Goal: Task Accomplishment & Management: Manage account settings

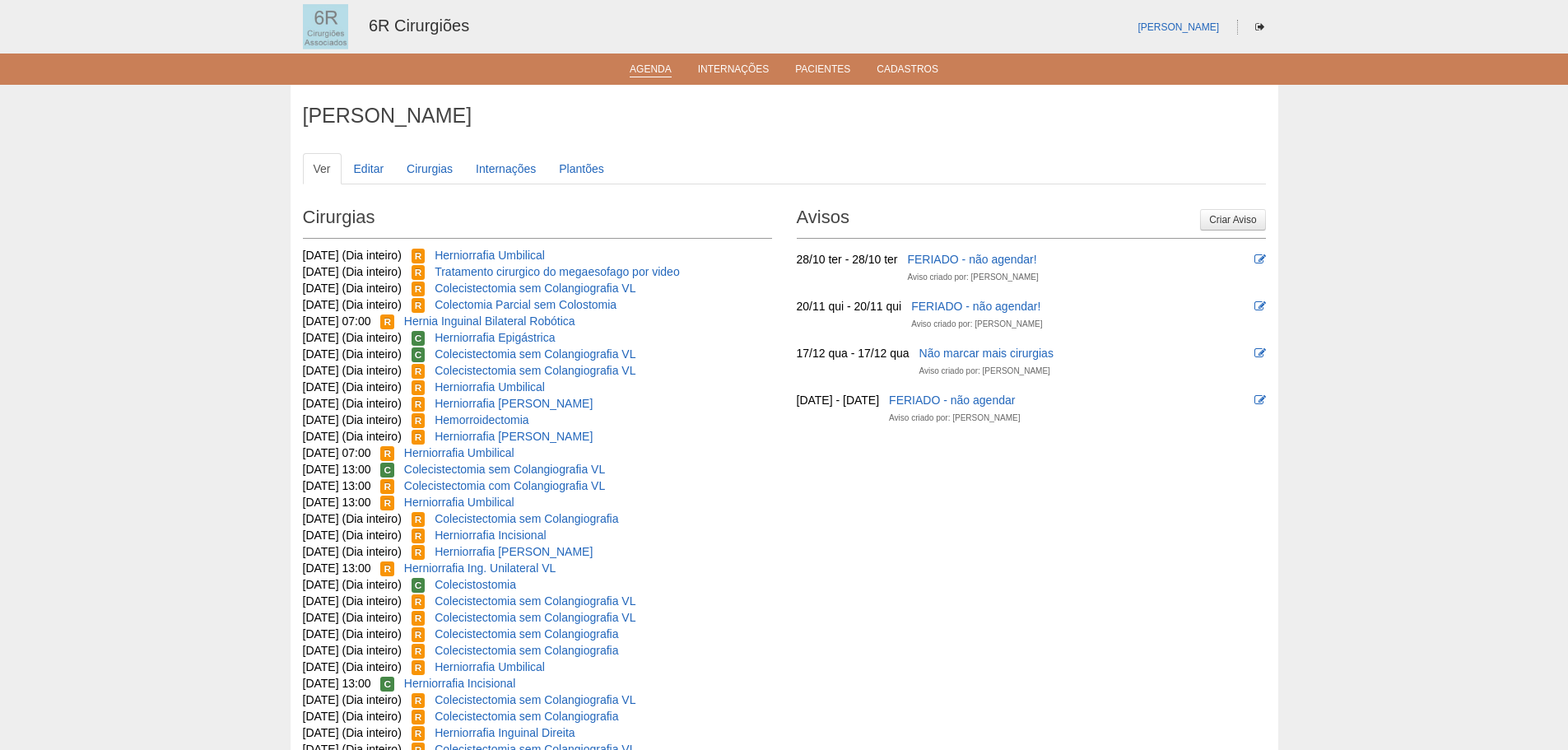
click at [651, 72] on link "Agenda" at bounding box center [651, 71] width 42 height 14
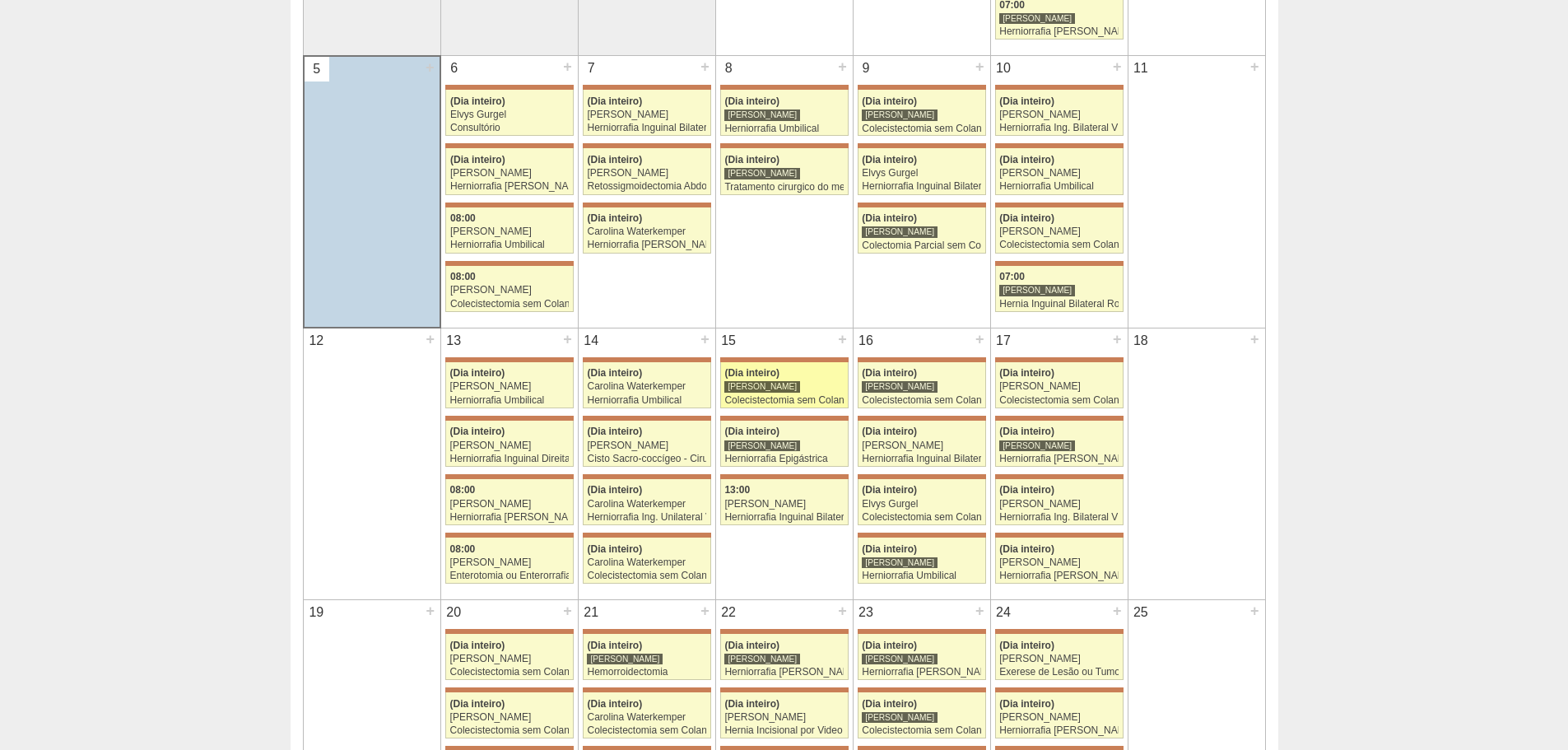
scroll to position [494, 0]
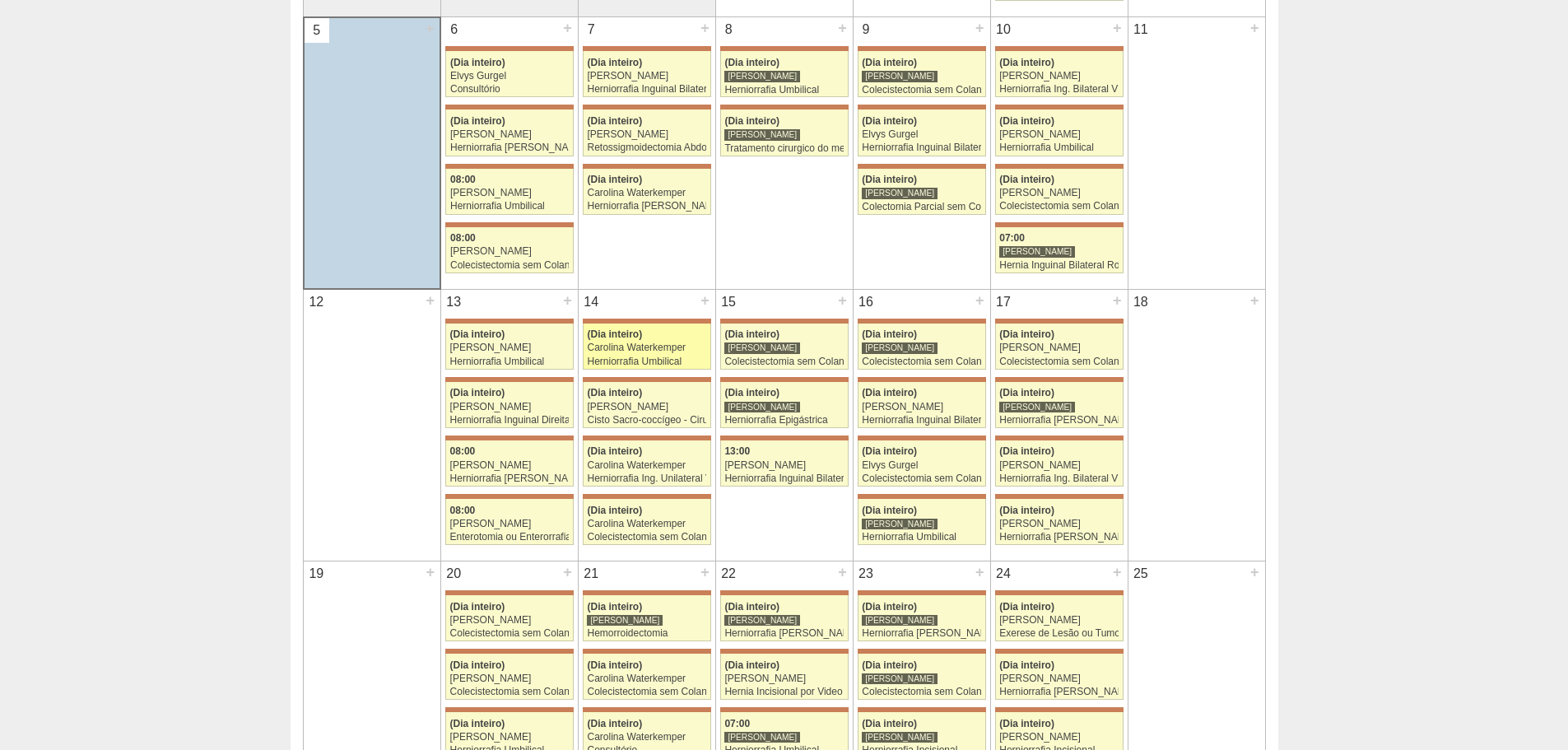
click at [627, 339] on span "(Dia inteiro)" at bounding box center [615, 334] width 55 height 12
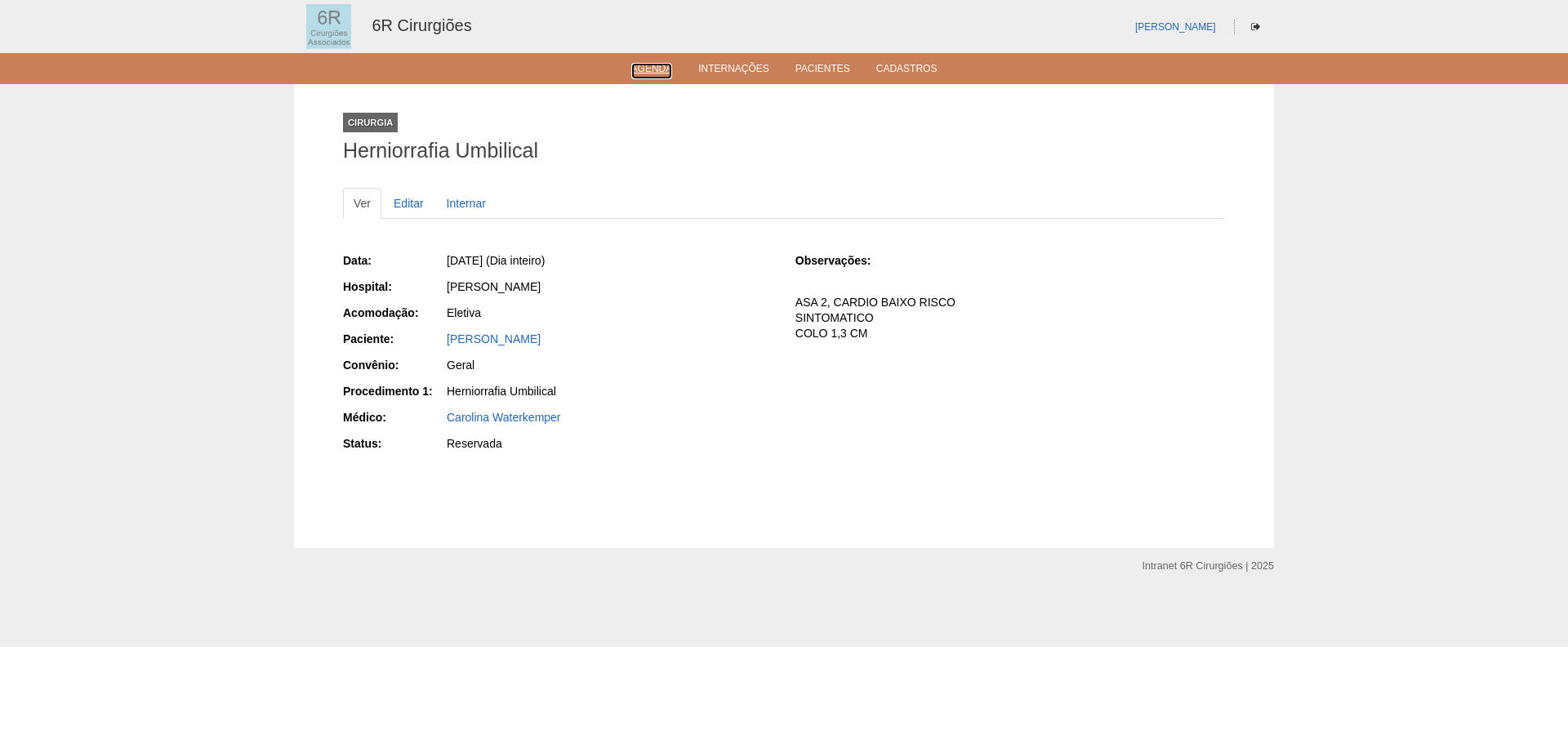
click at [651, 78] on link "Agenda" at bounding box center [652, 71] width 42 height 16
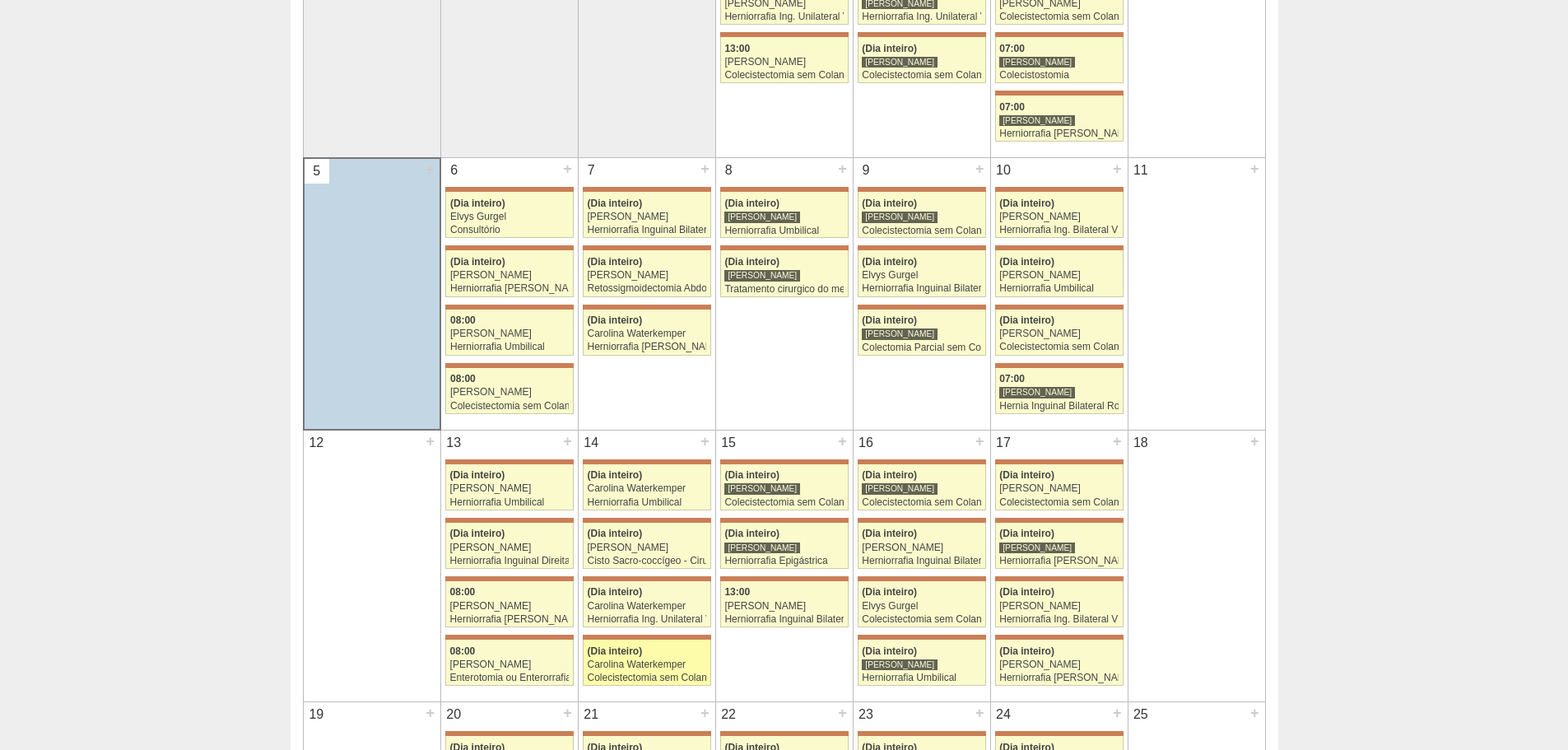
scroll to position [494, 0]
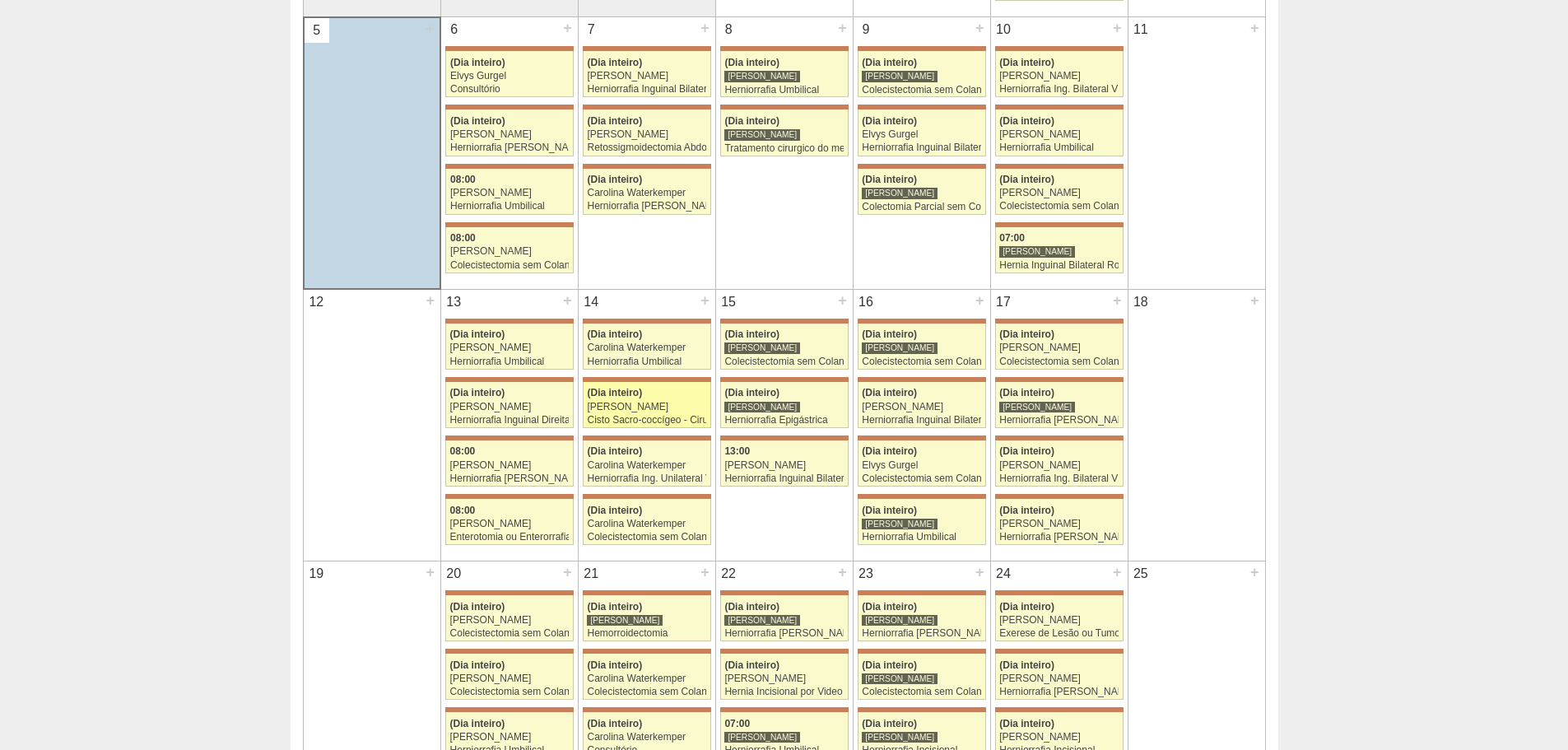
click at [651, 423] on div "Cisto Sacro-coccígeo - Cirurgia" at bounding box center [646, 420] width 119 height 11
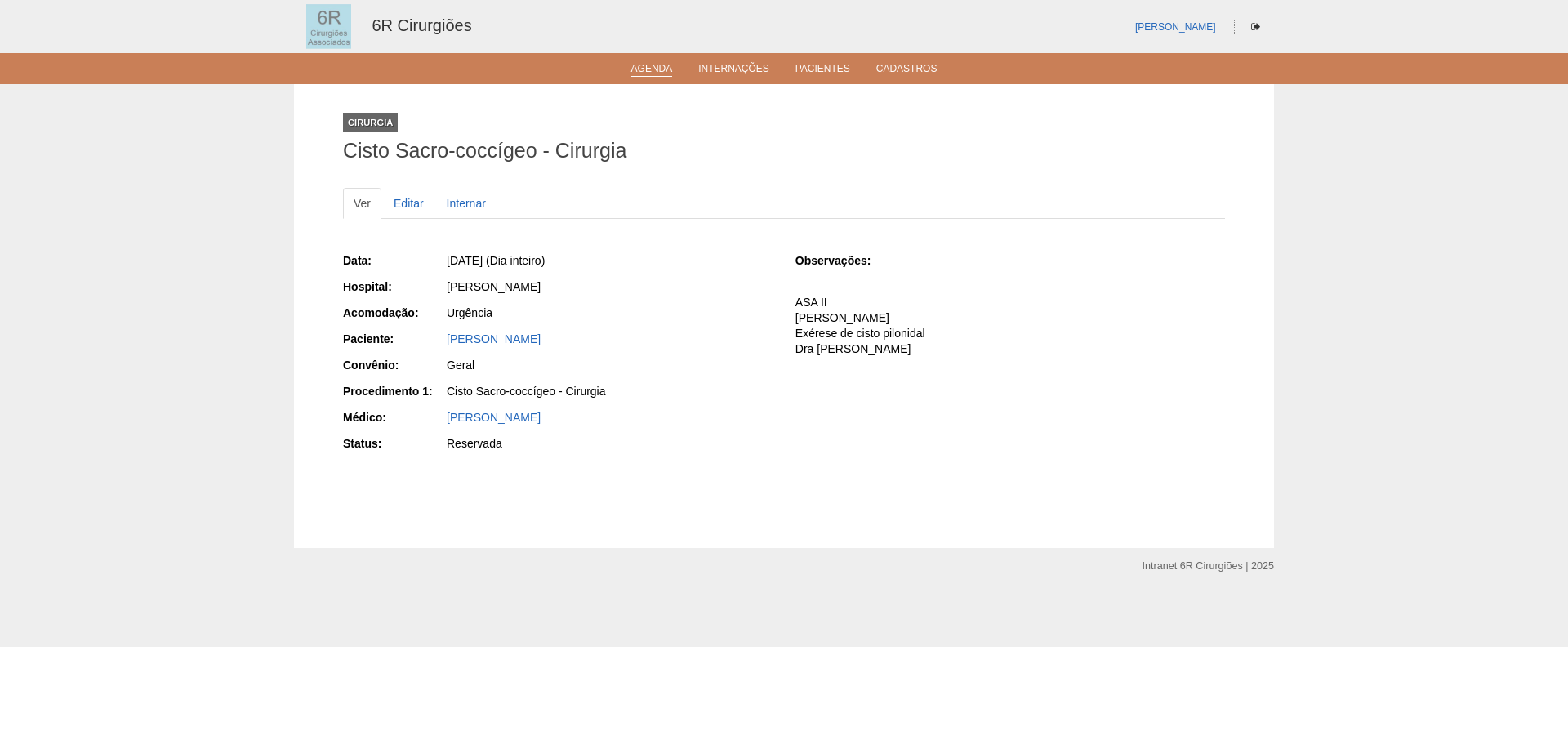
click at [630, 68] on li "Agenda" at bounding box center [652, 67] width 65 height 13
click at [638, 67] on link "Agenda" at bounding box center [652, 70] width 42 height 14
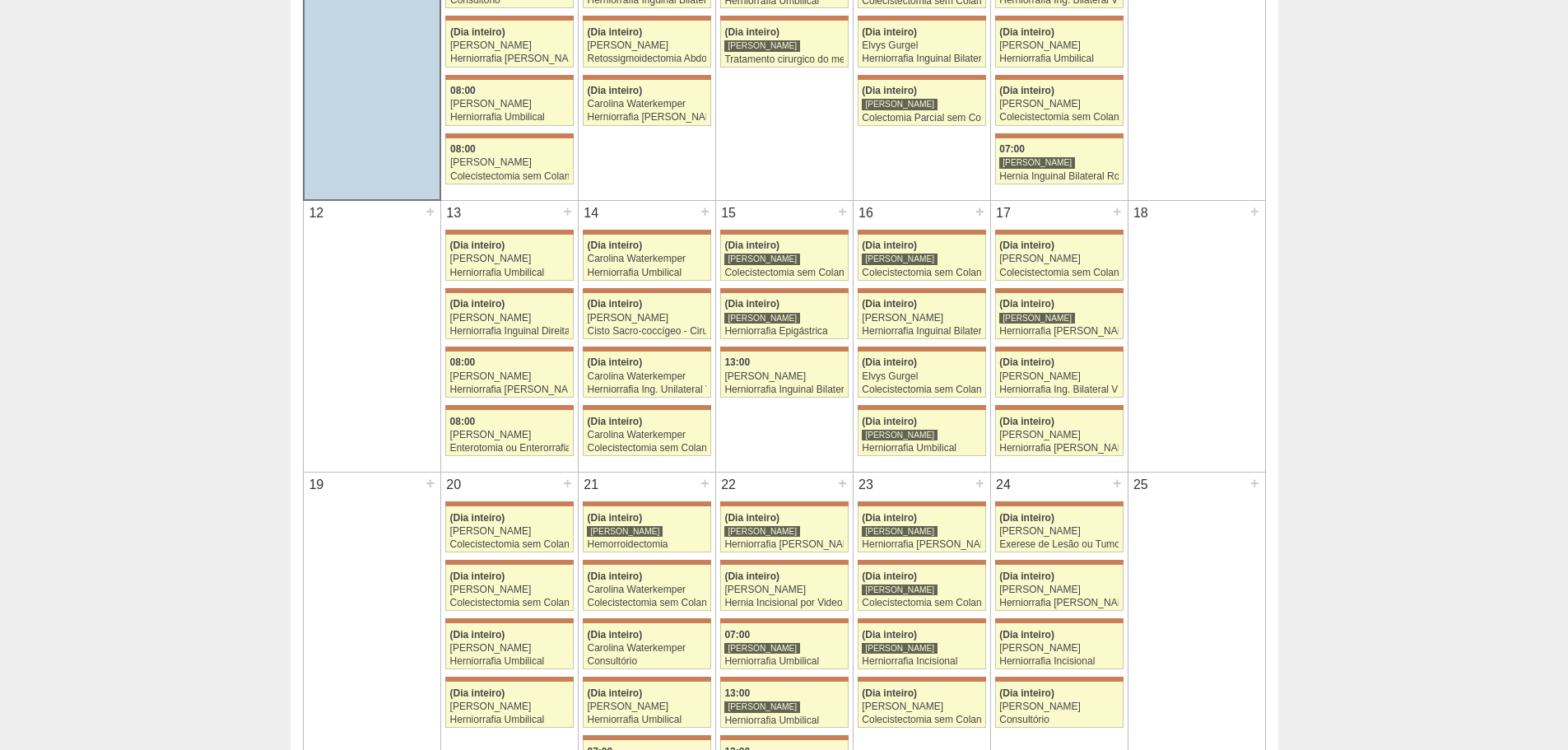
scroll to position [576, 0]
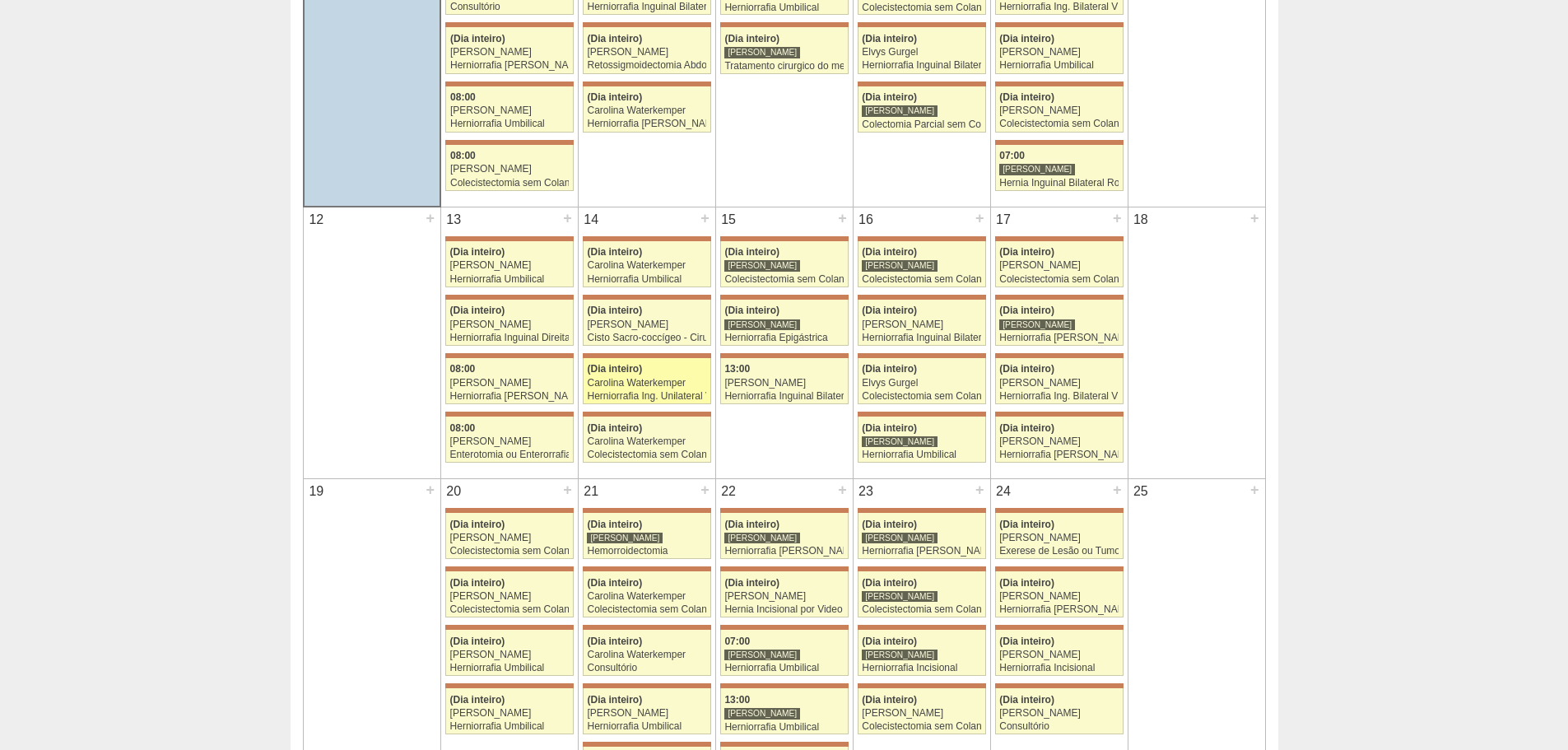
click at [669, 378] on div "Carolina Waterkemper" at bounding box center [646, 383] width 119 height 11
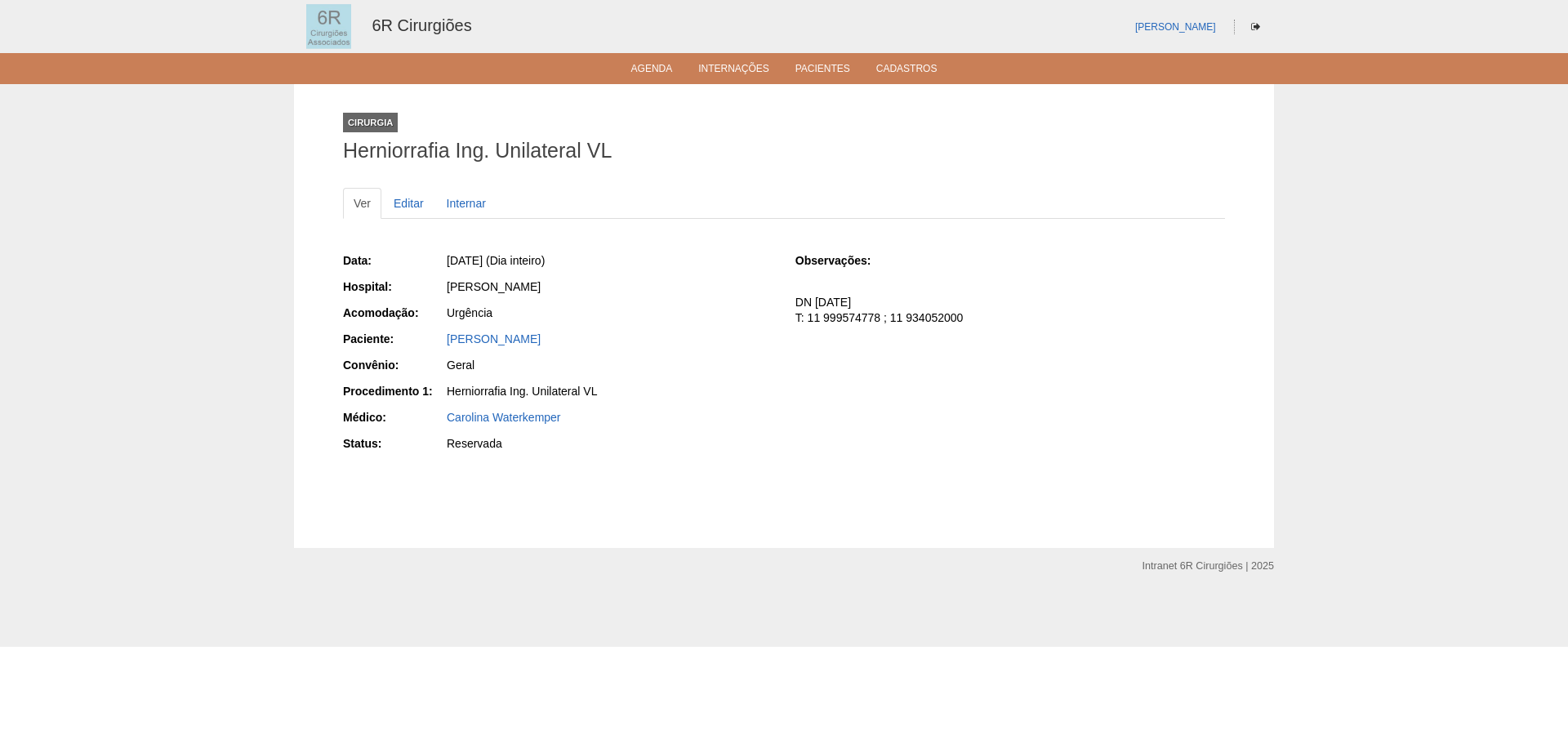
drag, startPoint x: 442, startPoint y: 339, endPoint x: 622, endPoint y: 346, distance: 180.1
click at [622, 346] on div "Paciente: MARIA TEREZINHA RODRIGUES" at bounding box center [558, 340] width 430 height 20
click at [667, 81] on ul "Agenda Internações Pacientes Cadastros" at bounding box center [784, 68] width 1568 height 31
click at [673, 66] on li "Agenda" at bounding box center [652, 67] width 65 height 13
click at [660, 67] on link "Agenda" at bounding box center [652, 70] width 42 height 14
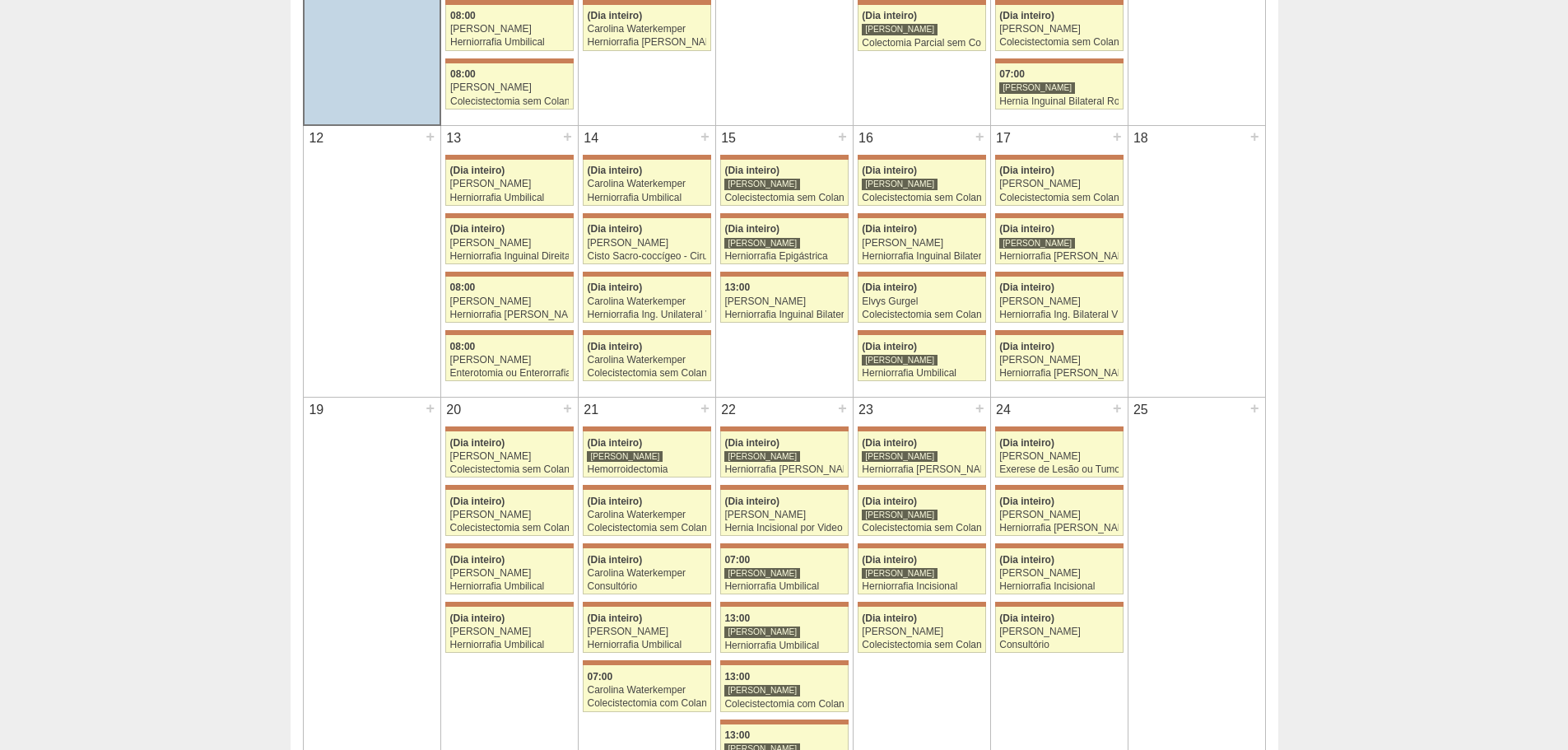
scroll to position [659, 0]
click at [648, 374] on div "Colecistectomia sem Colangiografia VL" at bounding box center [646, 372] width 119 height 11
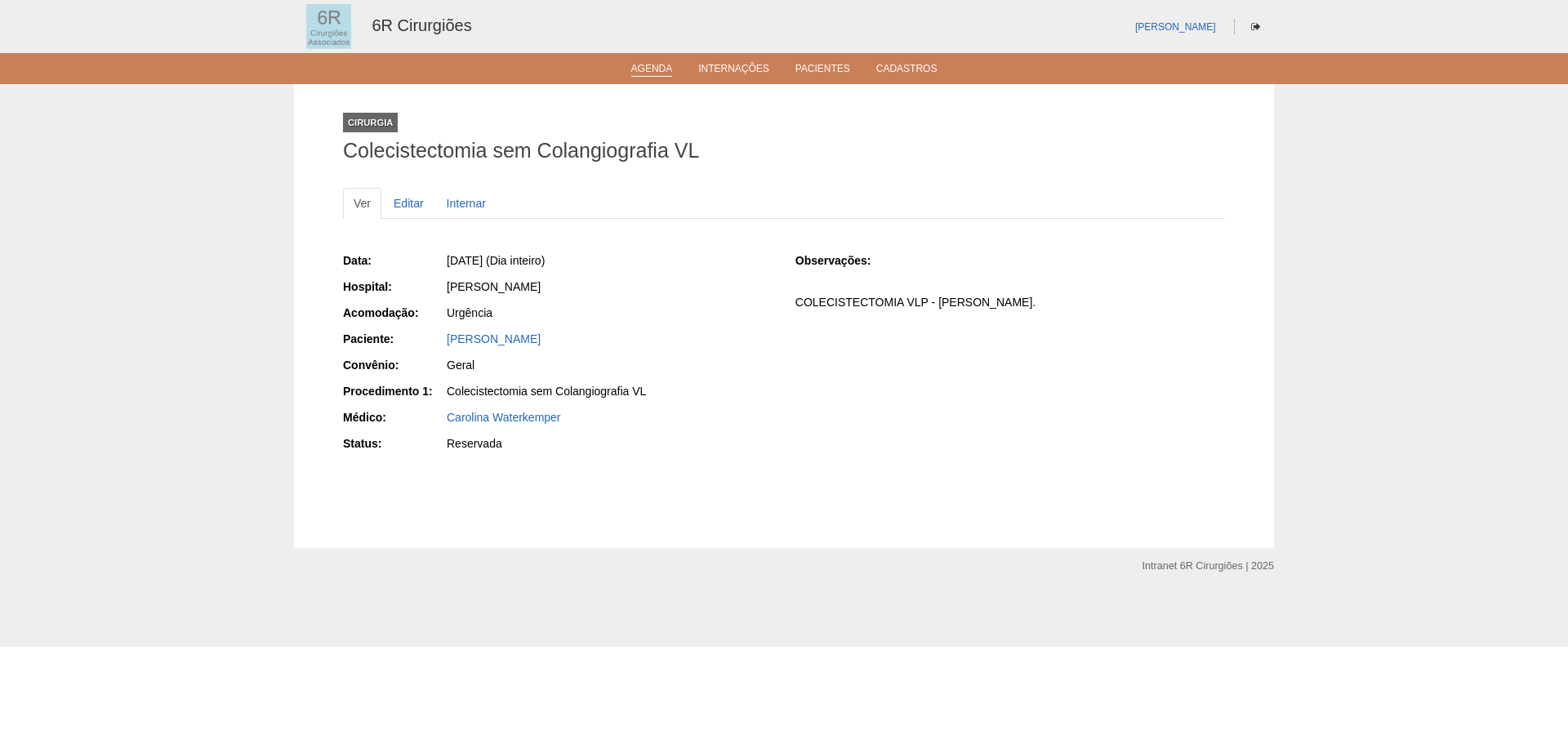
click at [658, 67] on link "Agenda" at bounding box center [652, 70] width 42 height 14
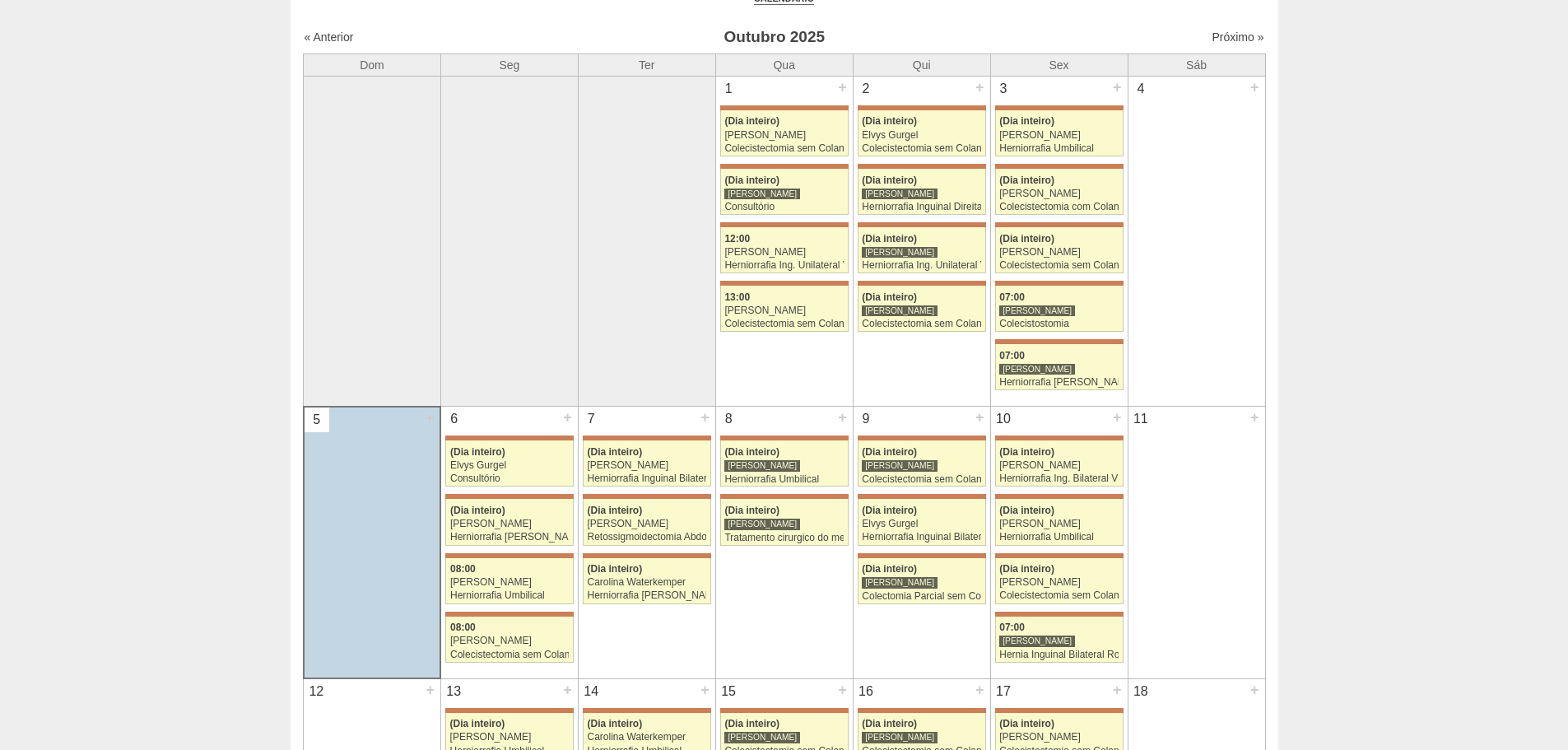
scroll to position [412, 0]
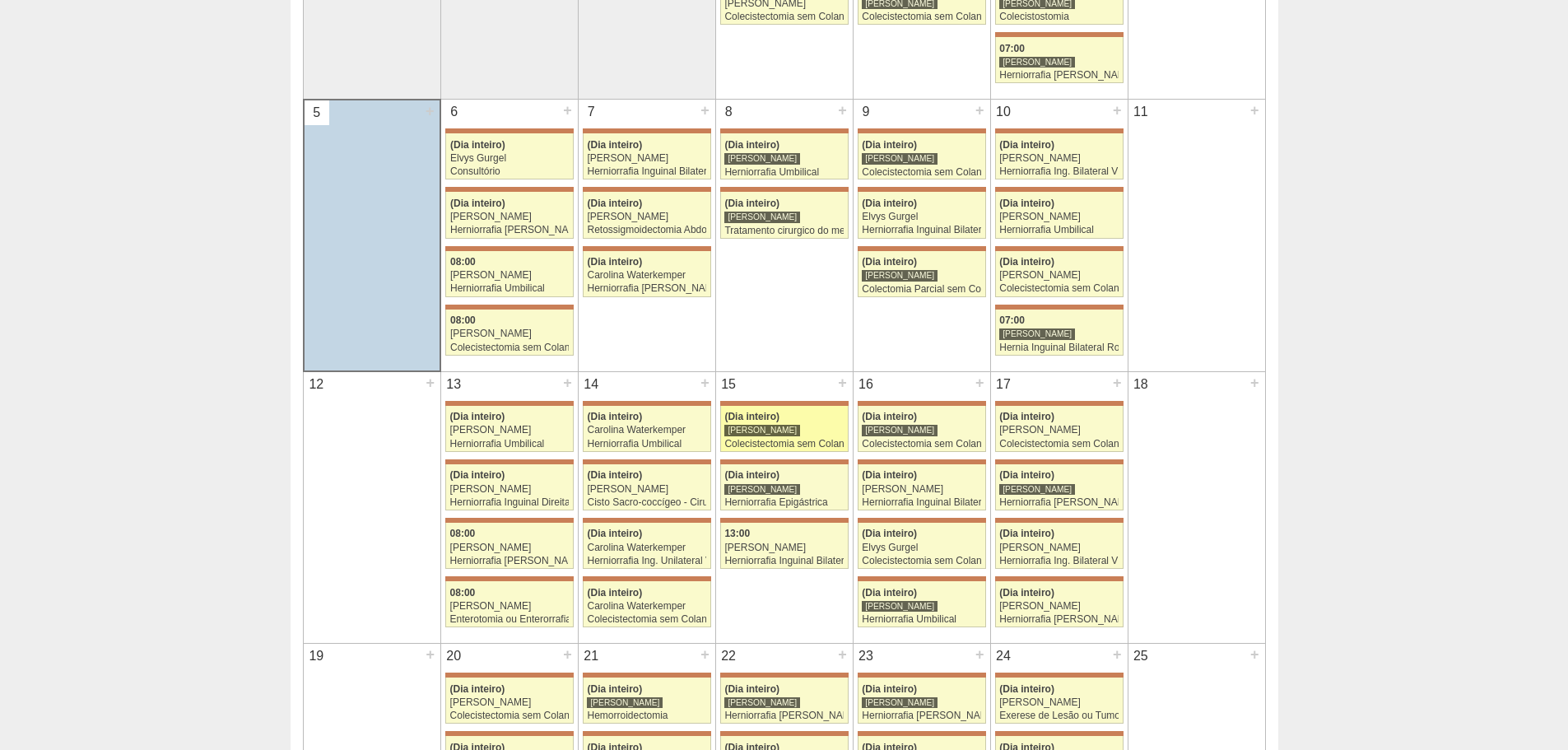
click at [777, 428] on div "[PERSON_NAME]" at bounding box center [762, 430] width 76 height 13
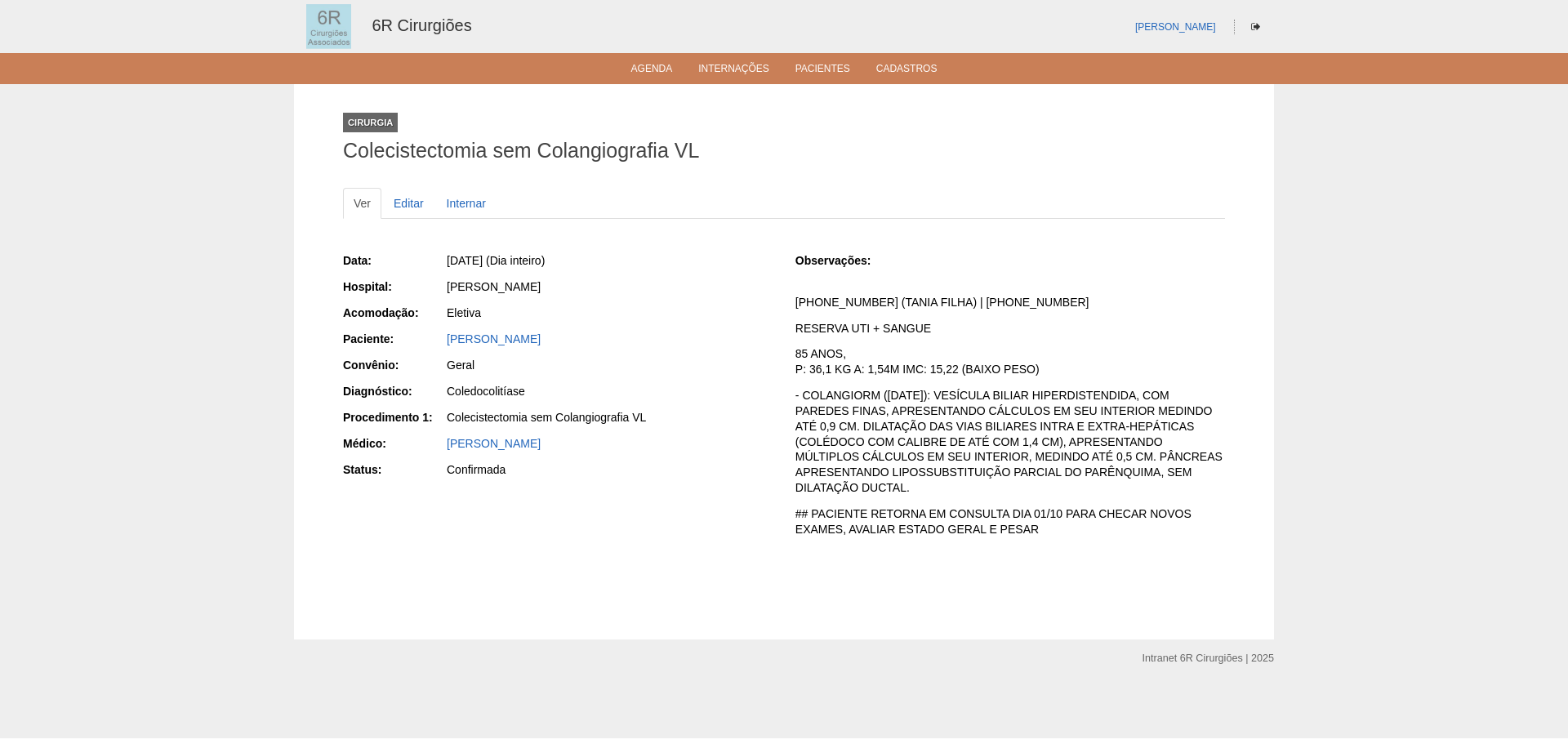
drag, startPoint x: 618, startPoint y: 333, endPoint x: 432, endPoint y: 340, distance: 186.1
click at [432, 340] on div "Paciente: [PERSON_NAME]" at bounding box center [558, 340] width 430 height 20
copy div "Paciente: [PERSON_NAME]"
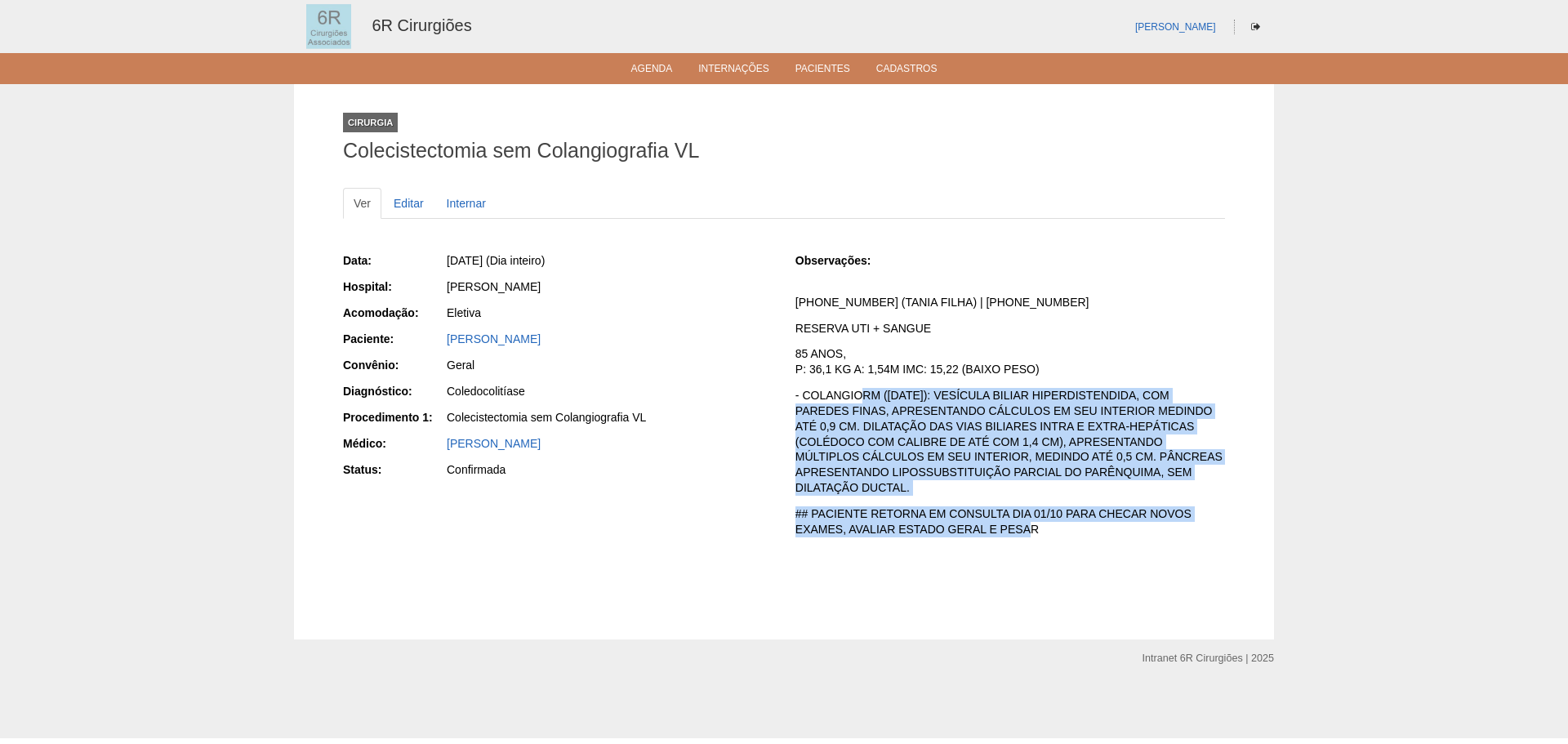
drag, startPoint x: 1029, startPoint y: 530, endPoint x: 863, endPoint y: 386, distance: 219.8
click at [863, 386] on div "Observações: [PHONE_NUMBER] (TANIA FILHA) | [PHONE_NUMBER] RESERVA UTI + SANGUE…" at bounding box center [1010, 400] width 430 height 295
click at [859, 389] on p "- COLANGIORM ([DATE]): VESÍCULA BILIAR HIPERDISTENDIDA, COM PAREDES FINAS, APRE…" at bounding box center [1010, 441] width 430 height 107
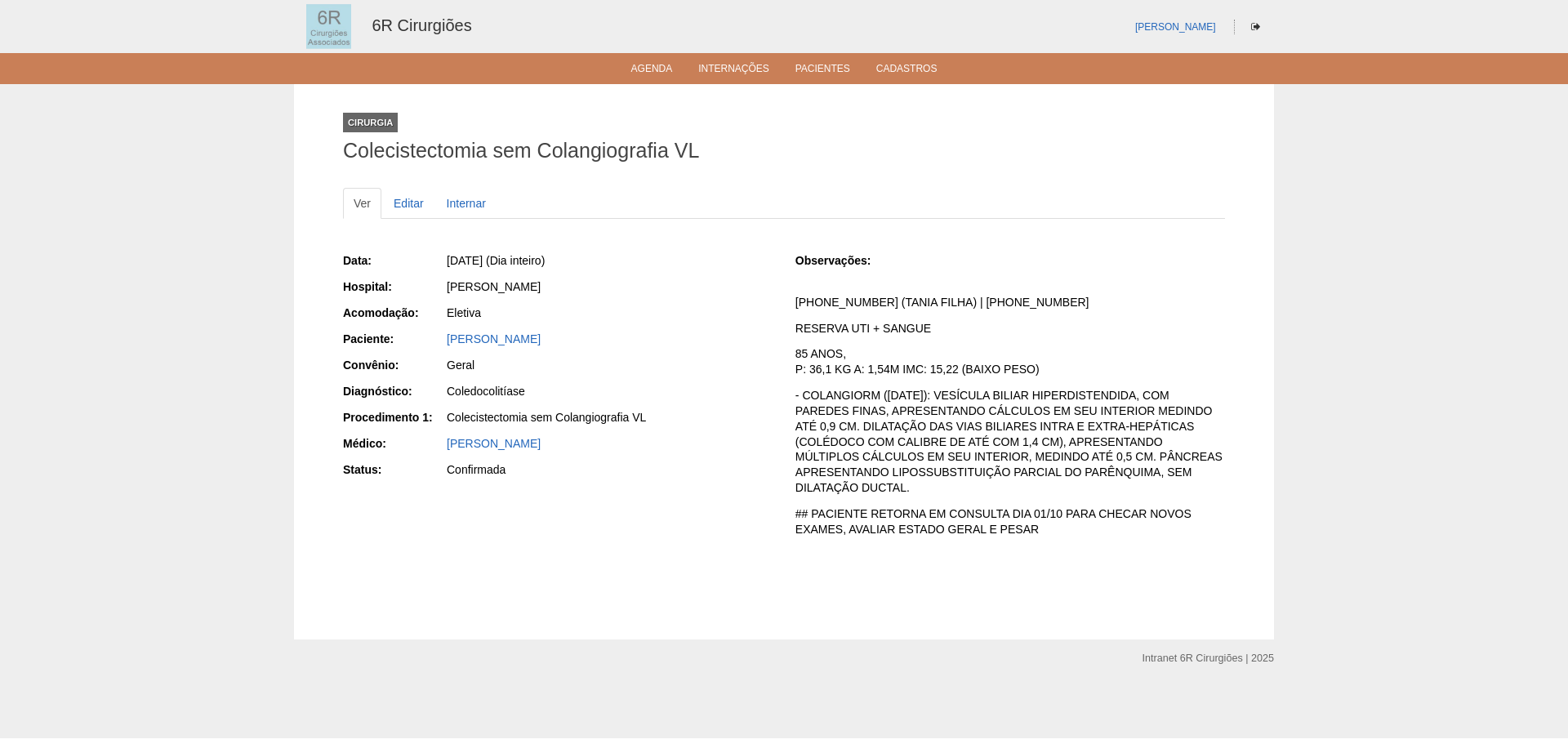
drag, startPoint x: 618, startPoint y: 340, endPoint x: 446, endPoint y: 343, distance: 172.0
click at [446, 343] on div "[PERSON_NAME]" at bounding box center [608, 340] width 328 height 20
copy link "MARIA AMELIA LEITE SIMOES"
click at [643, 74] on link "Agenda" at bounding box center [652, 70] width 42 height 14
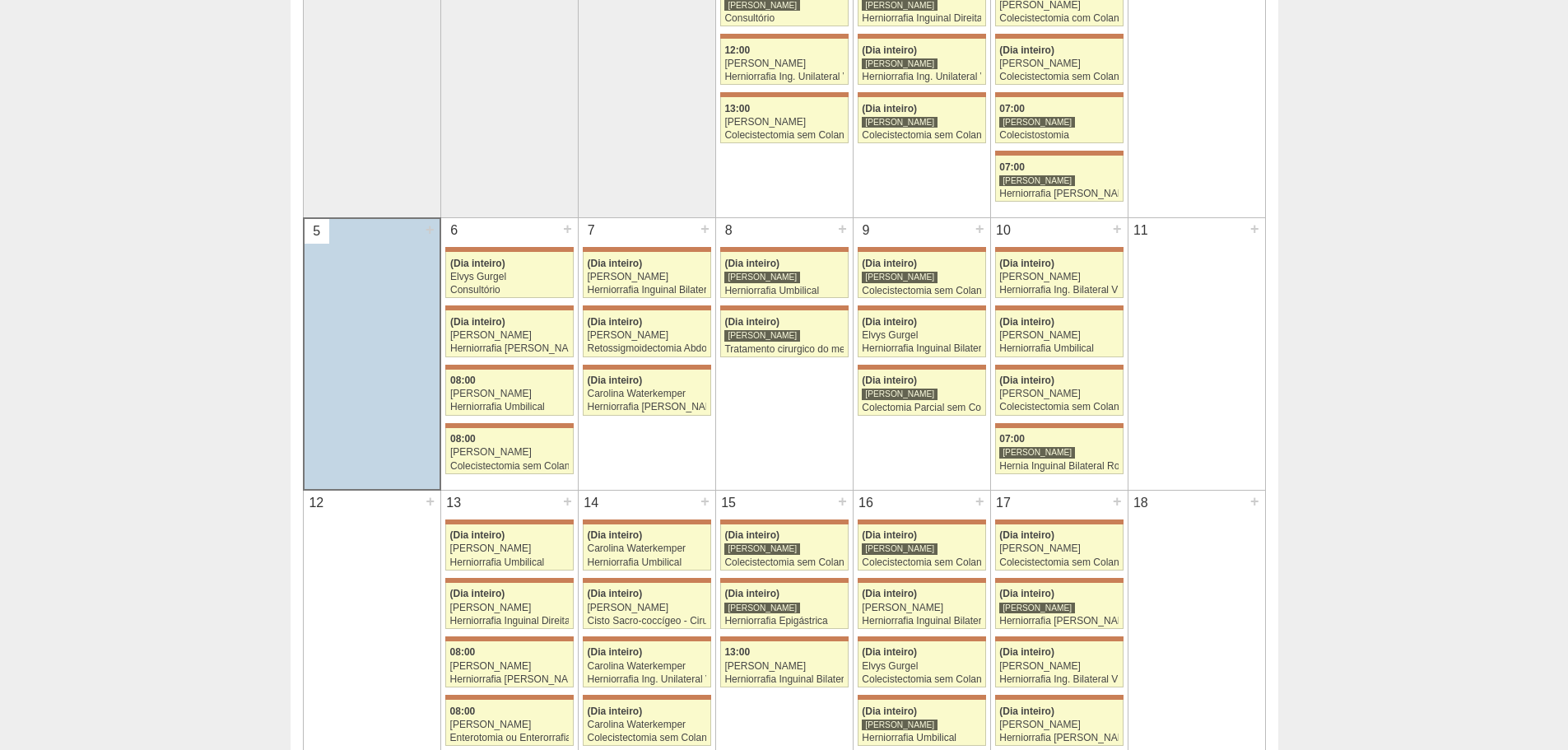
scroll to position [412, 0]
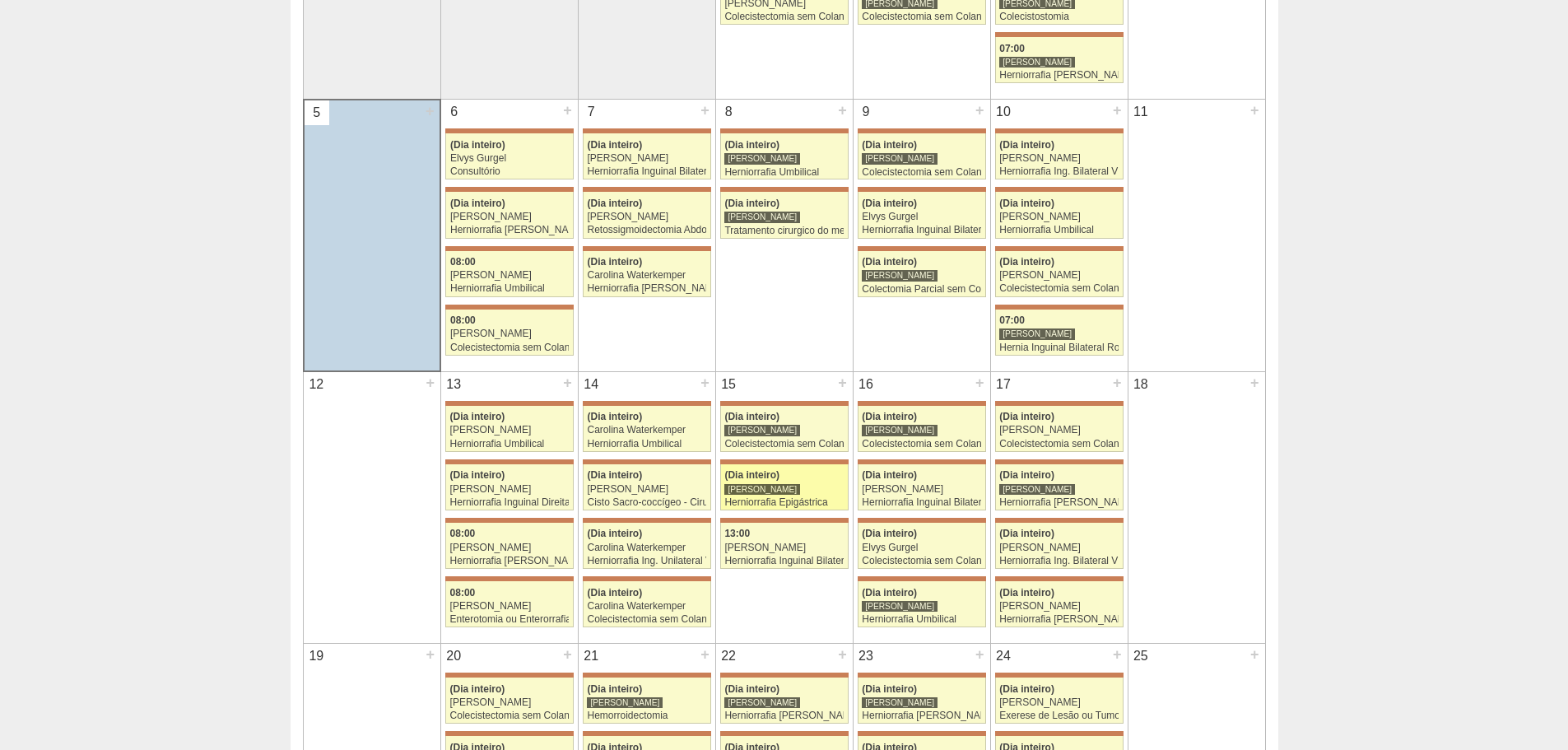
click at [804, 497] on div "Herniorrafia Epigástrica" at bounding box center [783, 502] width 119 height 11
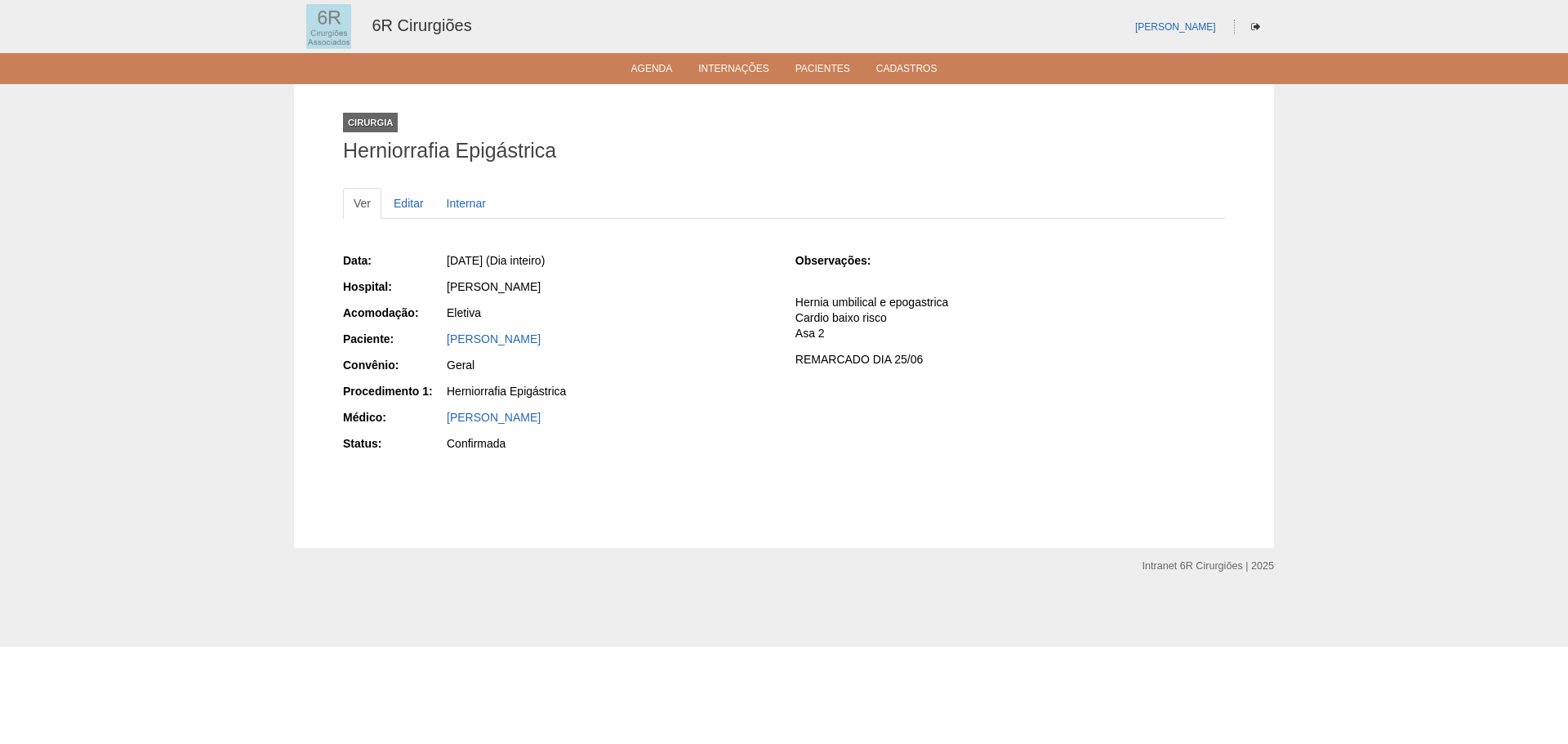
click at [630, 59] on ul "Agenda Internações Pacientes Cadastros" at bounding box center [784, 68] width 1568 height 31
click at [640, 67] on link "Agenda" at bounding box center [652, 70] width 42 height 14
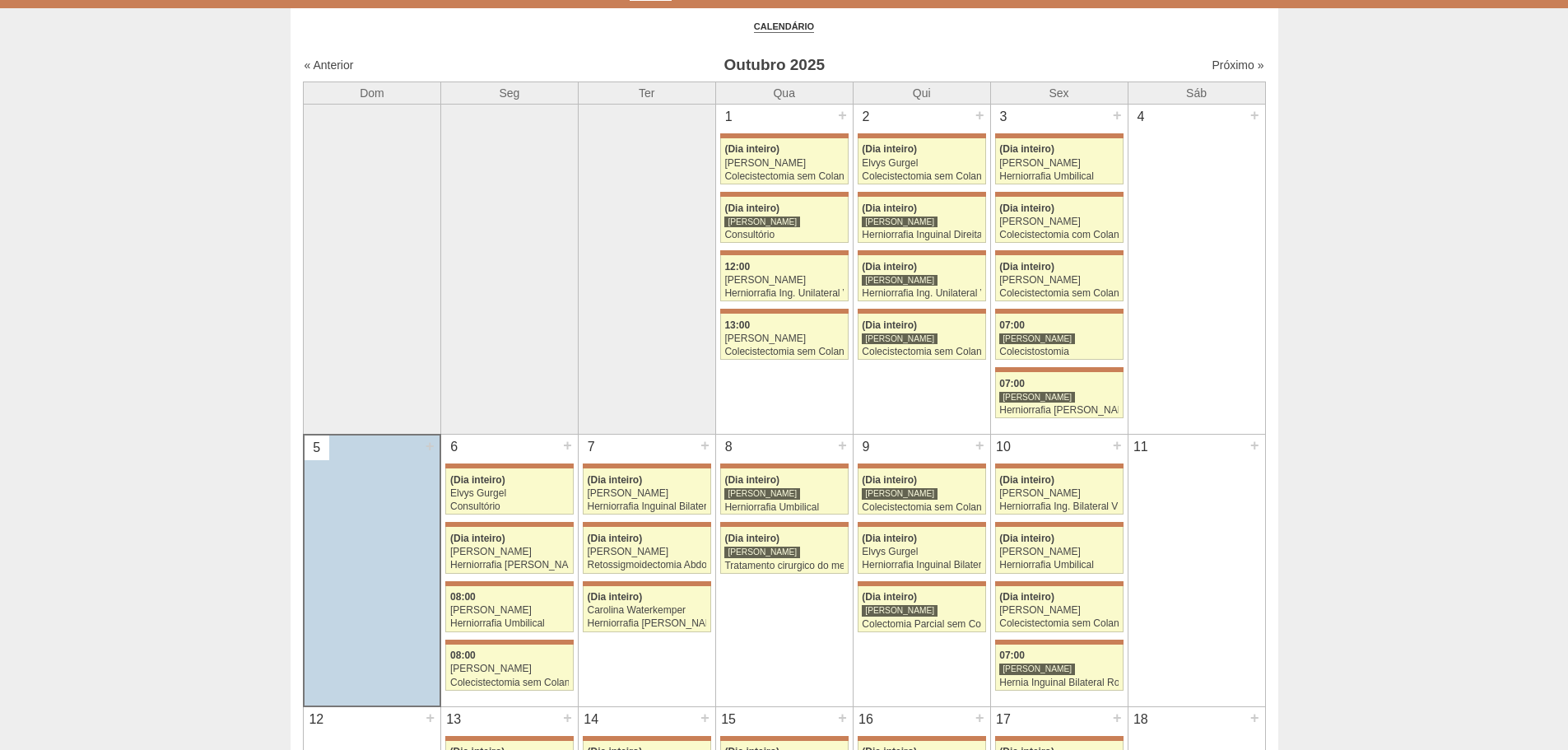
scroll to position [576, 0]
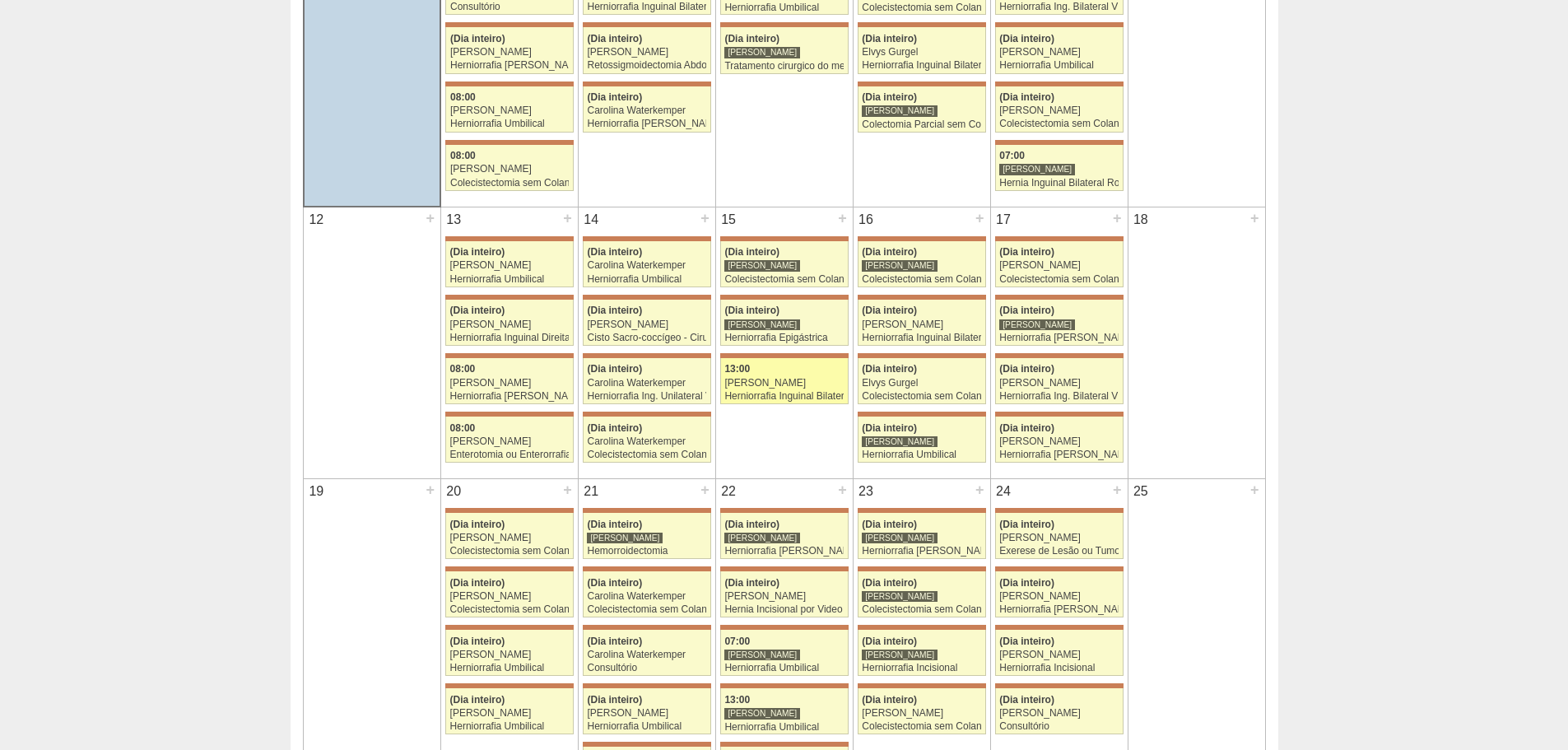
click at [814, 389] on link "71575 Bruno Bulisani 13:00 Murilo Rocha Herniorrafia Inguinal Bilateral Hospita…" at bounding box center [784, 380] width 128 height 46
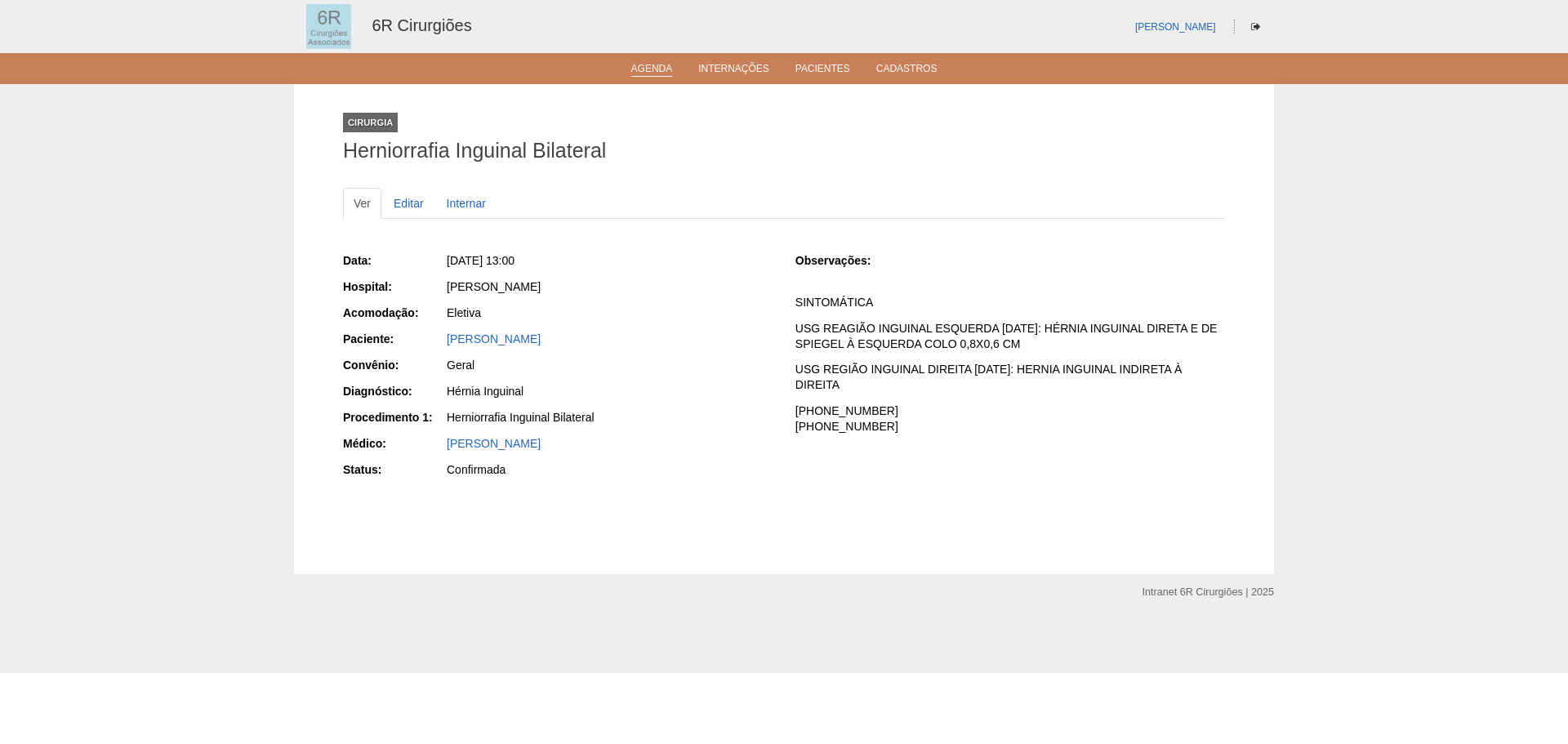
click at [643, 74] on link "Agenda" at bounding box center [652, 70] width 42 height 14
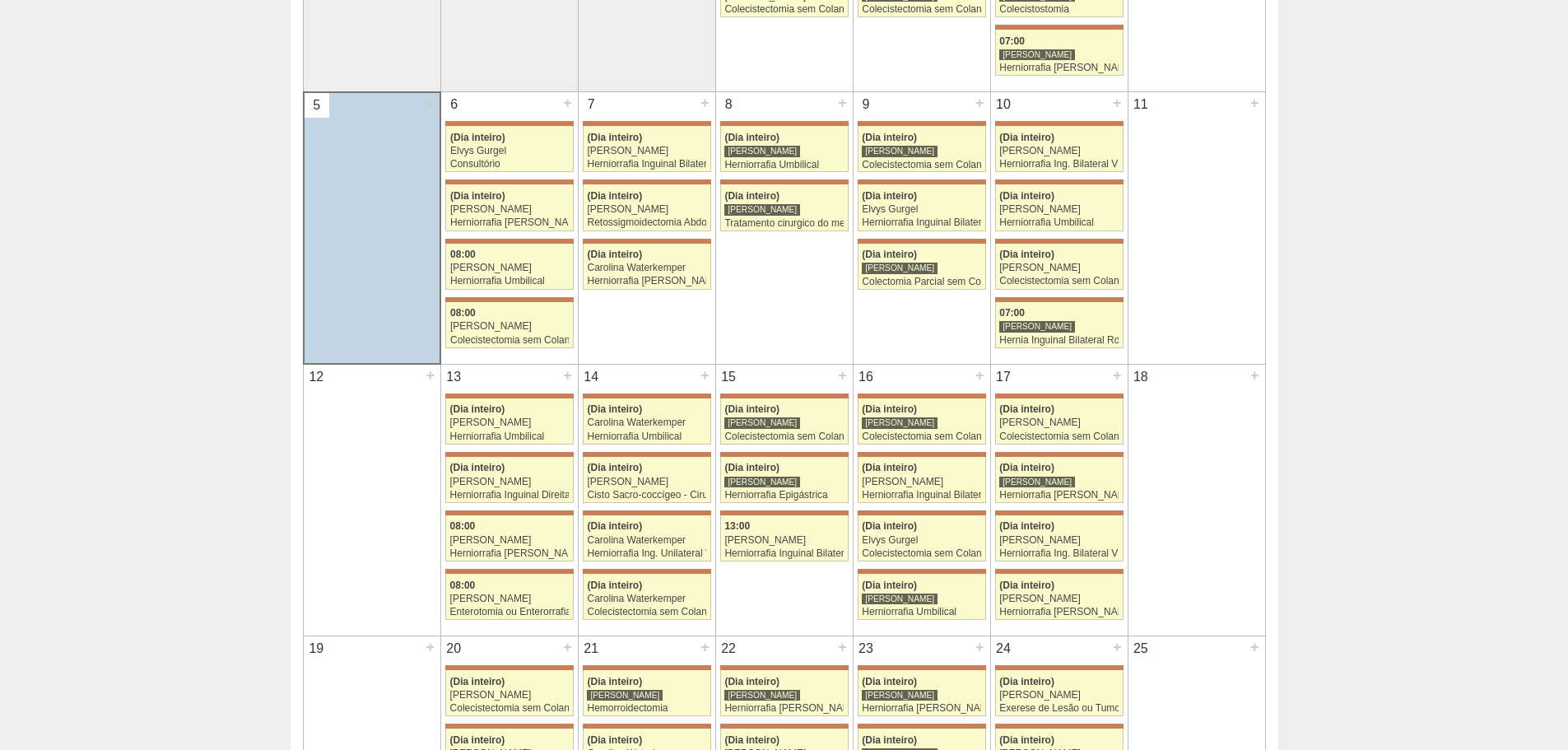
scroll to position [576, 0]
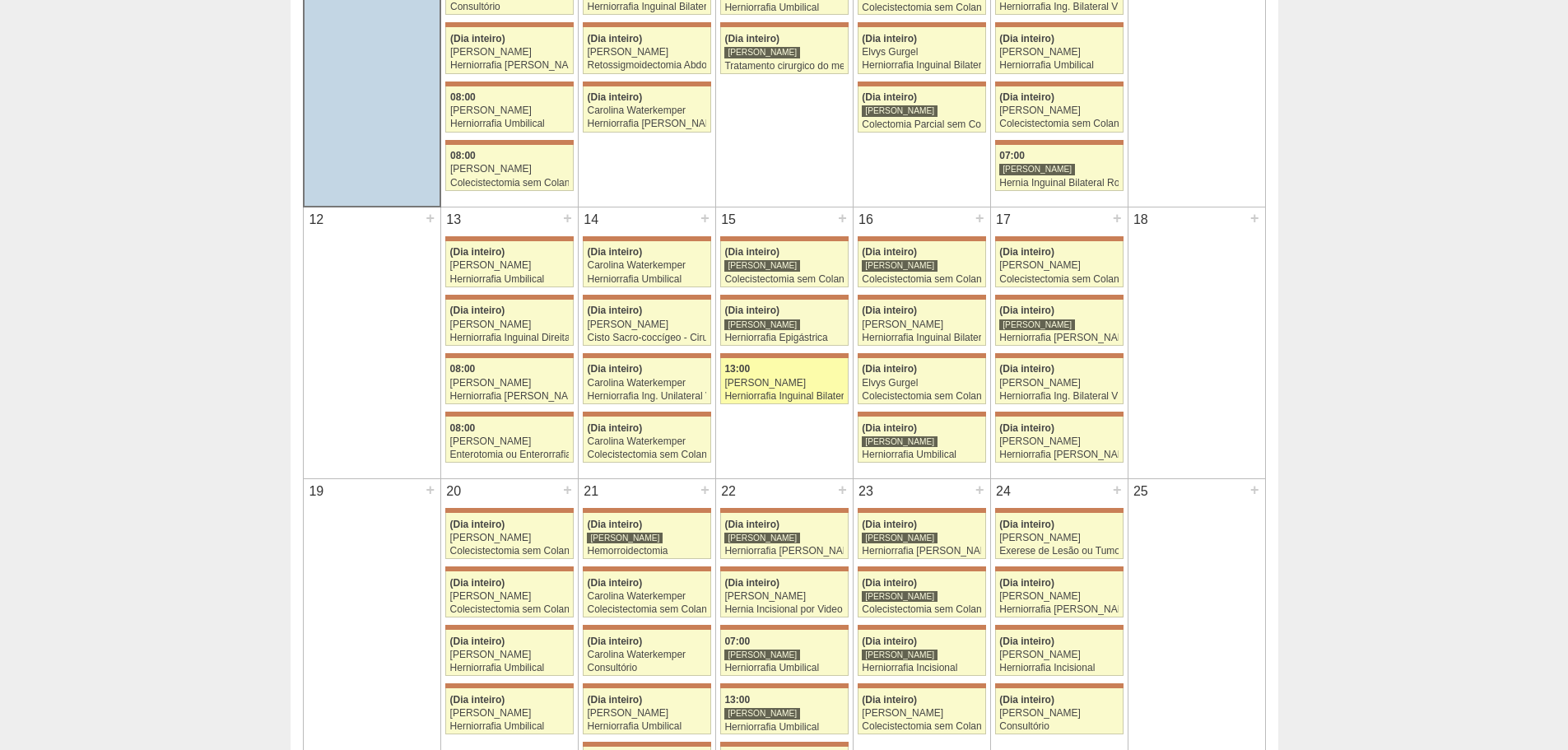
click at [803, 378] on div "[PERSON_NAME]" at bounding box center [783, 383] width 119 height 11
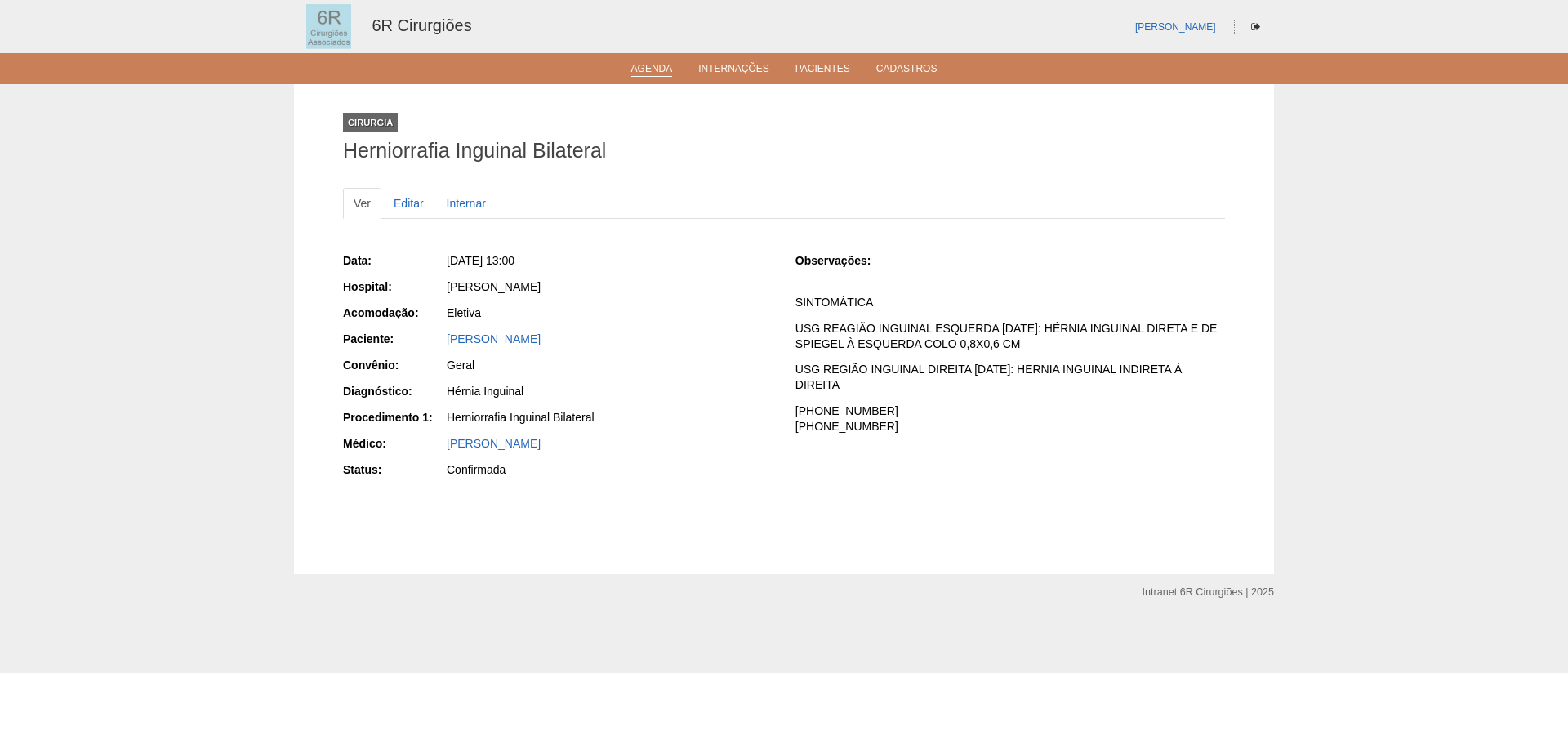
click at [640, 68] on link "Agenda" at bounding box center [652, 70] width 42 height 14
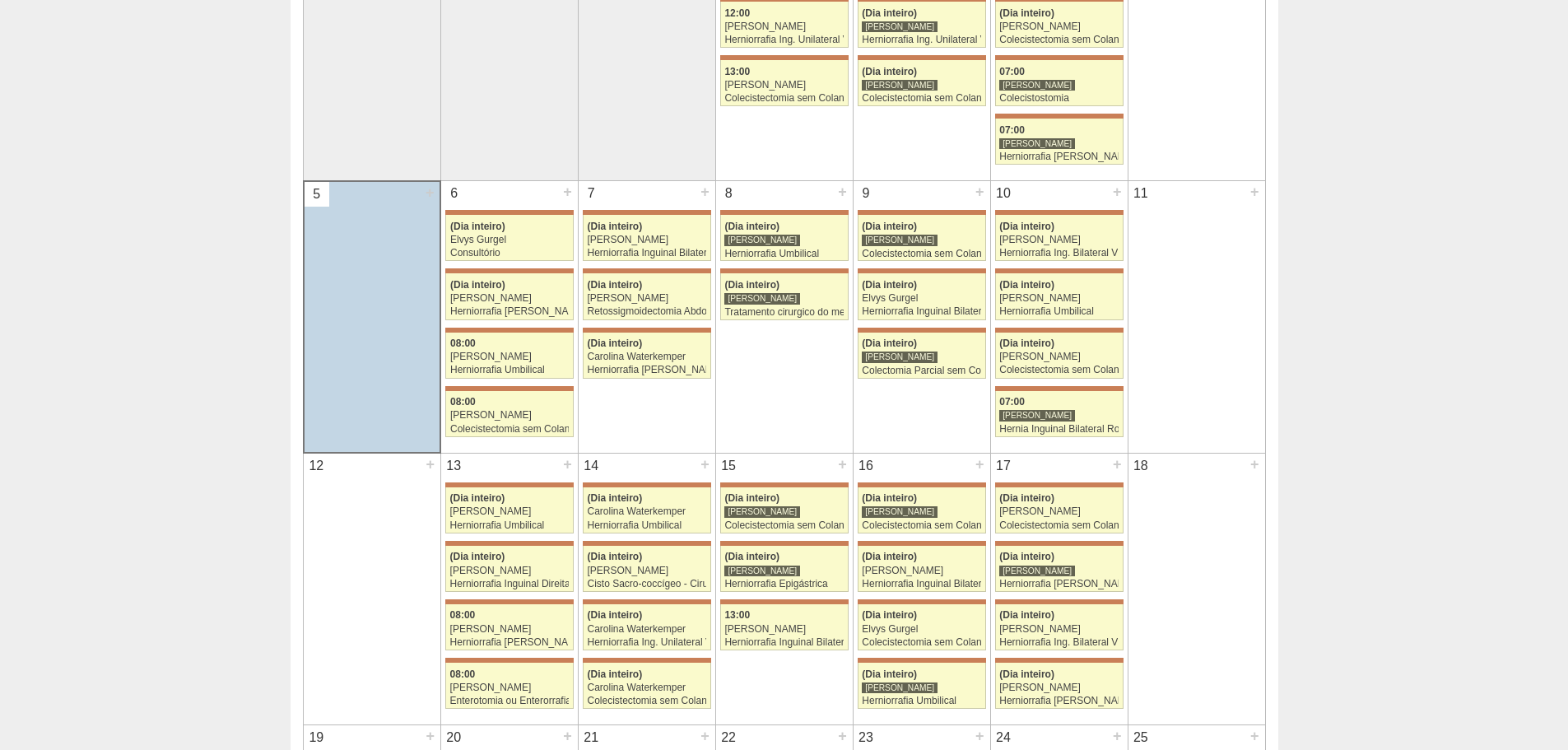
scroll to position [412, 0]
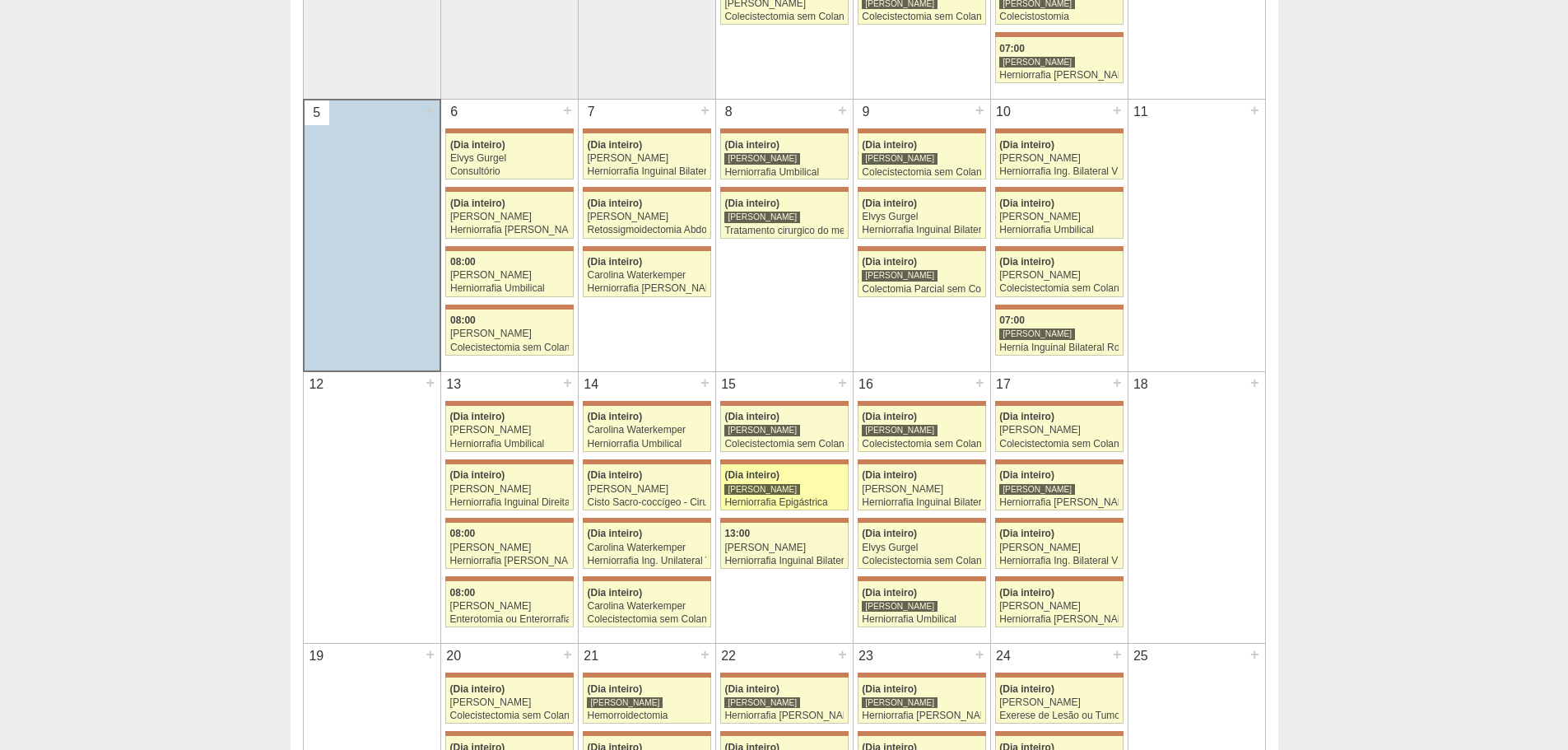
click at [814, 498] on div "Herniorrafia Epigástrica" at bounding box center [783, 502] width 119 height 11
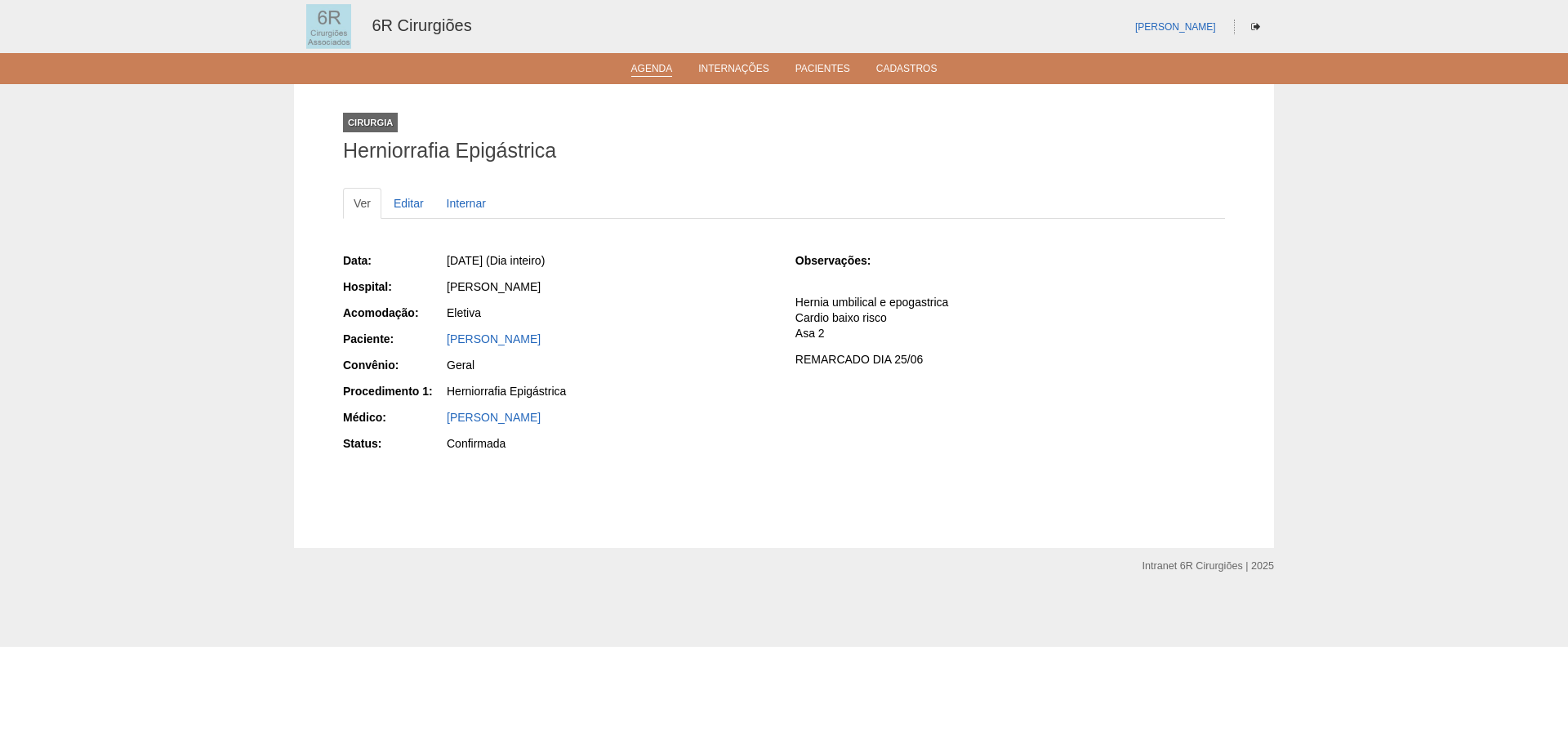
click at [682, 70] on li "Agenda" at bounding box center [652, 67] width 65 height 13
click at [669, 67] on link "Agenda" at bounding box center [652, 70] width 42 height 14
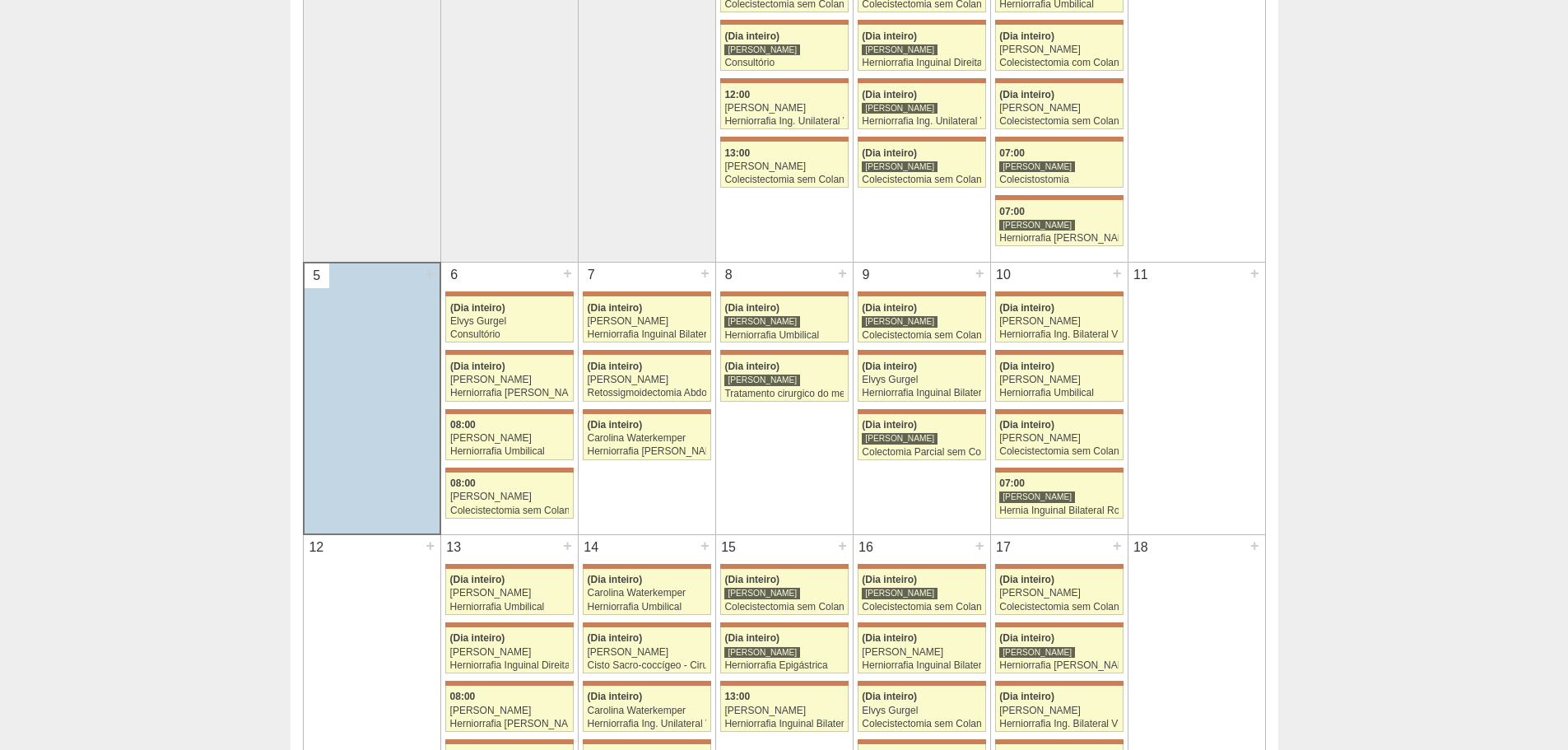
scroll to position [576, 0]
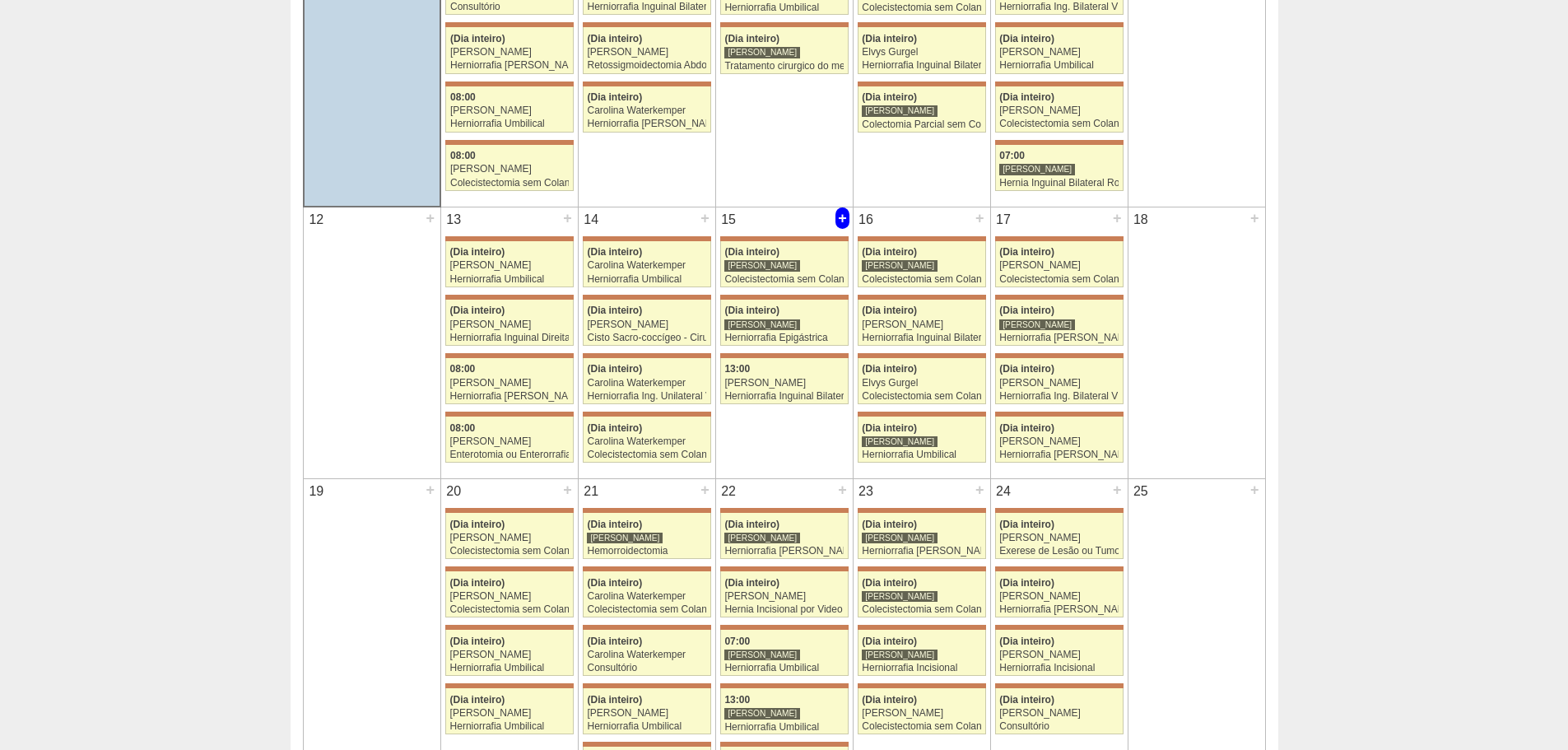
click at [839, 220] on div "+" at bounding box center [842, 218] width 14 height 21
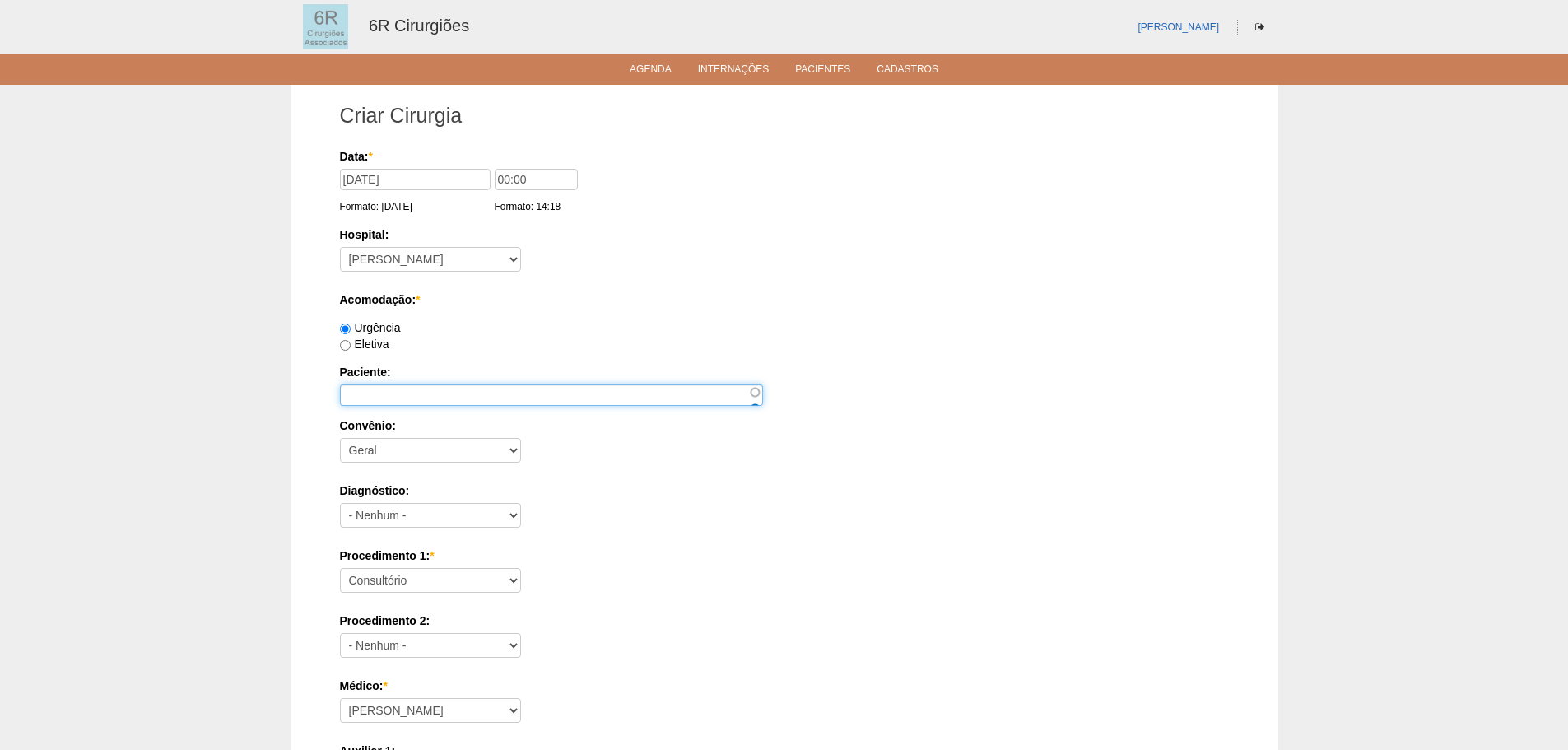
click at [398, 396] on input "Paciente:" at bounding box center [551, 395] width 423 height 21
paste input "[PERSON_NAME][DEMOGRAPHIC_DATA]"
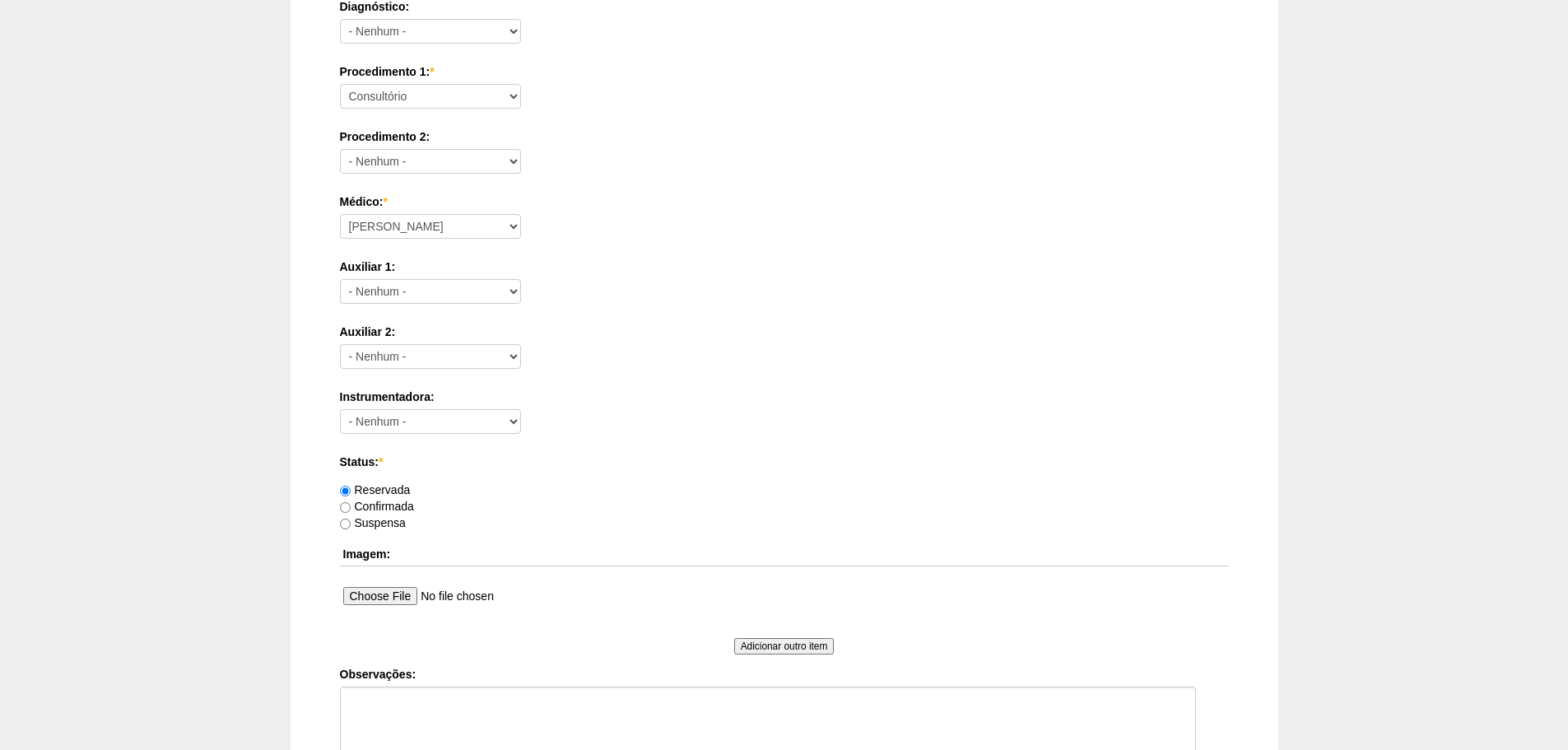
scroll to position [659, 0]
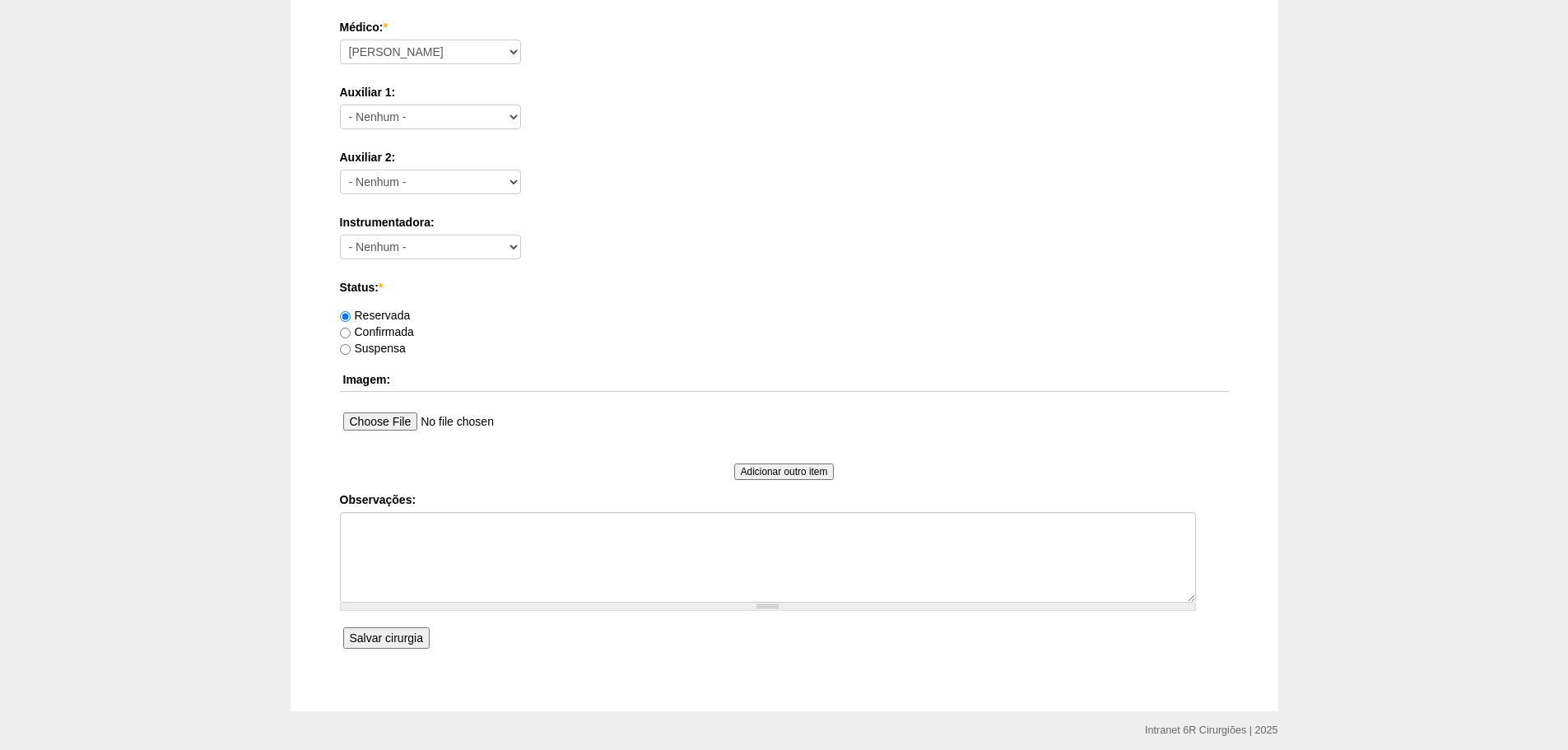
type input "[PERSON_NAME][DEMOGRAPHIC_DATA]"
click at [428, 543] on textarea "Observações:" at bounding box center [768, 557] width 856 height 90
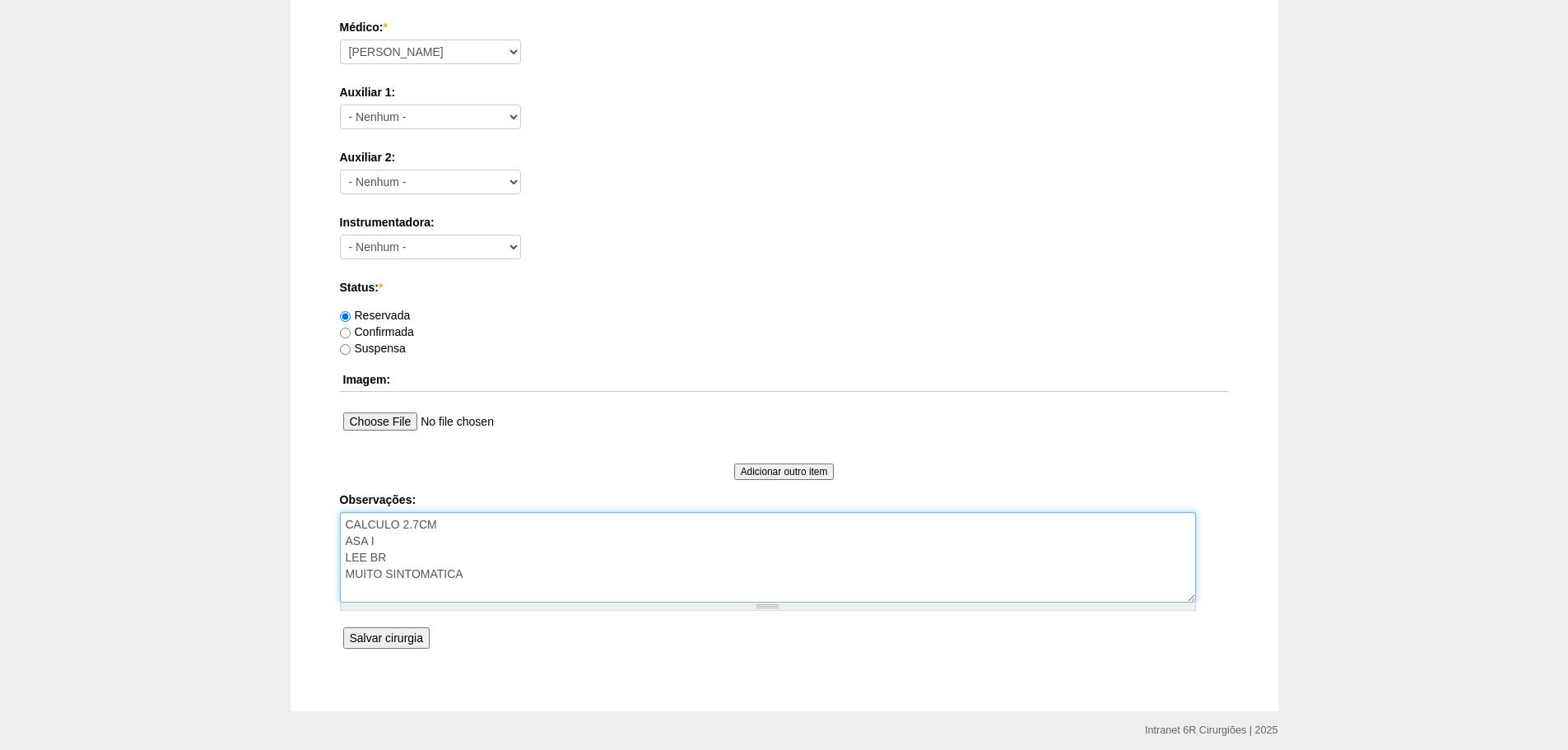
type textarea "CALCULO 2.7CM ASA I LEE BR MUITO SINTOMATICA"
click at [356, 630] on input "Salvar cirurgia" at bounding box center [386, 638] width 87 height 21
click at [354, 635] on input "Salvar cirurgia" at bounding box center [386, 638] width 87 height 21
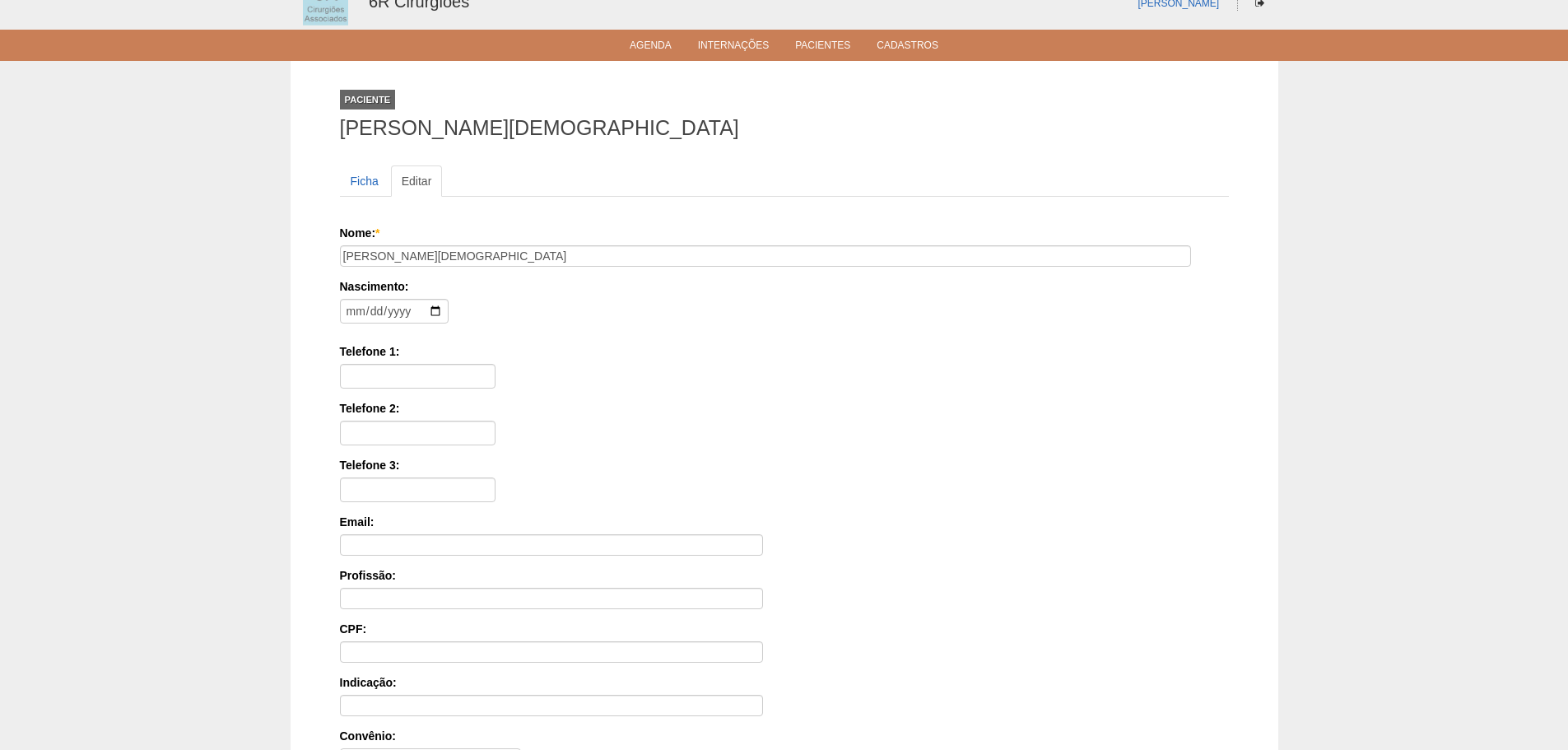
scroll to position [255, 0]
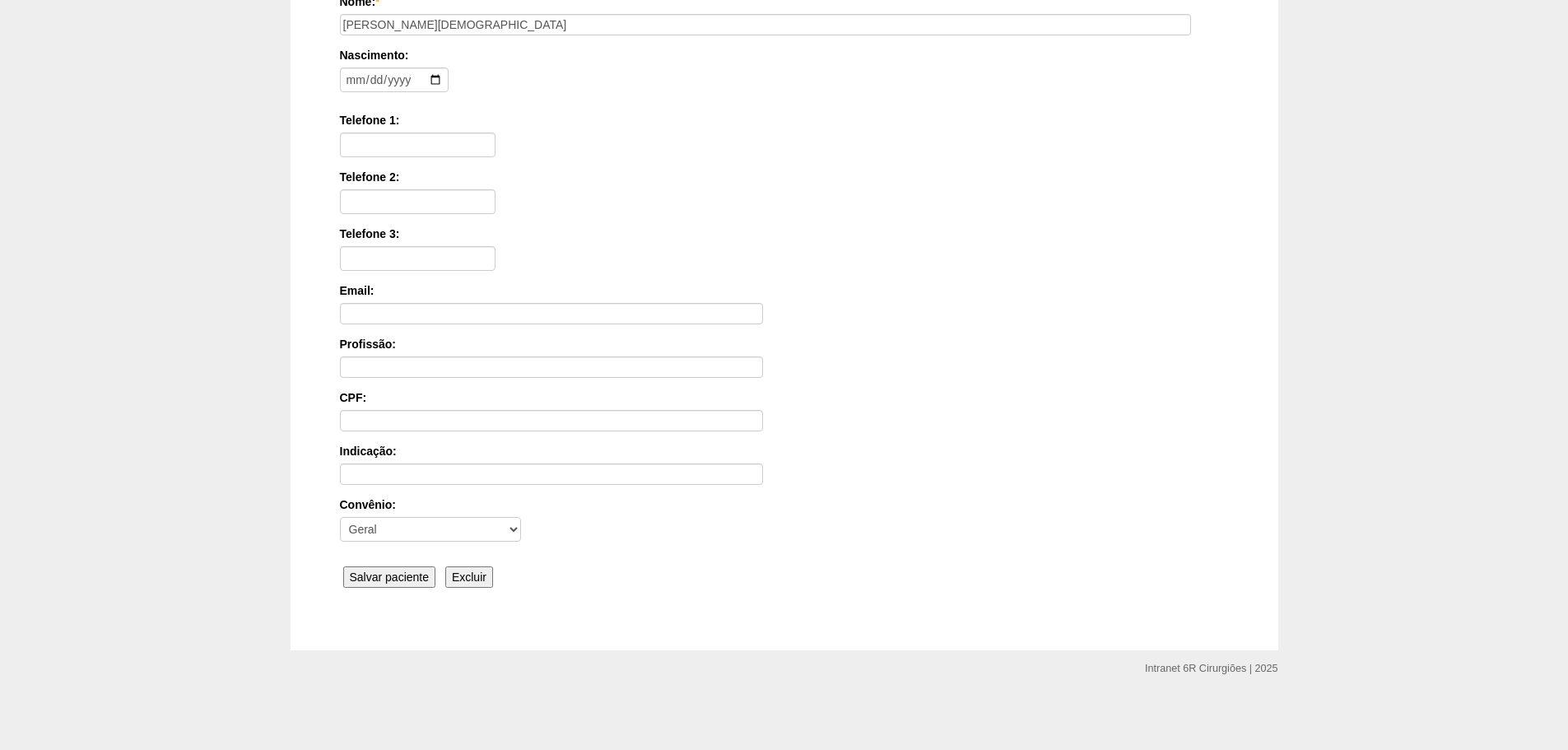
click at [395, 583] on input "Salvar paciente" at bounding box center [389, 577] width 93 height 21
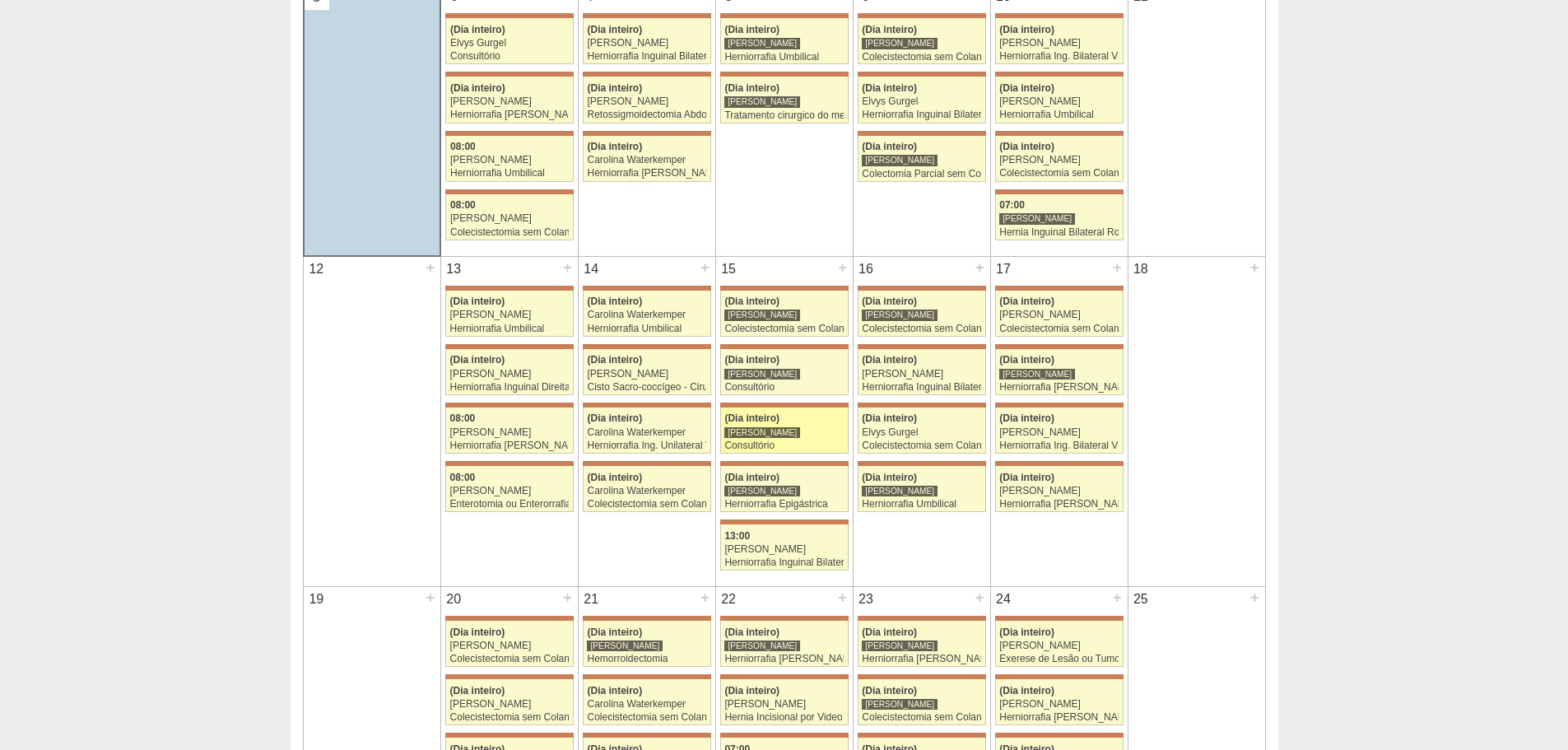
scroll to position [576, 0]
click at [804, 422] on div "(Dia inteiro)" at bounding box center [783, 418] width 119 height 11
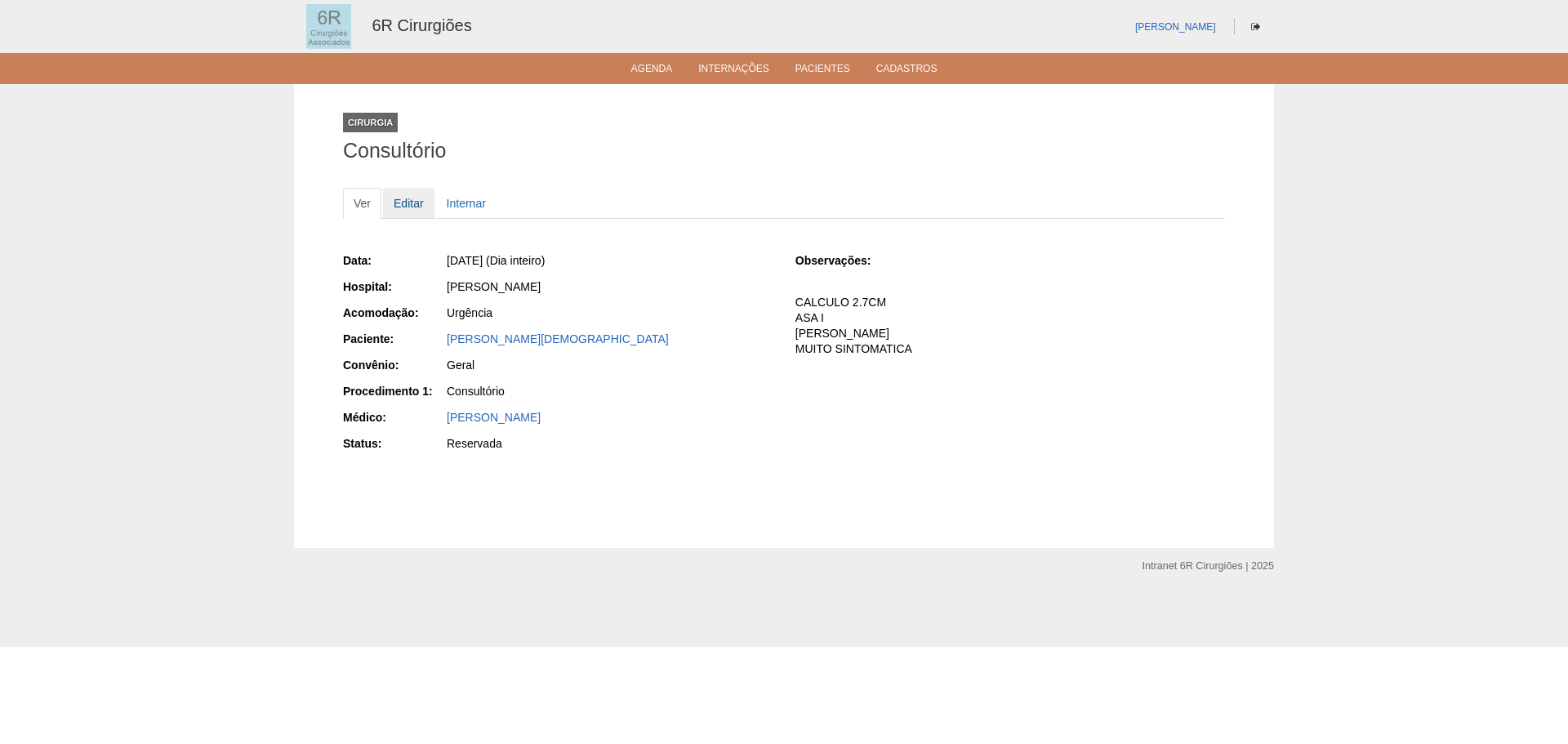
click at [410, 210] on link "Editar" at bounding box center [408, 203] width 51 height 31
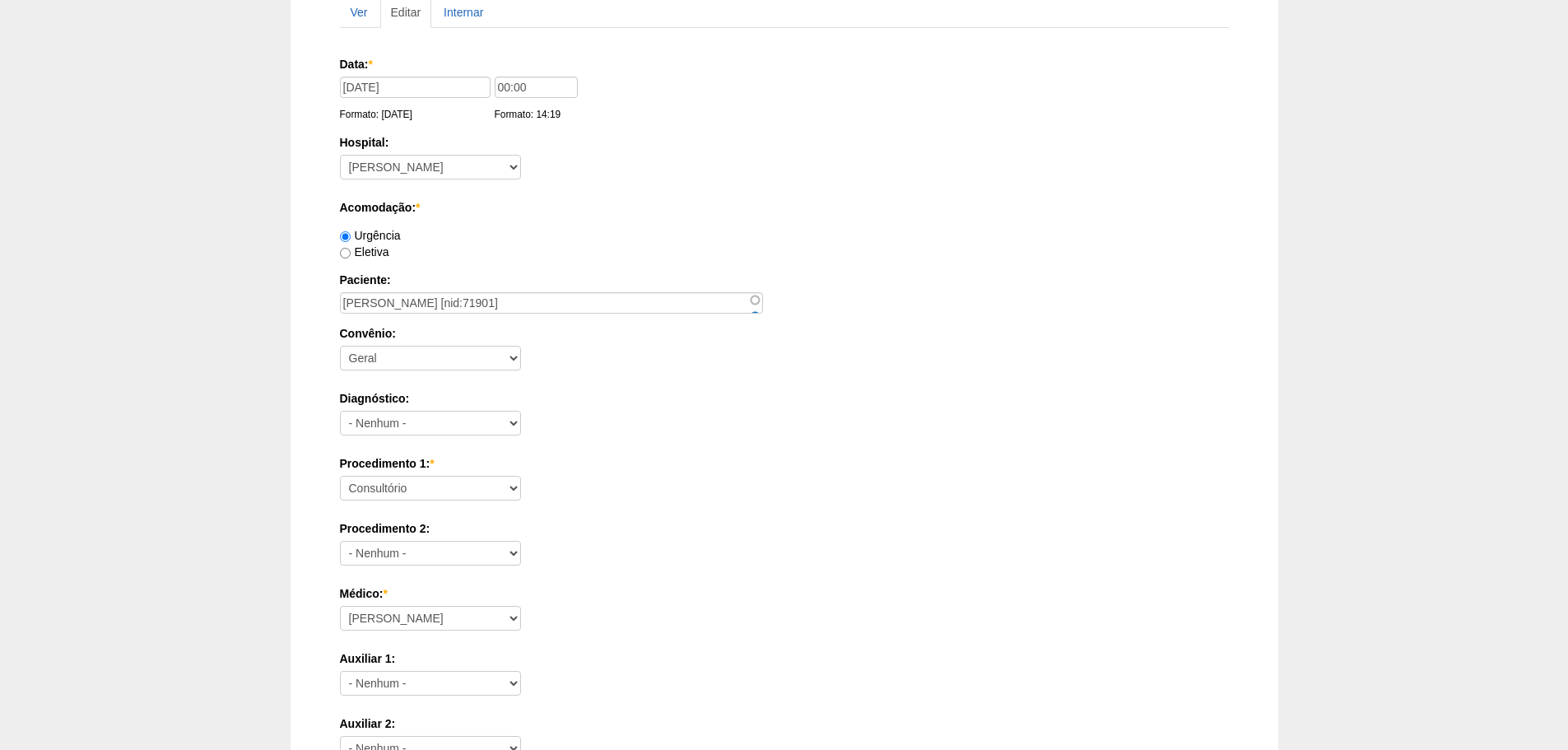
scroll to position [494, 0]
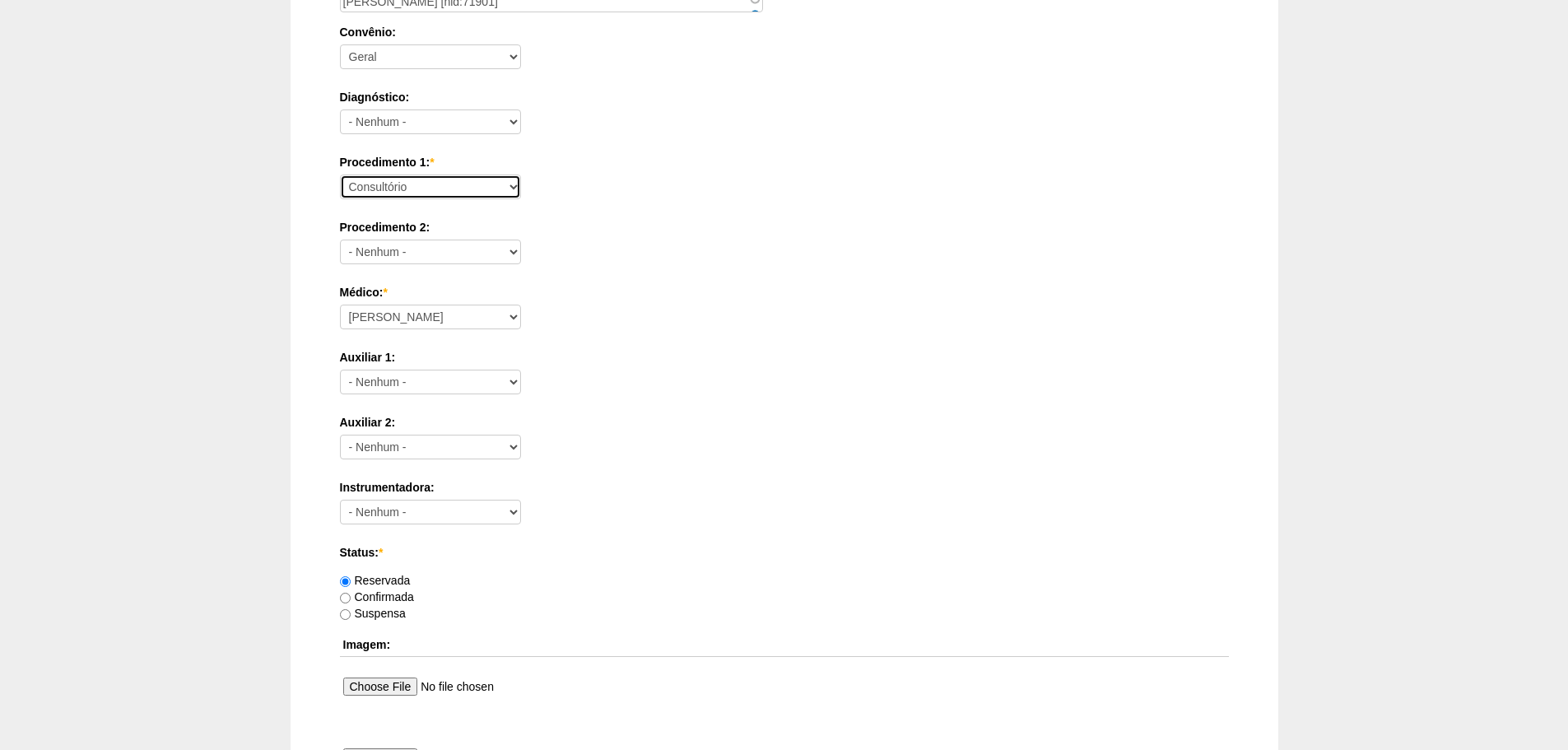
click at [434, 183] on select "Consultório Abscesso Hepático - Drenagem Abscesso perianal Amputação Abdômino P…" at bounding box center [430, 187] width 181 height 25
select select "66621"
click at [340, 175] on select "Consultório Abscesso Hepático - Drenagem Abscesso perianal Amputação Abdômino P…" at bounding box center [430, 187] width 181 height 25
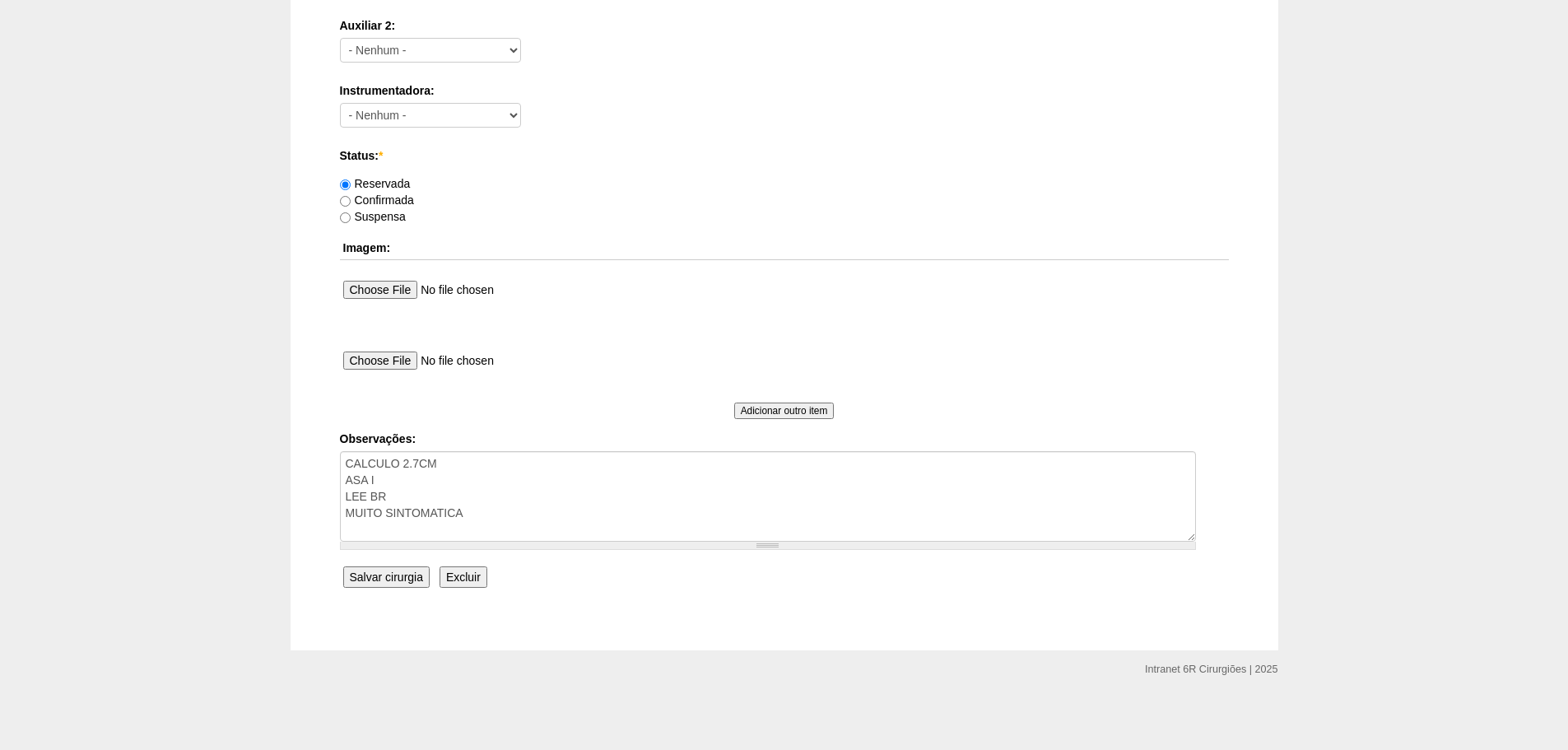
click at [397, 575] on input "Salvar cirurgia" at bounding box center [386, 577] width 87 height 21
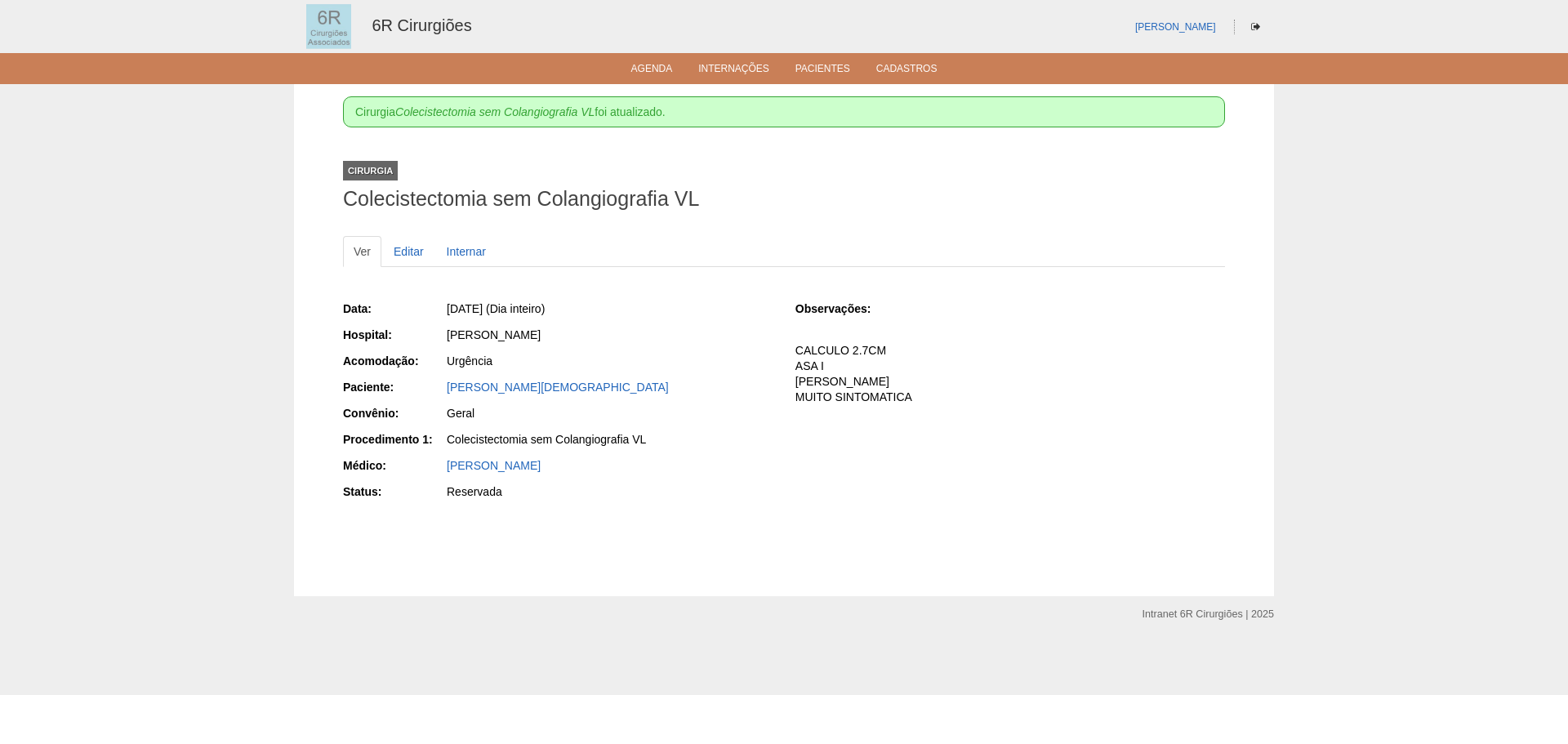
click at [614, 64] on ul "Agenda Internações Pacientes Cadastros" at bounding box center [784, 68] width 1568 height 31
click at [639, 67] on link "Agenda" at bounding box center [652, 70] width 42 height 14
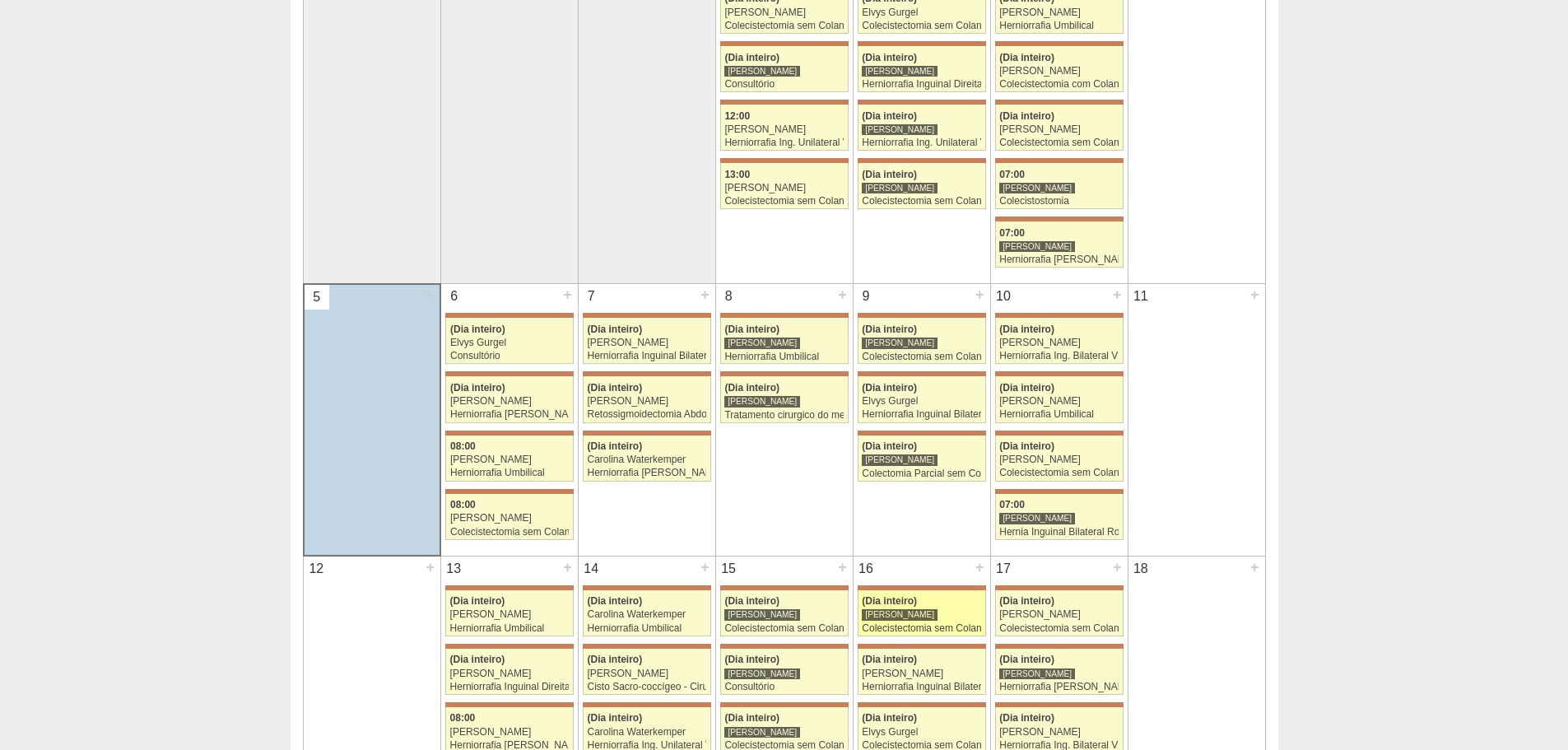
scroll to position [576, 0]
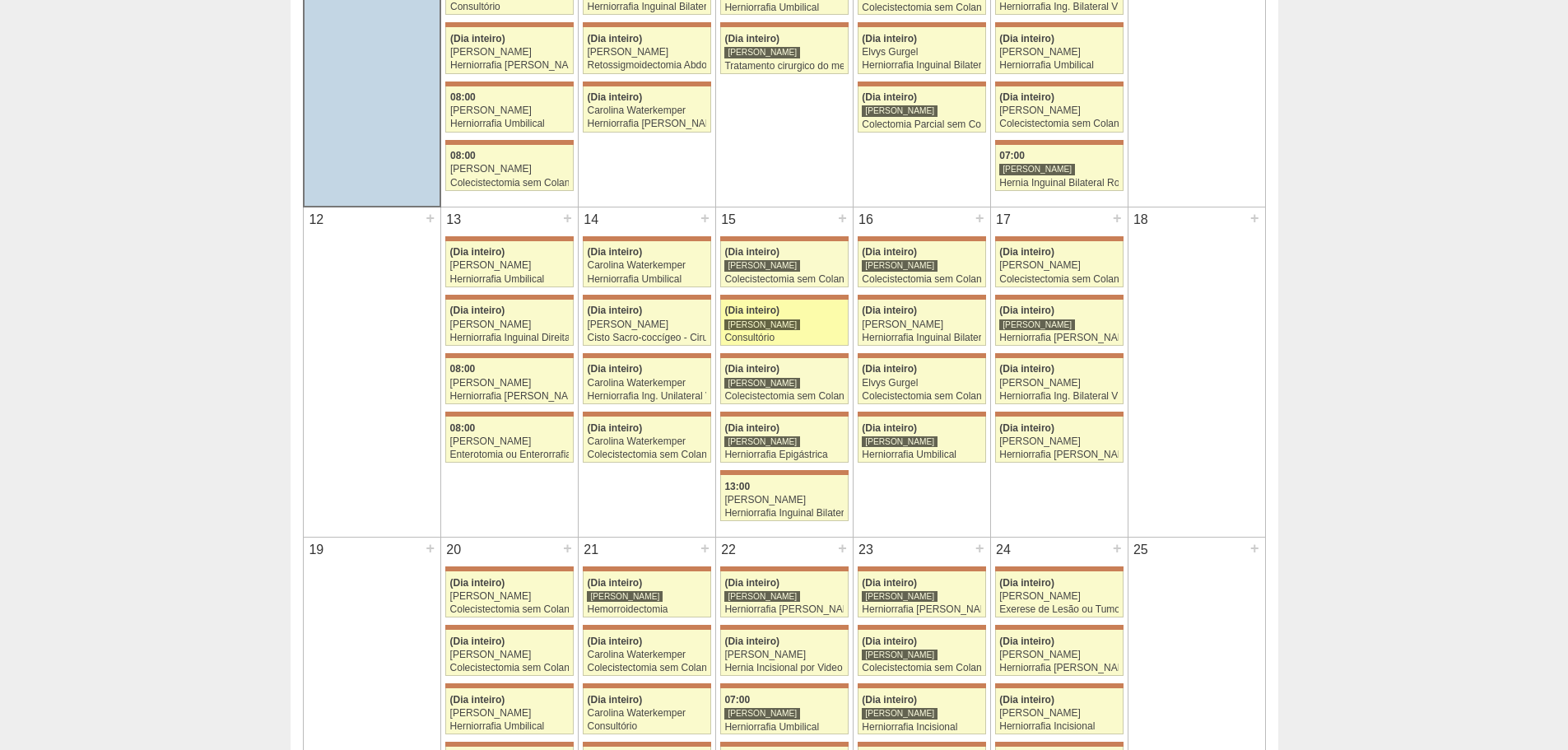
click at [824, 333] on div "Consultório" at bounding box center [783, 338] width 119 height 11
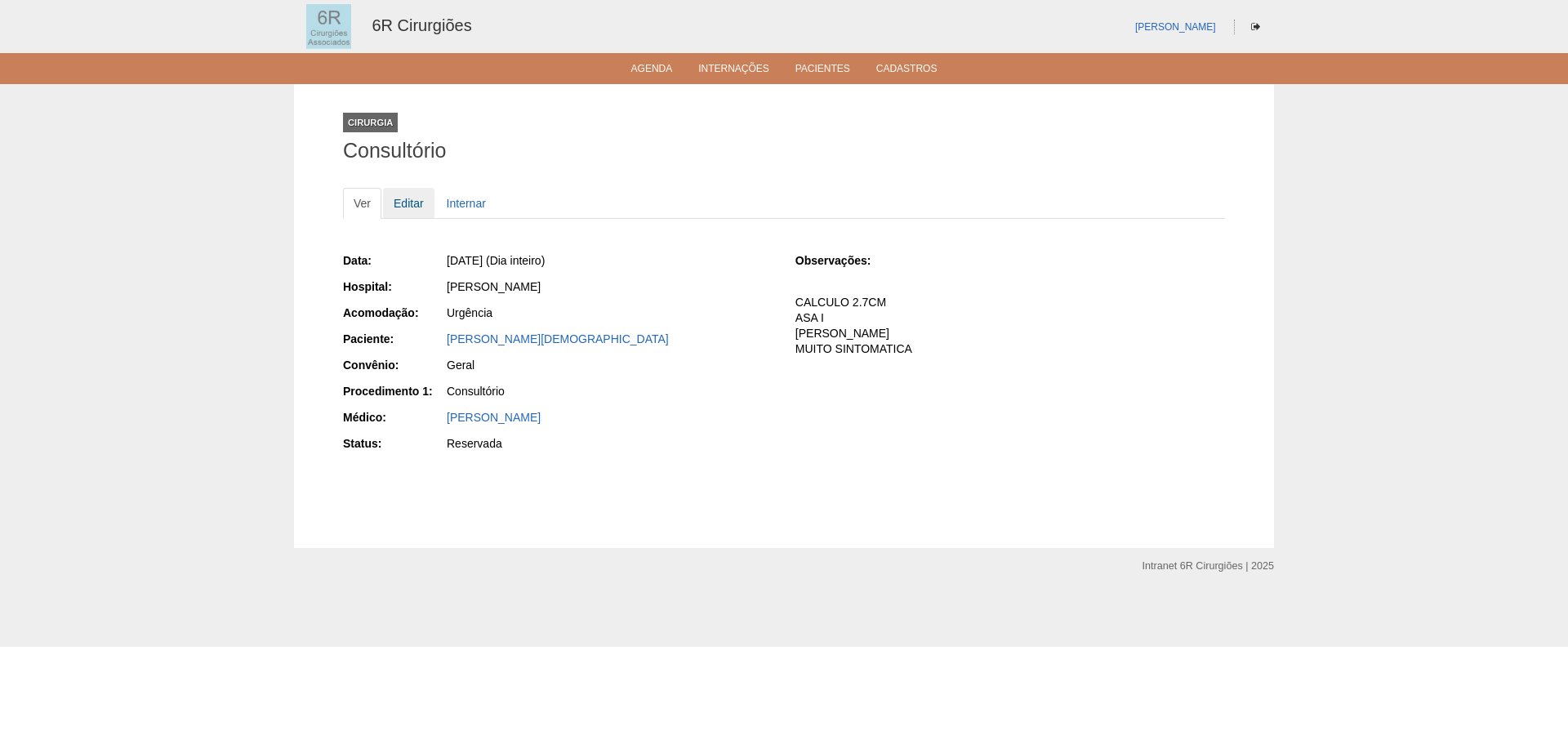
click at [407, 209] on link "Editar" at bounding box center [408, 203] width 51 height 31
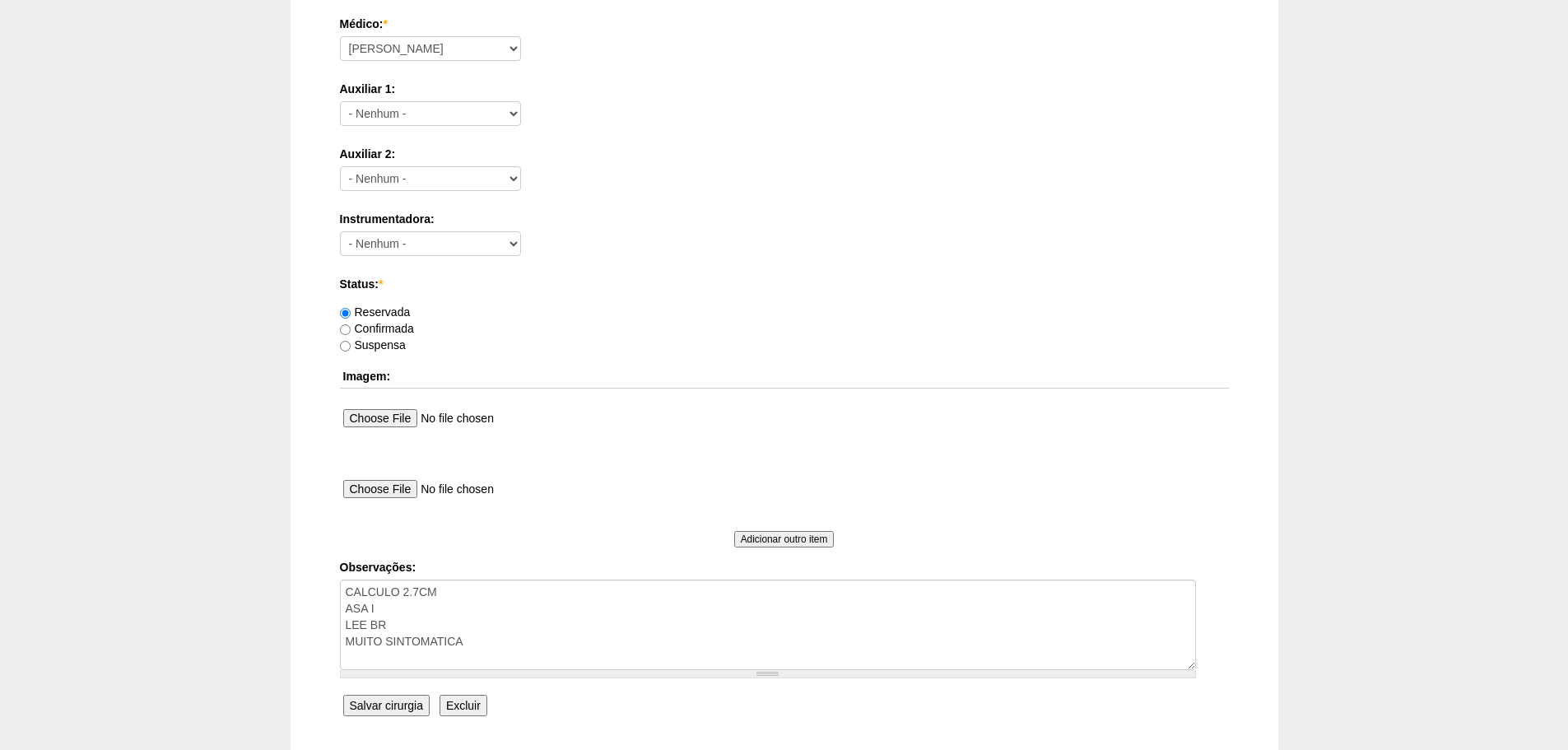
scroll to position [891, 0]
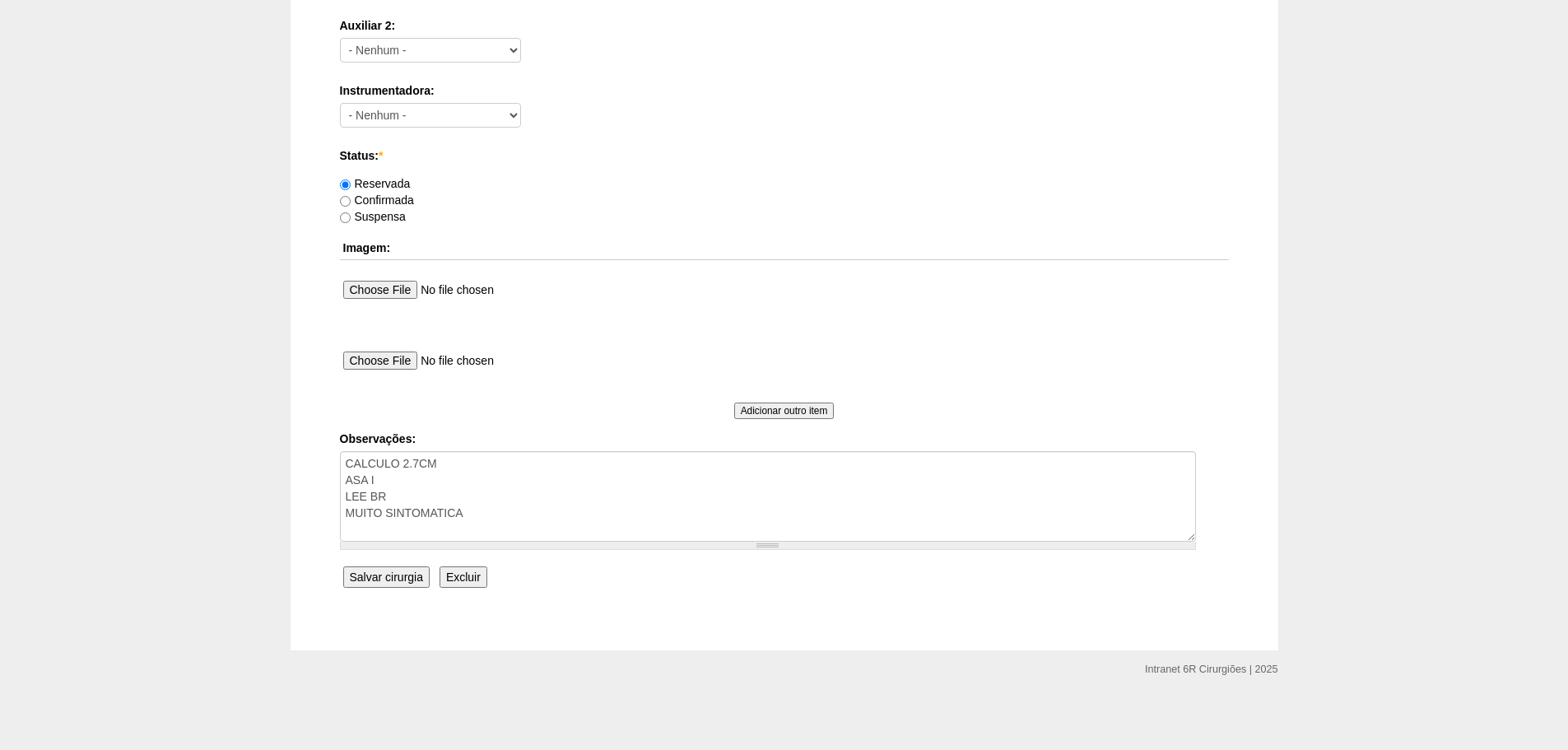
click at [474, 586] on input "Excluir" at bounding box center [463, 577] width 47 height 21
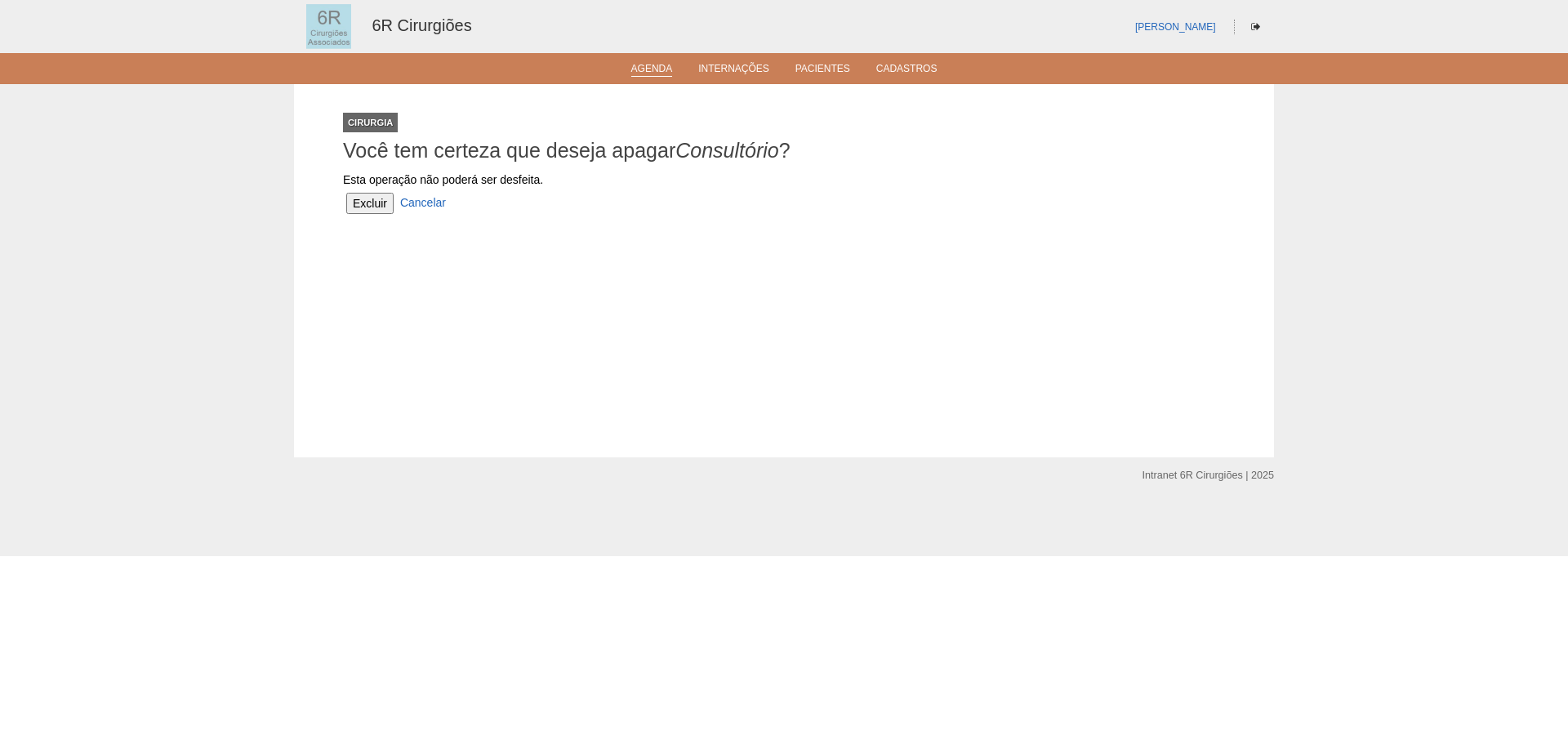
click at [662, 67] on link "Agenda" at bounding box center [652, 70] width 42 height 14
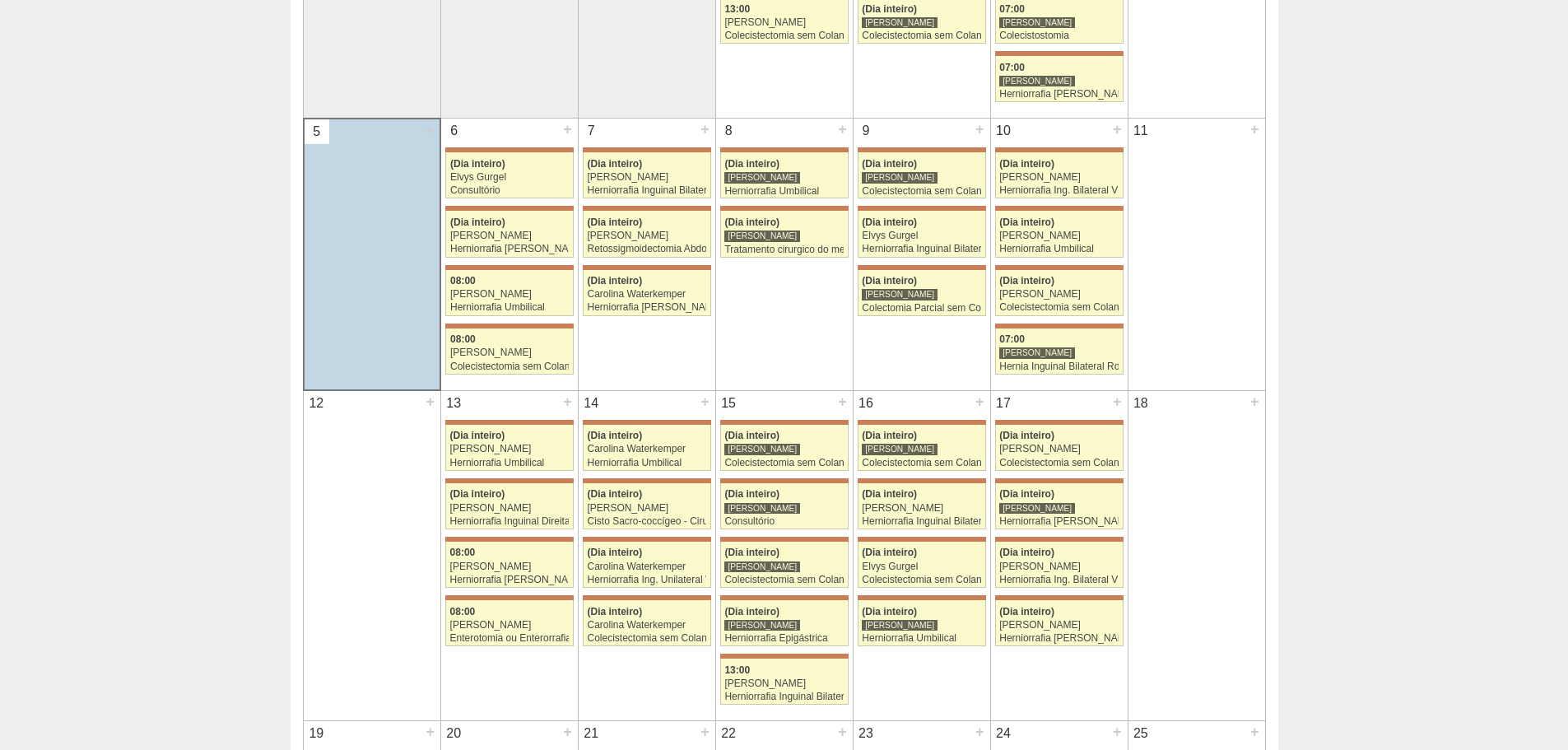
scroll to position [412, 0]
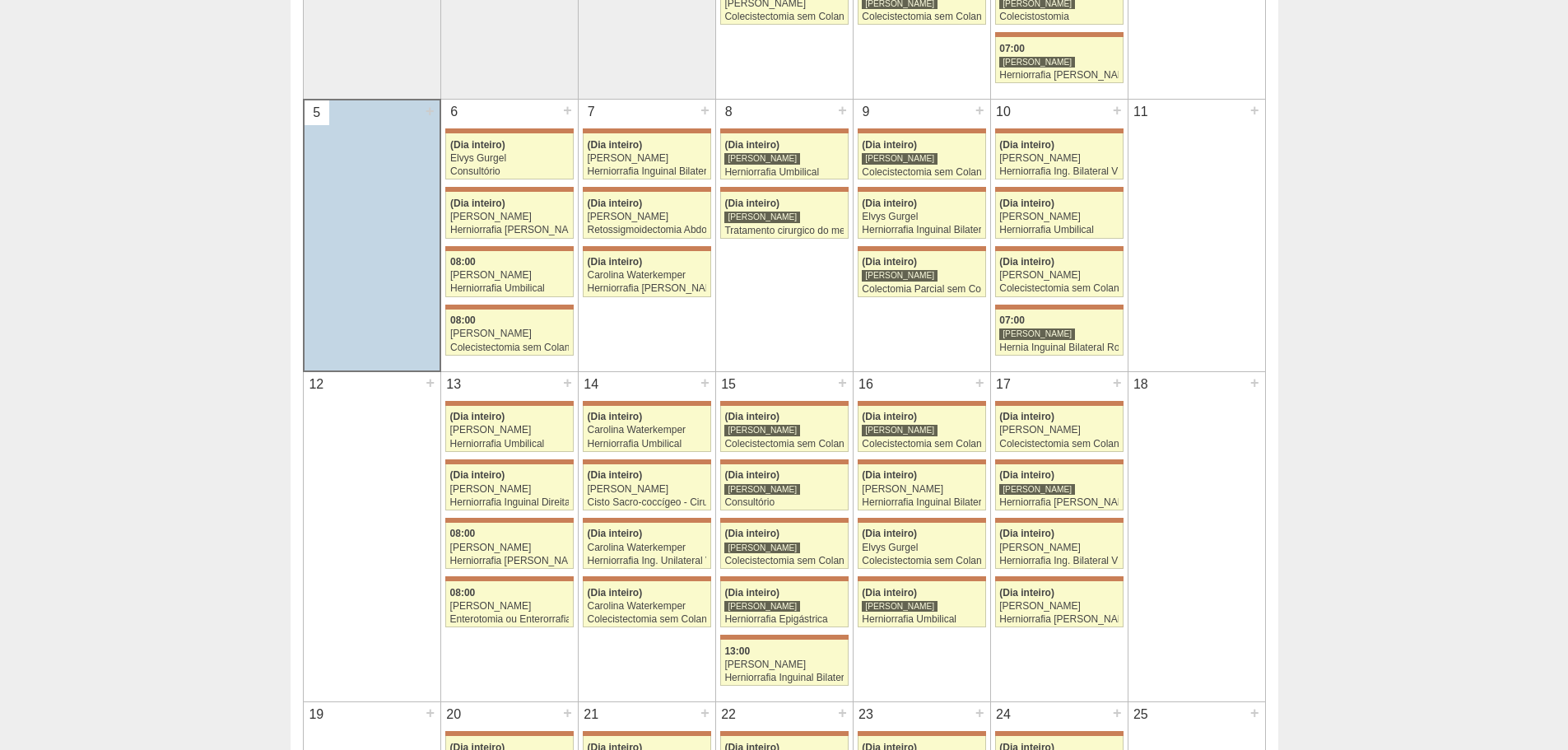
click at [763, 517] on div at bounding box center [784, 520] width 128 height 5
click at [754, 499] on div "Consultório" at bounding box center [783, 502] width 119 height 11
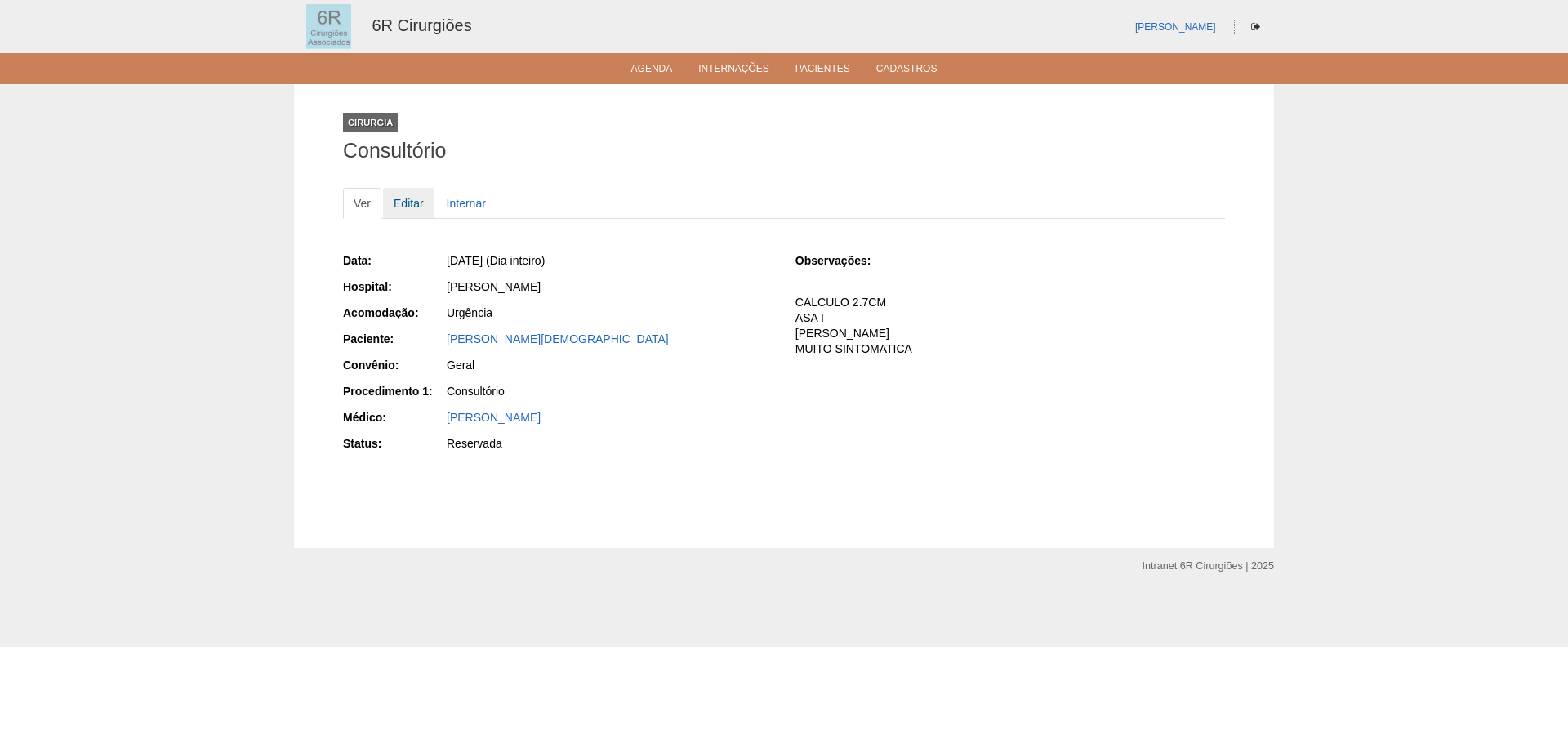
click at [426, 210] on link "Editar" at bounding box center [408, 203] width 51 height 31
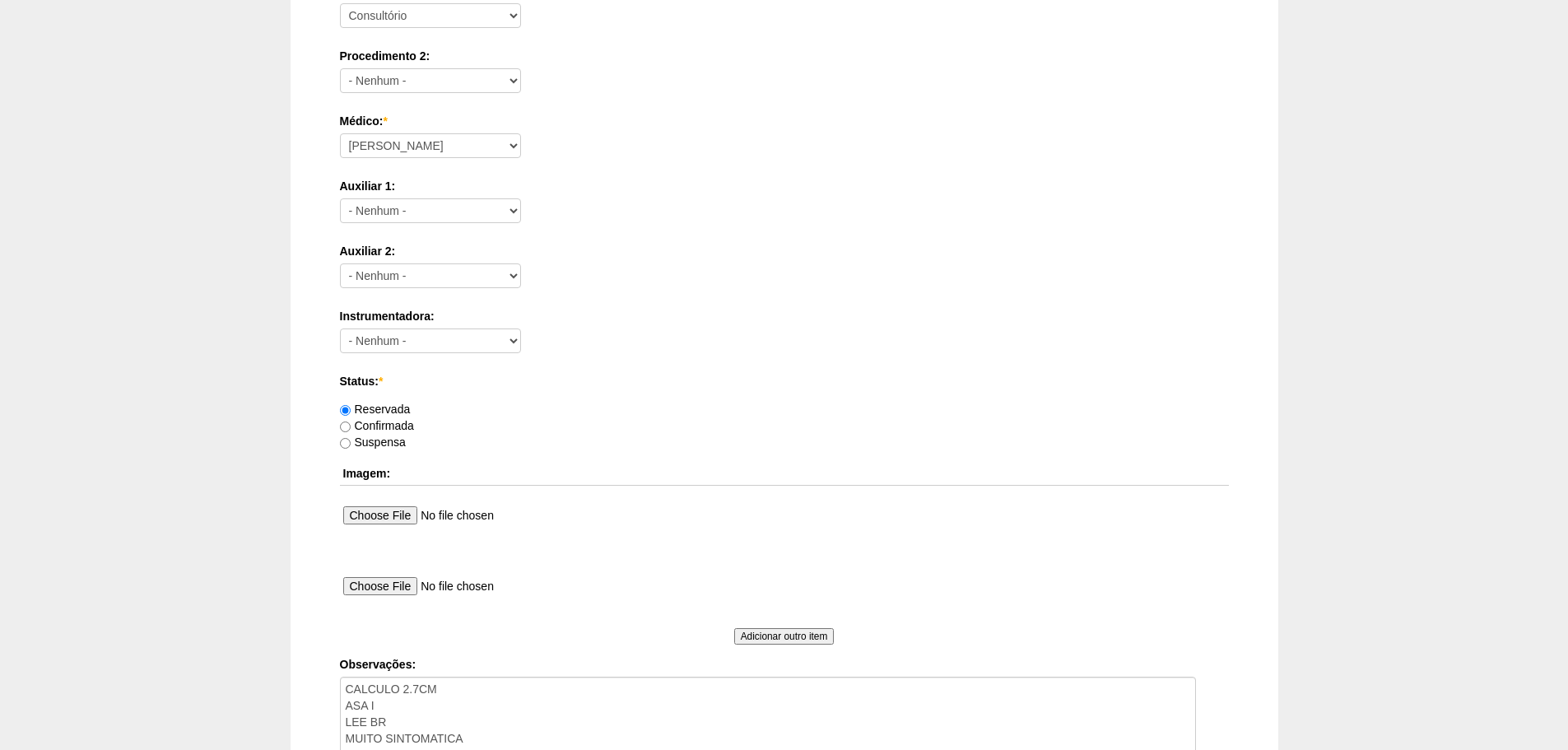
scroll to position [891, 0]
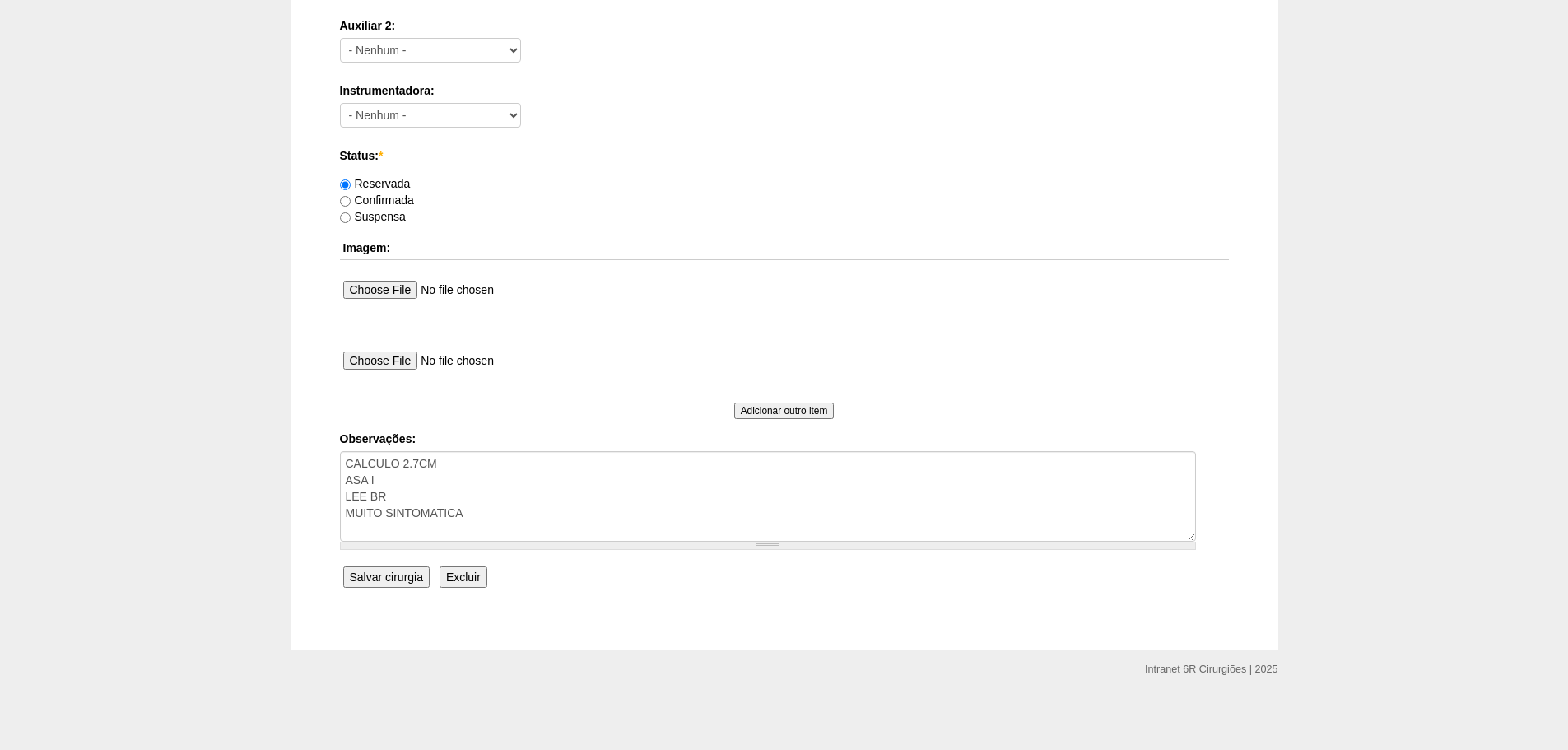
click at [463, 576] on input "Excluir" at bounding box center [463, 577] width 47 height 21
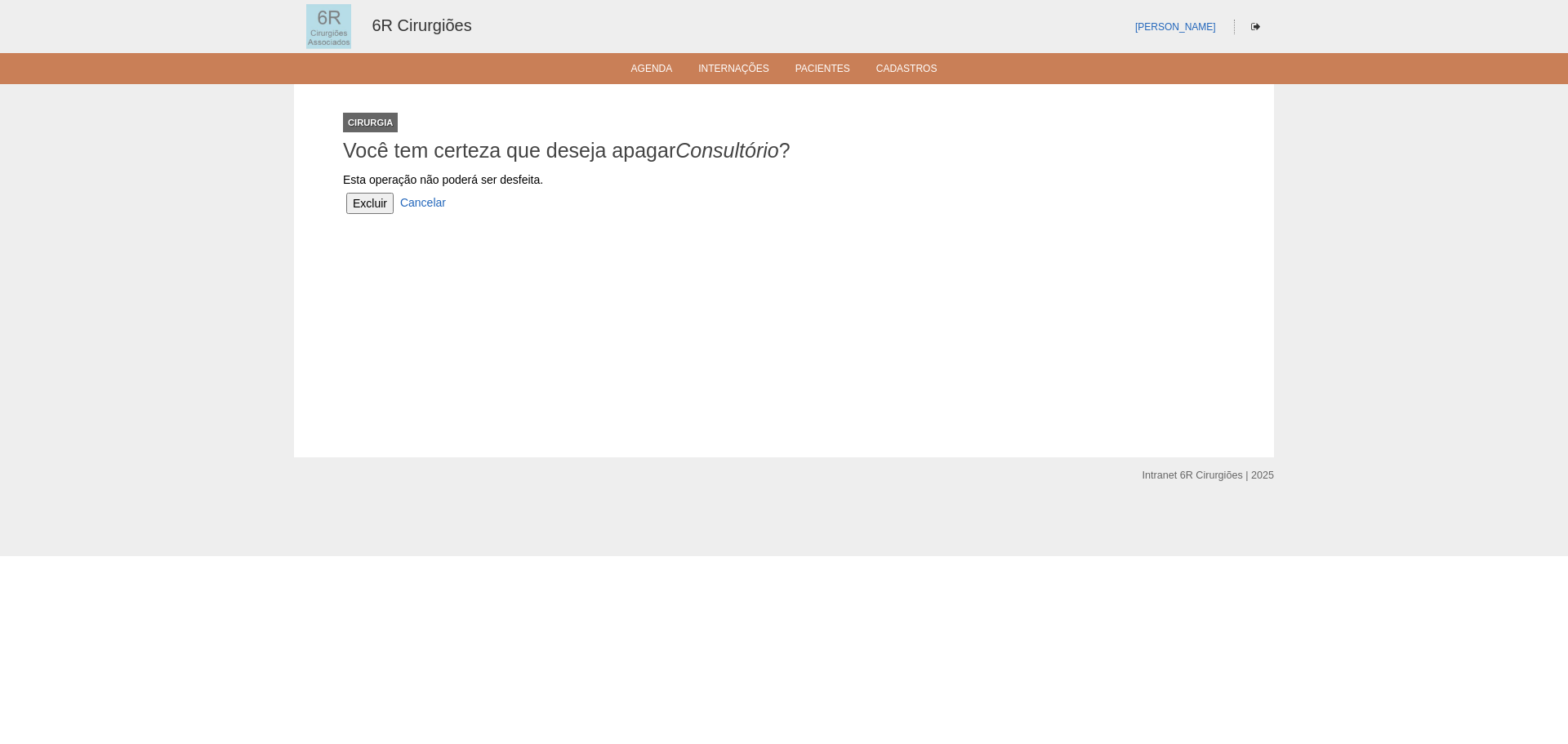
click at [351, 194] on input "Excluir" at bounding box center [369, 203] width 47 height 21
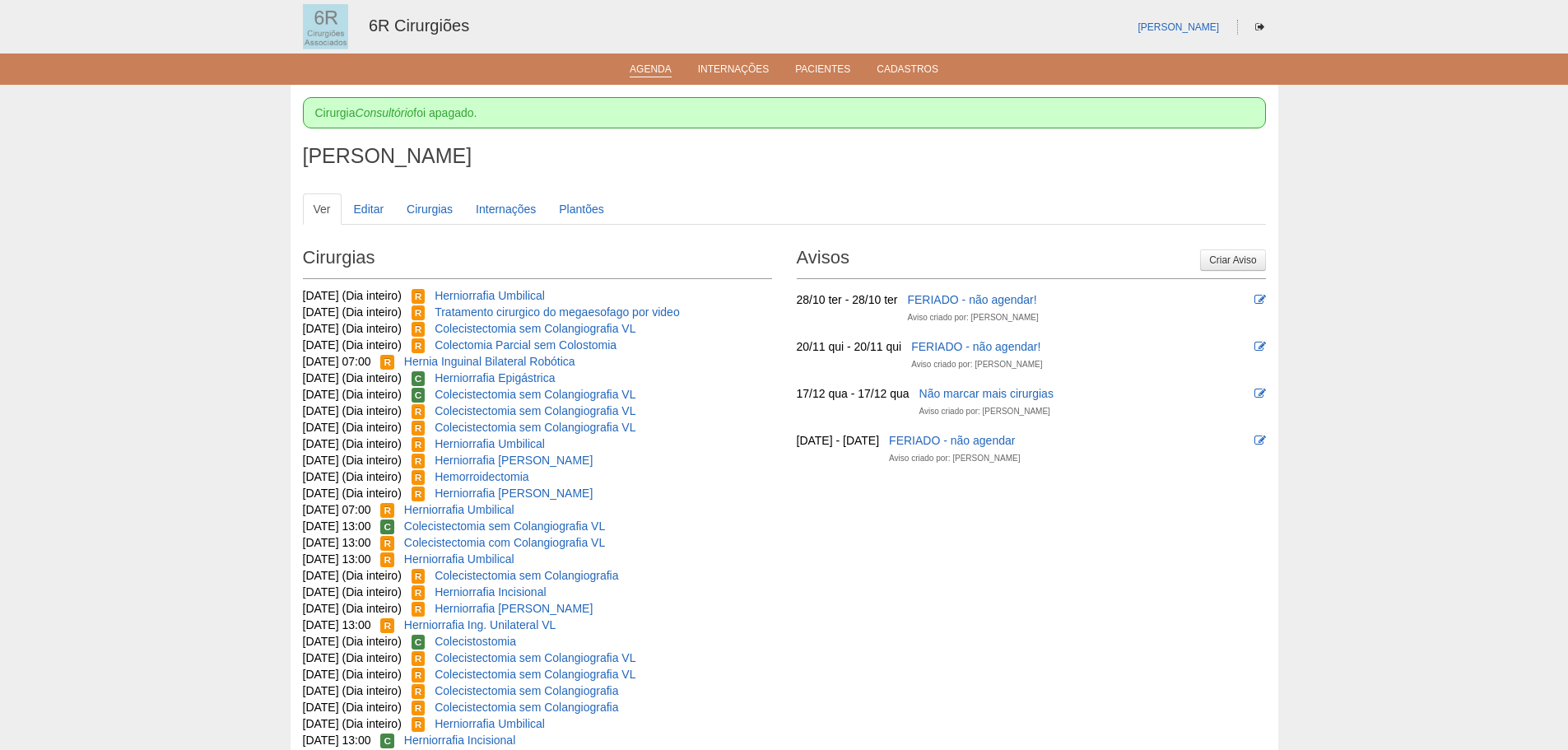
click at [664, 75] on link "Agenda" at bounding box center [651, 71] width 42 height 14
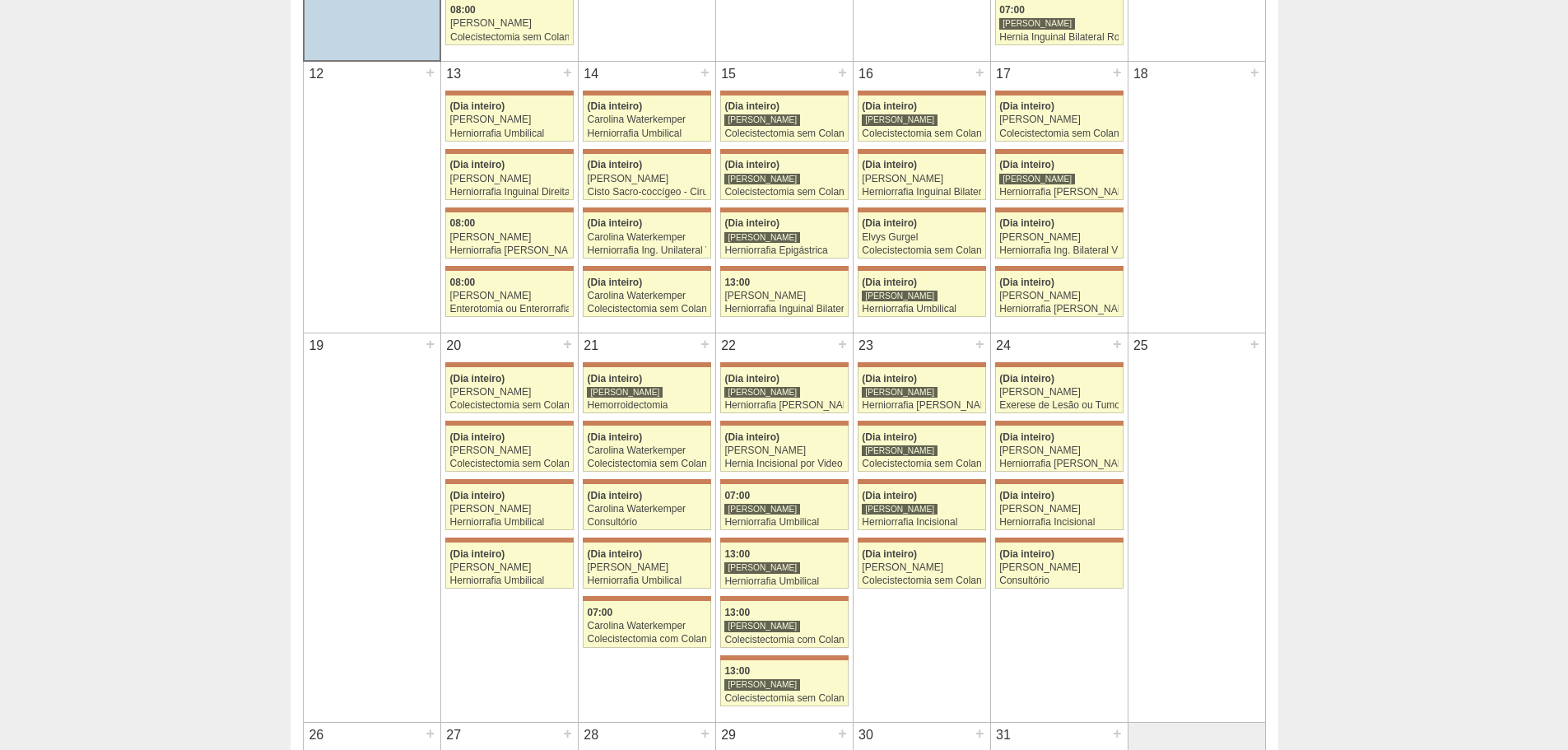
scroll to position [576, 0]
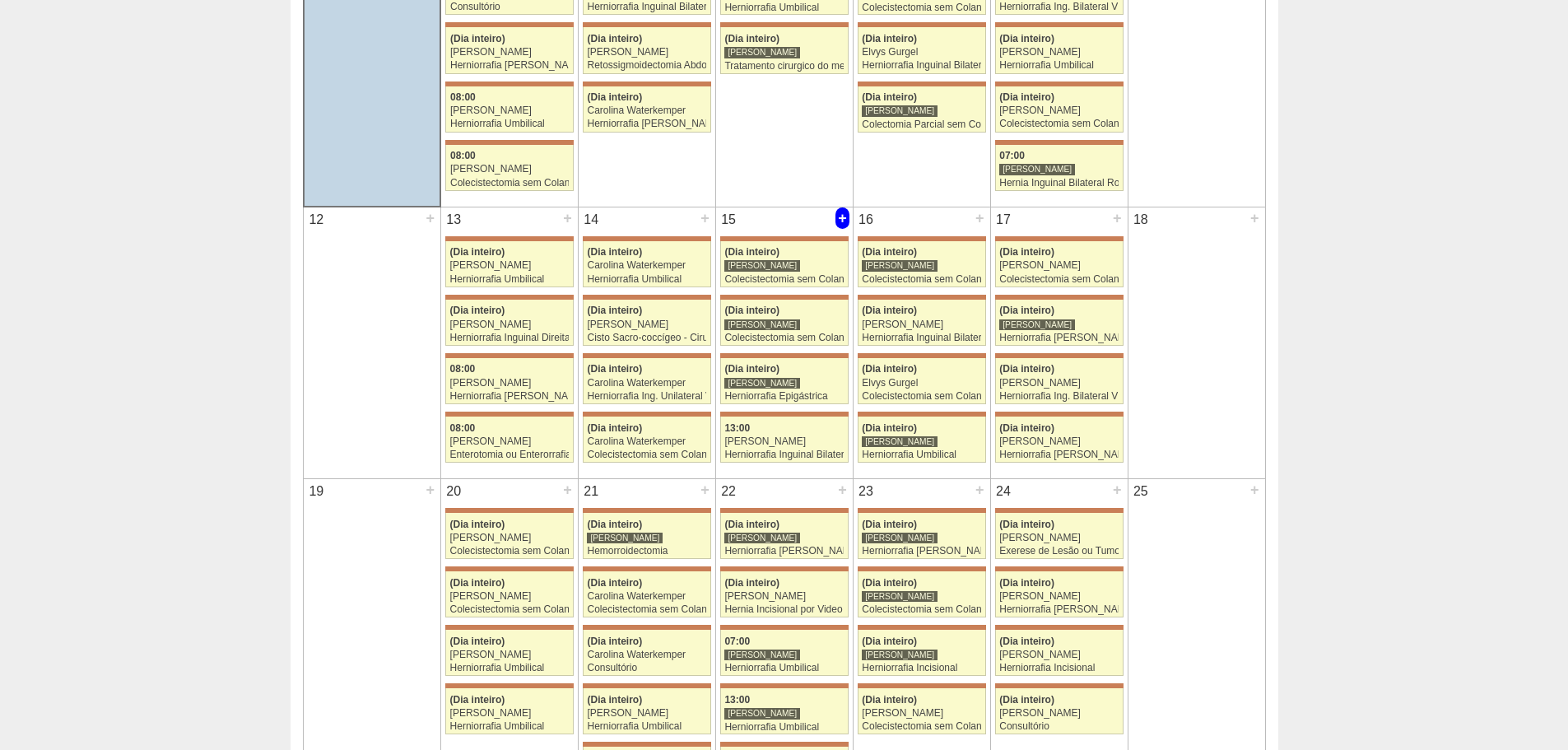
click at [839, 221] on div "+" at bounding box center [842, 218] width 14 height 21
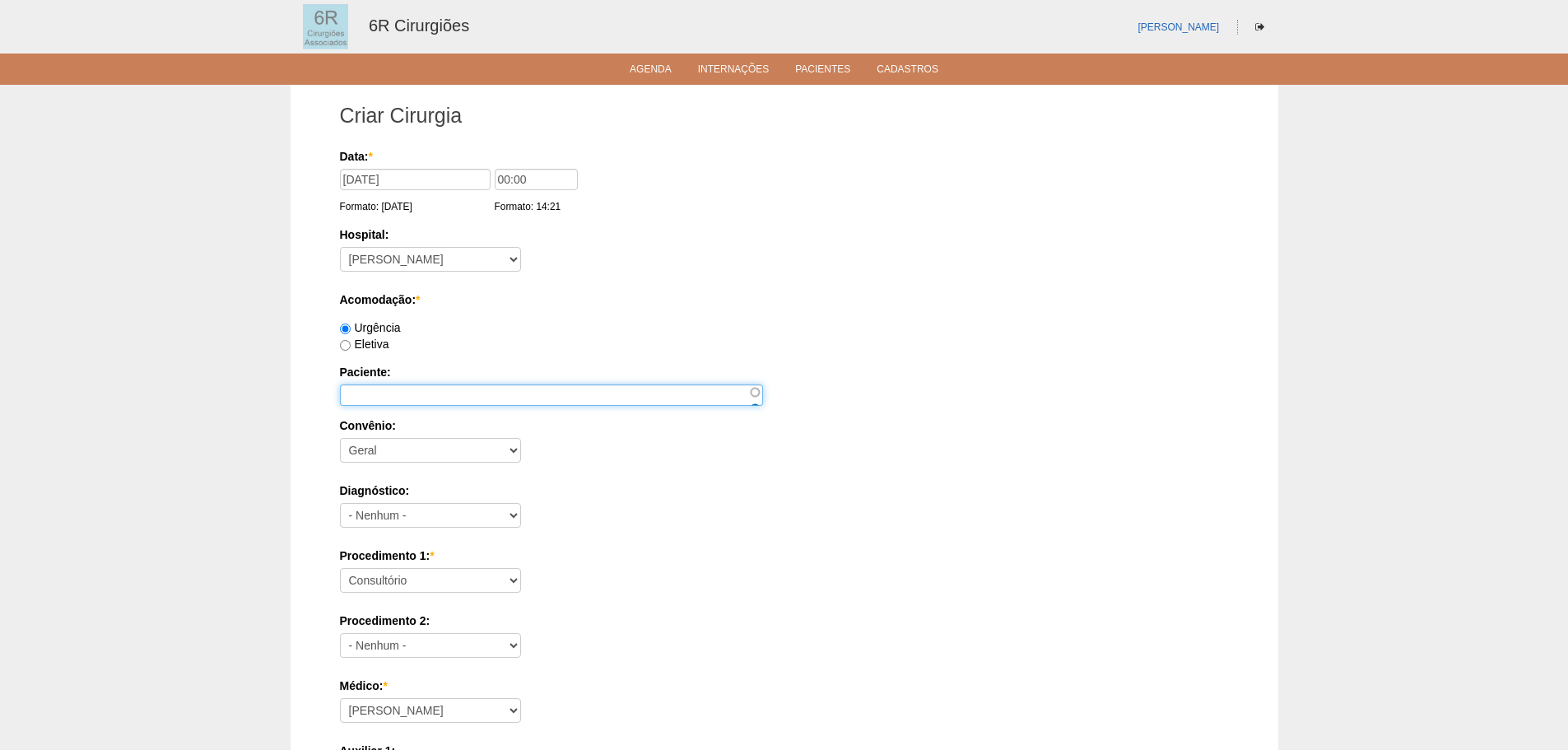
click at [439, 399] on input "Paciente:" at bounding box center [551, 395] width 423 height 21
paste input "MICHELE ROSA PETENATI"
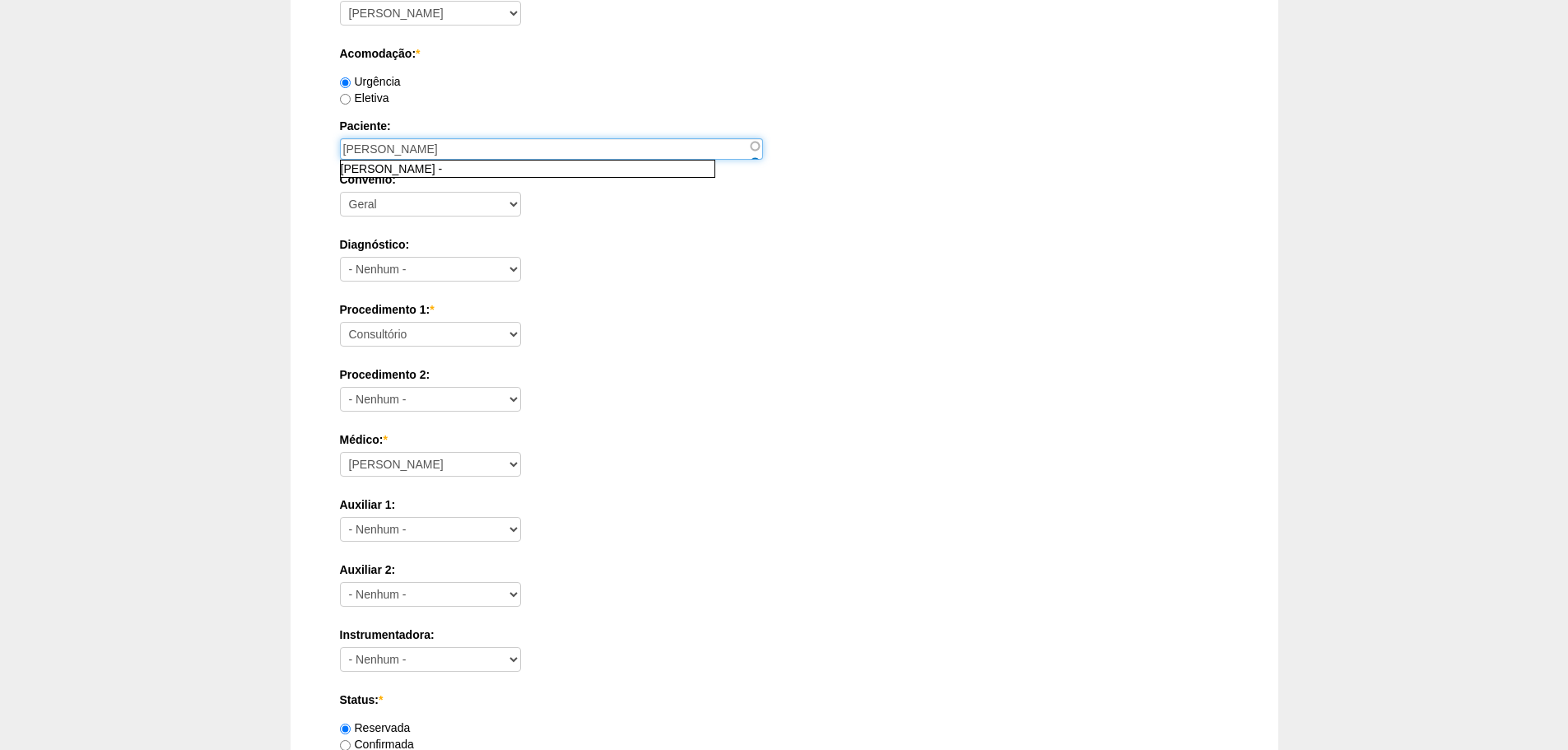
scroll to position [247, 0]
type input "MICHELE ROSA PETENATI"
click at [635, 393] on div "Procedimento 2: - Nenhum - Consultório Abscesso Hepático - Drenagem Abscesso pe…" at bounding box center [784, 392] width 889 height 54
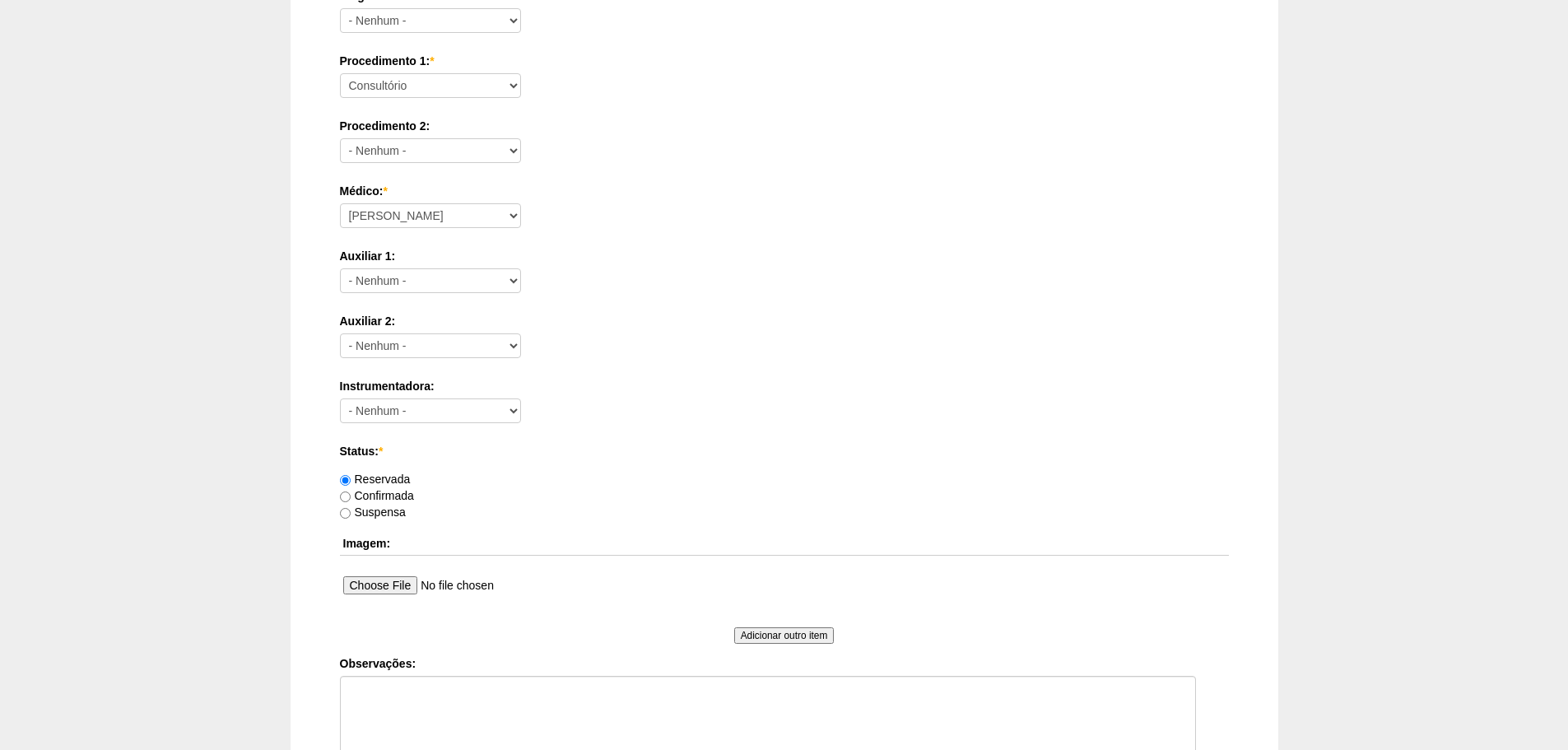
scroll to position [720, 0]
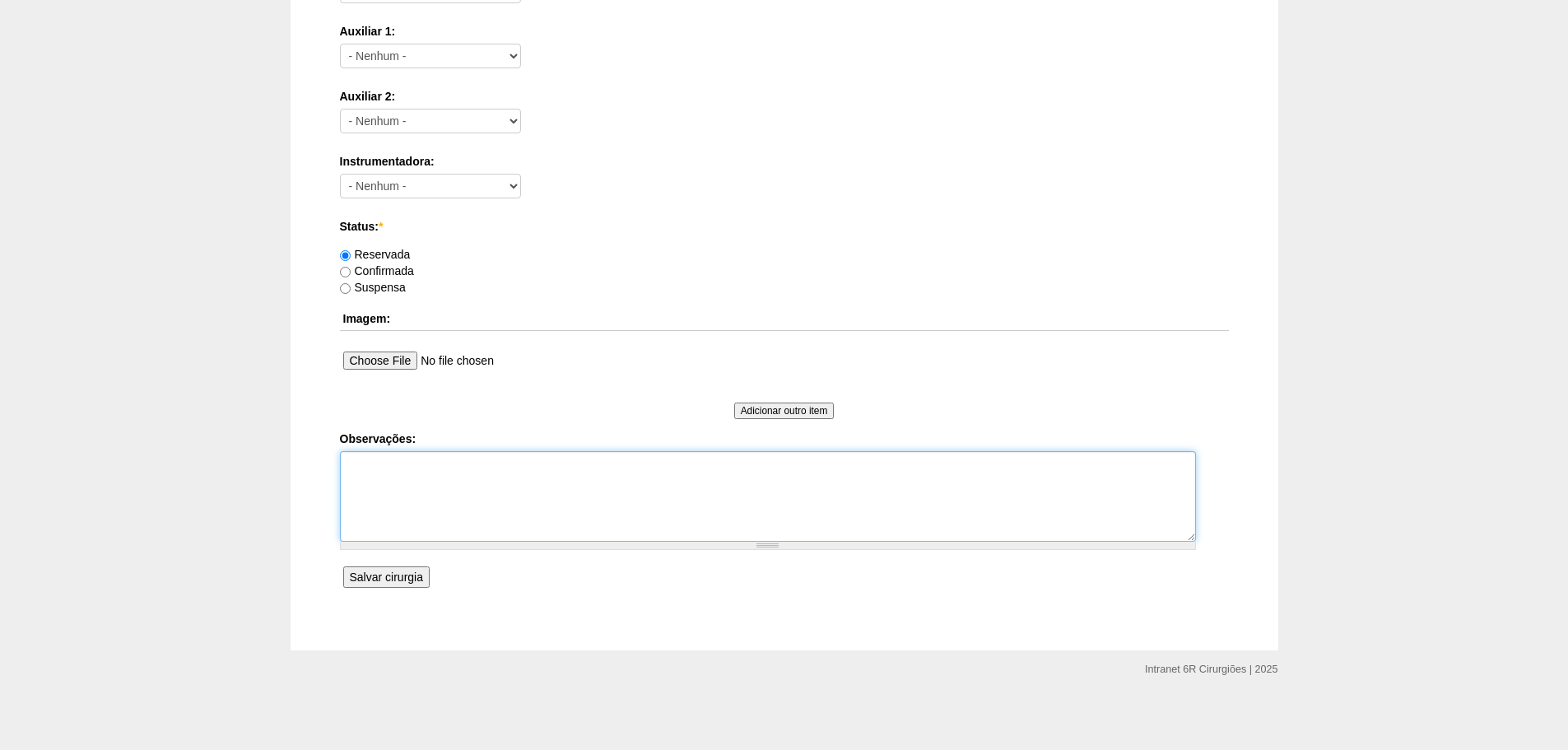
click at [494, 491] on textarea "Observações:" at bounding box center [768, 496] width 856 height 90
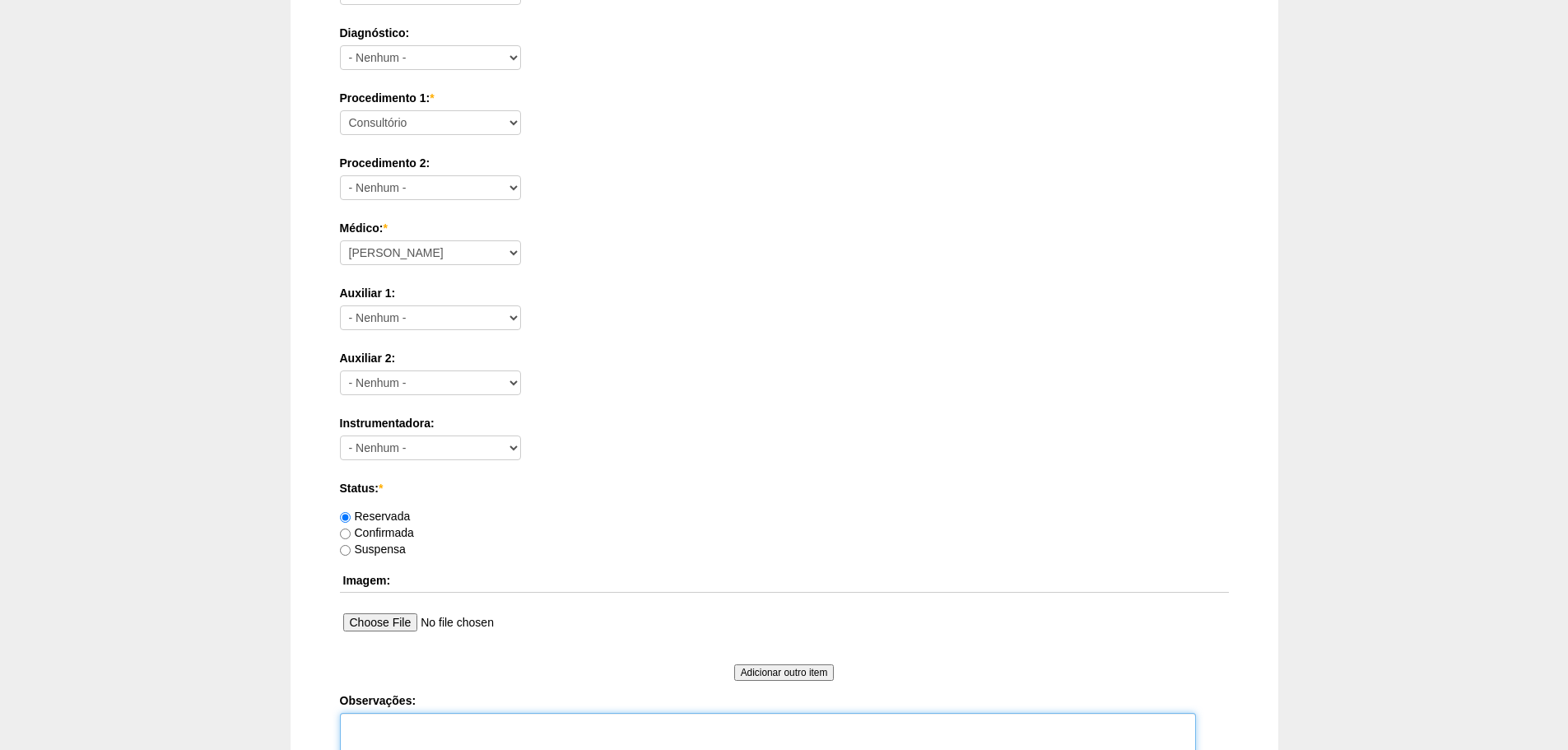
scroll to position [494, 0]
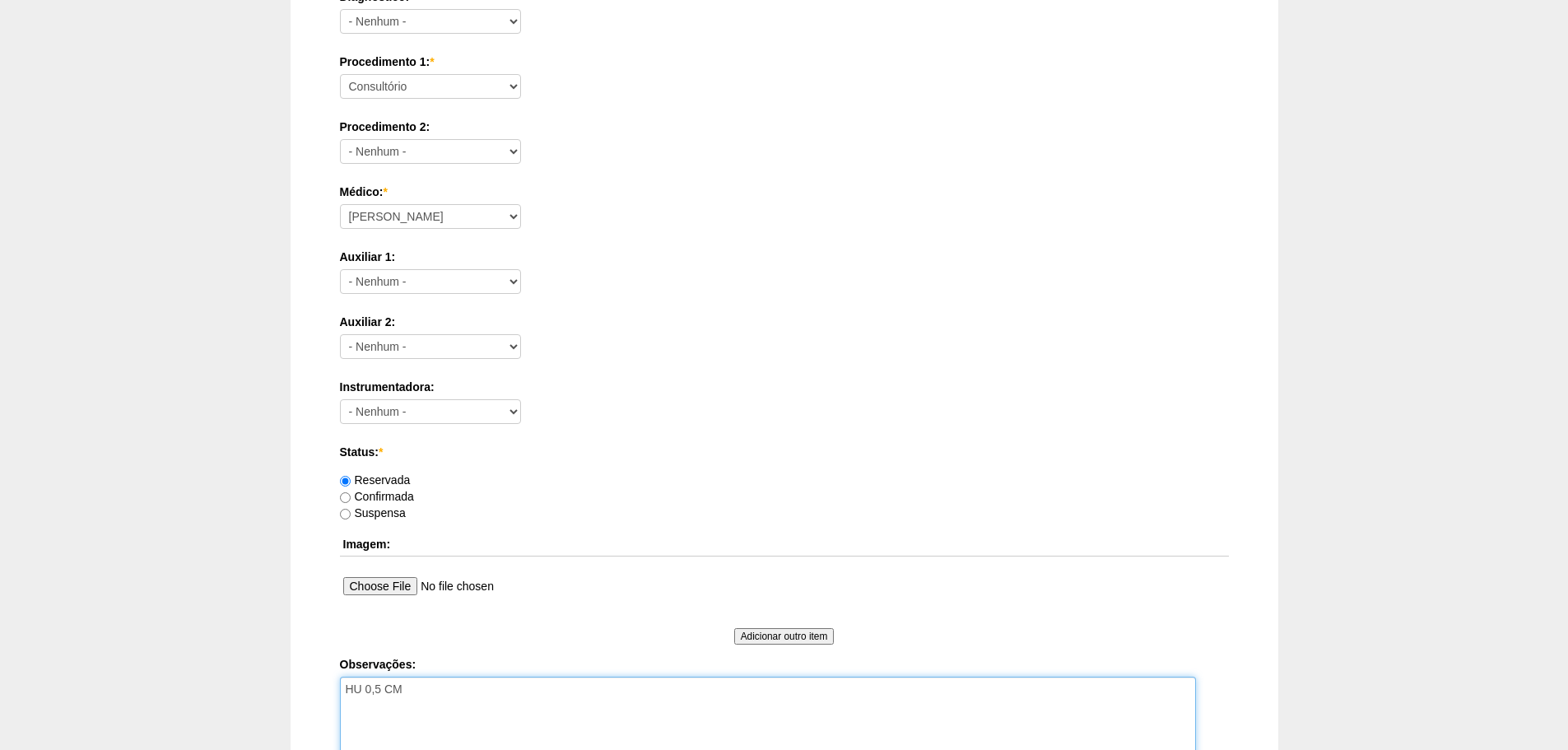
type textarea "HU 0,5 CM"
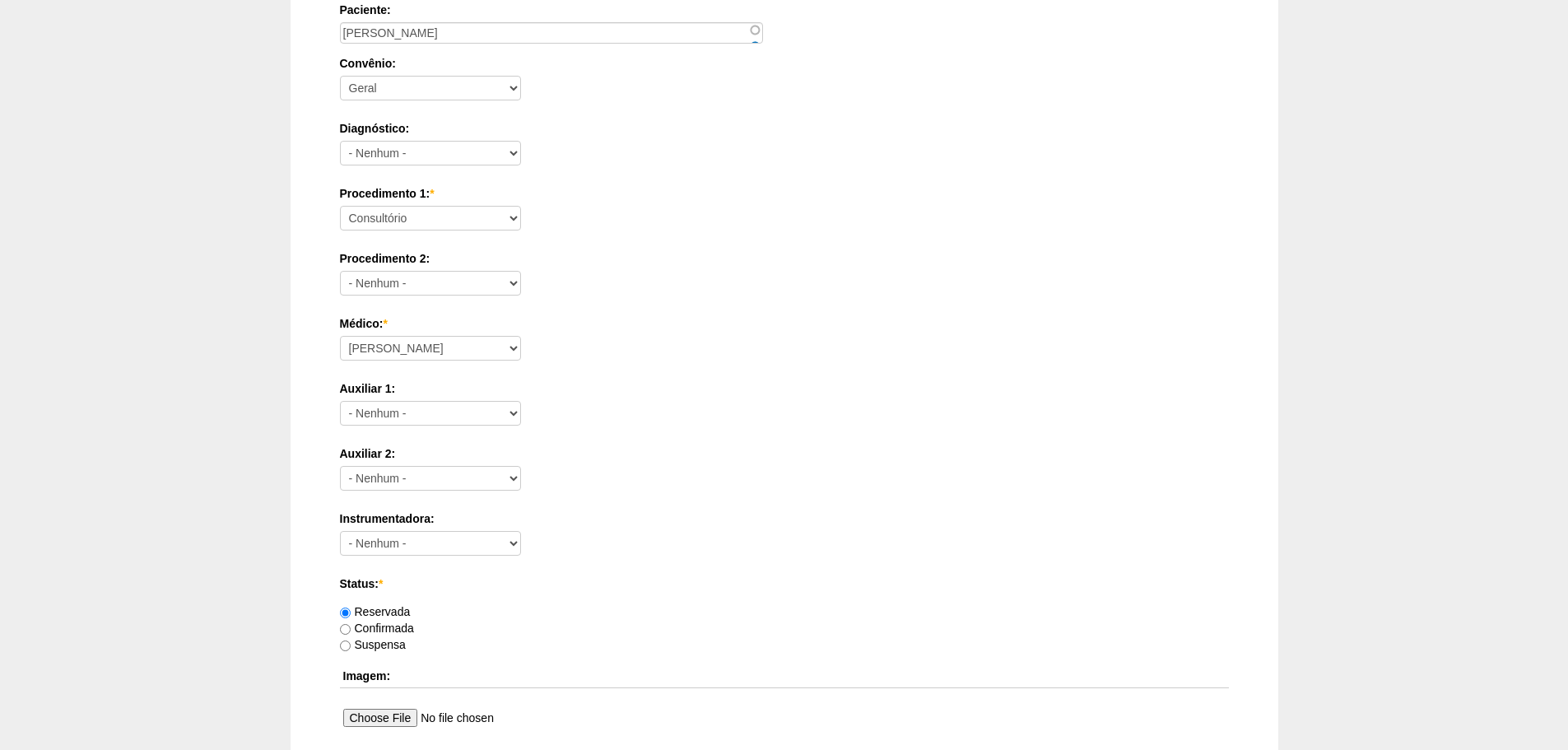
scroll to position [329, 0]
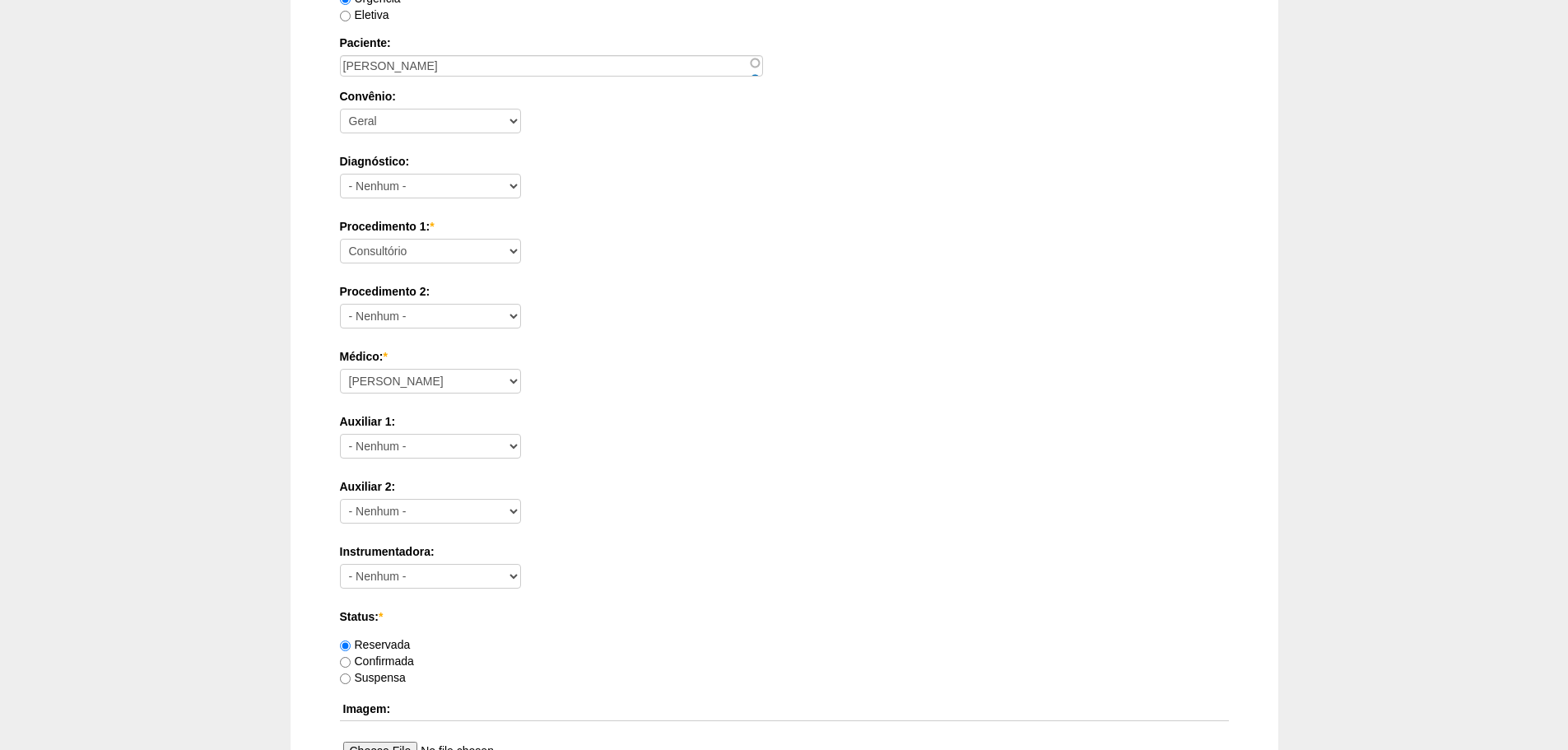
click at [423, 232] on label "Procedimento 1: *" at bounding box center [784, 226] width 889 height 16
click at [423, 239] on select "Consultório Abscesso Hepático - Drenagem Abscesso perianal Amputação Abdômino P…" at bounding box center [430, 251] width 181 height 25
click at [416, 248] on select "Consultório Abscesso Hepático - Drenagem Abscesso perianal Amputação Abdômino P…" at bounding box center [430, 251] width 181 height 25
select select "66650"
click at [340, 239] on select "Consultório Abscesso Hepático - Drenagem Abscesso perianal Amputação Abdômino P…" at bounding box center [430, 251] width 181 height 25
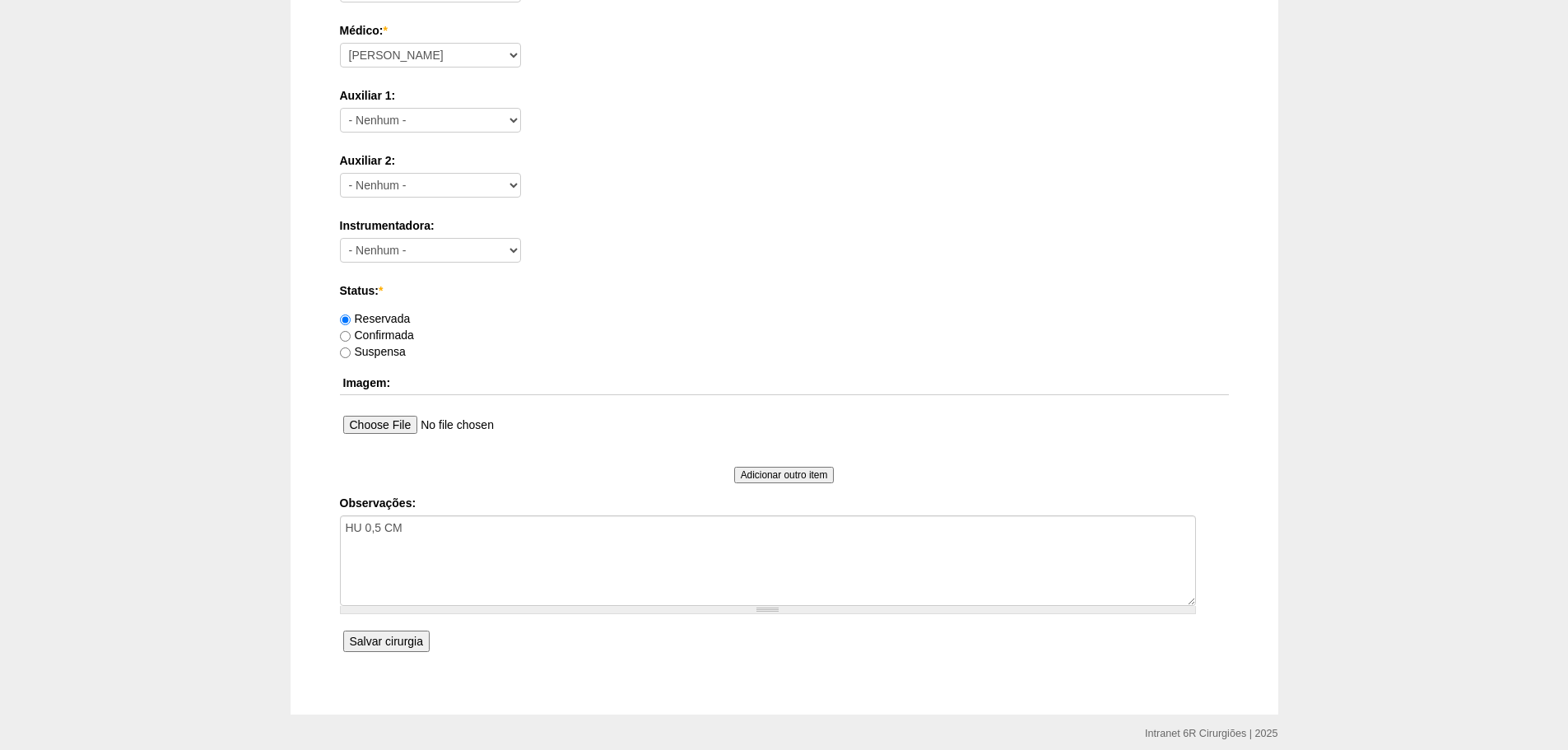
scroll to position [659, 0]
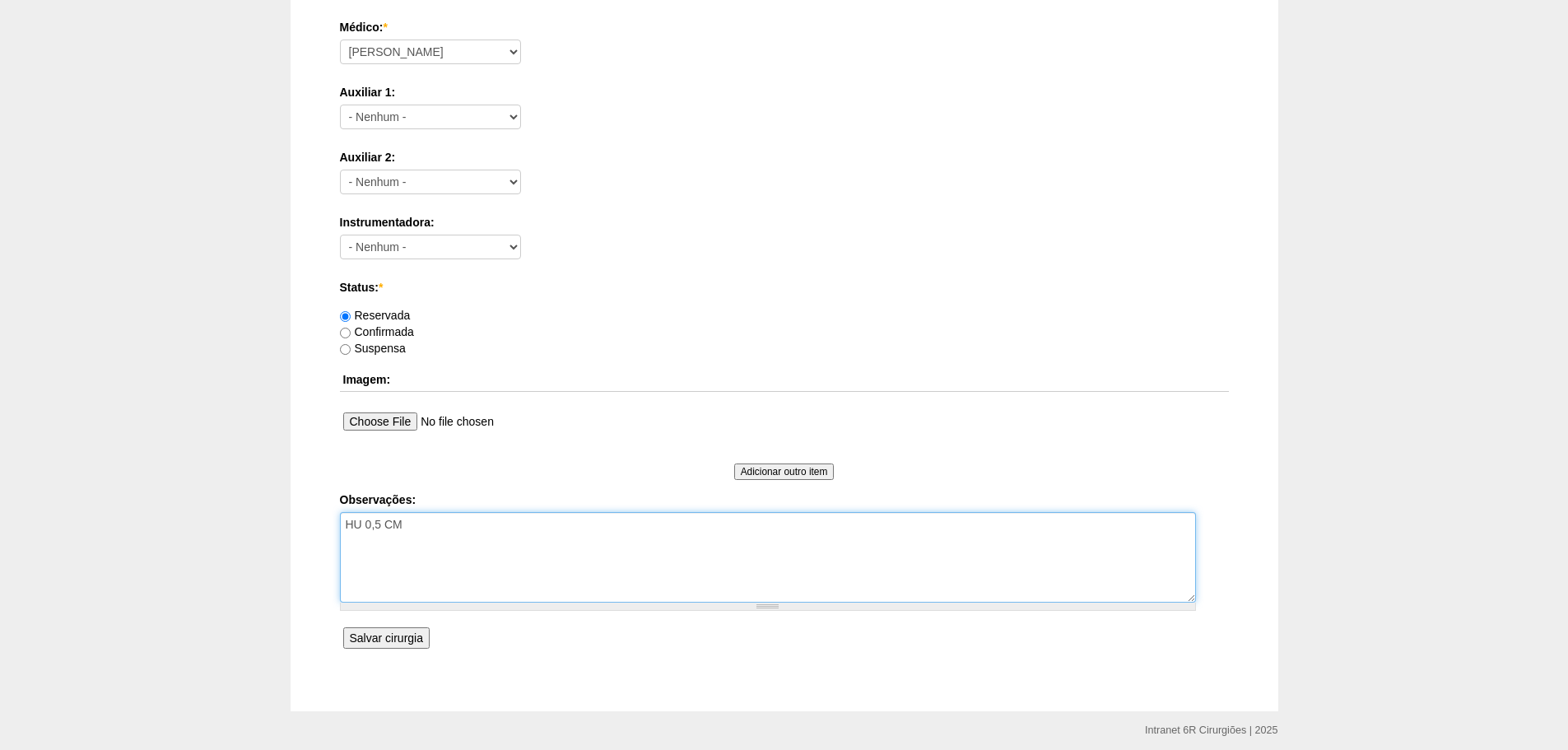
click at [456, 597] on textarea "HU 0,5 CM" at bounding box center [768, 557] width 856 height 90
click at [516, 520] on textarea "HU 0,5 CM ASA I LEE BR" at bounding box center [768, 557] width 856 height 90
paste textarea "POTR ENDOMETRIOSE VIDEO"
type textarea "HU 0,5 CM (POTR ENDOMETRIOSE VIDEO) ASA I LEE BR"
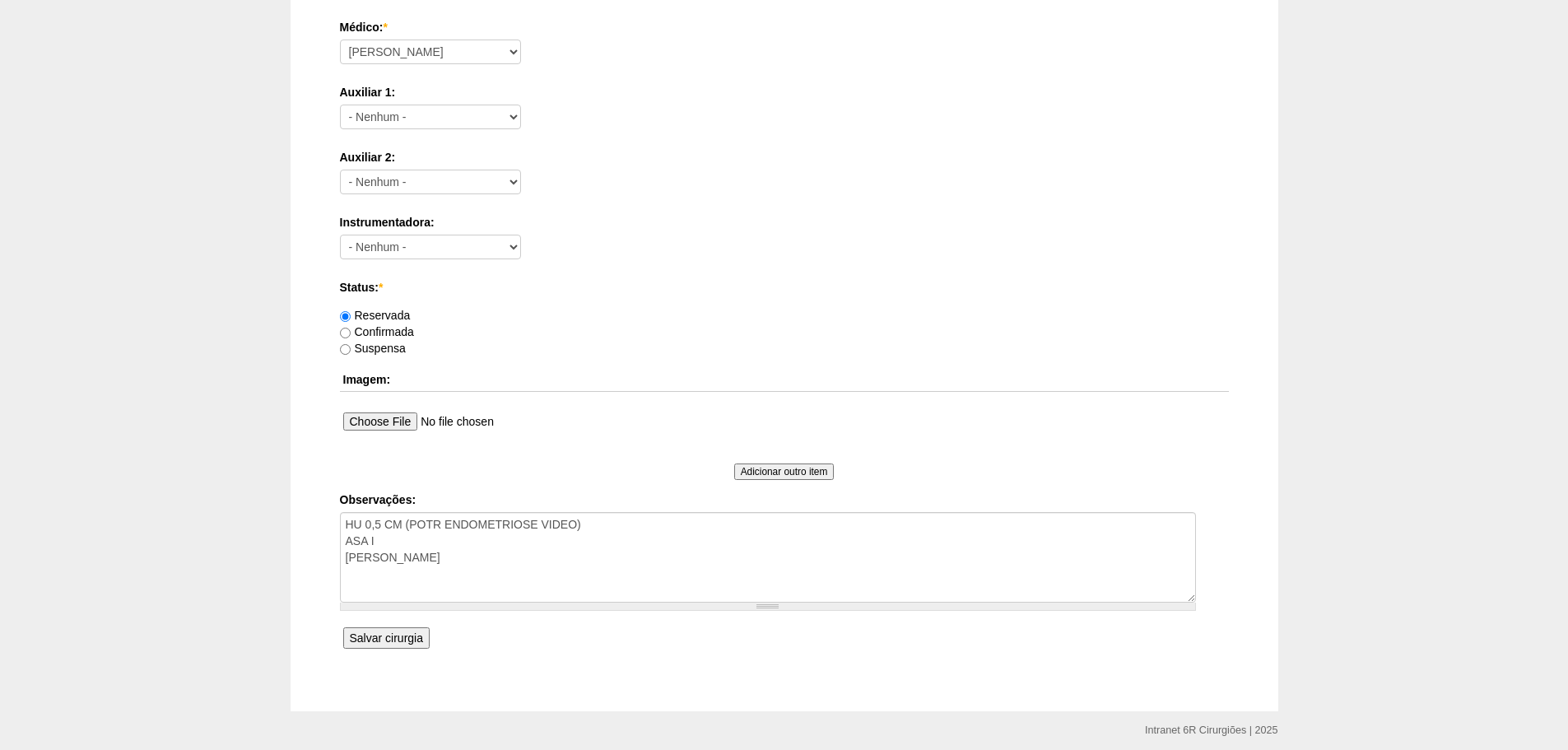
click at [409, 648] on input "Salvar cirurgia" at bounding box center [386, 638] width 87 height 21
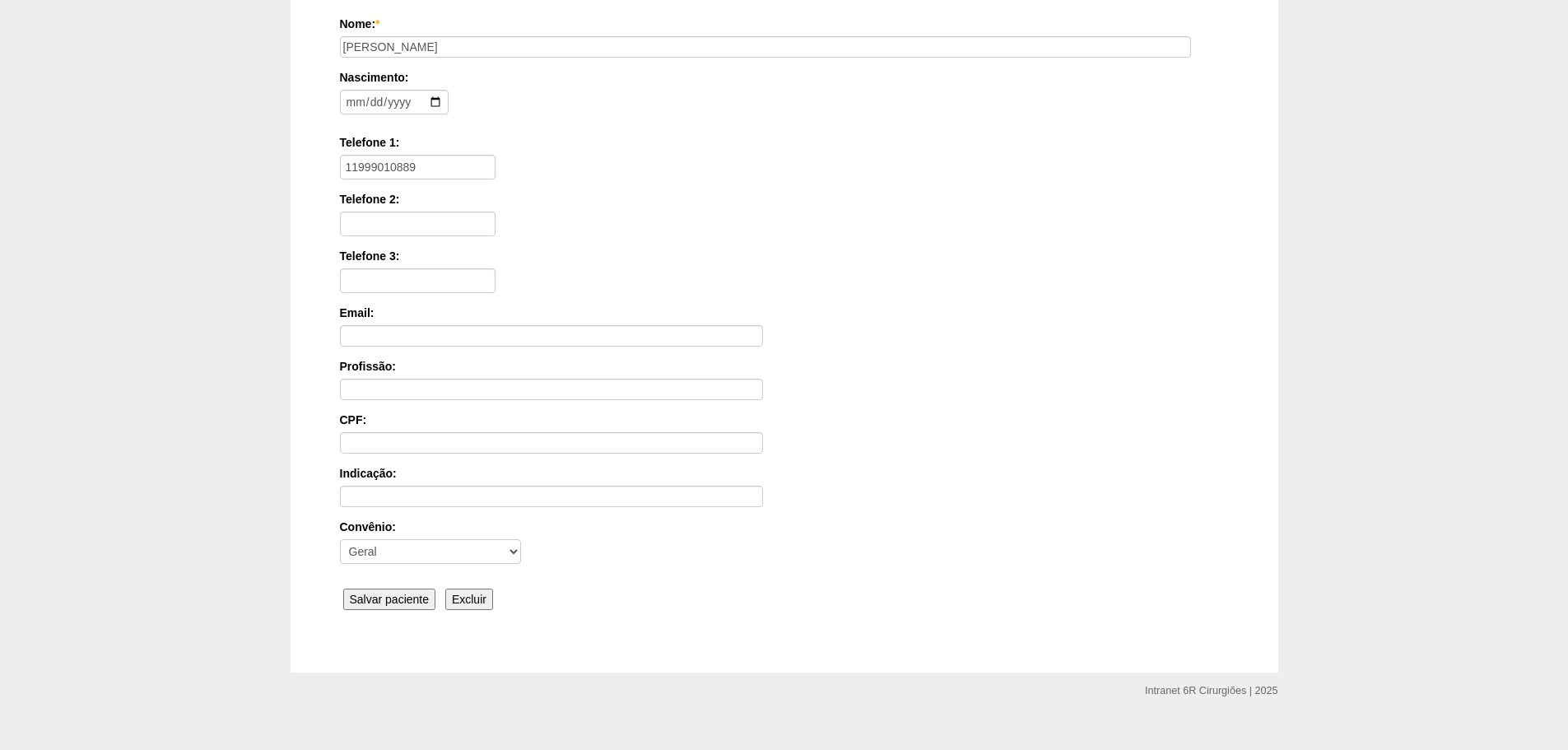
scroll to position [255, 0]
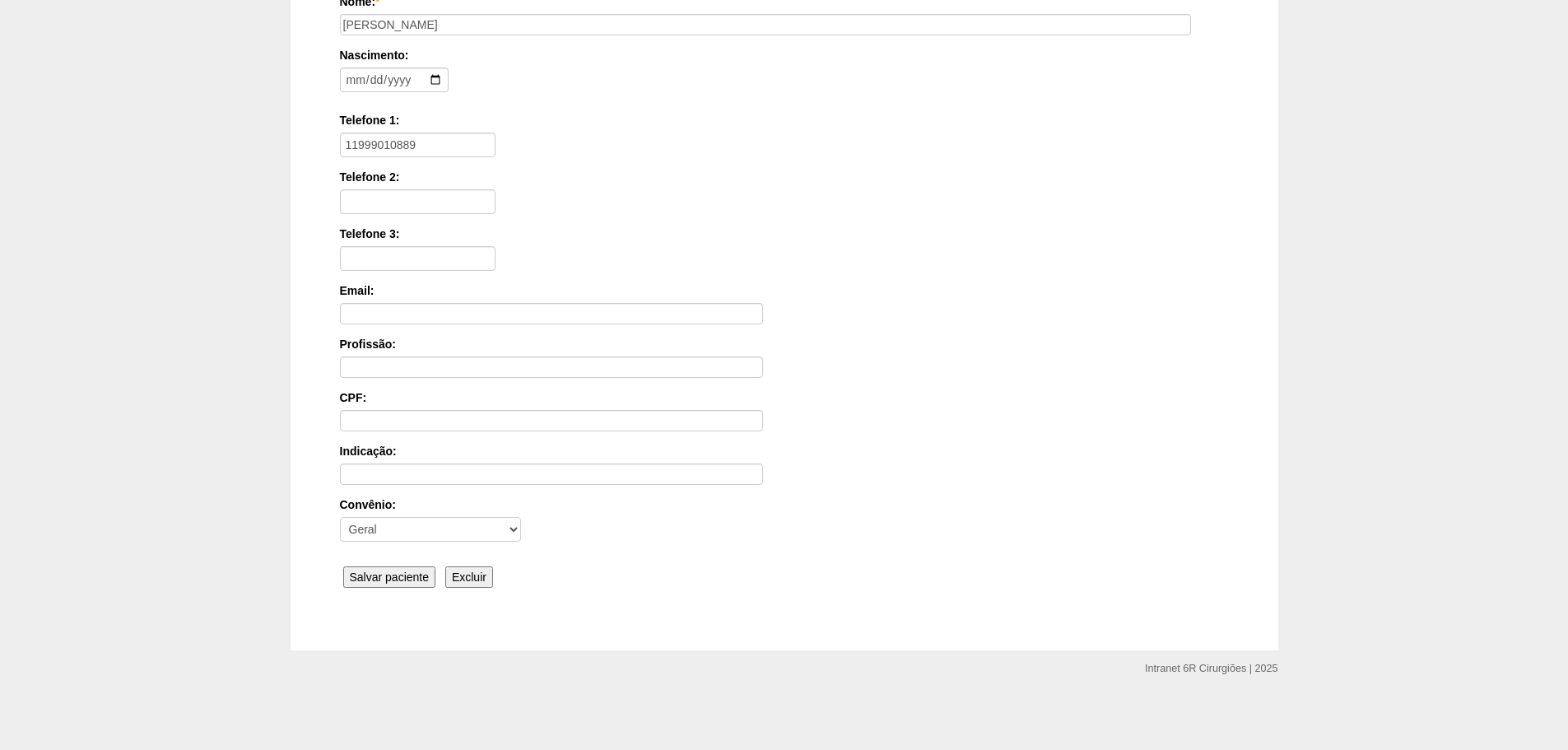
click at [381, 582] on input "Salvar paciente" at bounding box center [389, 577] width 93 height 21
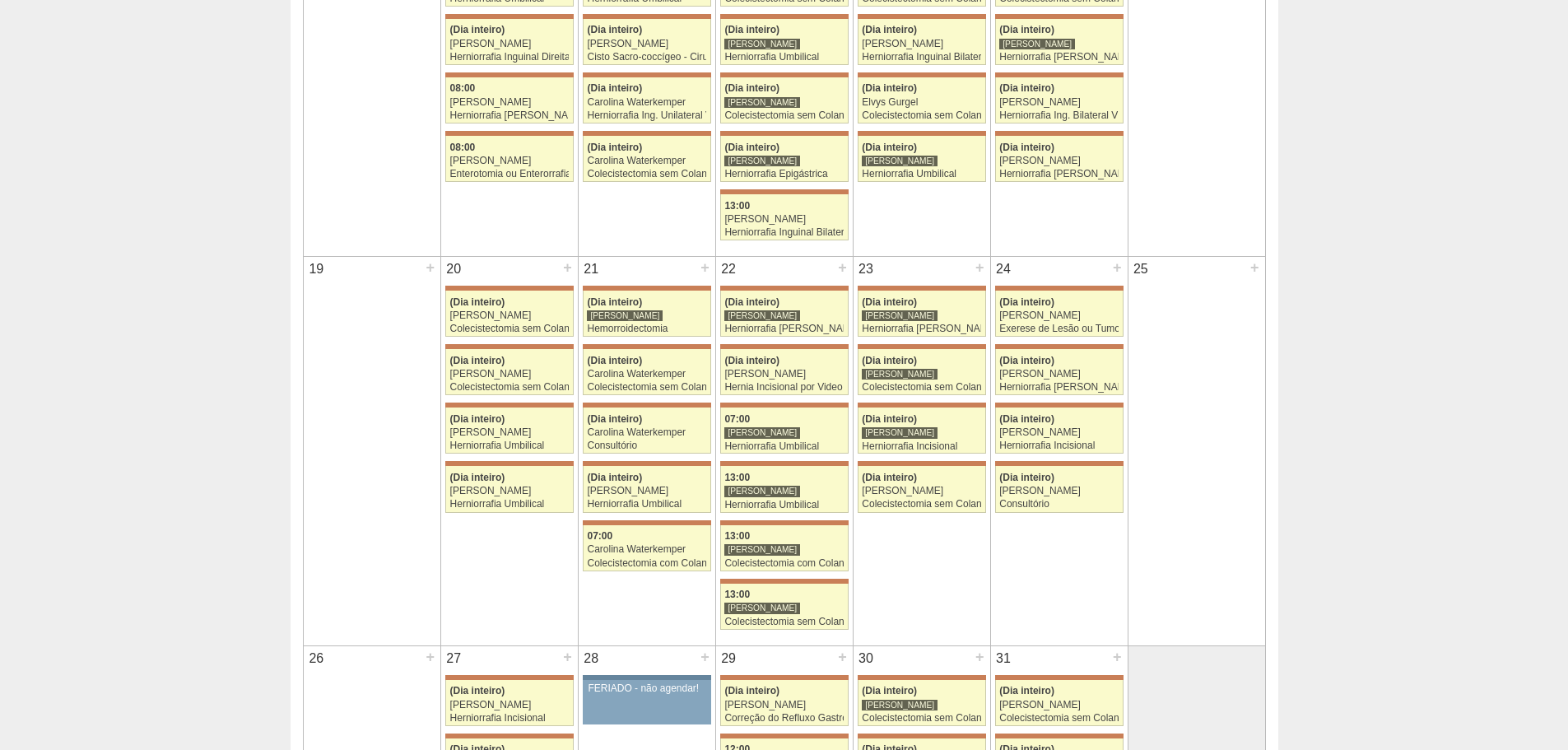
scroll to position [494, 0]
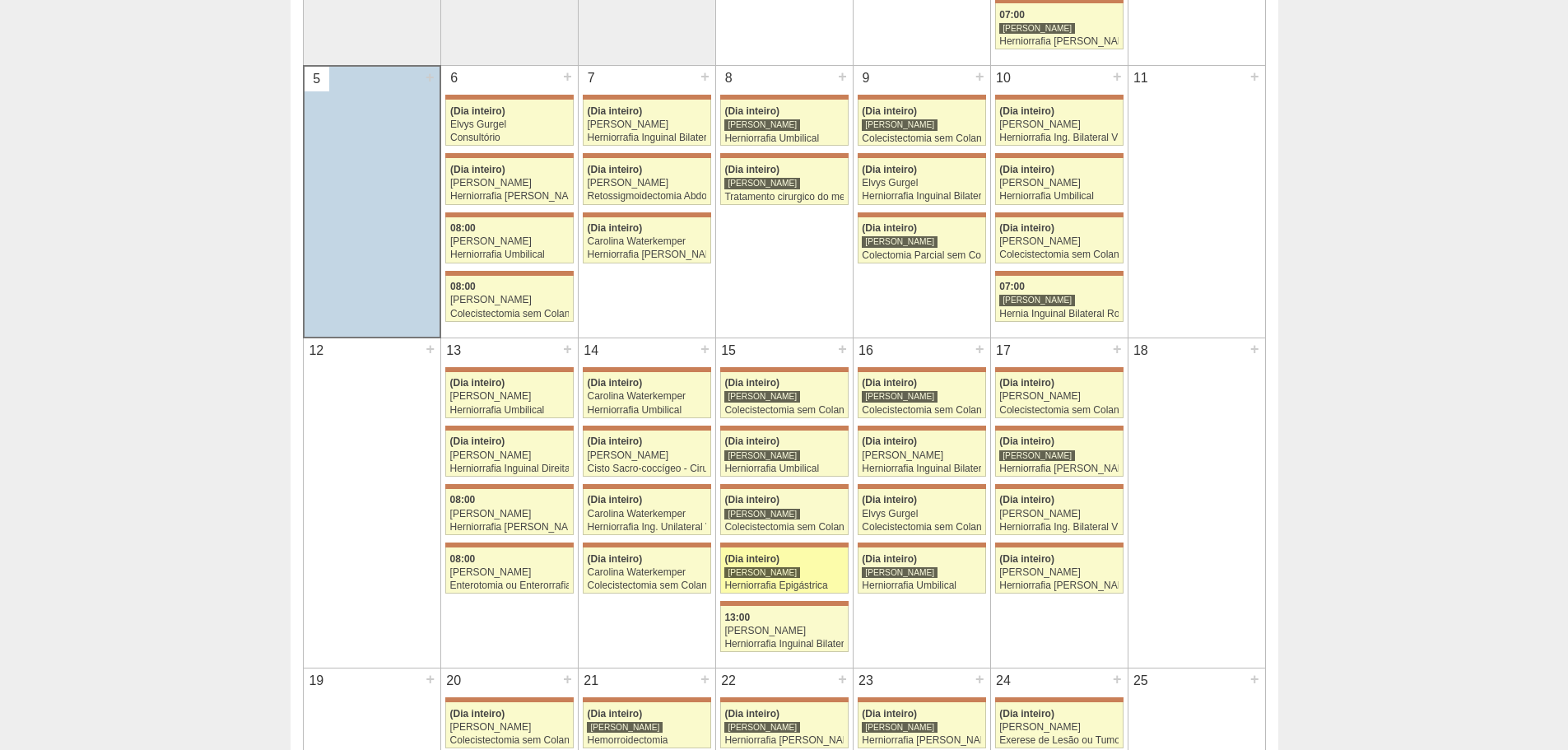
click at [813, 558] on div "(Dia inteiro)" at bounding box center [783, 559] width 119 height 11
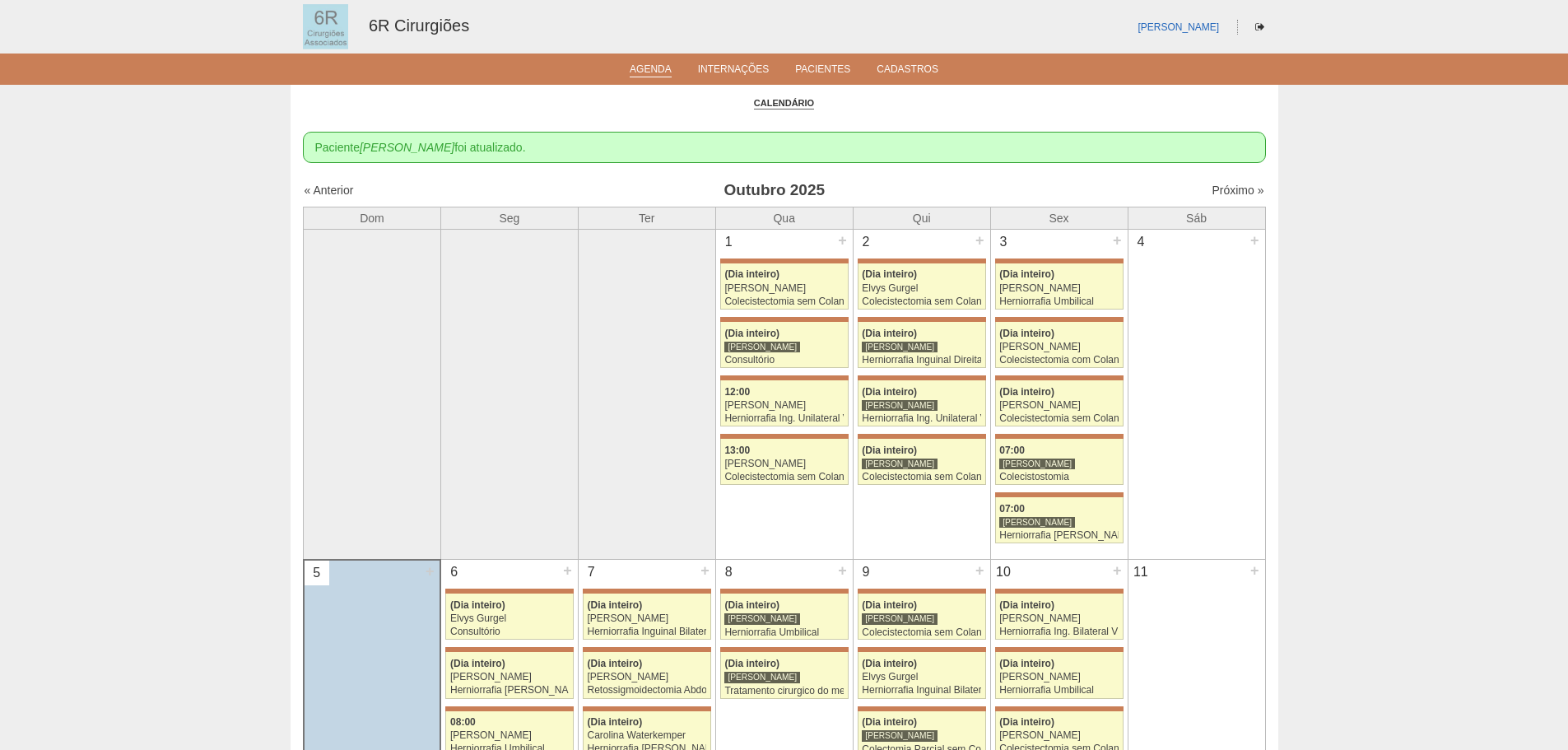
scroll to position [494, 0]
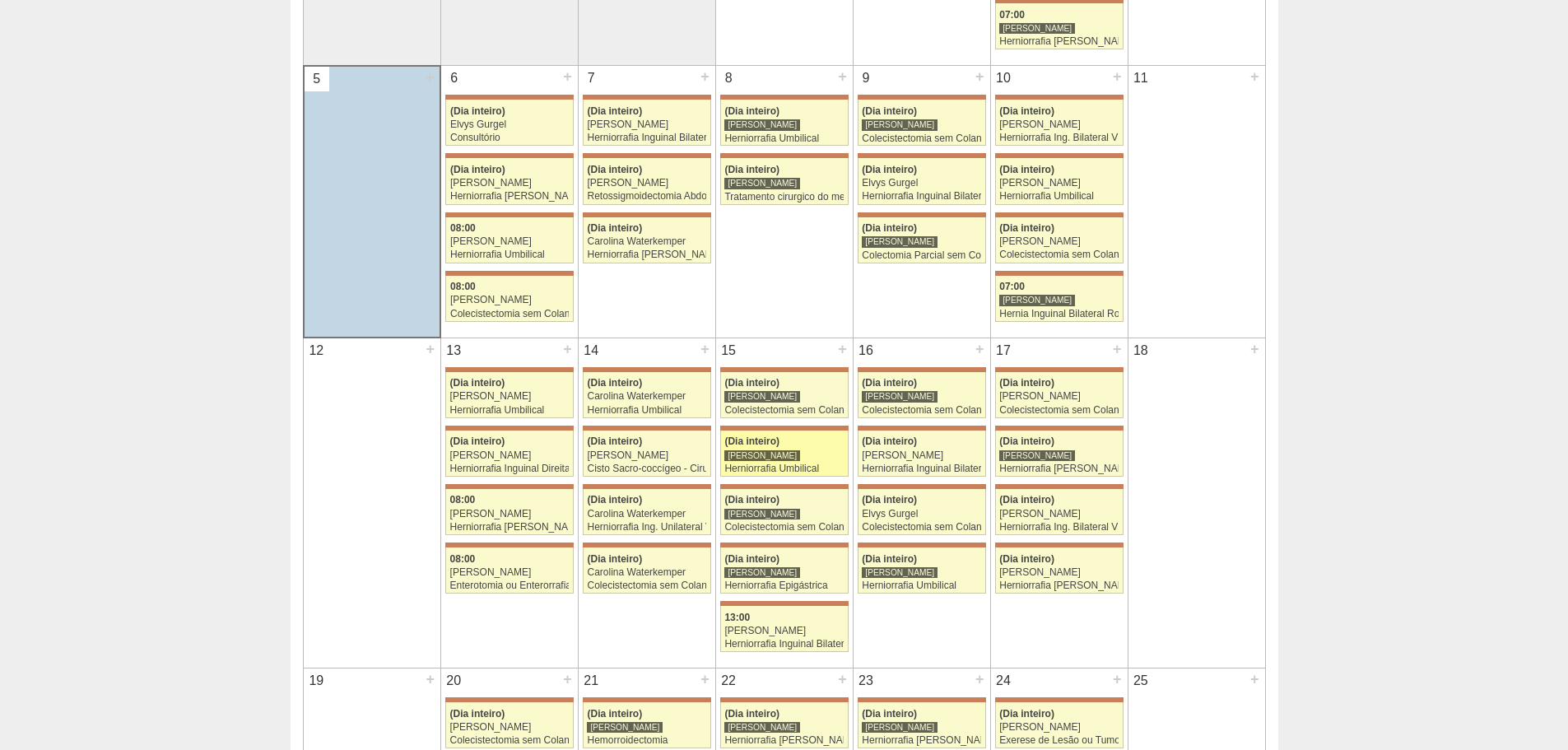
click at [795, 432] on link "71904 Bruno Bulisani (Dia inteiro) Bruno Bulisani Herniorrafia Umbilical Hospit…" at bounding box center [784, 453] width 128 height 46
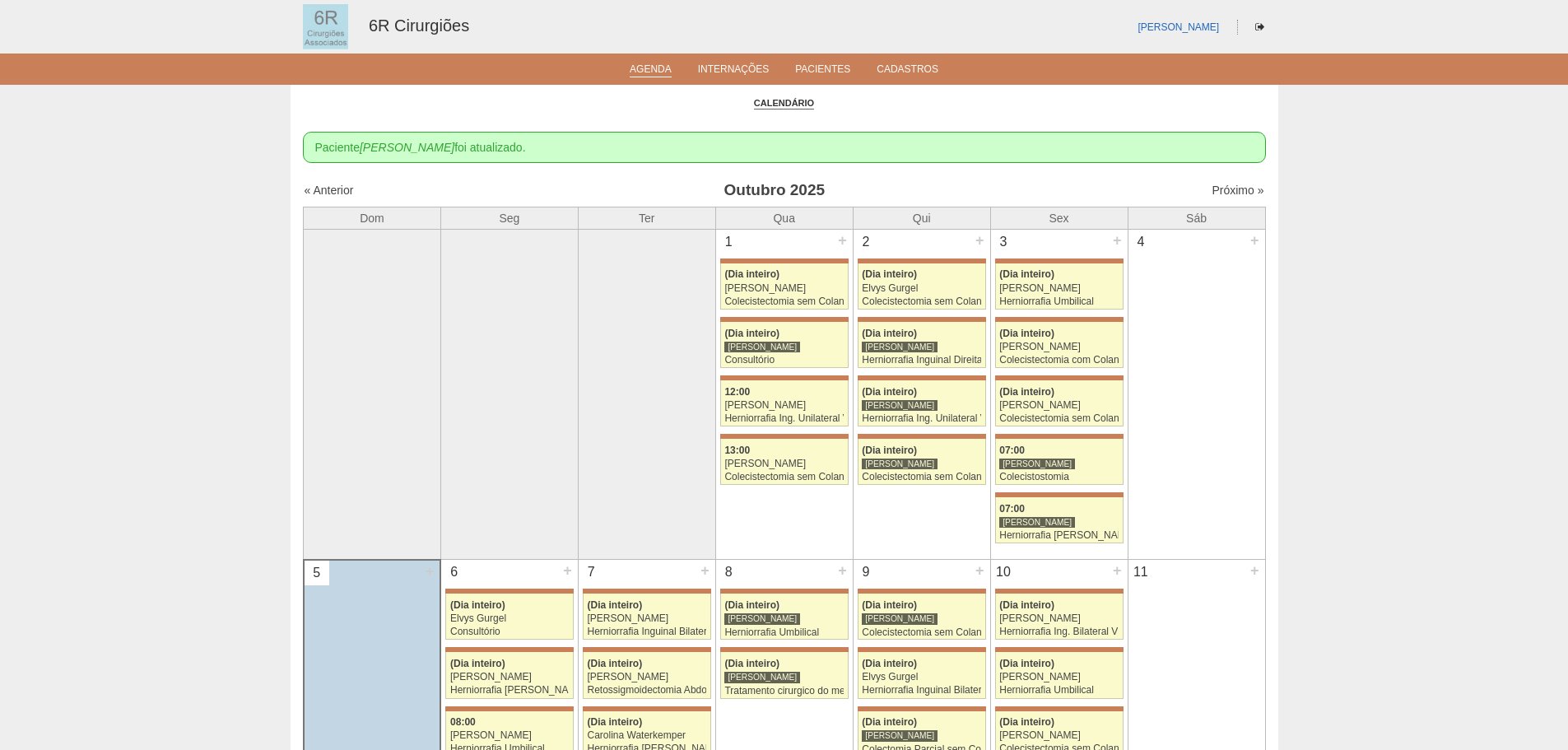
scroll to position [494, 0]
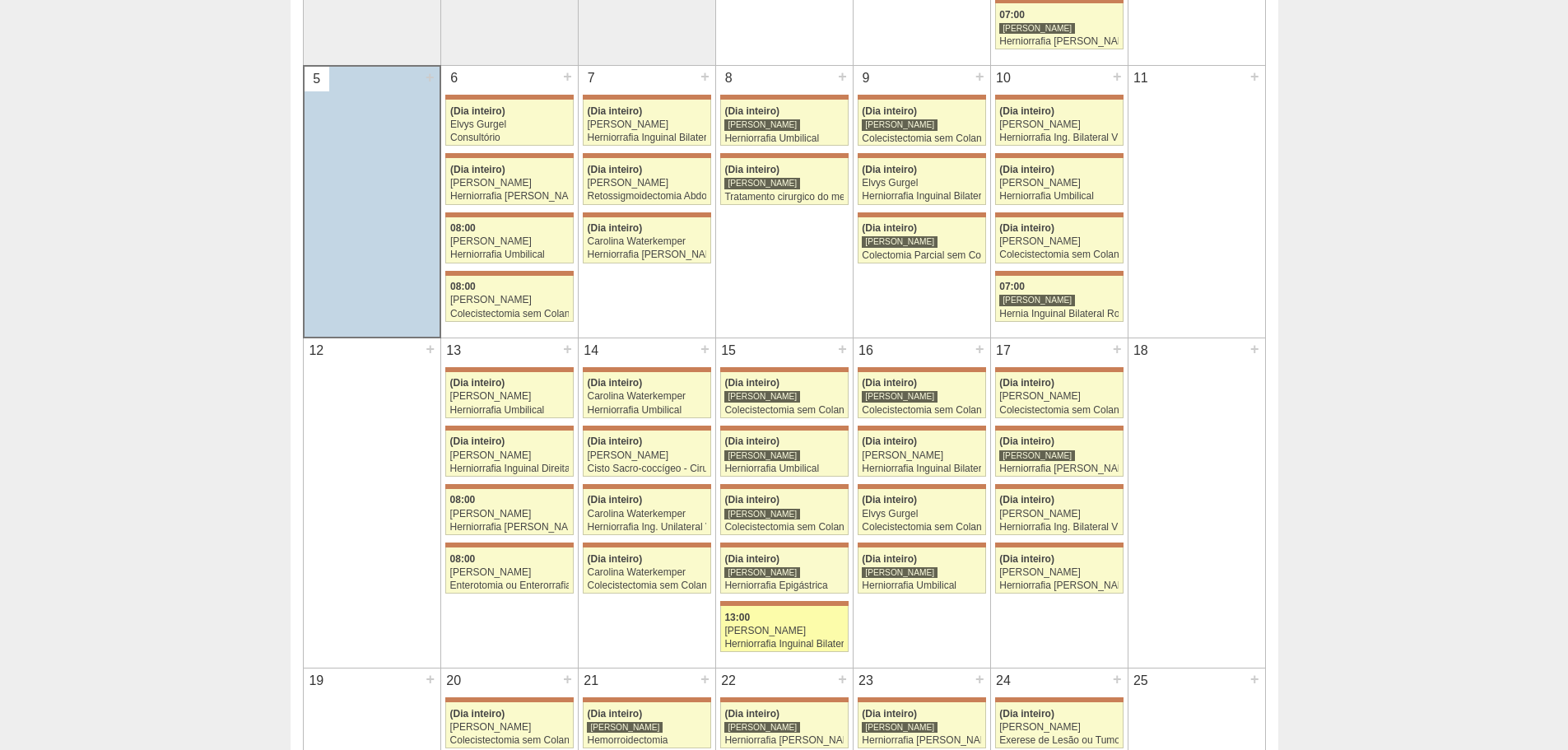
click at [822, 635] on div "[PERSON_NAME]" at bounding box center [783, 631] width 119 height 11
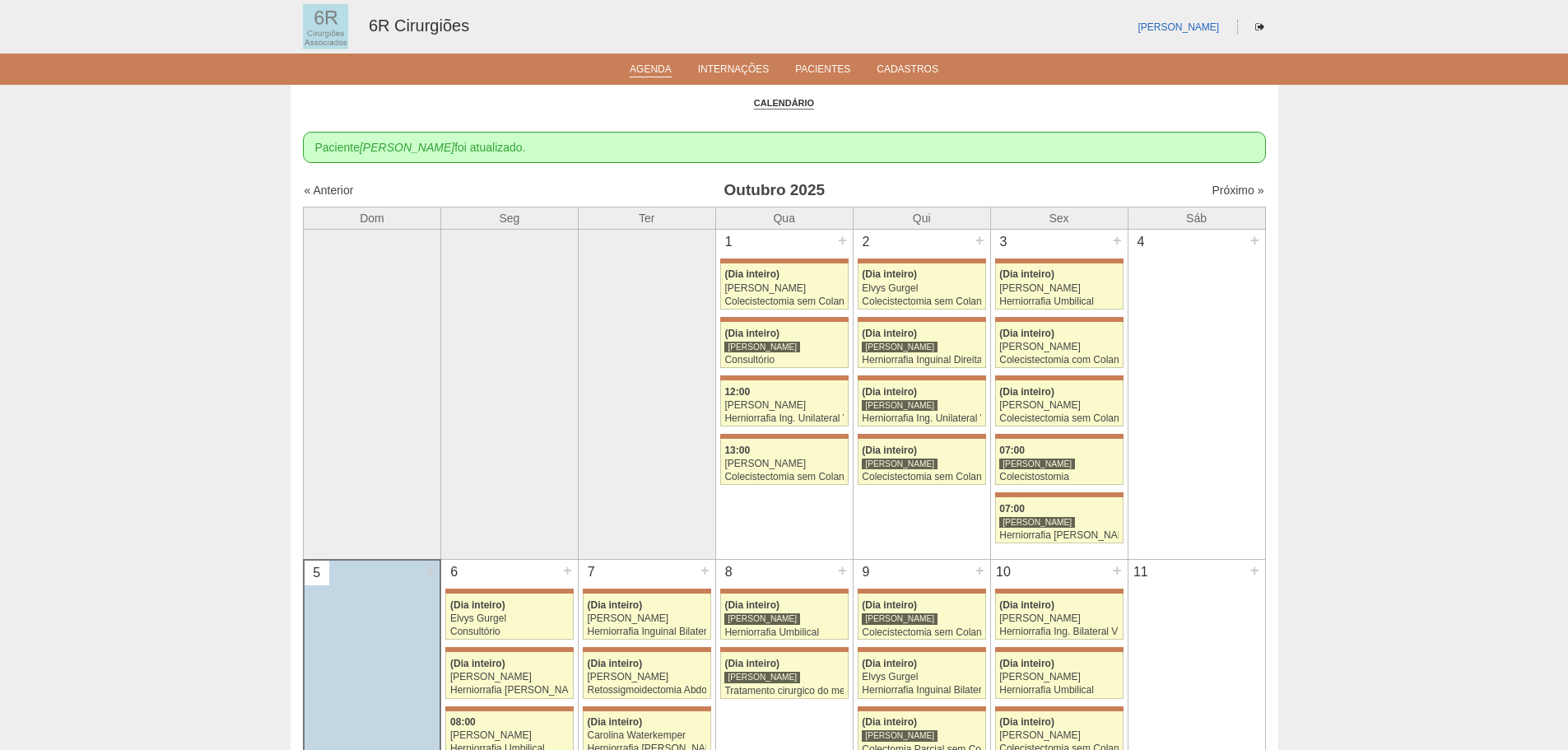
scroll to position [494, 0]
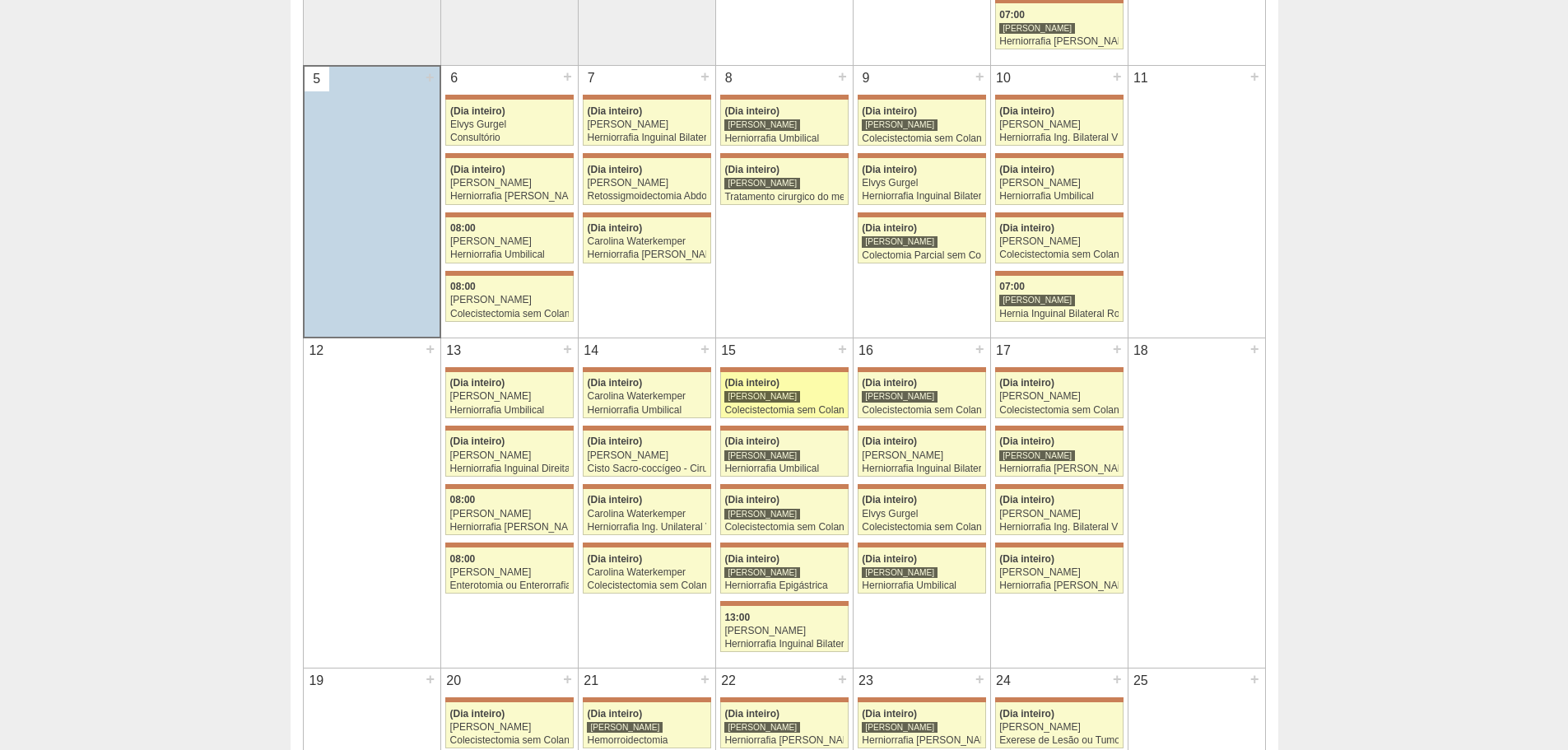
click at [826, 414] on div "Colecistectomia sem Colangiografia VL" at bounding box center [783, 410] width 119 height 11
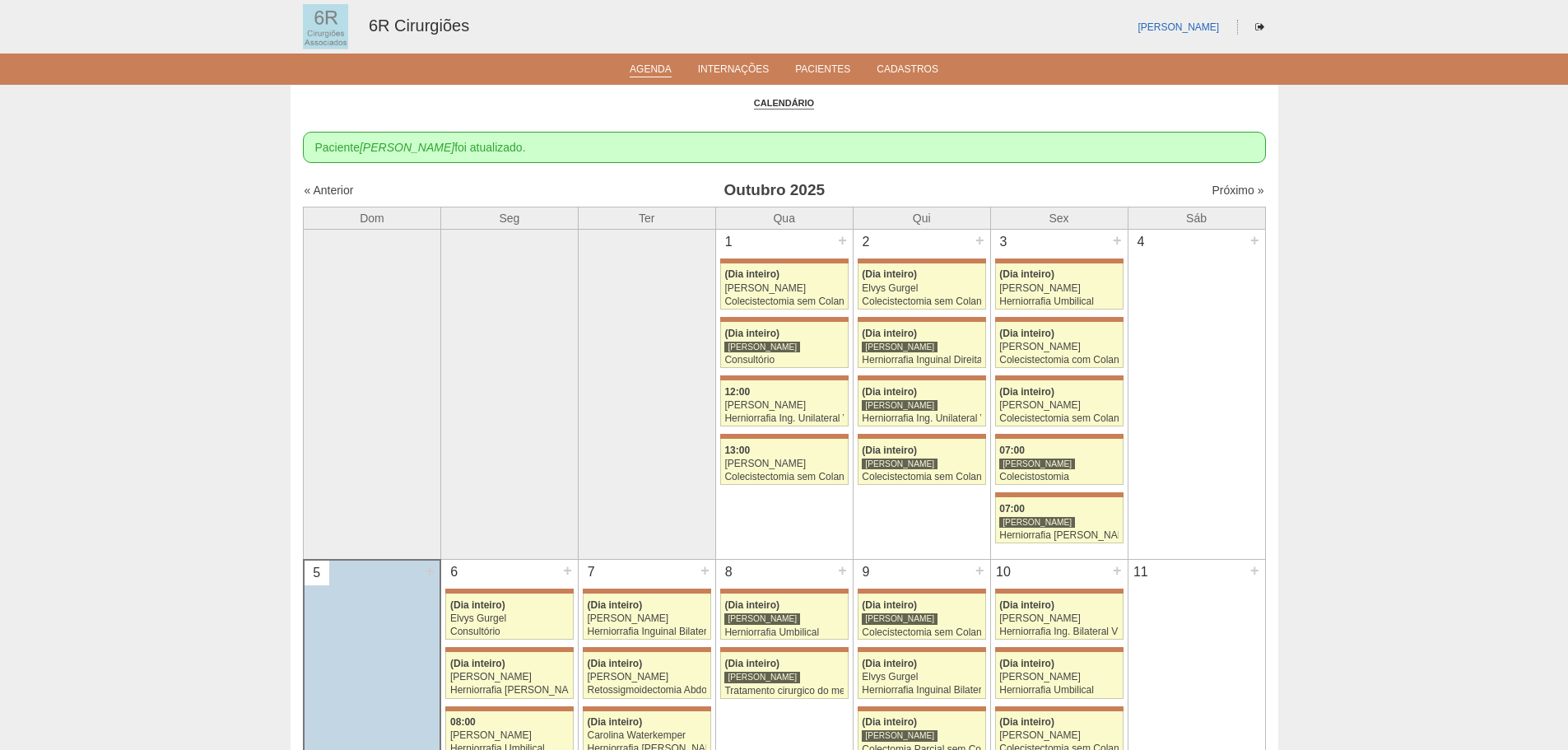
scroll to position [494, 0]
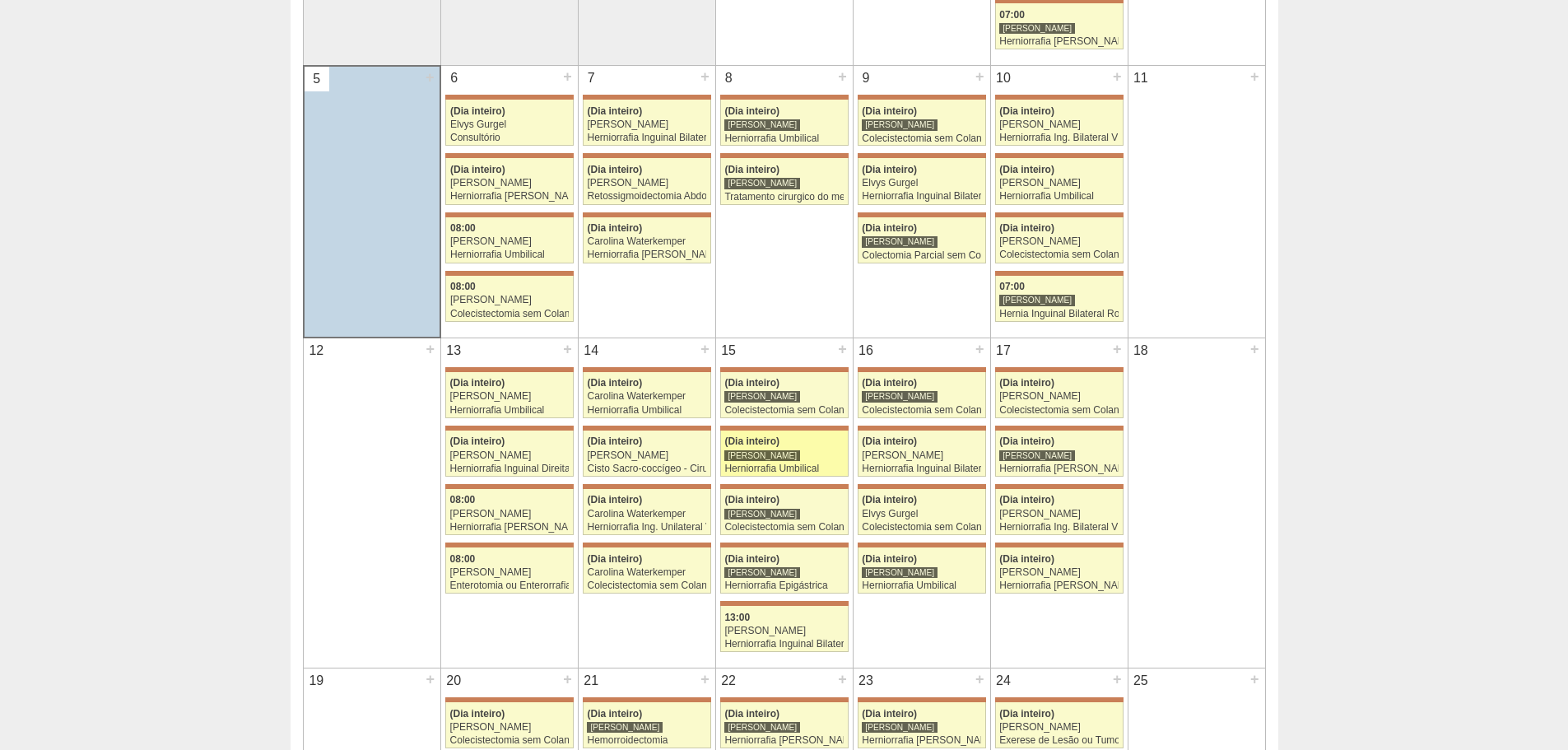
click at [804, 454] on div "[PERSON_NAME]" at bounding box center [783, 456] width 119 height 11
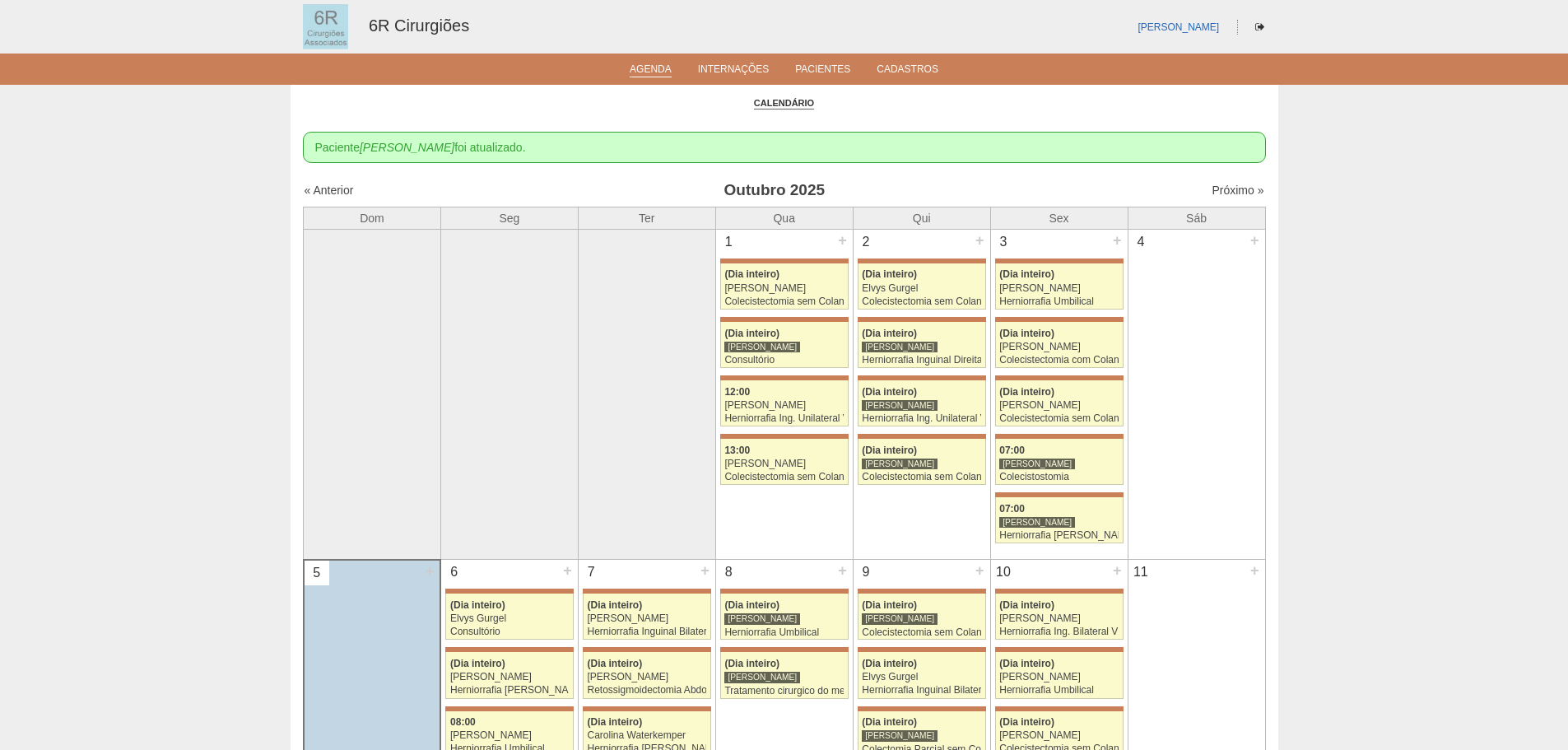
scroll to position [494, 0]
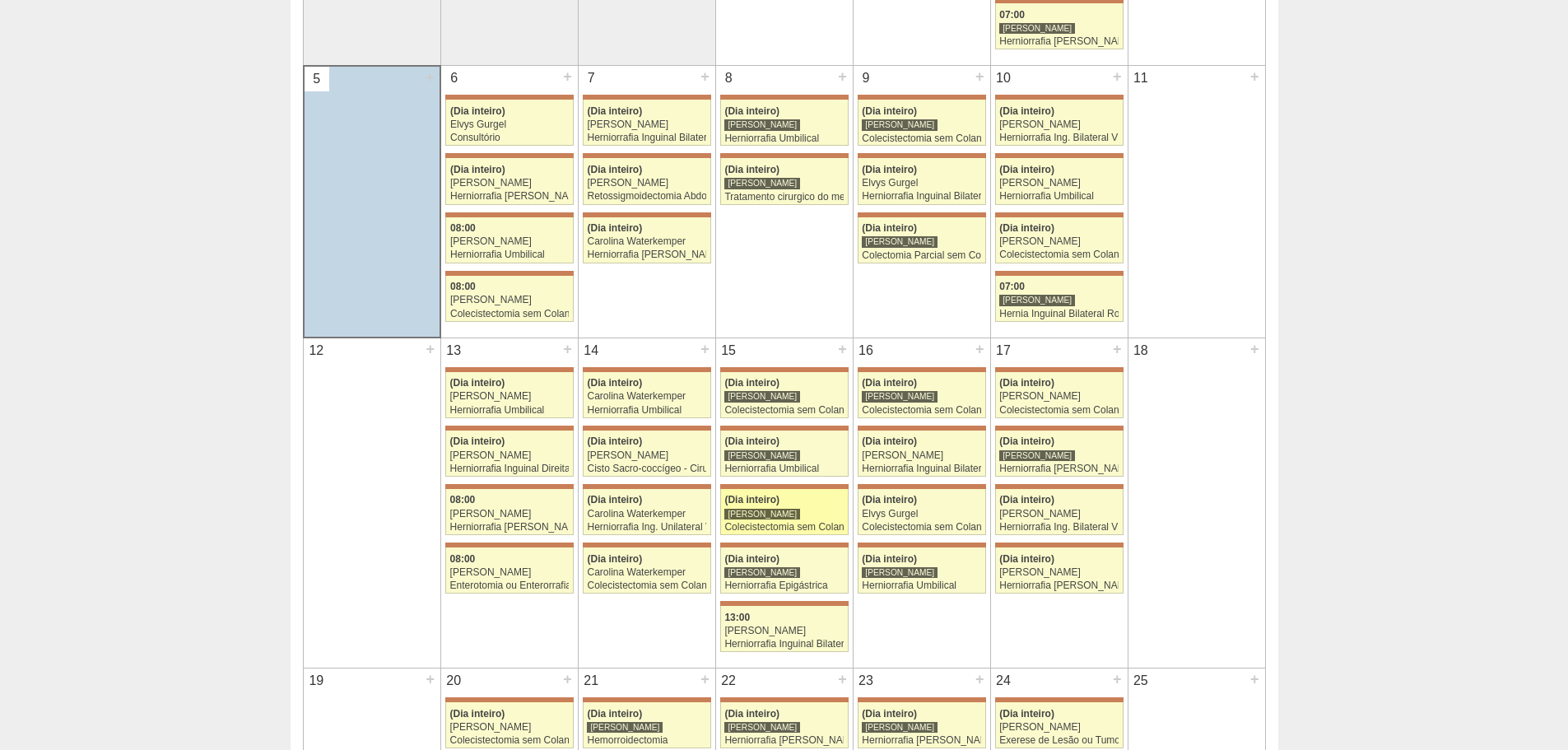
click at [778, 507] on link "71903 Bruno Bulisani (Dia inteiro) Bruno Bulisani Colecistectomia sem Colangiog…" at bounding box center [784, 511] width 128 height 46
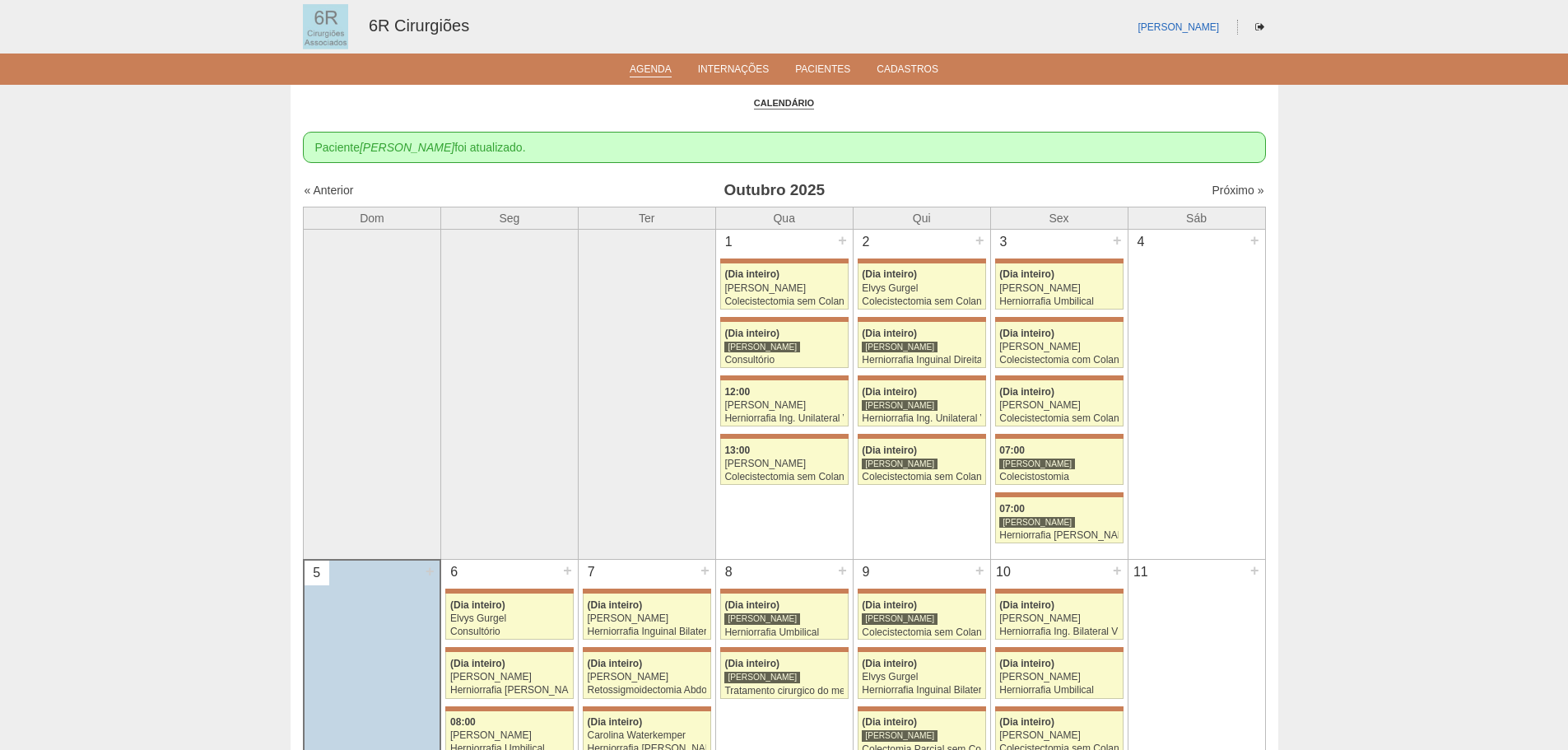
scroll to position [494, 0]
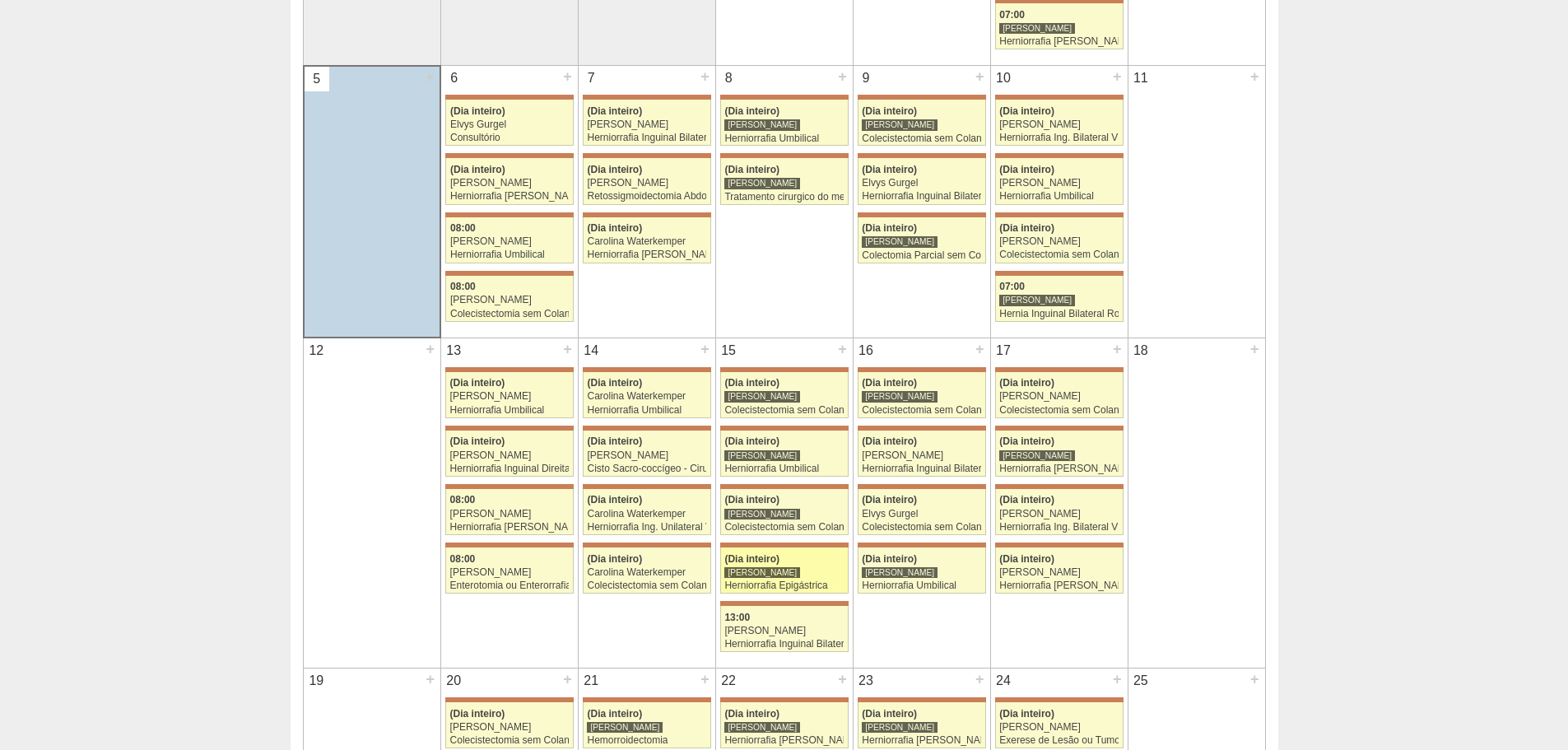
click at [802, 570] on div "[PERSON_NAME]" at bounding box center [783, 573] width 119 height 11
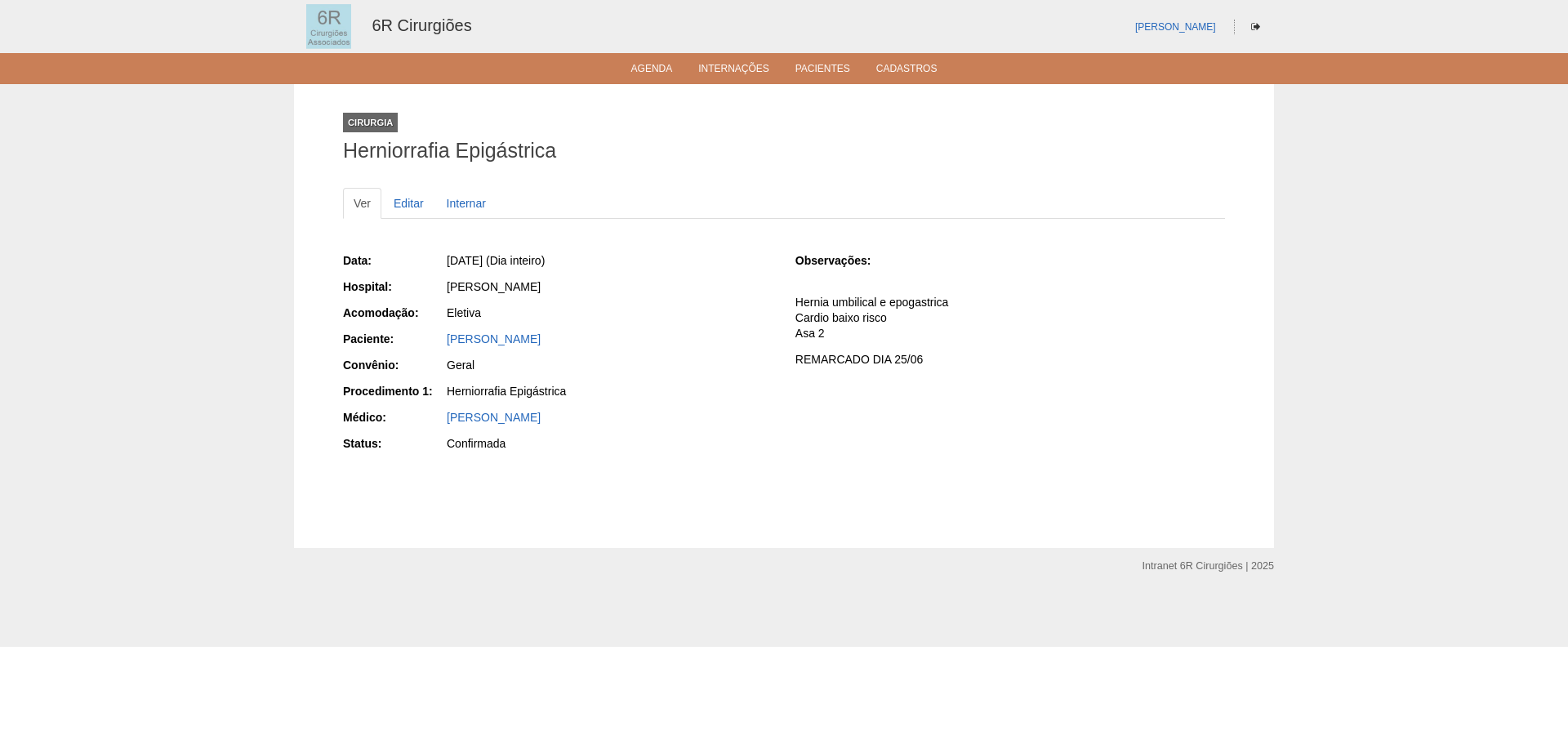
drag, startPoint x: 620, startPoint y: 339, endPoint x: 443, endPoint y: 349, distance: 177.3
click at [443, 349] on div "Paciente: Luiz Henrique Brandão velasco" at bounding box center [558, 340] width 430 height 20
copy link "Luiz Henrique Brandão velasco"
click at [653, 63] on link "Agenda" at bounding box center [652, 70] width 42 height 14
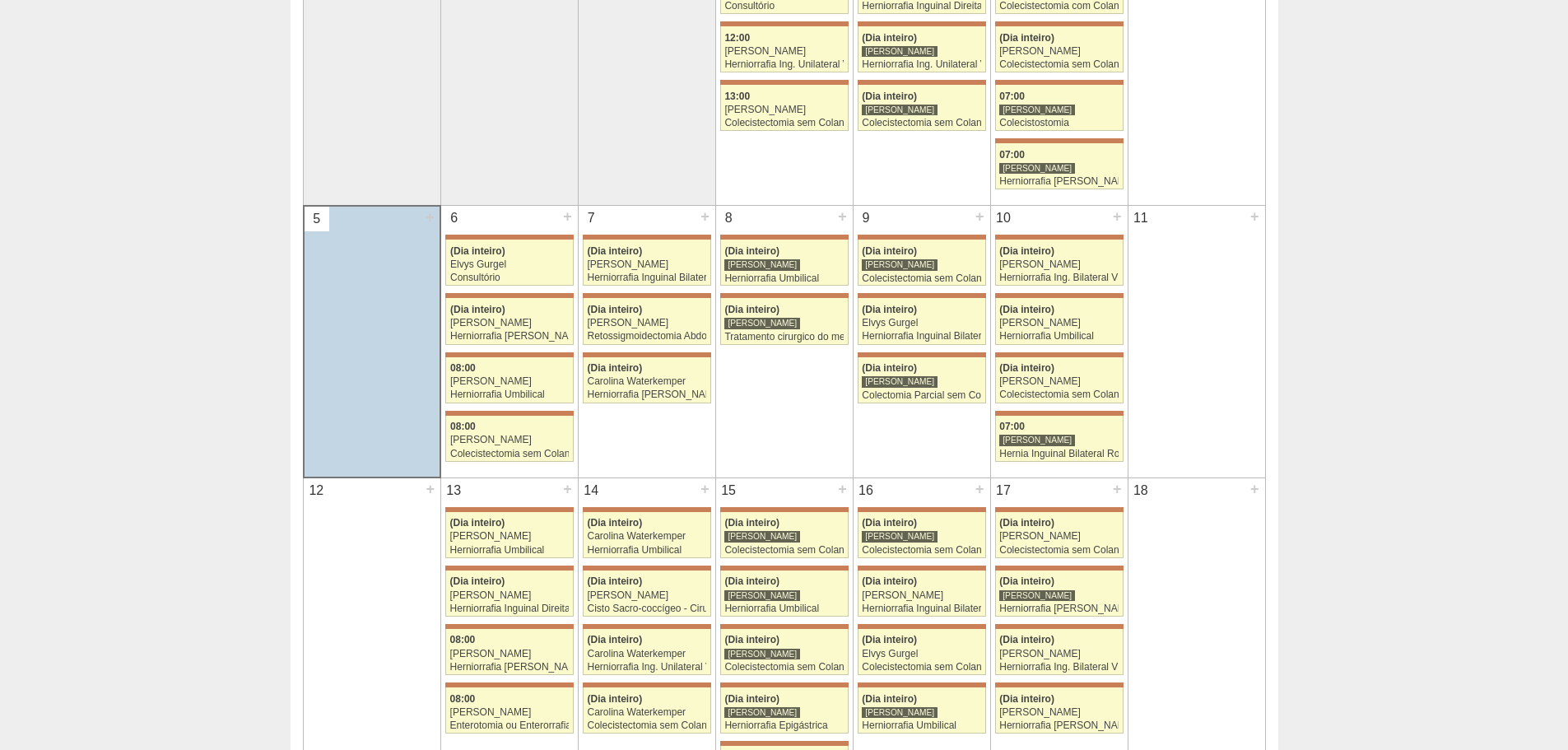
scroll to position [412, 0]
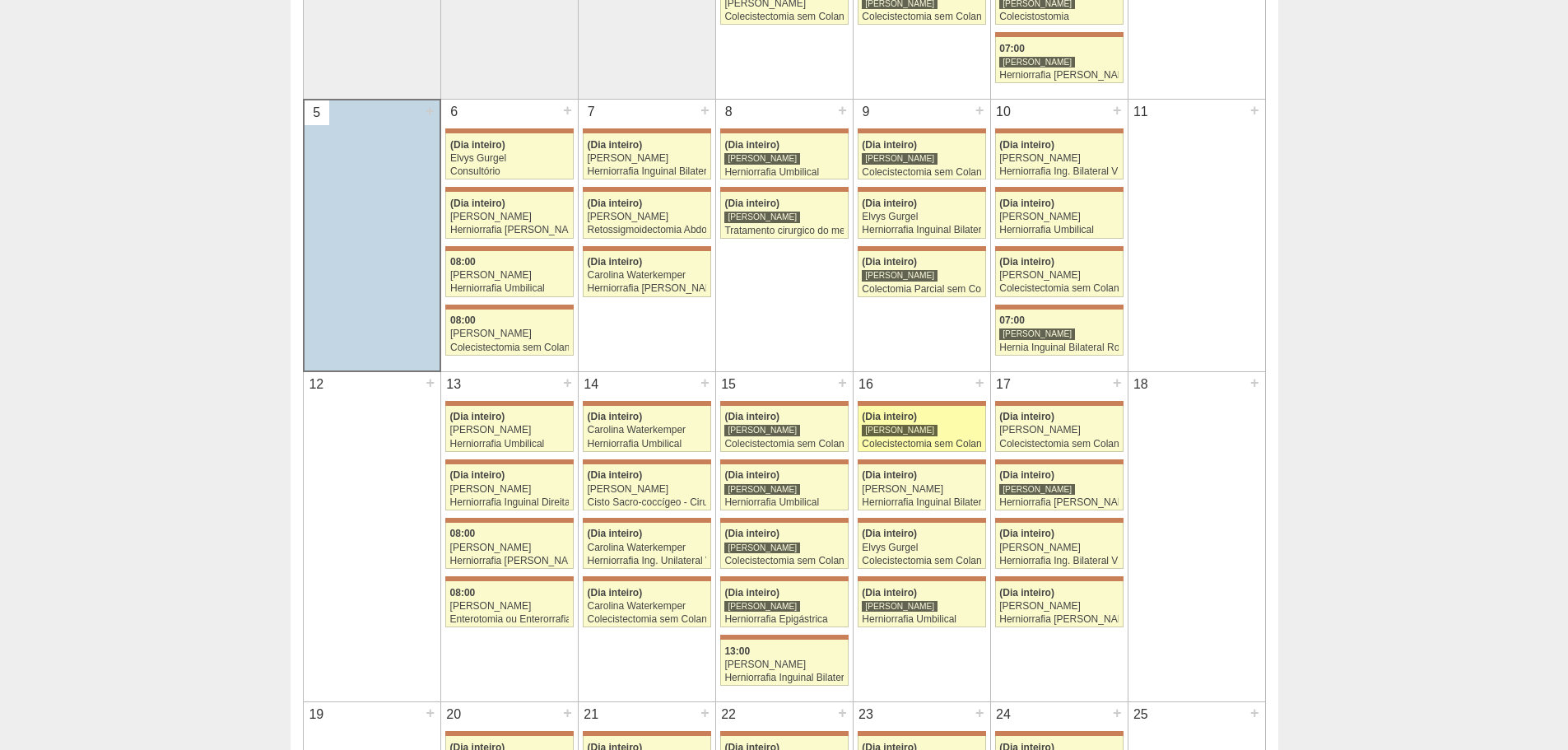
click at [941, 439] on div "Colecistectomia sem Colangiografia VL" at bounding box center [921, 444] width 119 height 11
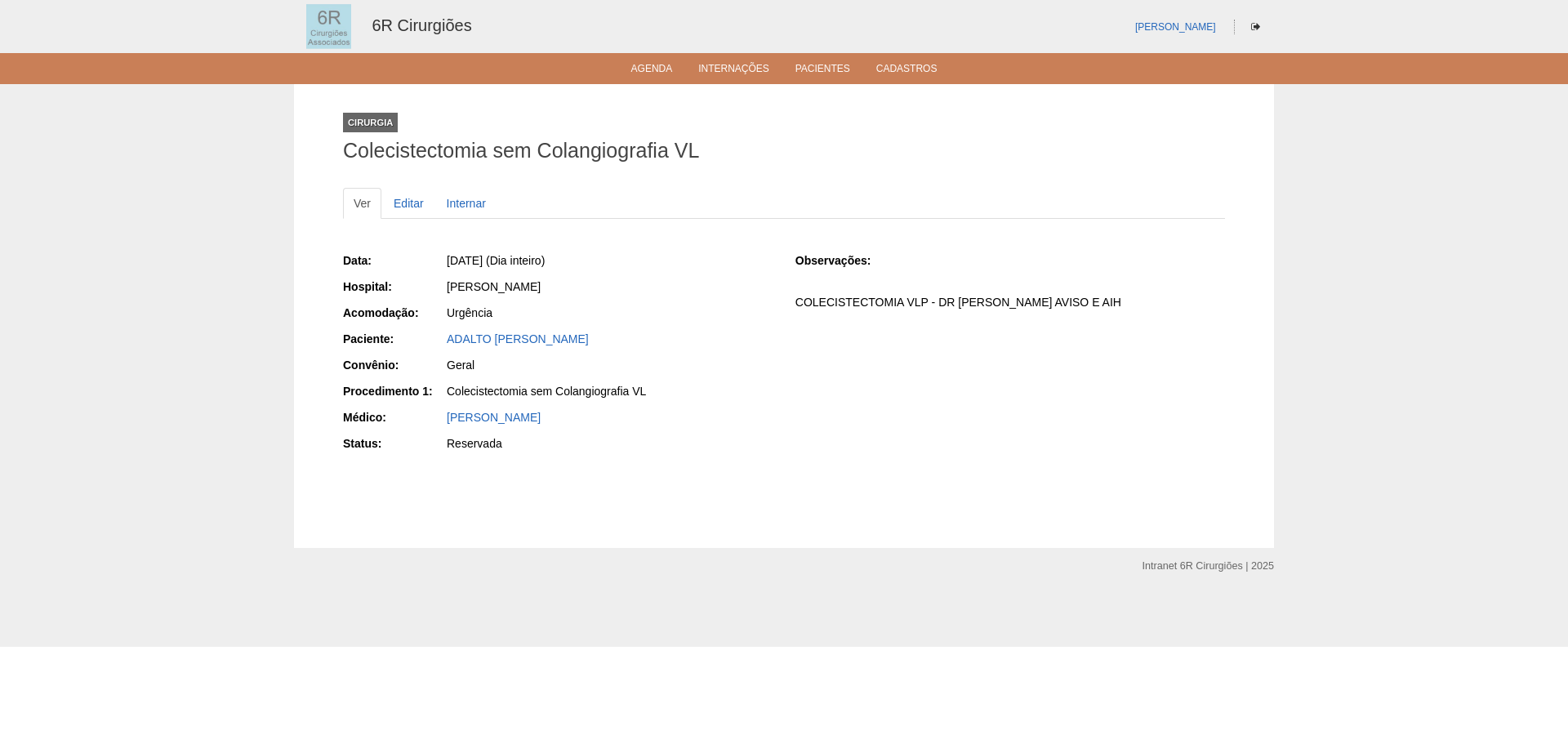
drag, startPoint x: 587, startPoint y: 340, endPoint x: 435, endPoint y: 337, distance: 152.0
click at [435, 337] on div "Paciente: ADALTO [PERSON_NAME]" at bounding box center [558, 340] width 430 height 20
copy div "Paciente: ADALTO [PERSON_NAME]"
click at [619, 336] on div "ADALTO [PERSON_NAME]" at bounding box center [609, 338] width 326 height 16
drag, startPoint x: 611, startPoint y: 336, endPoint x: 546, endPoint y: 345, distance: 65.6
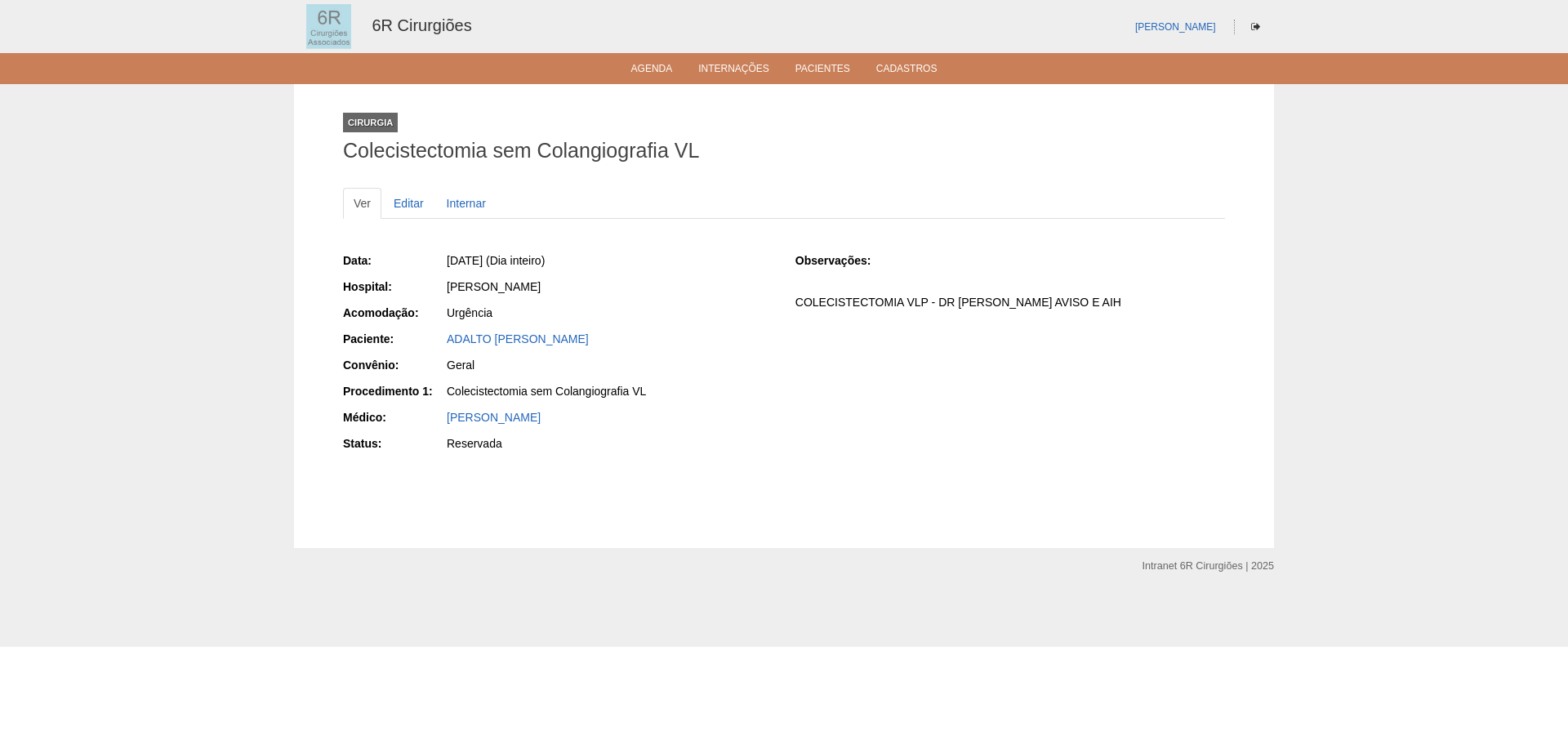
click at [546, 345] on div "ADALTO OSVALDO REGGIANI" at bounding box center [609, 338] width 326 height 16
copy link "REGGIANI"
click at [416, 198] on link "Editar" at bounding box center [408, 203] width 51 height 31
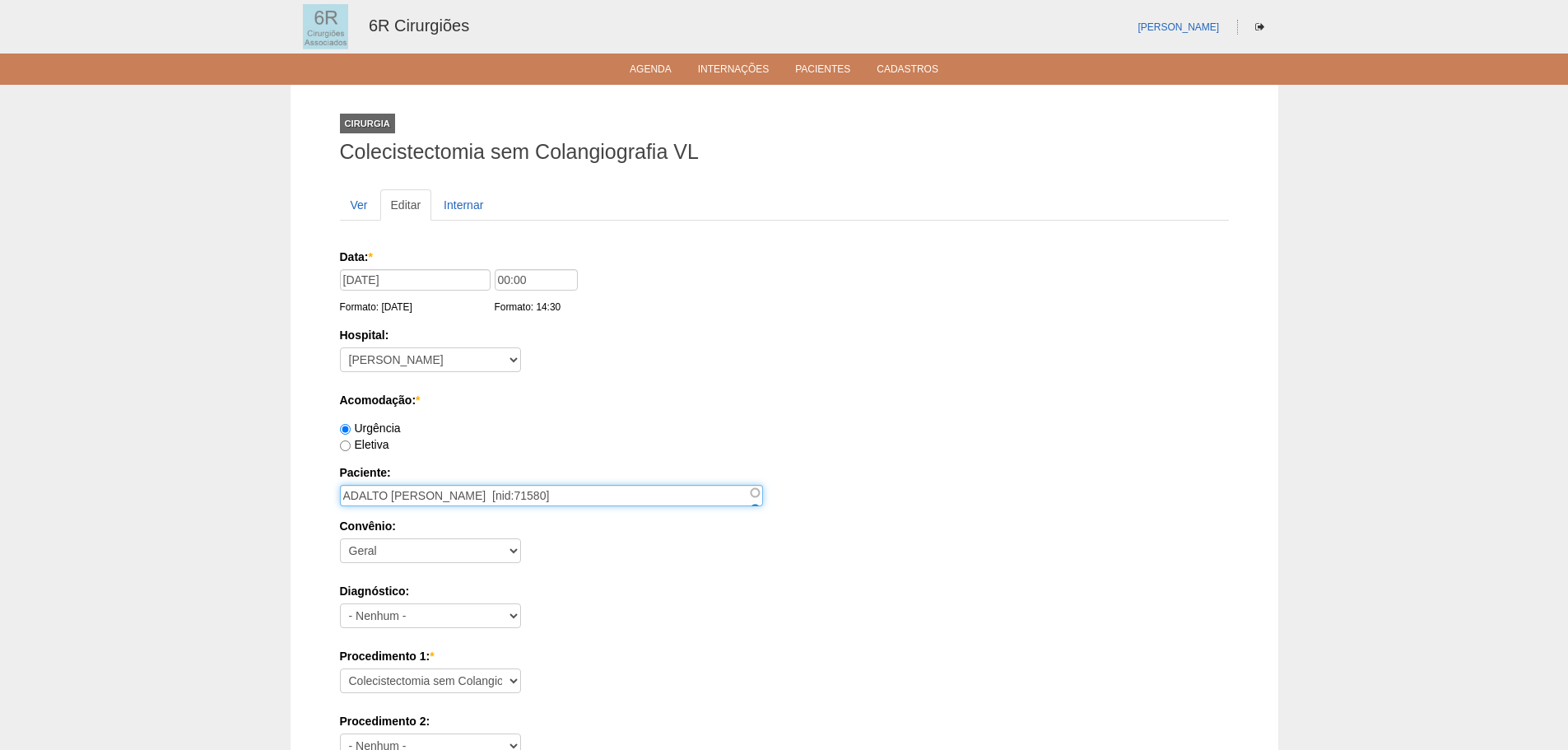
click at [375, 494] on input "ADALTO OSVALDO REGGIANI [nid:71580]" at bounding box center [551, 496] width 423 height 21
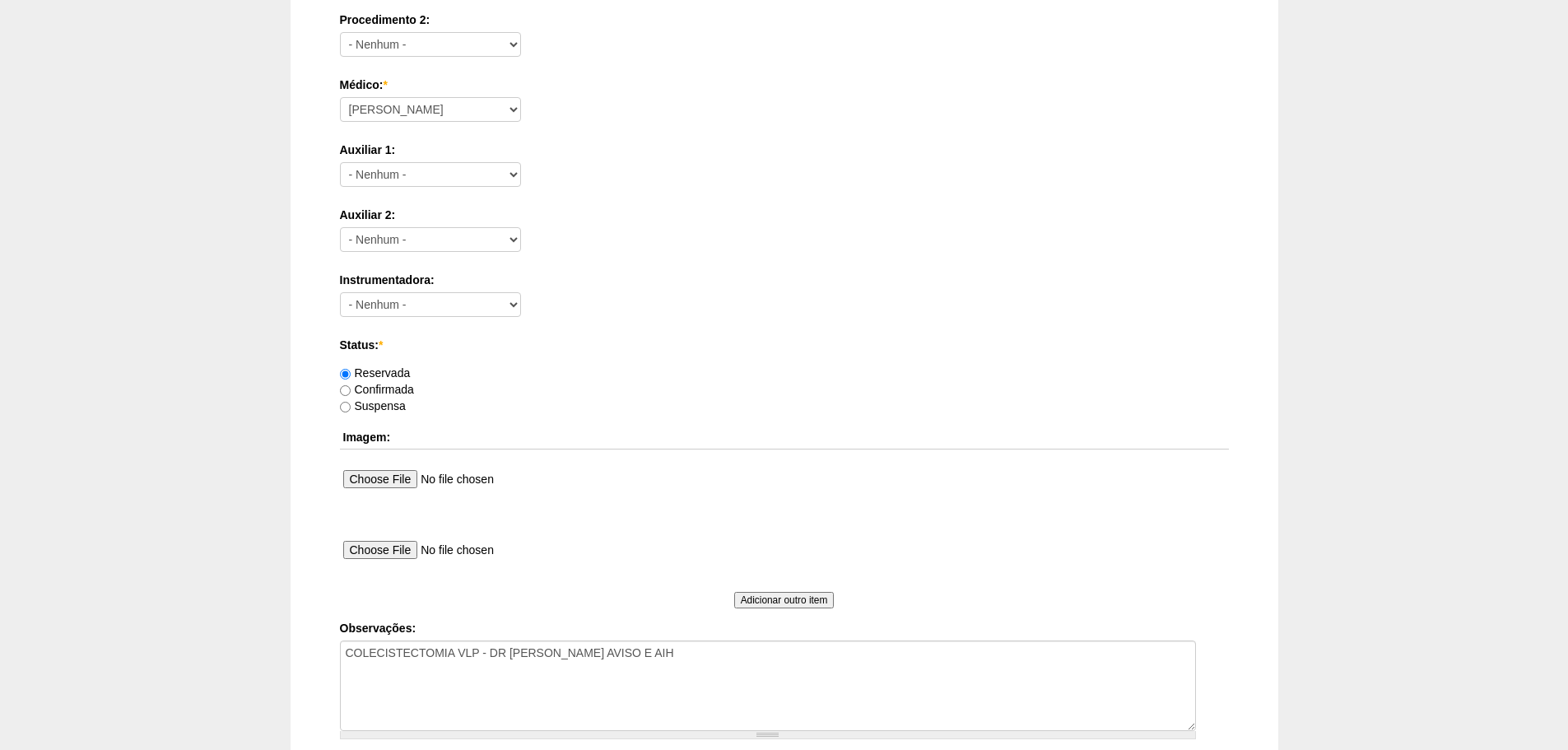
scroll to position [891, 0]
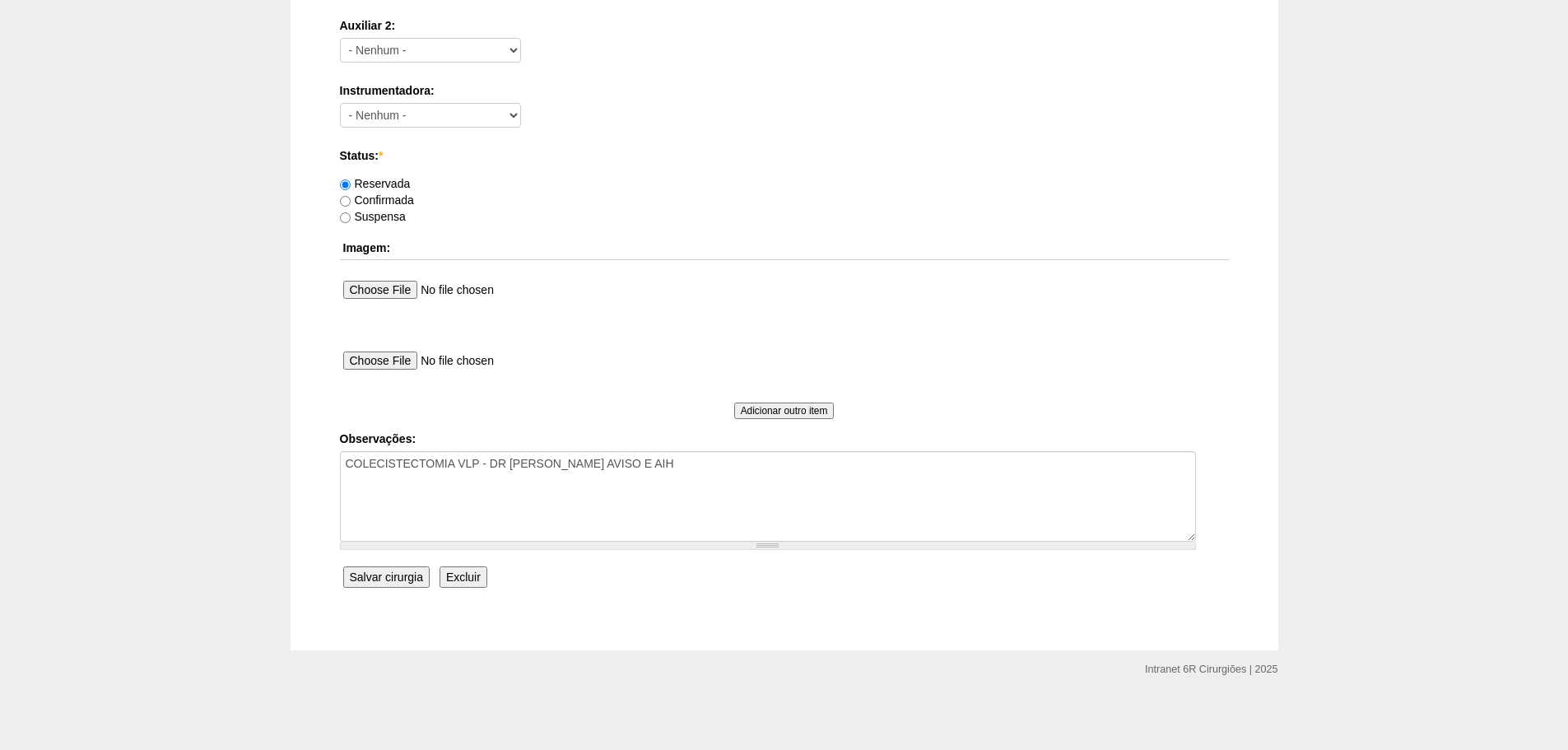
type input "ADAUTO OSVALDO REGGIANI [nid:71580]"
click at [409, 583] on input "Salvar cirurgia" at bounding box center [386, 577] width 87 height 21
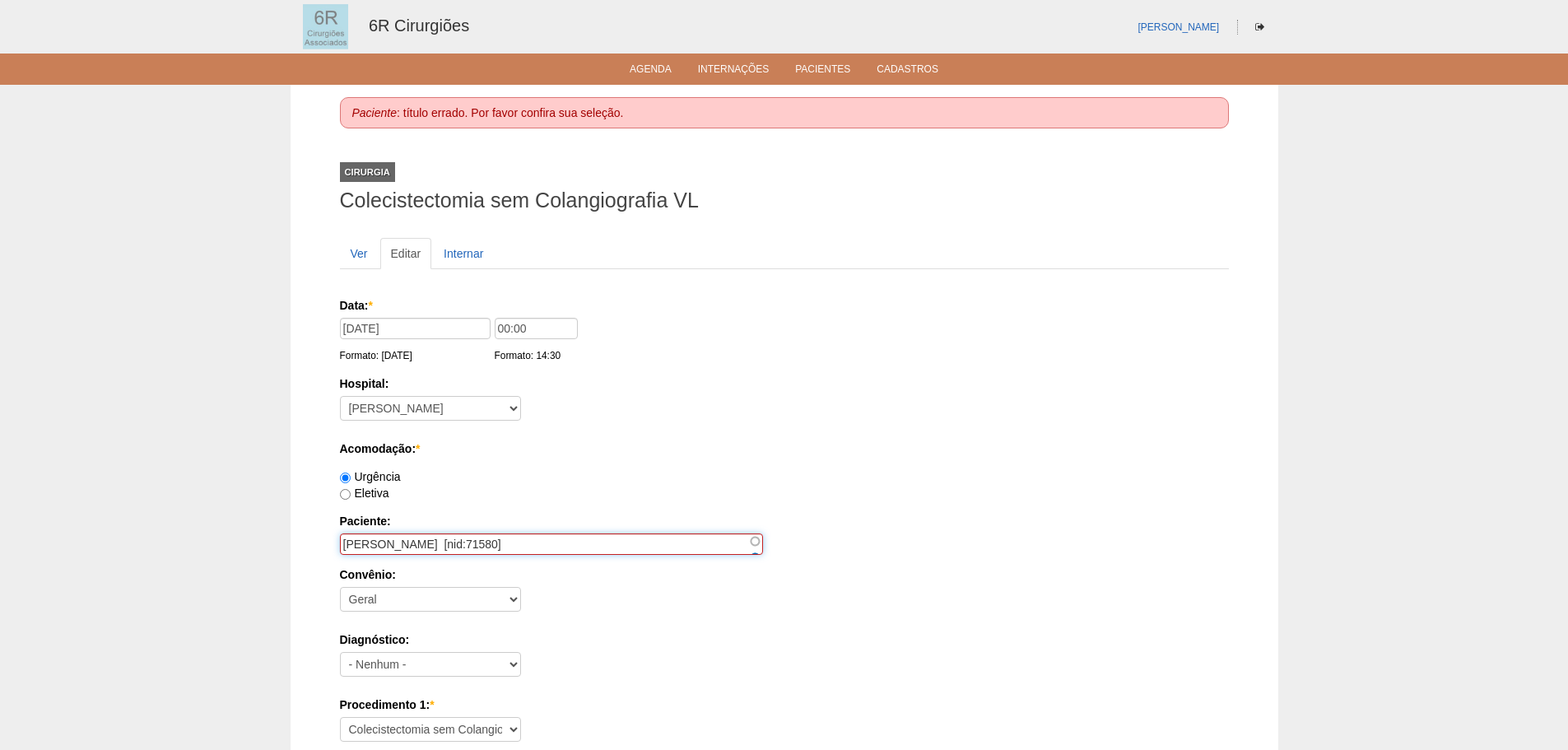
drag, startPoint x: 593, startPoint y: 544, endPoint x: 510, endPoint y: 544, distance: 83.0
click at [510, 544] on input "[PERSON_NAME] [nid:71580]" at bounding box center [551, 544] width 423 height 21
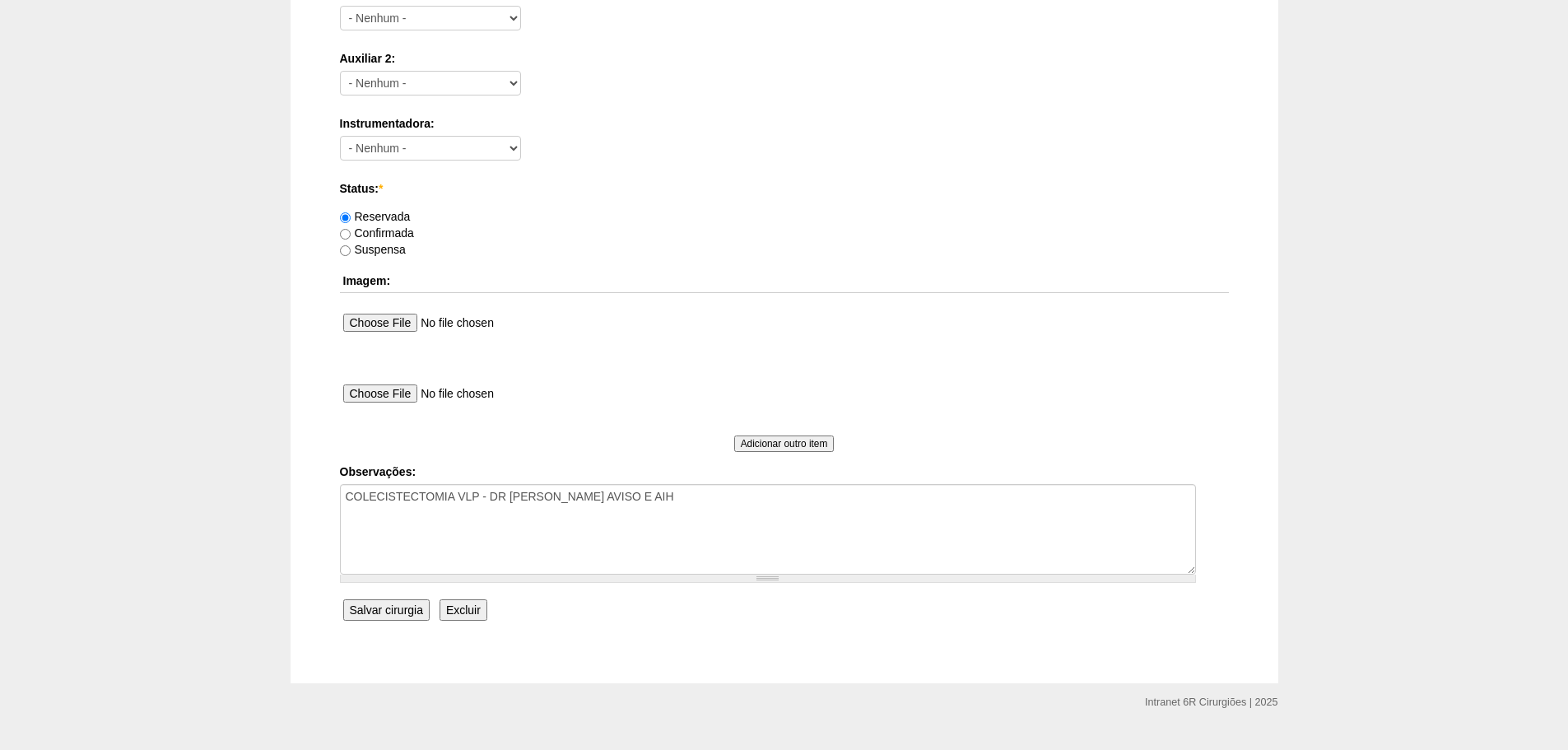
scroll to position [939, 0]
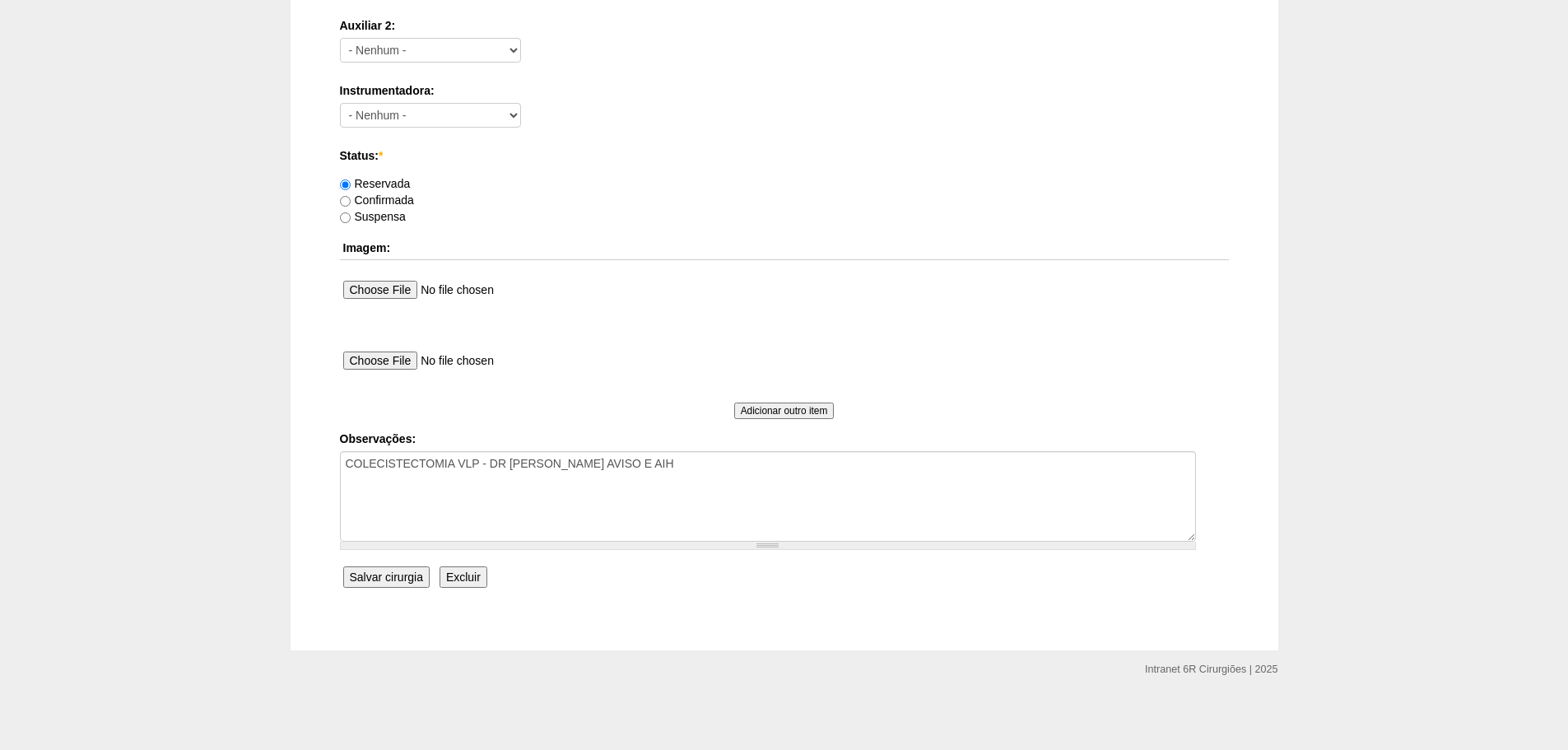
type input "[PERSON_NAME]"
click at [405, 579] on input "Salvar cirurgia" at bounding box center [386, 577] width 87 height 21
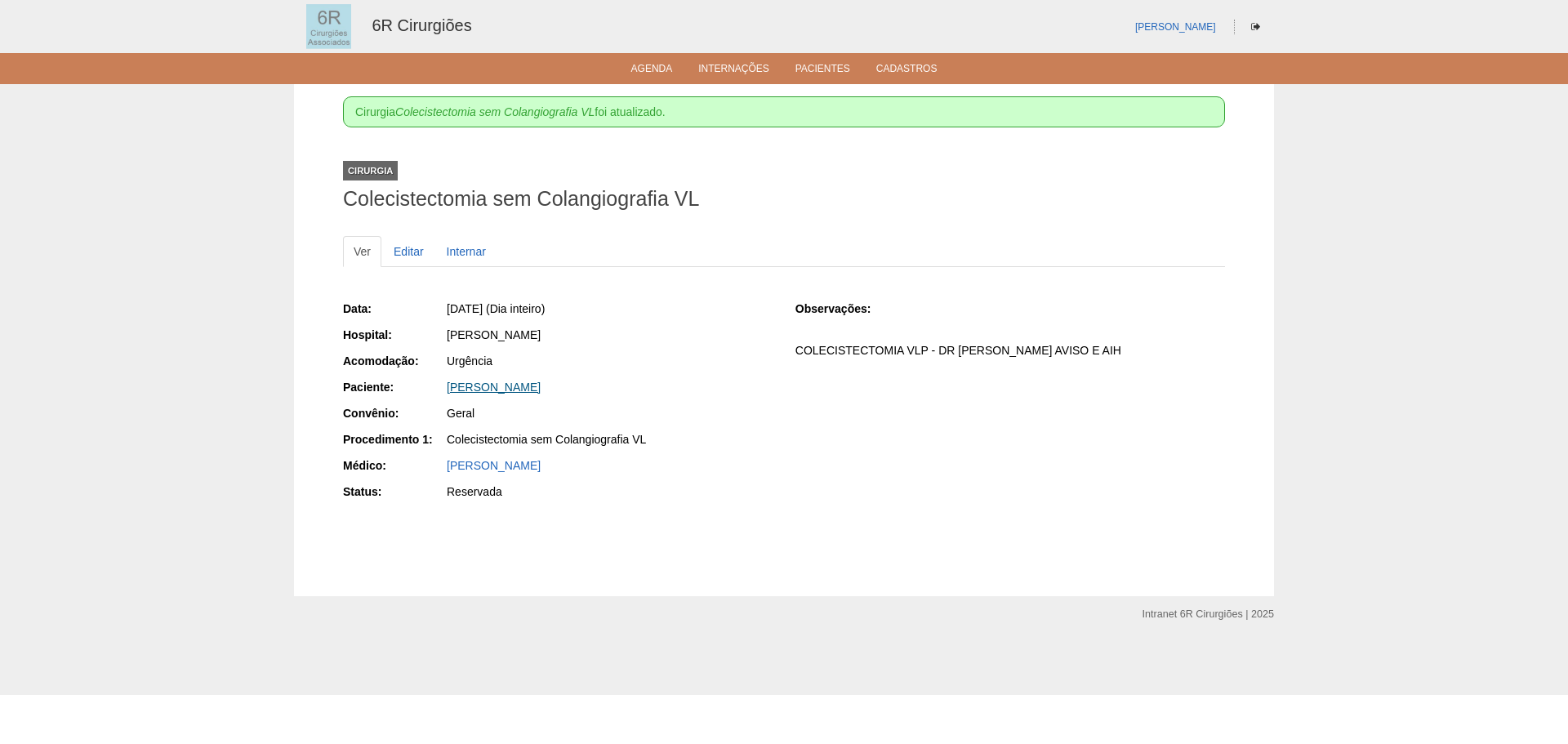
drag, startPoint x: 623, startPoint y: 386, endPoint x: 447, endPoint y: 390, distance: 176.0
click at [444, 390] on div "Paciente: ADAUTO OSVALDO REGGIANI" at bounding box center [558, 389] width 430 height 20
copy div "Paciente: ADAUTO OSVALDO REGGIANI"
click at [777, 411] on div "Data: Qui, 16/10/2025 (Dia inteiro) Hospital: Maria Braido Acomodação: Urgência…" at bounding box center [783, 402] width 882 height 215
click at [651, 66] on link "Agenda" at bounding box center [652, 70] width 42 height 14
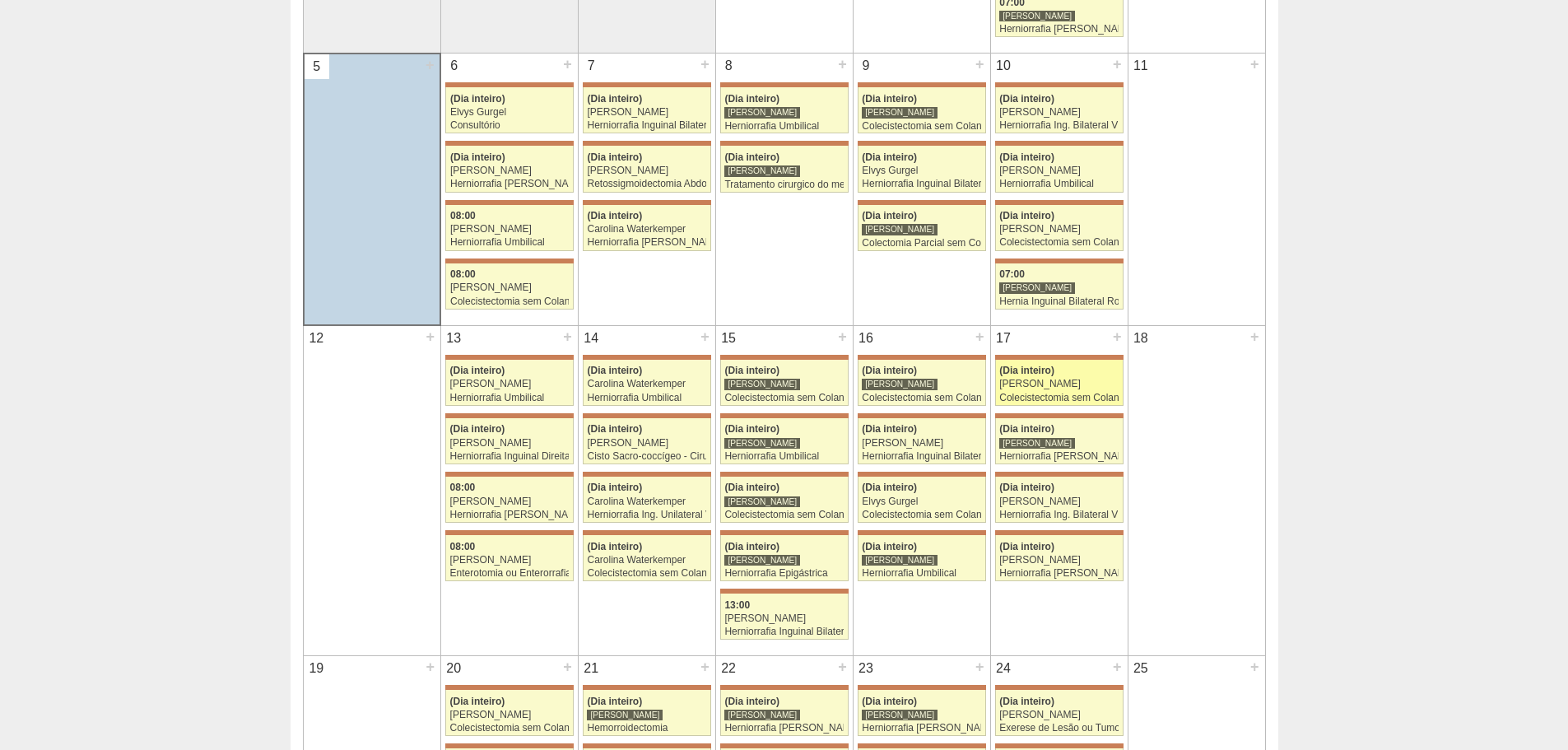
scroll to position [494, 0]
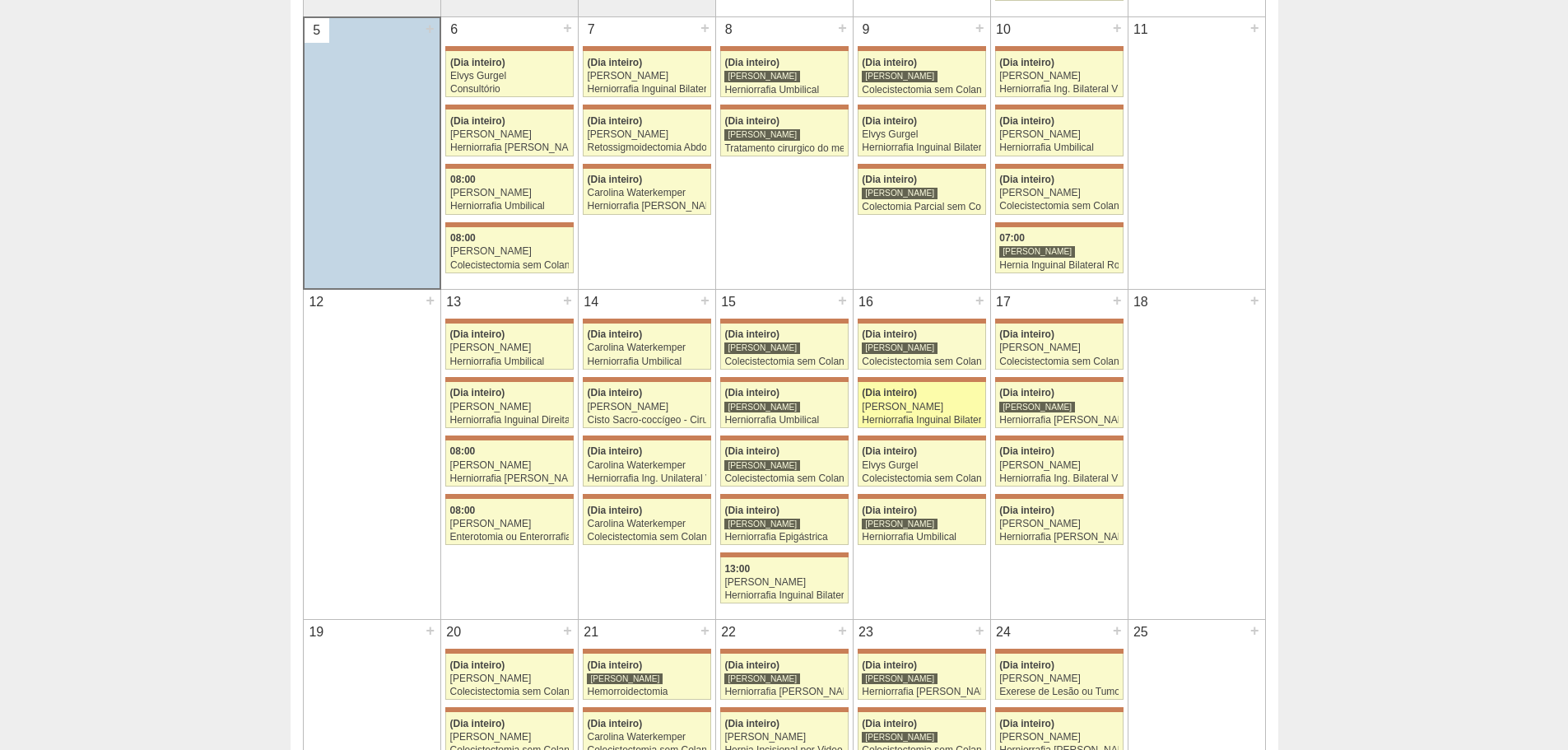
click at [910, 402] on div "[PERSON_NAME]" at bounding box center [921, 407] width 119 height 11
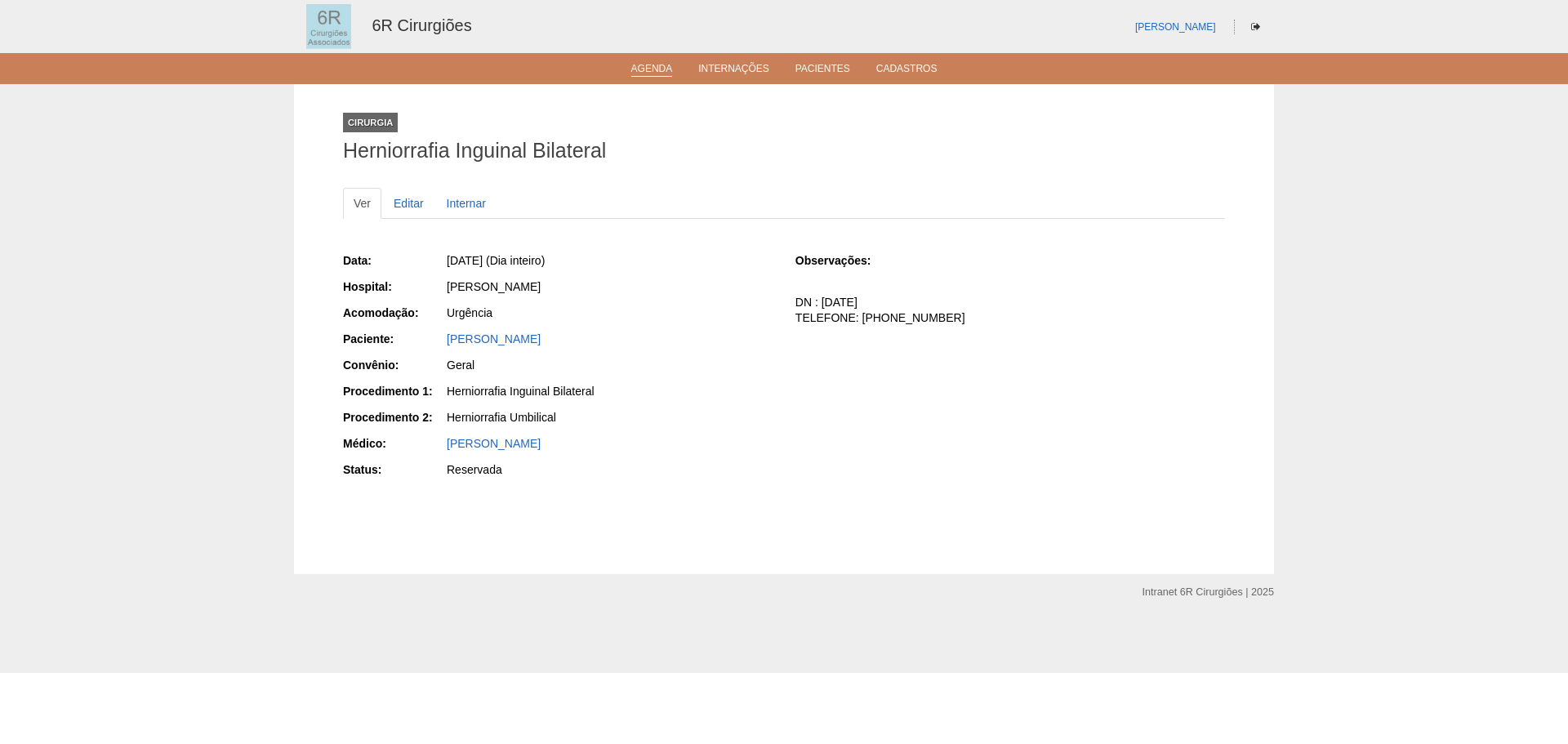
click at [622, 66] on li "Agenda" at bounding box center [652, 67] width 65 height 13
click at [637, 65] on link "Agenda" at bounding box center [652, 70] width 42 height 14
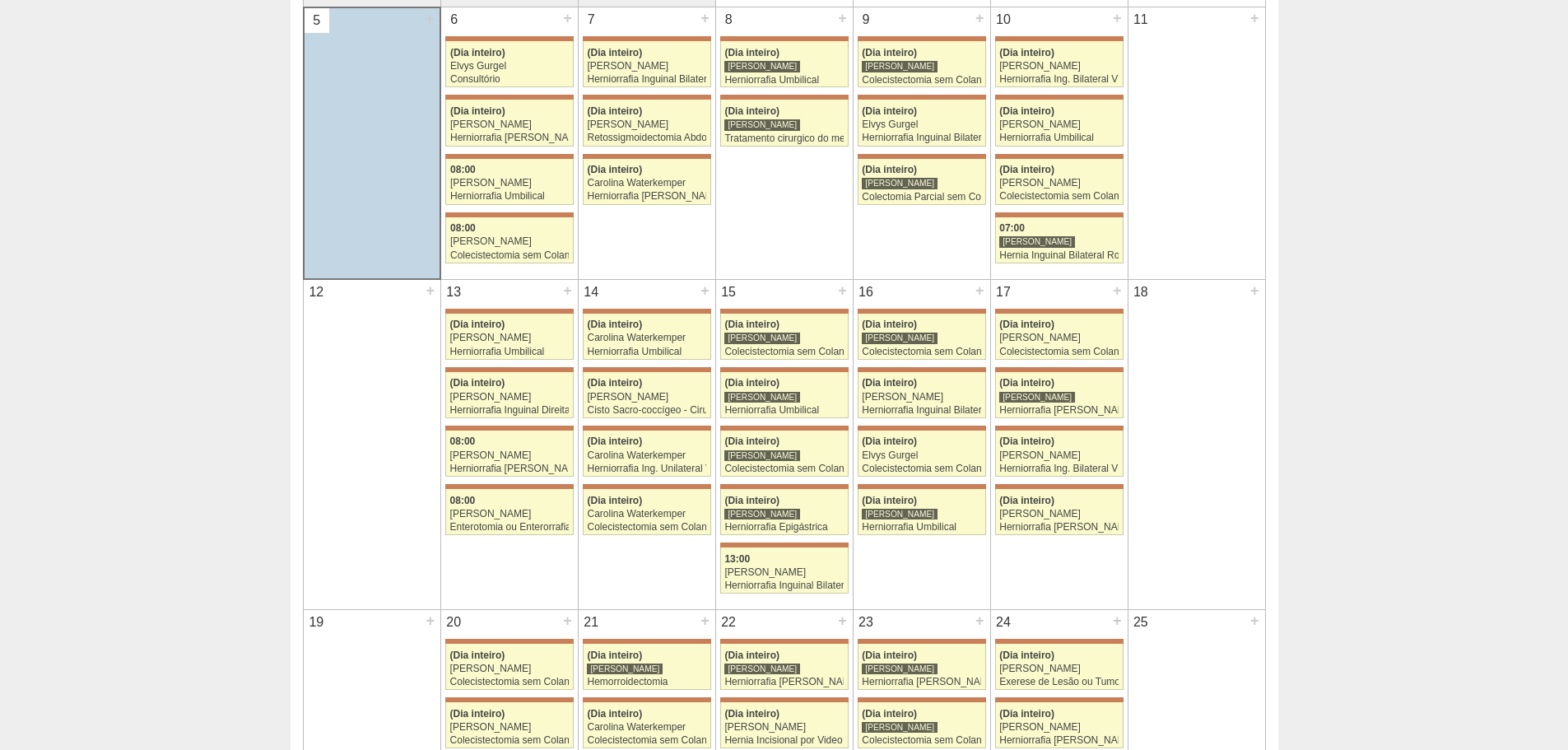
scroll to position [576, 0]
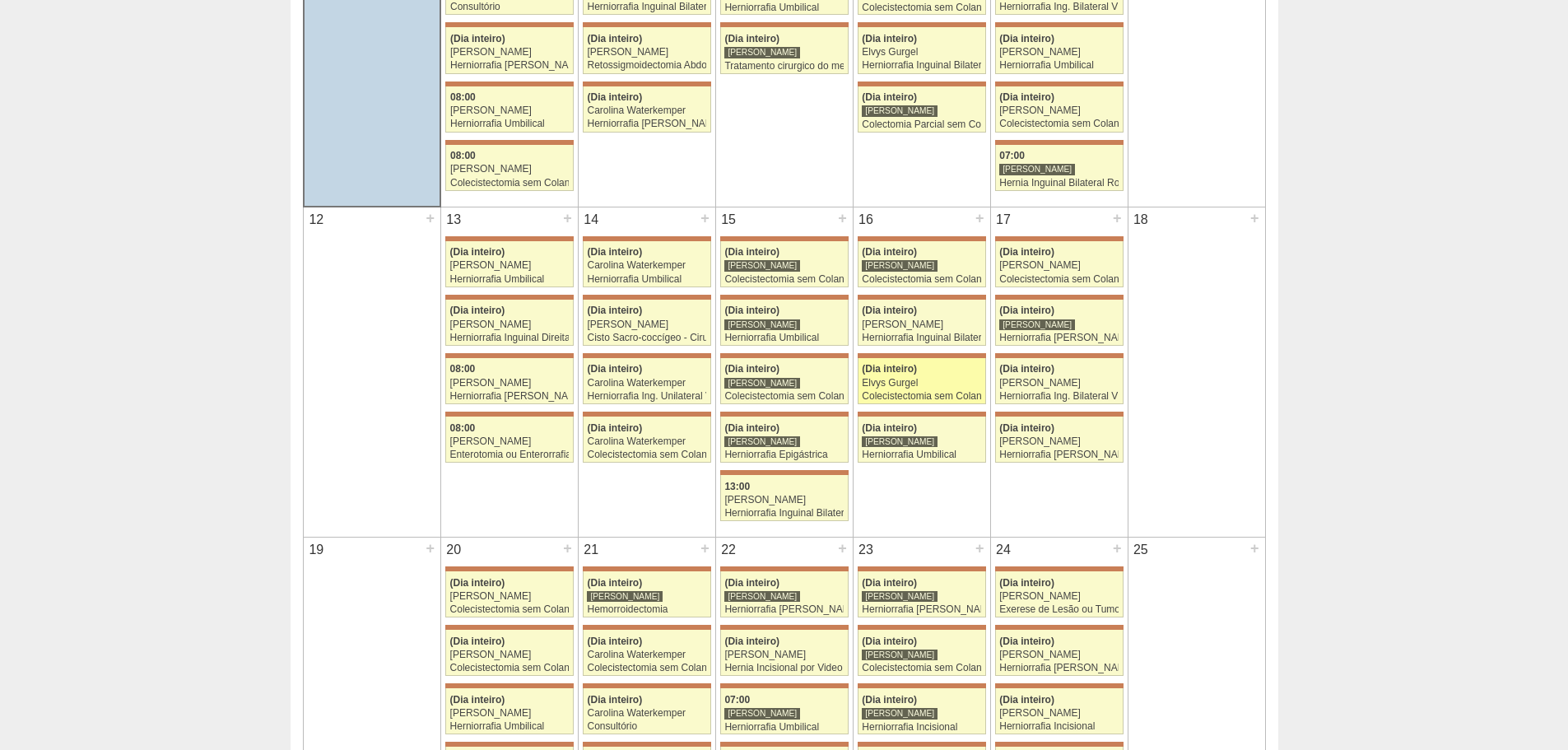
click at [942, 378] on div "Elvys Gurgel" at bounding box center [921, 383] width 119 height 11
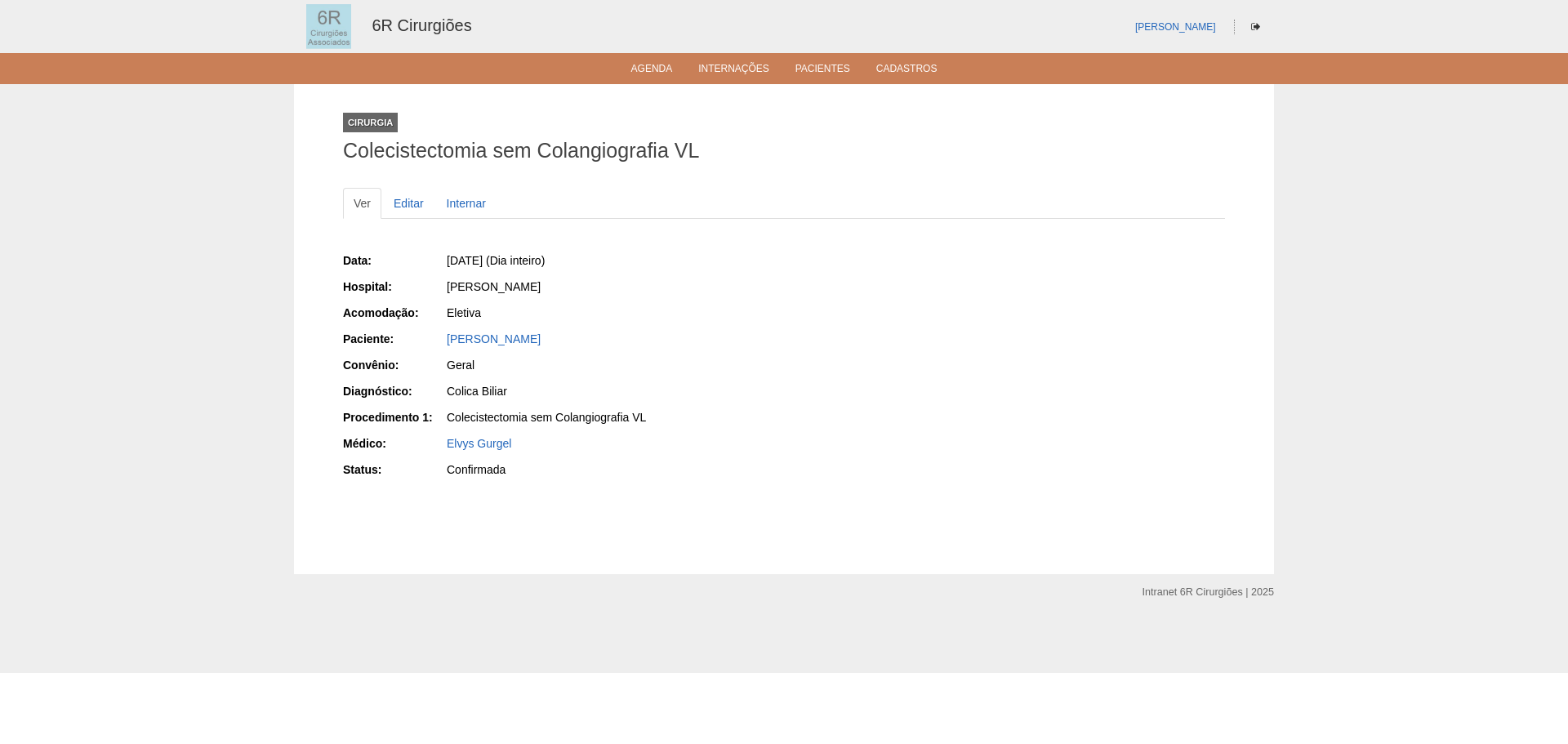
drag, startPoint x: 600, startPoint y: 340, endPoint x: 443, endPoint y: 347, distance: 157.2
click at [443, 347] on div "Paciente: BERANICE [PERSON_NAME]" at bounding box center [558, 340] width 430 height 20
copy link "[PERSON_NAME]"
click at [645, 65] on link "Agenda" at bounding box center [652, 70] width 42 height 14
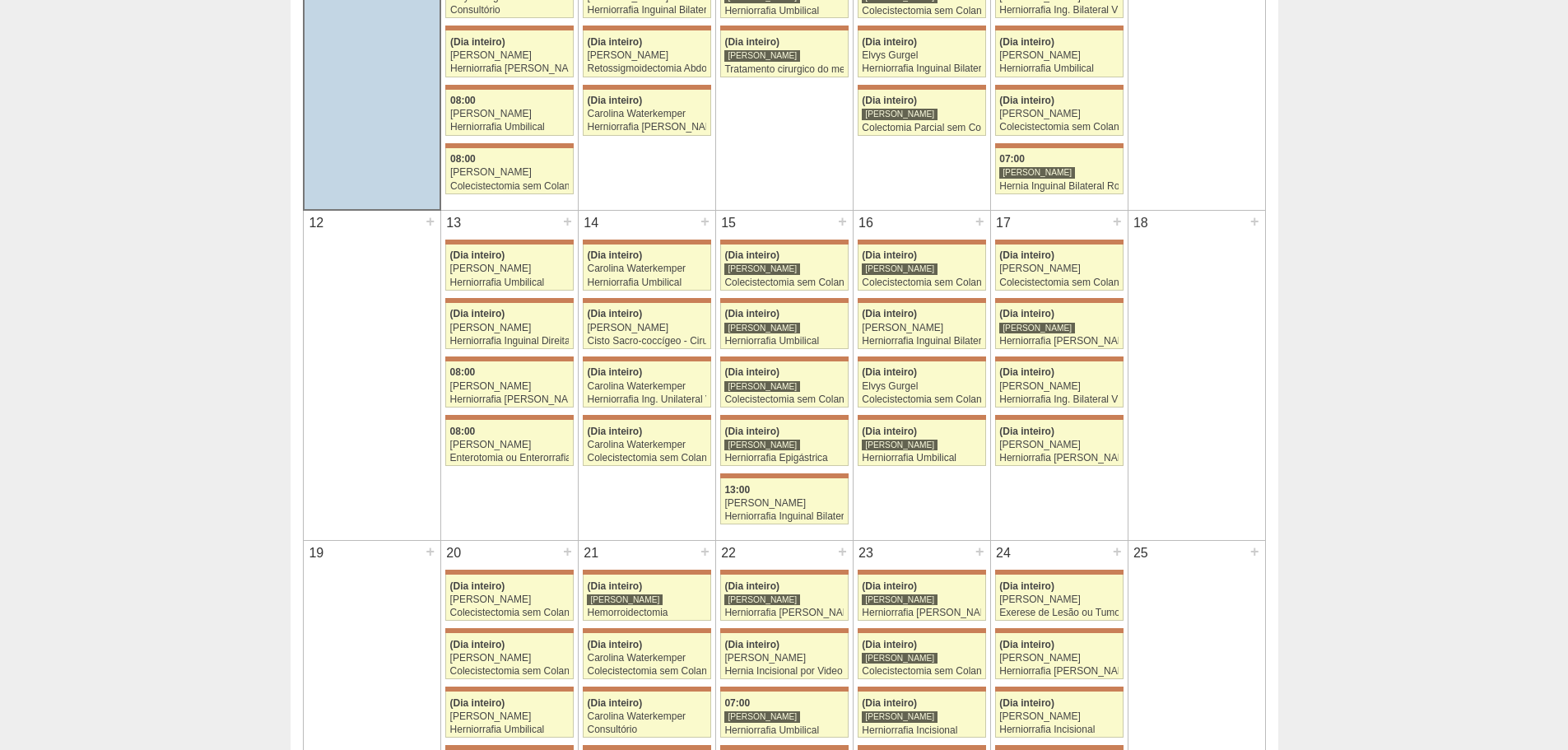
scroll to position [576, 0]
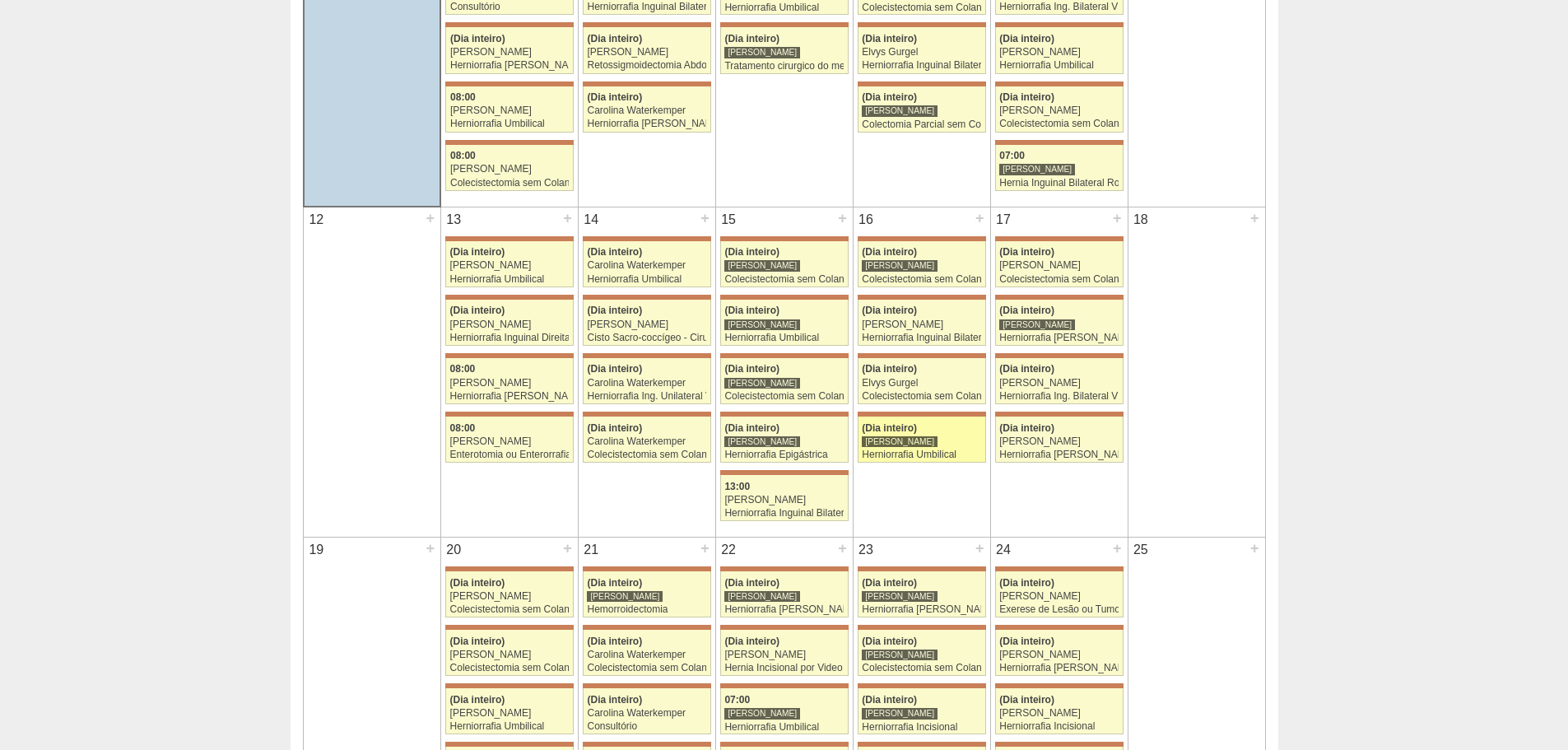
click at [916, 441] on div "[PERSON_NAME]" at bounding box center [899, 441] width 76 height 13
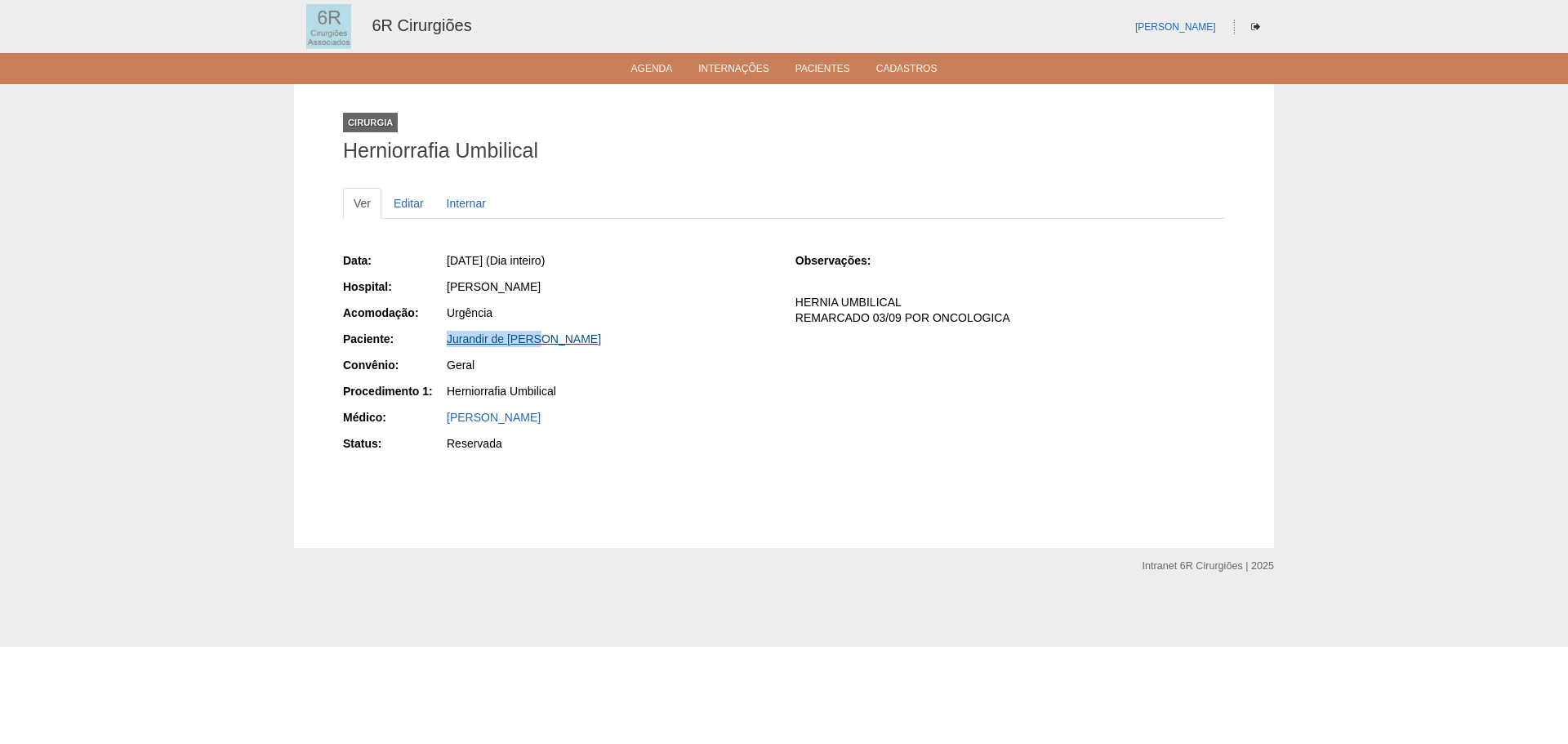
drag, startPoint x: 530, startPoint y: 344, endPoint x: 448, endPoint y: 336, distance: 82.4
click at [448, 336] on div "Jurandir de Paula" at bounding box center [609, 338] width 326 height 16
copy link "Jurandir de Paula"
click at [642, 69] on link "Agenda" at bounding box center [652, 70] width 42 height 14
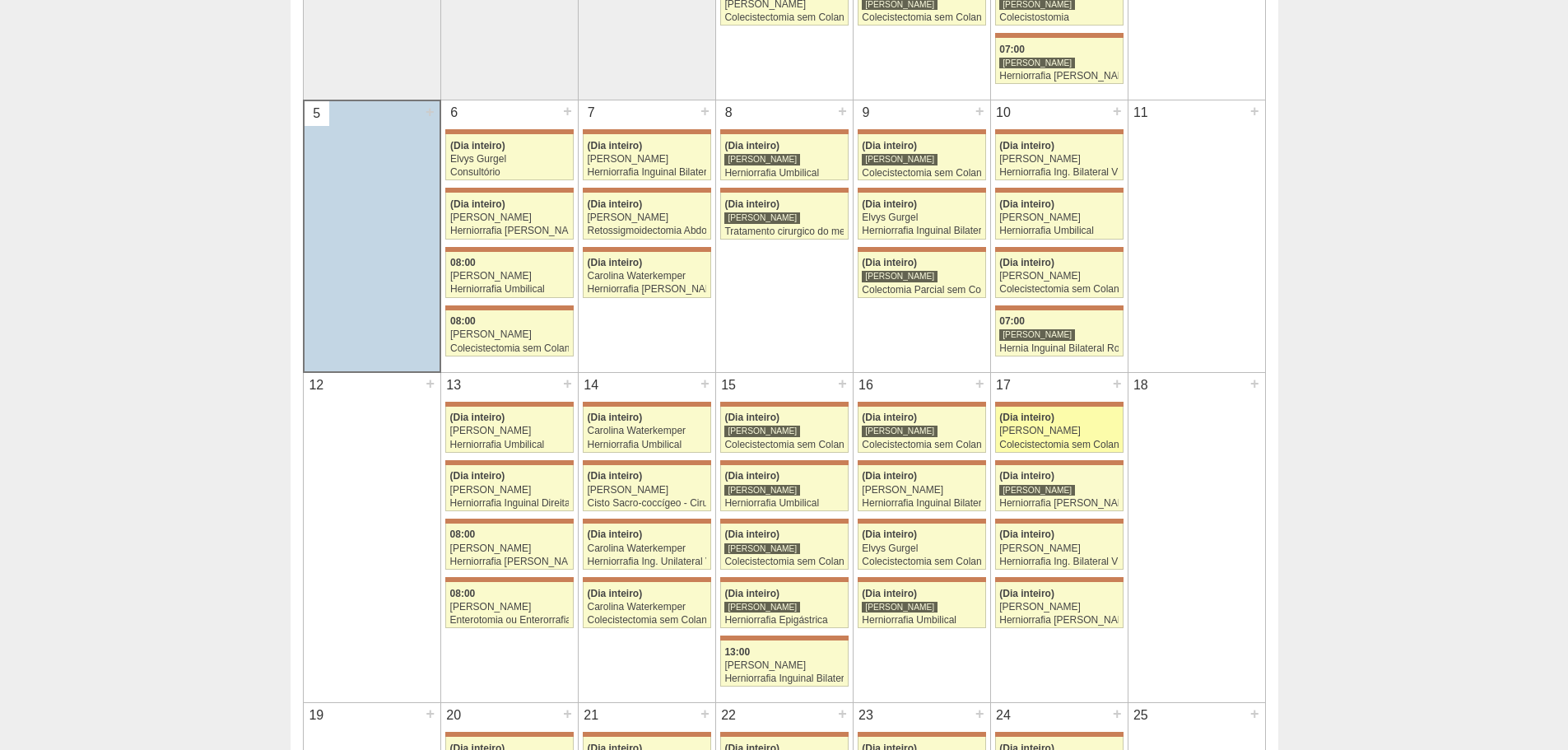
scroll to position [412, 0]
click at [1070, 482] on link "71610 Bruno Bulisani (Dia inteiro) Bruno Bulisani Herniorrafia inguinal Esquerd…" at bounding box center [1059, 487] width 128 height 46
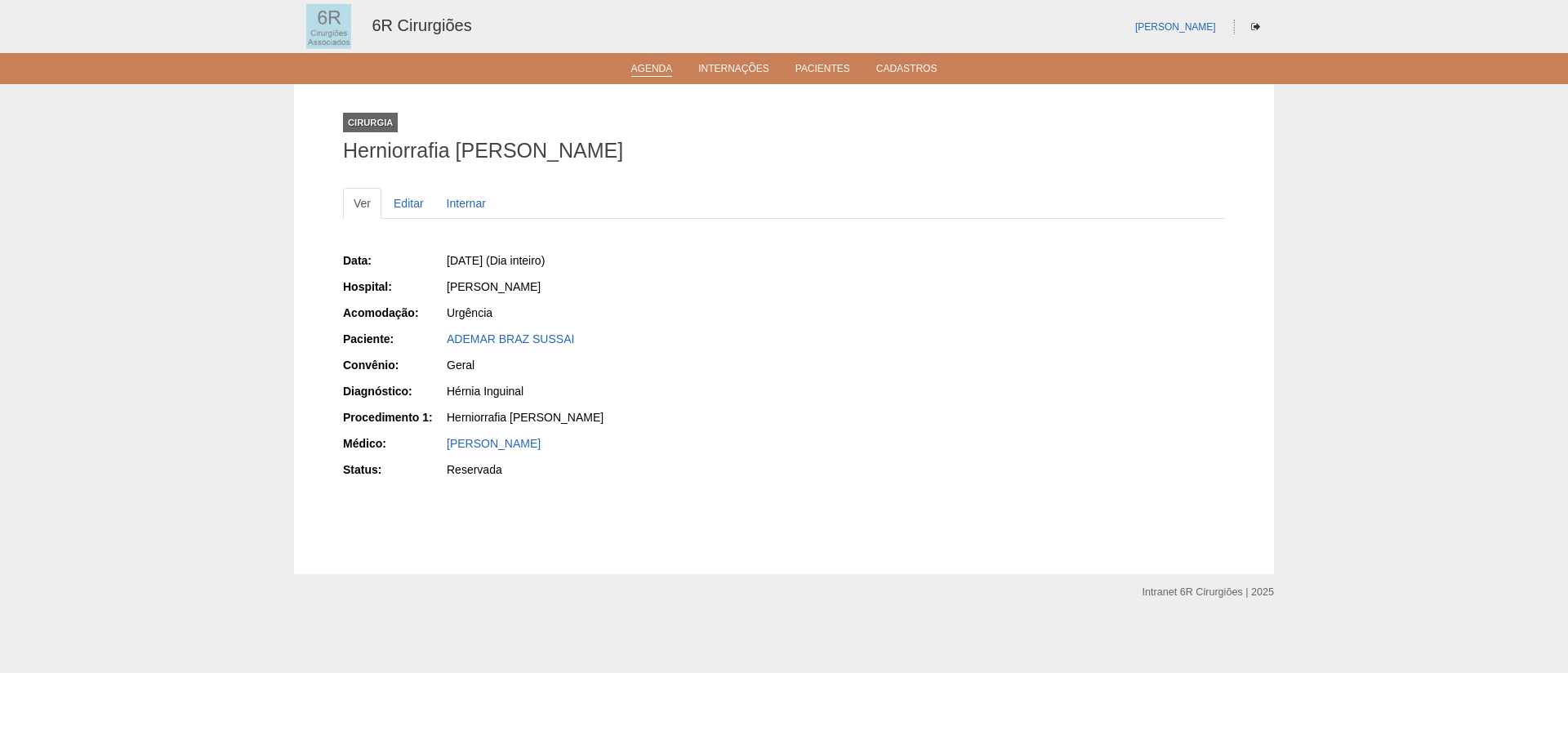
click at [661, 69] on link "Agenda" at bounding box center [652, 70] width 42 height 14
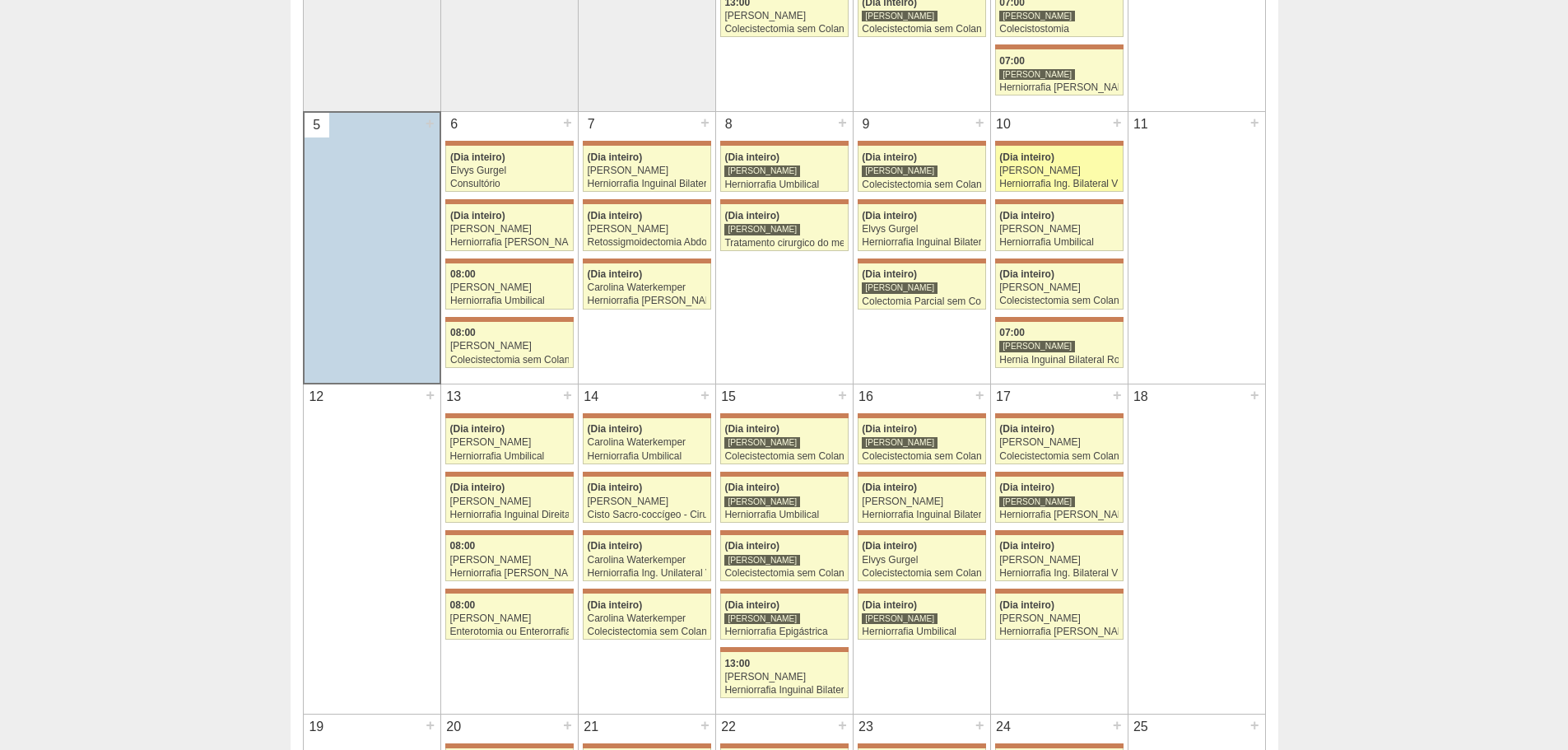
scroll to position [412, 0]
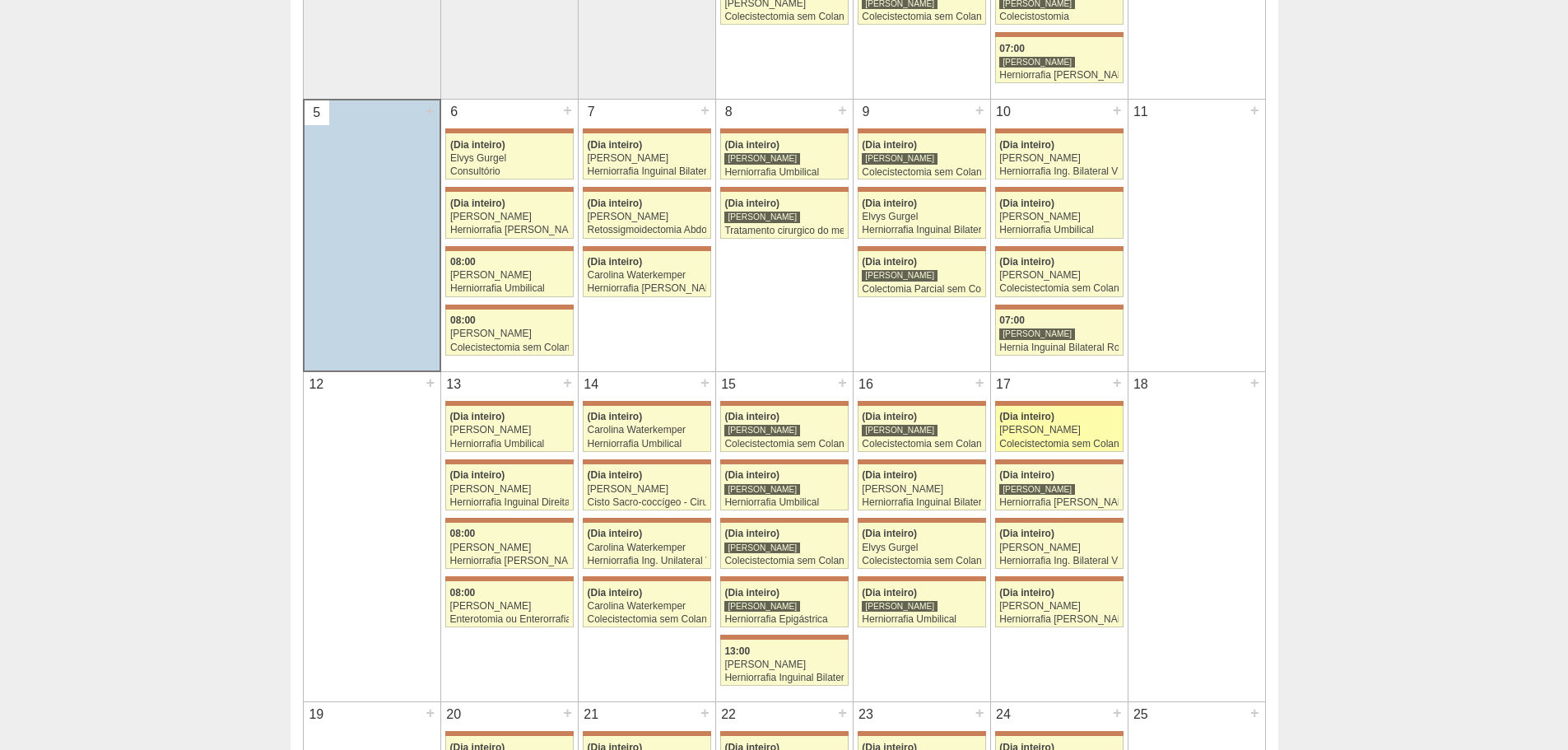
click at [1060, 443] on div "Colecistectomia sem Colangiografia VL" at bounding box center [1058, 444] width 119 height 11
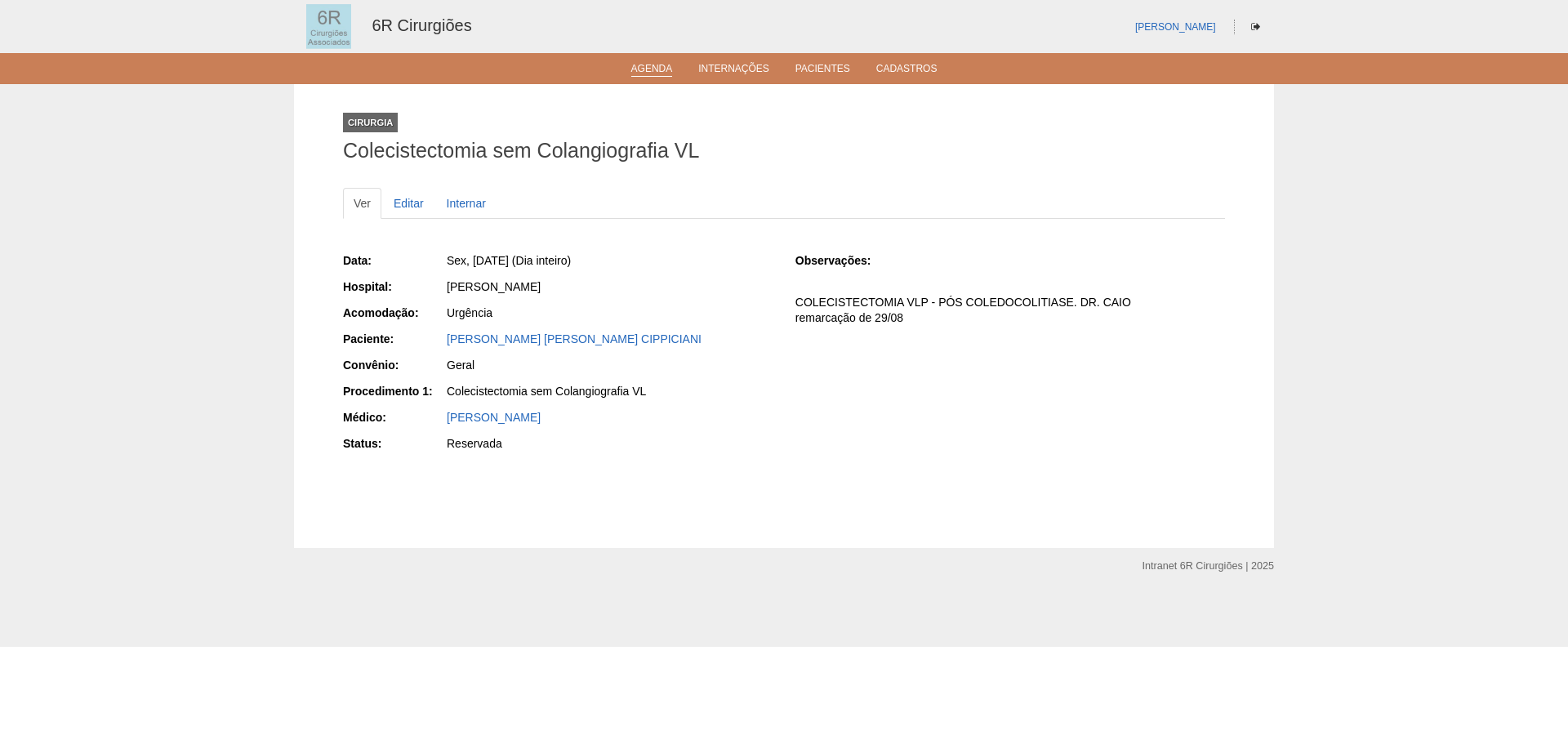
click at [657, 64] on link "Agenda" at bounding box center [652, 70] width 42 height 14
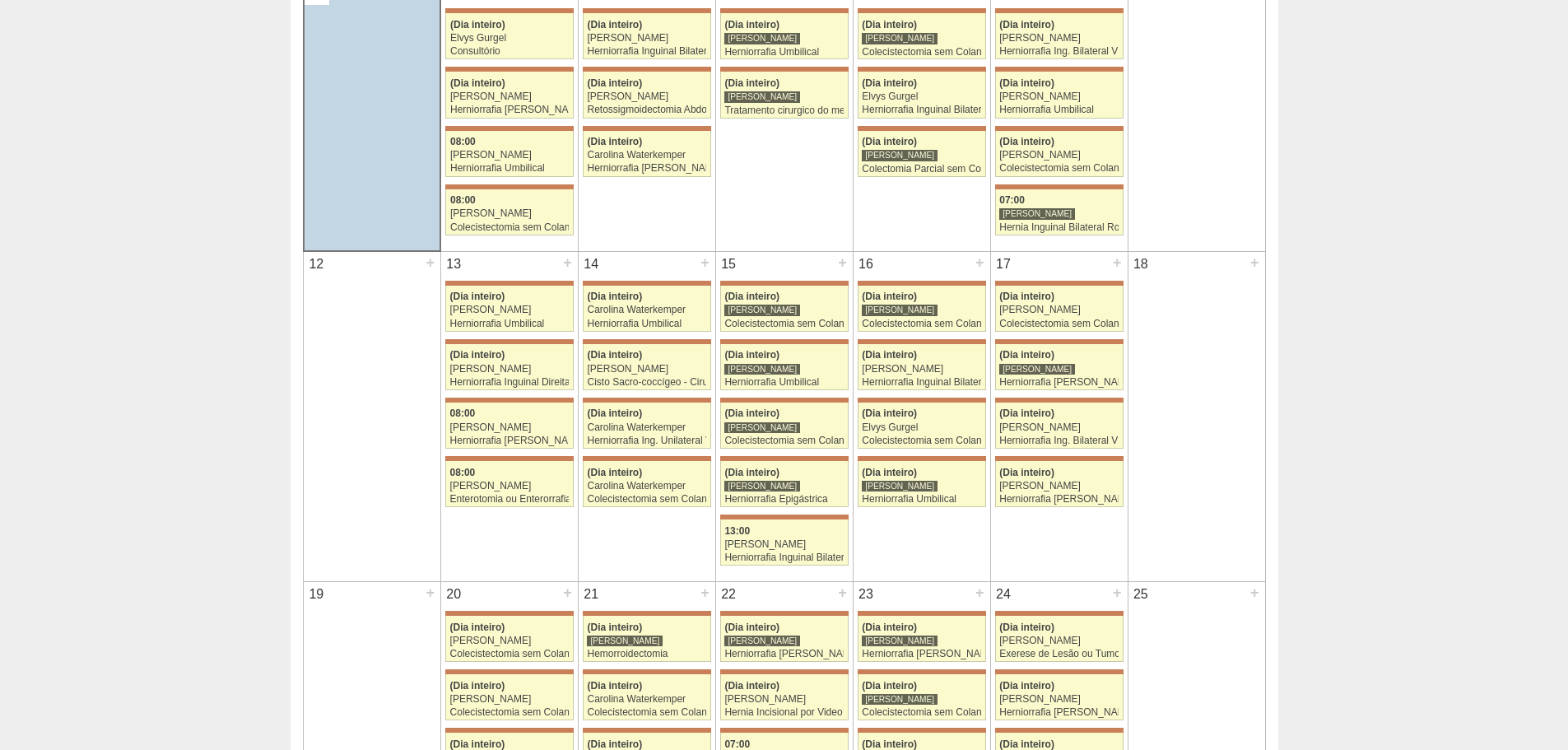
scroll to position [576, 0]
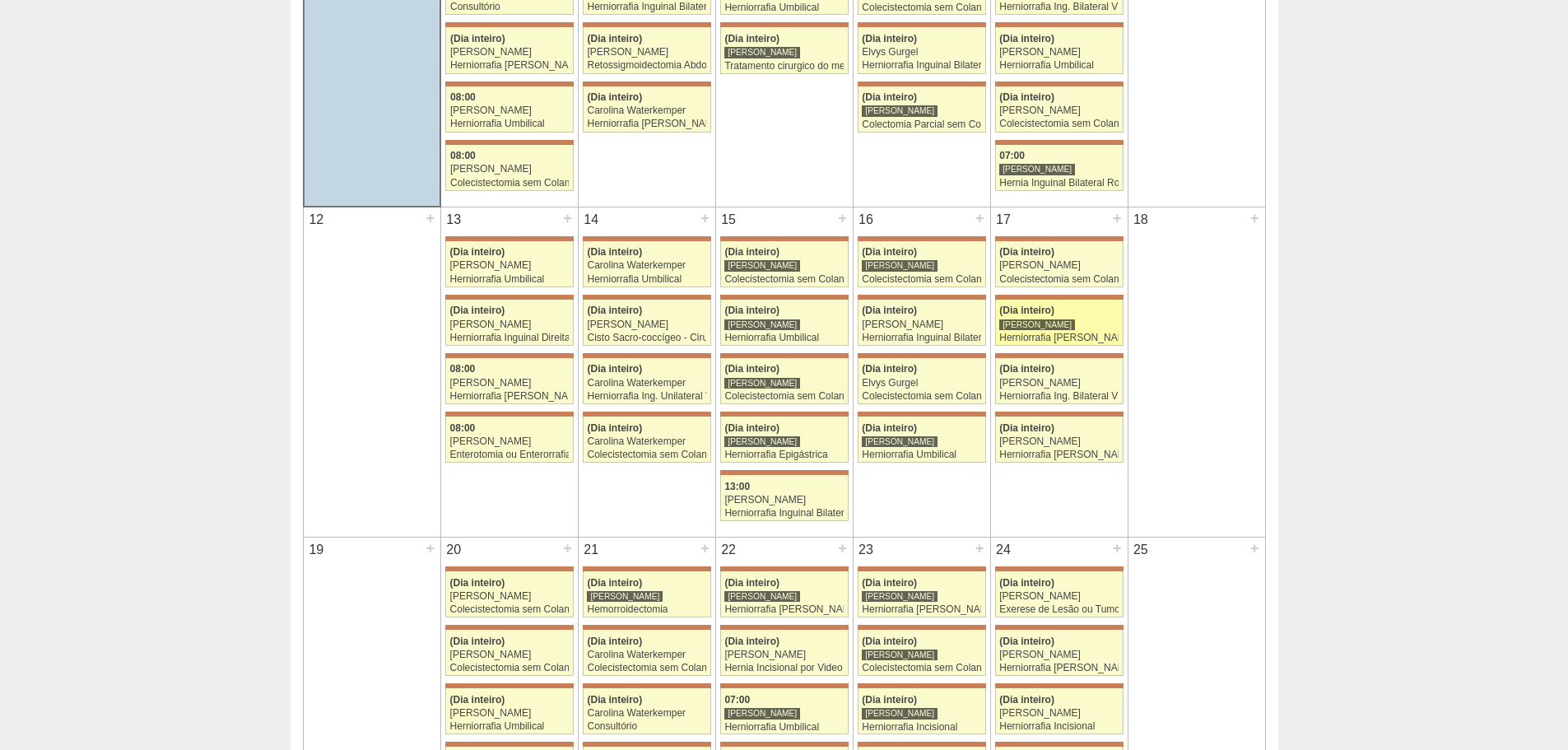
click at [1083, 327] on div "[PERSON_NAME]" at bounding box center [1058, 325] width 119 height 11
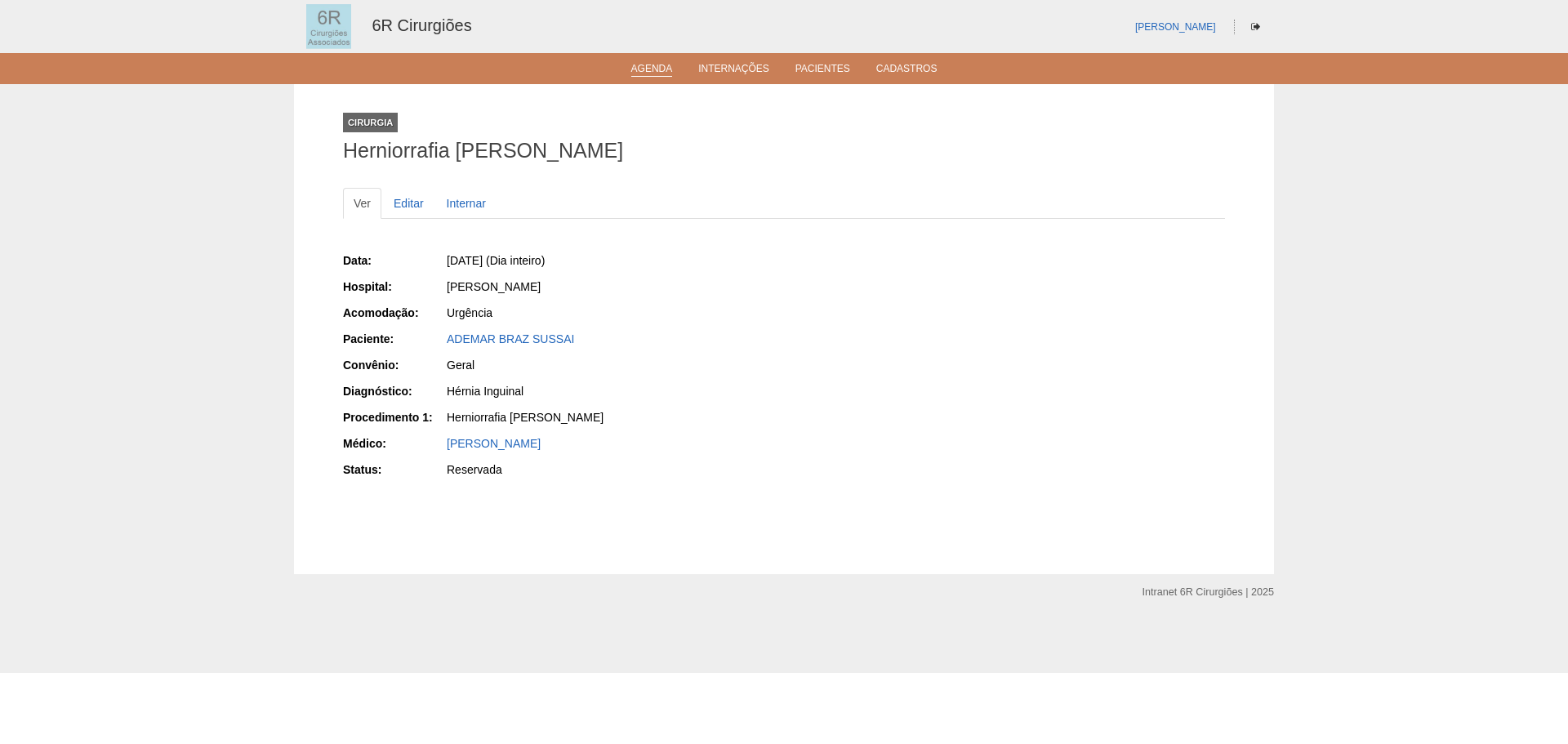
click at [665, 67] on link "Agenda" at bounding box center [652, 70] width 42 height 14
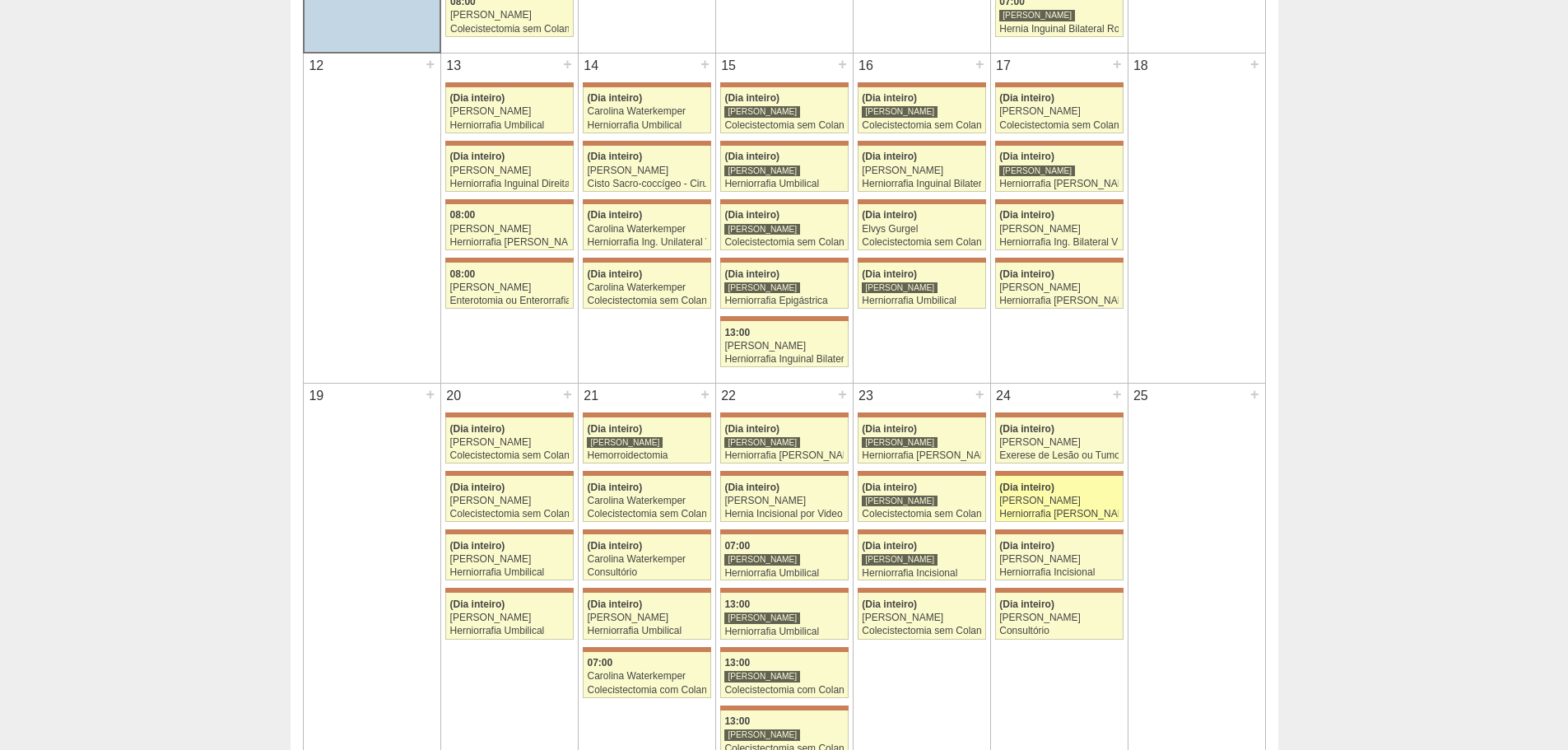
scroll to position [494, 0]
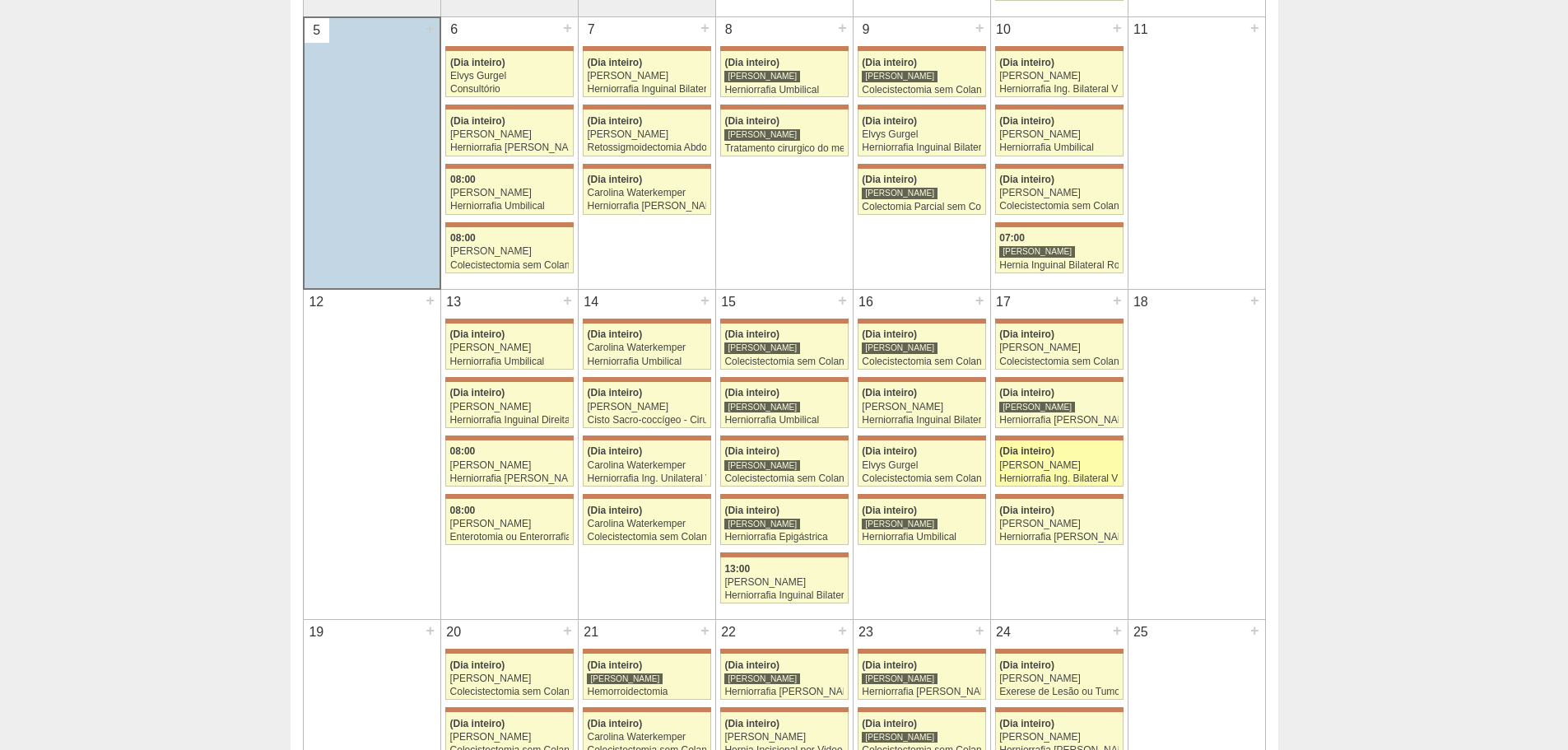
click at [1070, 463] on div "[PERSON_NAME]" at bounding box center [1058, 465] width 119 height 11
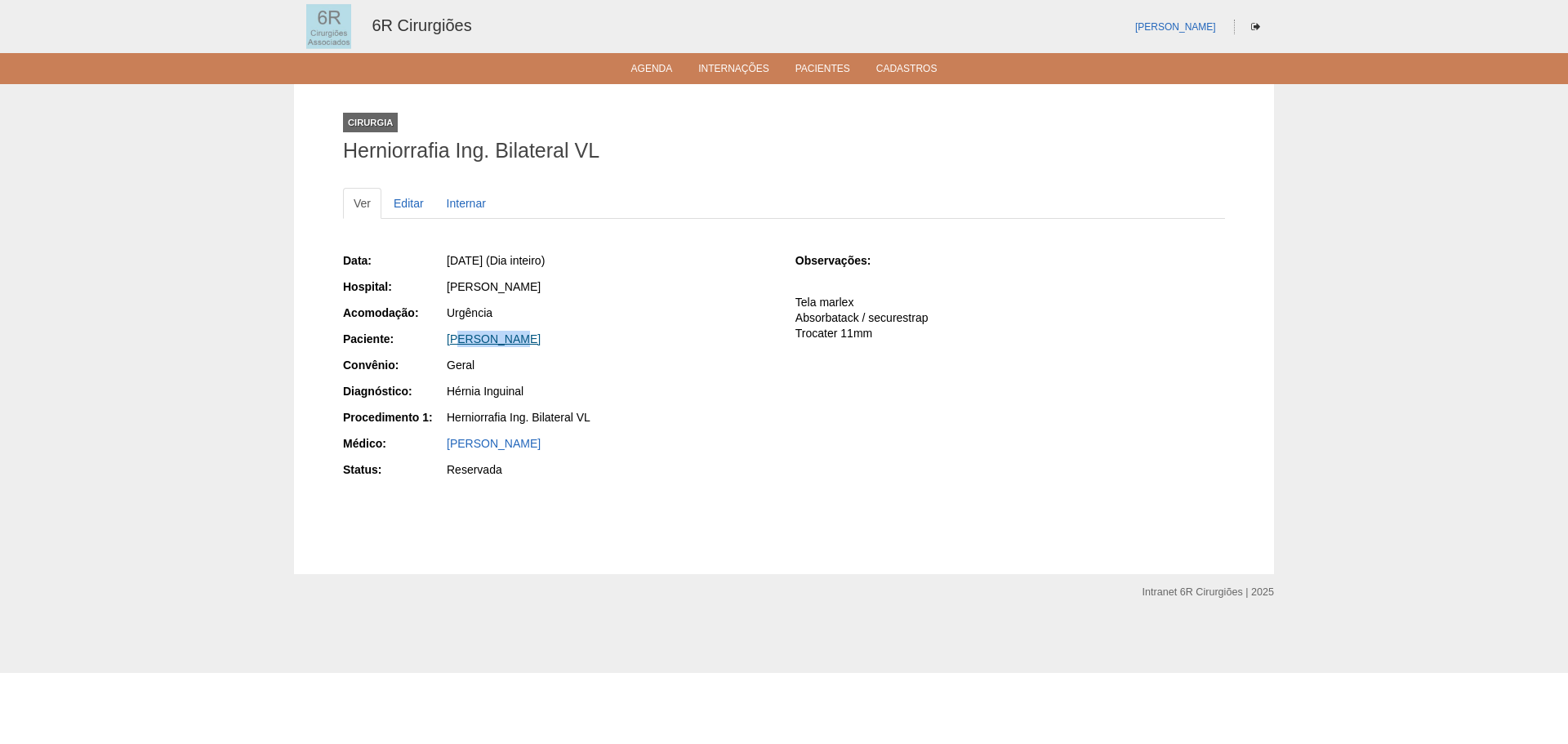
drag, startPoint x: 534, startPoint y: 340, endPoint x: 458, endPoint y: 344, distance: 76.1
click at [458, 344] on div "[PERSON_NAME]" at bounding box center [609, 338] width 326 height 16
click at [860, 319] on p "Tela marlex Absorbatack / securestrap Trocater 11mm" at bounding box center [1010, 318] width 430 height 46
drag, startPoint x: 797, startPoint y: 318, endPoint x: 964, endPoint y: 318, distance: 167.0
click at [964, 318] on p "Tela marlex Absorbatack / securestrap Trocater 11mm" at bounding box center [1010, 318] width 430 height 46
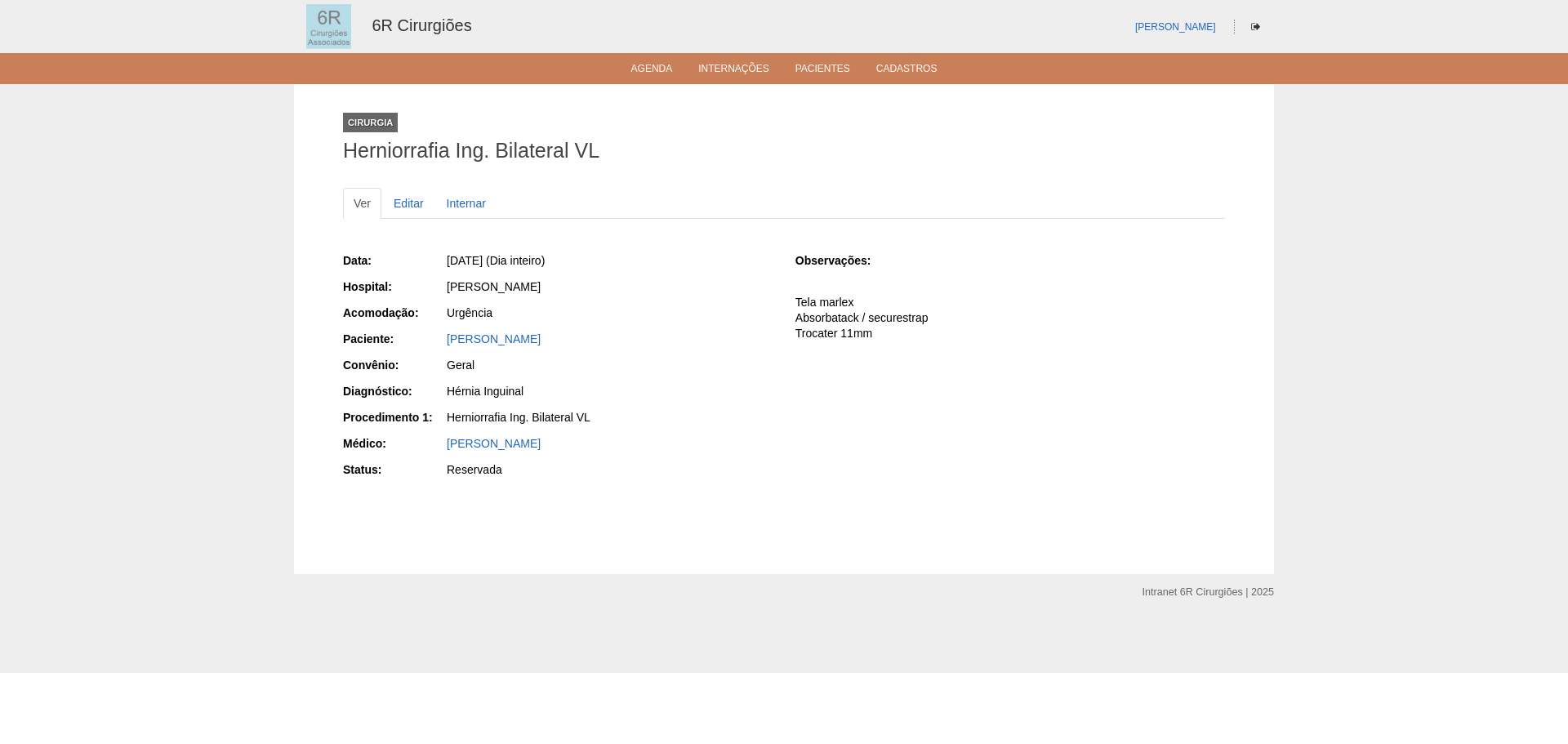
click at [846, 329] on p "Tela marlex Absorbatack / securestrap Trocater 11mm" at bounding box center [1010, 318] width 430 height 46
drag, startPoint x: 804, startPoint y: 320, endPoint x: 861, endPoint y: 320, distance: 57.0
click at [861, 320] on p "Tela marlex Absorbatack / securestrap Trocater 11mm" at bounding box center [1010, 318] width 430 height 46
copy p "Absorbatack"
click at [804, 345] on div "Observações: Tela marlex Absorbatack / securestrap Trocater 11mm" at bounding box center [1010, 302] width 430 height 99
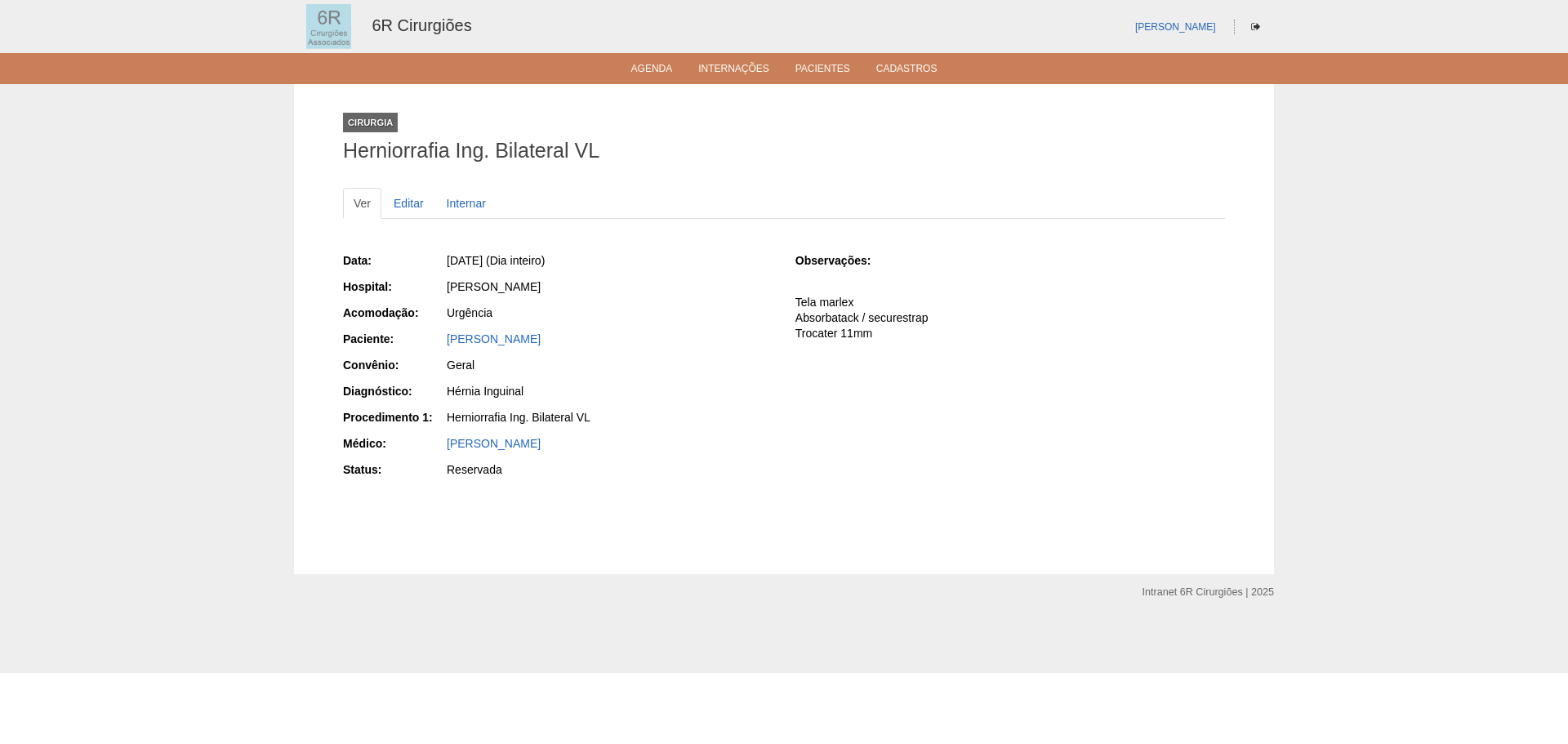
drag, startPoint x: 514, startPoint y: 339, endPoint x: 439, endPoint y: 338, distance: 75.0
click at [439, 338] on div "Paciente: Enio Nonato" at bounding box center [558, 340] width 430 height 20
copy div "Paciente: Enio Nonato"
click at [629, 62] on li "Agenda" at bounding box center [652, 67] width 65 height 13
click at [638, 64] on link "Agenda" at bounding box center [652, 70] width 42 height 14
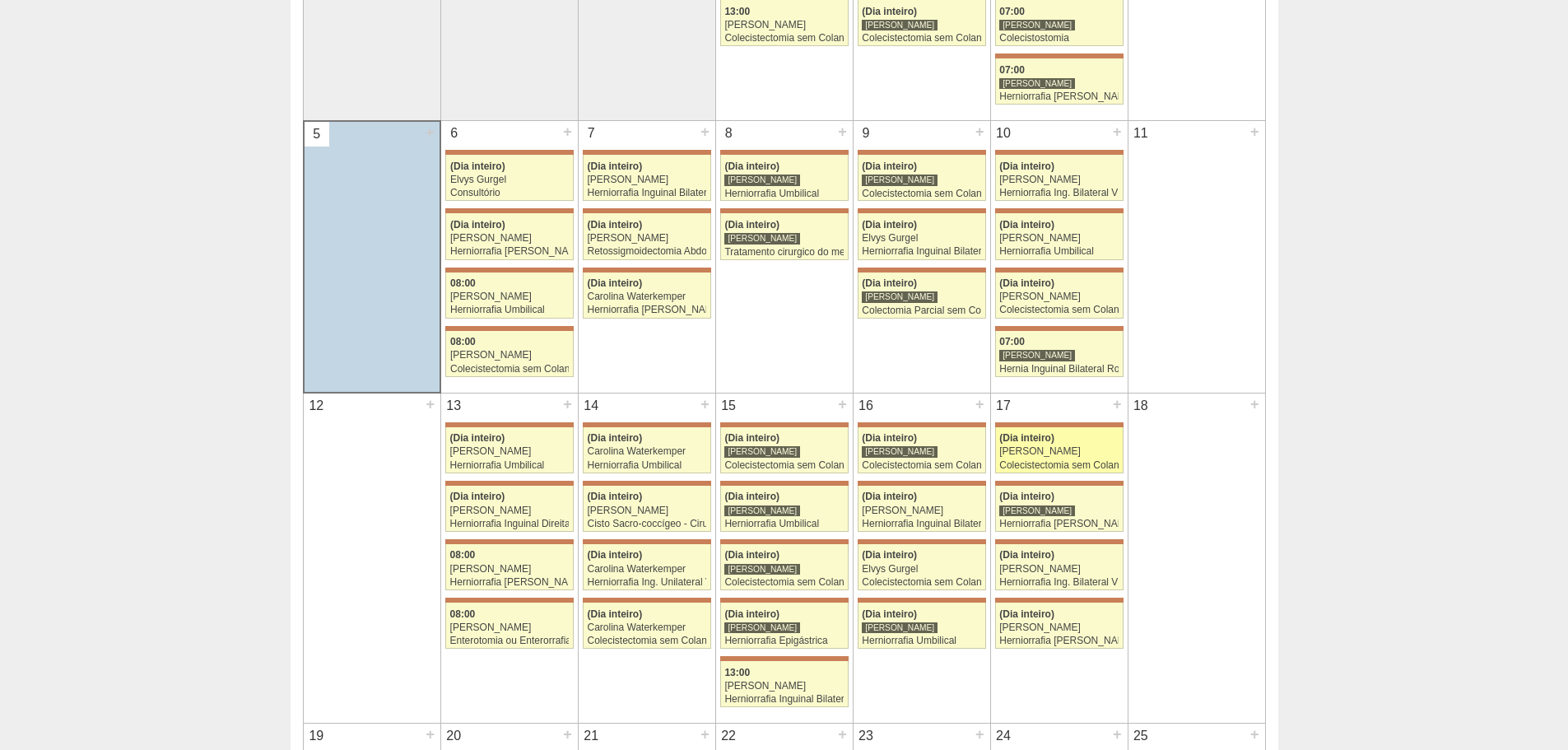
scroll to position [494, 0]
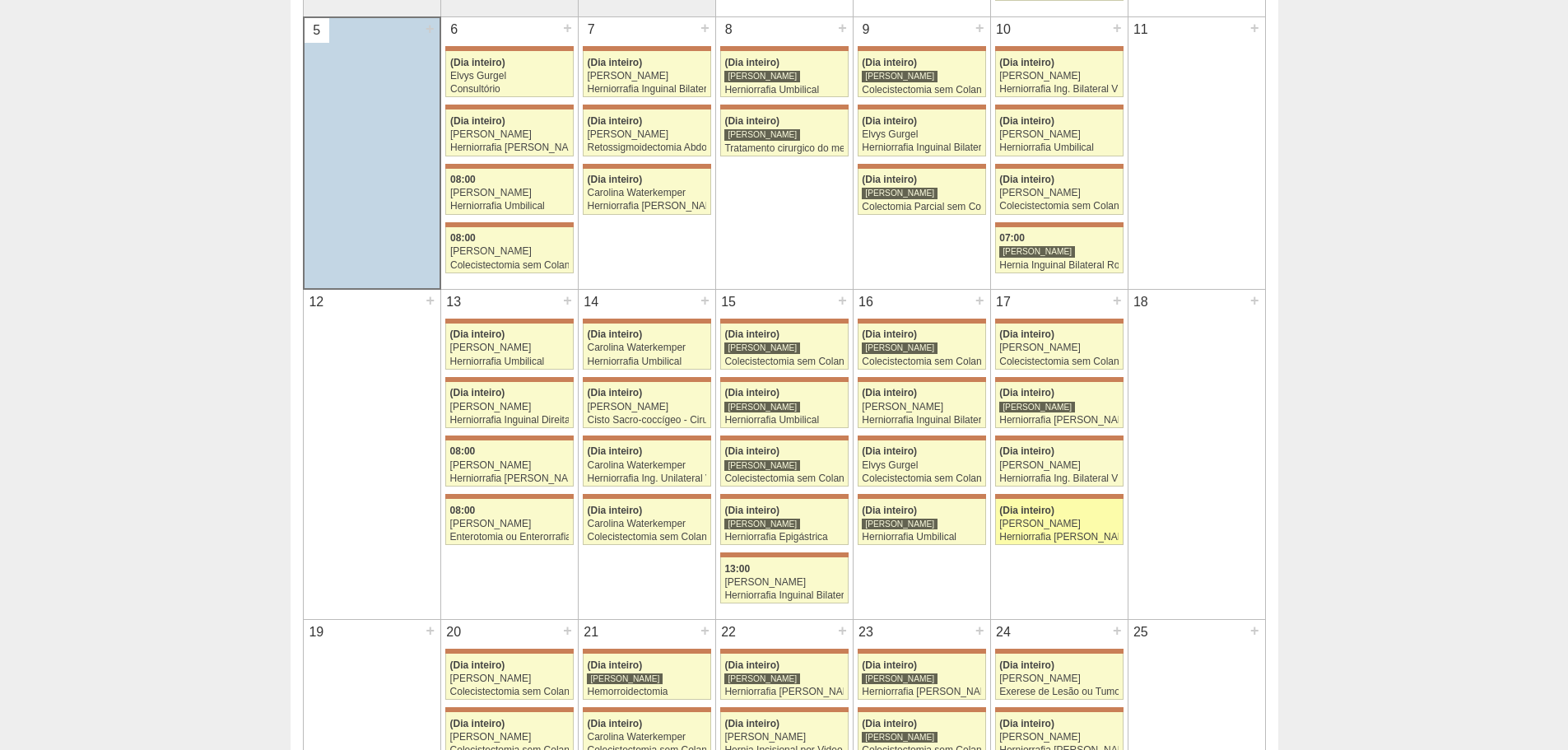
click at [1069, 536] on div "Herniorrafia [PERSON_NAME]" at bounding box center [1058, 537] width 119 height 11
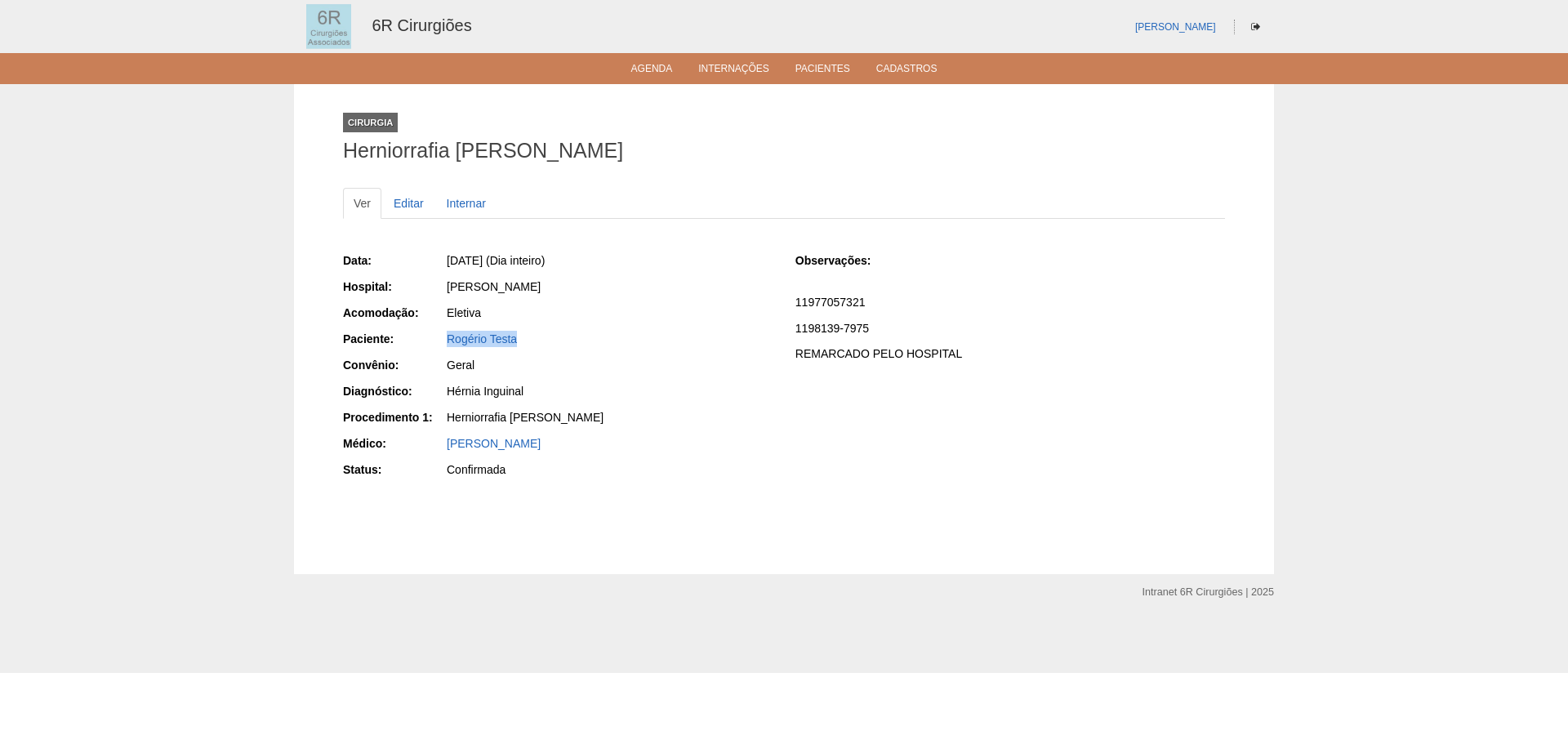
drag, startPoint x: 532, startPoint y: 343, endPoint x: 445, endPoint y: 343, distance: 87.0
click at [445, 343] on div "Rogério Testa" at bounding box center [608, 340] width 328 height 20
copy link "Rogério Testa"
click at [645, 67] on link "Agenda" at bounding box center [652, 70] width 42 height 14
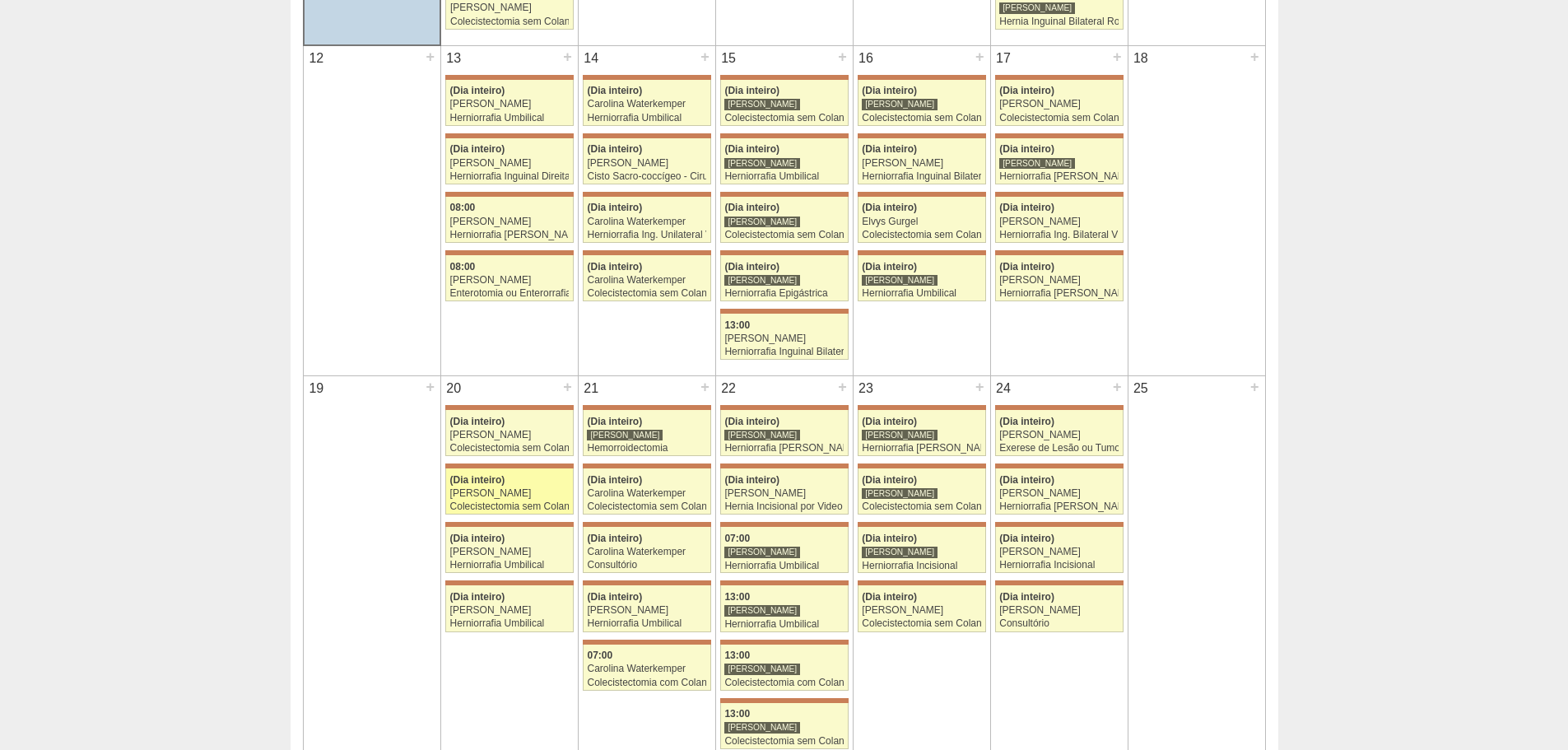
scroll to position [741, 0]
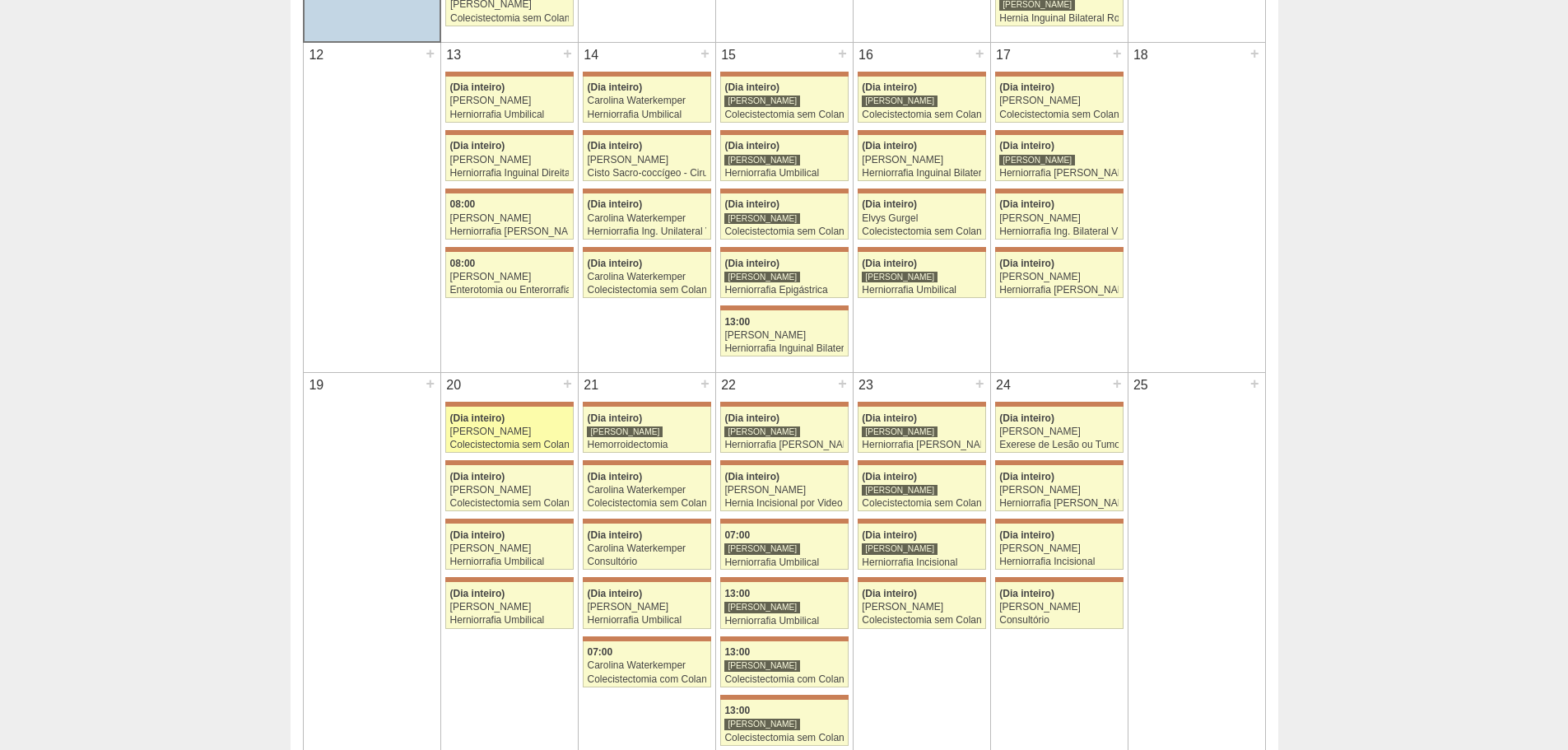
click at [540, 436] on div "[PERSON_NAME]" at bounding box center [509, 431] width 119 height 11
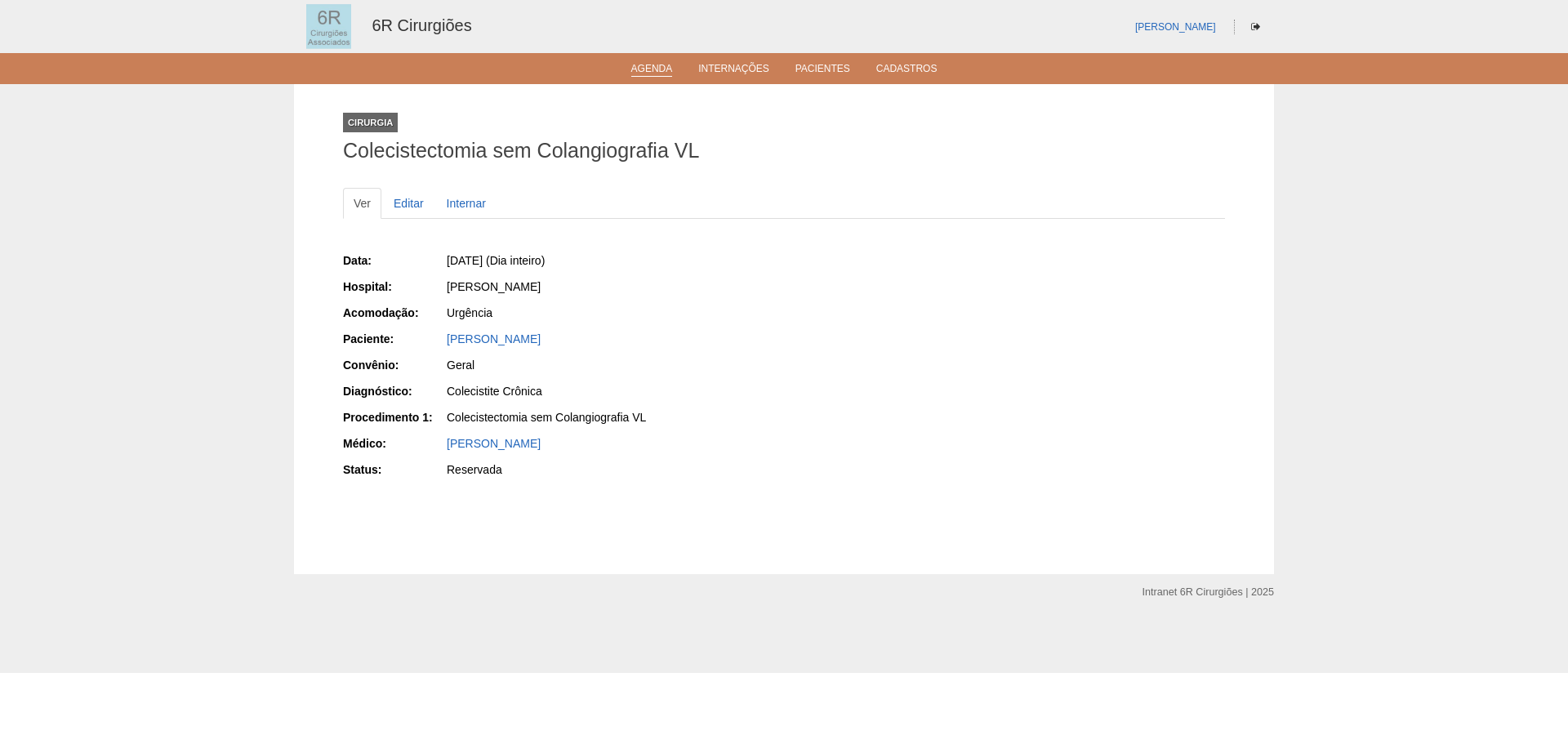
click at [646, 65] on link "Agenda" at bounding box center [652, 70] width 42 height 14
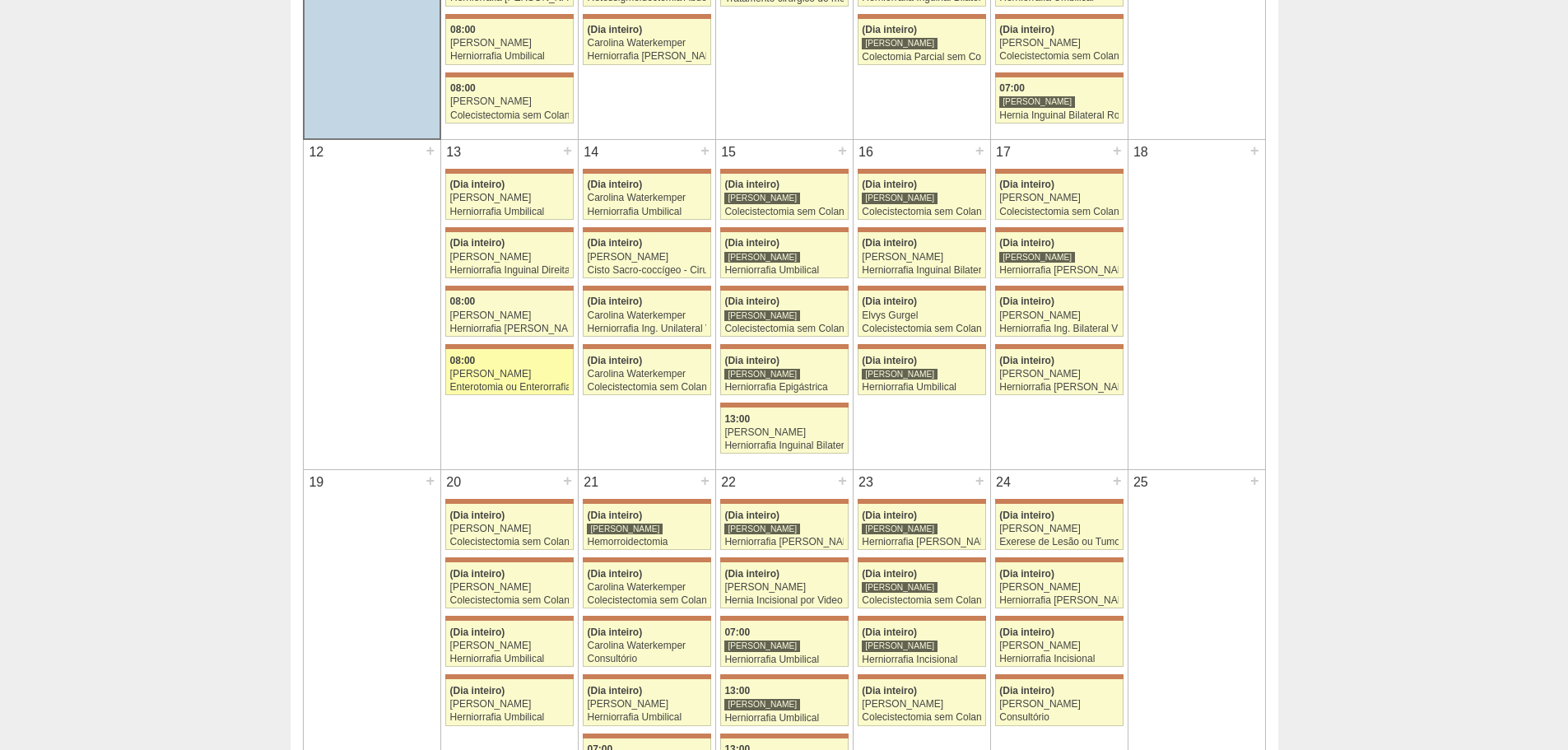
scroll to position [659, 0]
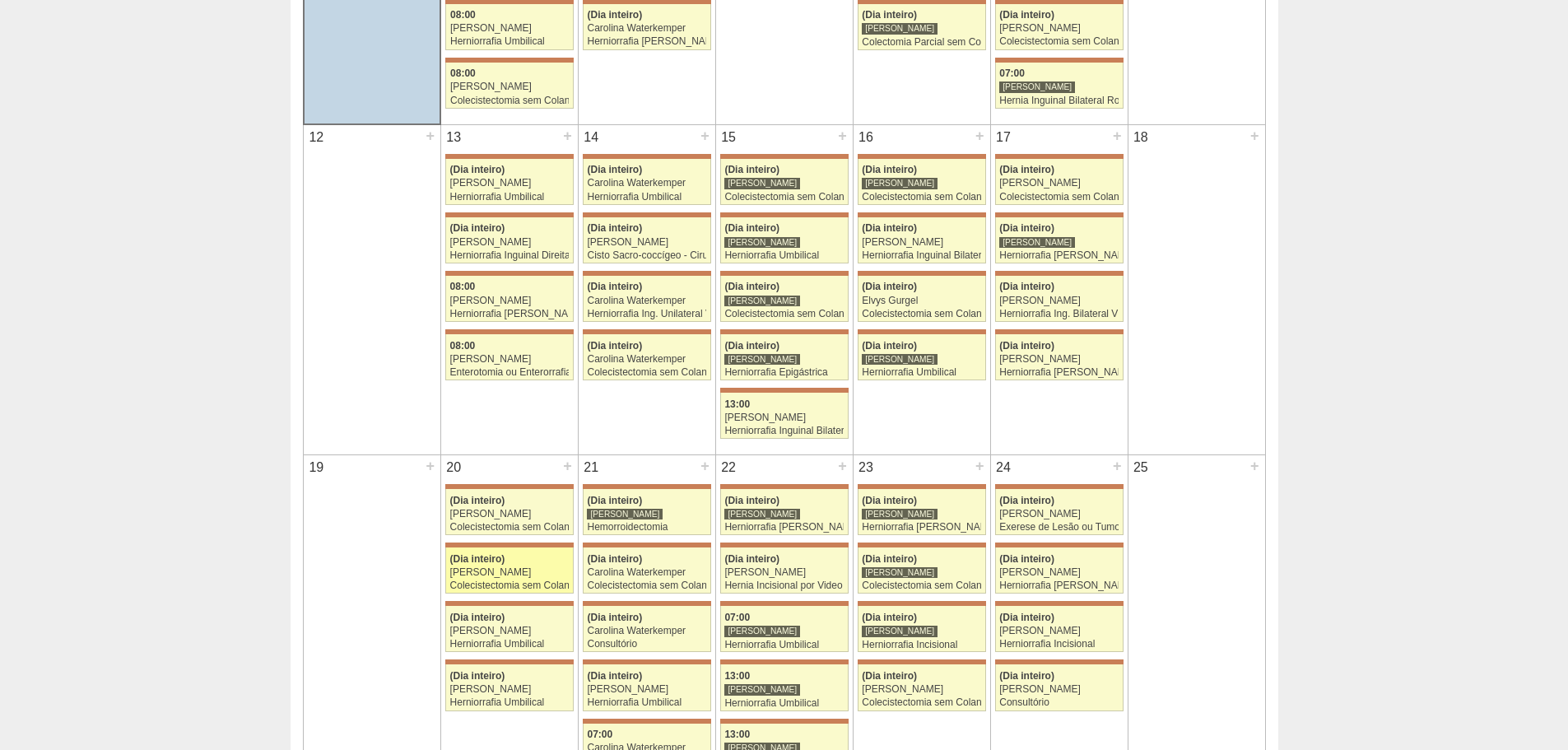
click at [509, 560] on div "(Dia inteiro)" at bounding box center [509, 559] width 119 height 11
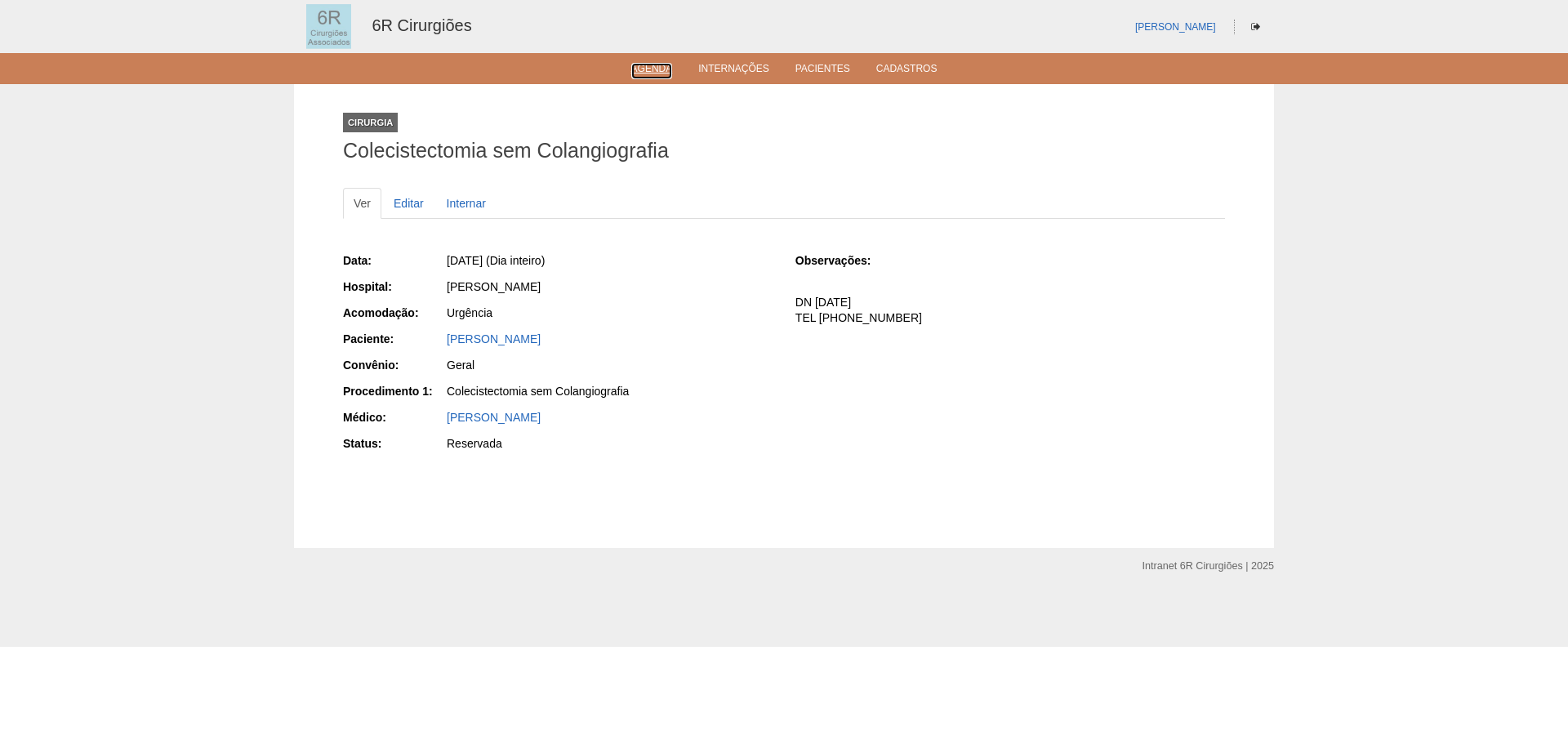
drag, startPoint x: 645, startPoint y: 74, endPoint x: 645, endPoint y: 82, distance: 8.0
click at [645, 74] on link "Agenda" at bounding box center [652, 71] width 42 height 16
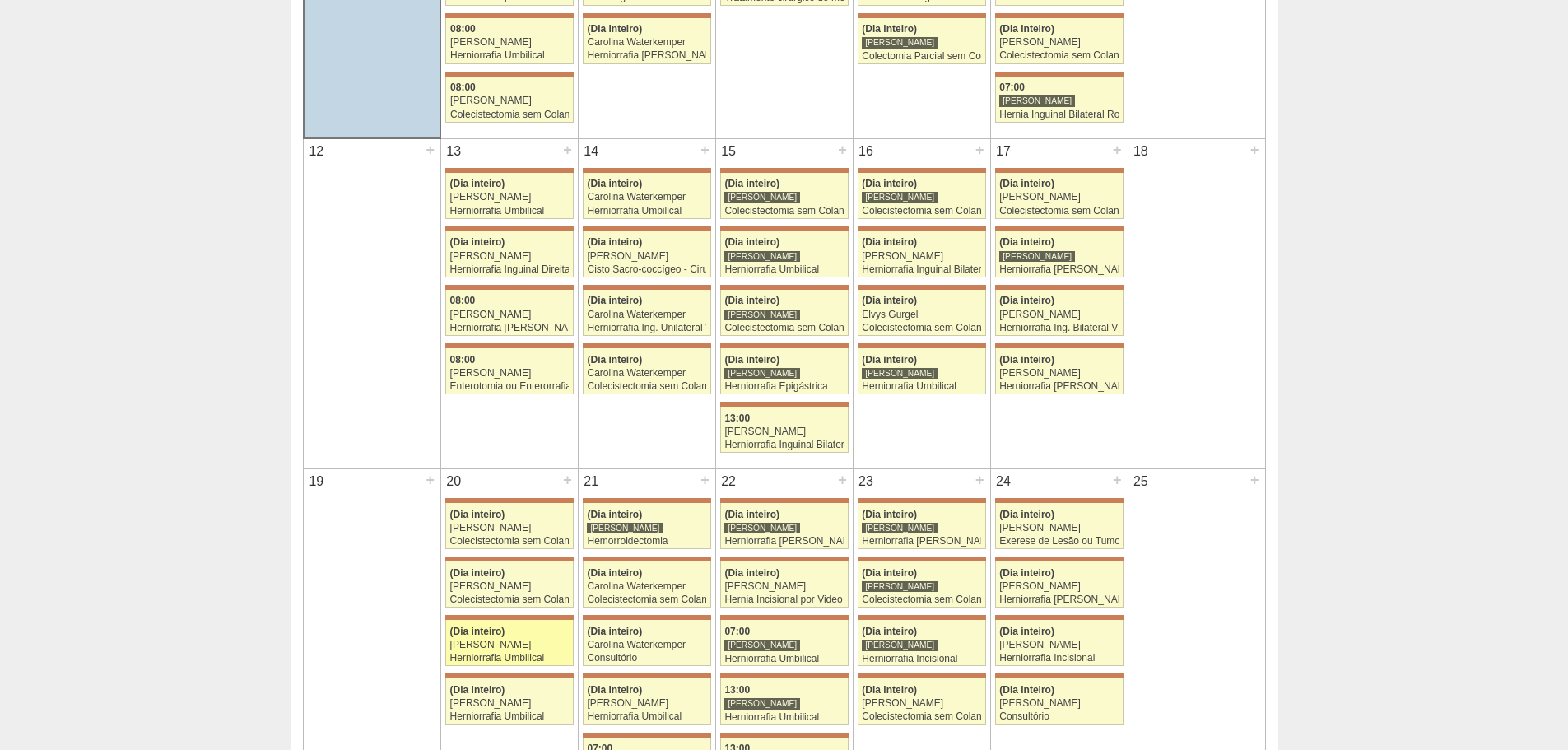
scroll to position [823, 0]
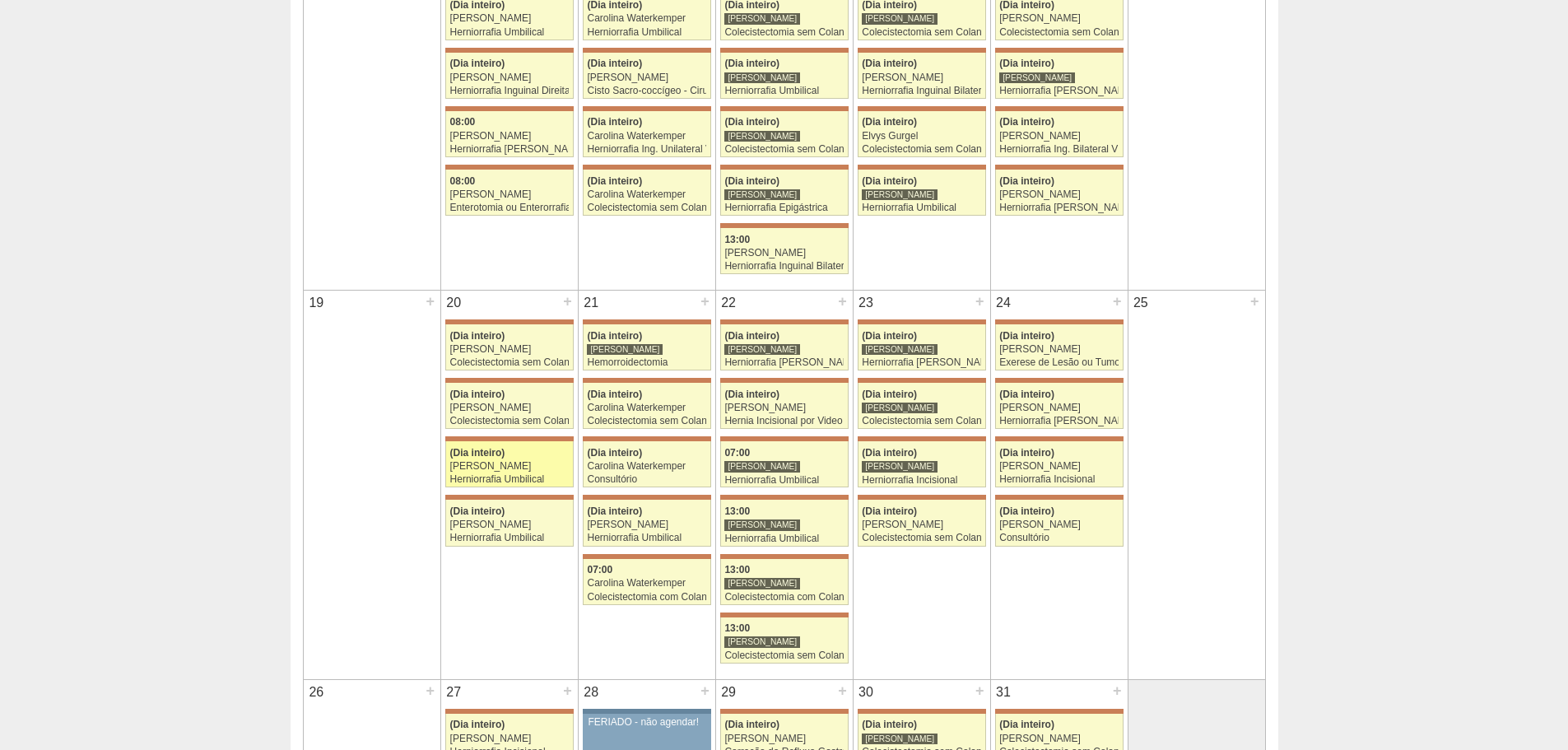
click at [507, 473] on link "71759 Bruno Bulisani (Dia inteiro) Iara Bessa Herniorrafia Umbilical Hospital M…" at bounding box center [509, 464] width 128 height 46
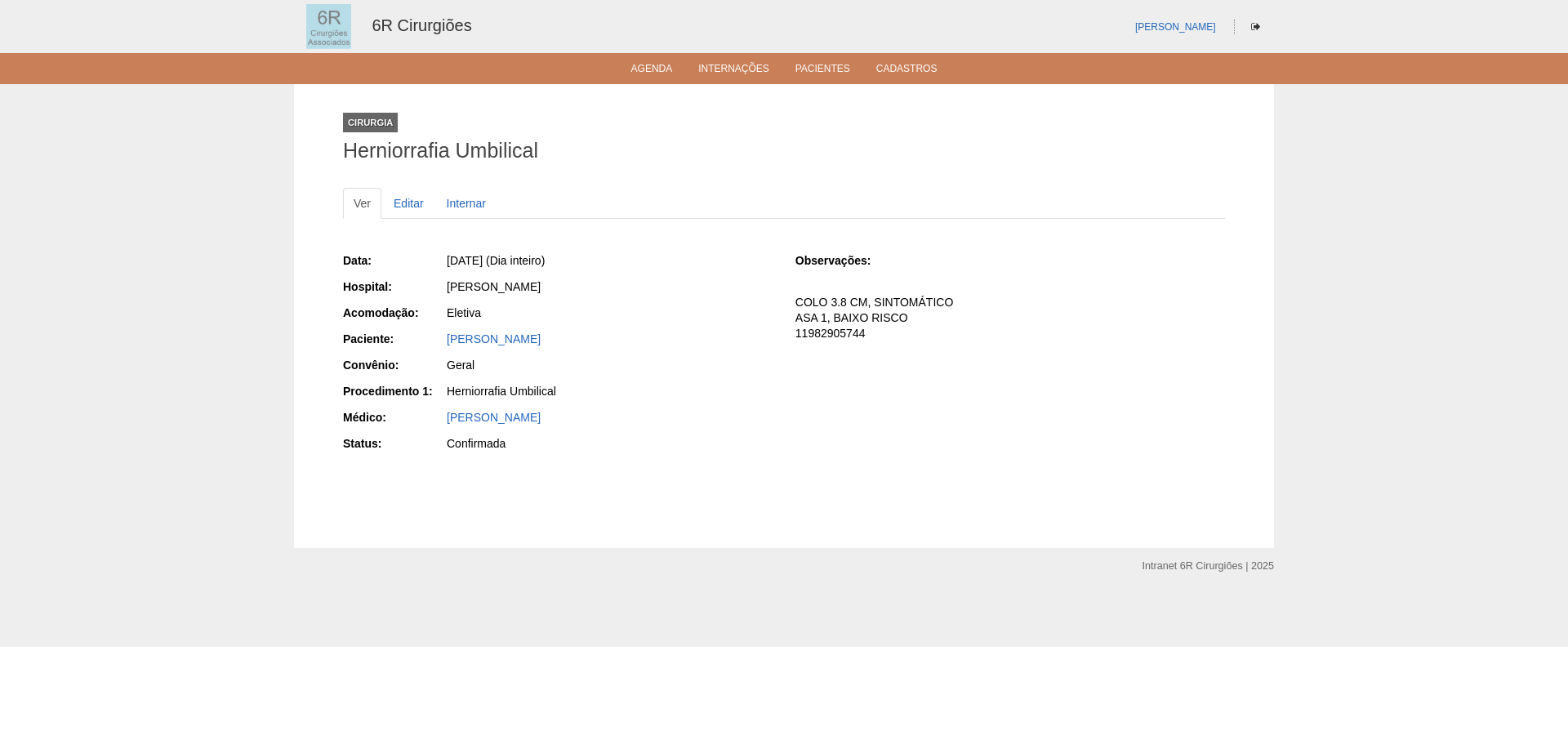
drag, startPoint x: 656, startPoint y: 338, endPoint x: 437, endPoint y: 335, distance: 219.0
click at [437, 335] on div "Paciente: GEORGE DOS SANTOS GONCALVES" at bounding box center [558, 340] width 430 height 20
copy div "Paciente: GEORGE DOS SANTOS GONCALVES"
click at [655, 71] on link "Agenda" at bounding box center [652, 70] width 42 height 14
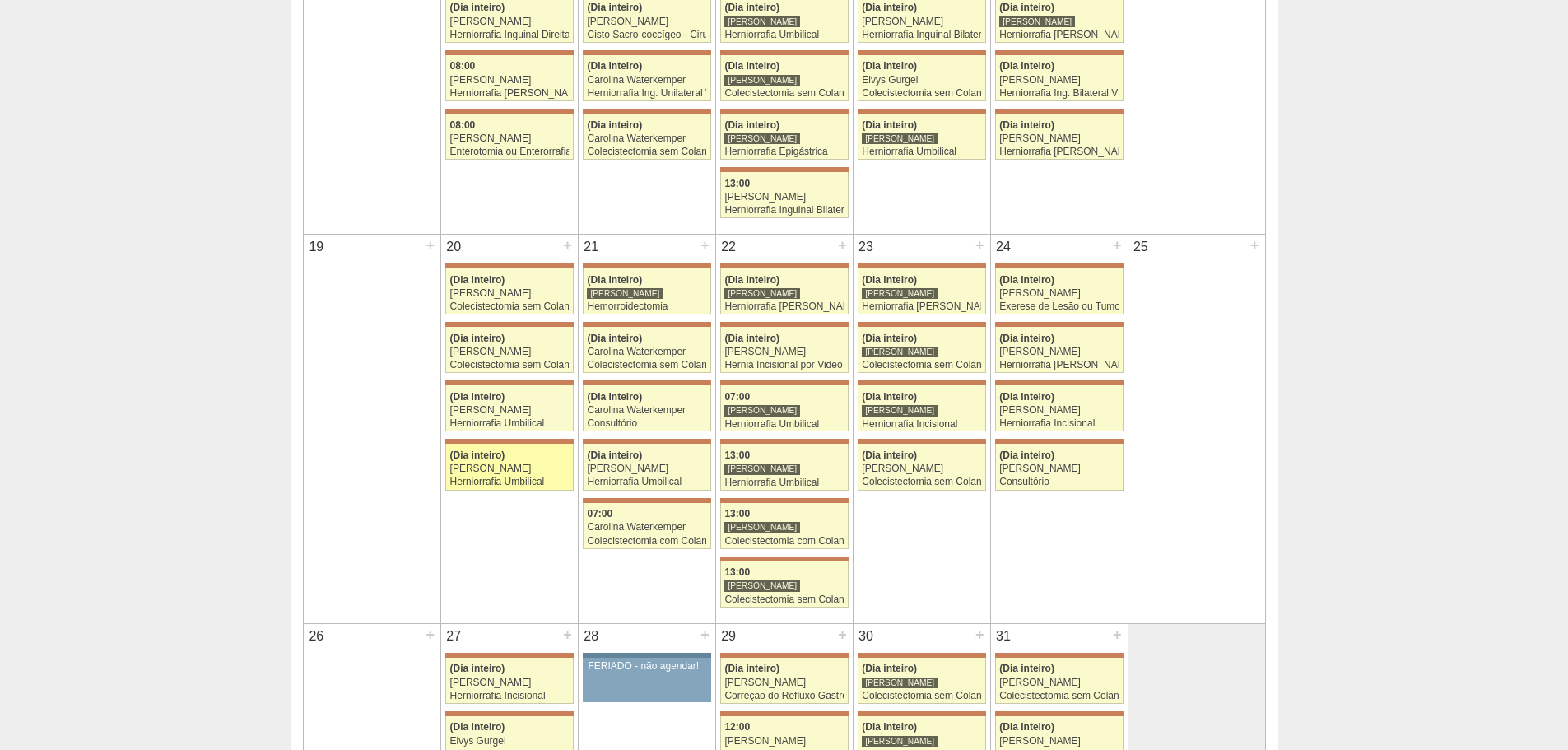
scroll to position [906, 0]
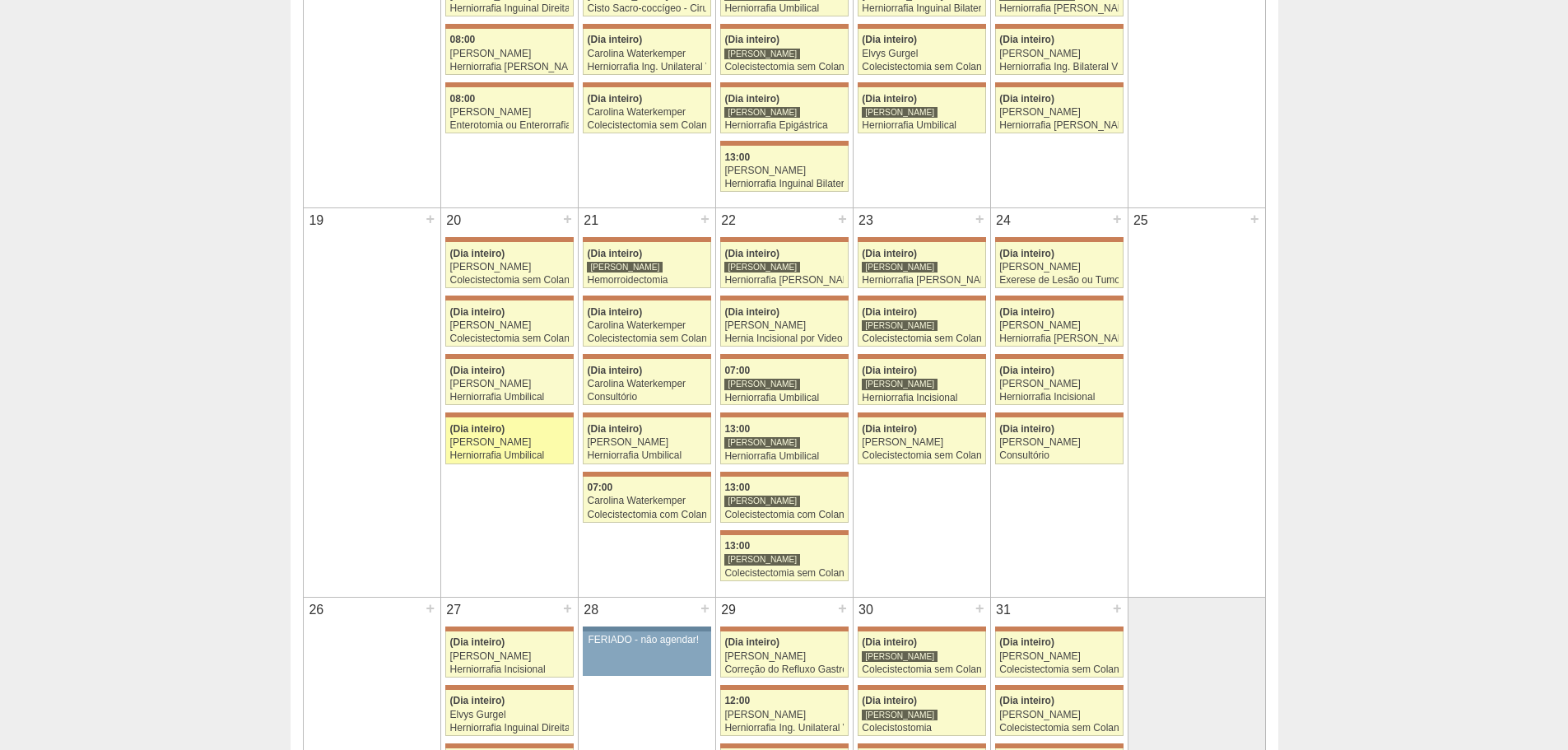
click at [511, 450] on div "Herniorrafia Umbilical" at bounding box center [509, 456] width 119 height 11
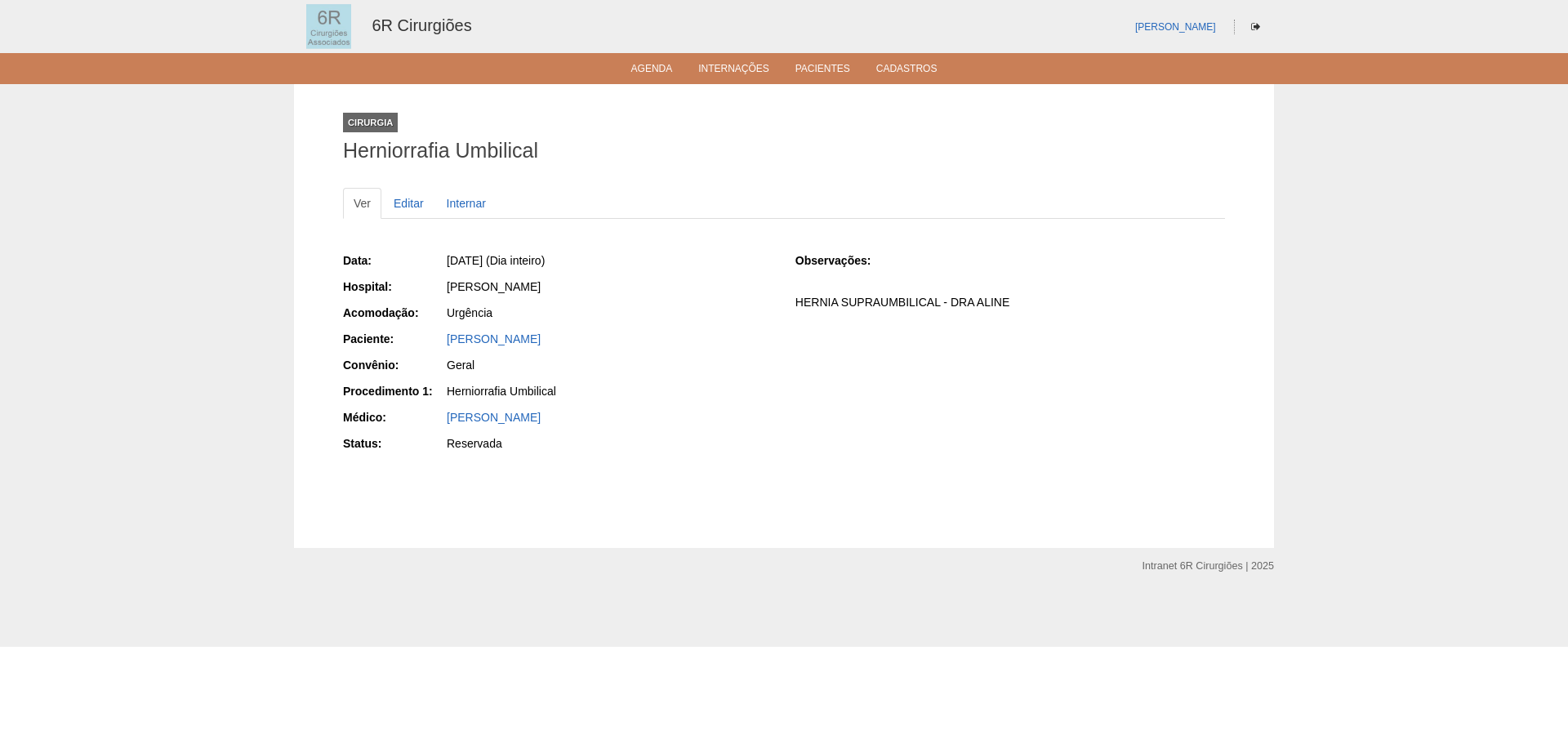
drag, startPoint x: 649, startPoint y: 337, endPoint x: 442, endPoint y: 337, distance: 207.0
click at [442, 337] on div "Paciente: [PERSON_NAME]" at bounding box center [558, 340] width 430 height 20
copy div "Paciente: [PERSON_NAME]"
click at [659, 66] on link "Agenda" at bounding box center [652, 70] width 42 height 14
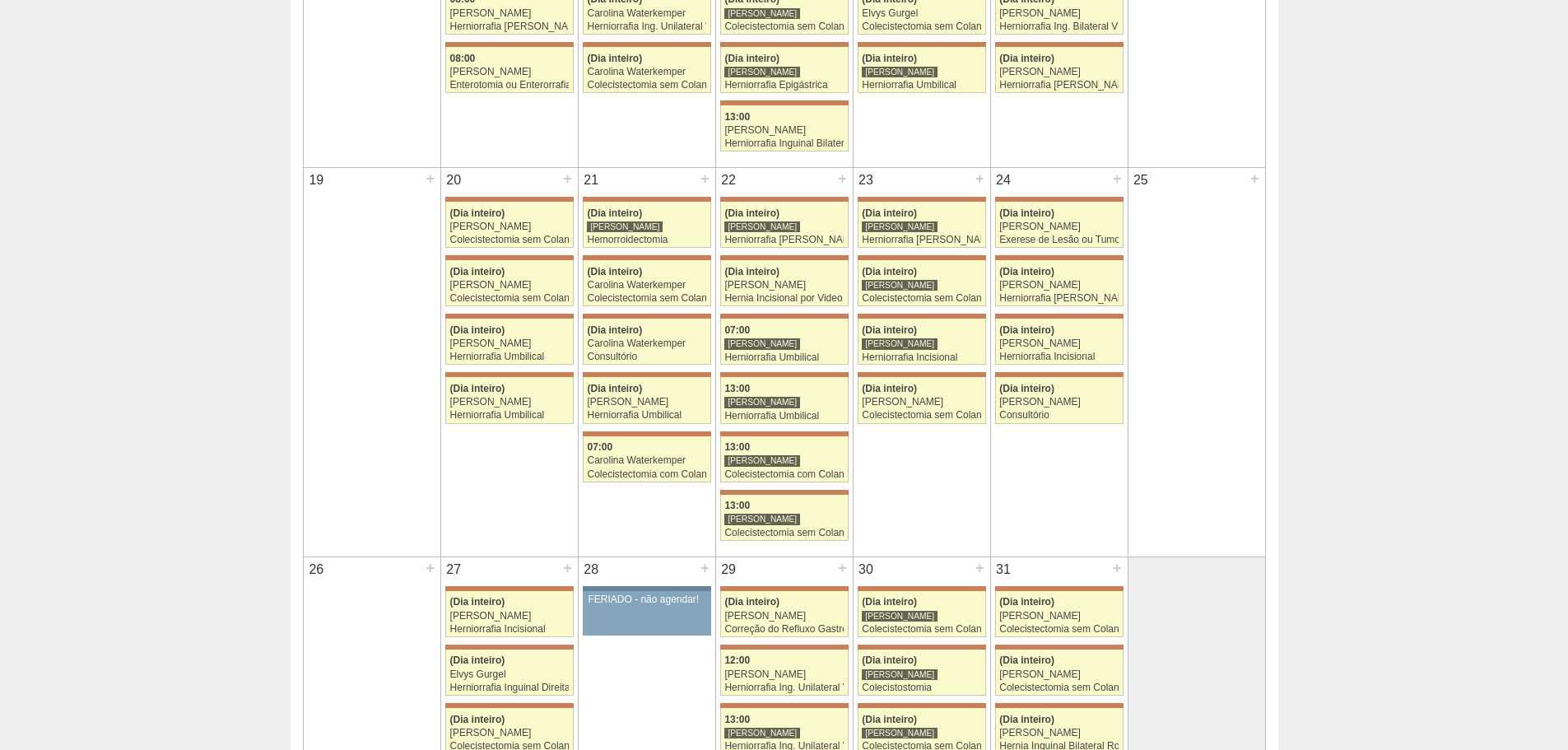
scroll to position [906, 0]
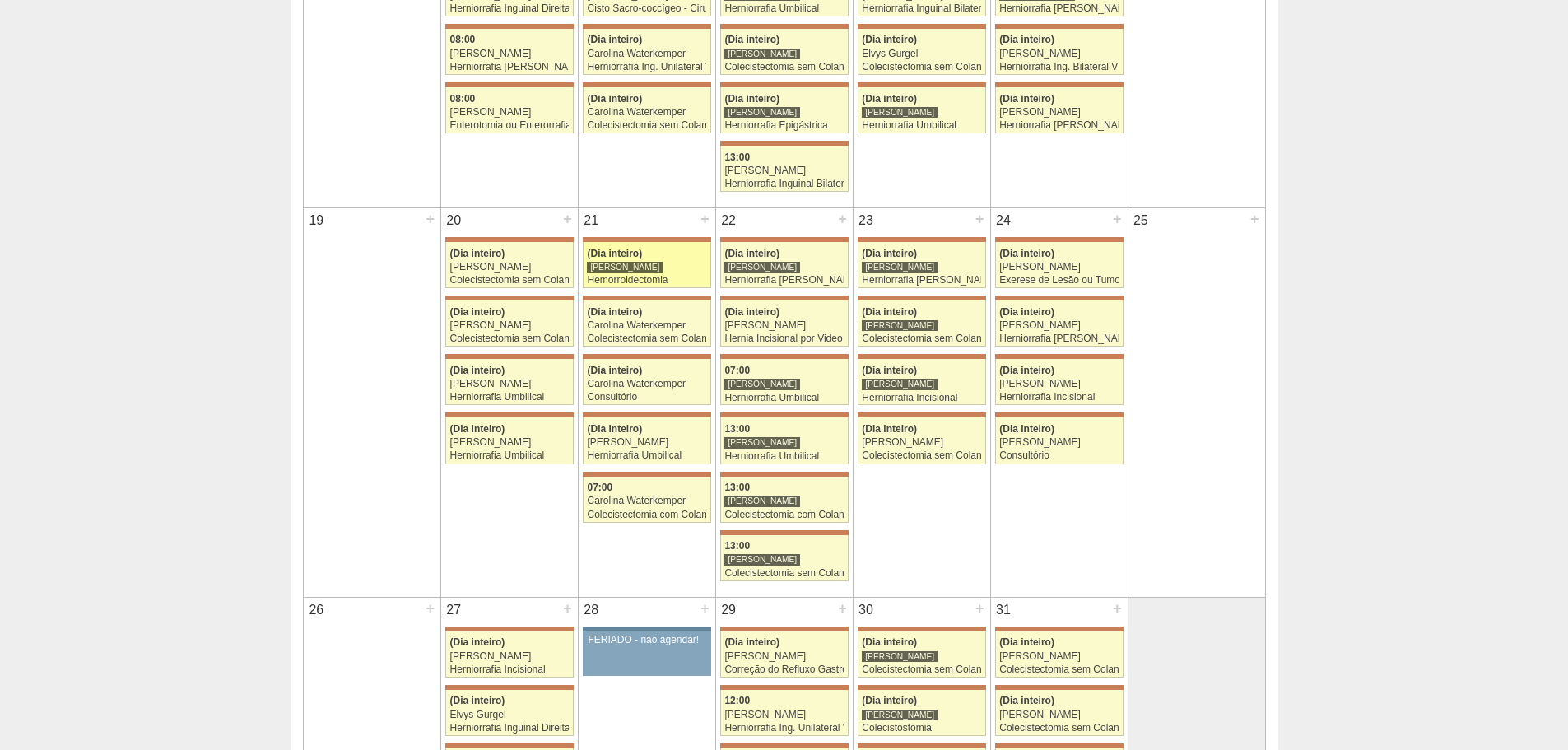
click at [630, 256] on span "(Dia inteiro)" at bounding box center [615, 253] width 55 height 12
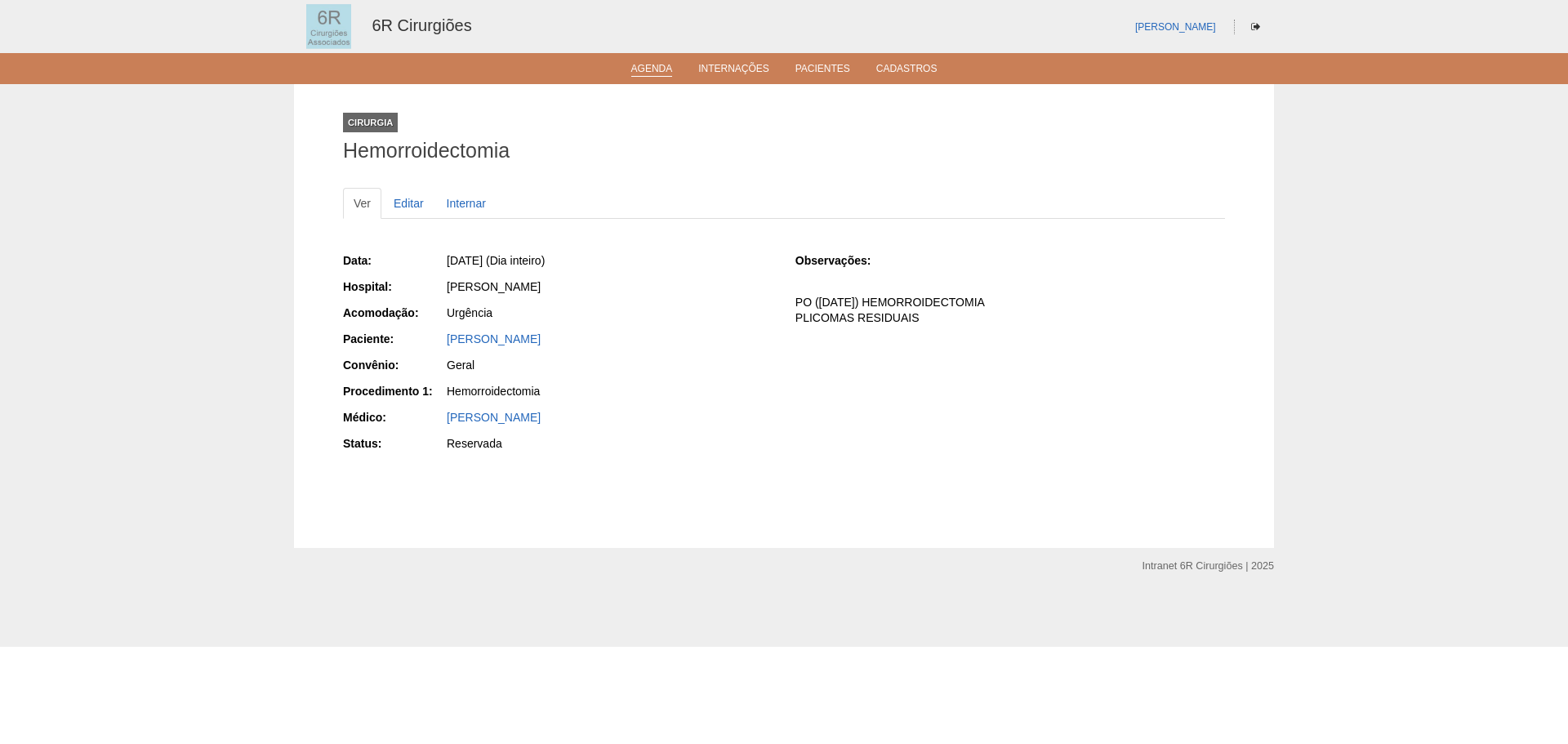
click at [647, 74] on link "Agenda" at bounding box center [652, 70] width 42 height 14
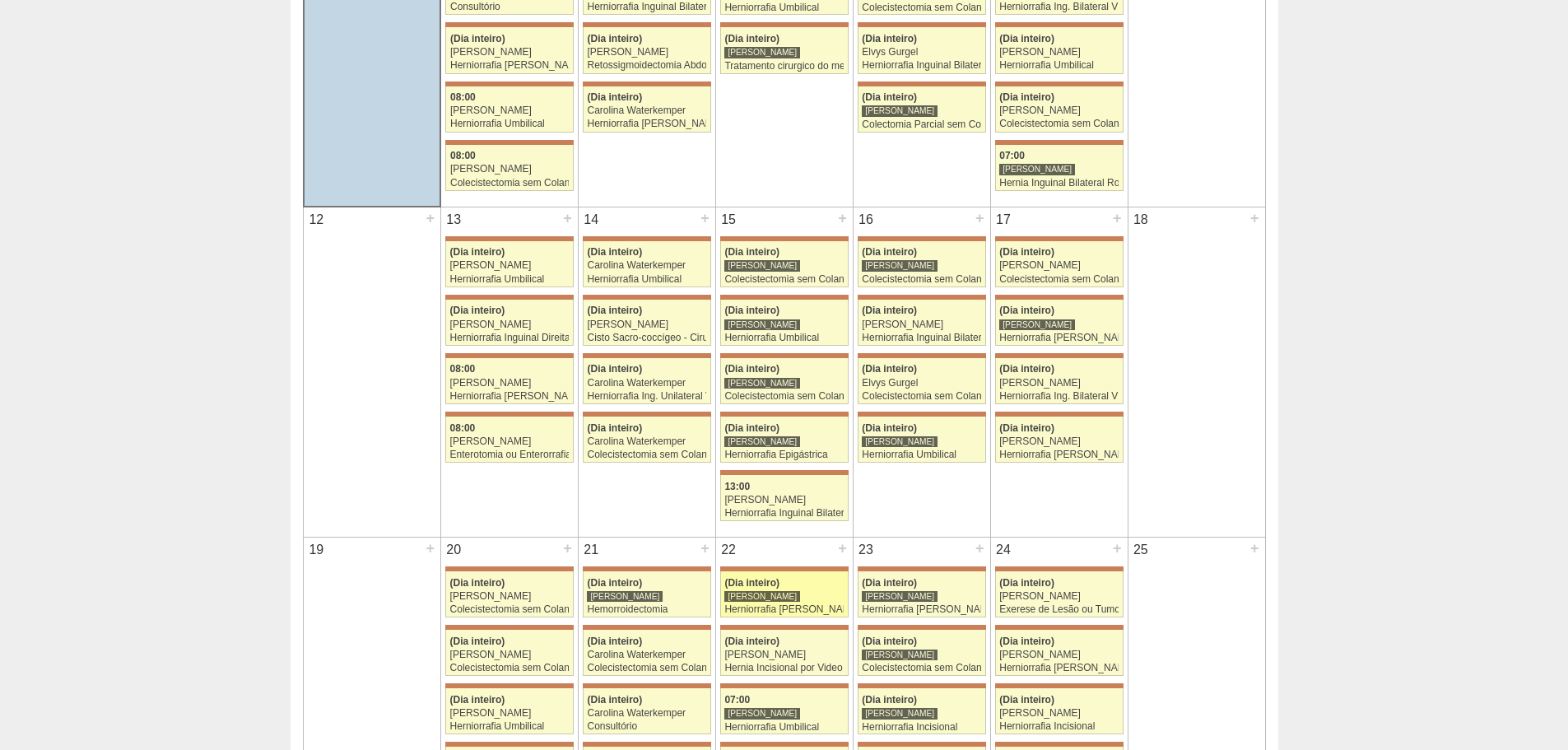
scroll to position [823, 0]
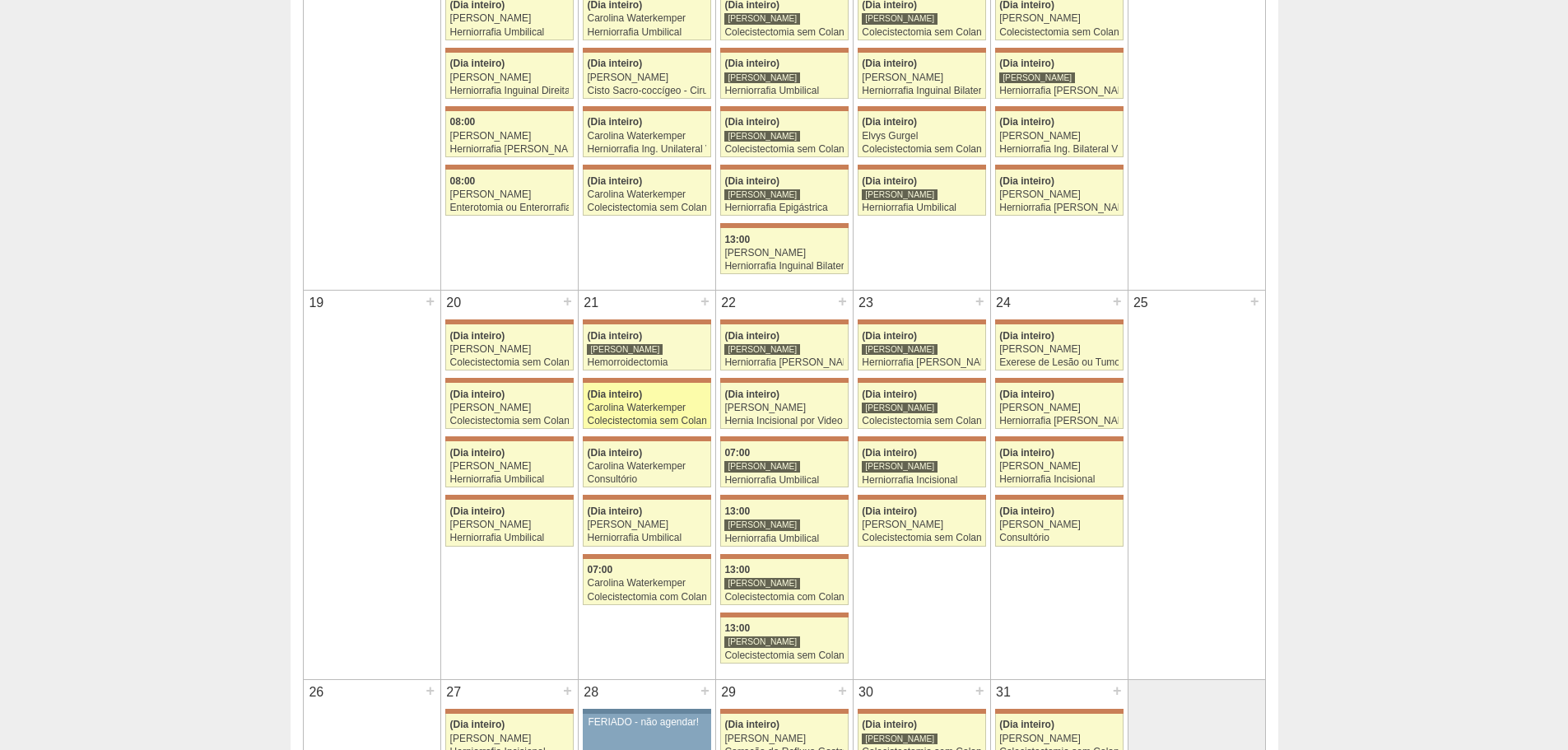
click at [663, 414] on link "71619 Bruno Bulisani (Dia inteiro) Carolina Waterkemper Colecistectomia sem Col…" at bounding box center [646, 405] width 128 height 46
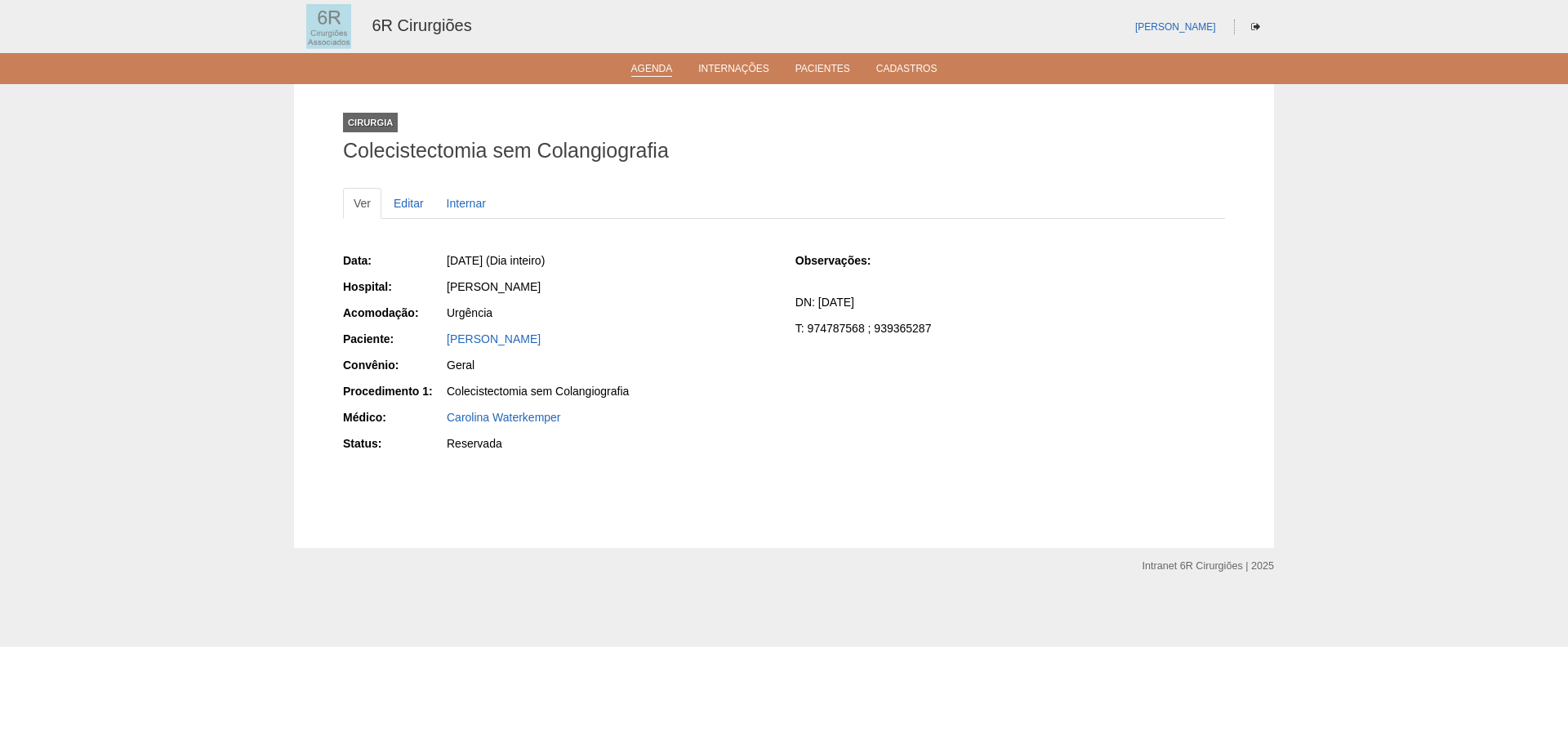
click at [649, 66] on link "Agenda" at bounding box center [652, 70] width 42 height 14
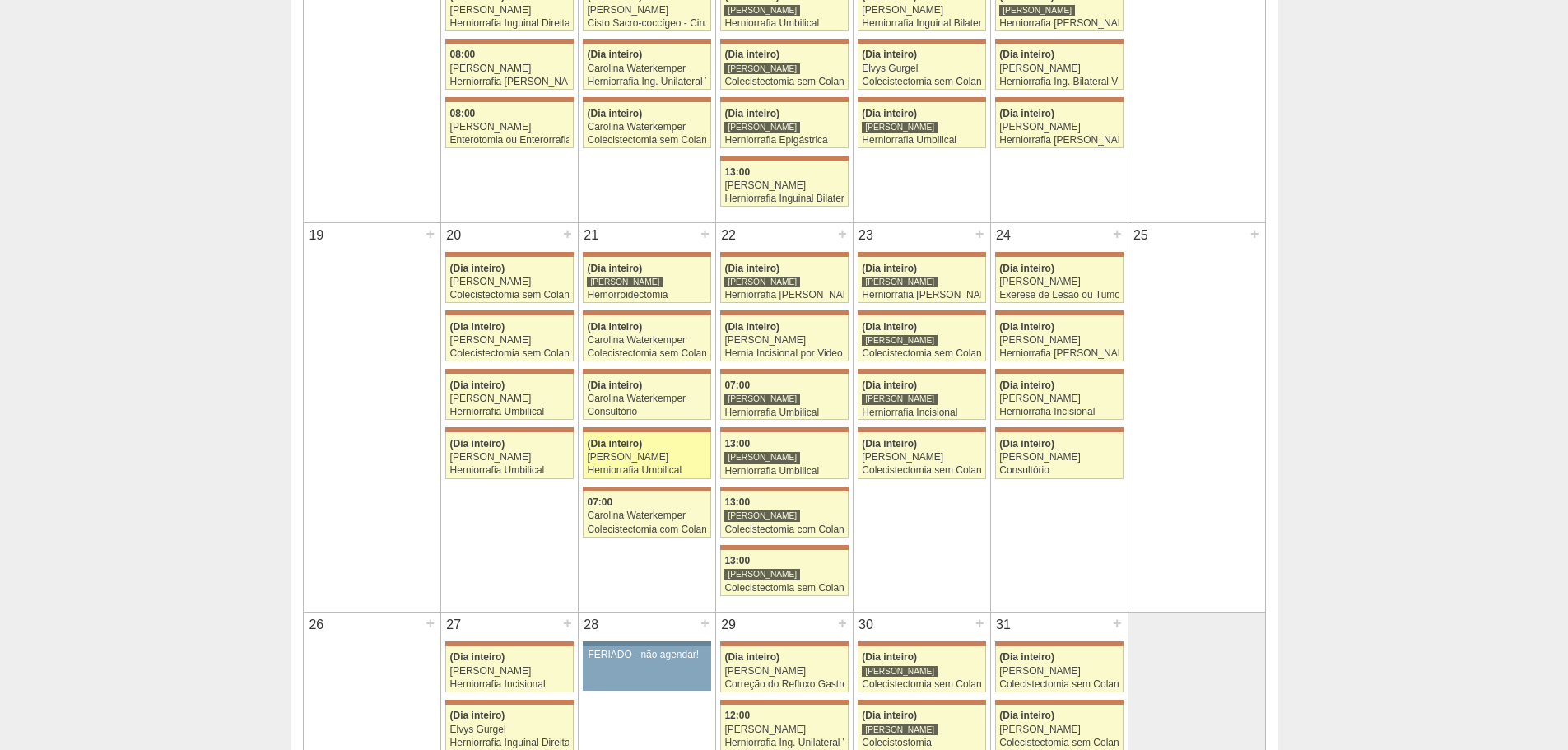
scroll to position [906, 0]
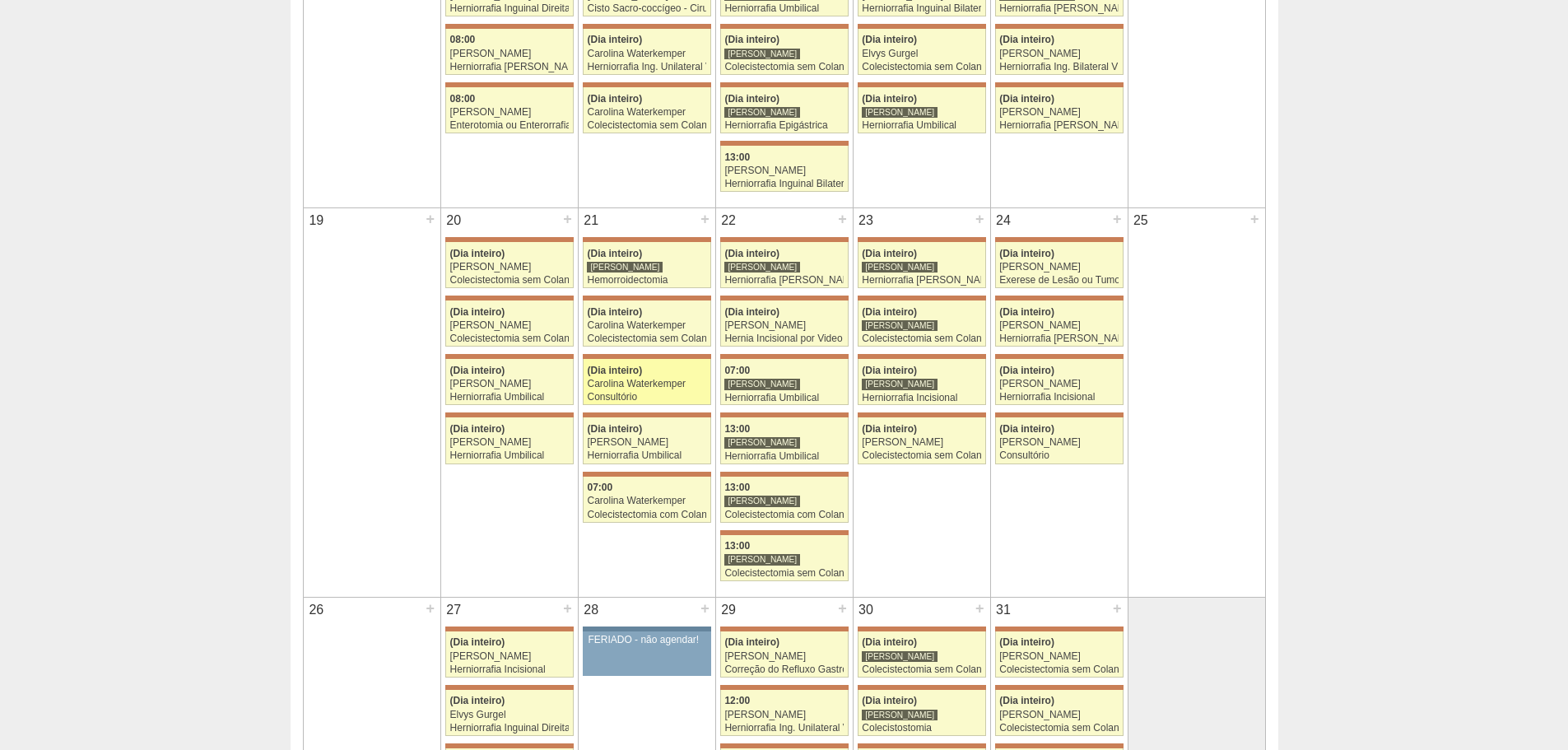
click at [643, 399] on div "Consultório" at bounding box center [646, 397] width 119 height 11
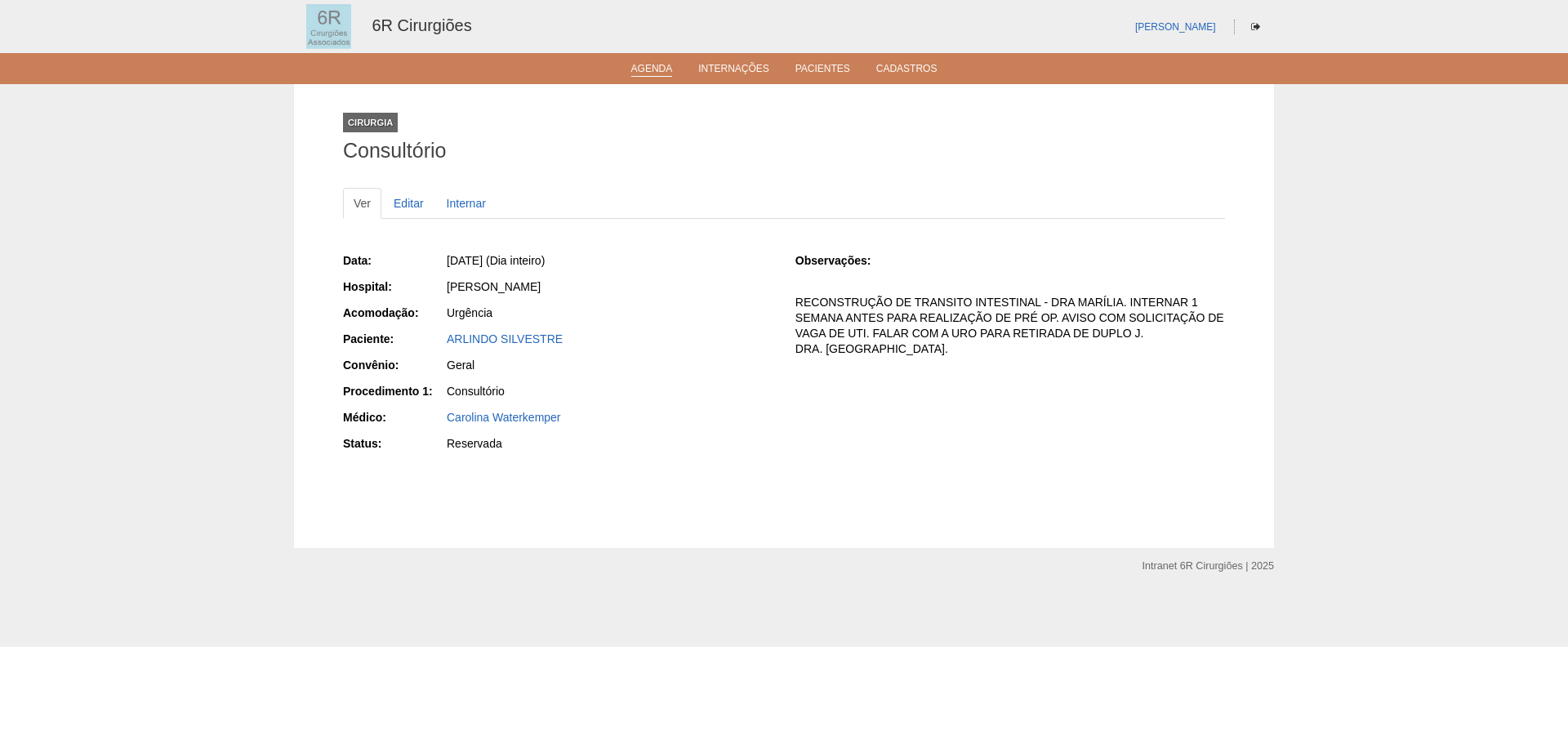
click at [646, 66] on link "Agenda" at bounding box center [652, 70] width 42 height 14
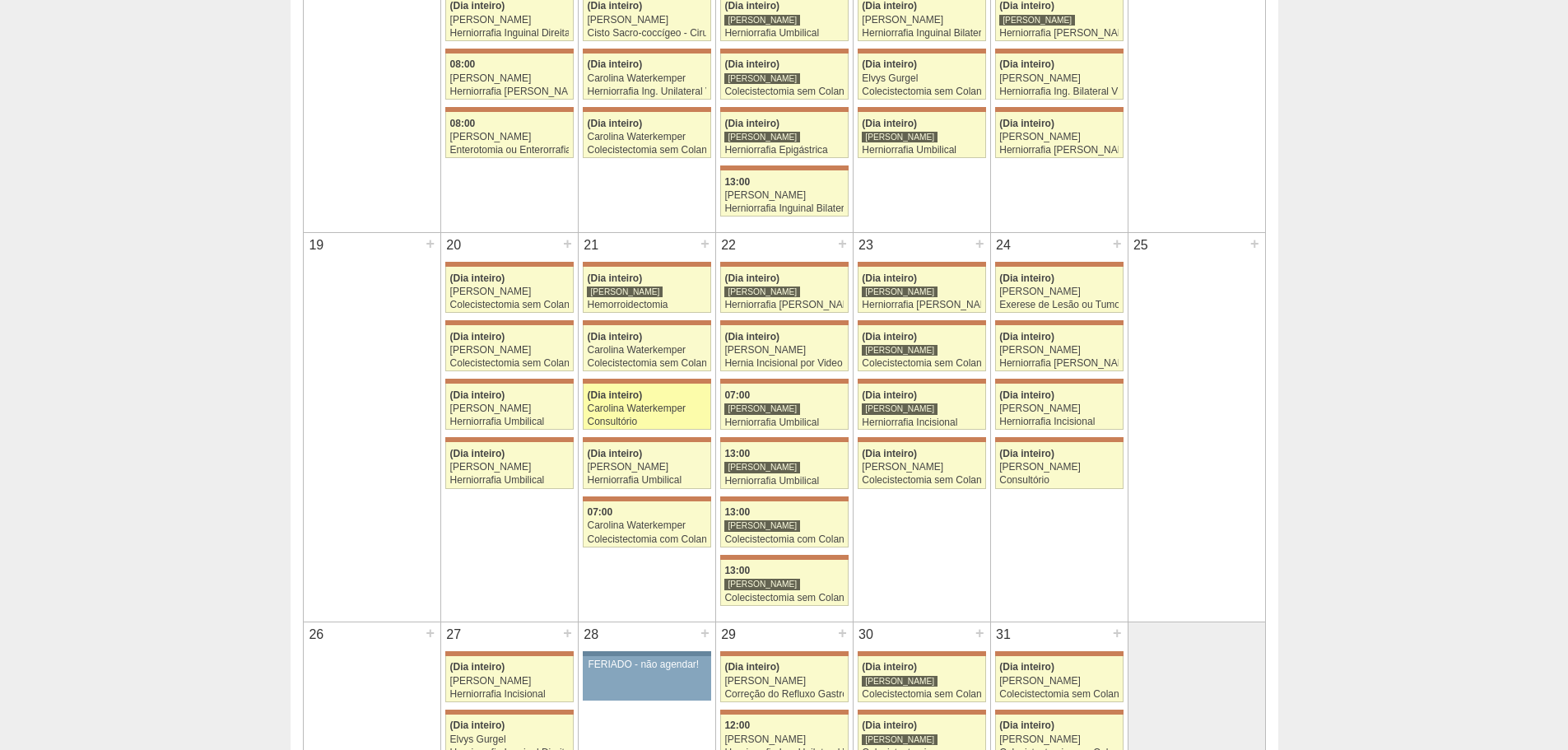
scroll to position [869, 0]
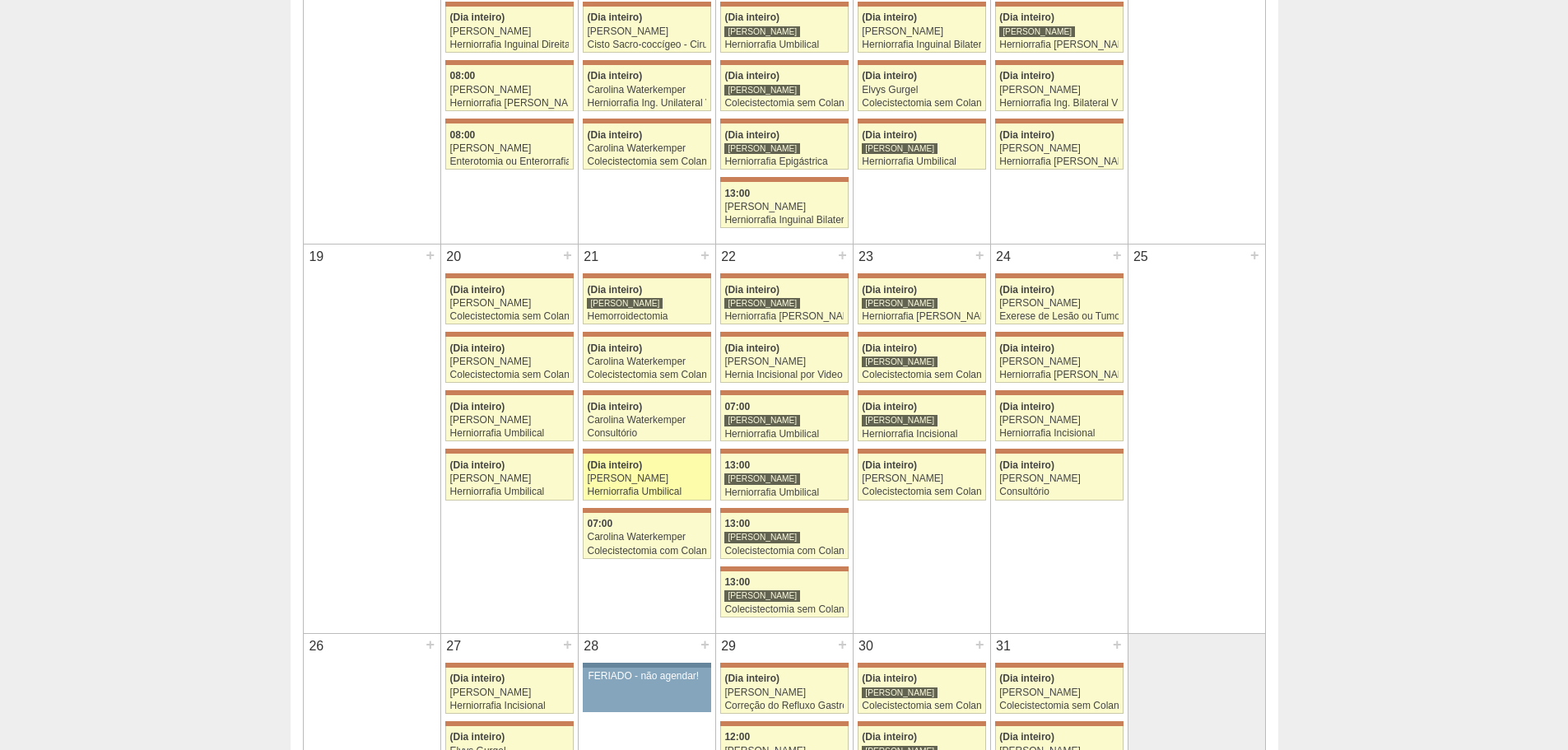
click at [661, 490] on div "Herniorrafia Umbilical" at bounding box center [646, 491] width 119 height 11
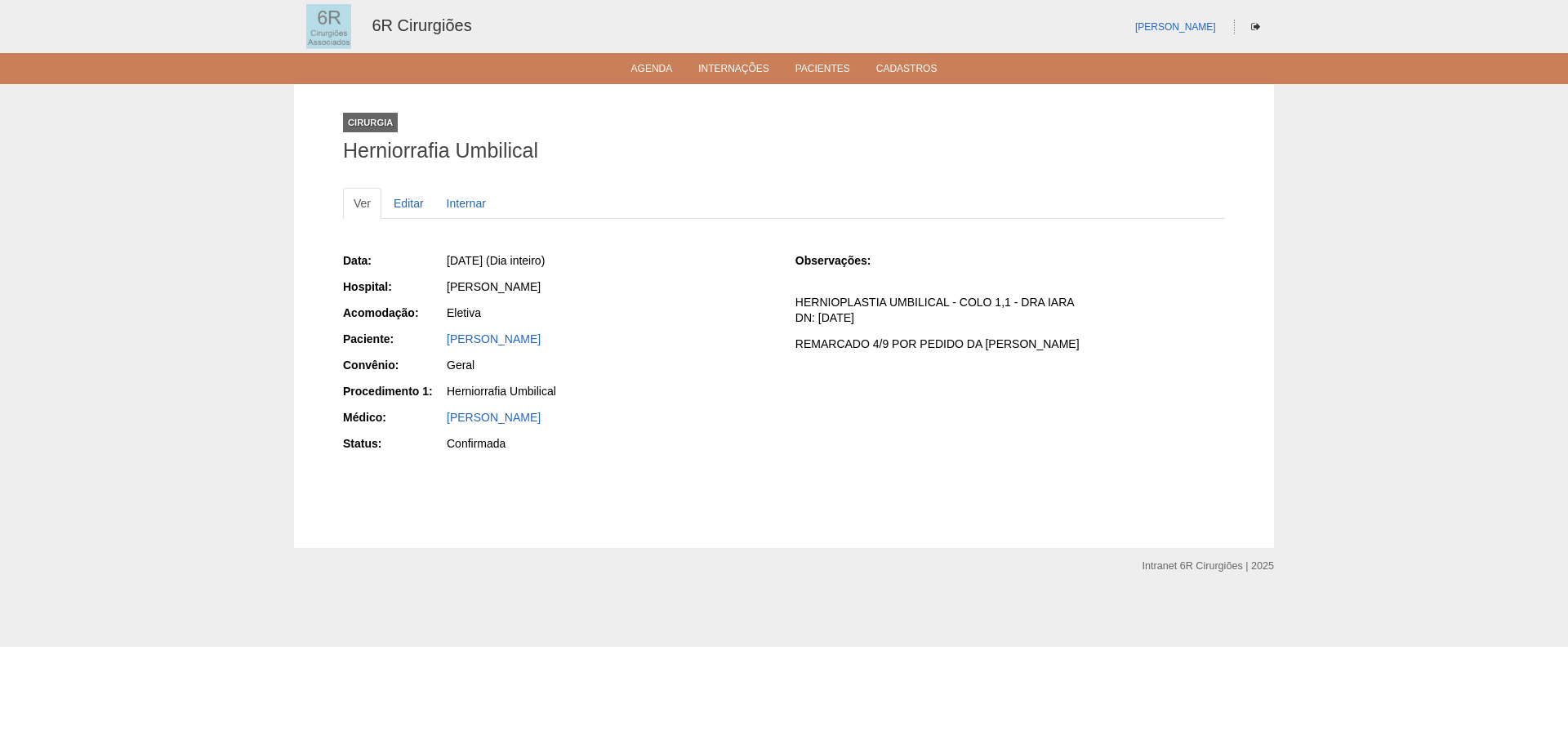
click at [924, 313] on p "HERNIOPLASTIA UMBILICAL - COLO 1,1 - DRA IARA DN: 27/01/1995" at bounding box center [1010, 310] width 430 height 31
click at [639, 58] on ul "Agenda Internações Pacientes Cadastros" at bounding box center [784, 68] width 1568 height 31
click at [655, 74] on link "Agenda" at bounding box center [652, 70] width 42 height 14
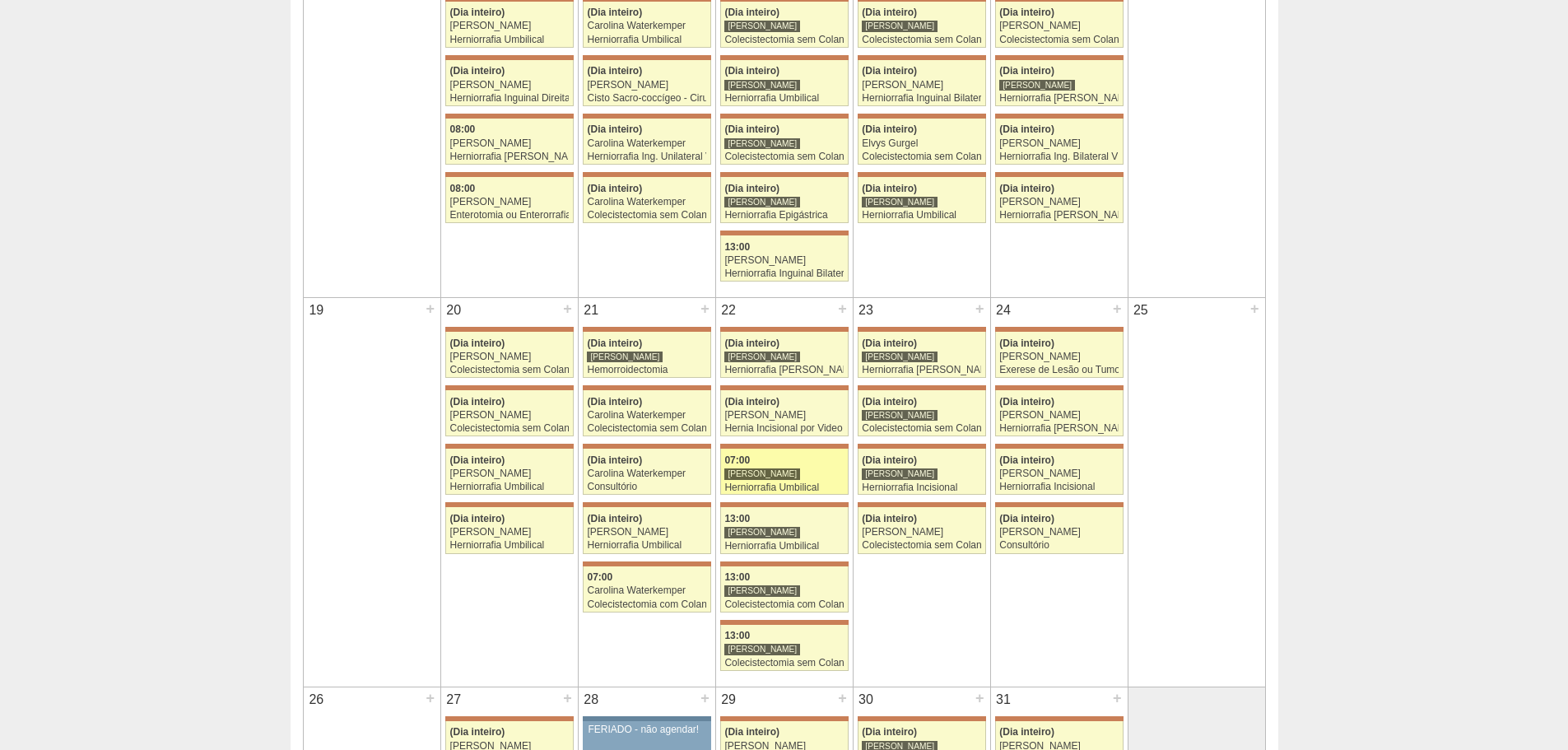
scroll to position [823, 0]
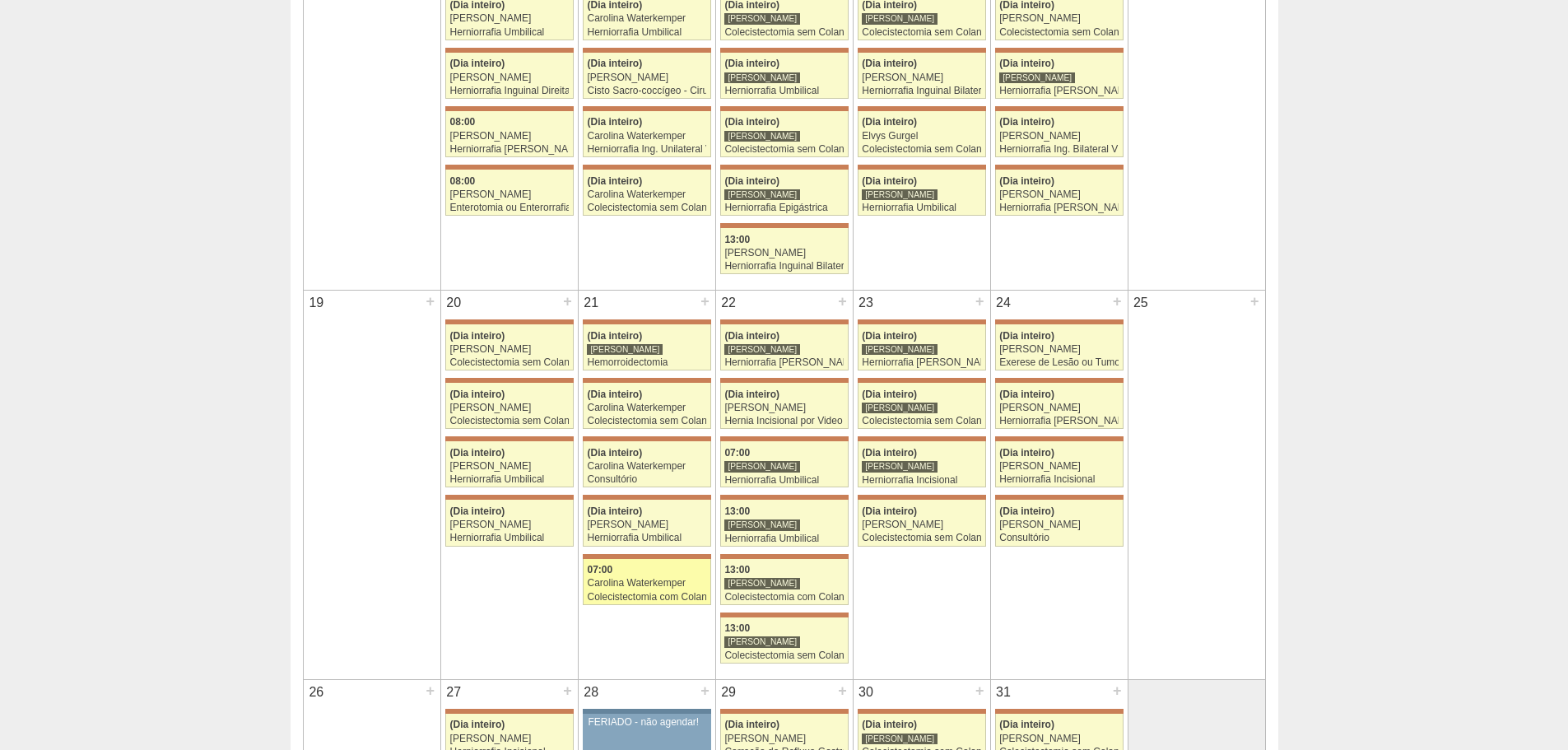
click at [664, 589] on div "Carolina Waterkemper" at bounding box center [646, 584] width 119 height 11
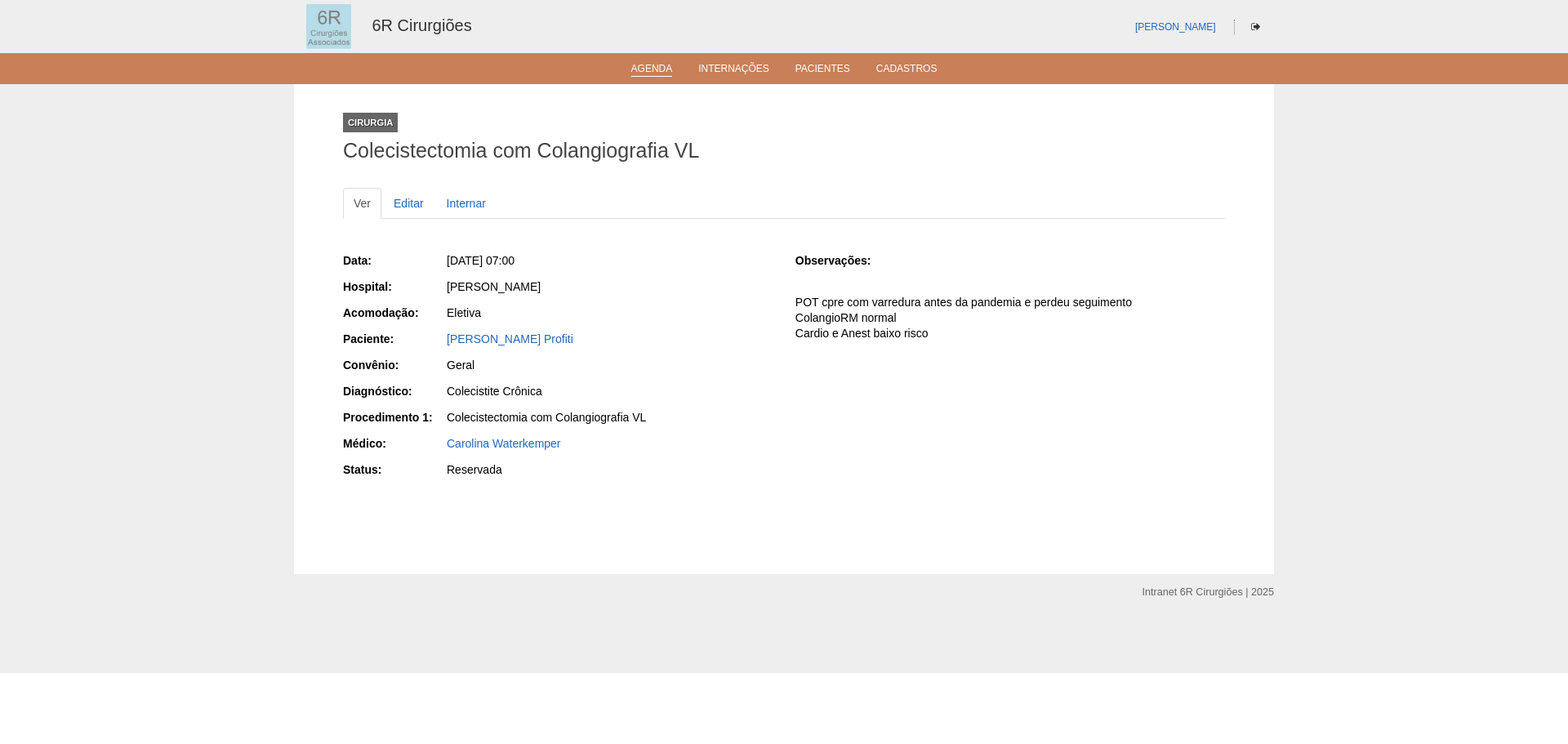
click at [650, 65] on link "Agenda" at bounding box center [652, 70] width 42 height 14
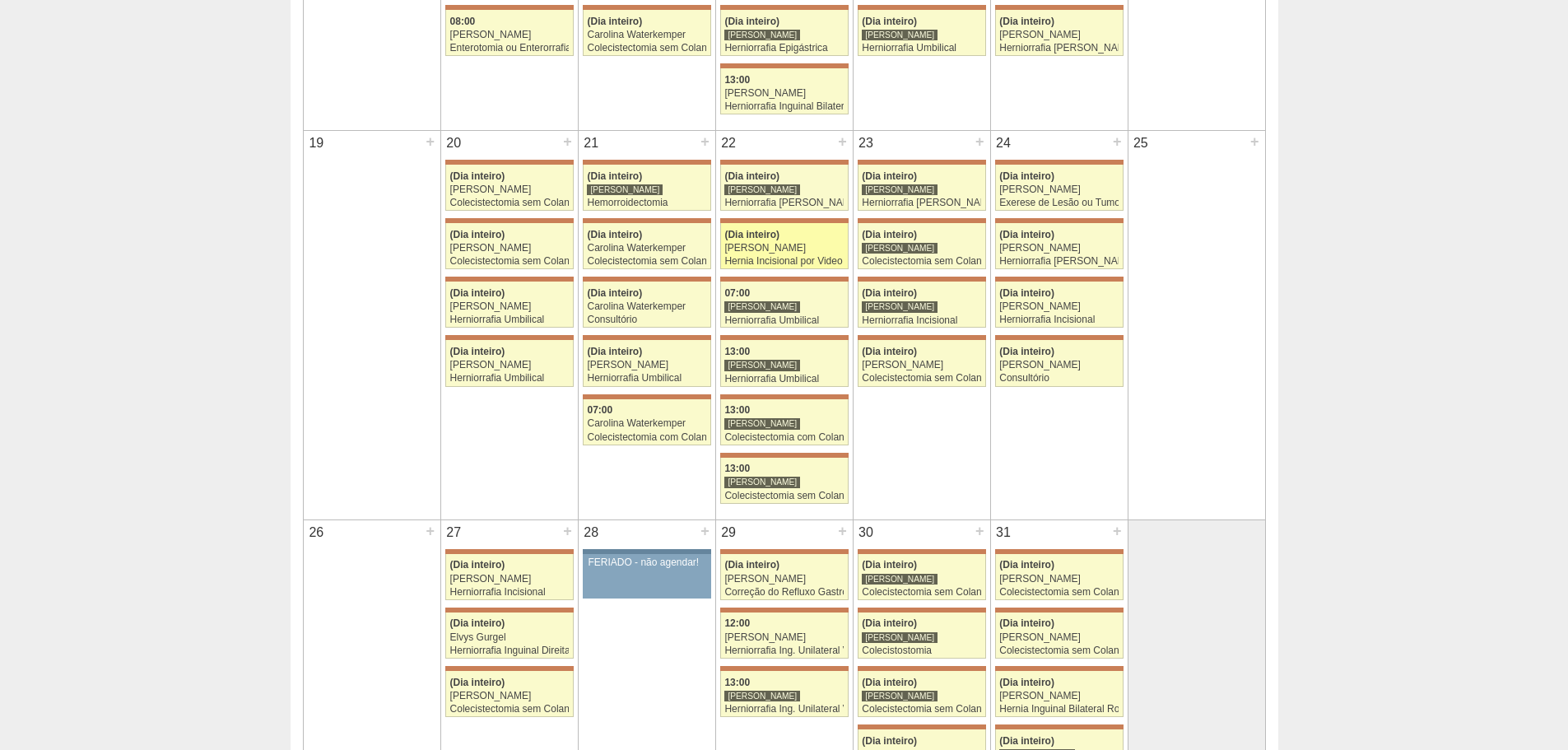
scroll to position [988, 0]
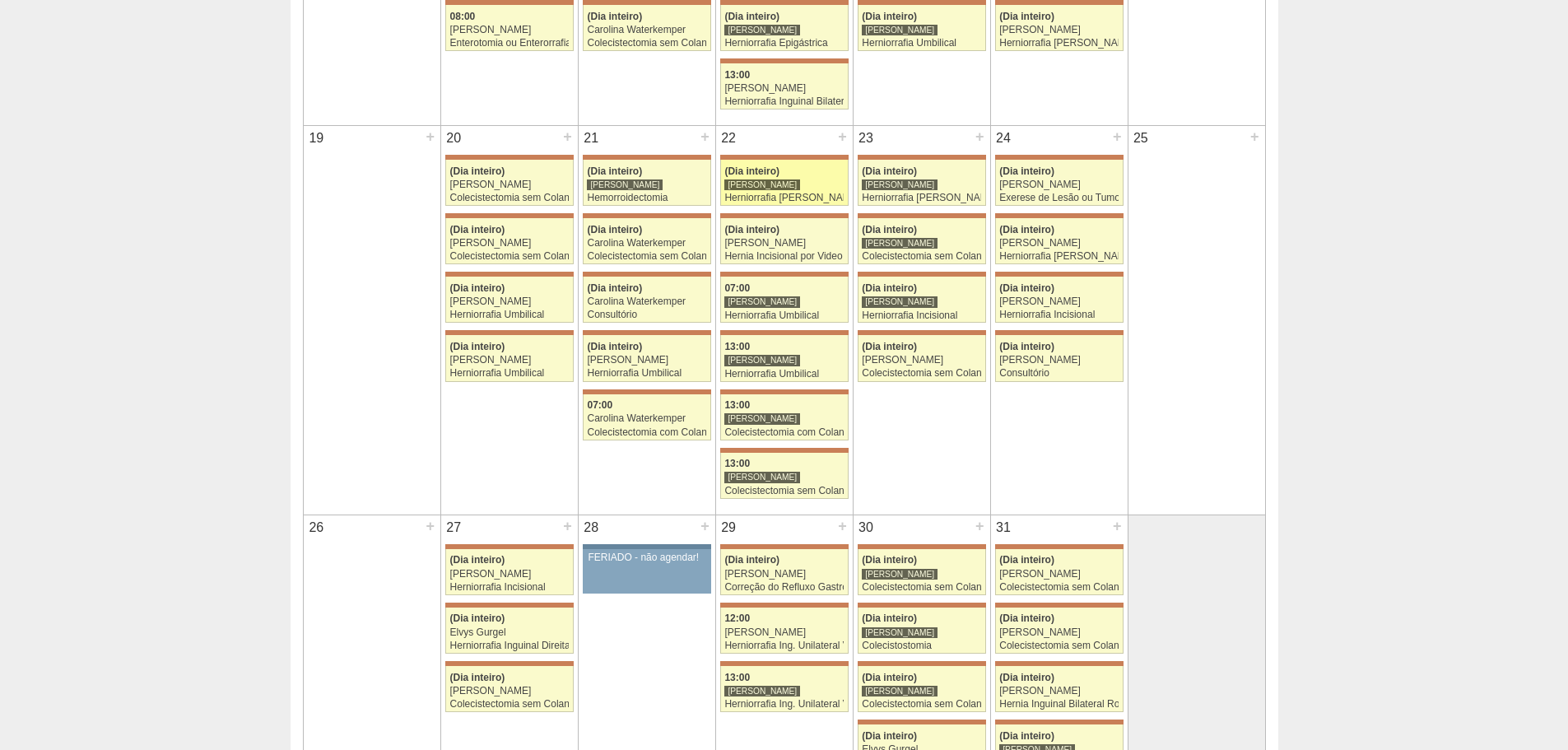
click at [811, 202] on div "Herniorrafia inguinal Esquerda" at bounding box center [783, 198] width 119 height 11
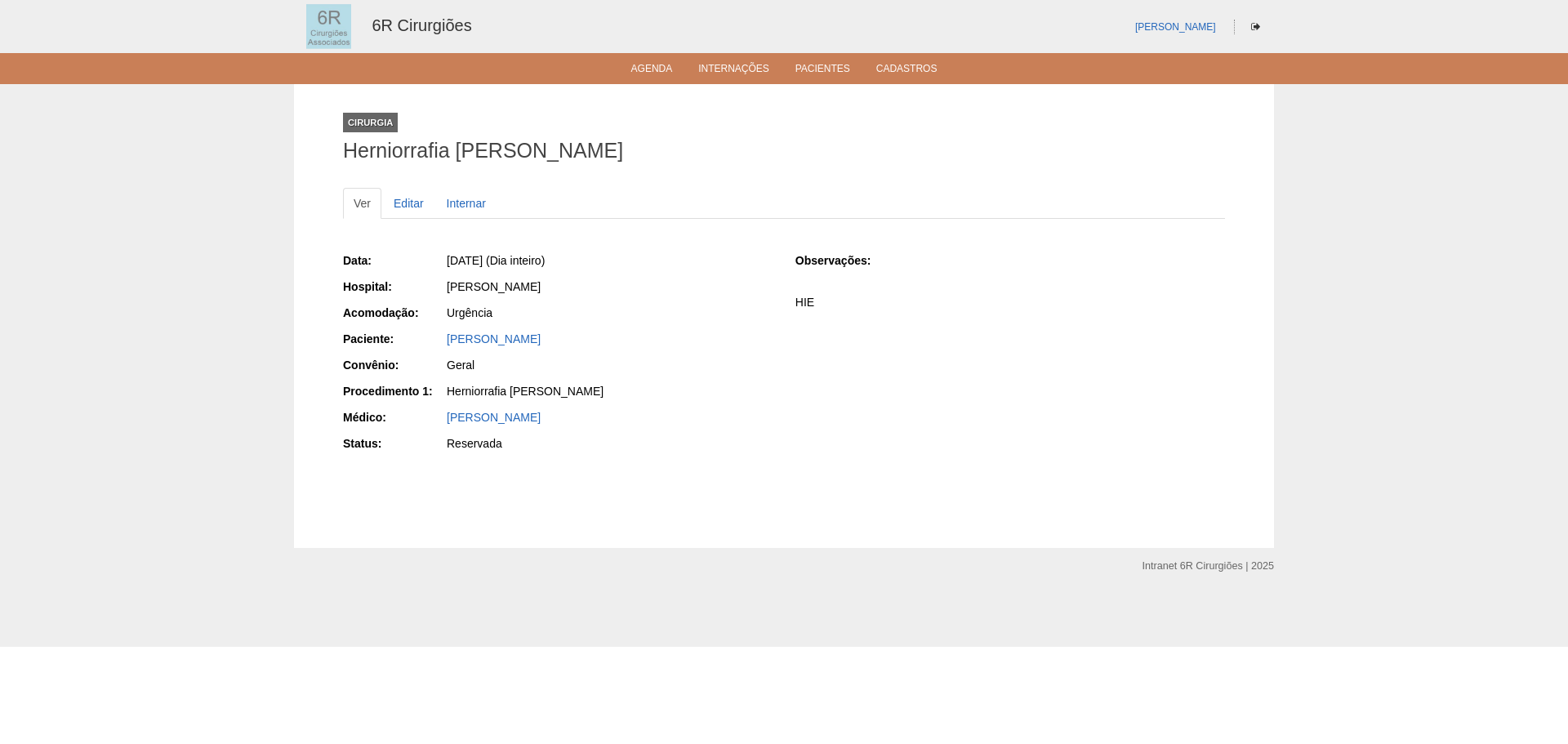
click at [682, 83] on ul "Agenda Internações Pacientes Cadastros" at bounding box center [784, 68] width 1568 height 31
click at [664, 76] on link "Agenda" at bounding box center [652, 70] width 42 height 14
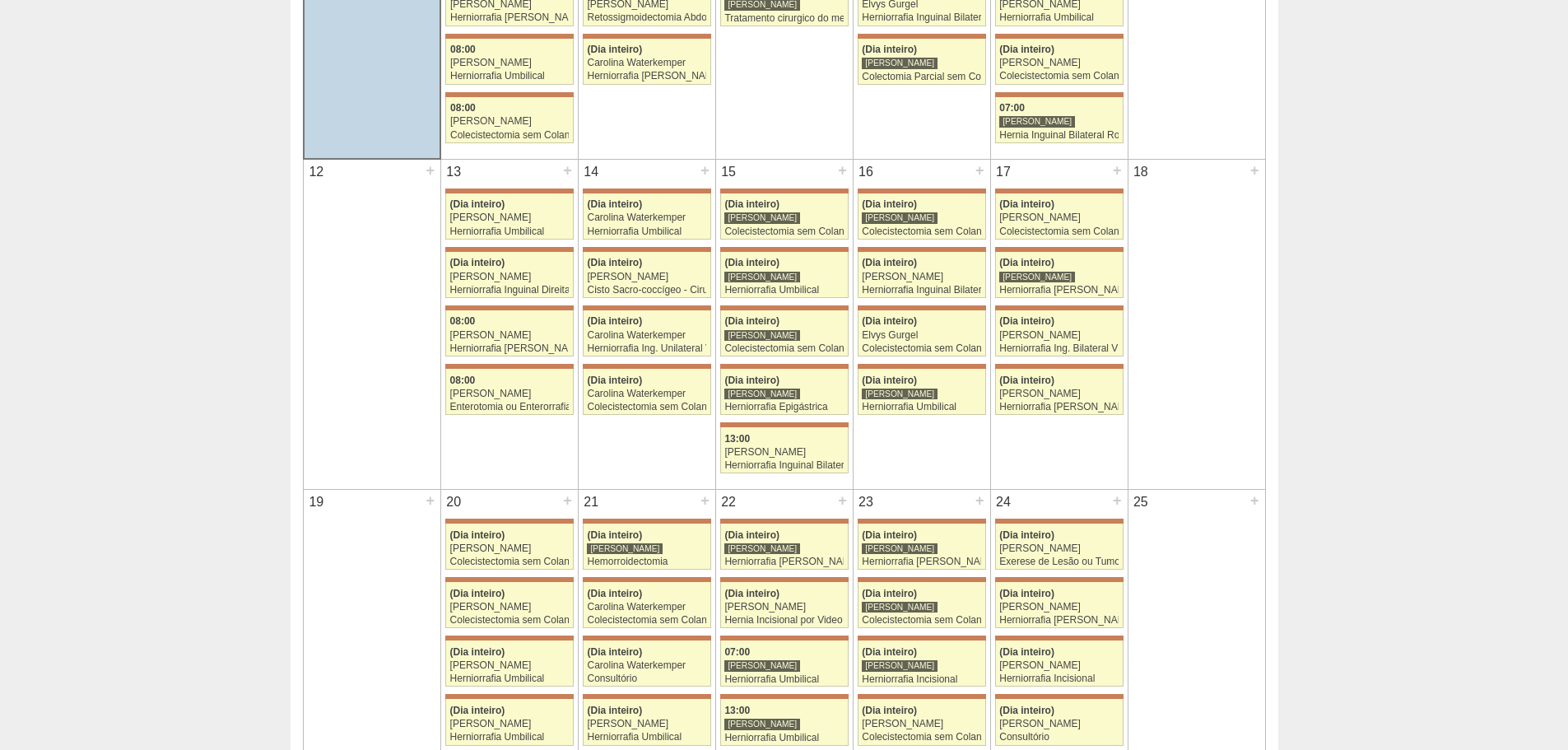
scroll to position [741, 0]
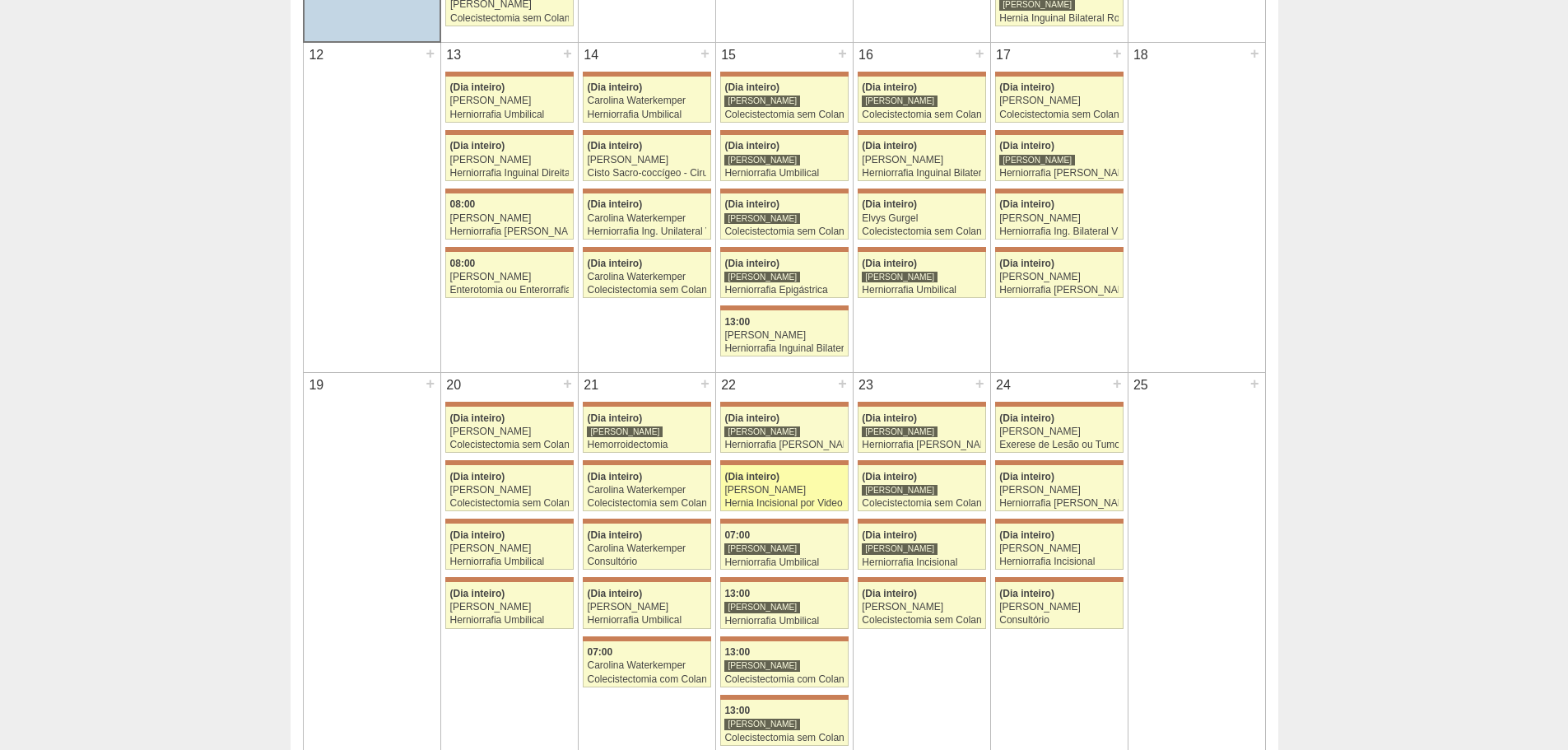
click at [810, 491] on div "[PERSON_NAME]" at bounding box center [783, 490] width 119 height 11
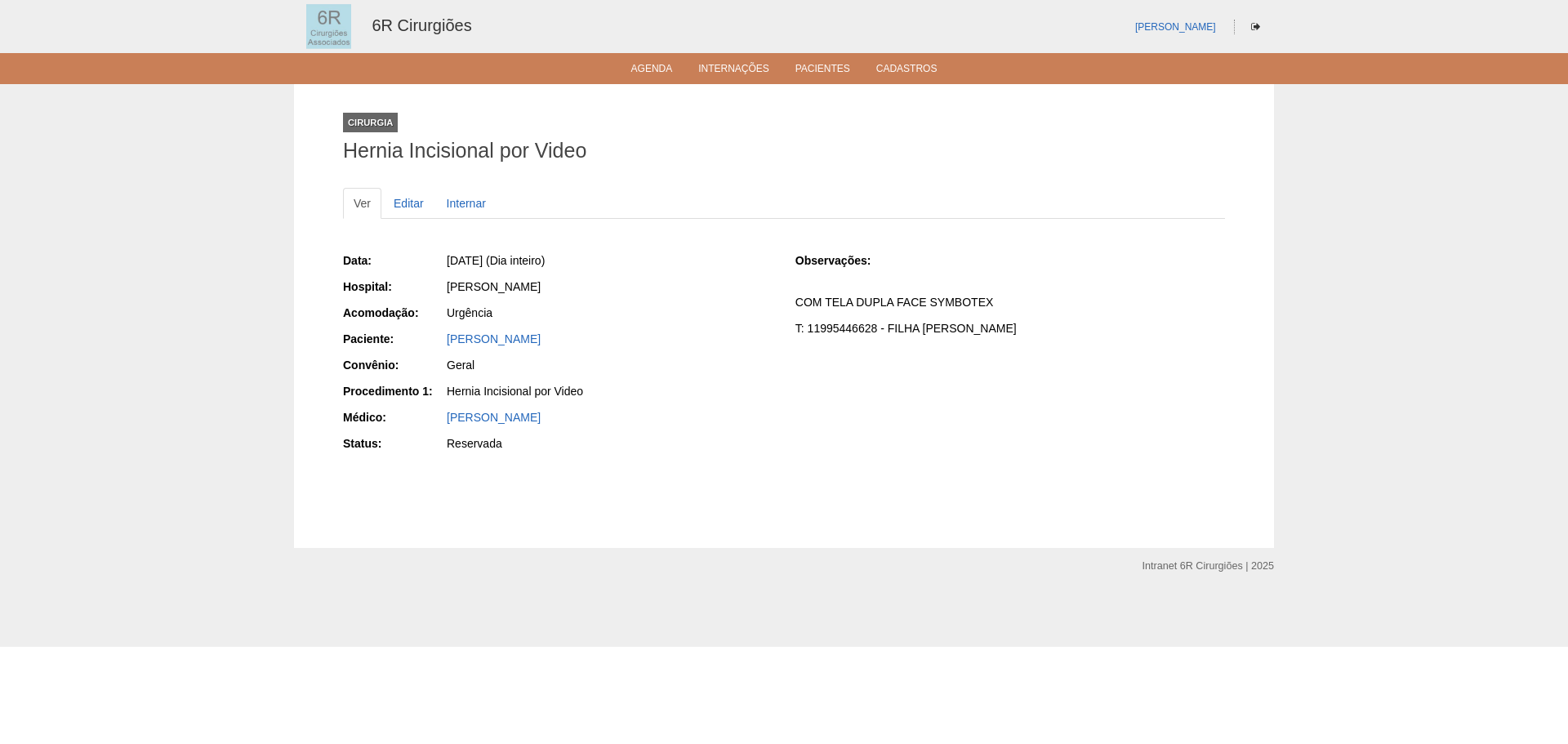
drag, startPoint x: 568, startPoint y: 341, endPoint x: 440, endPoint y: 348, distance: 128.2
click at [440, 348] on div "Paciente: Nair de Oliveira Sartori" at bounding box center [558, 340] width 430 height 20
copy link "Nair de Oliveira Sartori"
drag, startPoint x: 832, startPoint y: 304, endPoint x: 993, endPoint y: 305, distance: 161.0
click at [993, 305] on p "COM TELA DUPLA FACE SYMBOTEX" at bounding box center [1010, 302] width 430 height 15
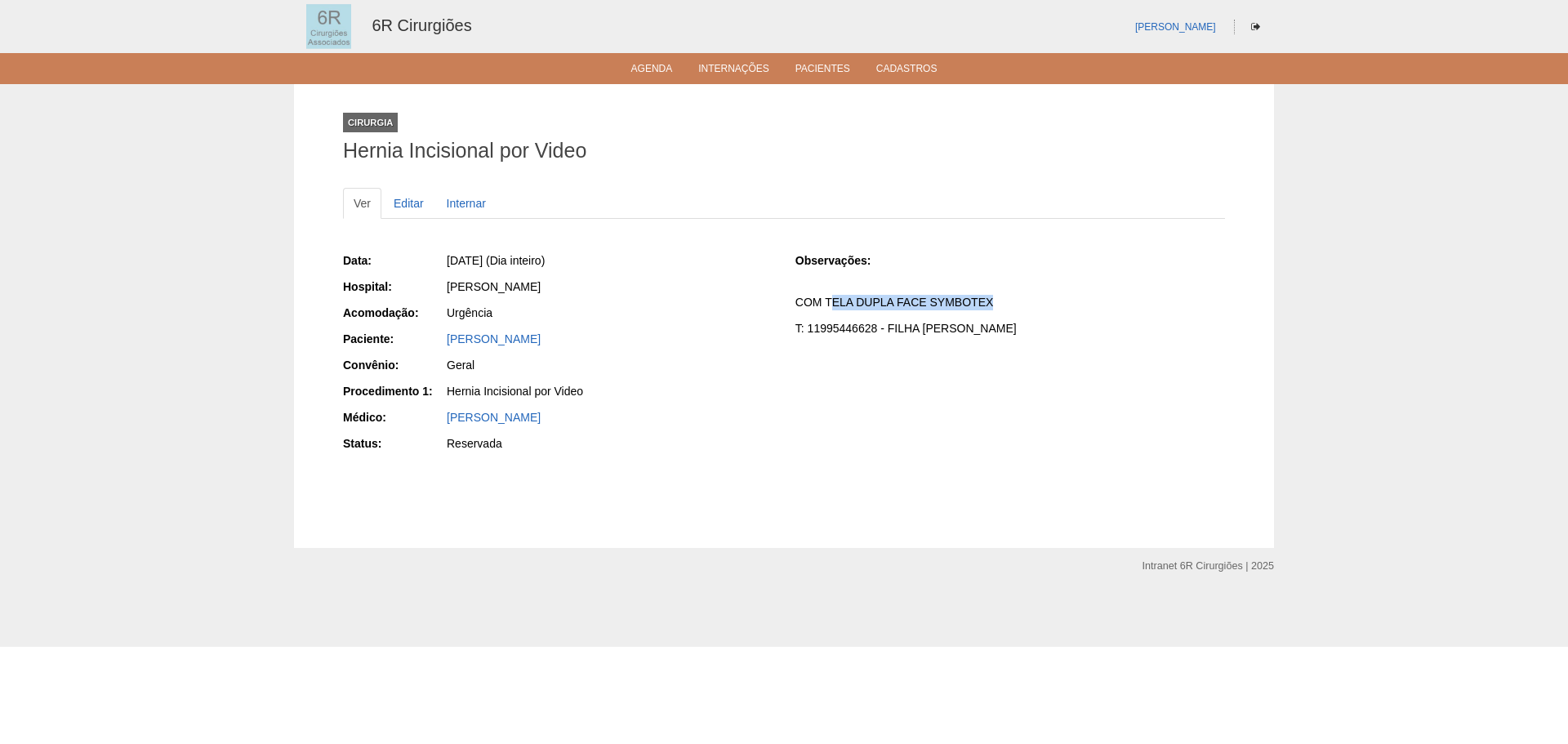
click at [990, 308] on p "COM TELA DUPLA FACE SYMBOTEX" at bounding box center [1010, 302] width 430 height 15
drag, startPoint x: 960, startPoint y: 301, endPoint x: 825, endPoint y: 310, distance: 135.3
click at [825, 310] on p "COM TELA DUPLA FACE SYMBOTEX" at bounding box center [1010, 302] width 430 height 15
copy p "TELA DUPLA FACE SYMBOTEX"
click at [656, 57] on ul "Agenda Internações Pacientes Cadastros" at bounding box center [784, 68] width 1568 height 31
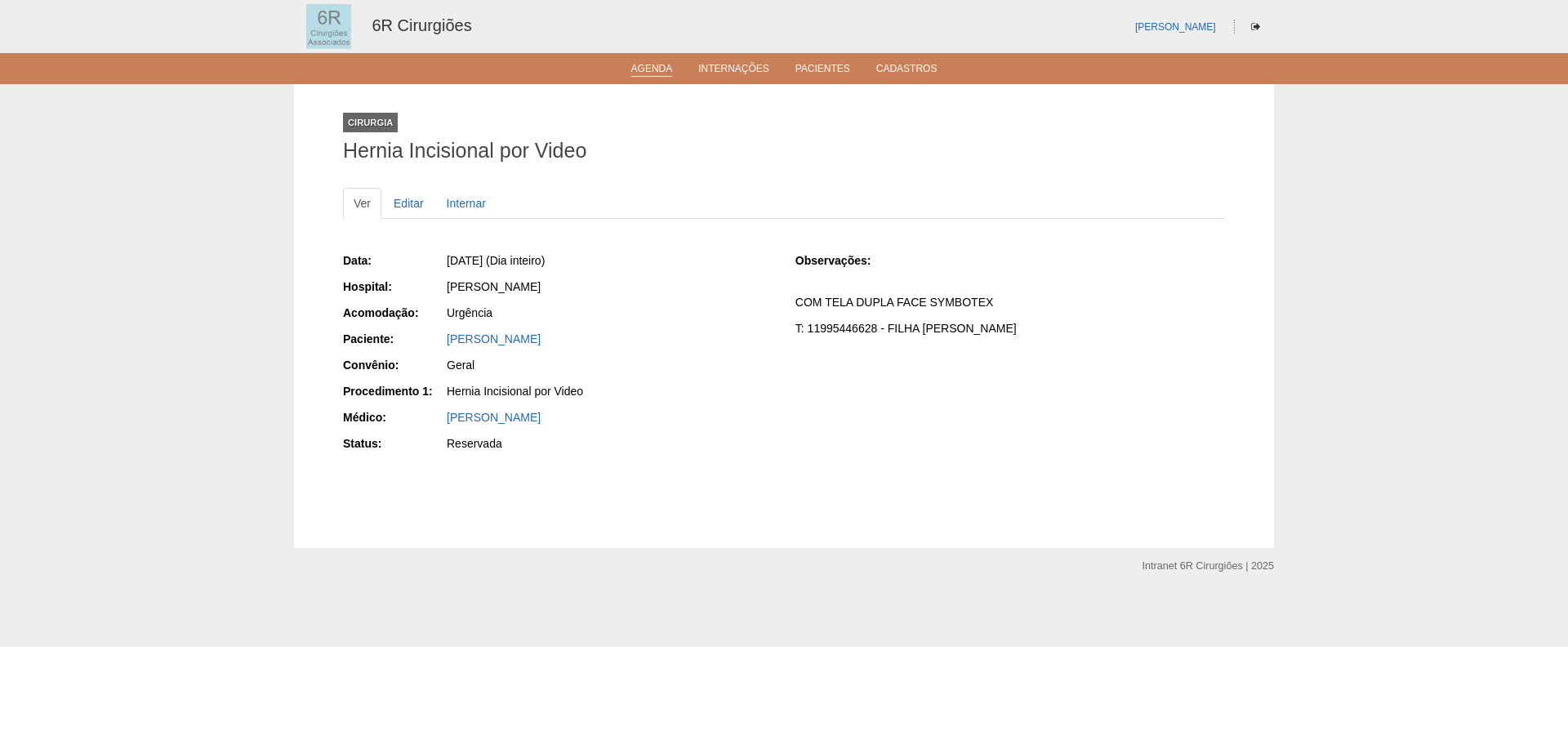
click at [633, 70] on link "Agenda" at bounding box center [652, 70] width 42 height 14
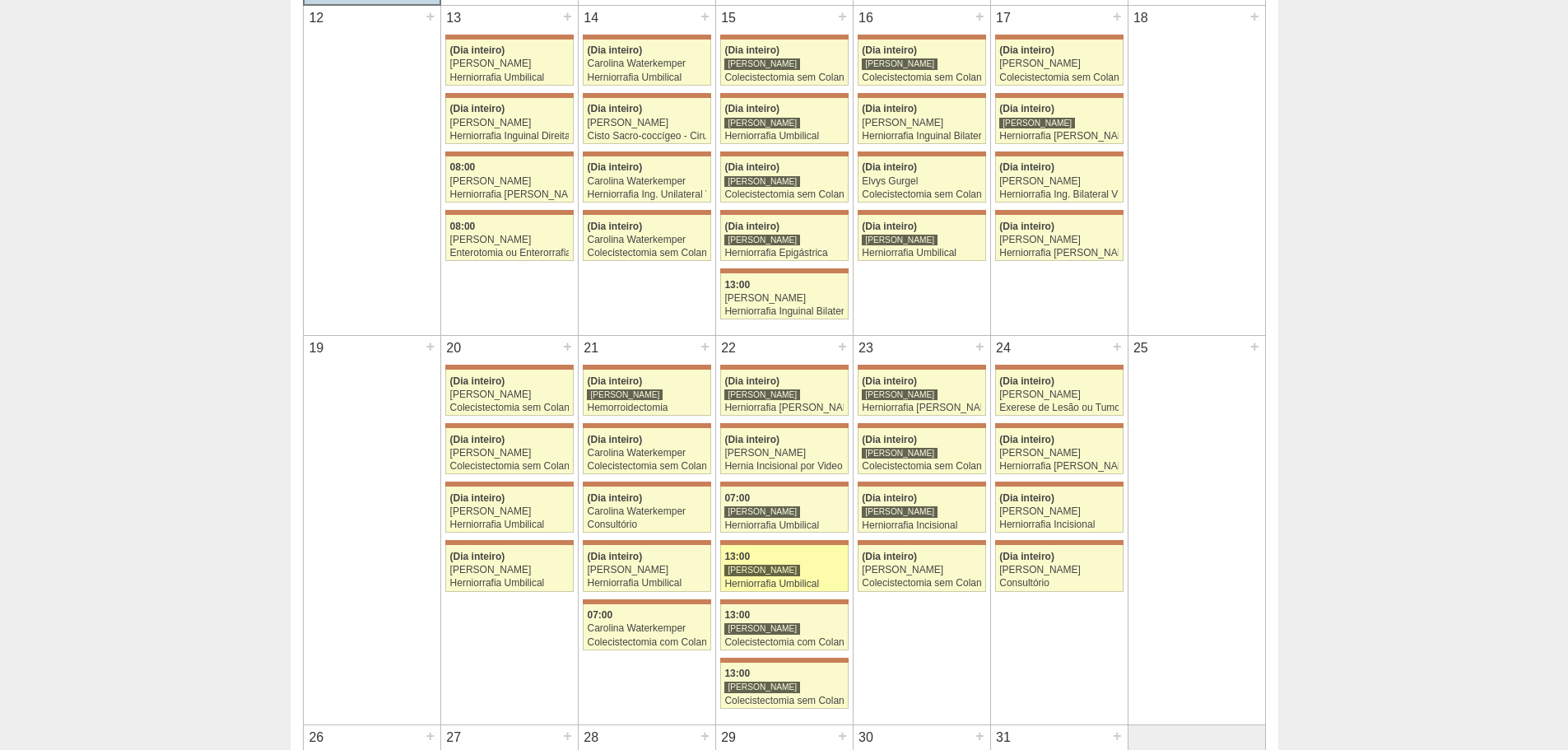
scroll to position [988, 0]
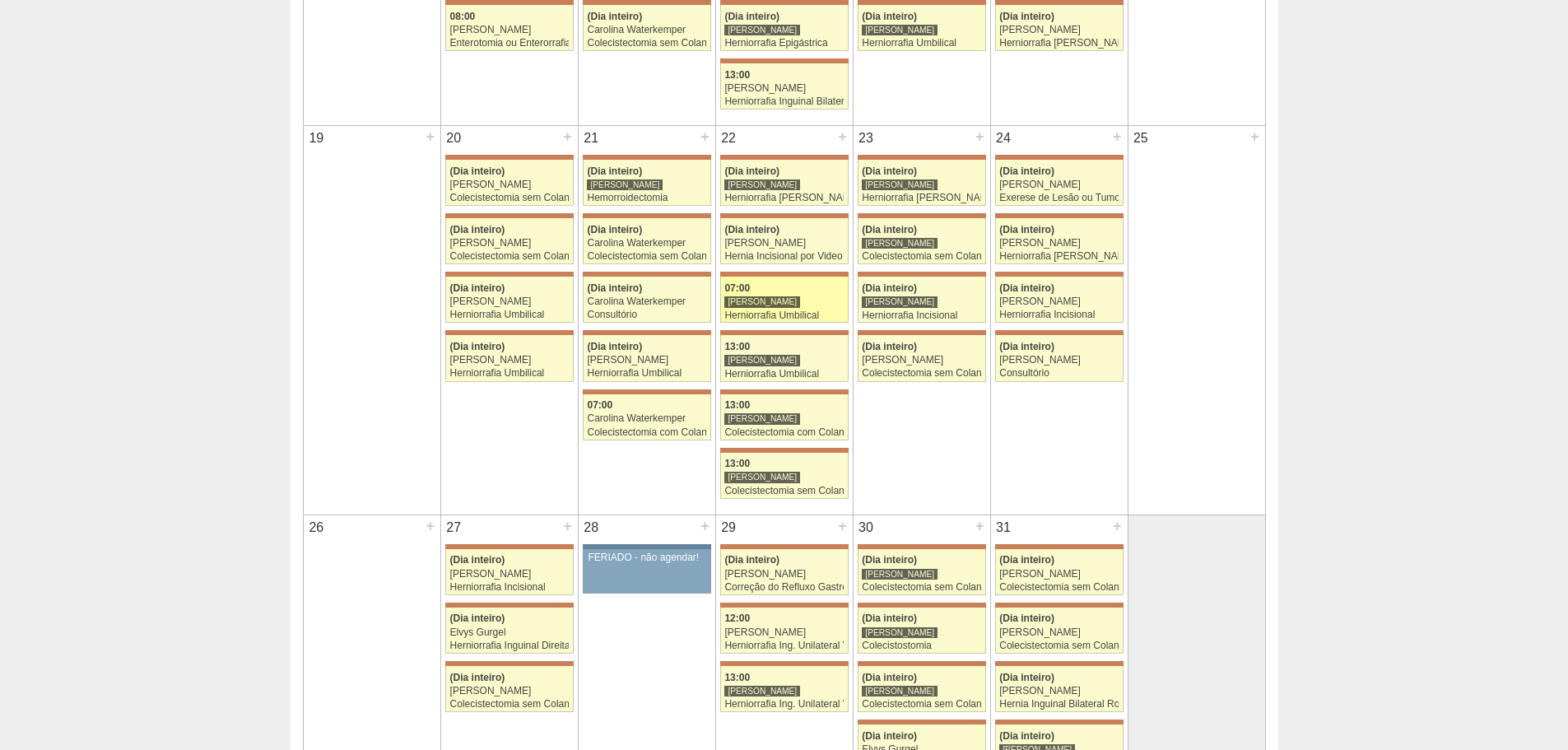
click at [812, 311] on div "Herniorrafia Umbilical" at bounding box center [783, 316] width 119 height 11
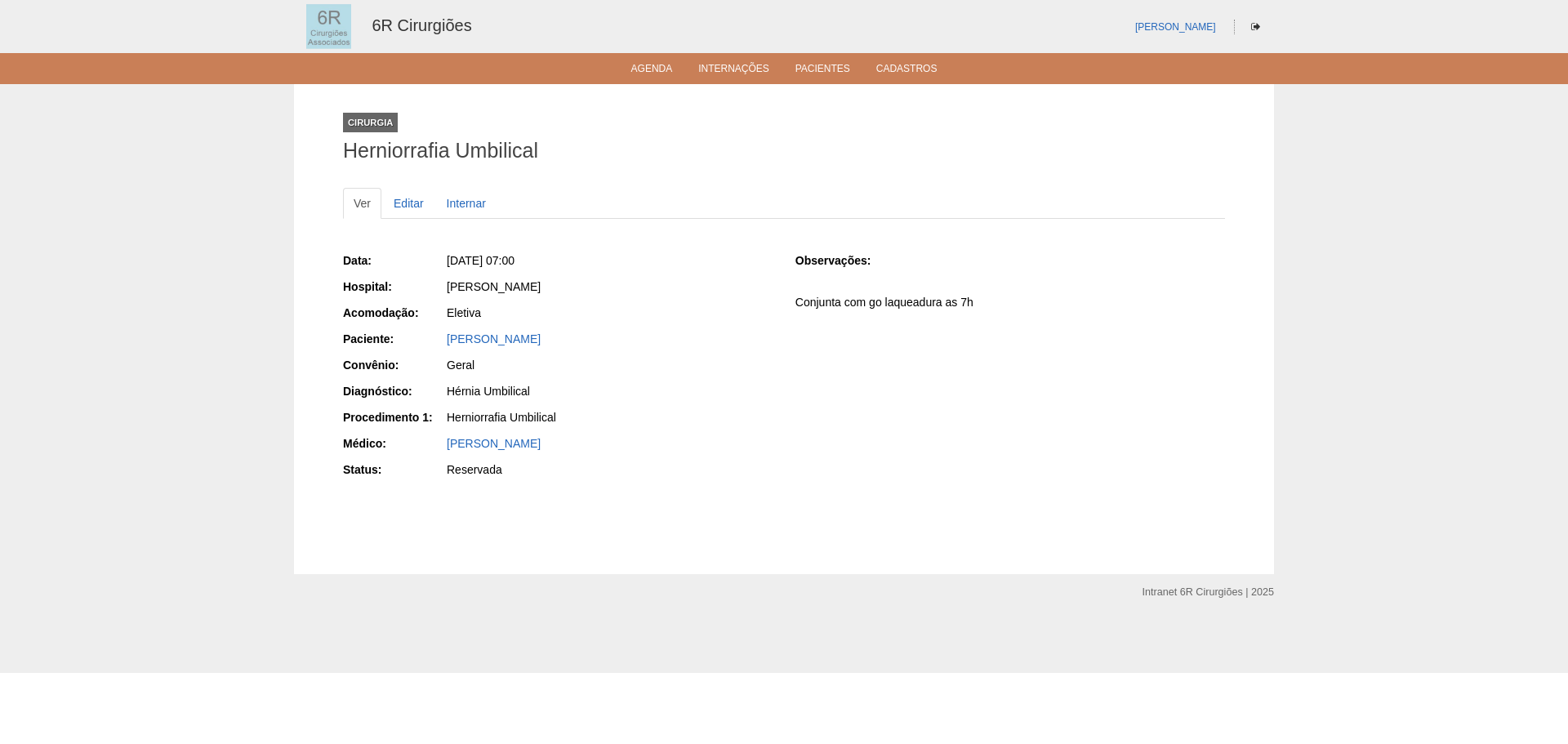
drag, startPoint x: 442, startPoint y: 341, endPoint x: 601, endPoint y: 346, distance: 159.1
click at [601, 346] on div "Paciente: Lilian Ramos Soares da Silva" at bounding box center [558, 340] width 430 height 20
click at [667, 65] on link "Agenda" at bounding box center [652, 70] width 42 height 14
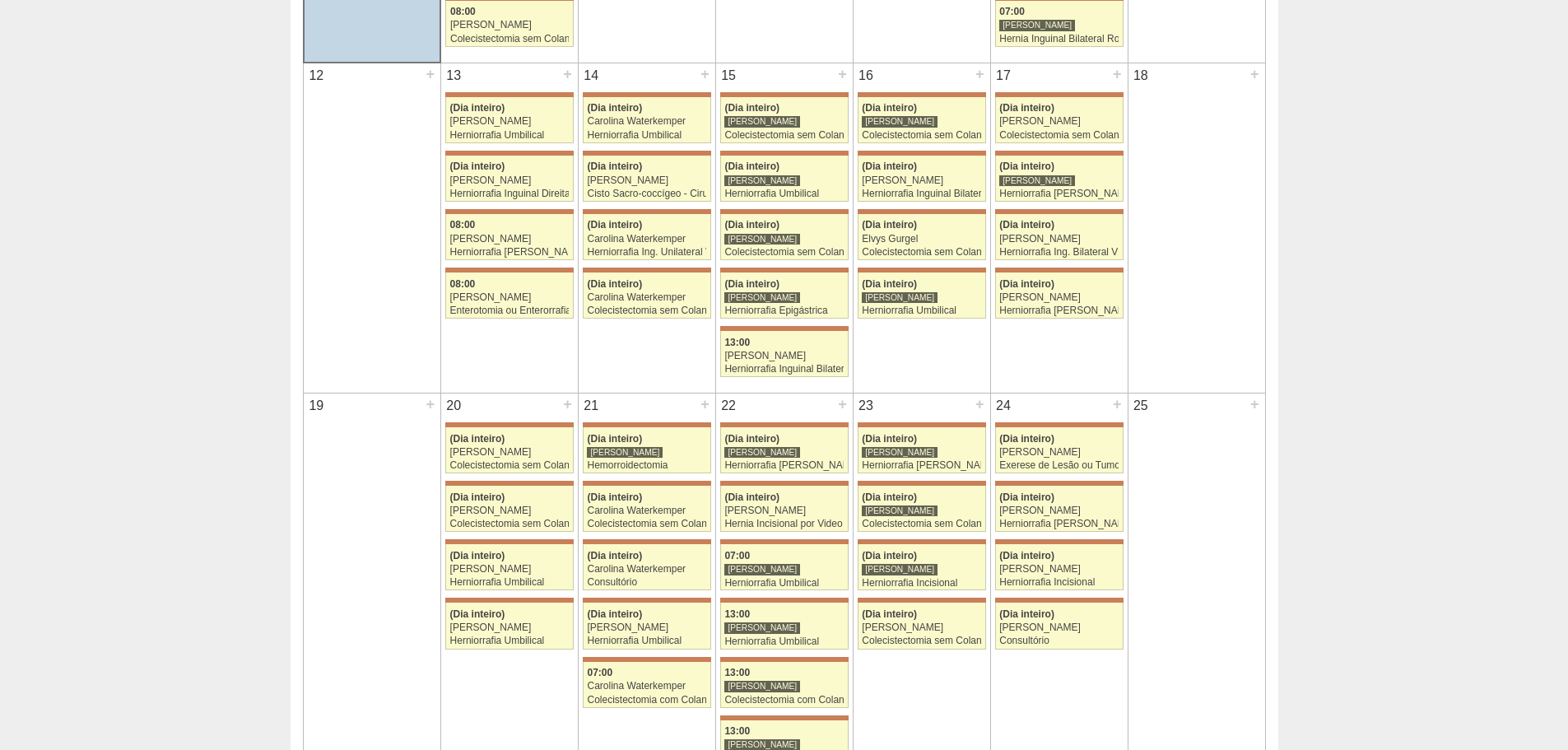
scroll to position [906, 0]
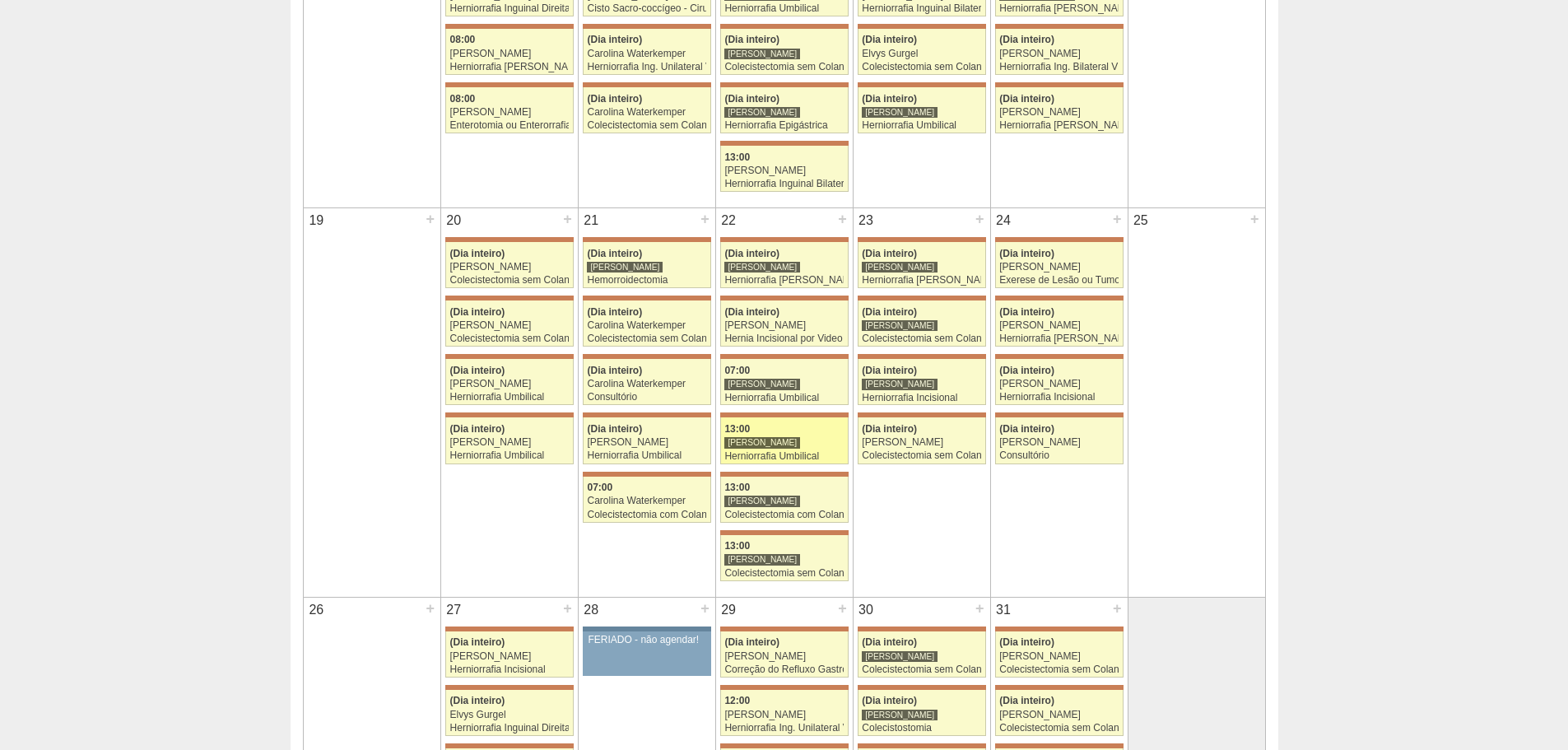
click at [810, 451] on div "Herniorrafia Umbilical" at bounding box center [783, 456] width 119 height 11
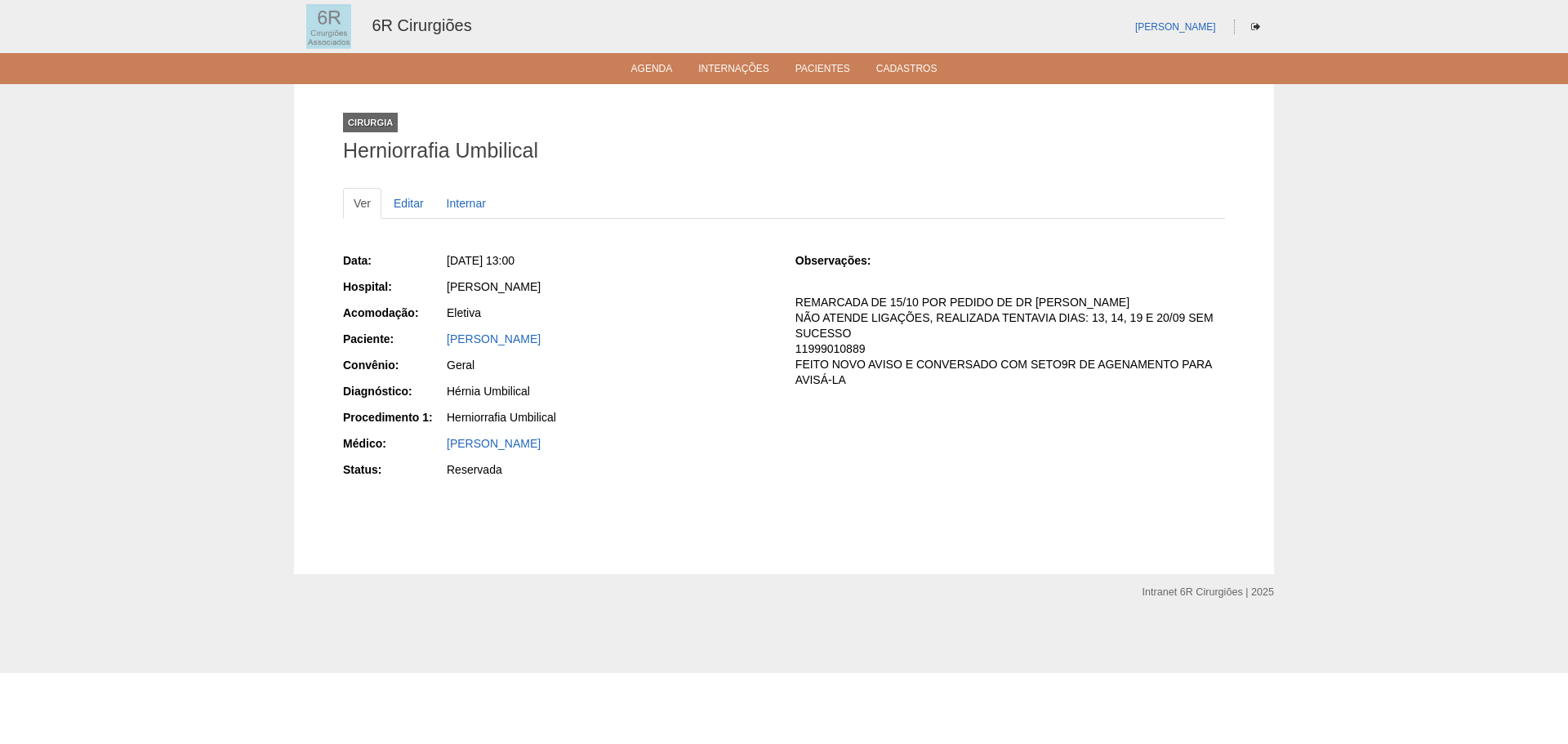
click at [835, 381] on p "REMARCADA DE 15/10 POR PEDIDO DE DR MURILO NÃO ATENDE LIGAÇÕES, REALIZADA TENTA…" at bounding box center [1010, 341] width 430 height 92
click at [629, 70] on li "Agenda" at bounding box center [652, 67] width 65 height 13
click at [647, 73] on link "Agenda" at bounding box center [652, 70] width 42 height 14
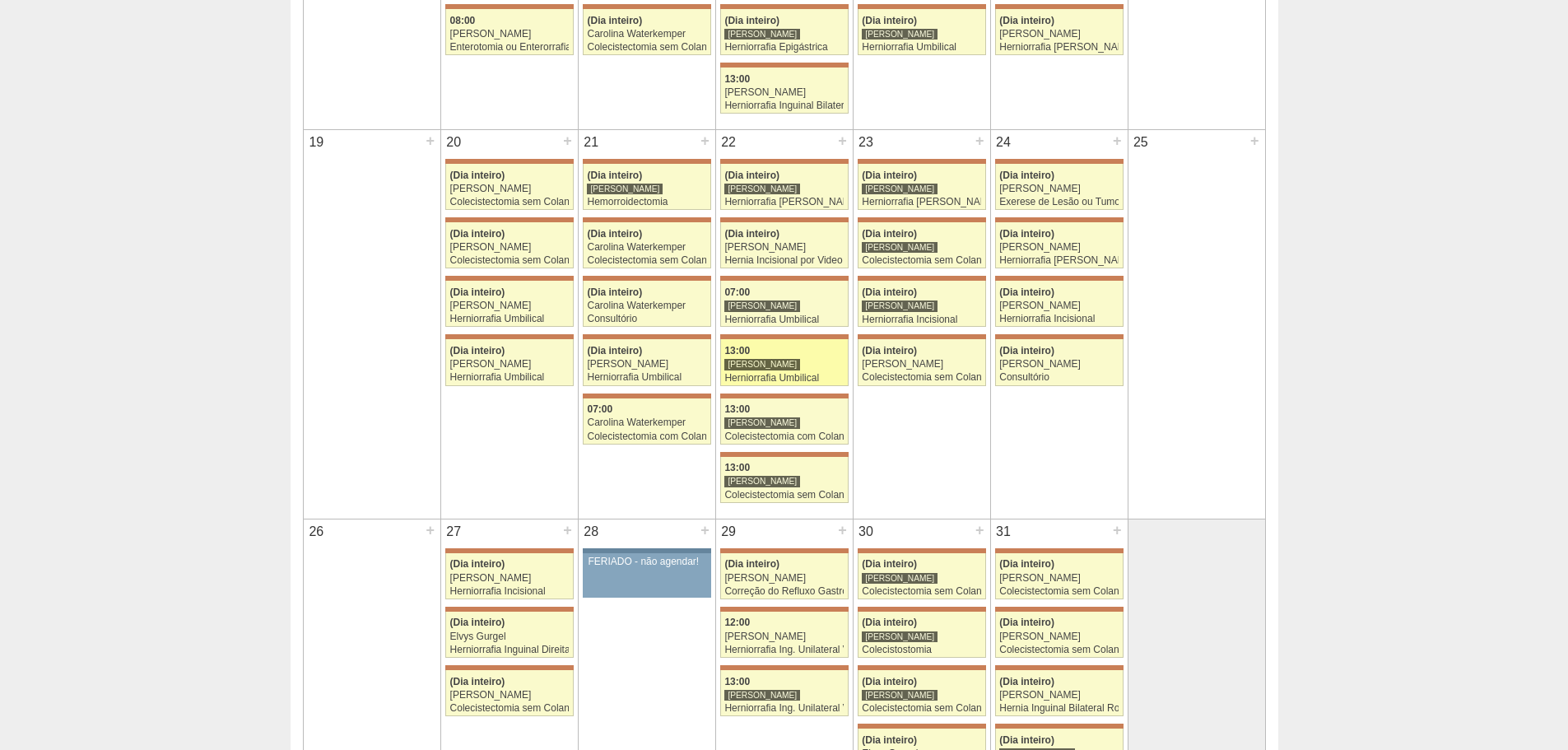
scroll to position [988, 0]
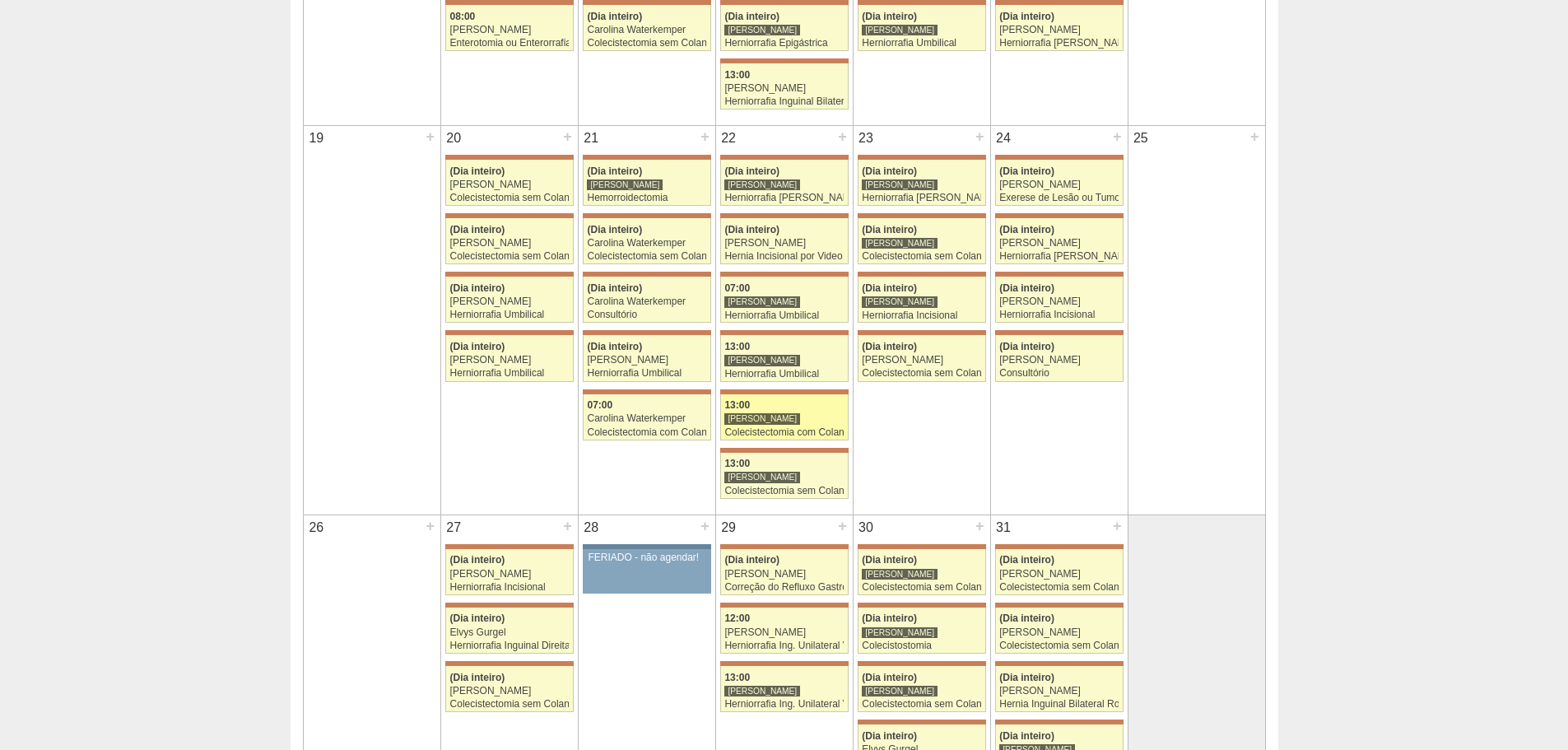
click at [807, 437] on div "Colecistectomia com Colangiografia VL" at bounding box center [783, 432] width 119 height 11
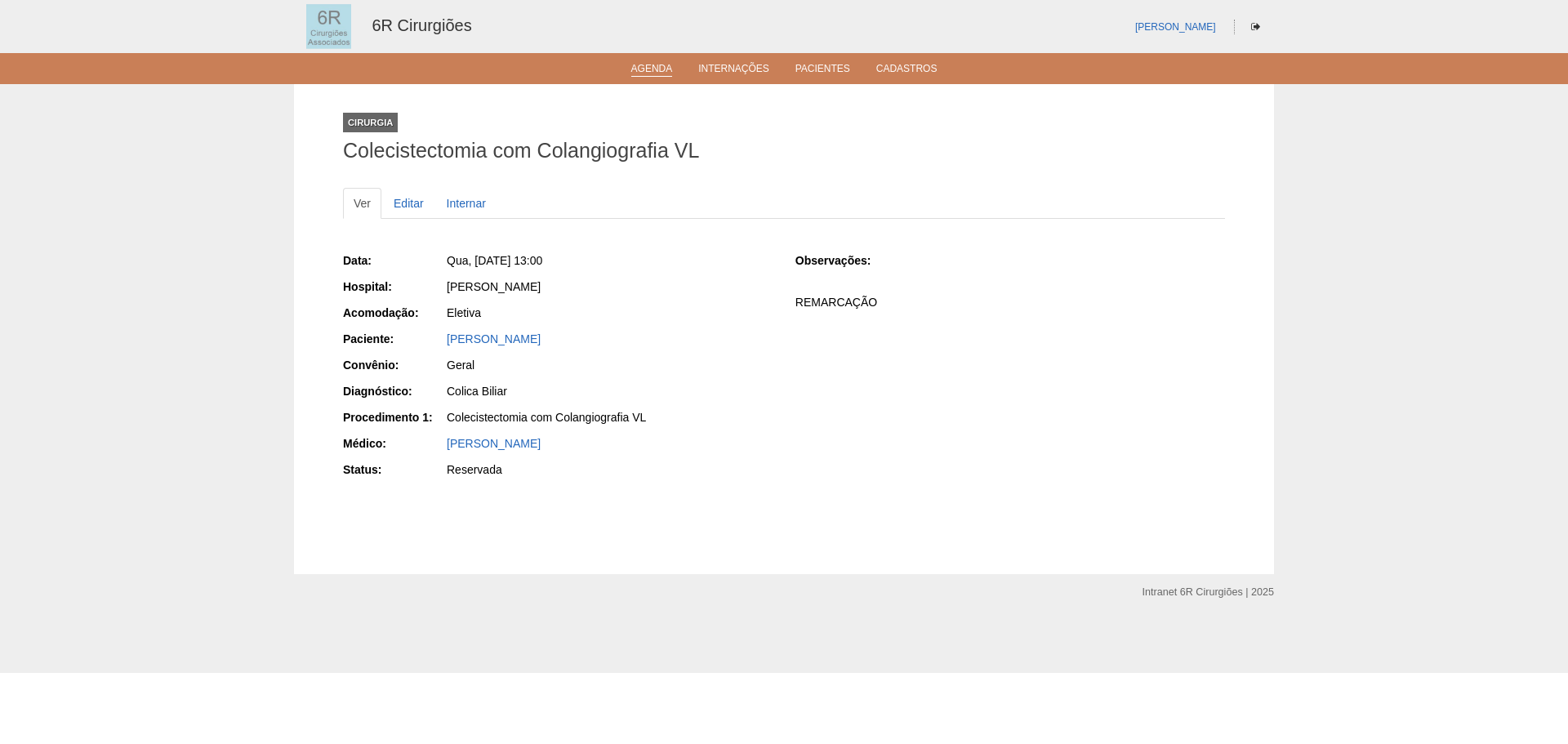
click at [649, 72] on link "Agenda" at bounding box center [652, 70] width 42 height 14
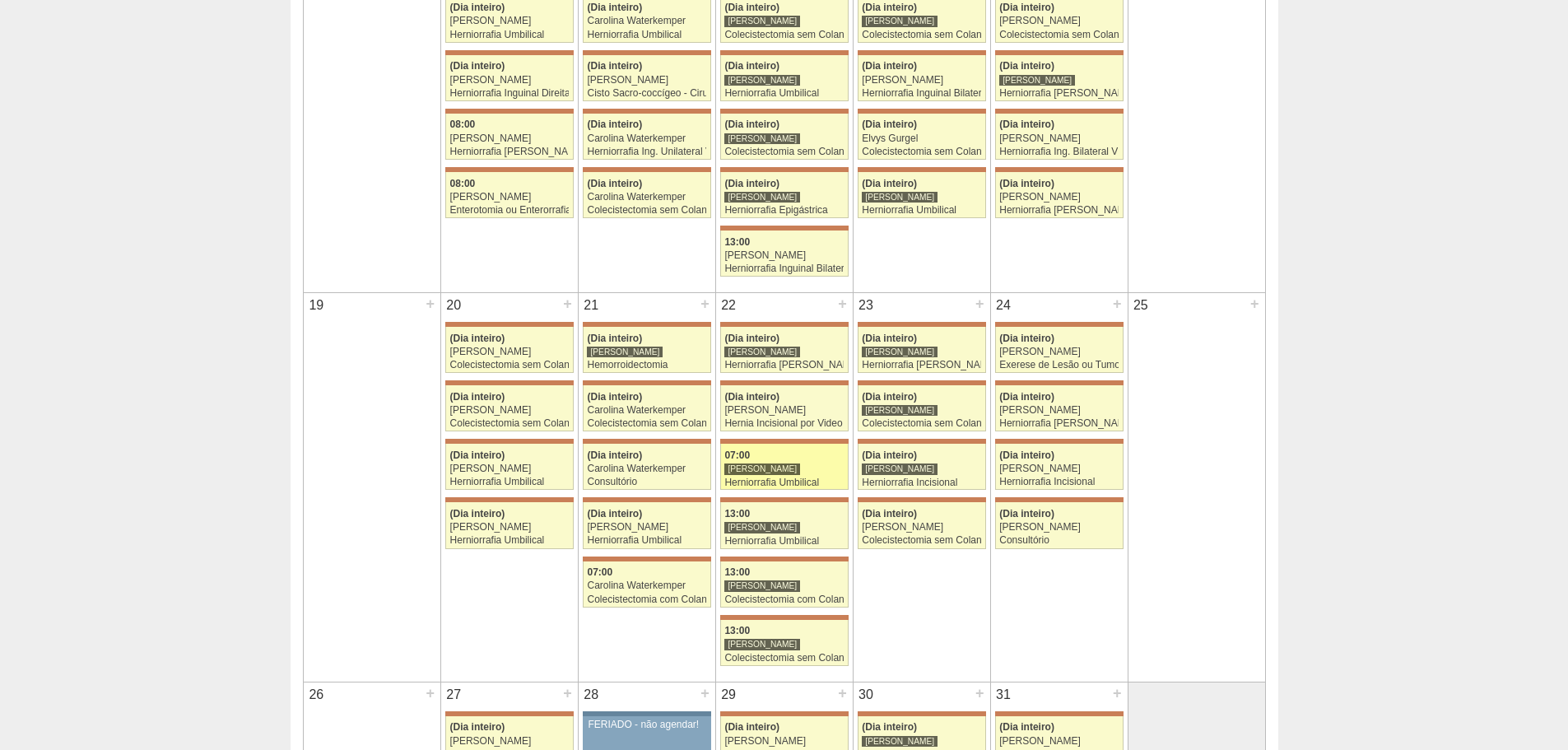
scroll to position [823, 0]
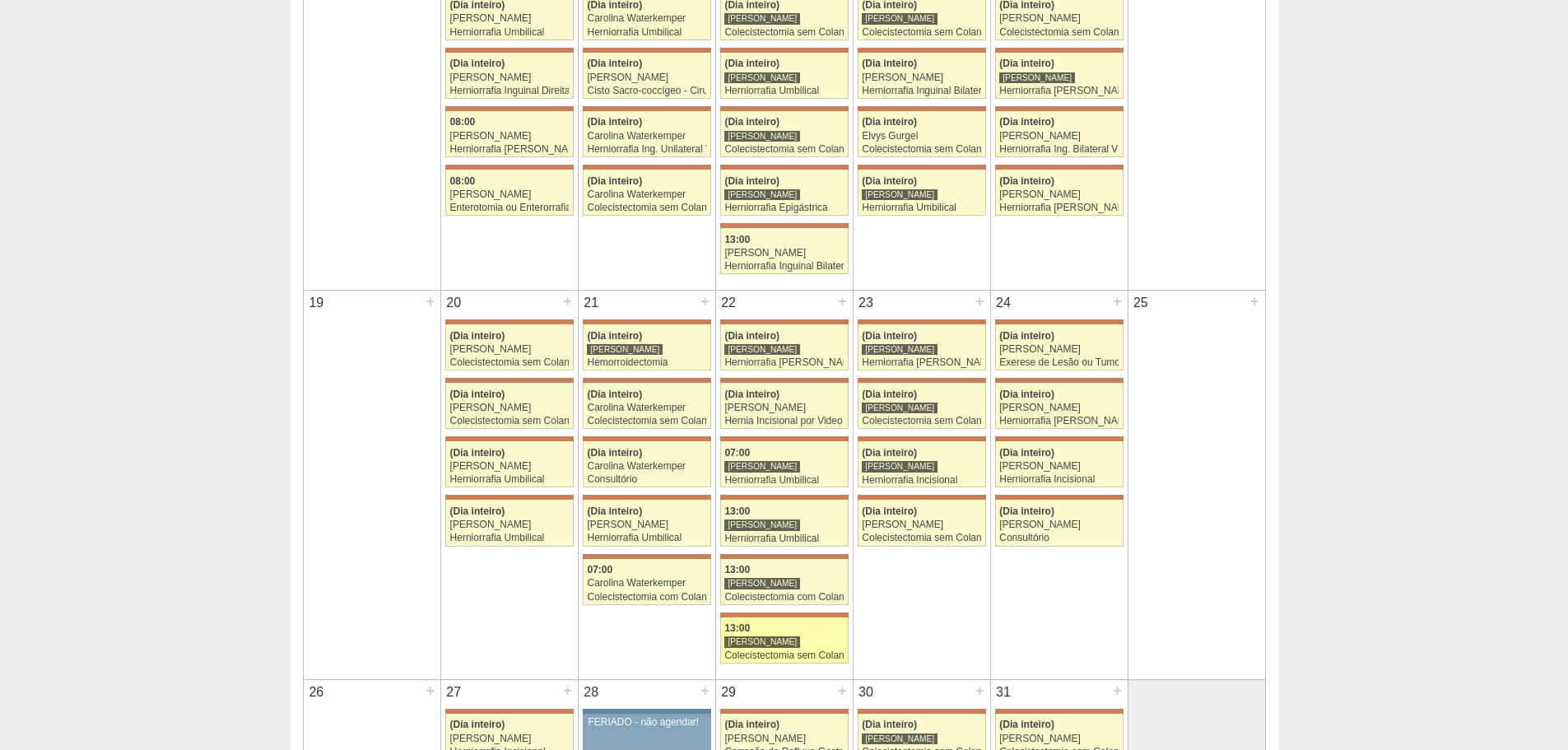
click at [813, 648] on link "71395 [PERSON_NAME] 13:00 [PERSON_NAME] Colecistectomia sem Colangiografia VL […" at bounding box center [784, 640] width 128 height 46
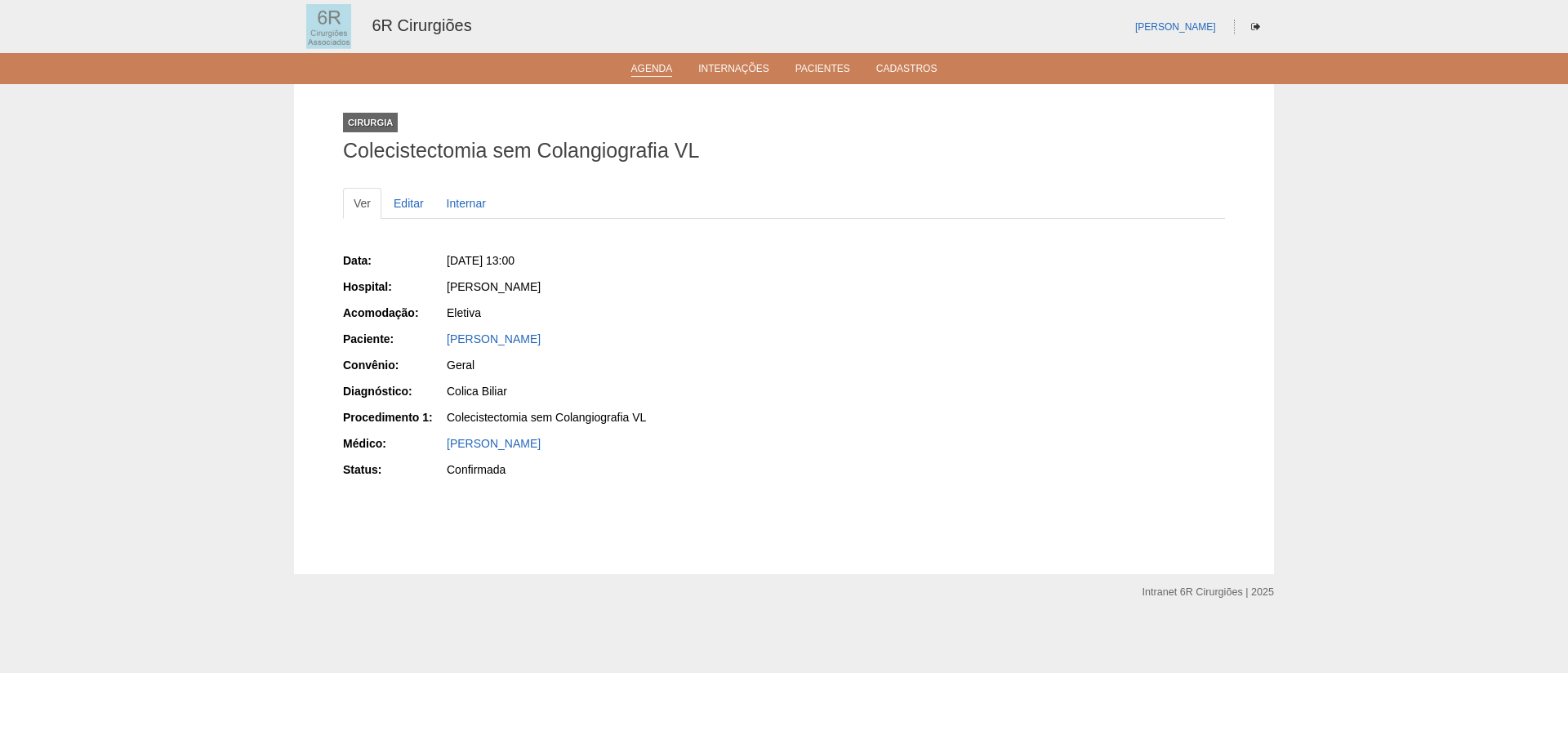
drag, startPoint x: 616, startPoint y: 59, endPoint x: 626, endPoint y: 73, distance: 17.2
click at [616, 59] on ul "Agenda Internações Pacientes Cadastros" at bounding box center [784, 68] width 1568 height 31
click at [626, 74] on li "Agenda" at bounding box center [652, 67] width 65 height 13
click at [647, 71] on link "Agenda" at bounding box center [652, 70] width 42 height 14
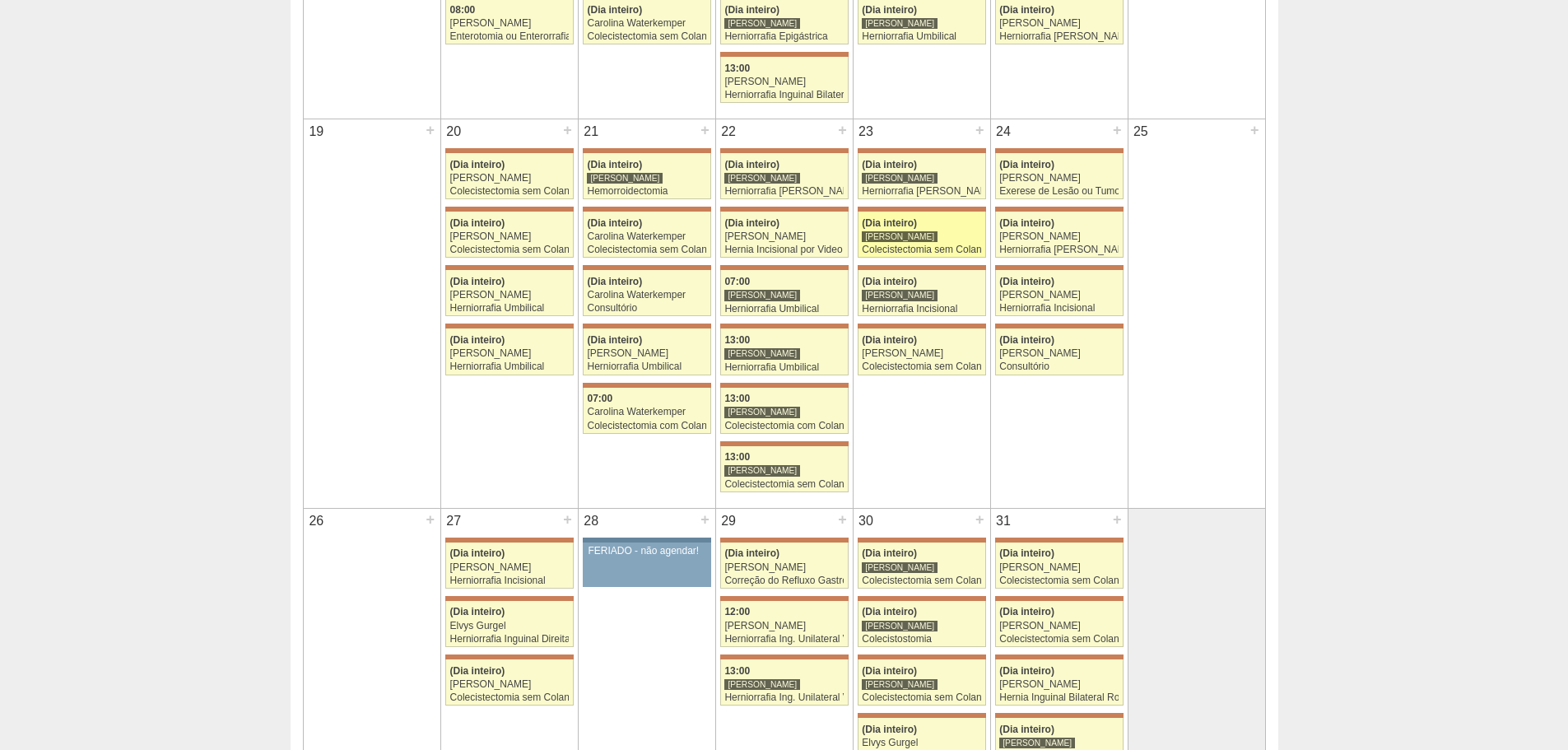
scroll to position [988, 0]
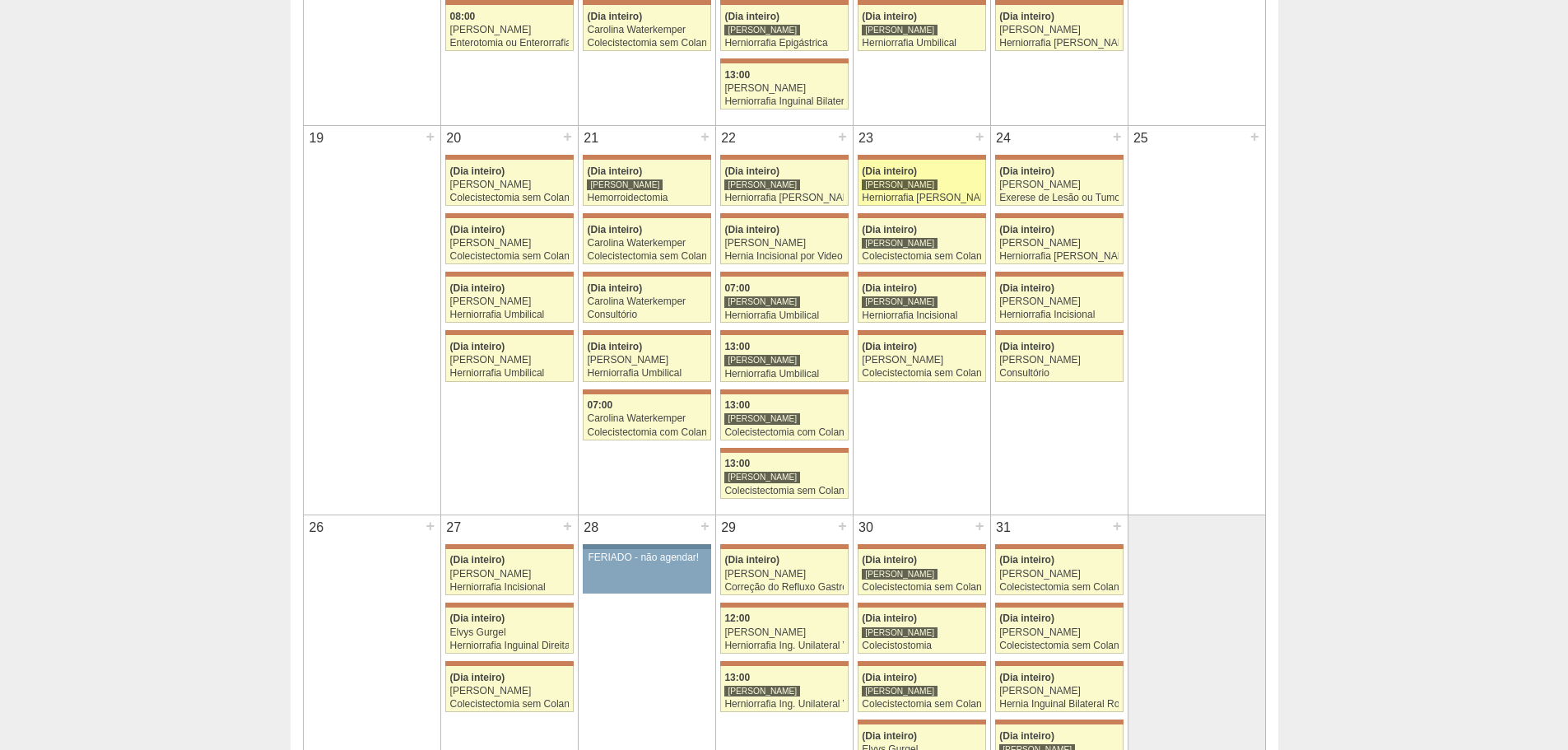
click at [934, 200] on div "Herniorrafia [PERSON_NAME]" at bounding box center [921, 198] width 119 height 11
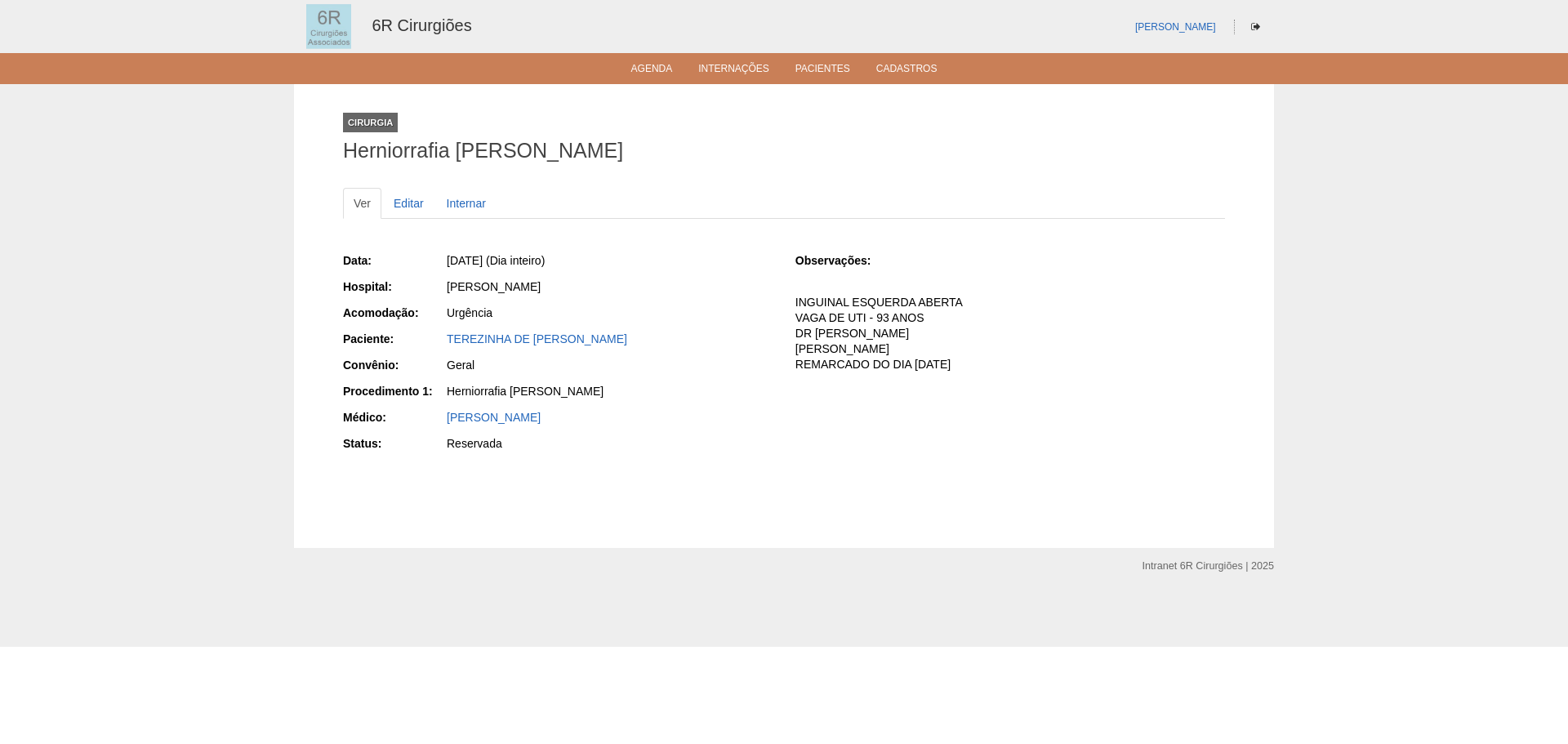
click at [835, 554] on div "Intranet 6R Cirurgiões | 2025 Visualizar modo desktop" at bounding box center [784, 597] width 980 height 99
click at [668, 71] on link "Agenda" at bounding box center [652, 70] width 42 height 14
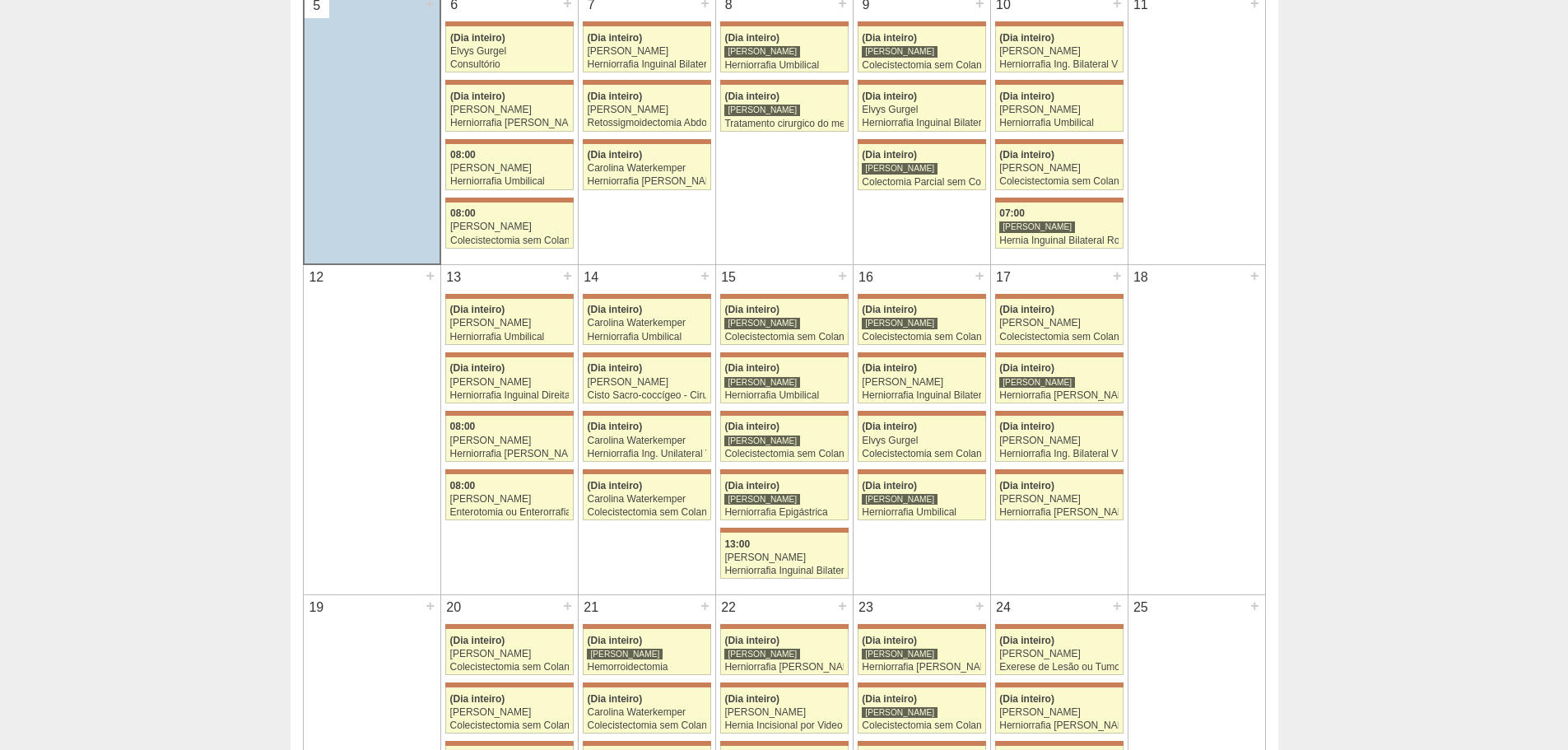
scroll to position [741, 0]
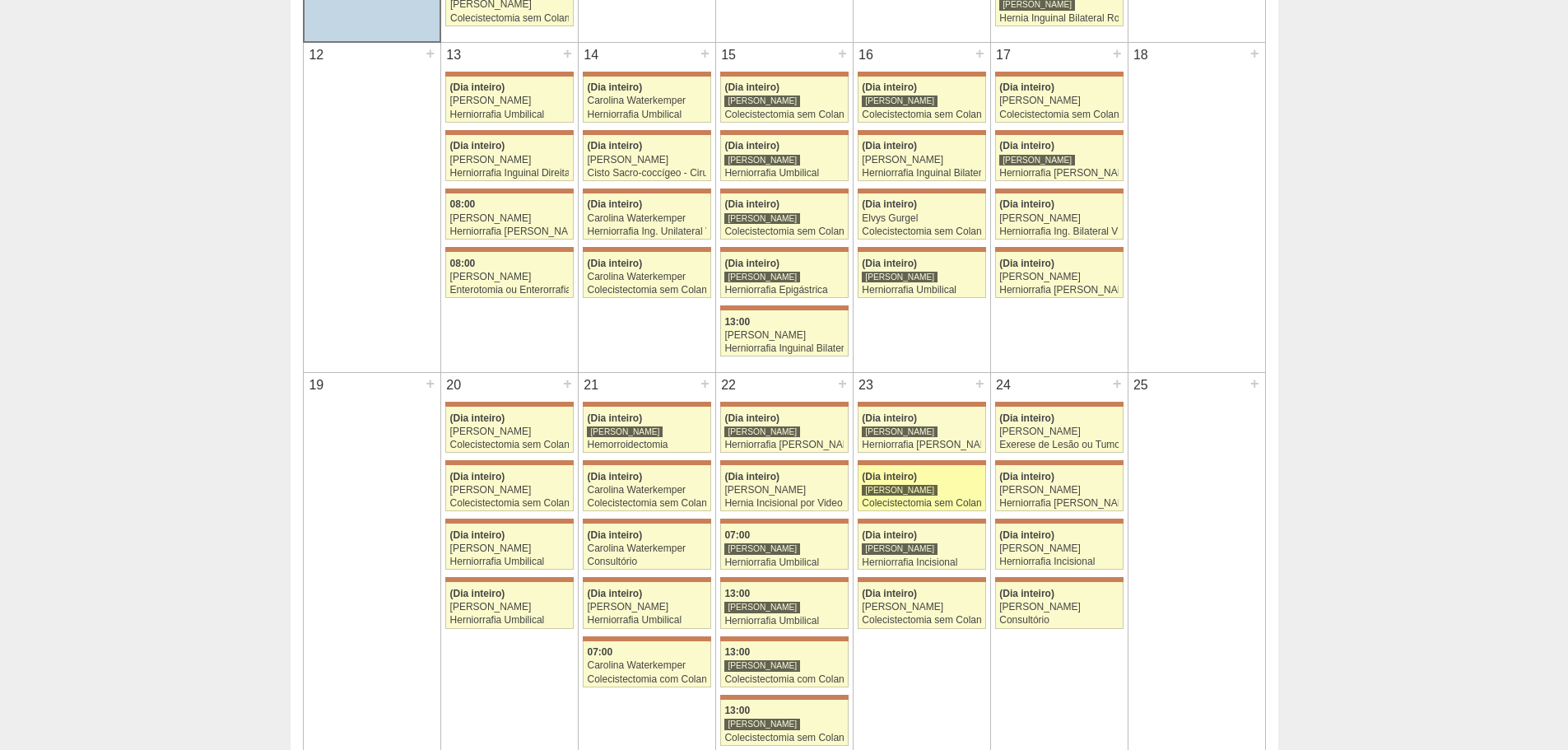
click at [923, 483] on link "71659 [PERSON_NAME] (Dia inteiro) [PERSON_NAME] Colecistectomia sem Colangiogra…" at bounding box center [921, 488] width 128 height 46
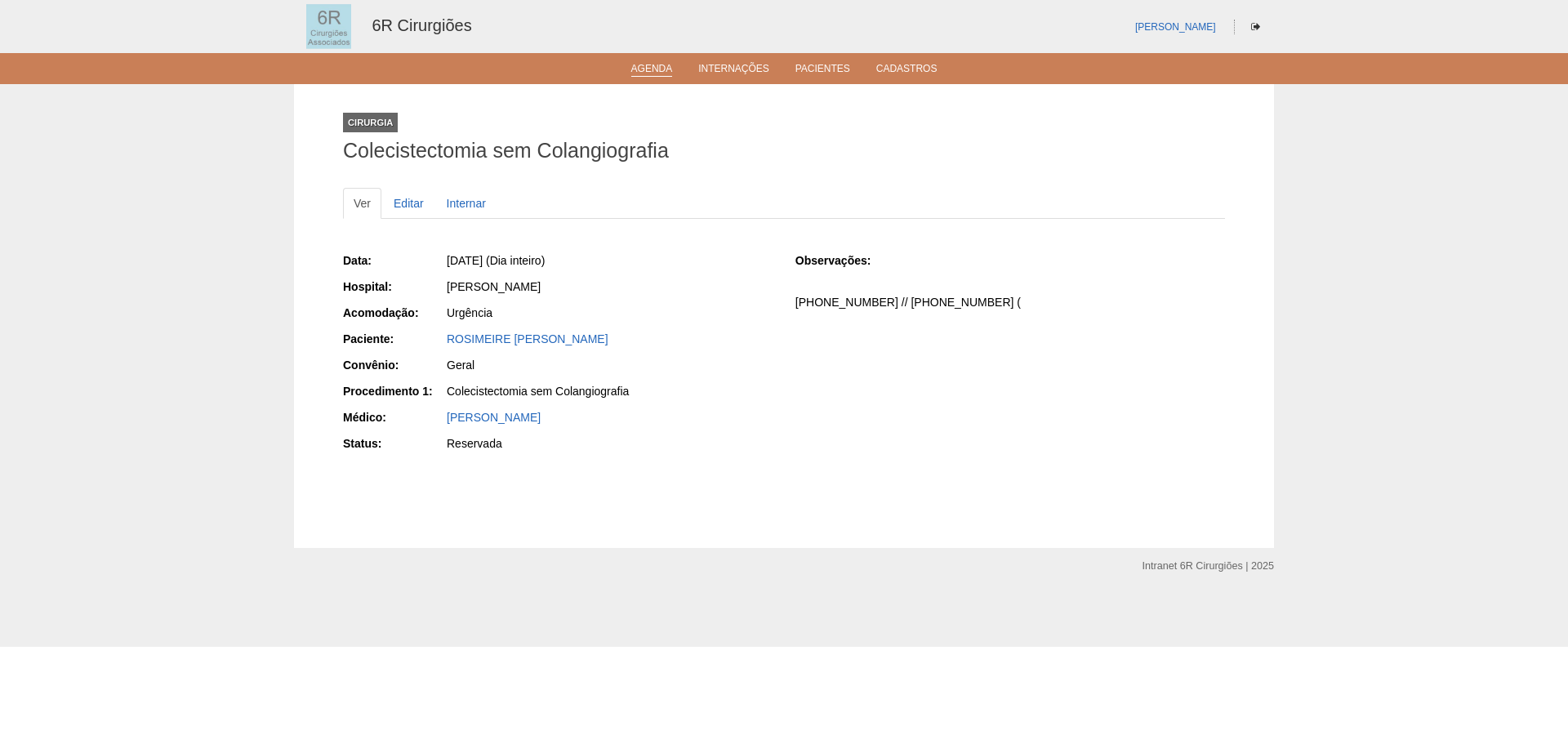
click at [650, 74] on link "Agenda" at bounding box center [652, 70] width 42 height 14
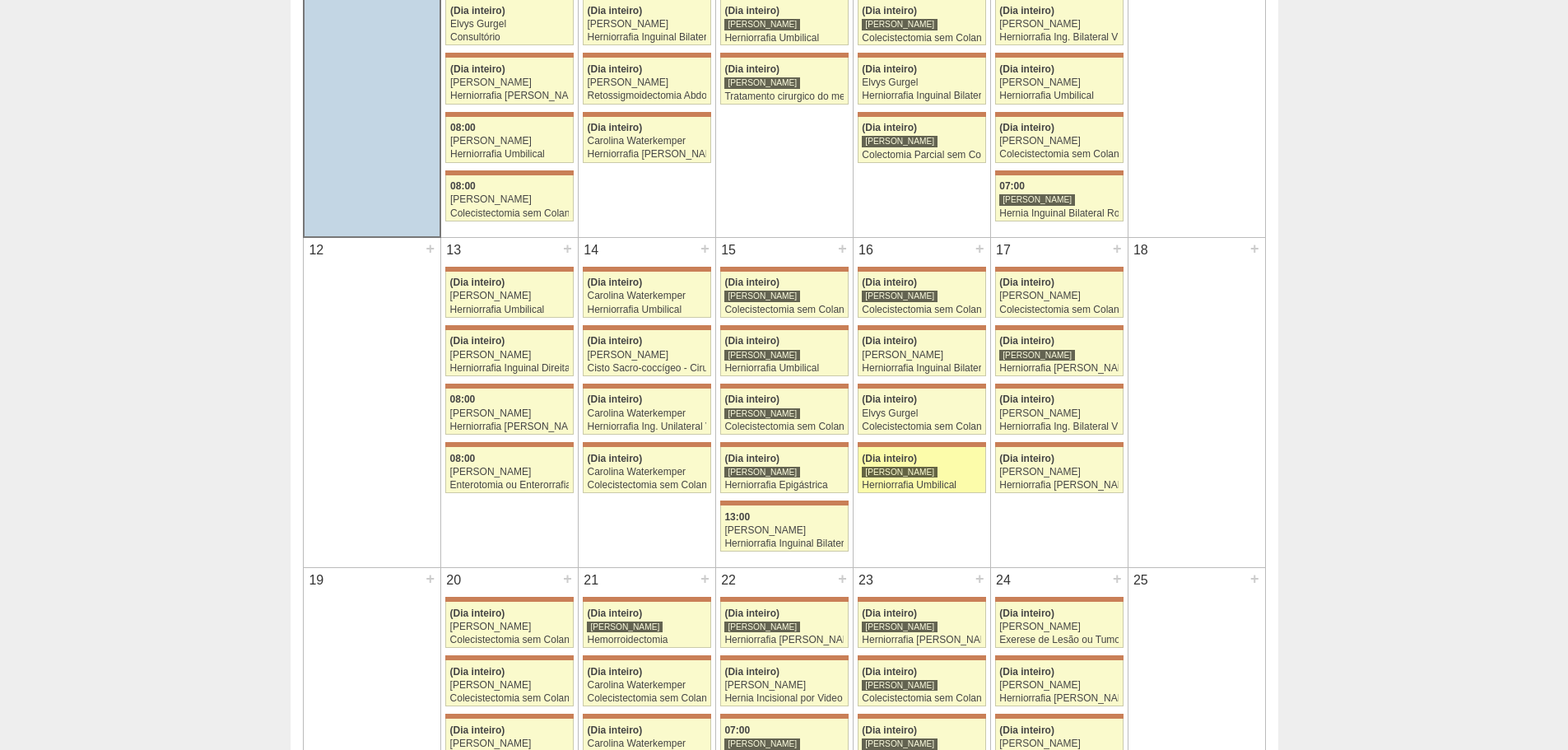
scroll to position [659, 0]
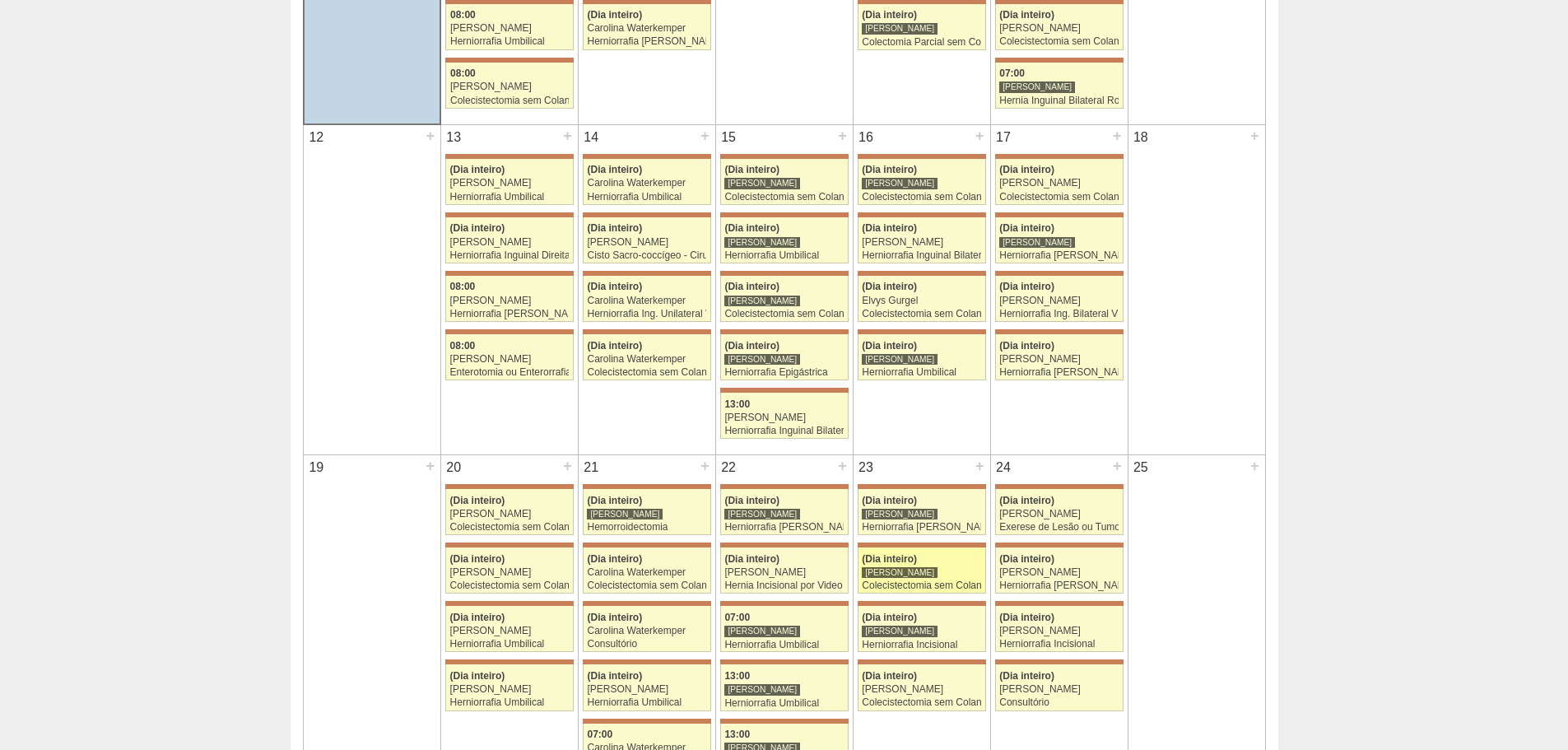
click at [944, 580] on div "Colecistectomia sem Colangiografia" at bounding box center [921, 585] width 119 height 11
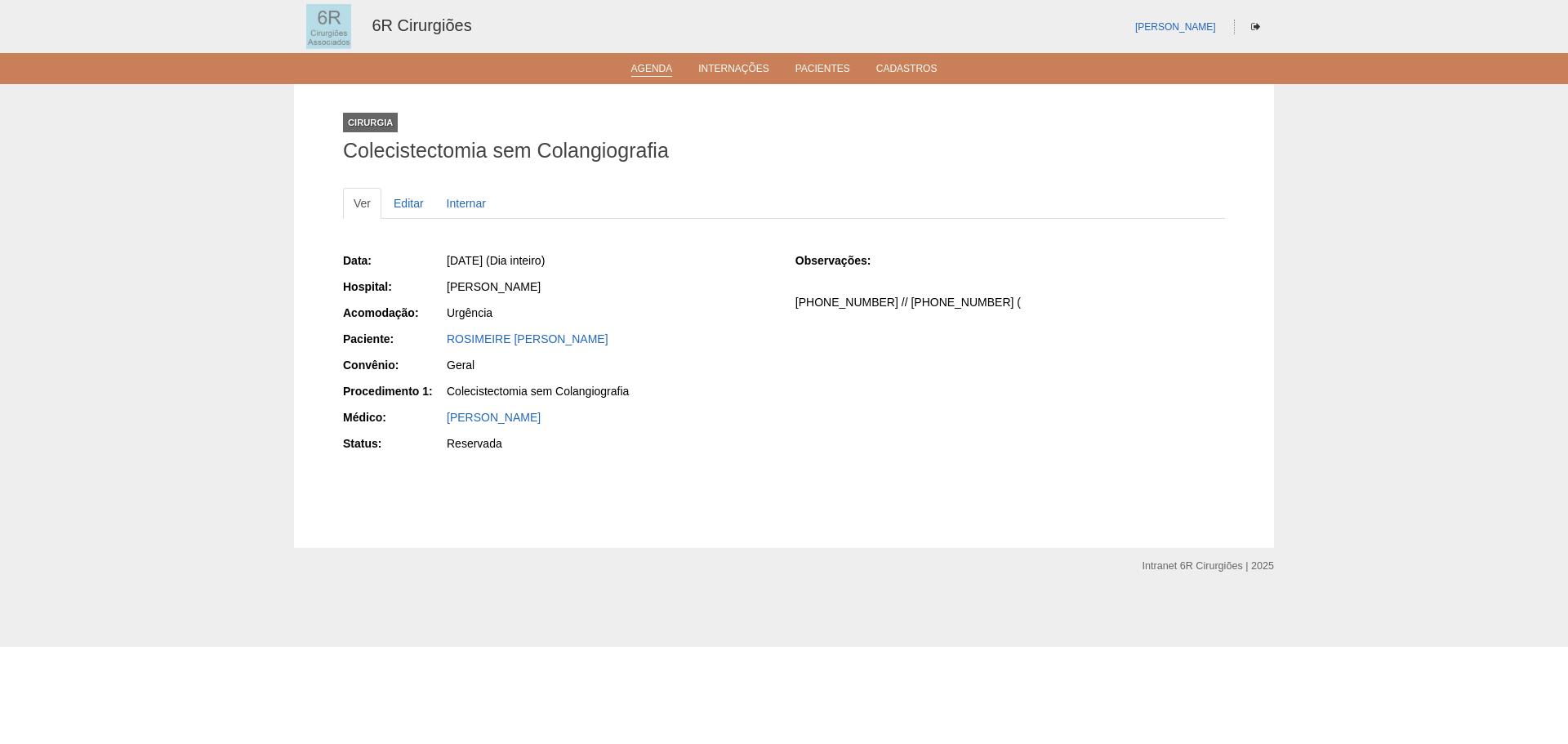
click at [623, 66] on li "Agenda" at bounding box center [652, 67] width 65 height 13
click at [635, 66] on link "Agenda" at bounding box center [652, 70] width 42 height 14
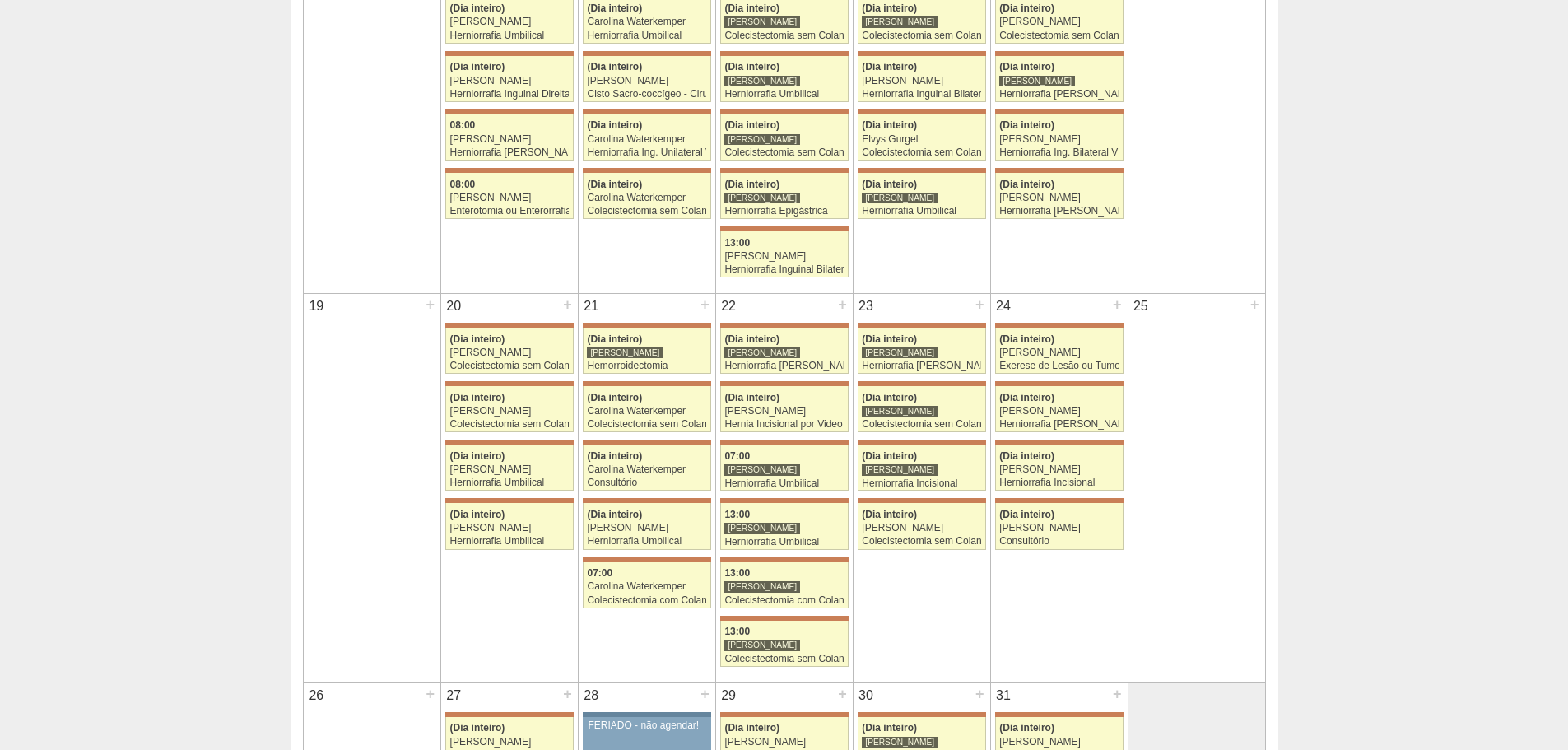
scroll to position [823, 0]
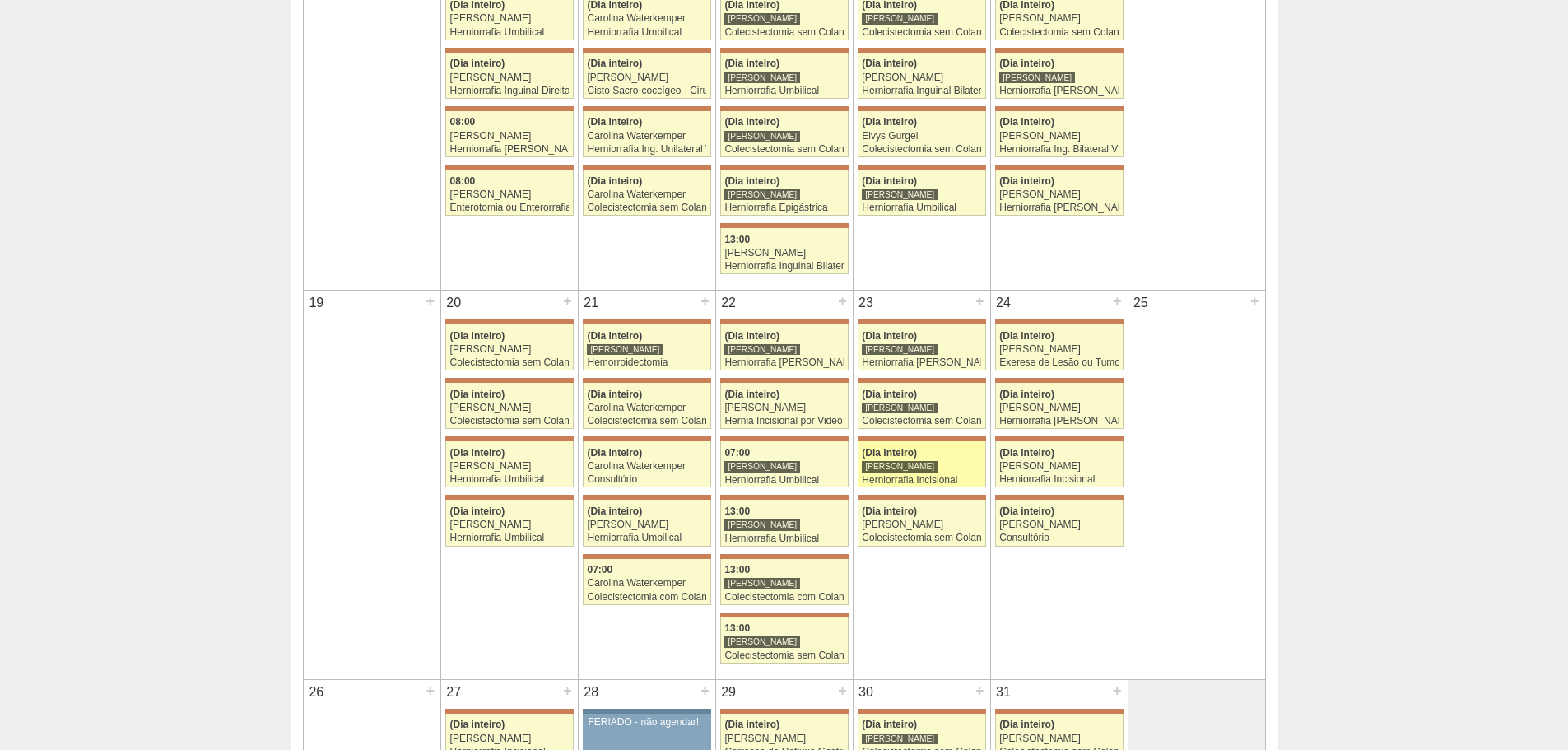
click at [952, 476] on div "Herniorrafia Incisional" at bounding box center [921, 481] width 119 height 11
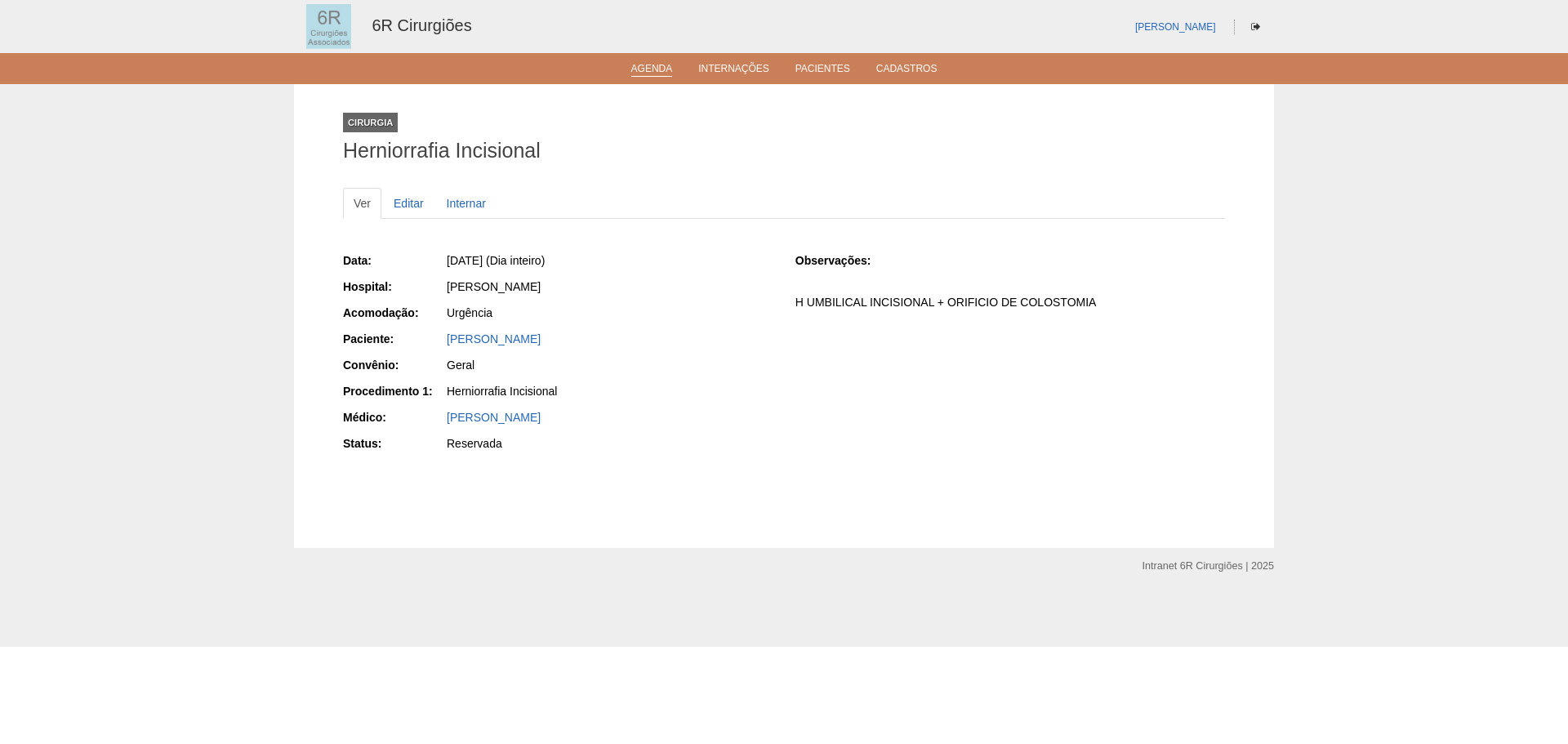
click at [640, 66] on link "Agenda" at bounding box center [652, 70] width 42 height 14
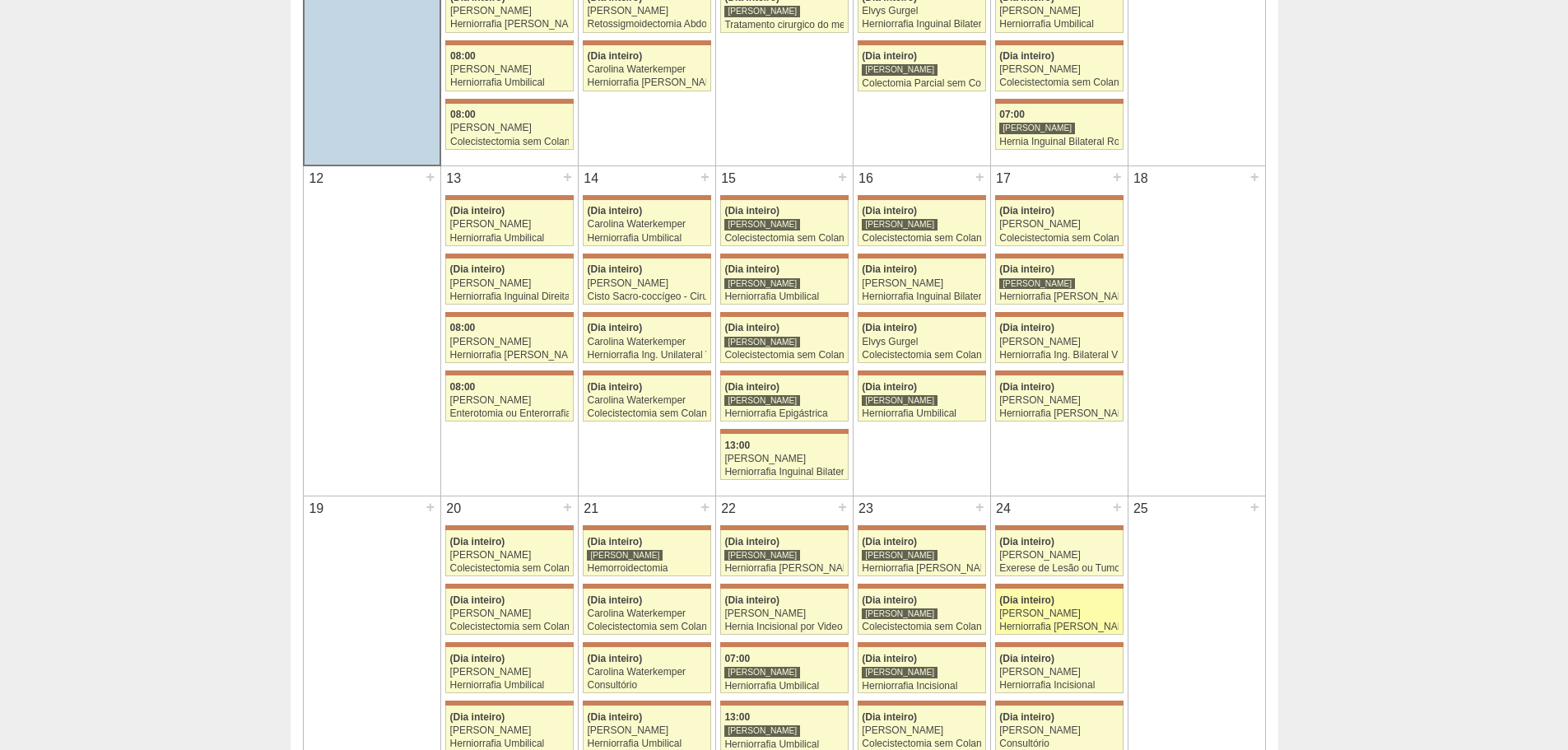
scroll to position [823, 0]
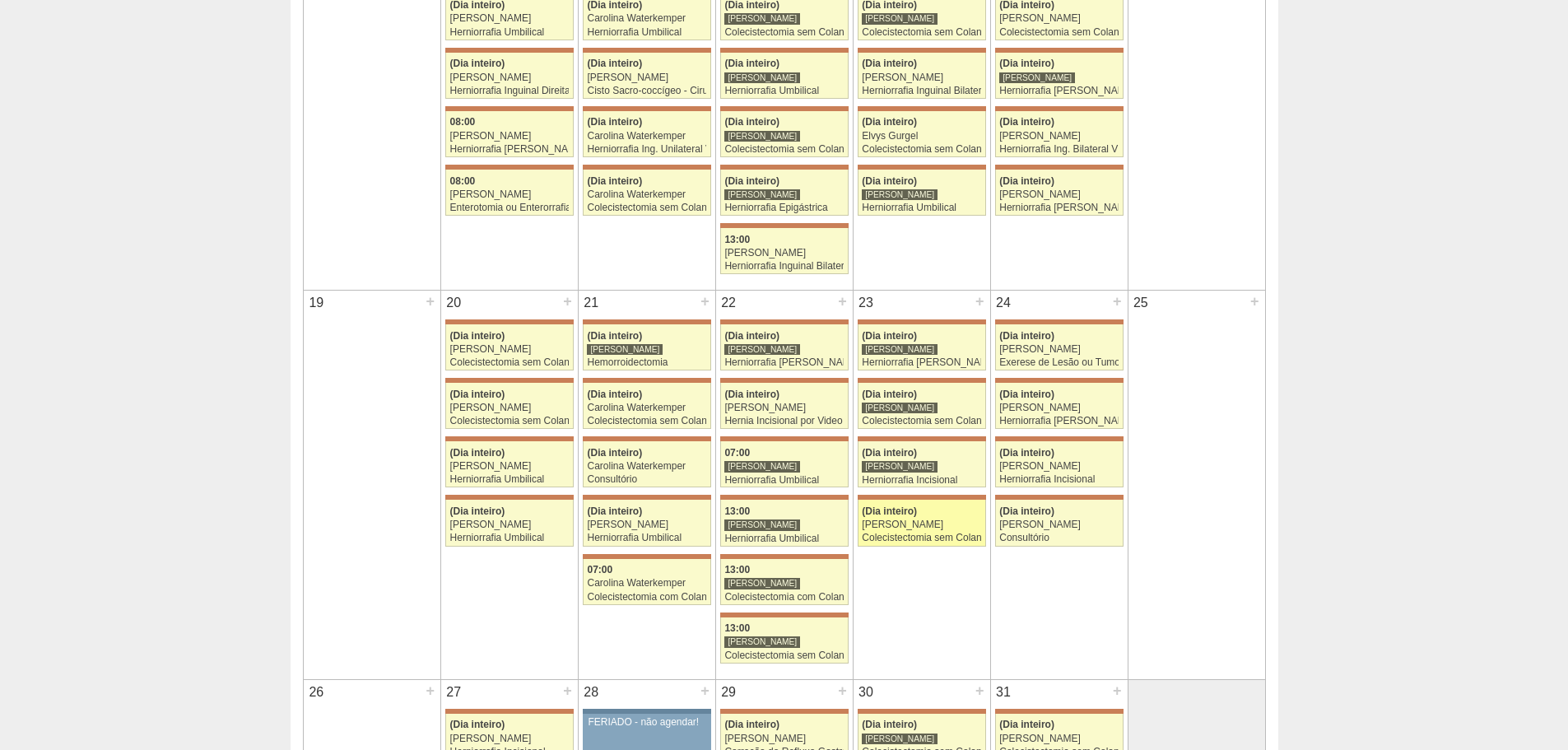
click at [943, 533] on div "Colecistectomia sem Colangiografia VL" at bounding box center [921, 538] width 119 height 11
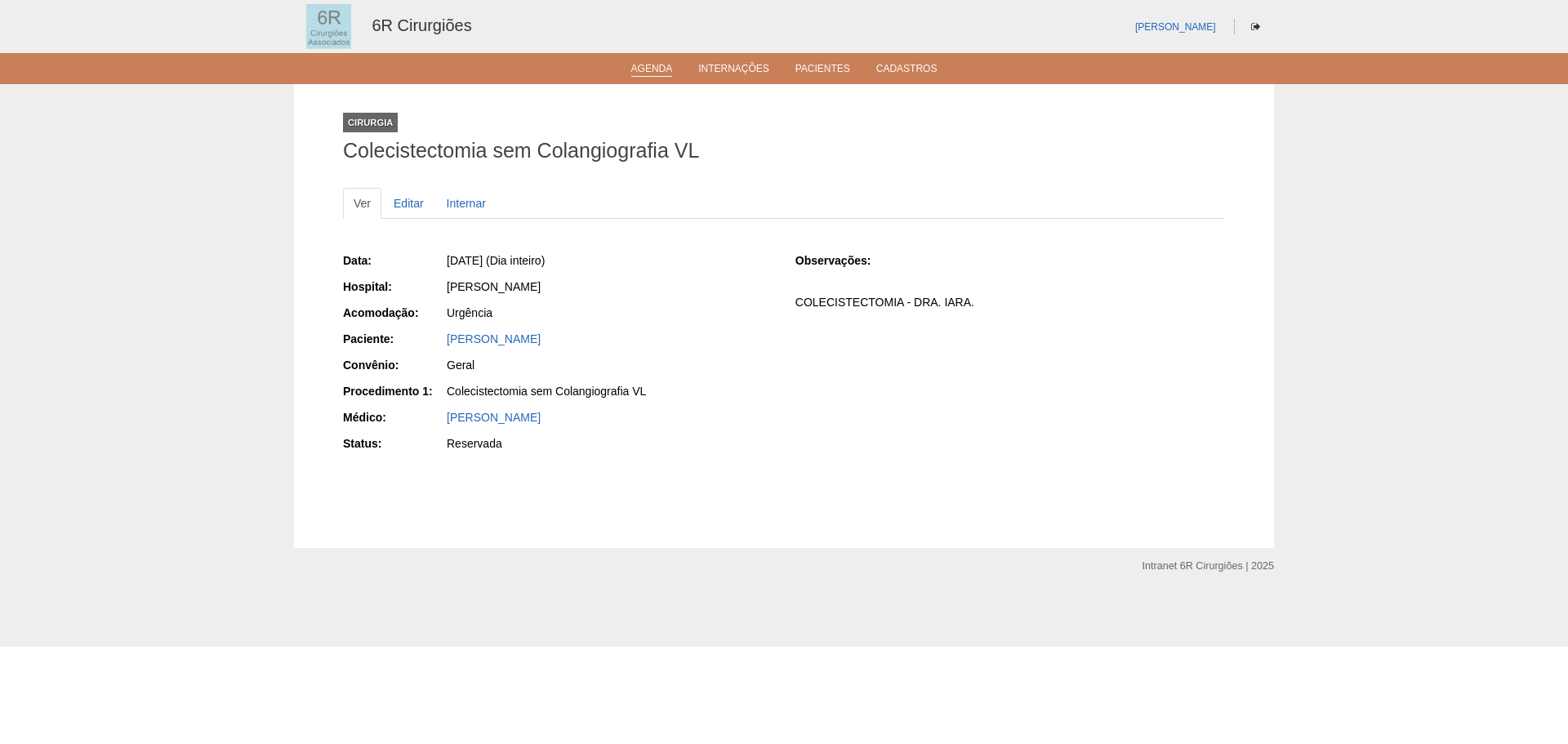
click at [636, 66] on link "Agenda" at bounding box center [652, 70] width 42 height 14
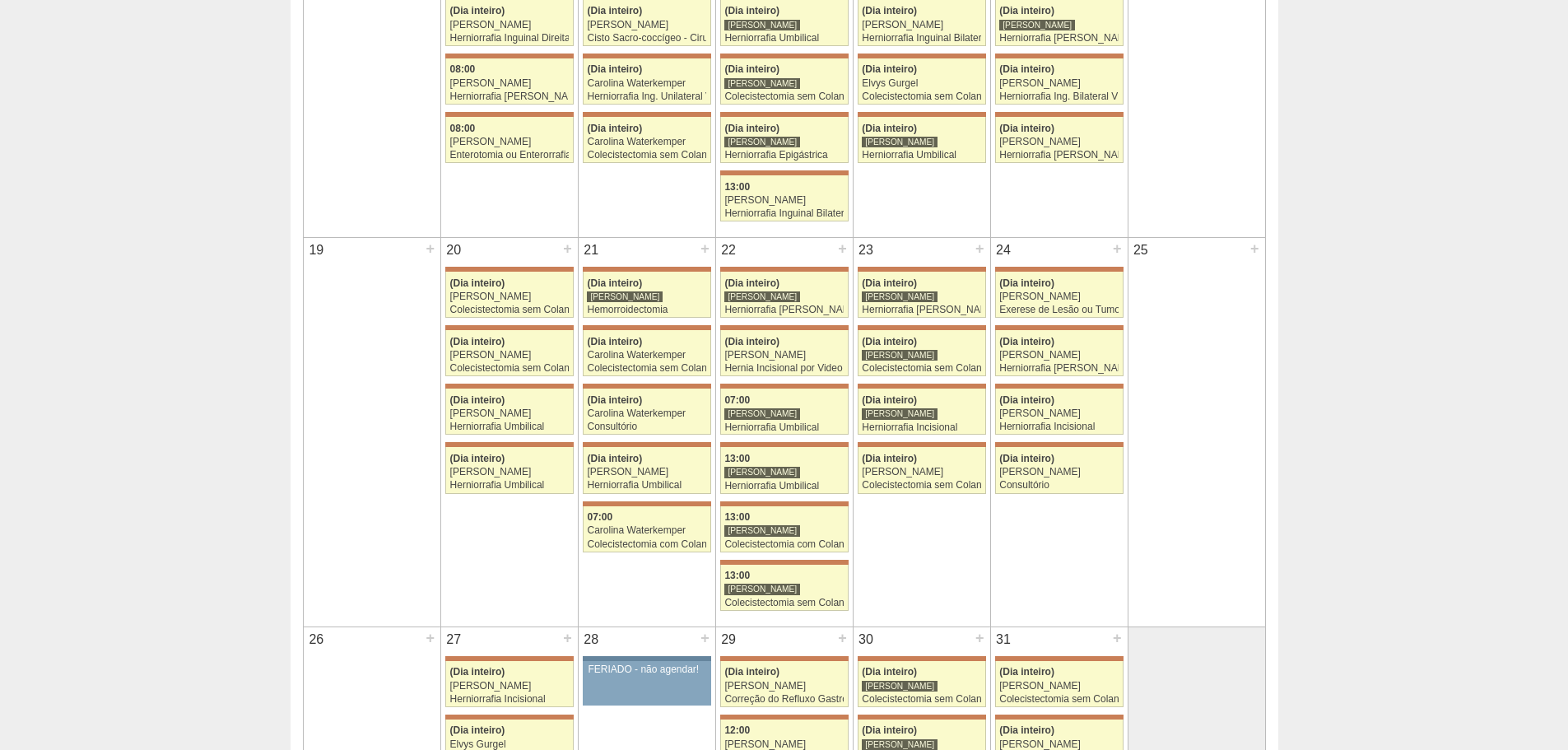
scroll to position [906, 0]
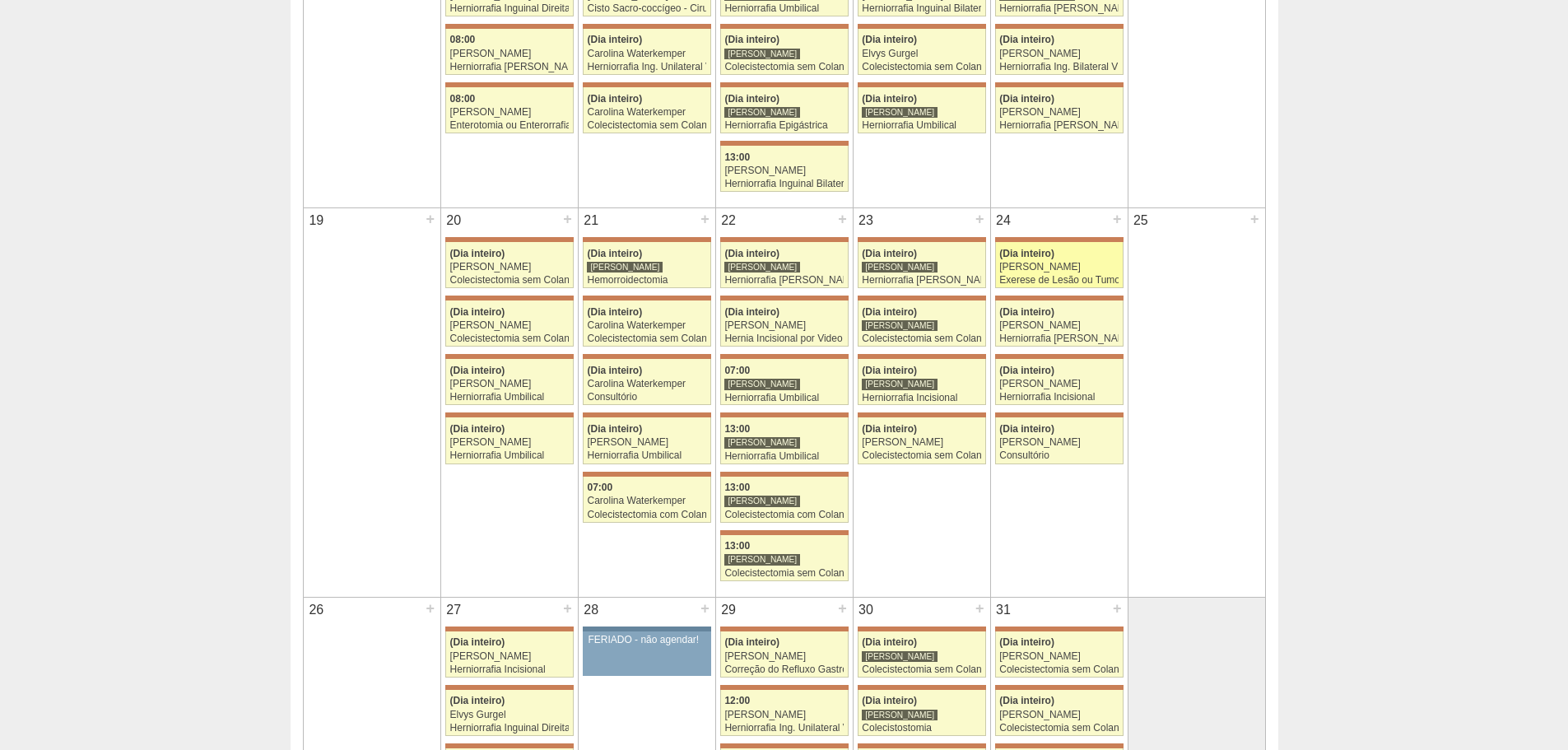
click at [1064, 279] on div "Exerese de Lesão ou Tumor de Pele" at bounding box center [1058, 280] width 119 height 11
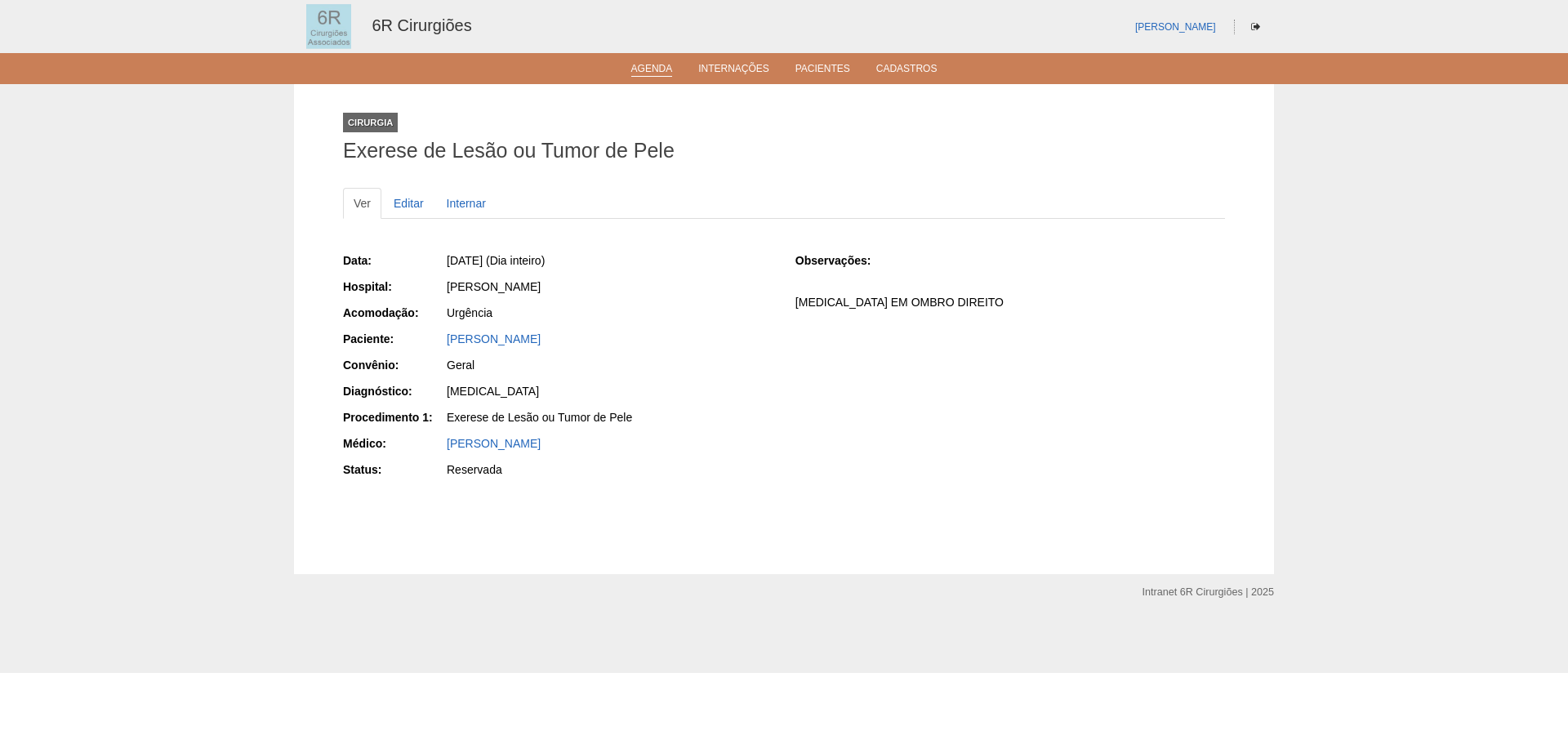
click at [642, 74] on link "Agenda" at bounding box center [652, 70] width 42 height 14
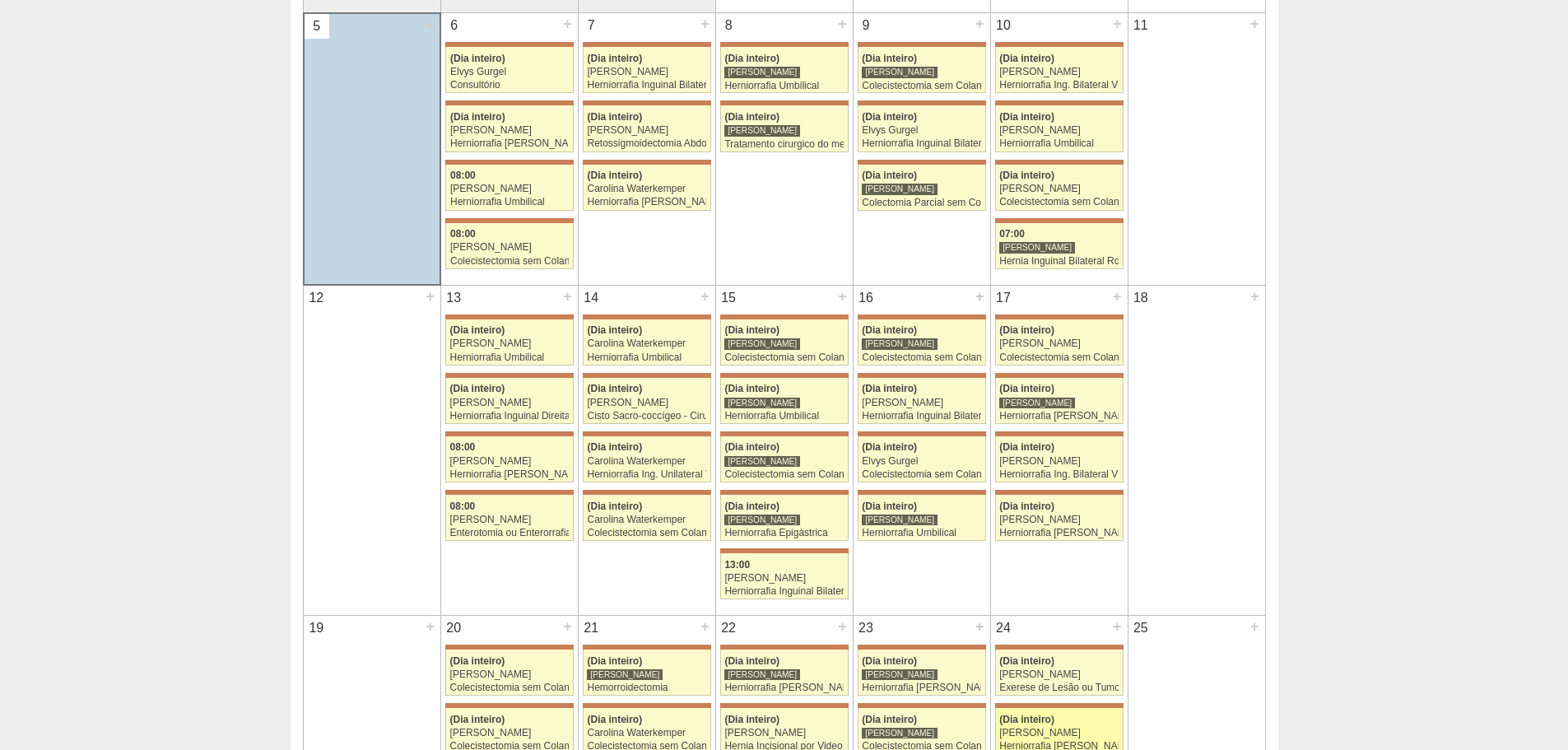
scroll to position [741, 0]
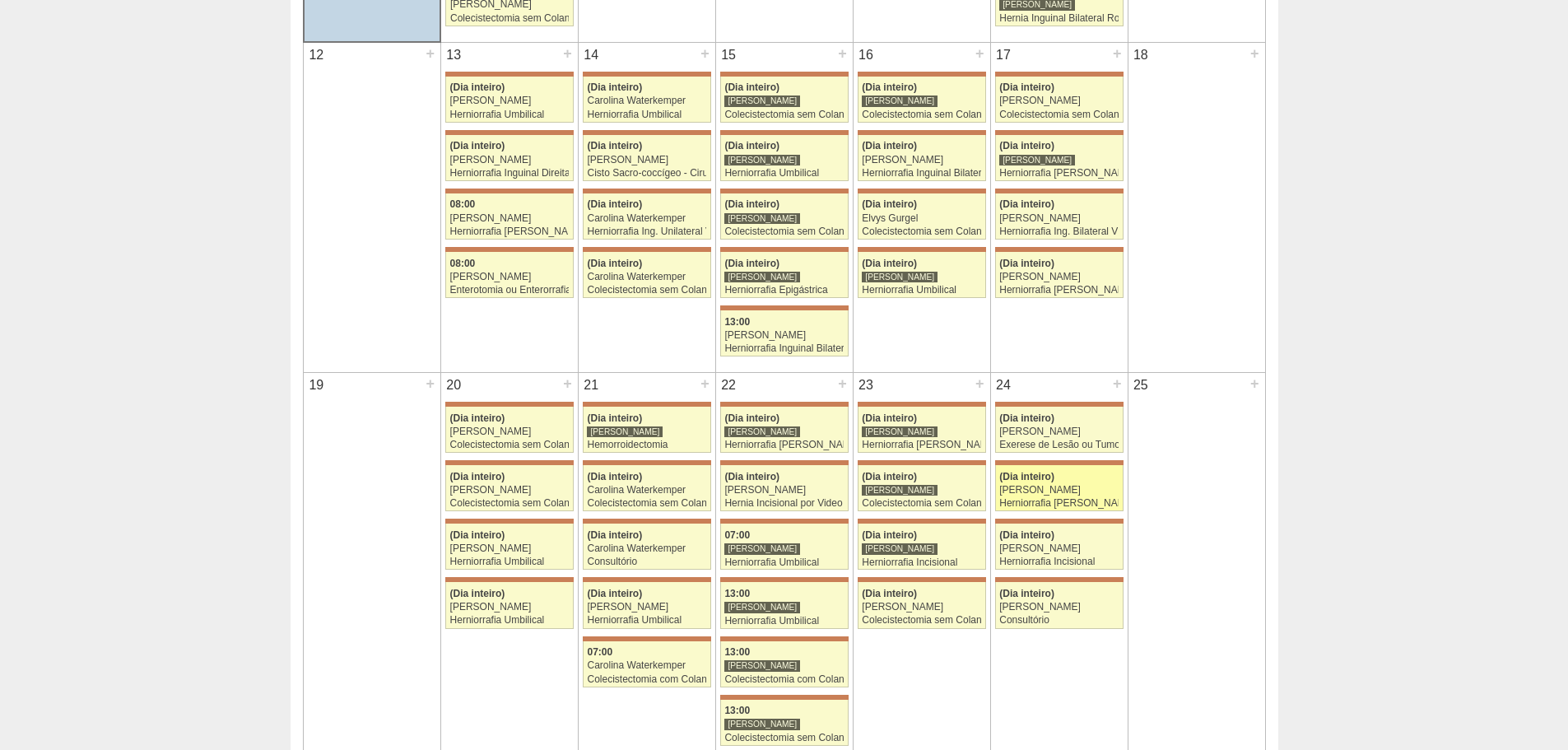
click at [1088, 486] on div "Gabriel Lopes" at bounding box center [1058, 490] width 119 height 11
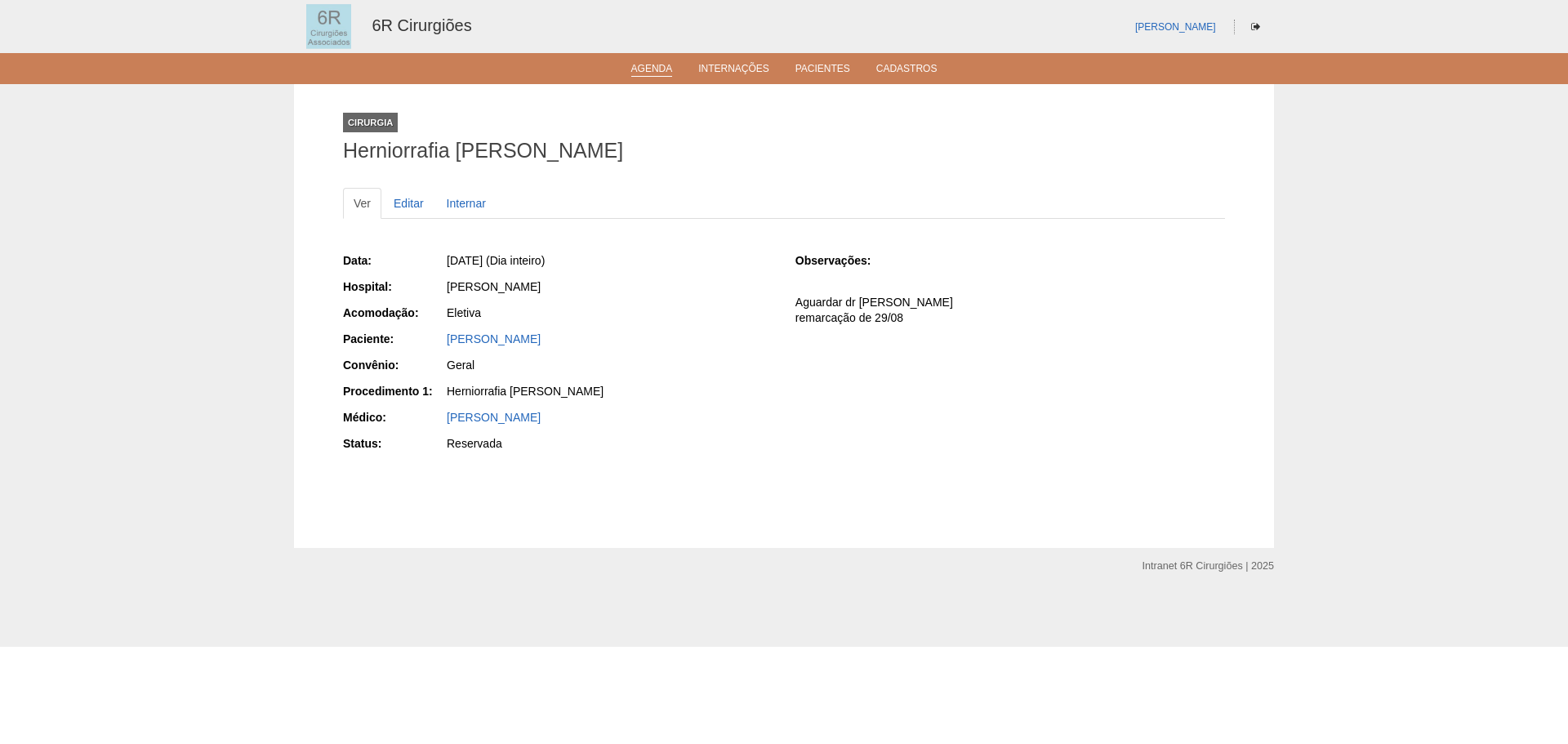
click at [646, 73] on link "Agenda" at bounding box center [652, 70] width 42 height 14
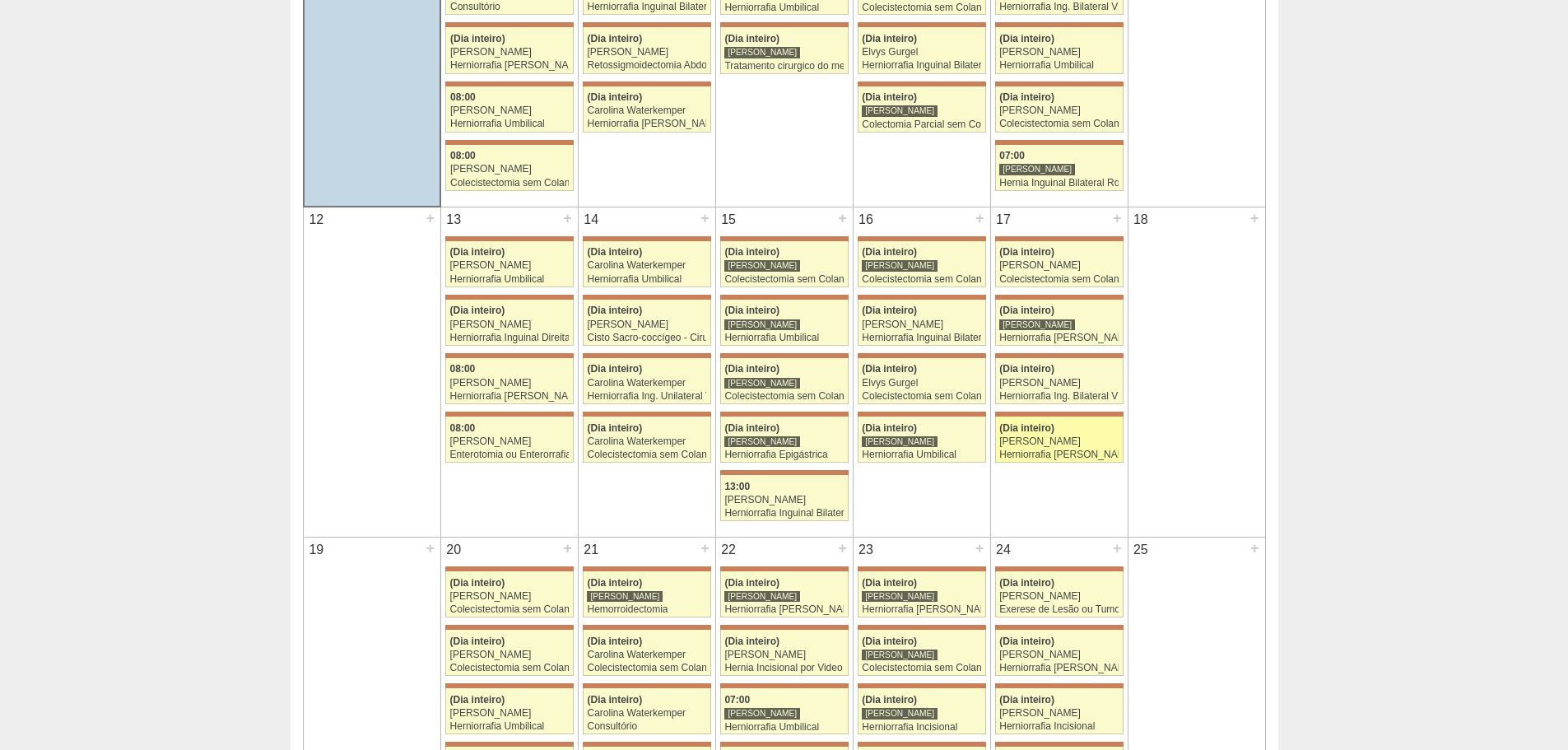
scroll to position [988, 0]
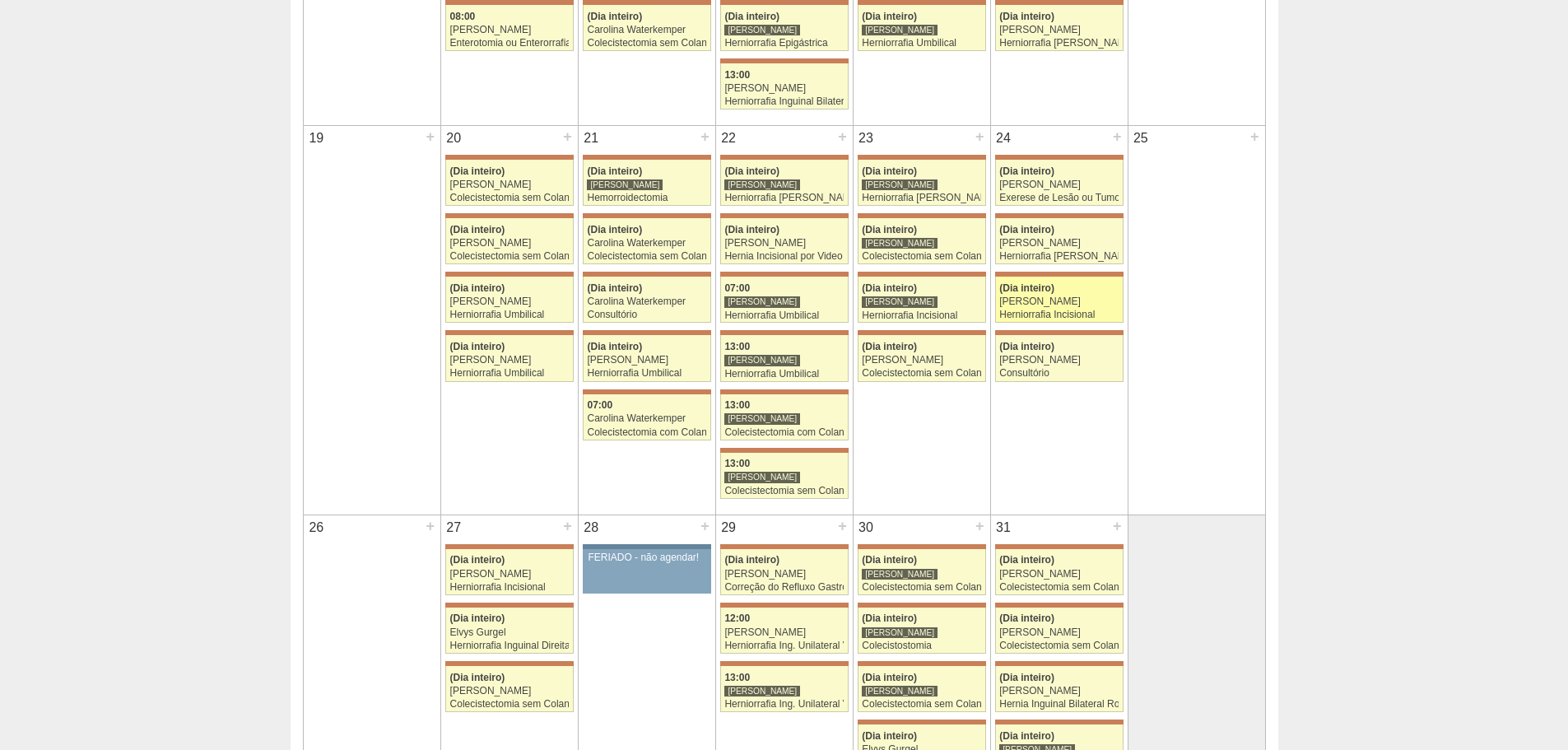
click at [1070, 308] on link "71749 Gabriel Lopes (Dia inteiro) Gabriel Lopes Herniorrafia Incisional Hospita…" at bounding box center [1059, 299] width 128 height 46
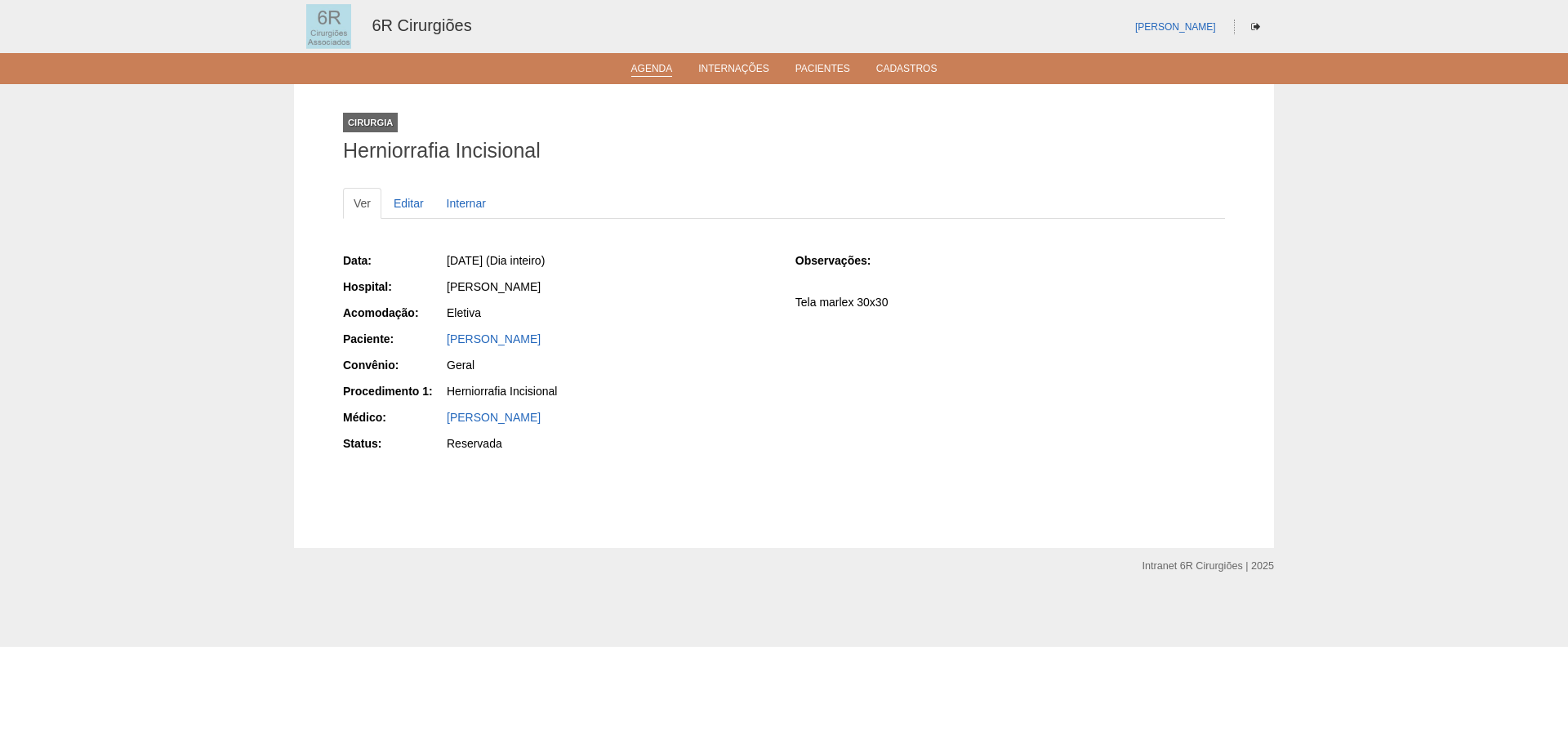
click at [651, 69] on link "Agenda" at bounding box center [652, 70] width 42 height 14
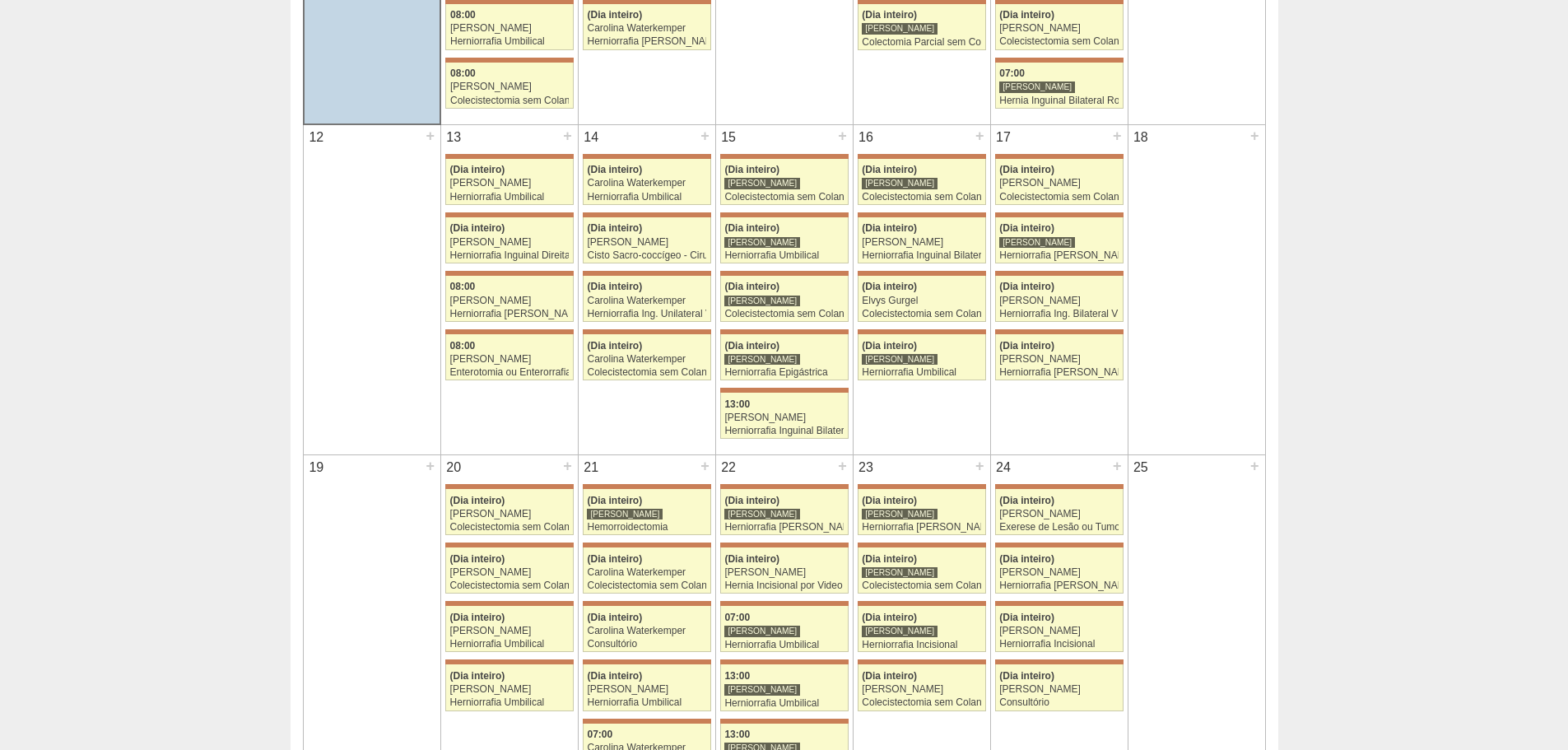
scroll to position [988, 0]
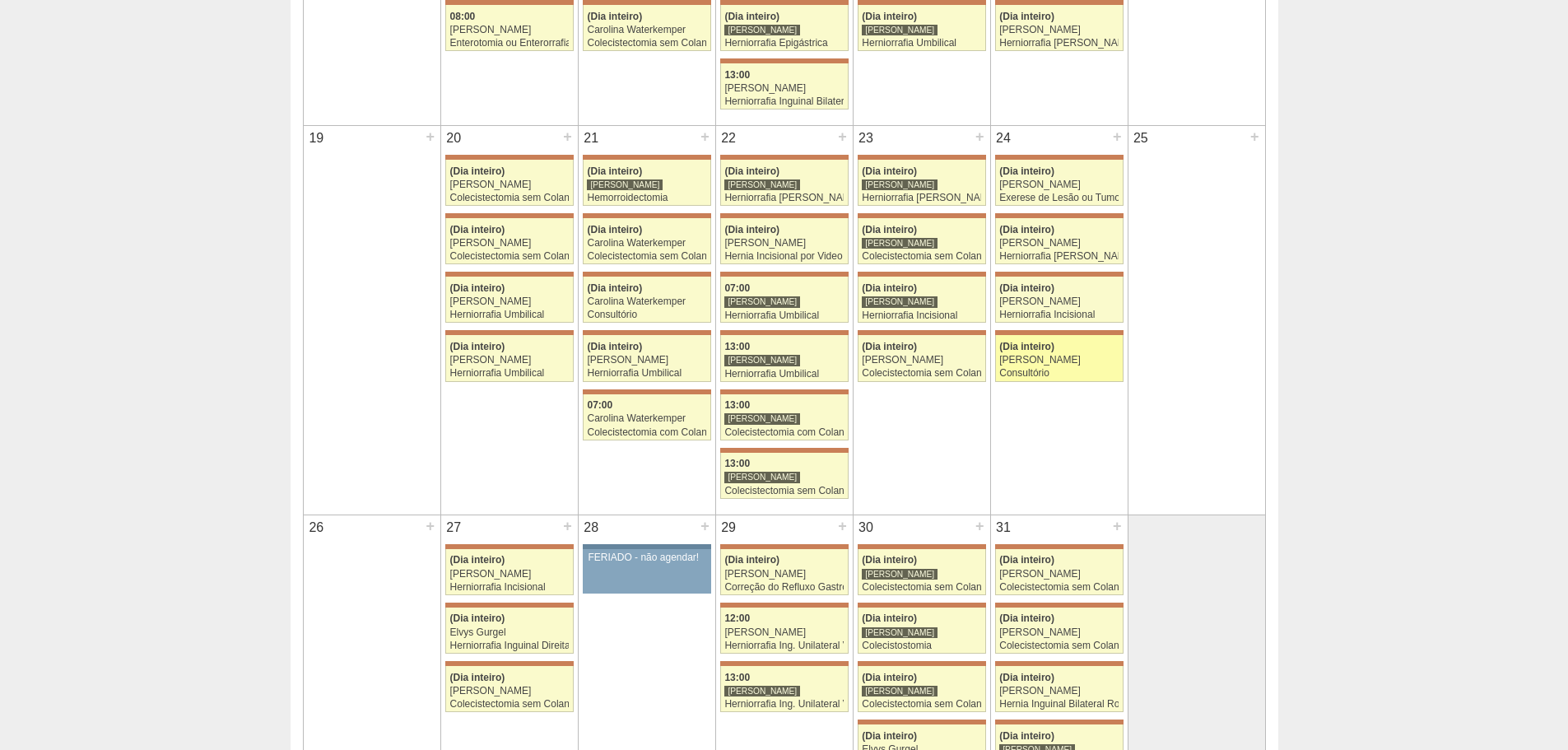
click at [1111, 371] on div "Consultório" at bounding box center [1058, 373] width 119 height 11
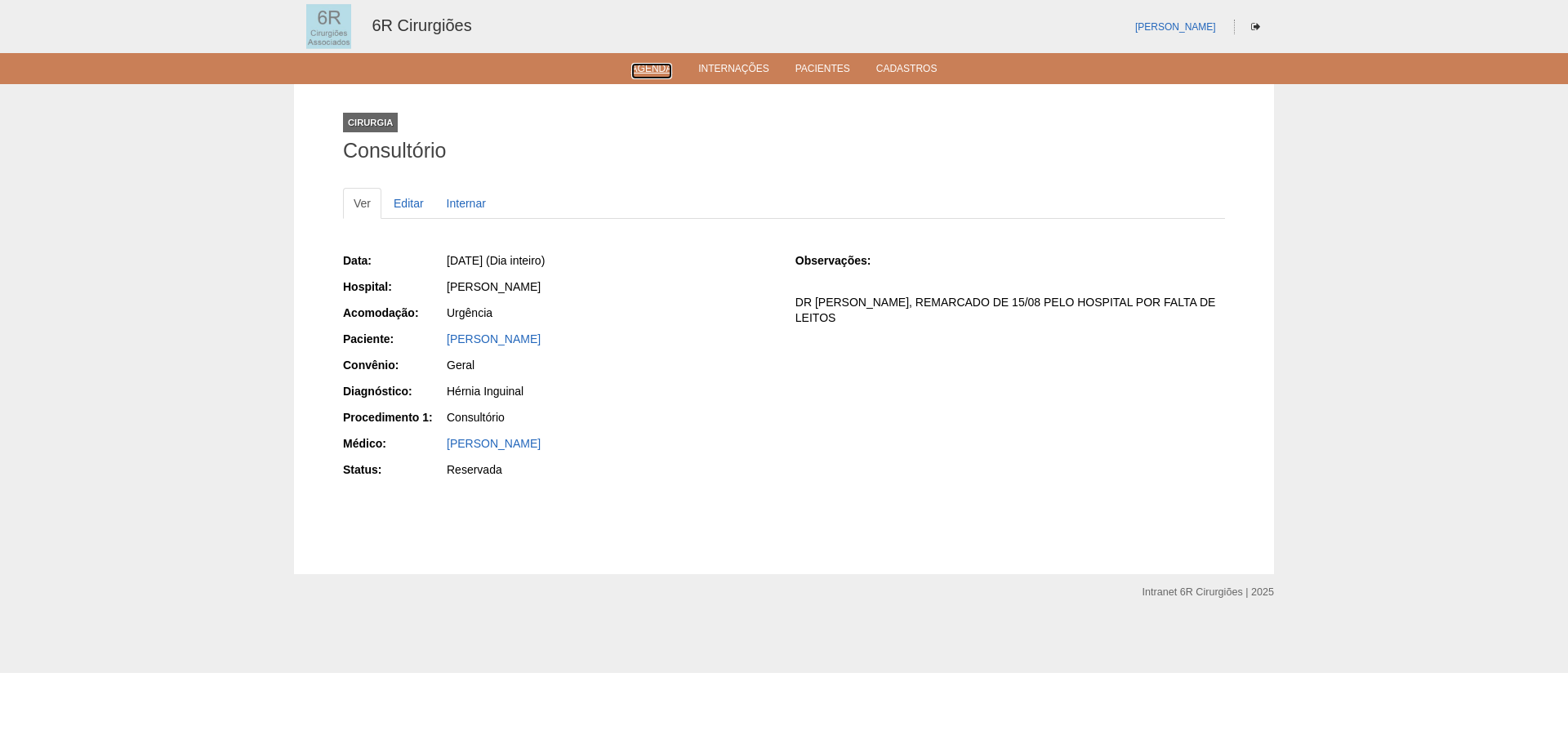
click at [658, 78] on ul "Agenda Internações Pacientes Cadastros" at bounding box center [784, 68] width 1568 height 31
click at [652, 70] on link "Agenda" at bounding box center [652, 70] width 42 height 14
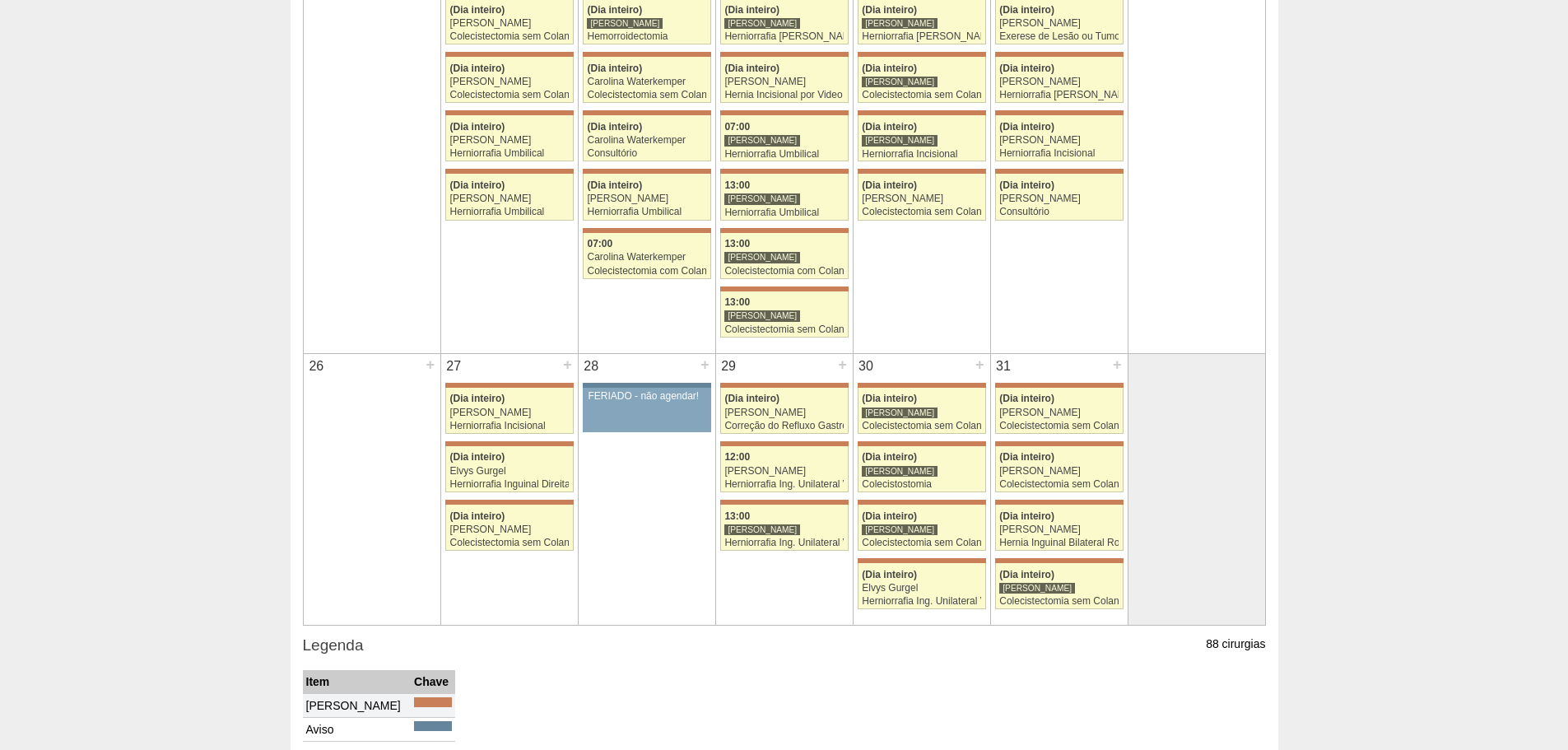
scroll to position [1152, 0]
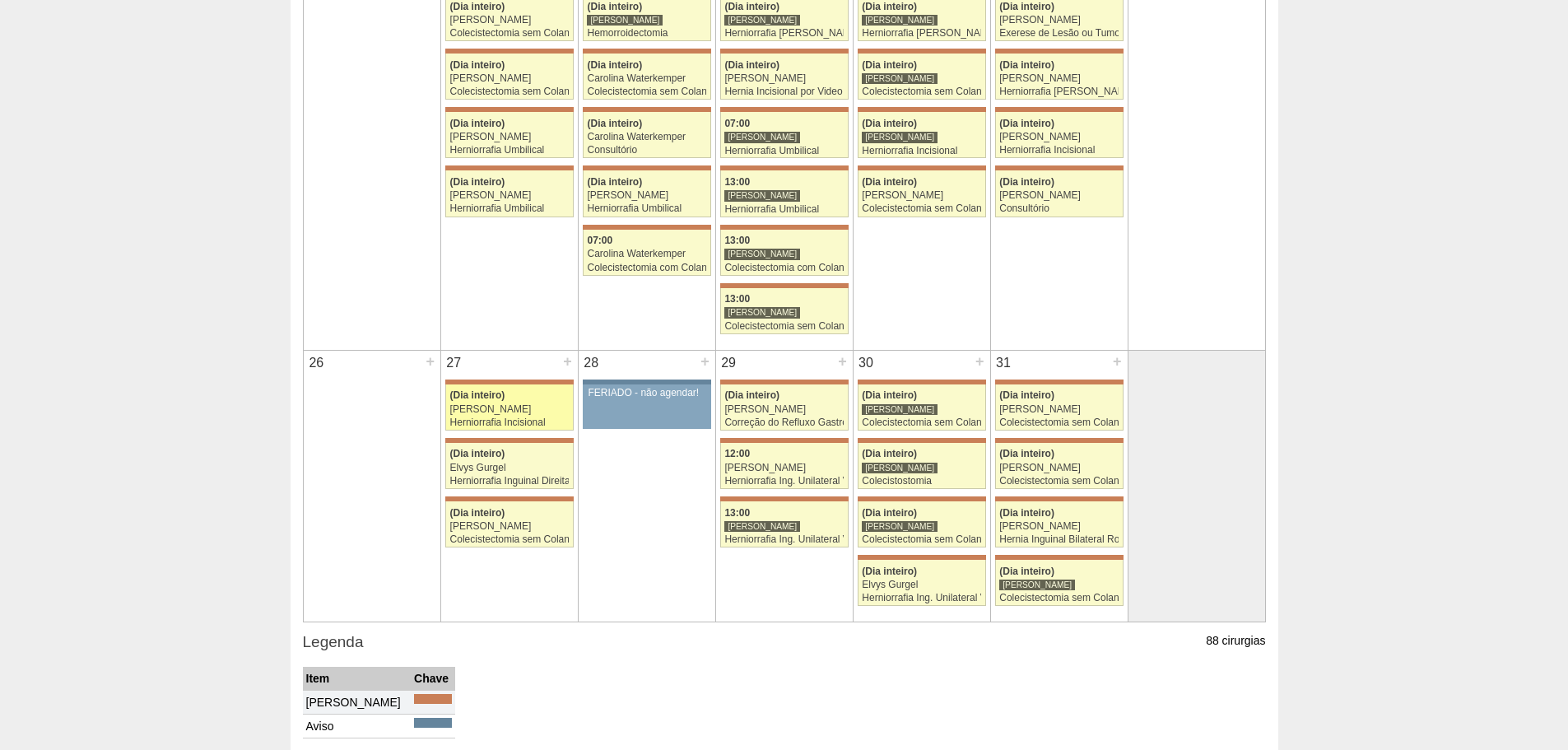
click at [494, 419] on div "Herniorrafia Incisional" at bounding box center [509, 422] width 119 height 11
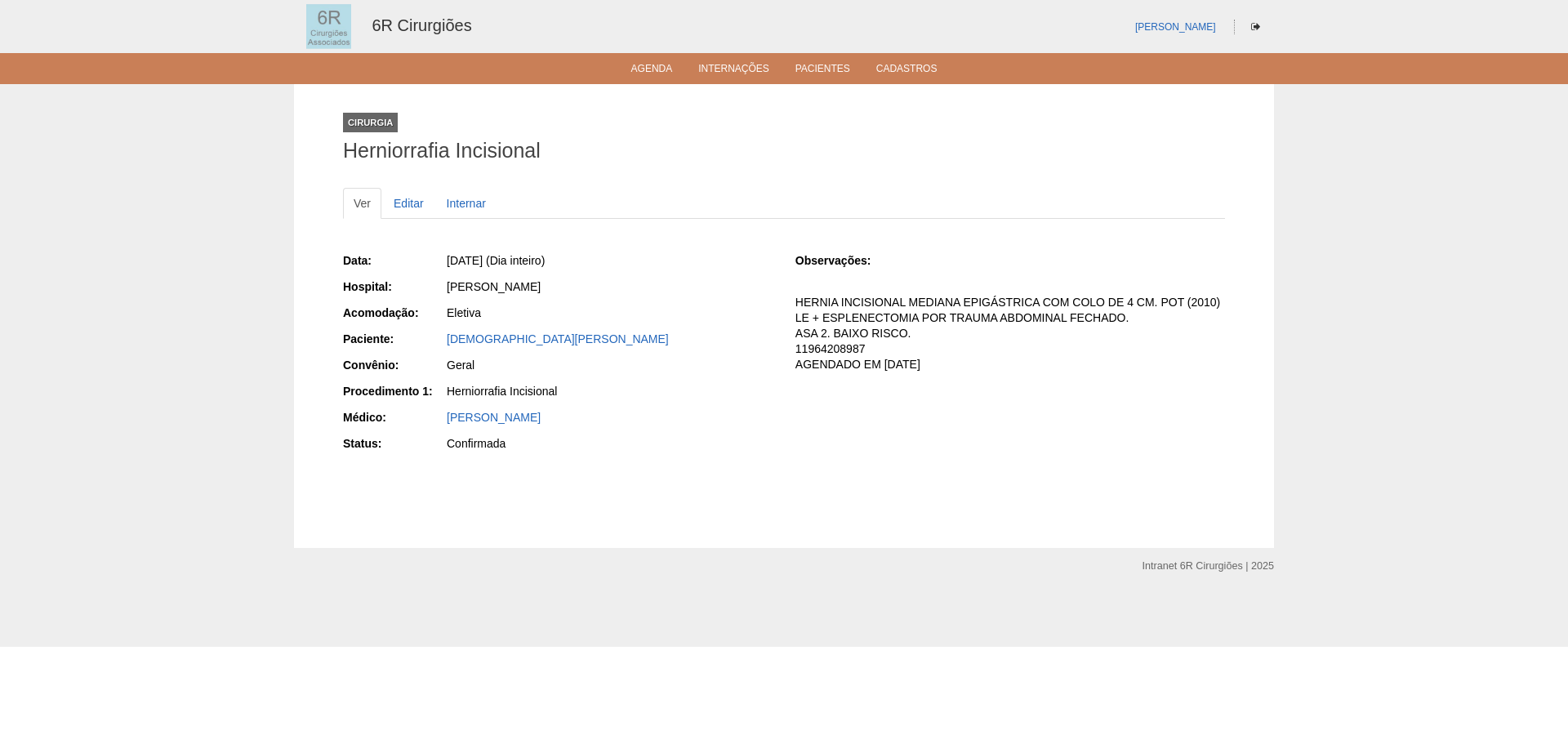
click at [729, 378] on div "Data: [DATE] (Dia inteiro) Hospital: [PERSON_NAME] Acomodação: Eletiva Paciente…" at bounding box center [558, 354] width 430 height 215
click at [655, 66] on link "Agenda" at bounding box center [652, 70] width 42 height 14
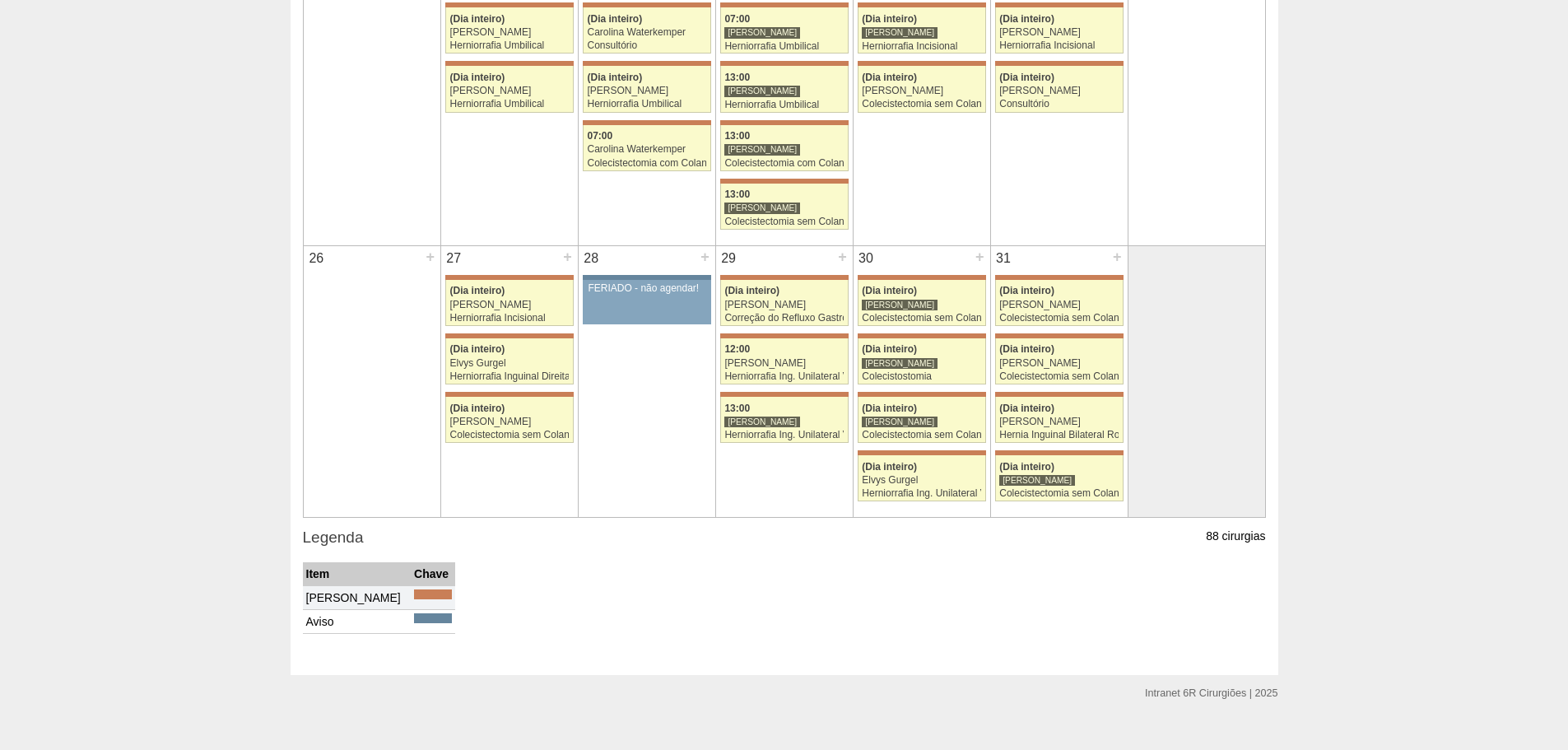
scroll to position [1281, 0]
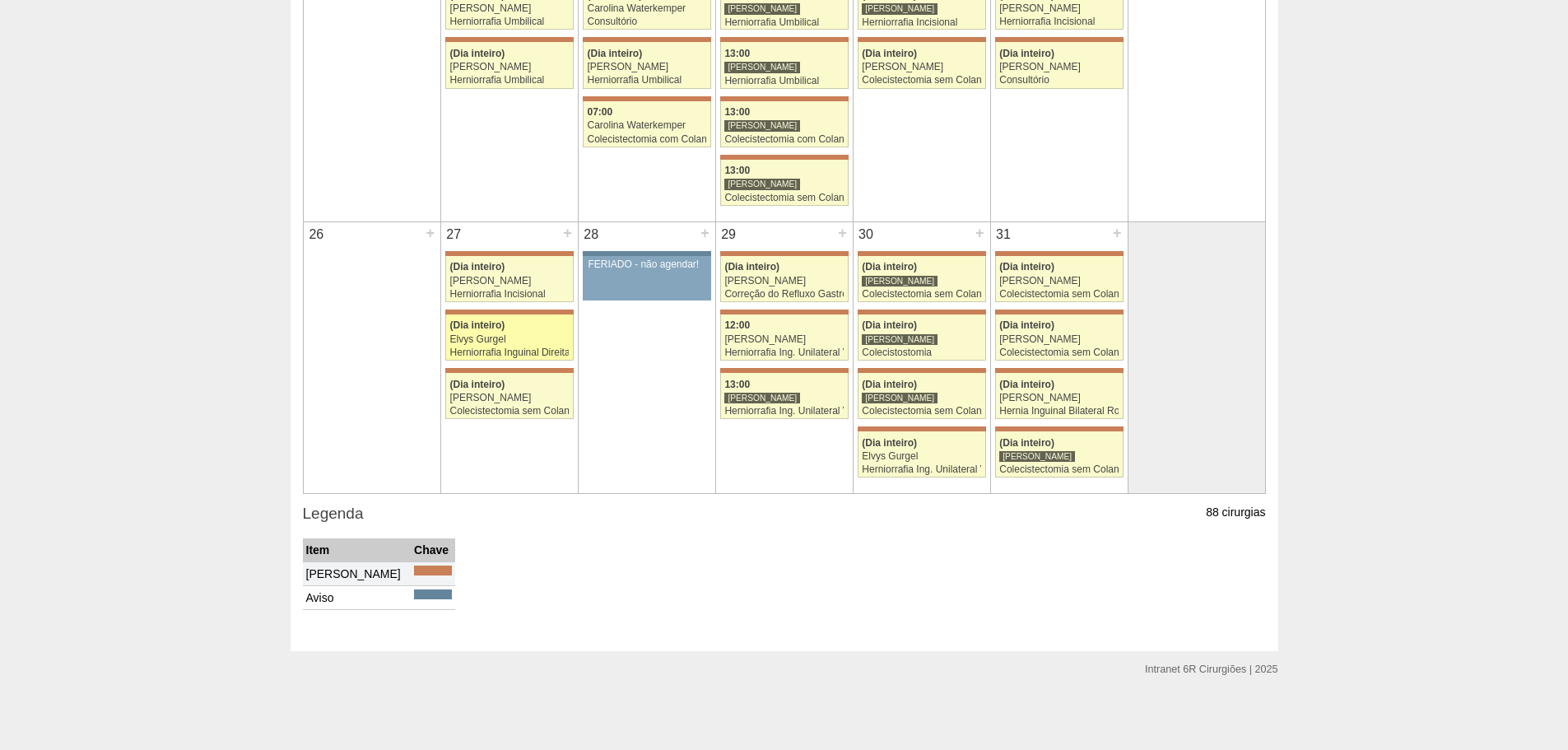
click at [512, 334] on div "Elvys Gurgel" at bounding box center [509, 339] width 119 height 11
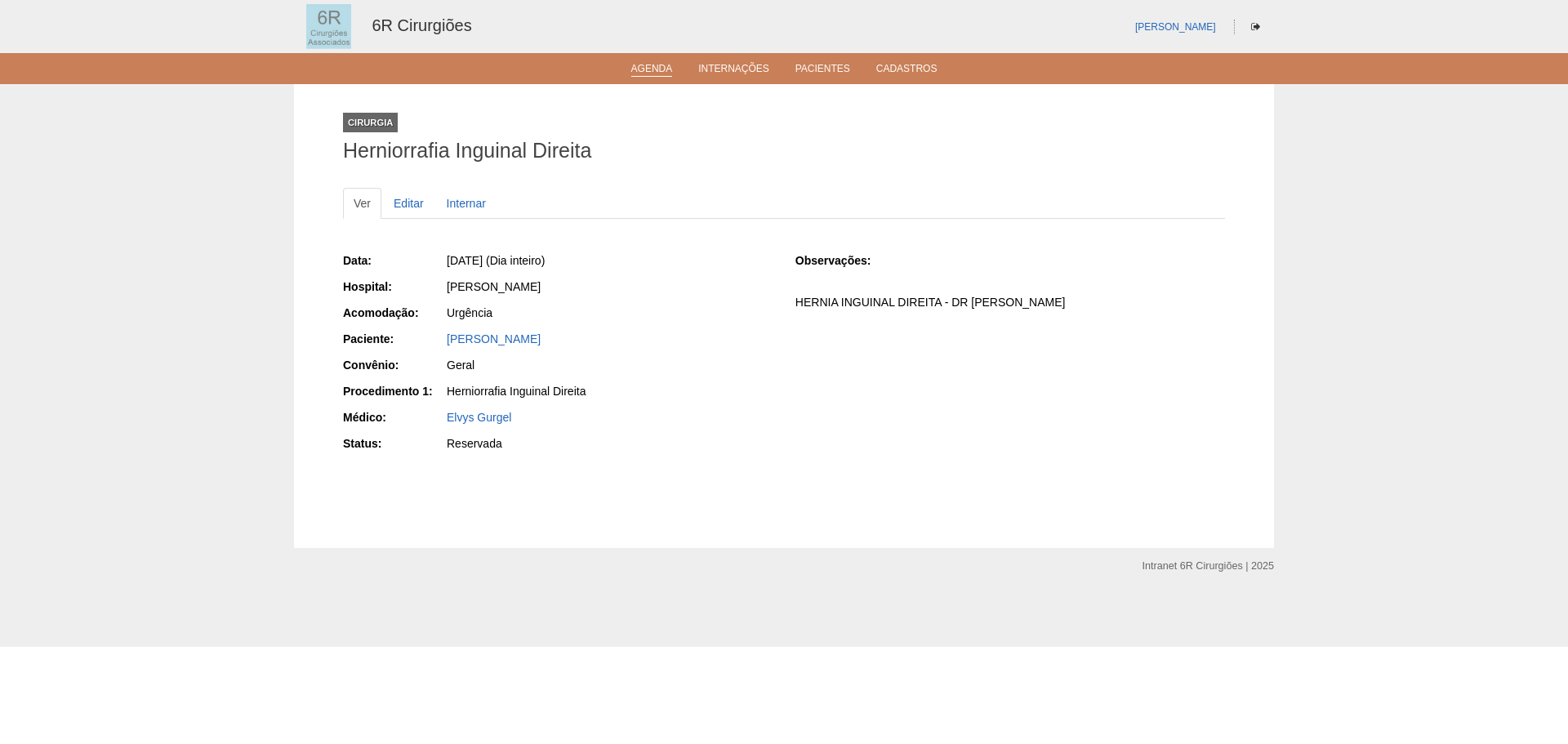
click at [648, 75] on link "Agenda" at bounding box center [652, 70] width 42 height 14
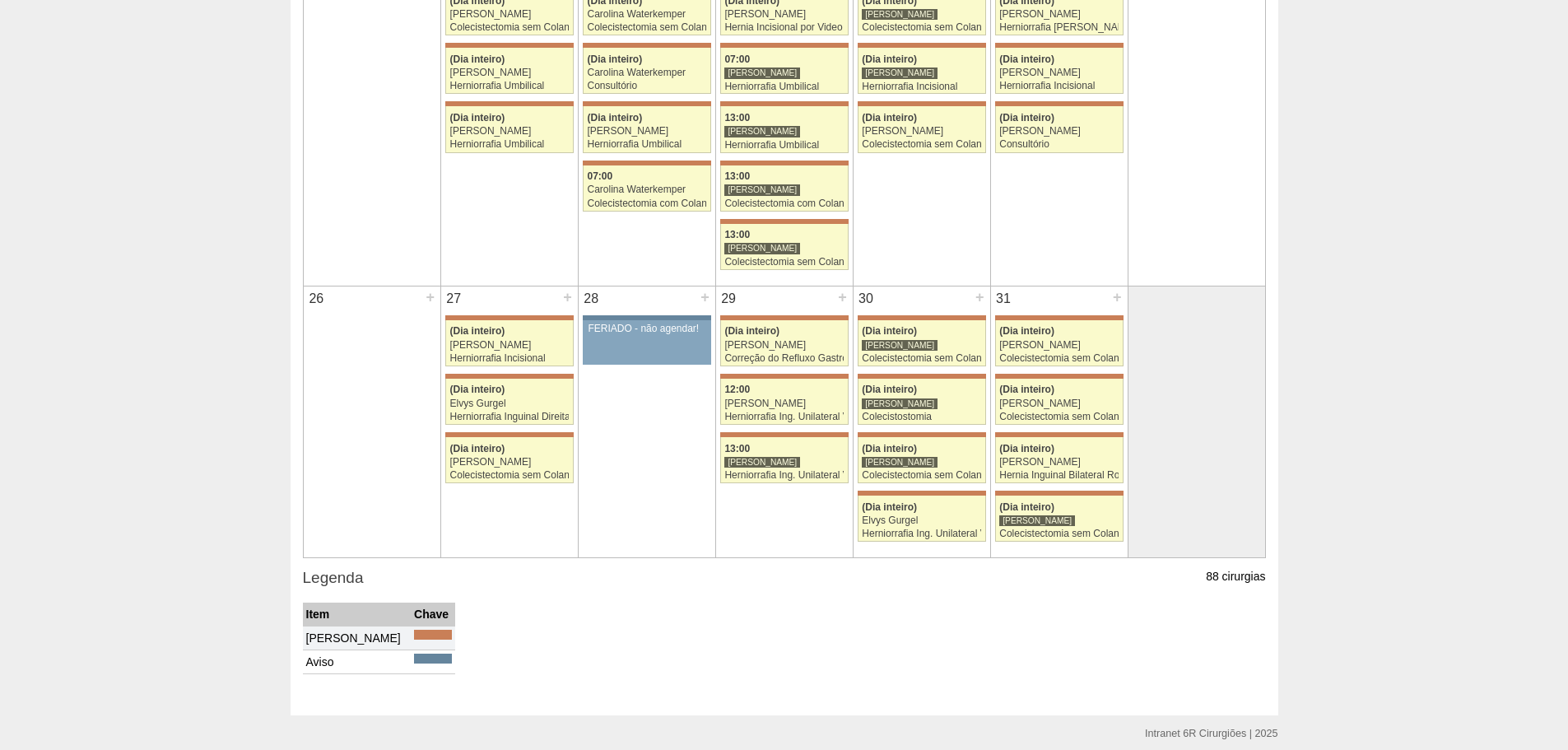
scroll to position [1281, 0]
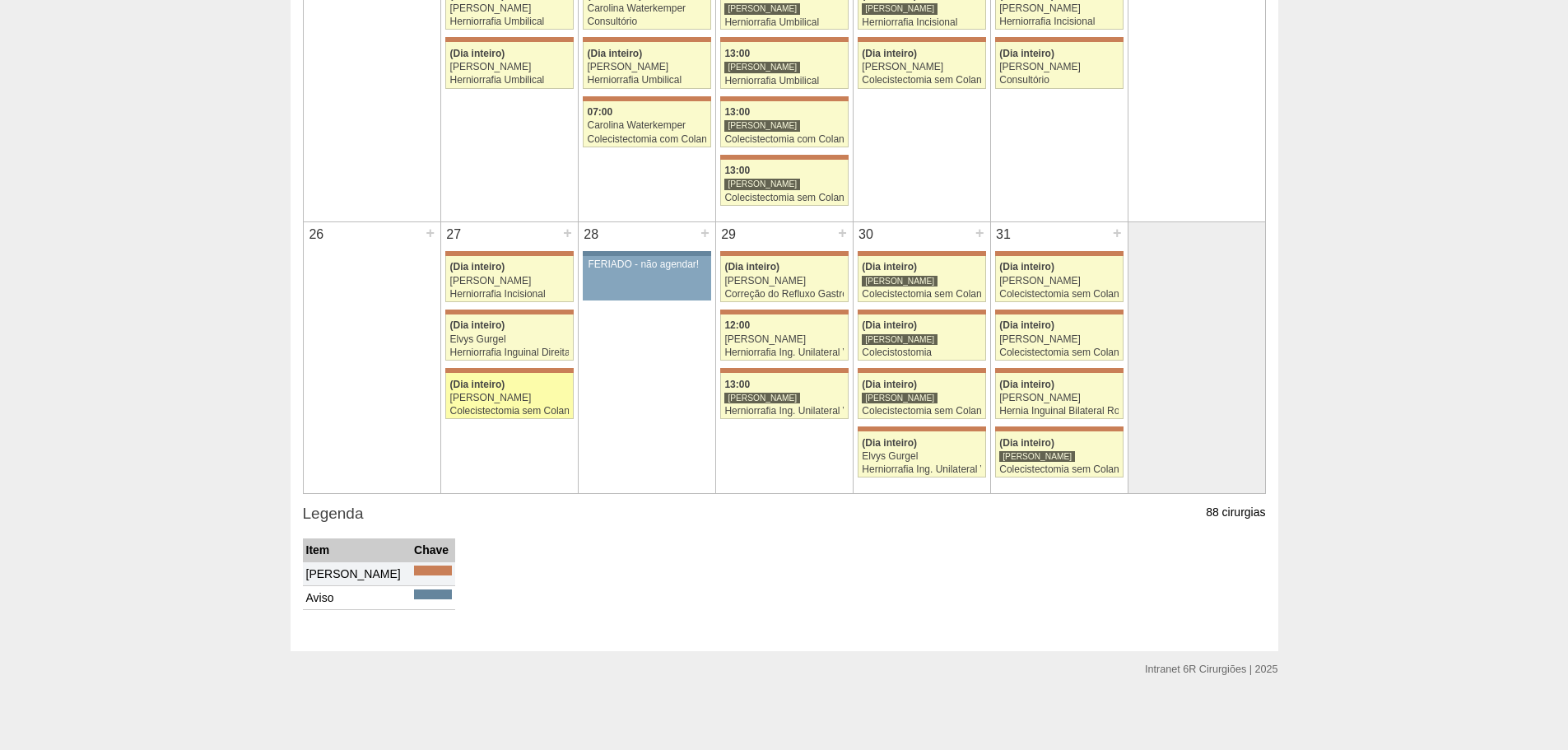
click at [503, 414] on div "Colecistectomia sem Colangiografia" at bounding box center [509, 411] width 119 height 11
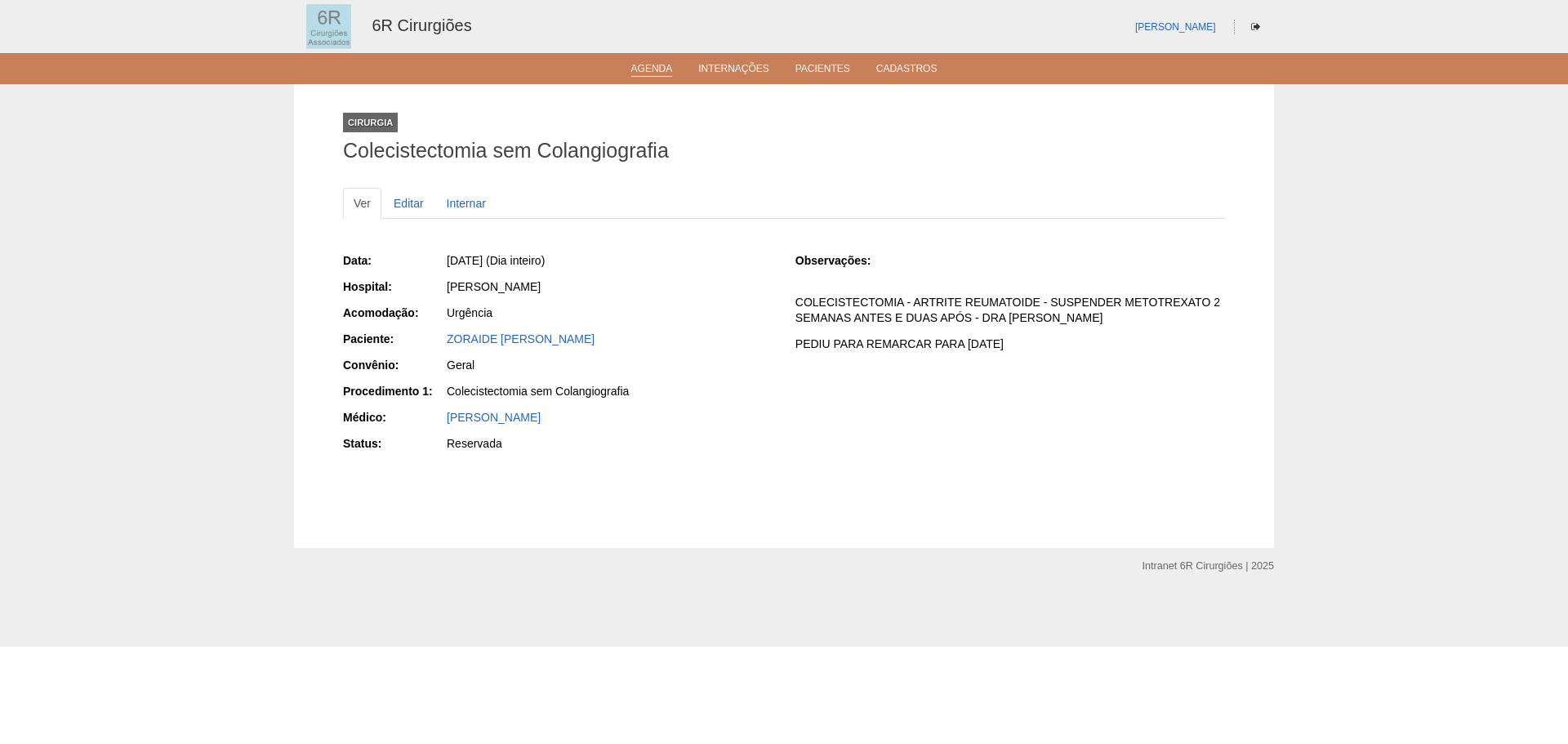
click at [634, 59] on ul "Agenda Internações Pacientes Cadastros" at bounding box center [784, 68] width 1568 height 31
click at [634, 67] on link "Agenda" at bounding box center [652, 70] width 42 height 14
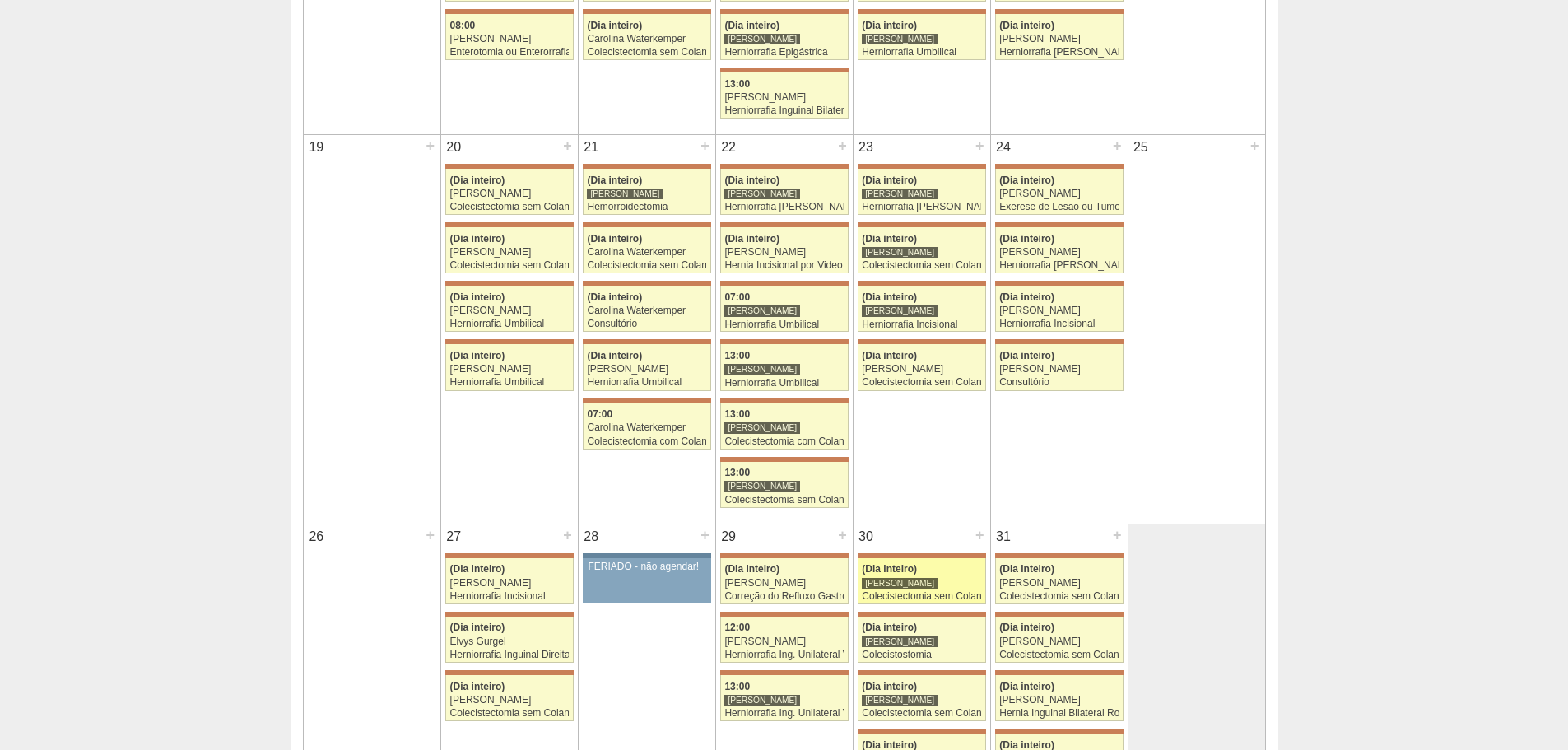
scroll to position [1152, 0]
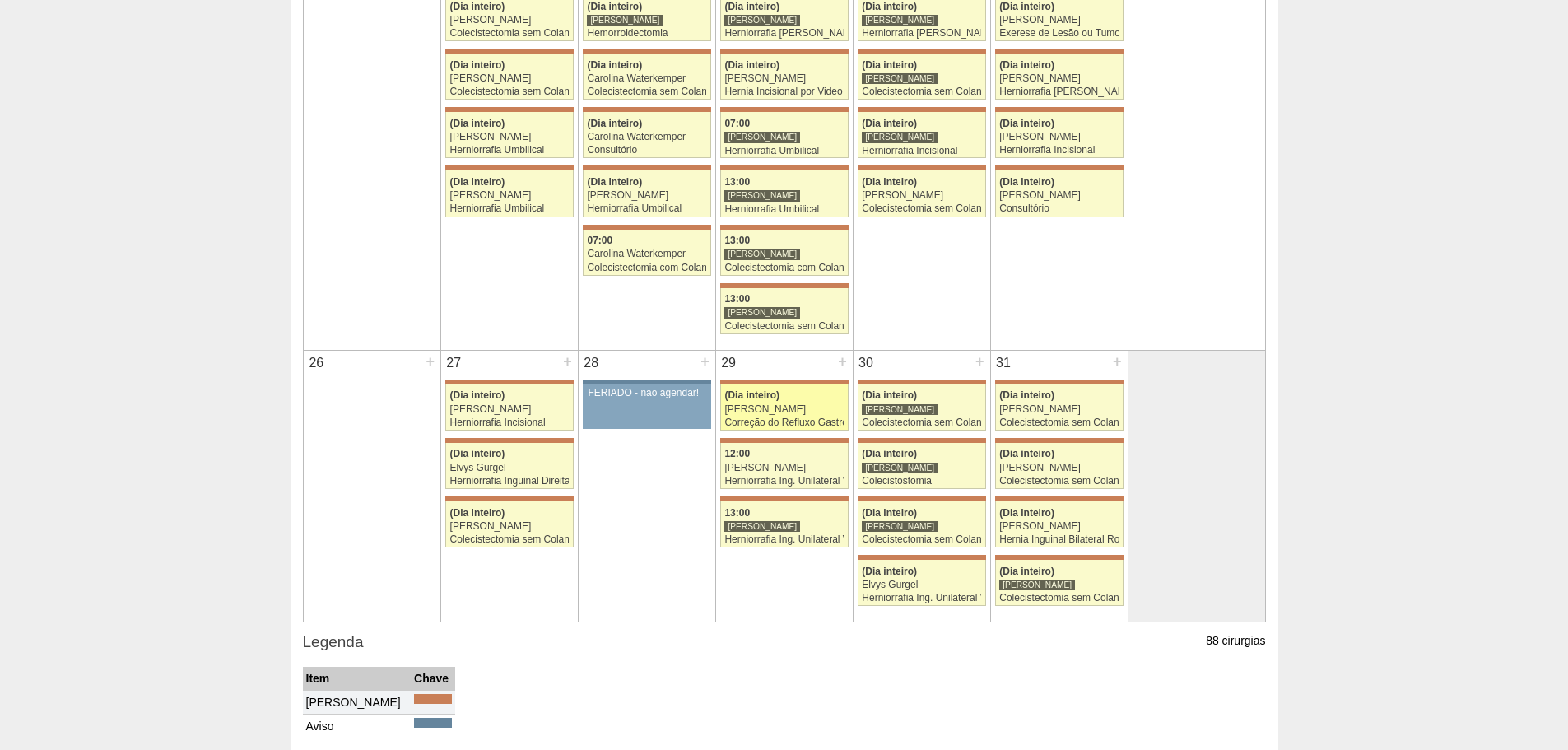
click at [806, 412] on div "[PERSON_NAME]" at bounding box center [783, 410] width 119 height 11
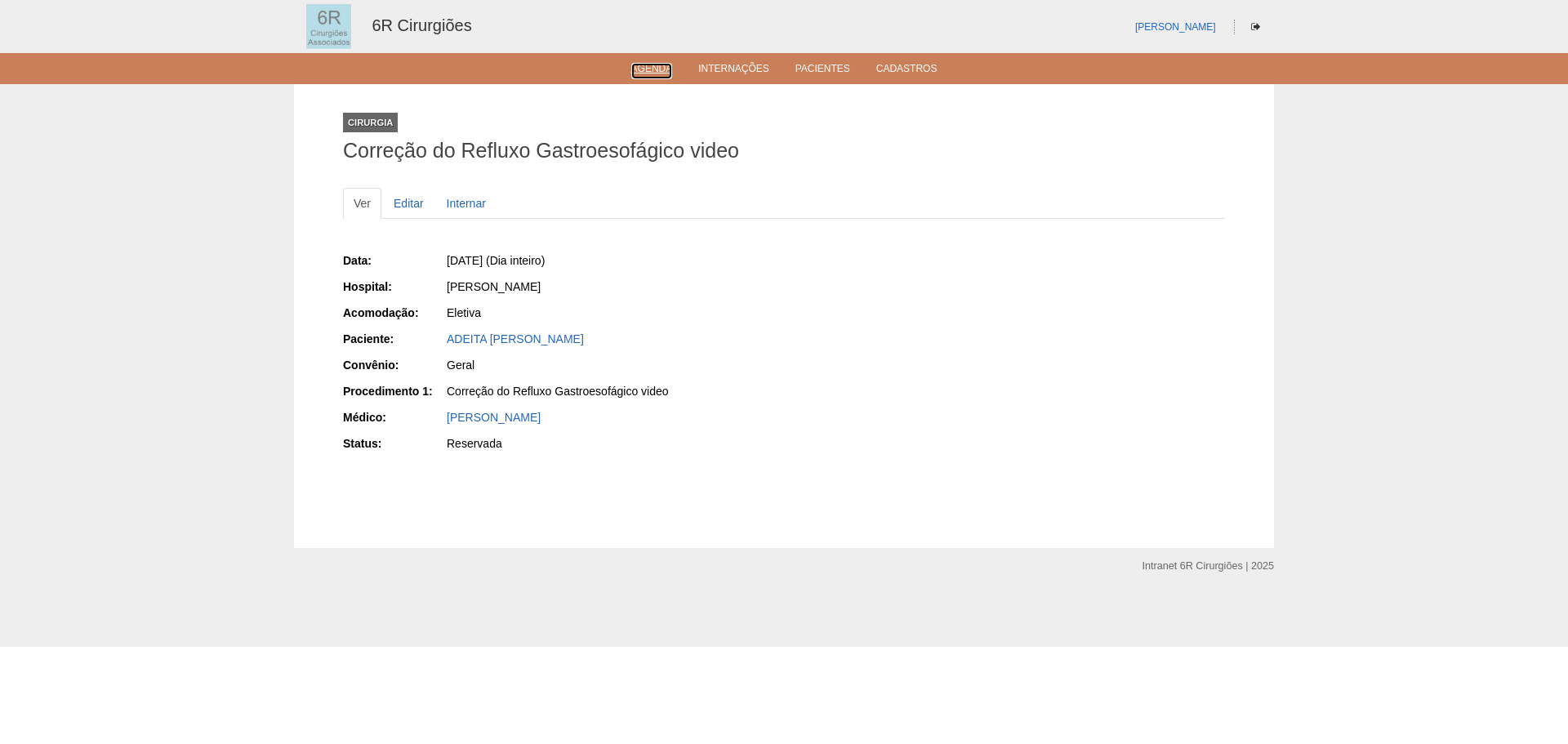
click at [661, 77] on ul "Agenda Internações Pacientes Cadastros" at bounding box center [784, 68] width 1568 height 31
click at [650, 72] on link "Agenda" at bounding box center [652, 70] width 42 height 14
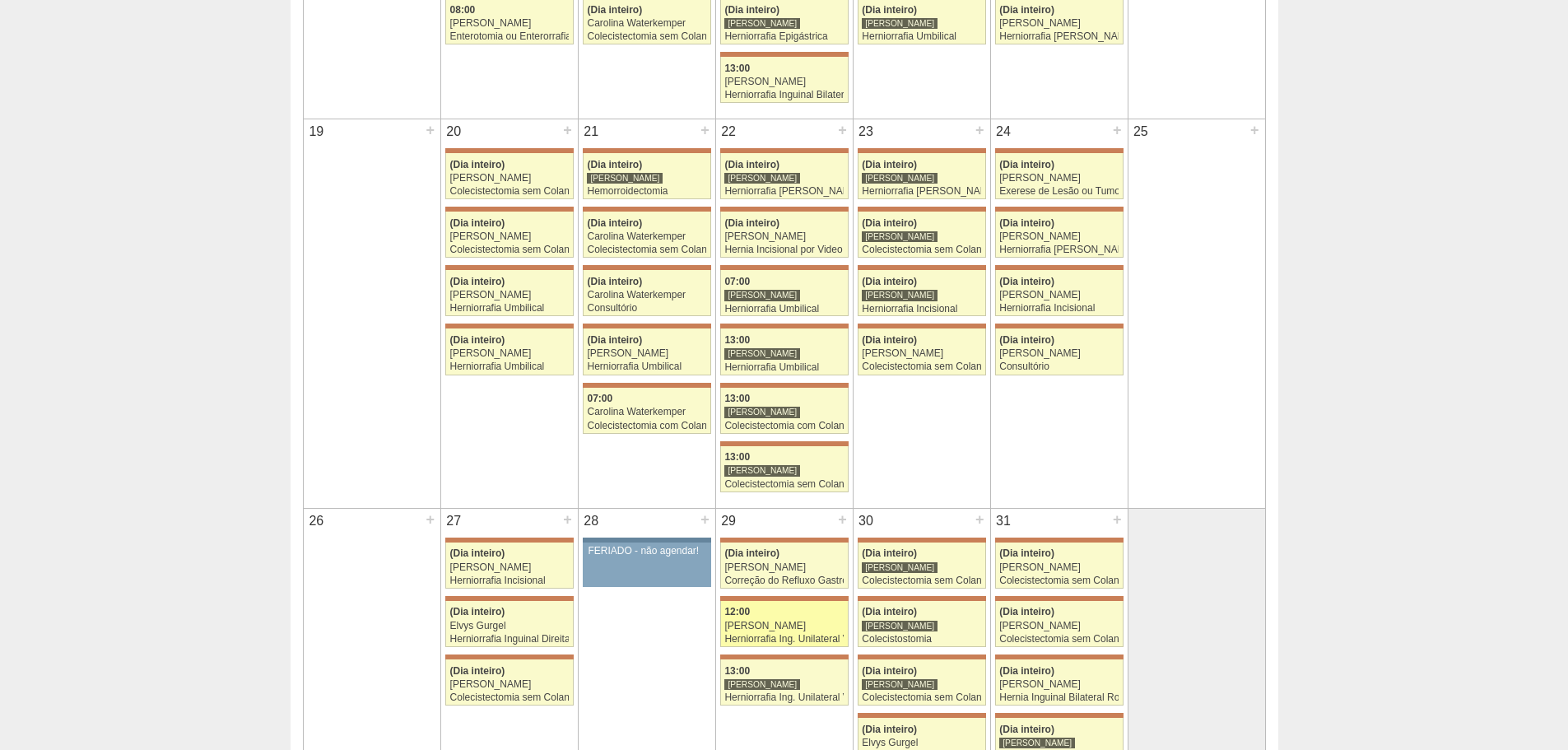
scroll to position [1152, 0]
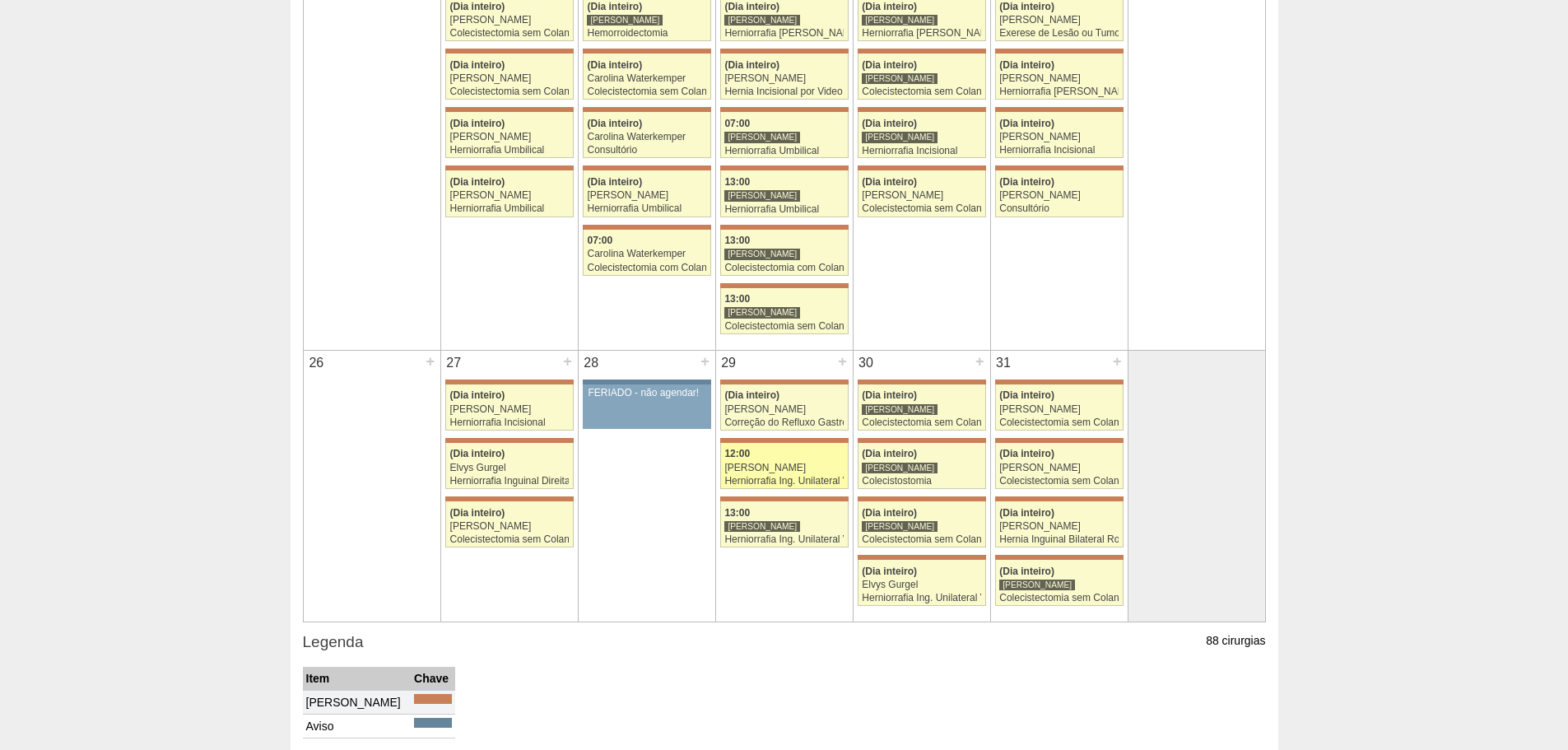
click at [818, 465] on div "[PERSON_NAME]" at bounding box center [783, 468] width 119 height 11
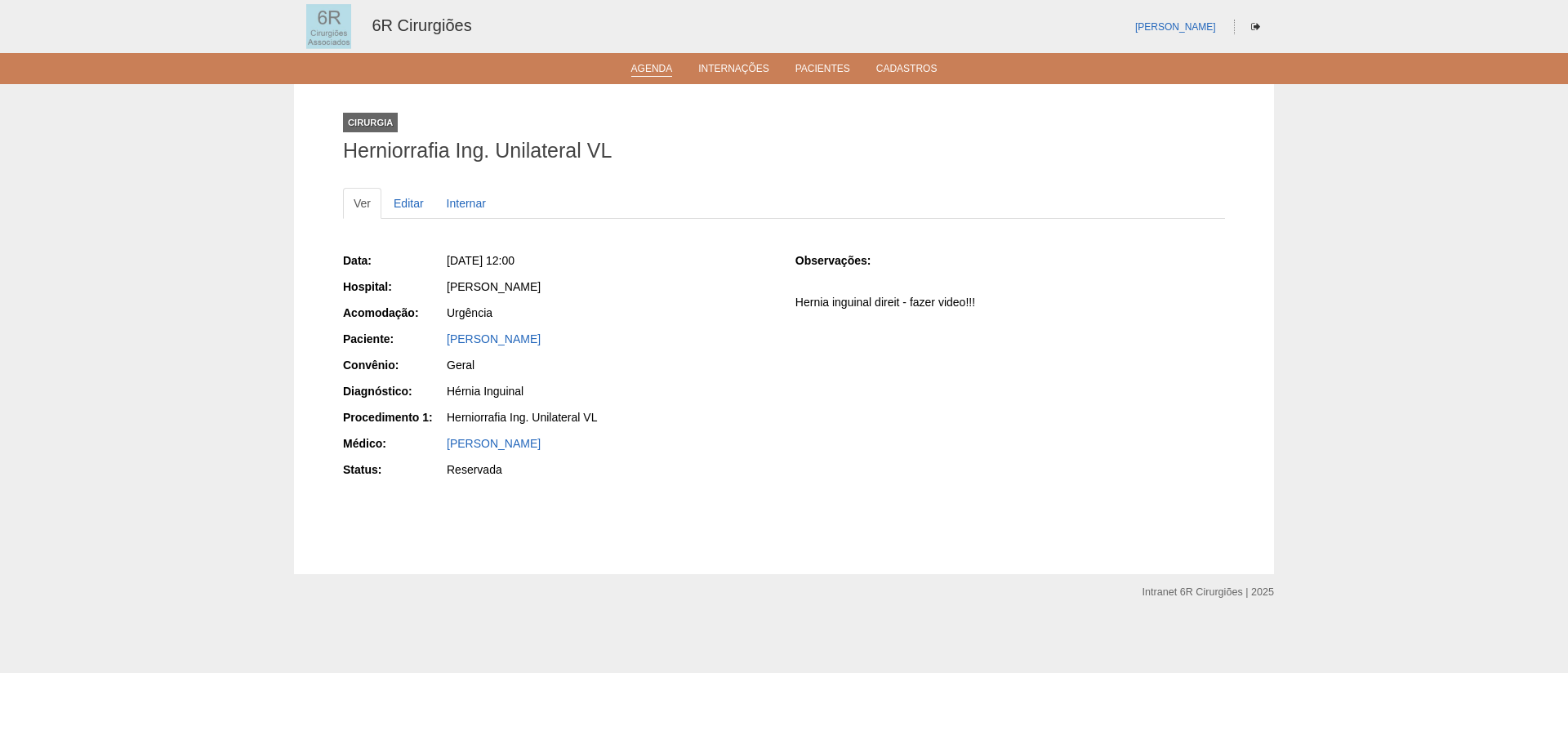
click at [665, 66] on link "Agenda" at bounding box center [652, 70] width 42 height 14
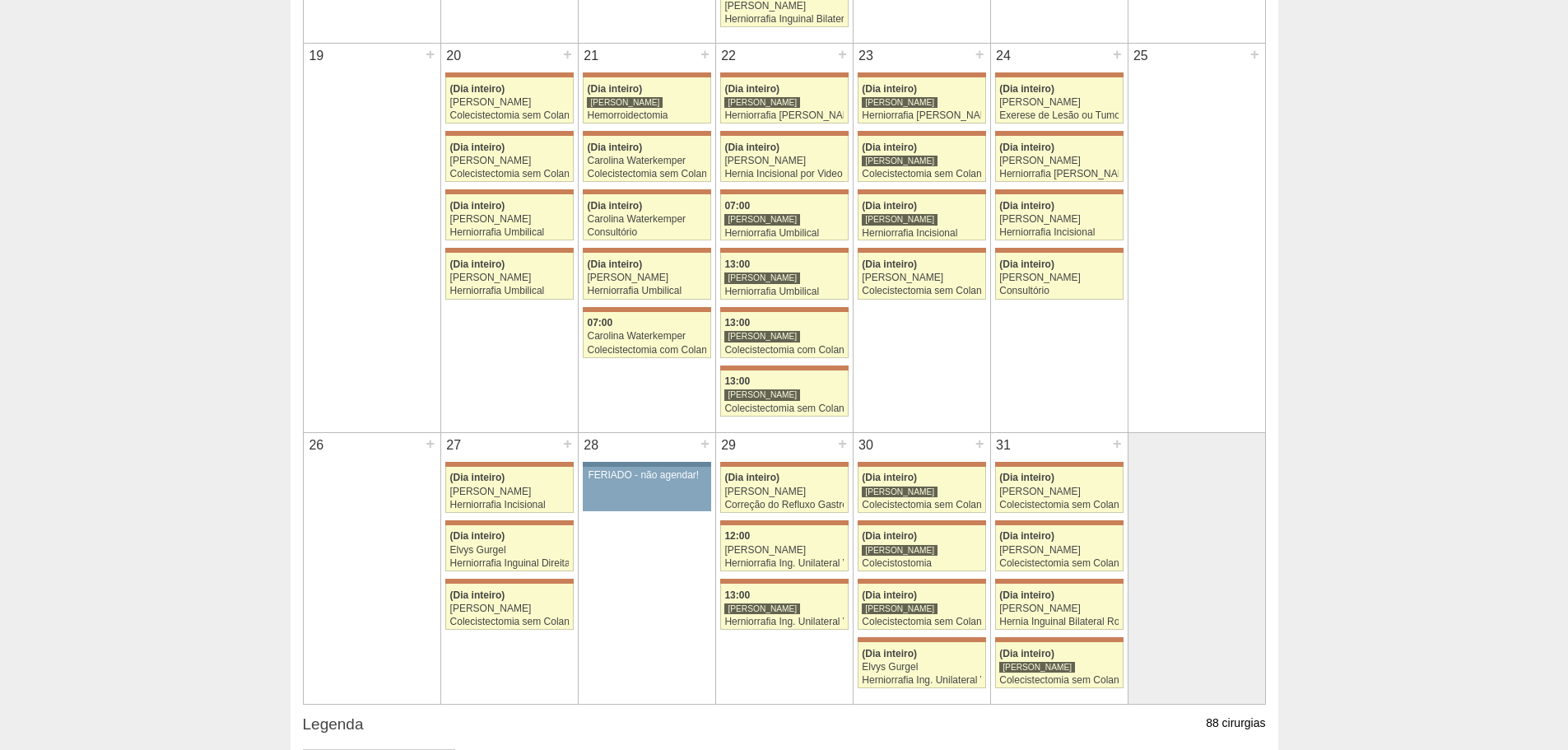
scroll to position [1281, 0]
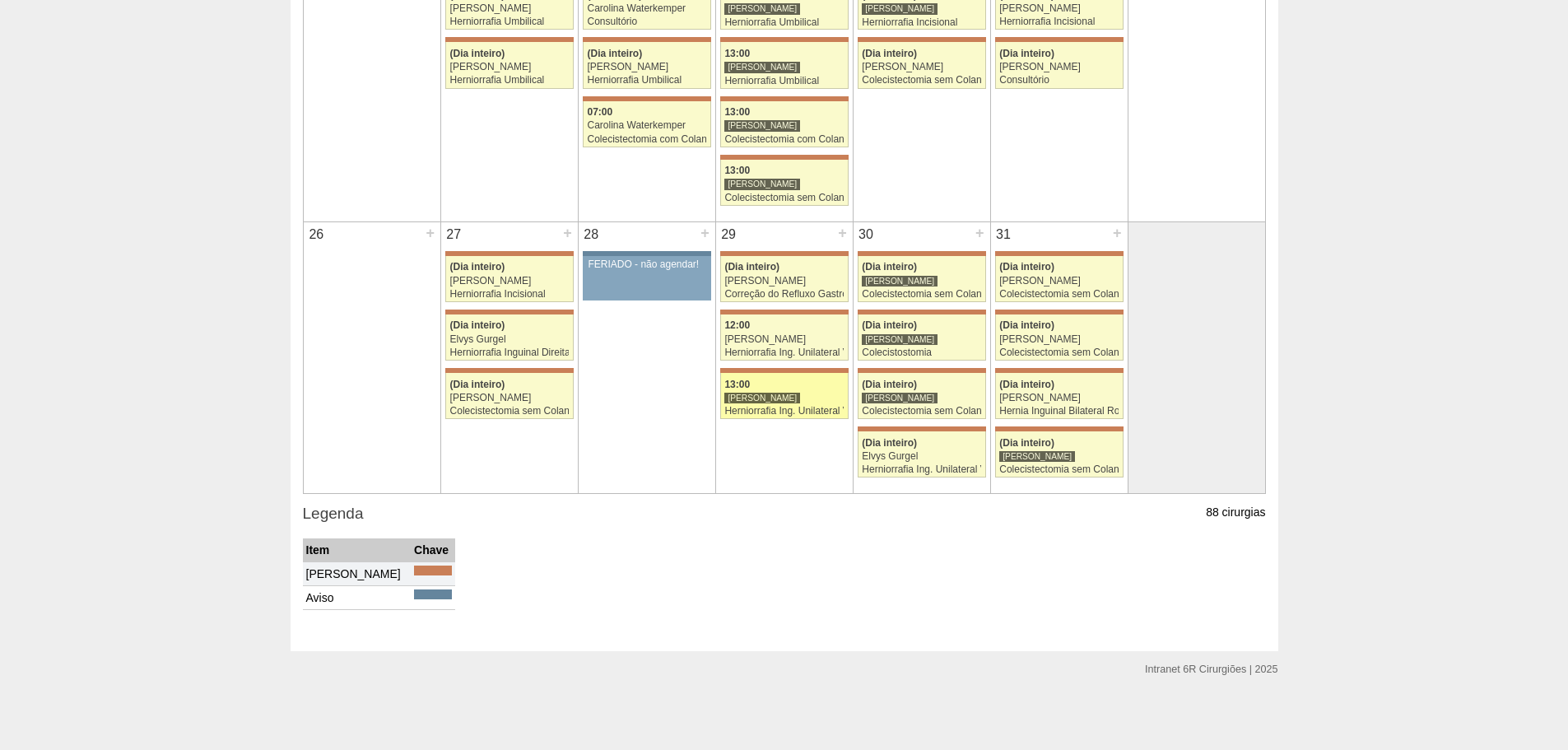
click at [806, 412] on div "Herniorrafia Ing. Unilateral VL" at bounding box center [783, 411] width 119 height 11
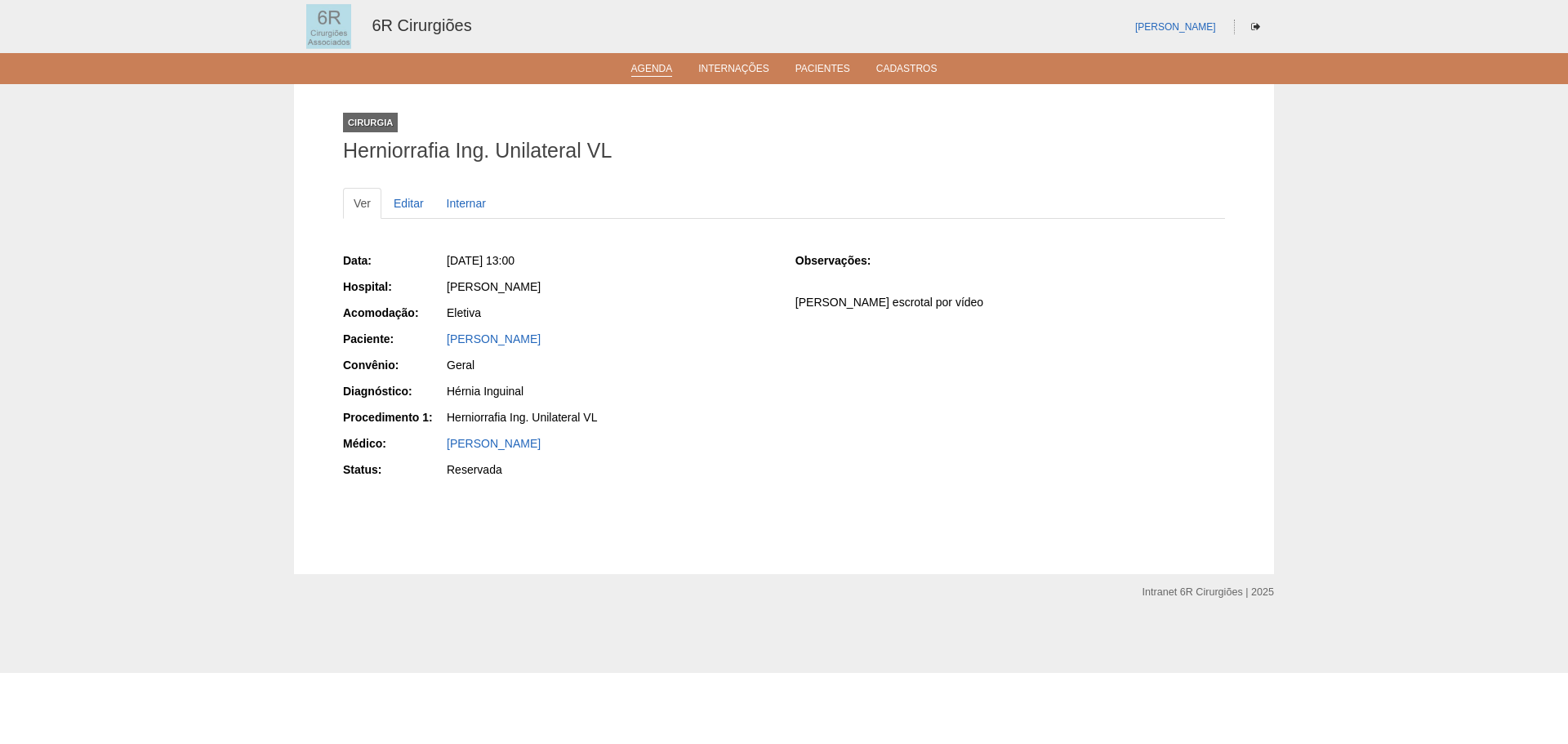
click at [649, 76] on link "Agenda" at bounding box center [652, 70] width 42 height 14
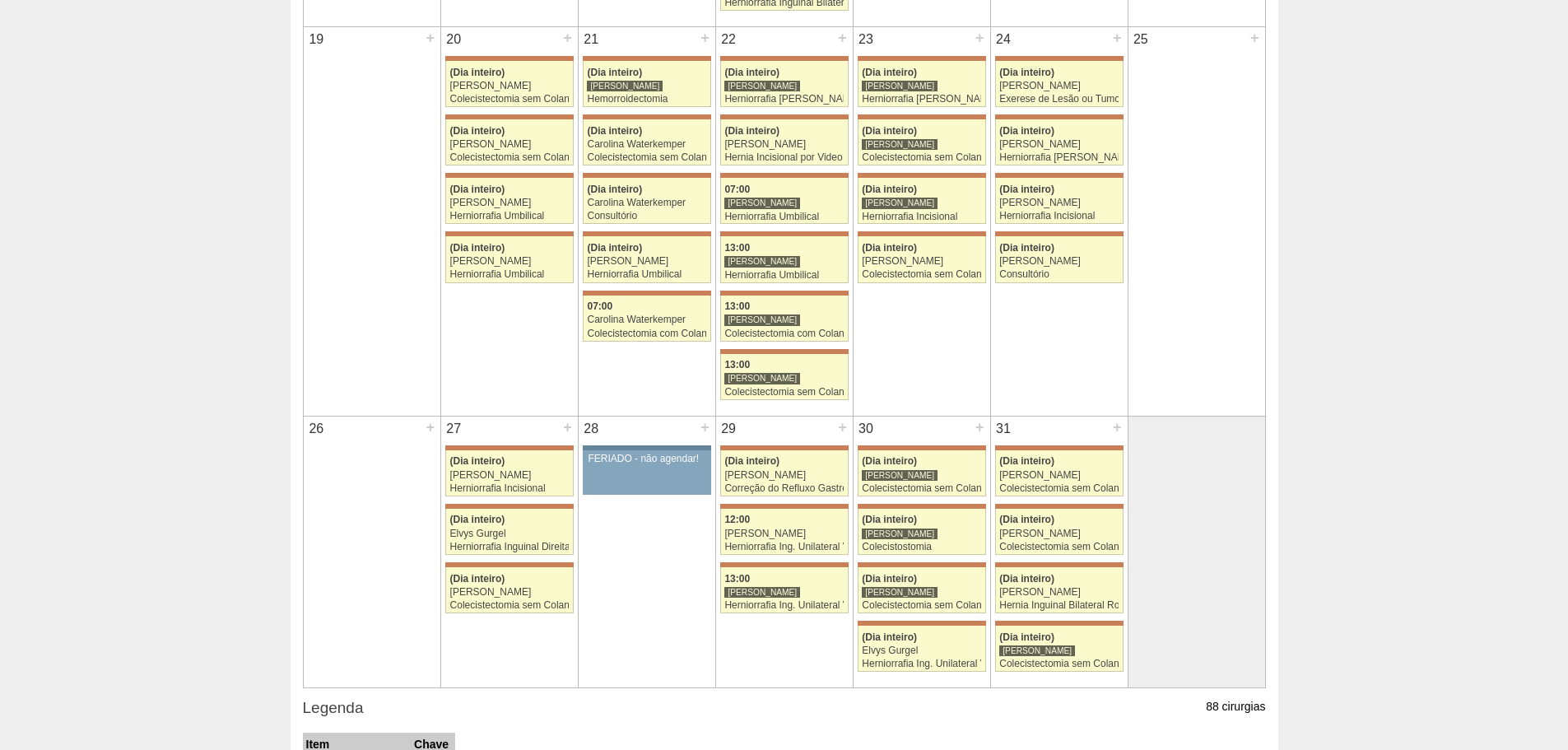
scroll to position [1281, 0]
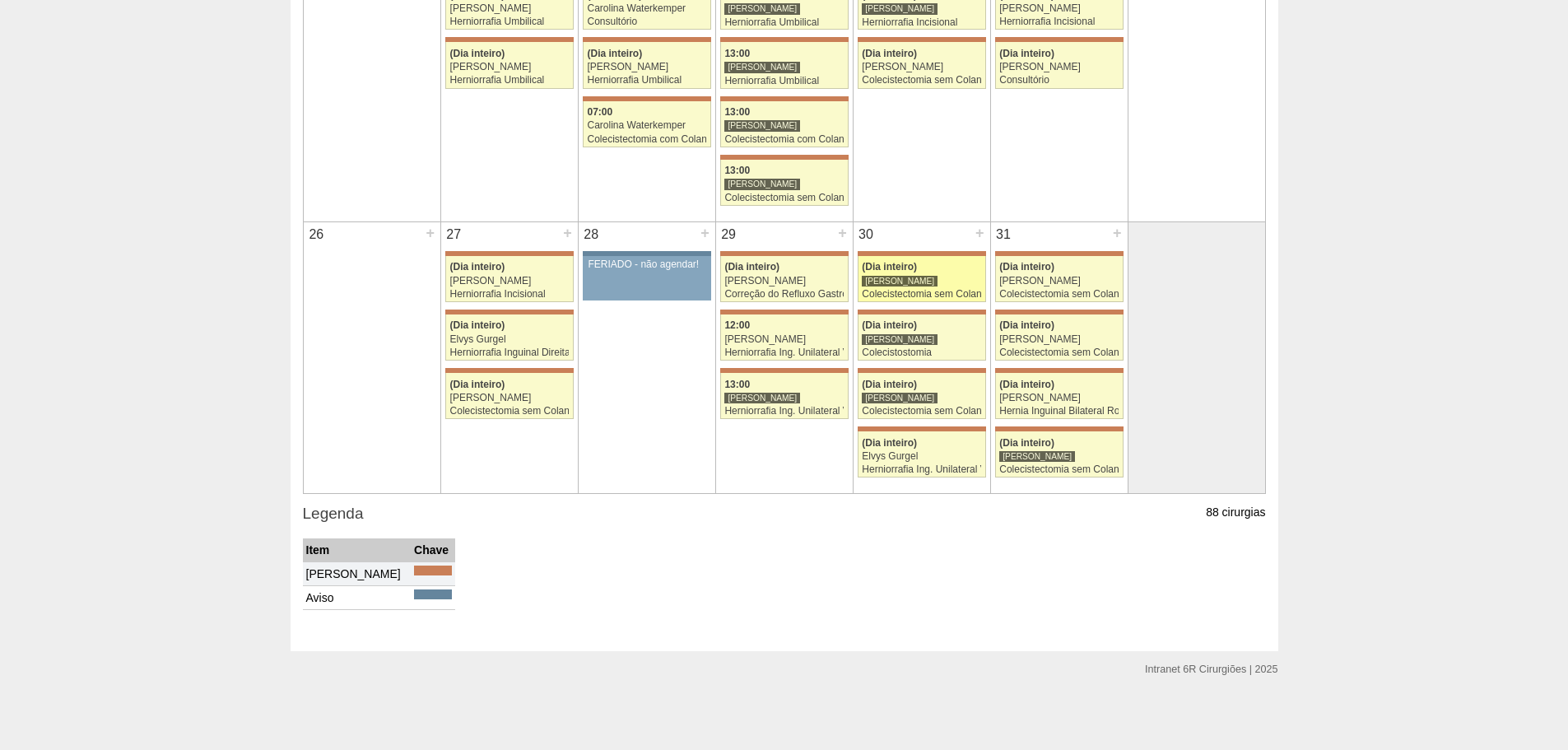
click at [951, 284] on div "[PERSON_NAME]" at bounding box center [921, 281] width 119 height 11
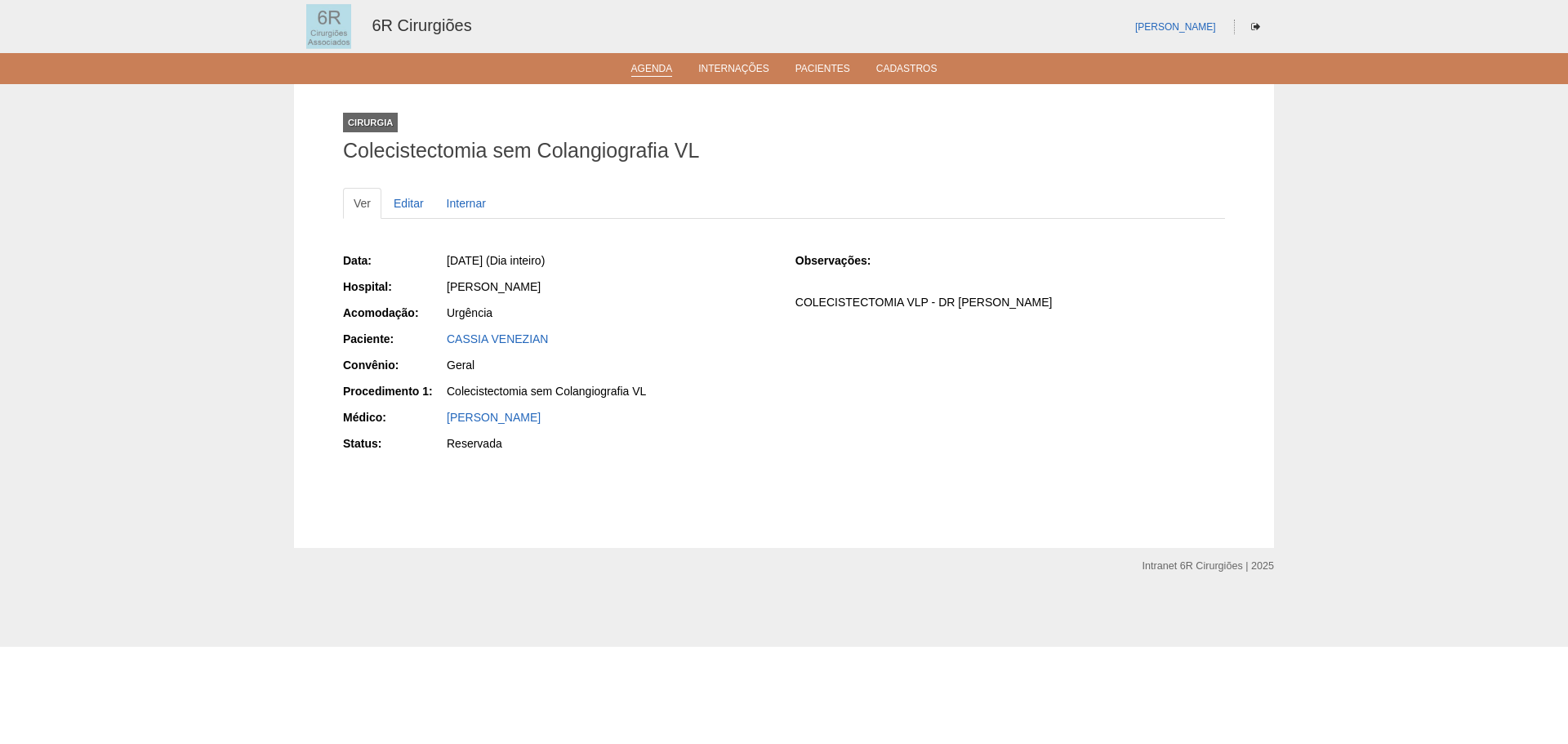
click at [654, 74] on link "Agenda" at bounding box center [652, 70] width 42 height 14
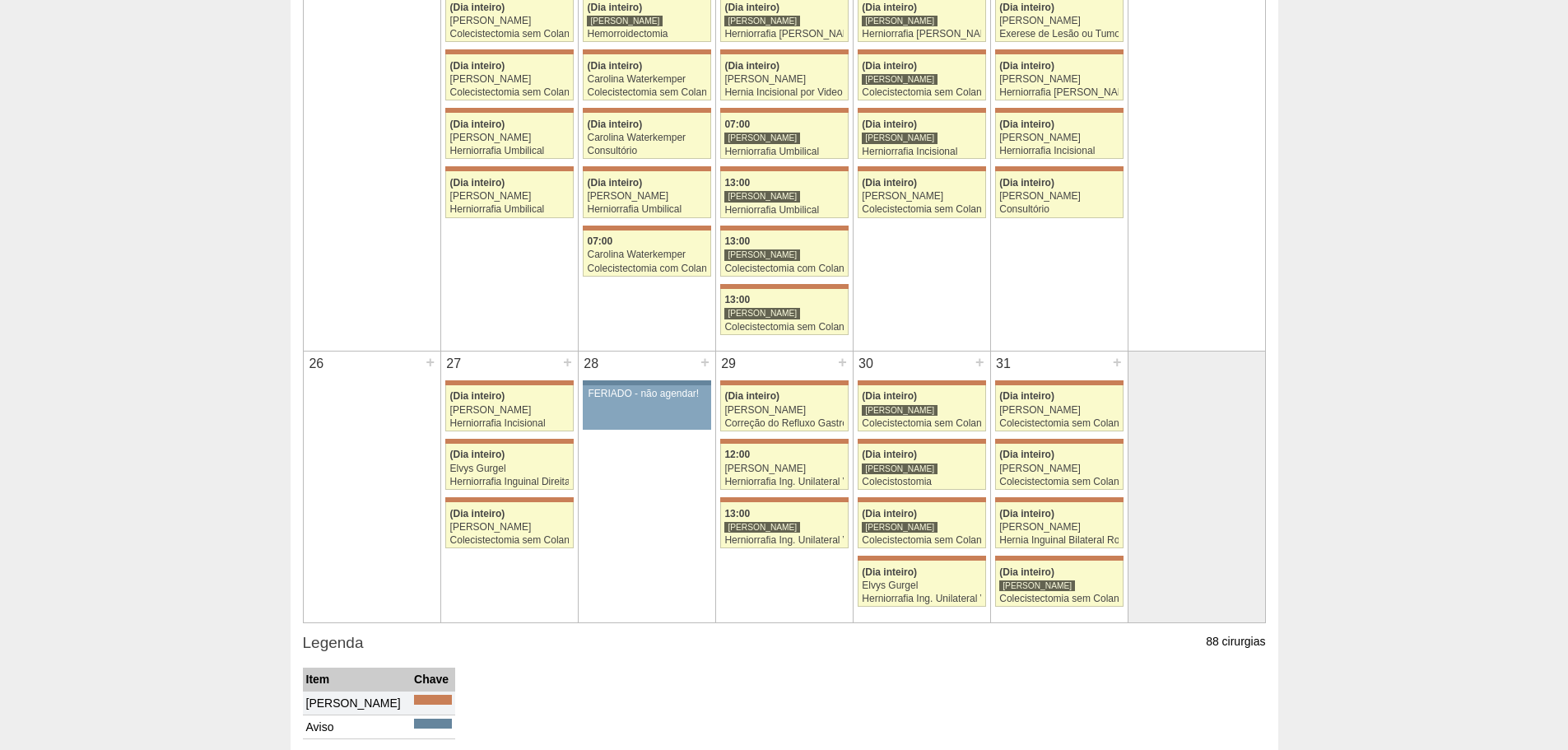
scroll to position [1152, 0]
click at [925, 484] on div "Colecistostomia" at bounding box center [921, 482] width 119 height 11
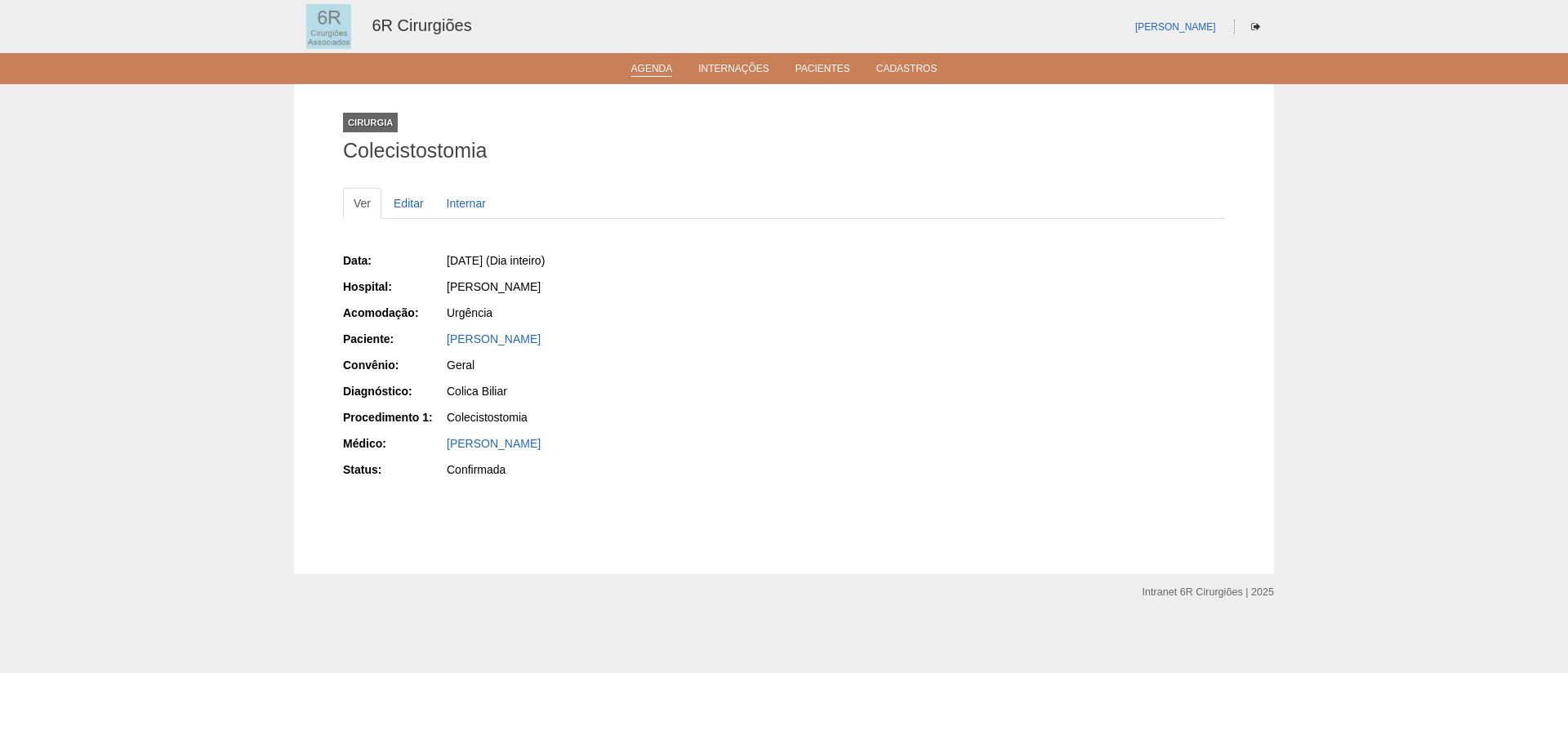
drag, startPoint x: 635, startPoint y: 65, endPoint x: 643, endPoint y: 75, distance: 12.8
click at [635, 65] on link "Agenda" at bounding box center [652, 70] width 42 height 14
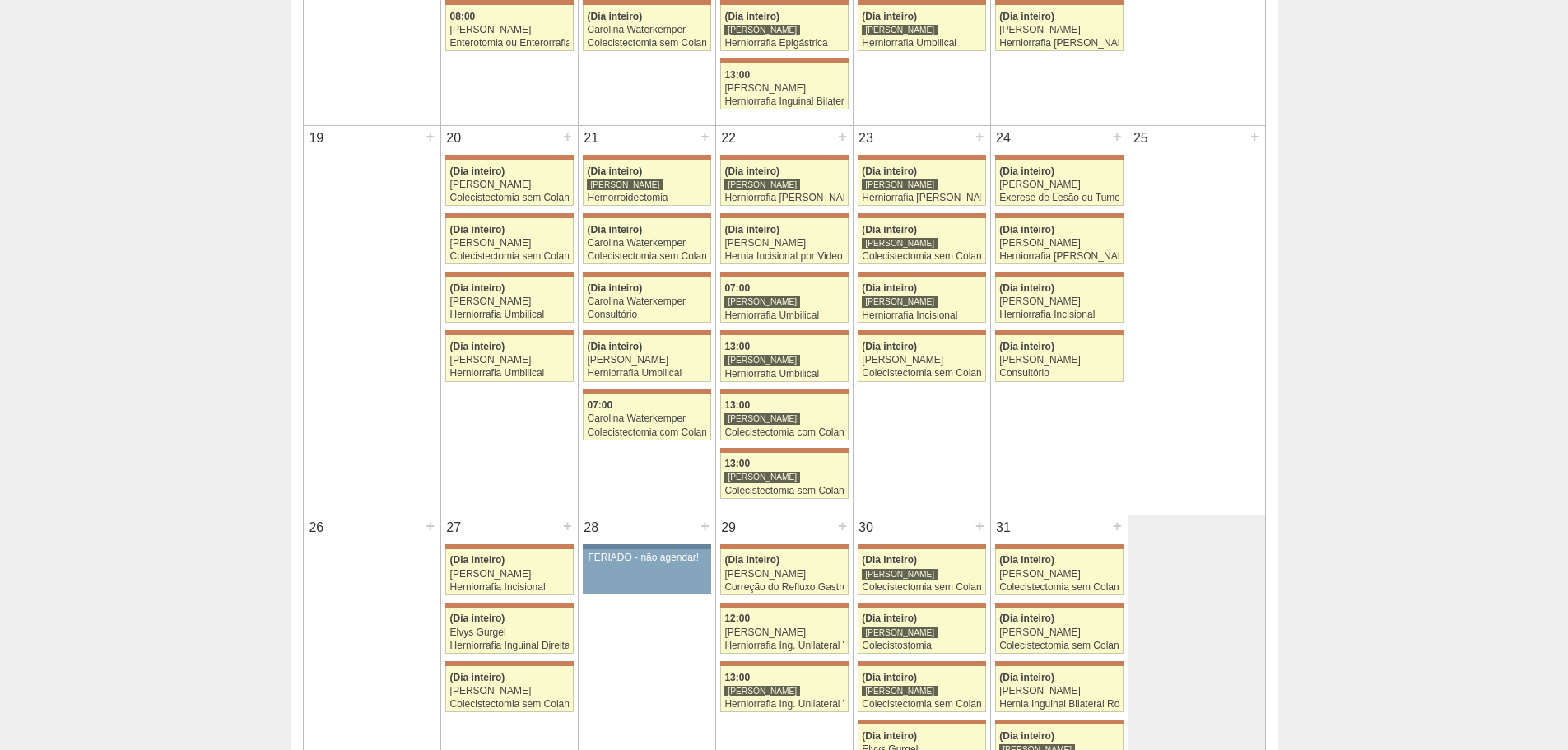
scroll to position [1234, 0]
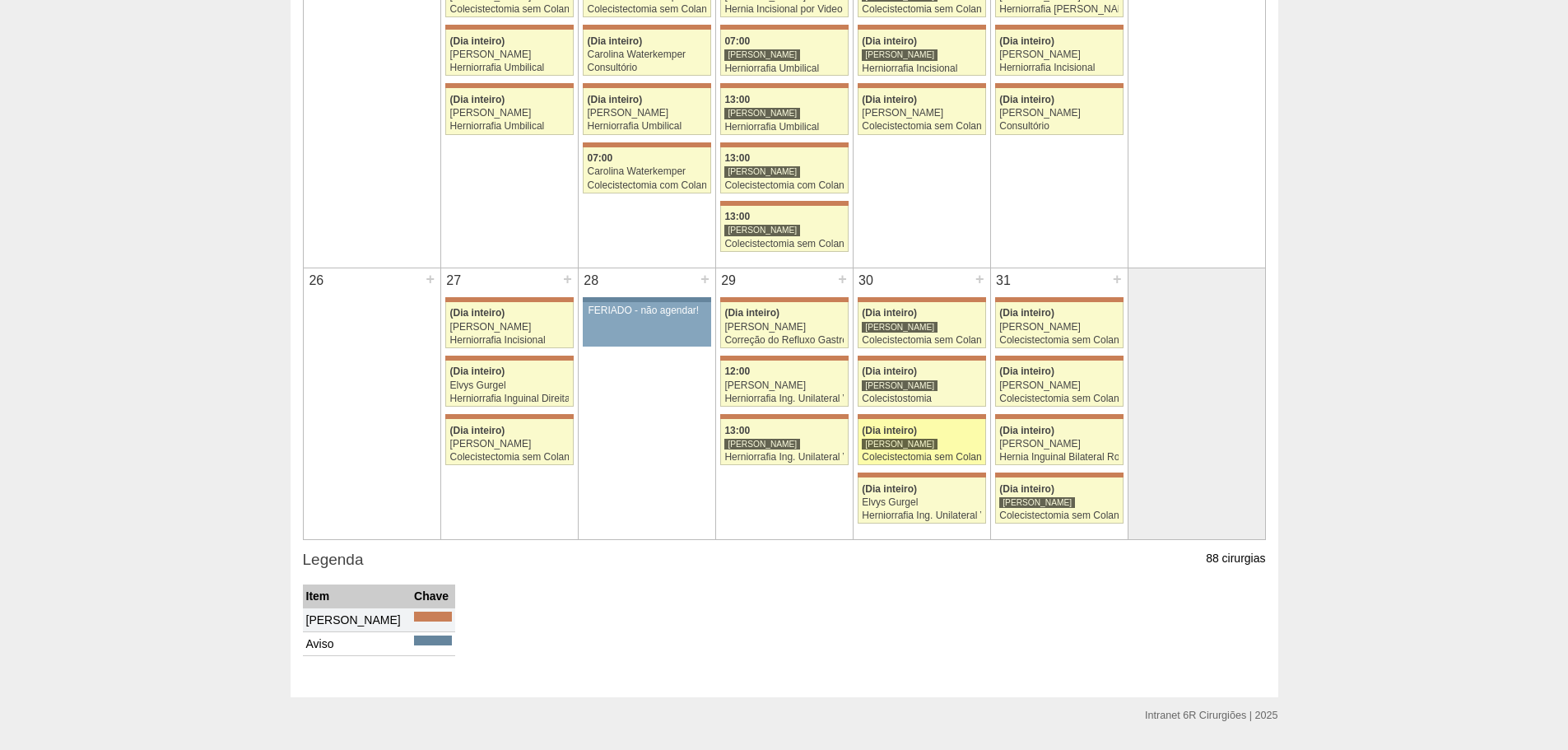
click at [942, 449] on div "[PERSON_NAME]" at bounding box center [921, 444] width 119 height 11
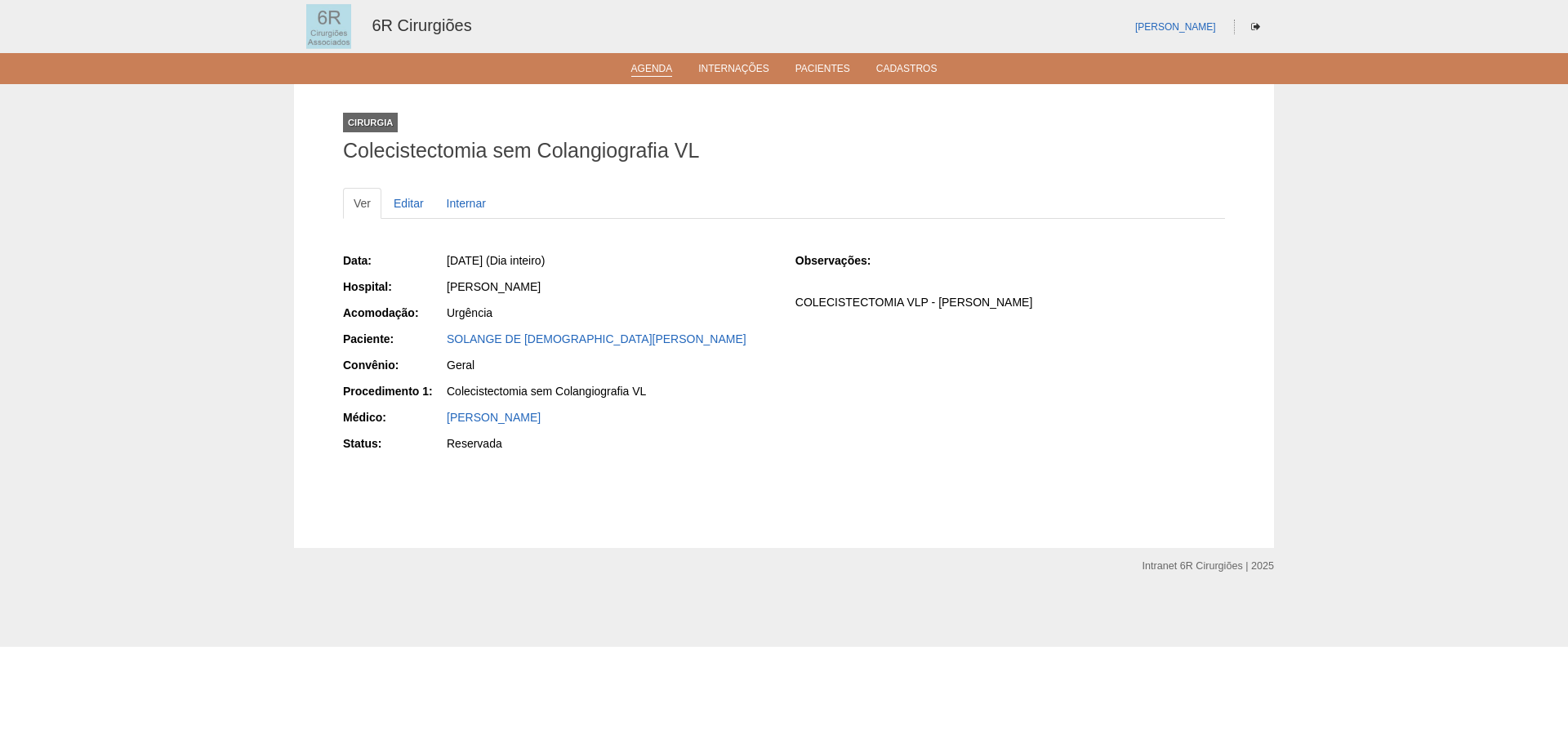
click at [635, 70] on link "Agenda" at bounding box center [652, 70] width 42 height 14
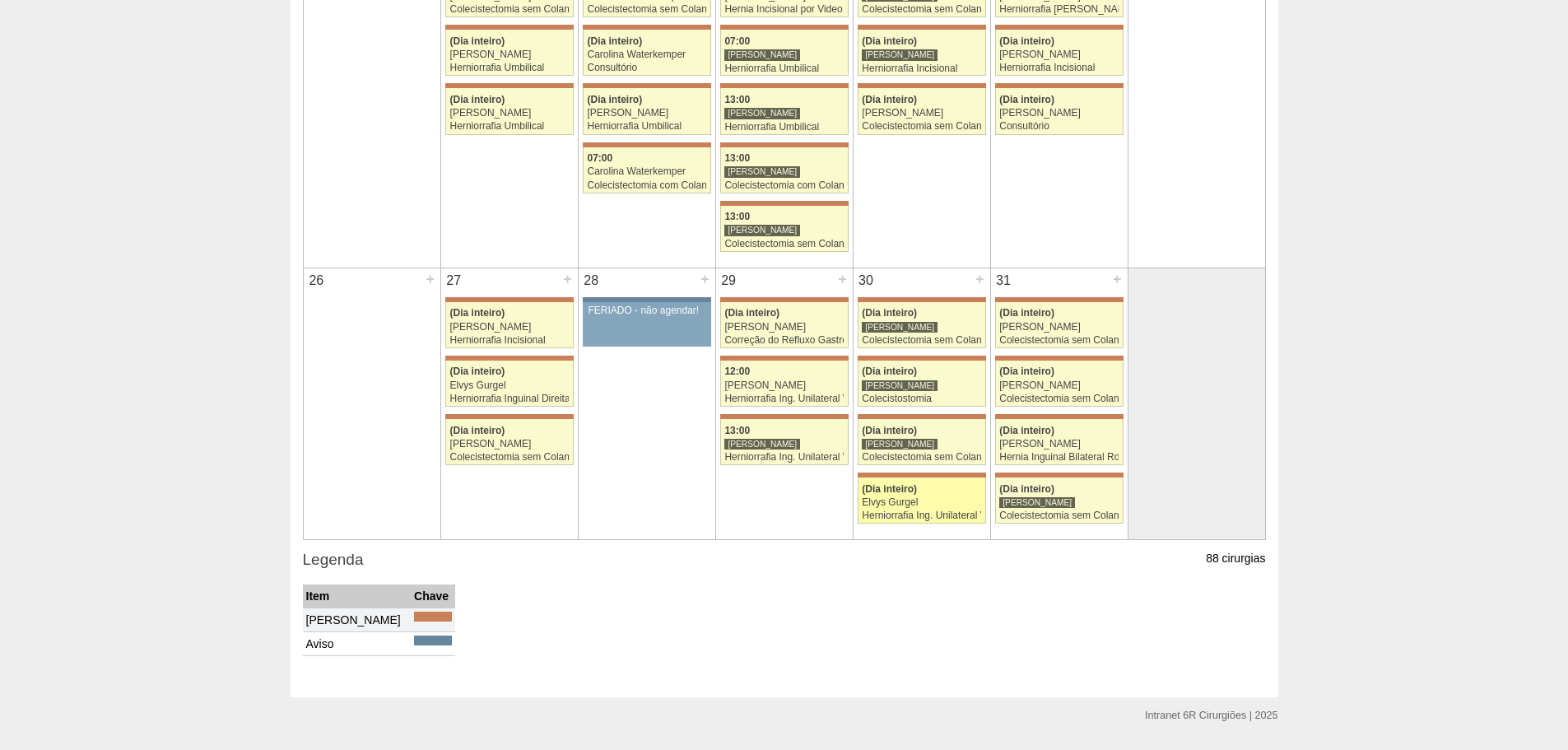
scroll to position [1281, 0]
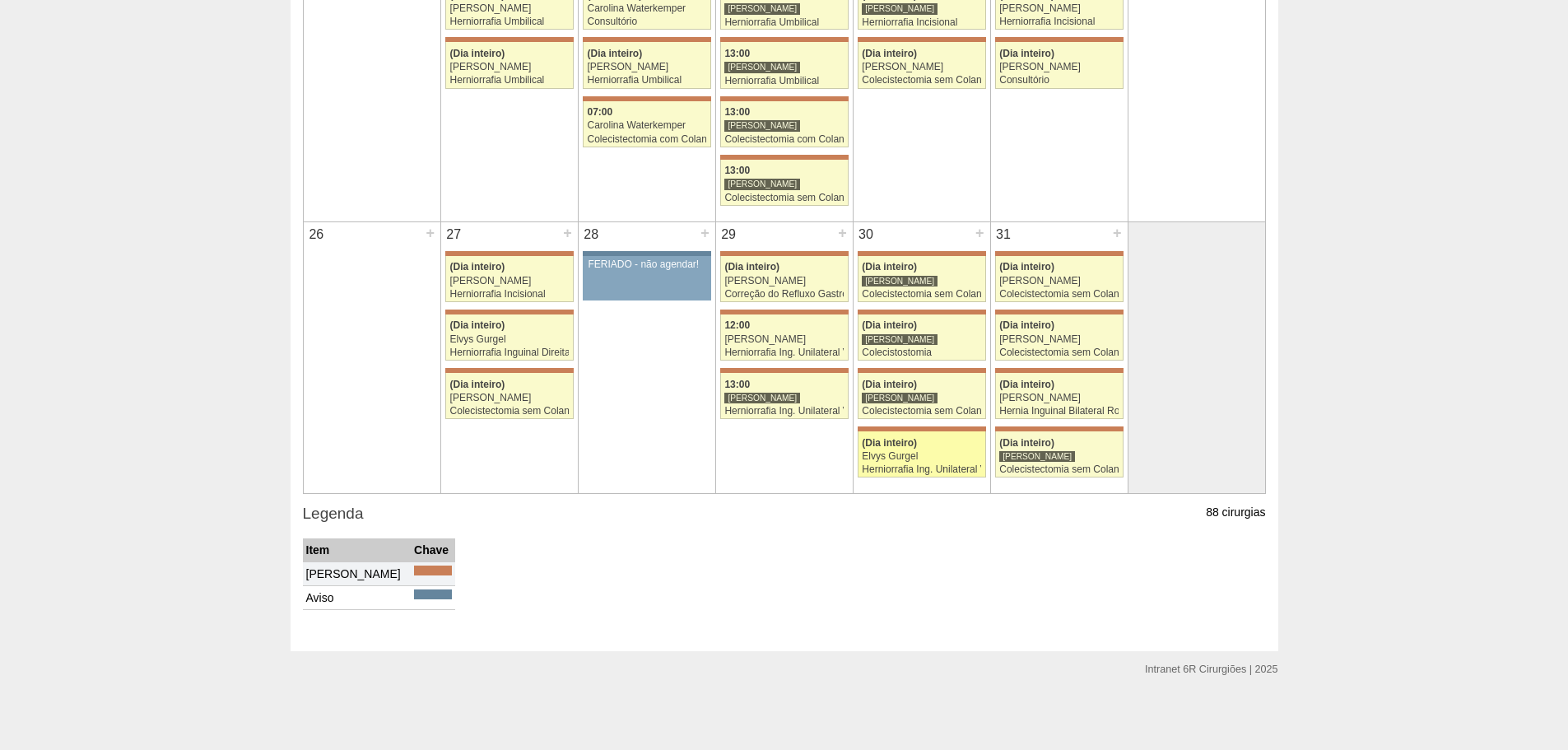
click at [932, 471] on div "Herniorrafia Ing. Unilateral VL" at bounding box center [921, 470] width 119 height 11
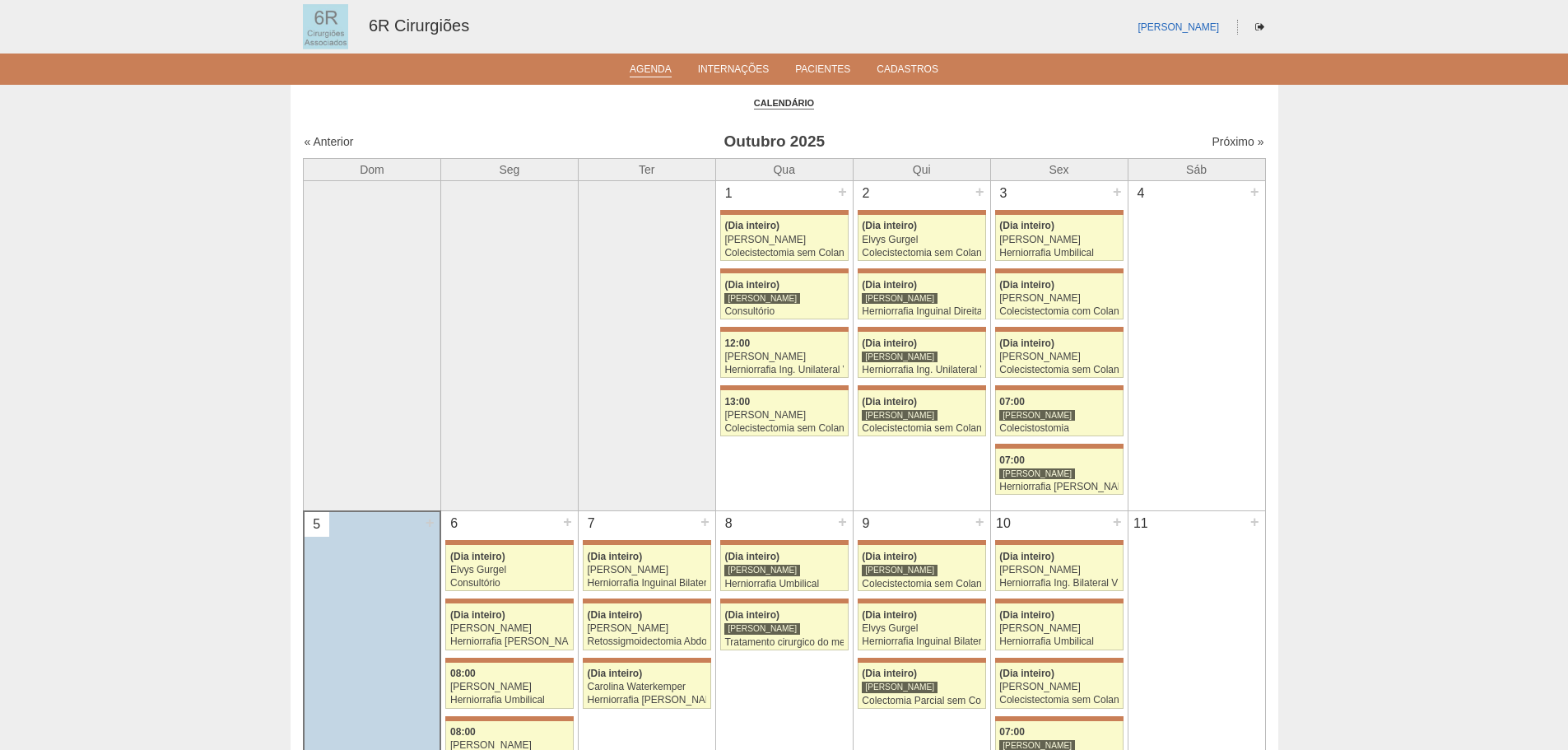
scroll to position [1281, 0]
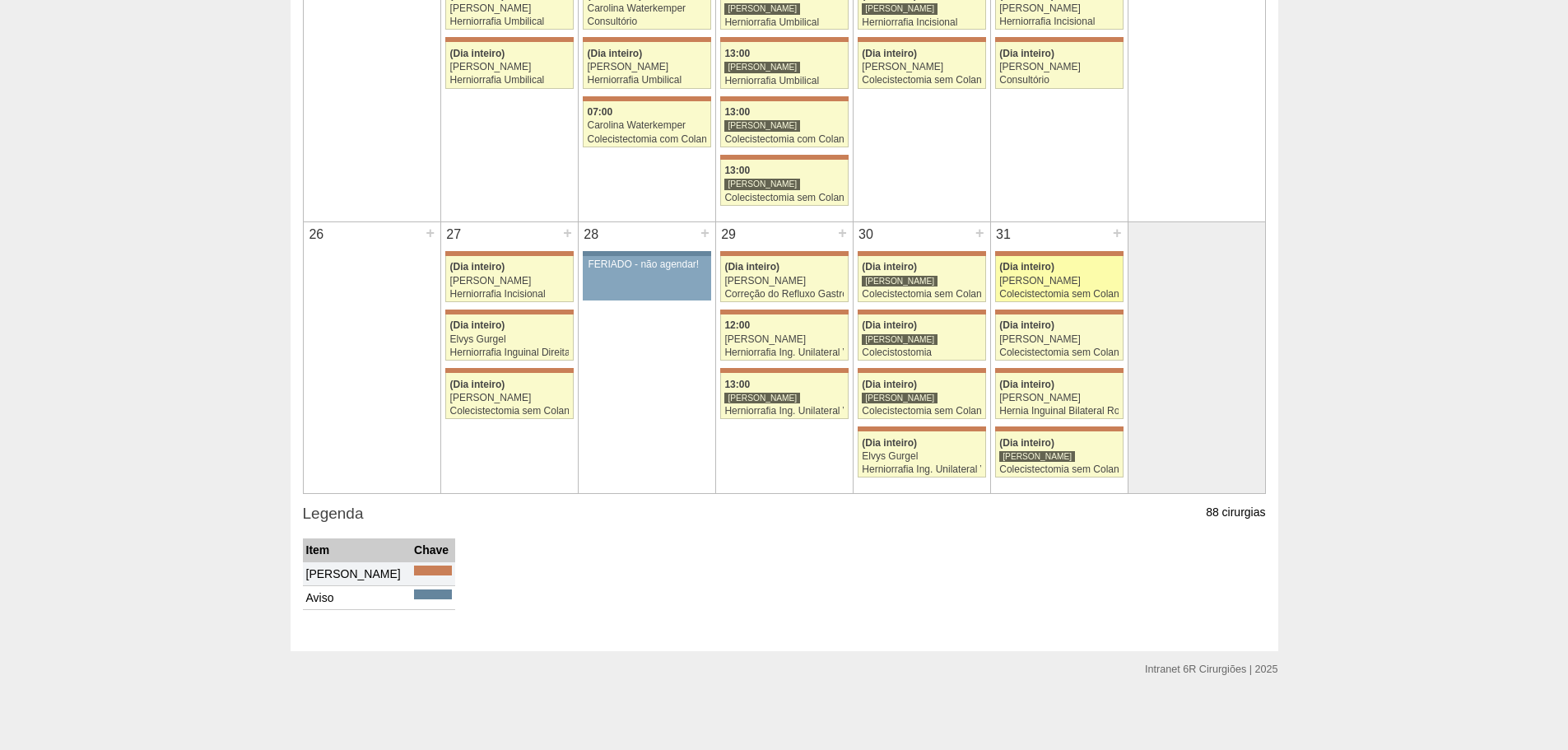
click at [1041, 282] on div "[PERSON_NAME]" at bounding box center [1058, 281] width 119 height 11
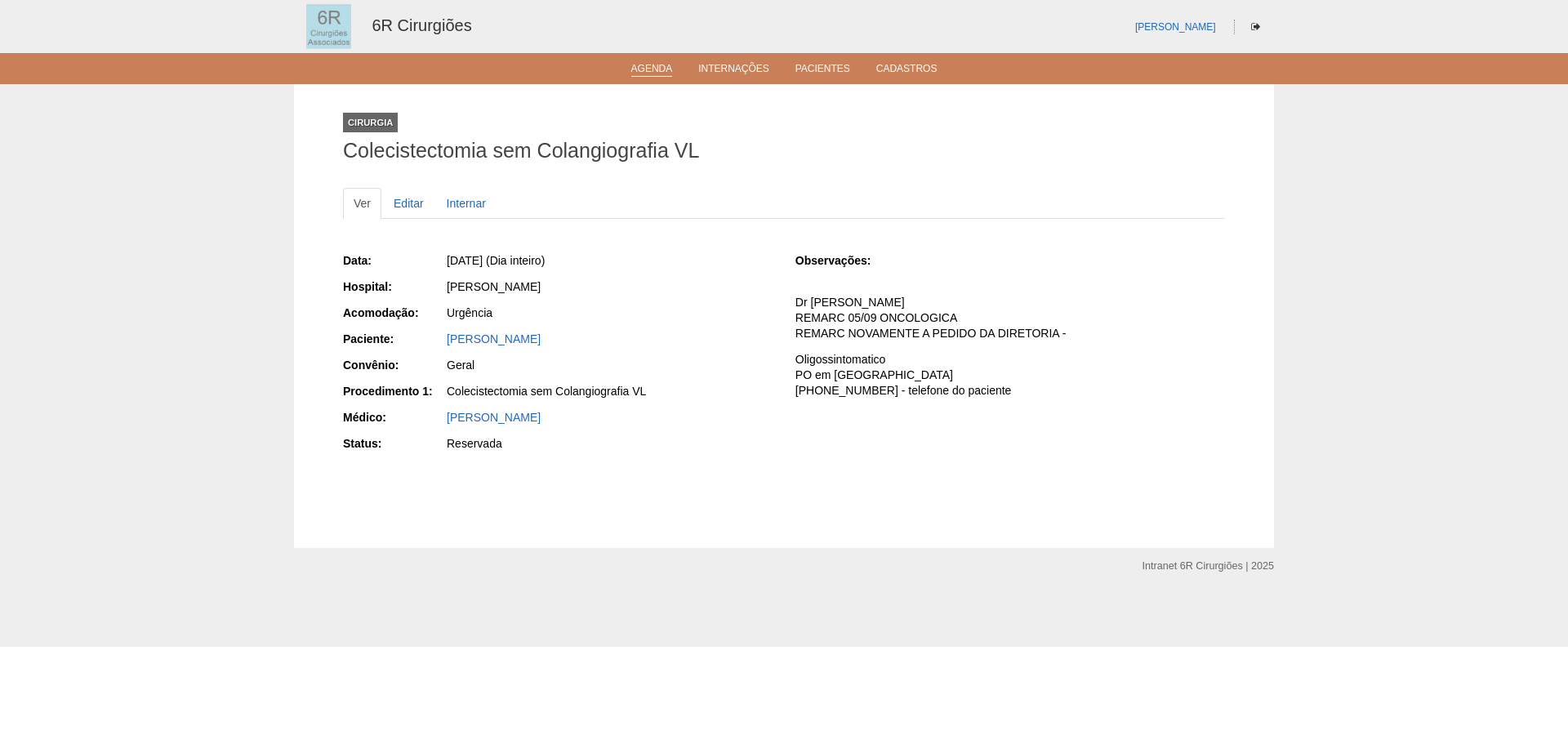
click at [660, 73] on link "Agenda" at bounding box center [652, 70] width 42 height 14
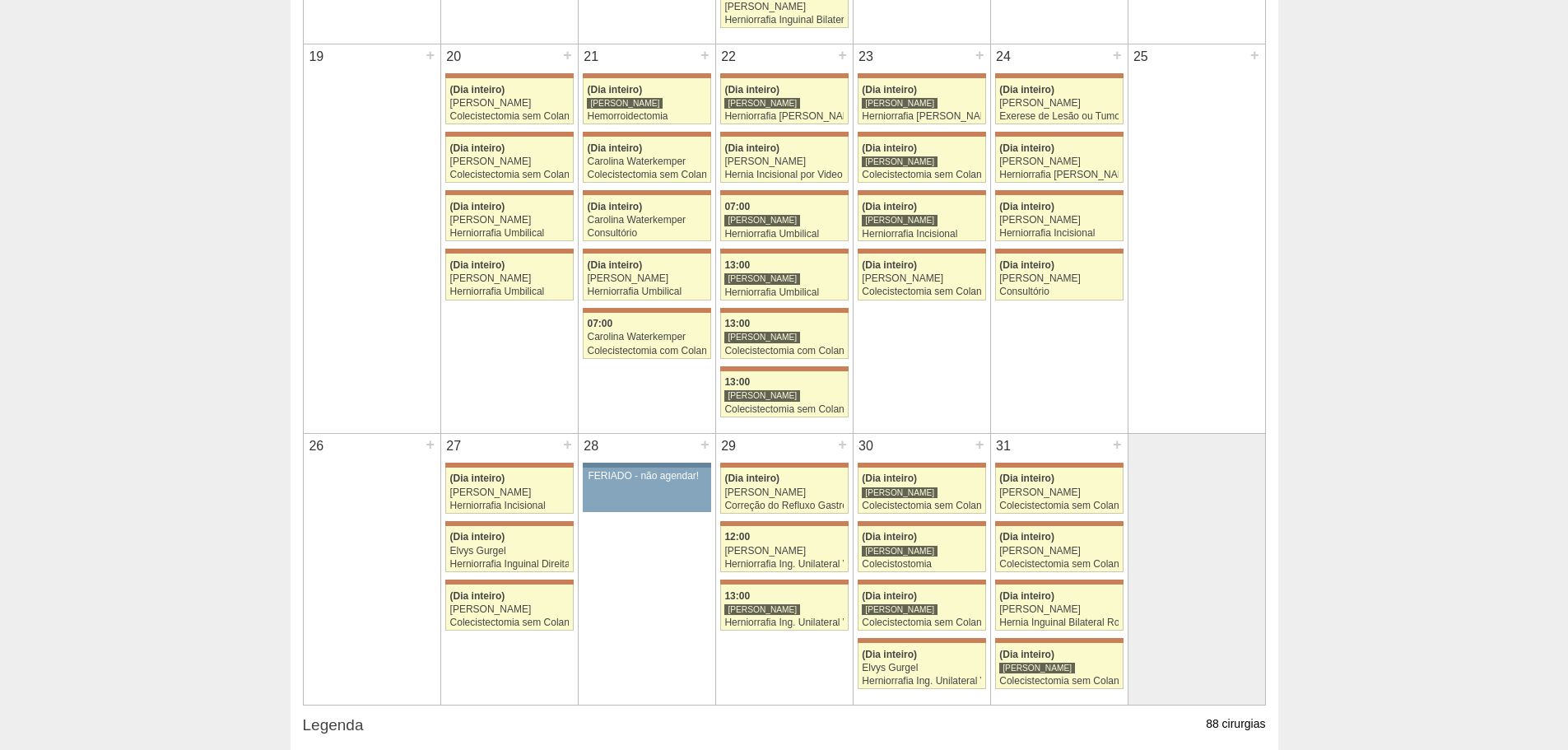
scroll to position [1152, 0]
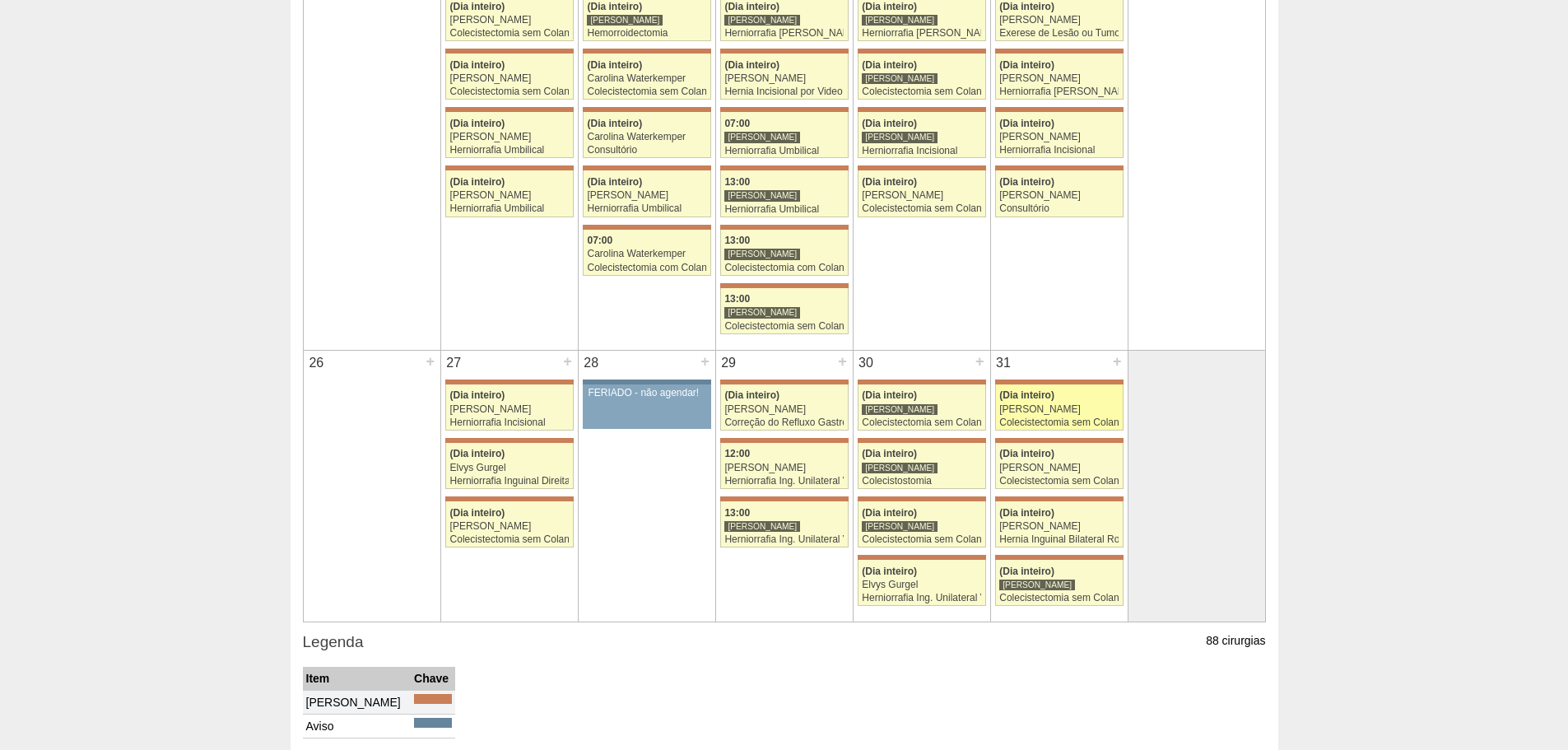
click at [1064, 423] on div "Colecistectomia sem Colangiografia VL" at bounding box center [1058, 422] width 119 height 11
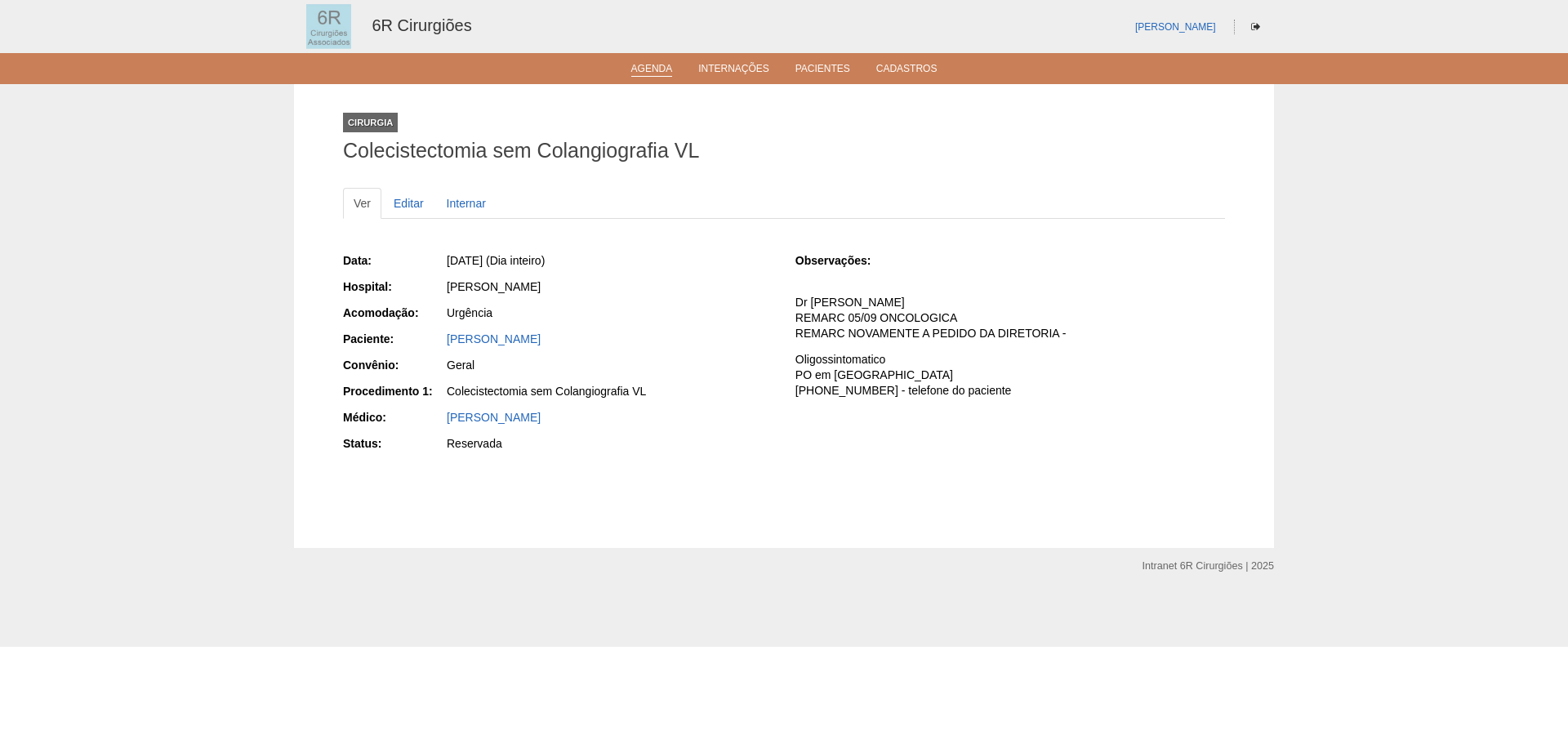
click at [652, 65] on link "Agenda" at bounding box center [652, 70] width 42 height 14
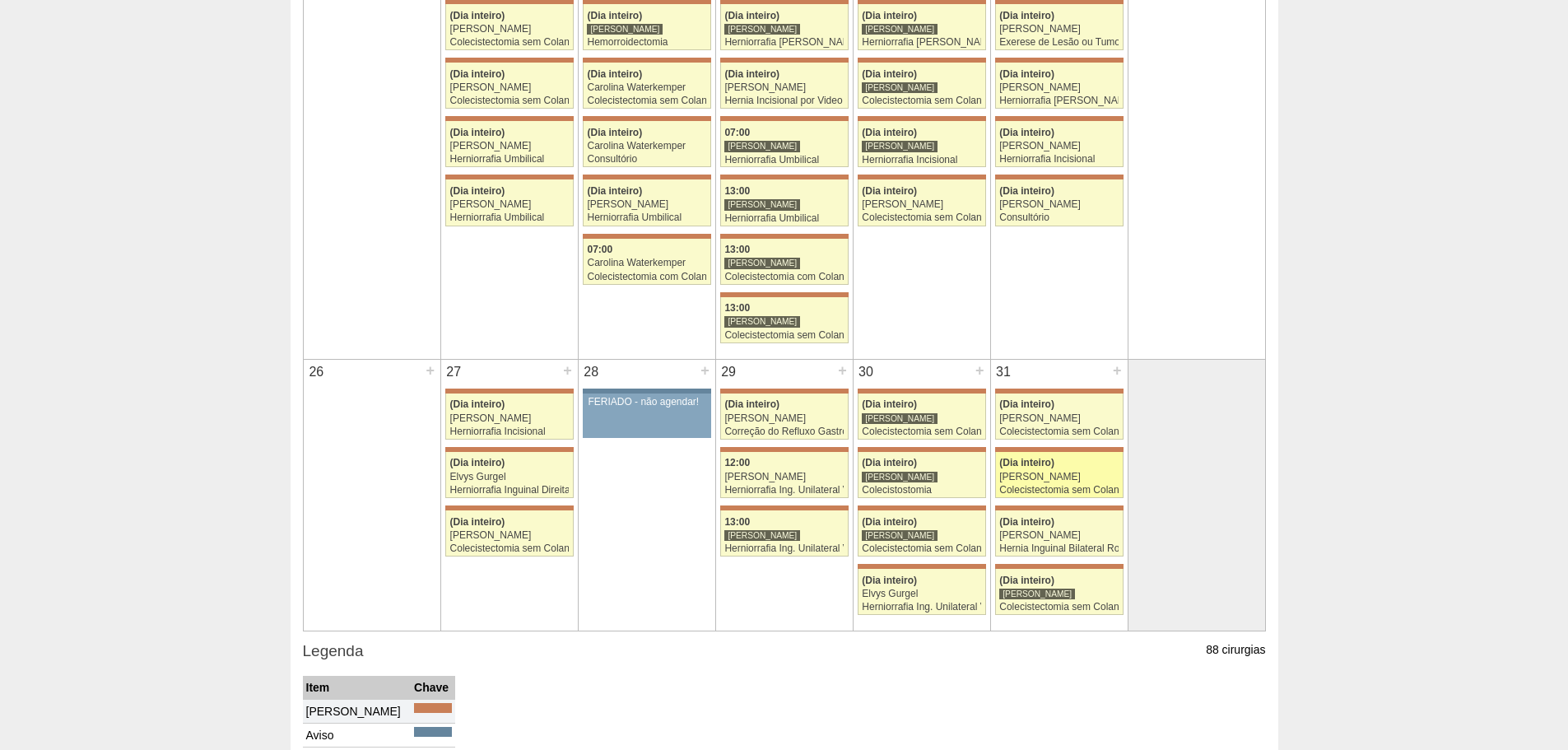
scroll to position [1152, 0]
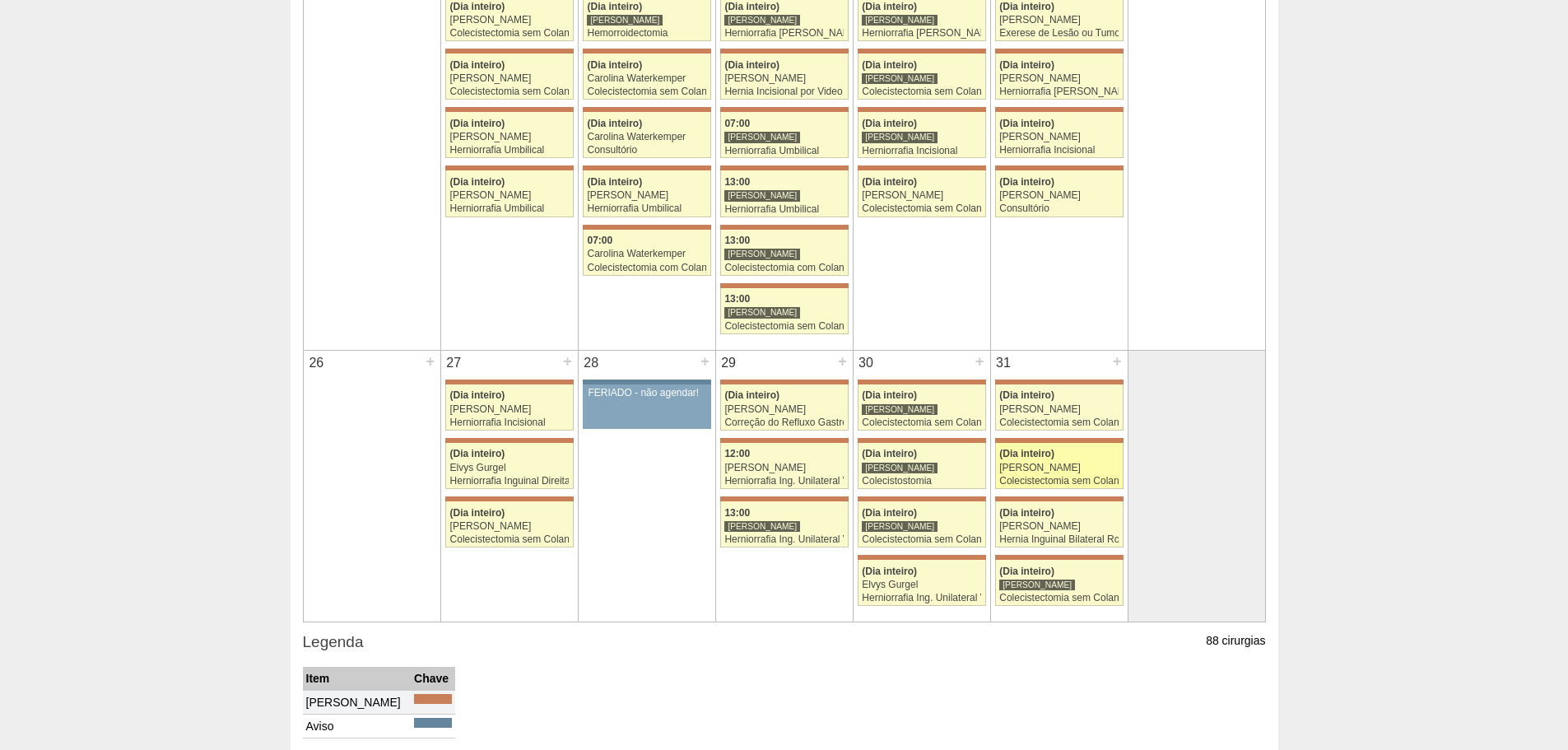
click at [1079, 458] on div "(Dia inteiro)" at bounding box center [1058, 454] width 119 height 11
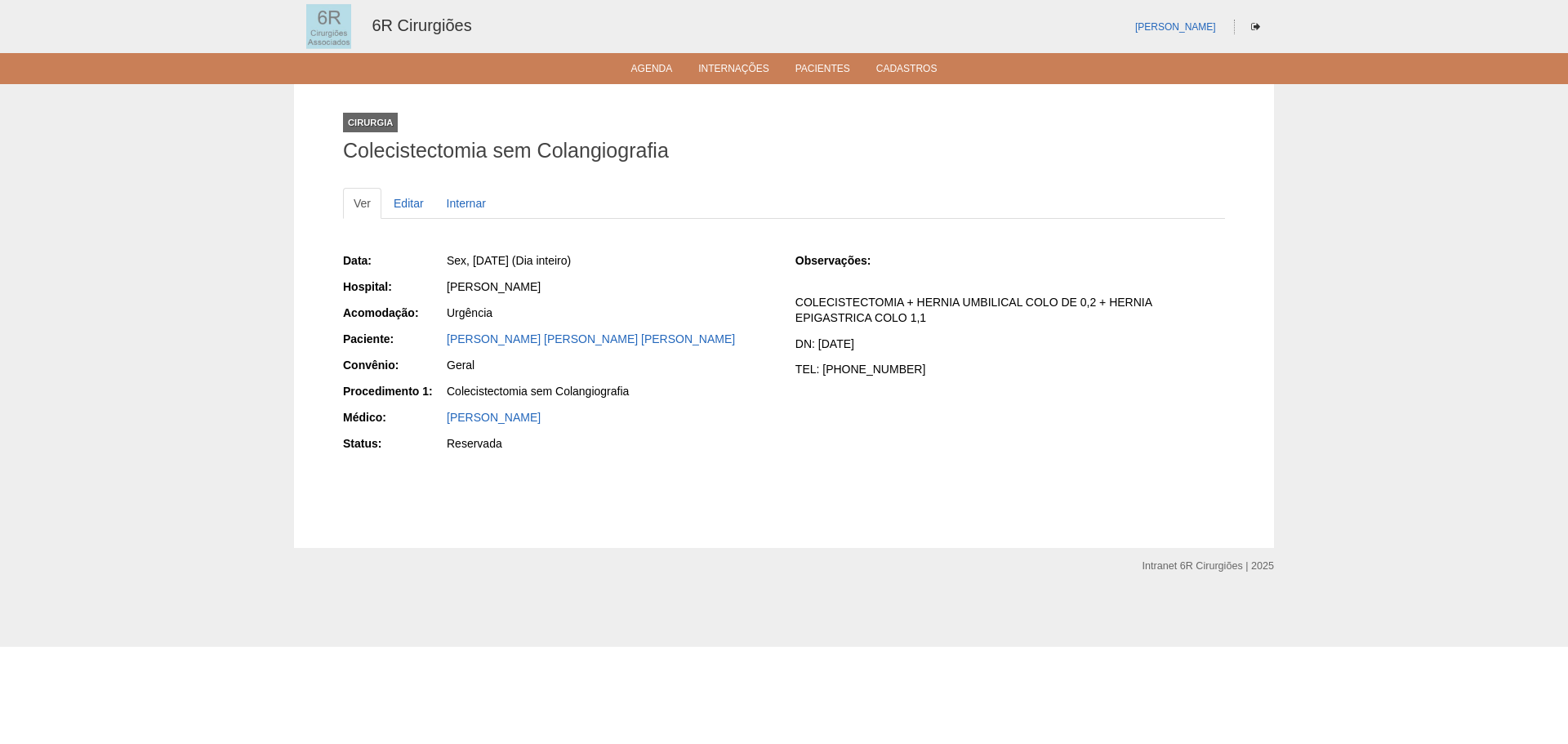
click at [621, 56] on ul "Agenda Internações Pacientes Cadastros" at bounding box center [784, 68] width 1568 height 31
click at [631, 66] on link "Agenda" at bounding box center [652, 70] width 42 height 14
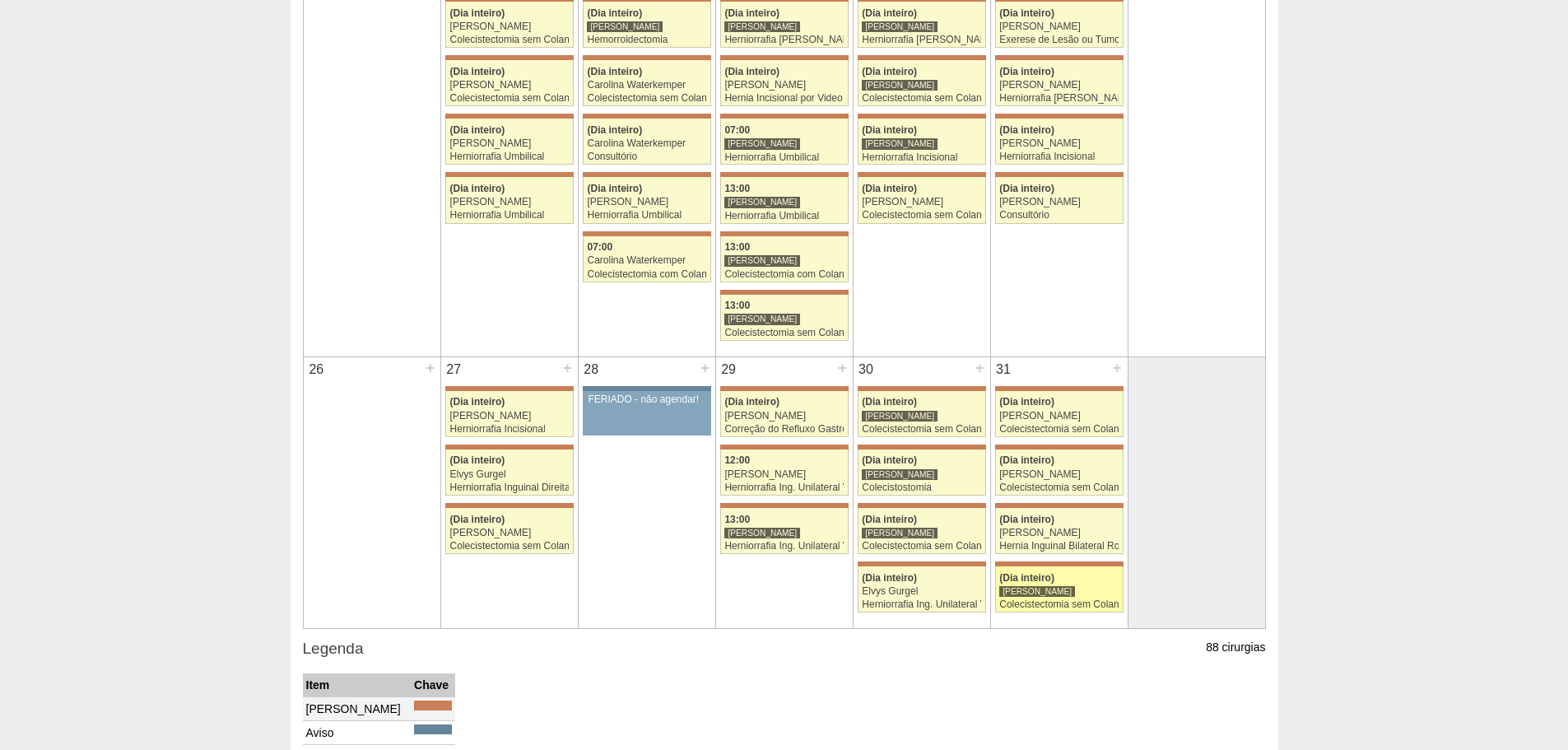
scroll to position [1152, 0]
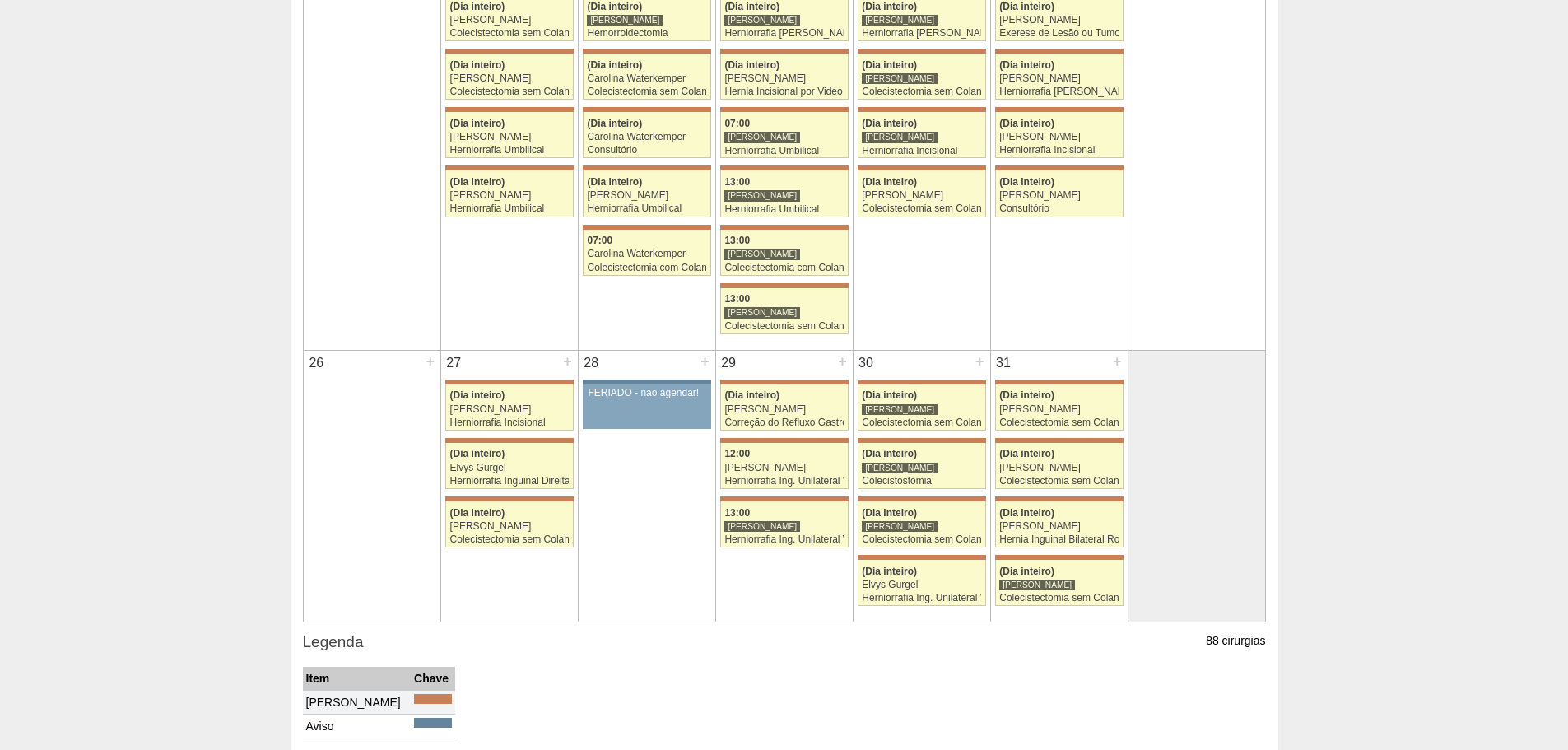
click at [1051, 549] on div "31 + 71498 Bruno Bulisani (Dia inteiro) Gabriel Lopes Colecistectomia sem Colan…" at bounding box center [1059, 478] width 137 height 255
click at [1050, 540] on div "Hernia Inguinal Bilateral Robótica" at bounding box center [1058, 540] width 119 height 11
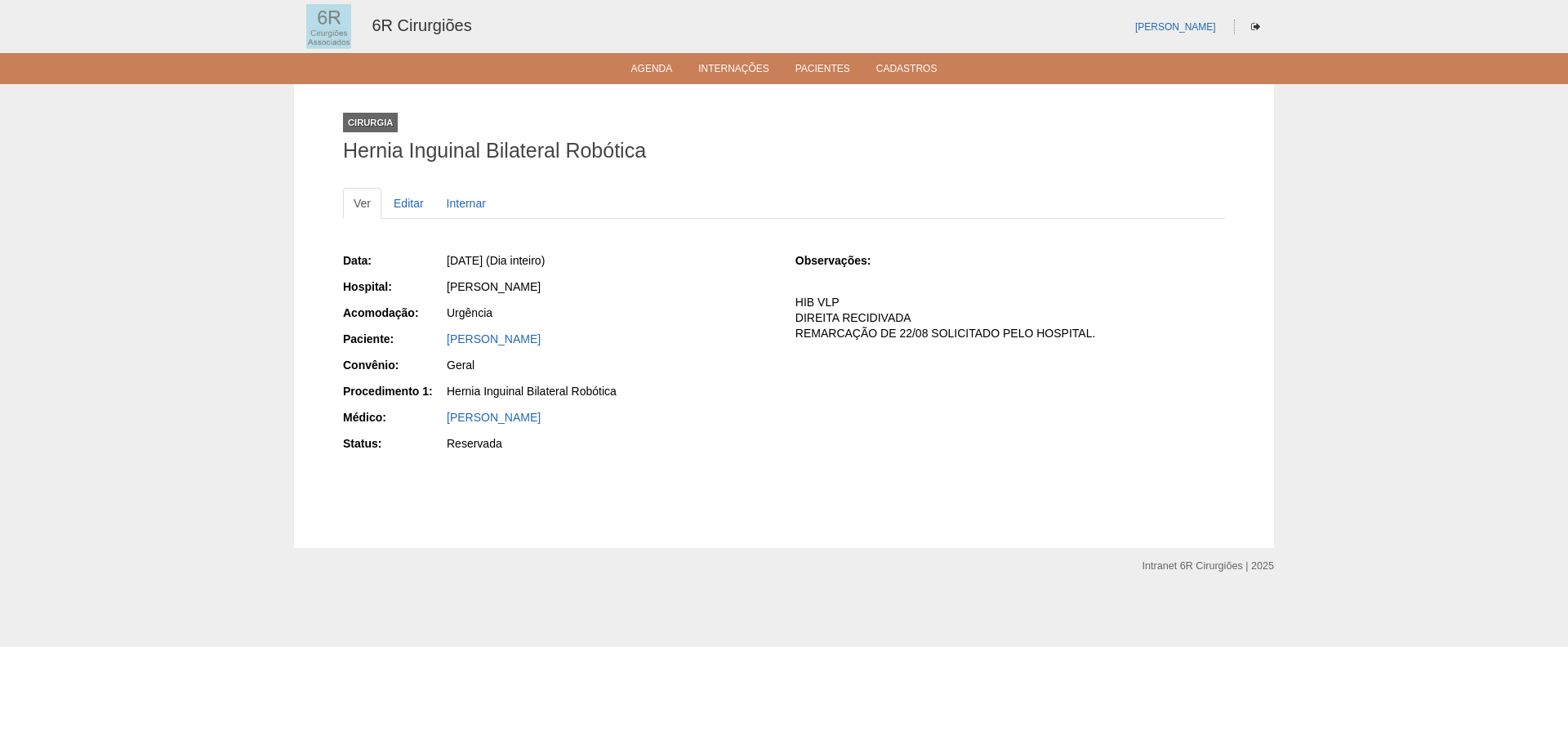
drag, startPoint x: 438, startPoint y: 338, endPoint x: 427, endPoint y: 338, distance: 11.0
click at [427, 338] on div "Paciente: [PERSON_NAME]" at bounding box center [558, 340] width 430 height 20
copy div "Paciente: [PERSON_NAME]"
click at [651, 76] on ul "Agenda Internações Pacientes Cadastros" at bounding box center [784, 68] width 1568 height 31
click at [653, 75] on link "Agenda" at bounding box center [652, 70] width 42 height 14
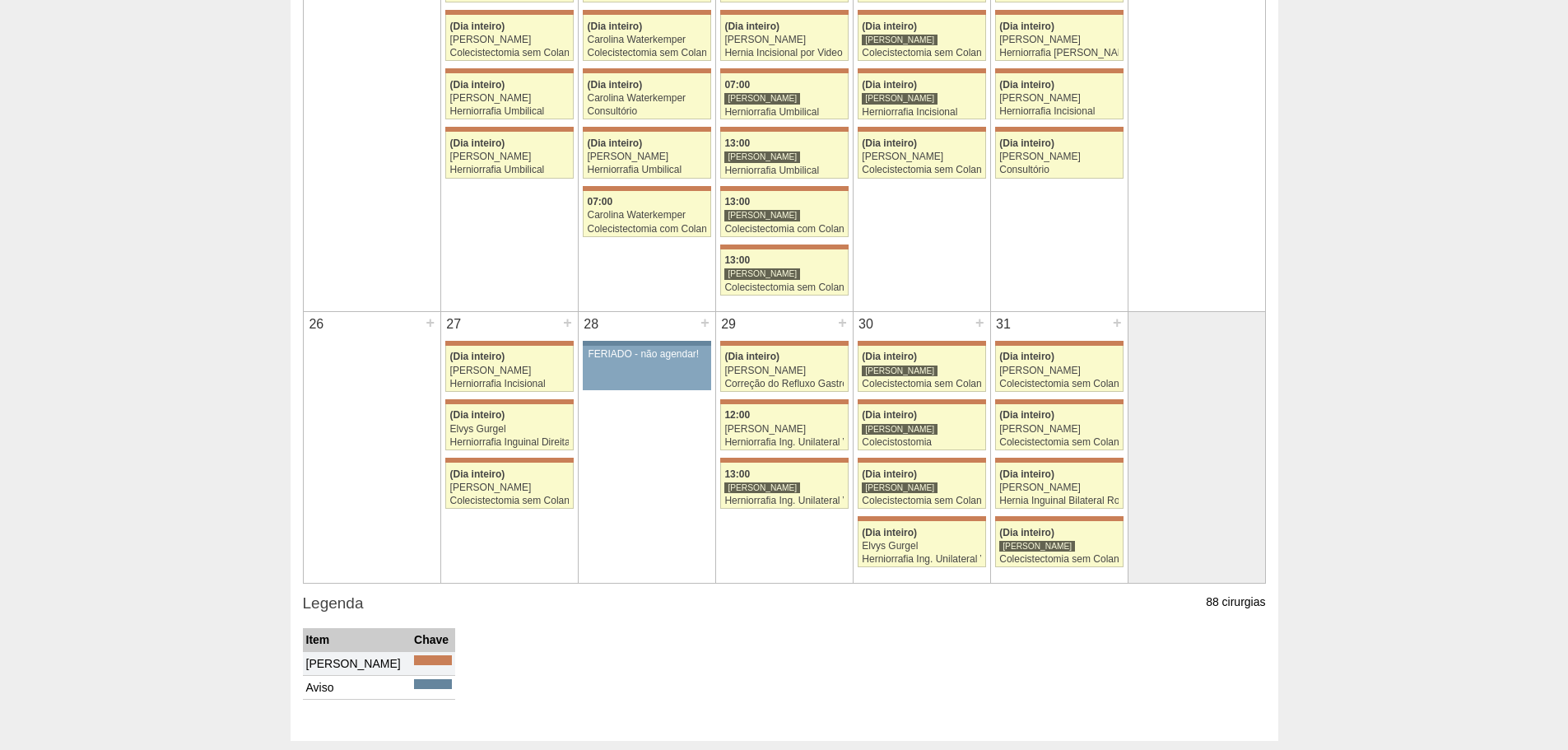
scroll to position [1281, 0]
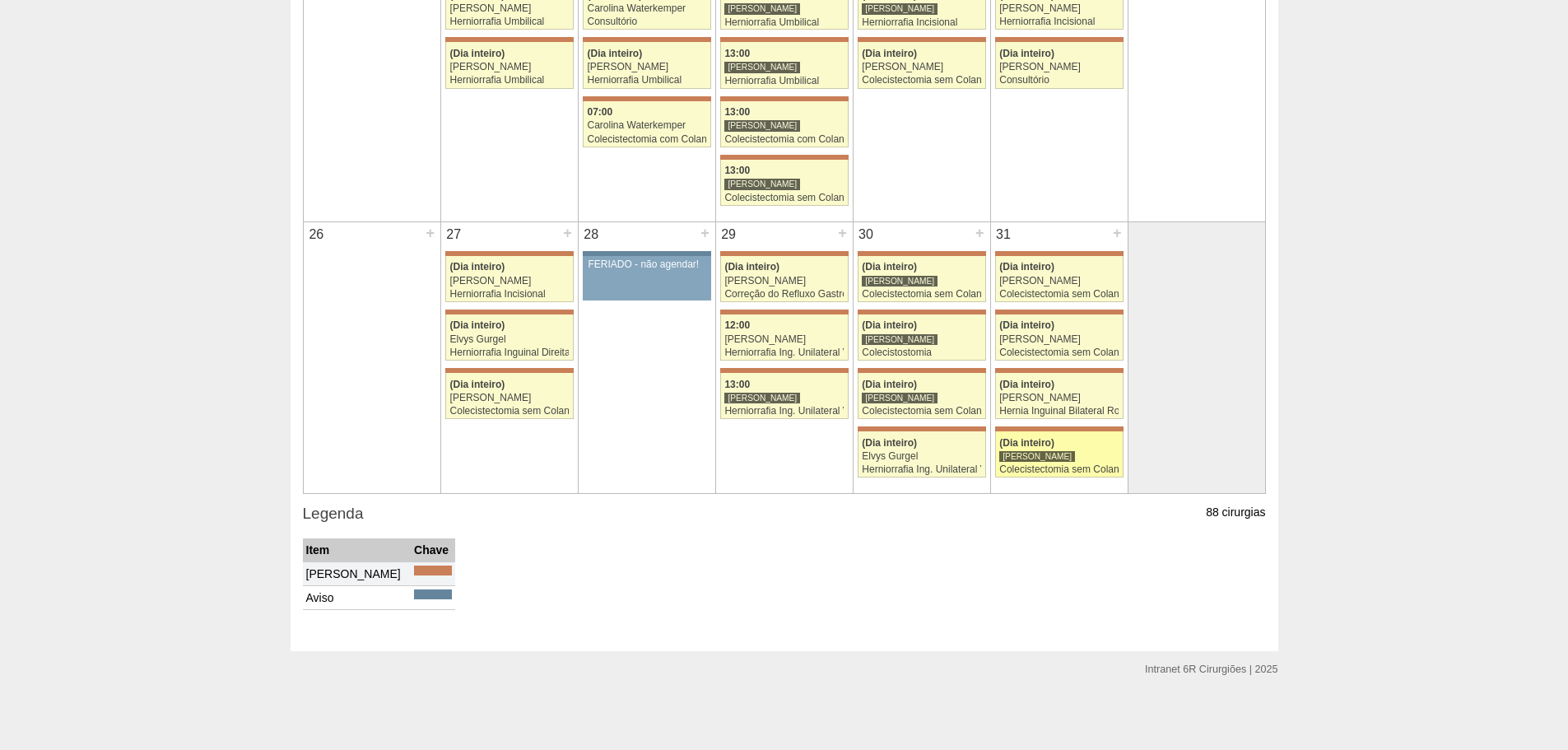
click at [1093, 476] on link "71705 [PERSON_NAME] (Dia inteiro) [PERSON_NAME] Colecistectomia sem Colangiogra…" at bounding box center [1059, 454] width 128 height 46
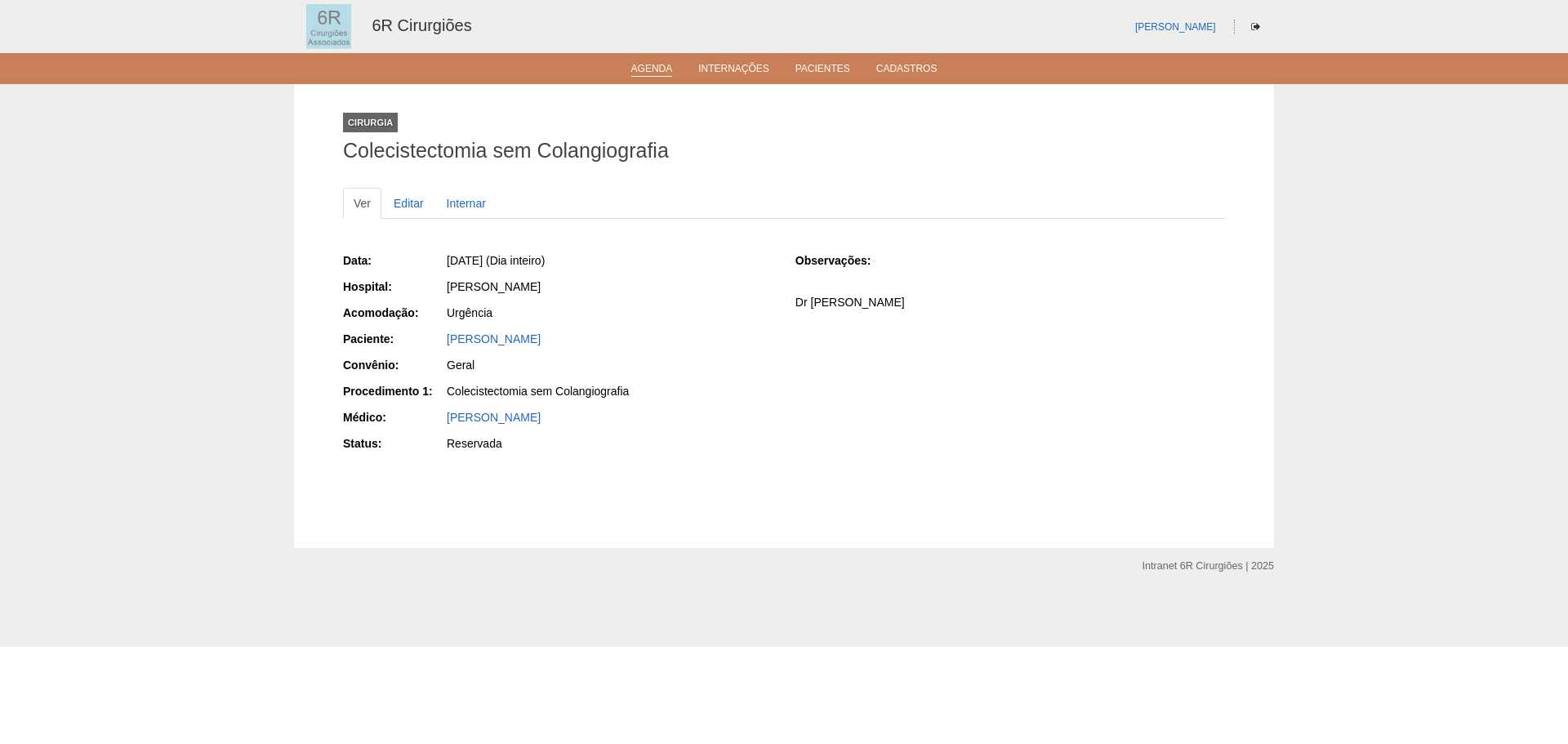
click at [637, 73] on link "Agenda" at bounding box center [652, 70] width 42 height 14
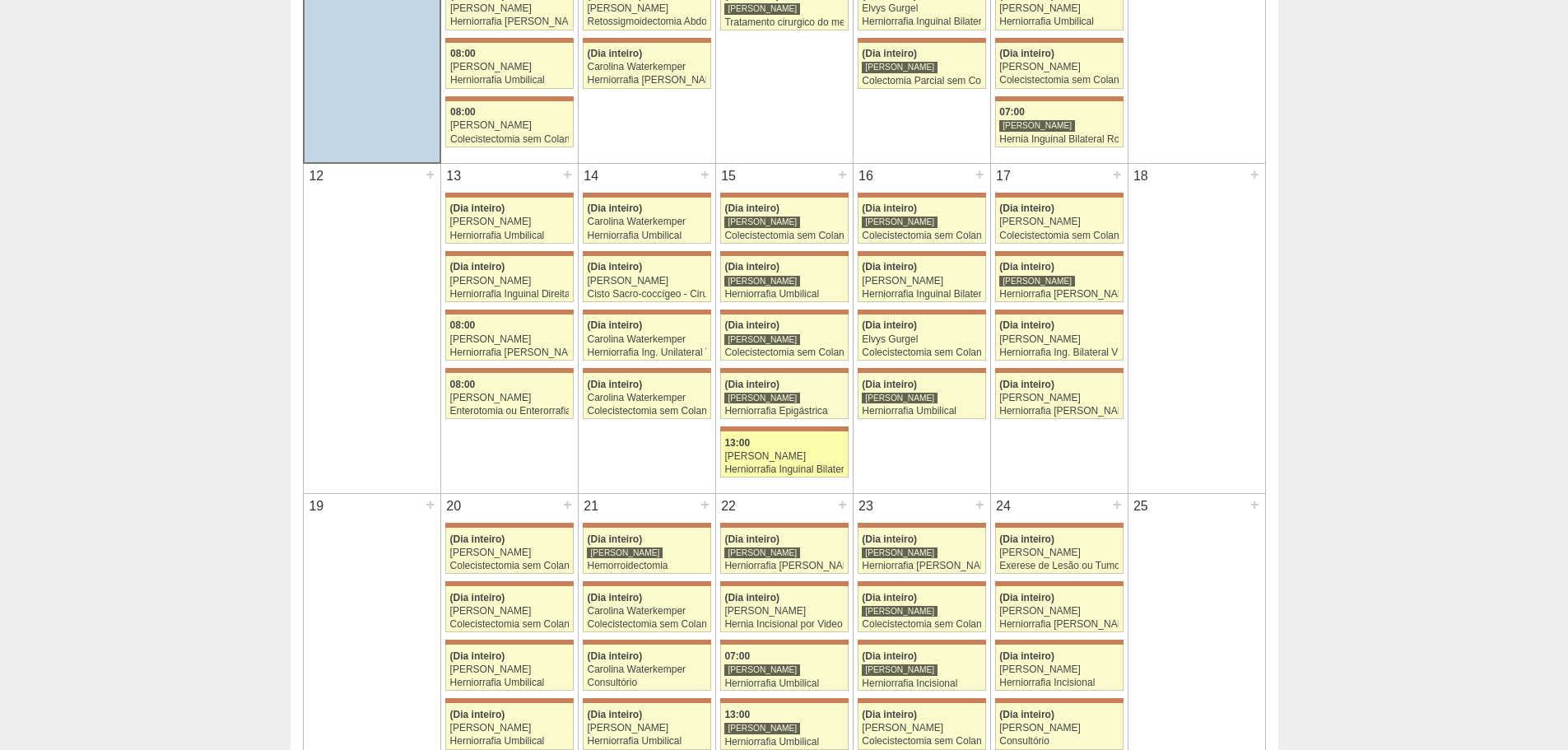
scroll to position [622, 0]
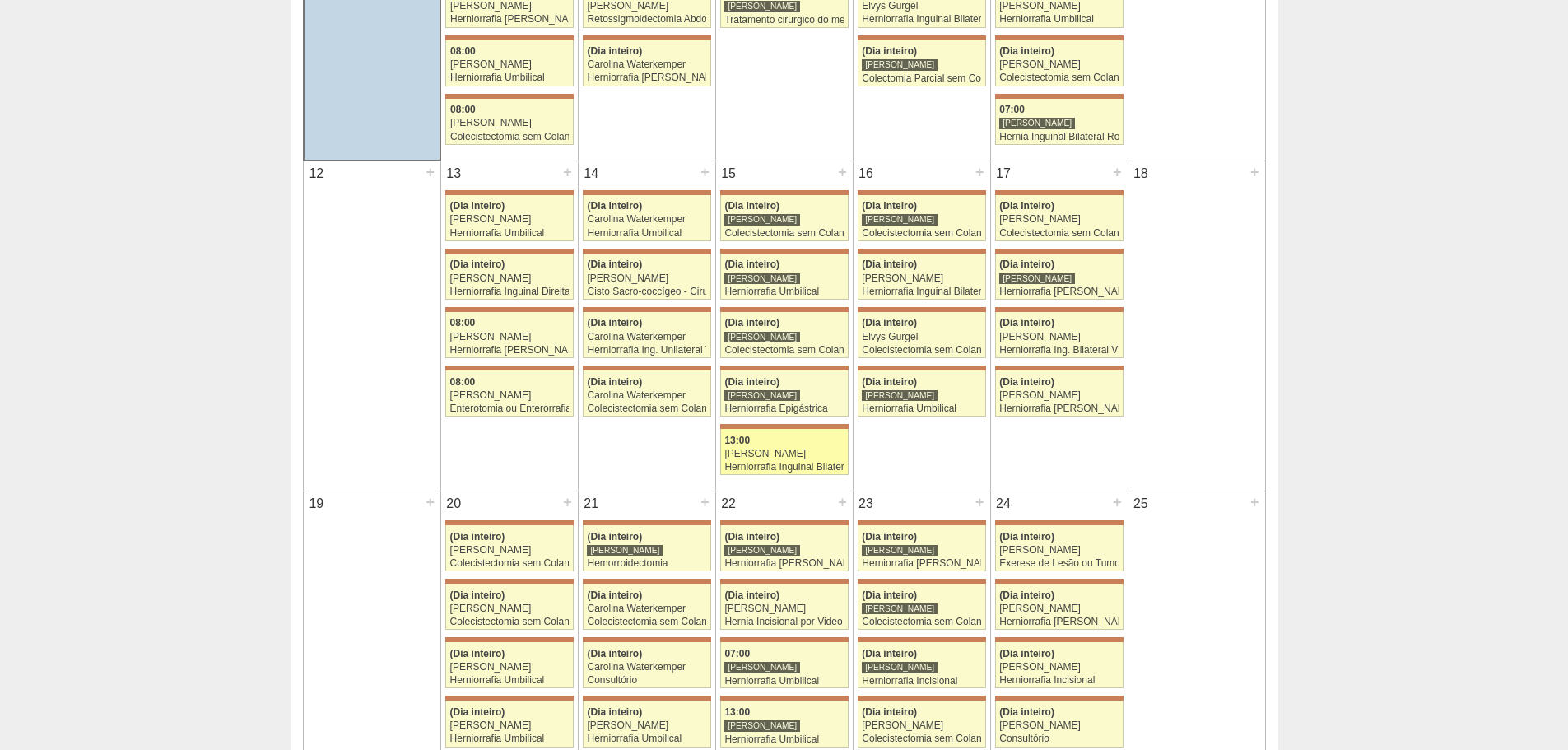
click at [818, 459] on div "[PERSON_NAME]" at bounding box center [783, 454] width 119 height 11
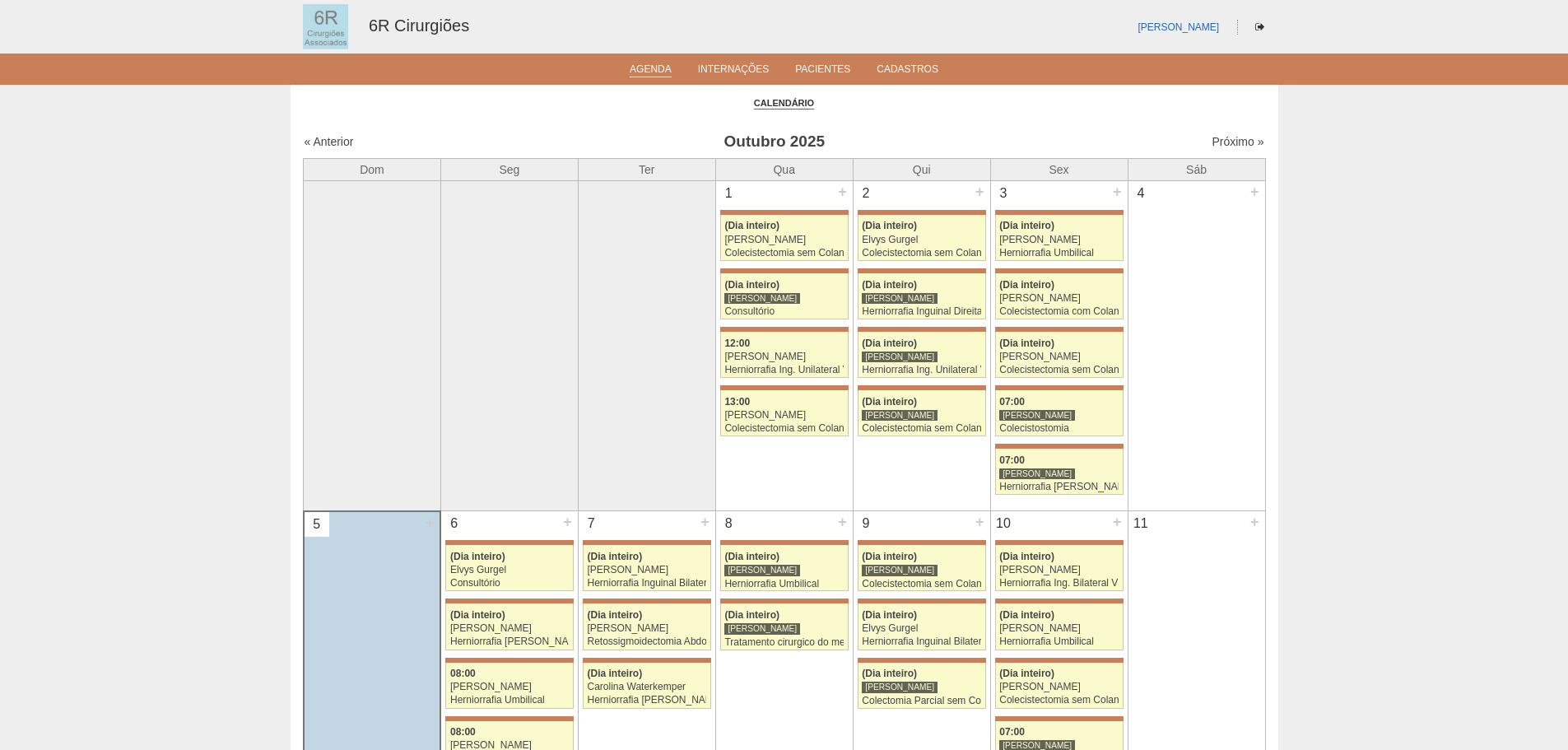
scroll to position [622, 0]
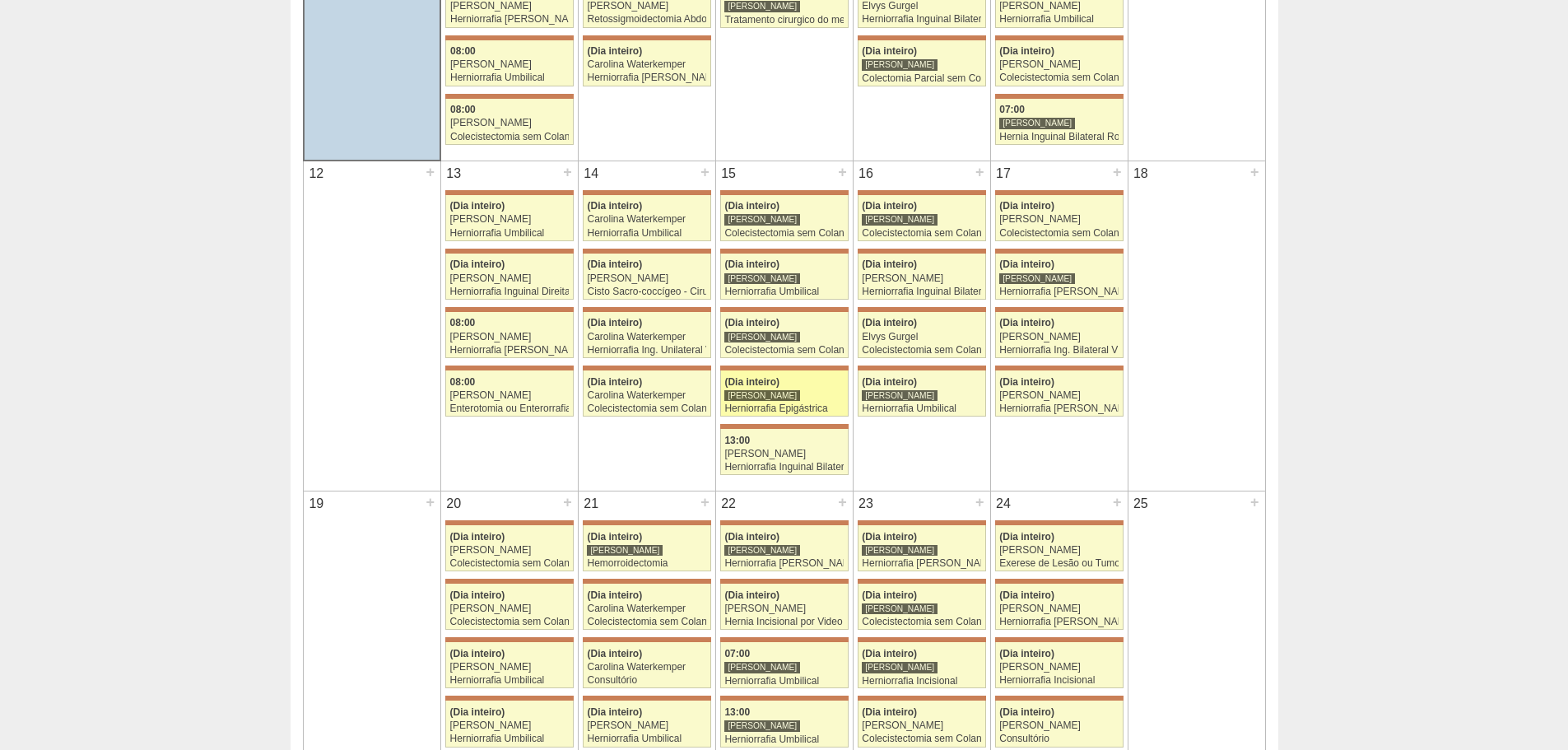
click at [761, 393] on div "[PERSON_NAME]" at bounding box center [762, 396] width 76 height 13
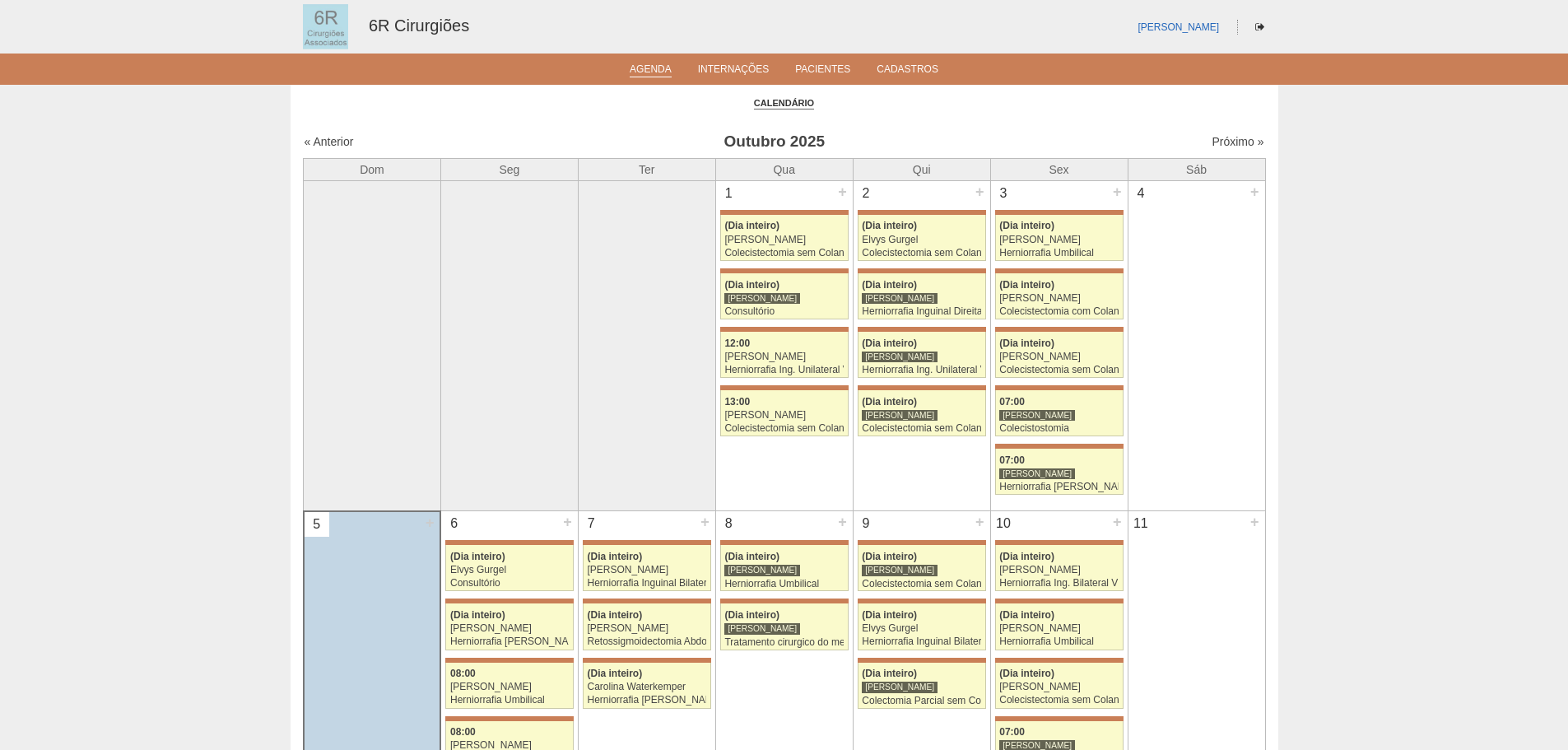
scroll to position [622, 0]
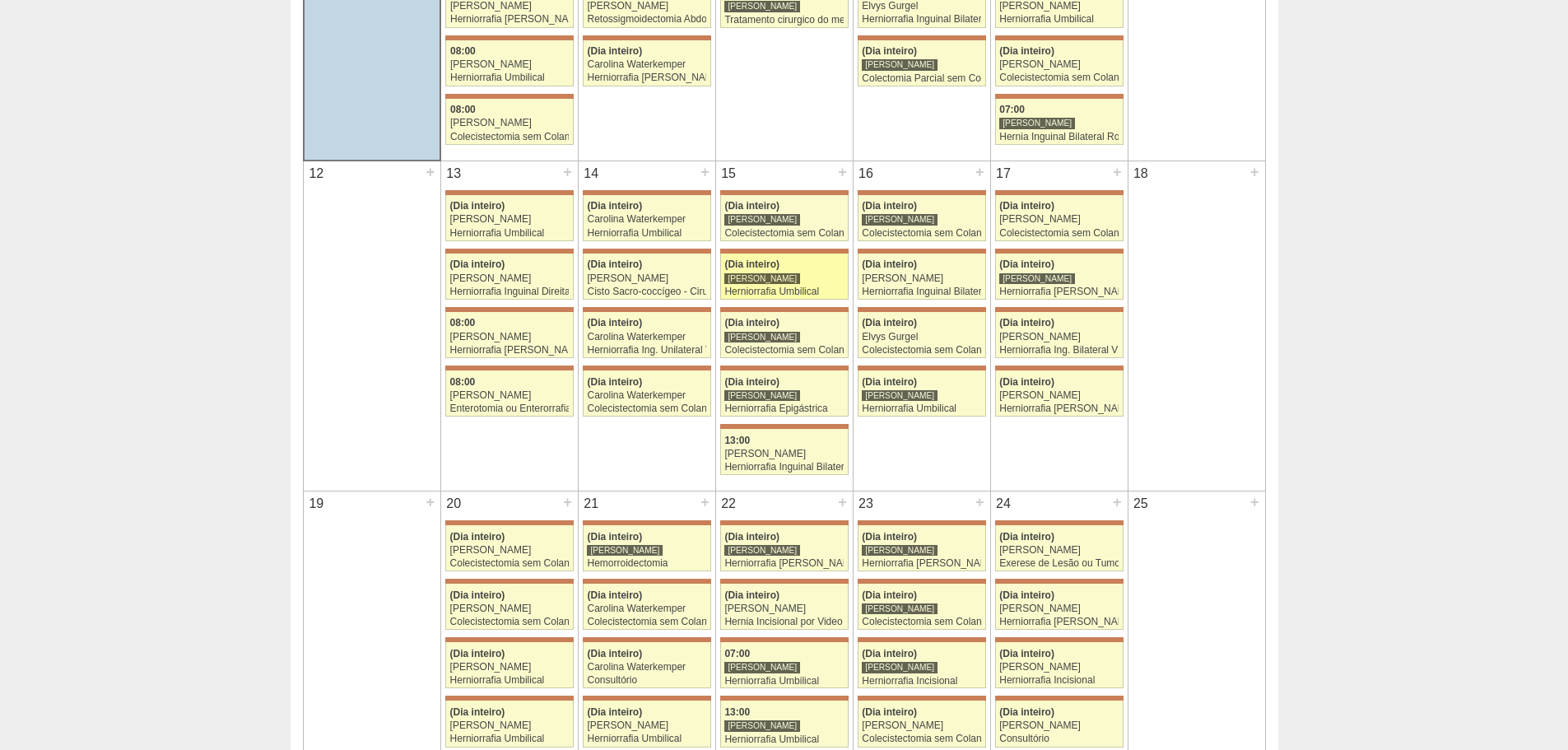
click at [794, 280] on div "[PERSON_NAME]" at bounding box center [783, 278] width 119 height 11
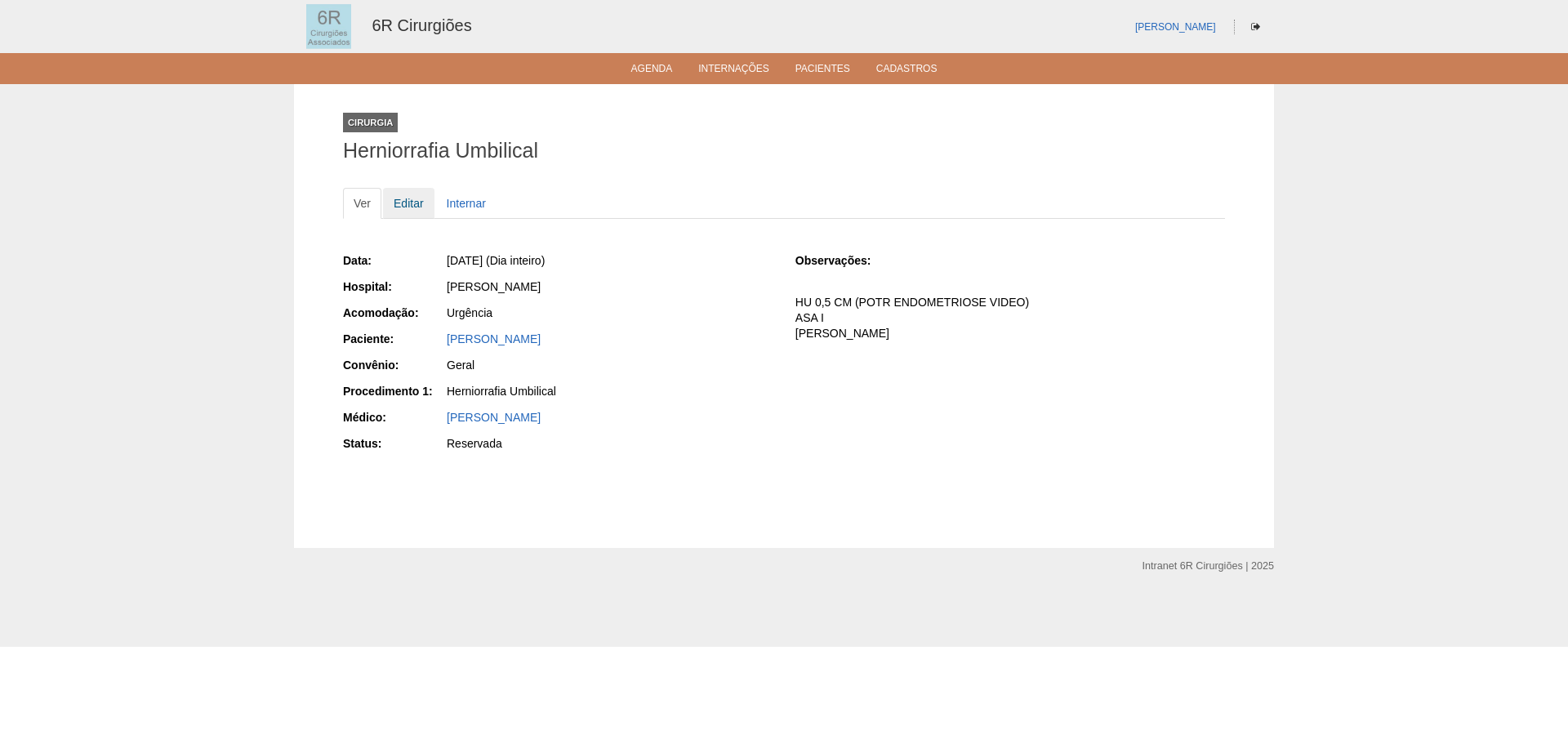
click at [421, 204] on link "Editar" at bounding box center [408, 203] width 51 height 31
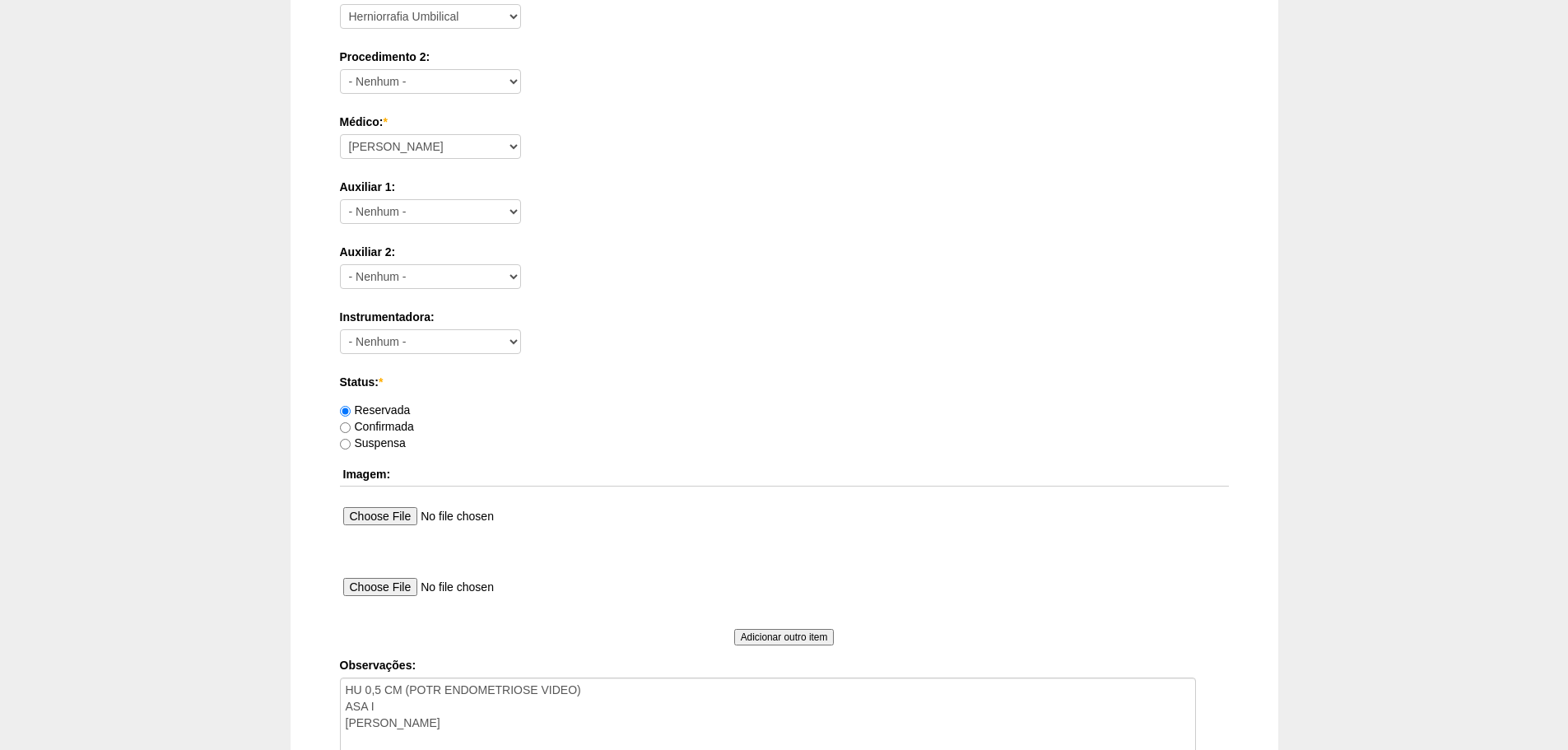
scroll to position [823, 0]
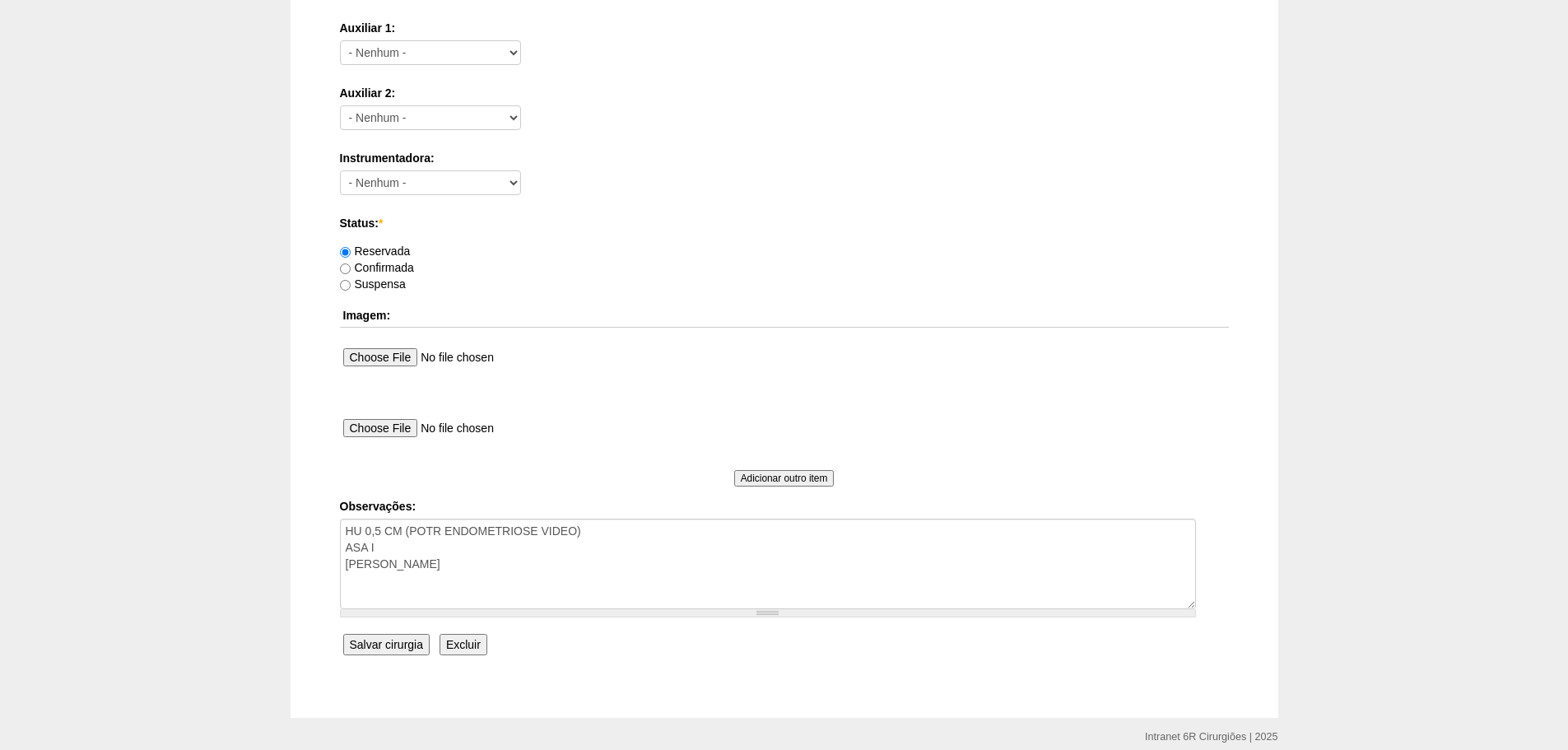
click at [478, 645] on input "Excluir" at bounding box center [463, 644] width 47 height 21
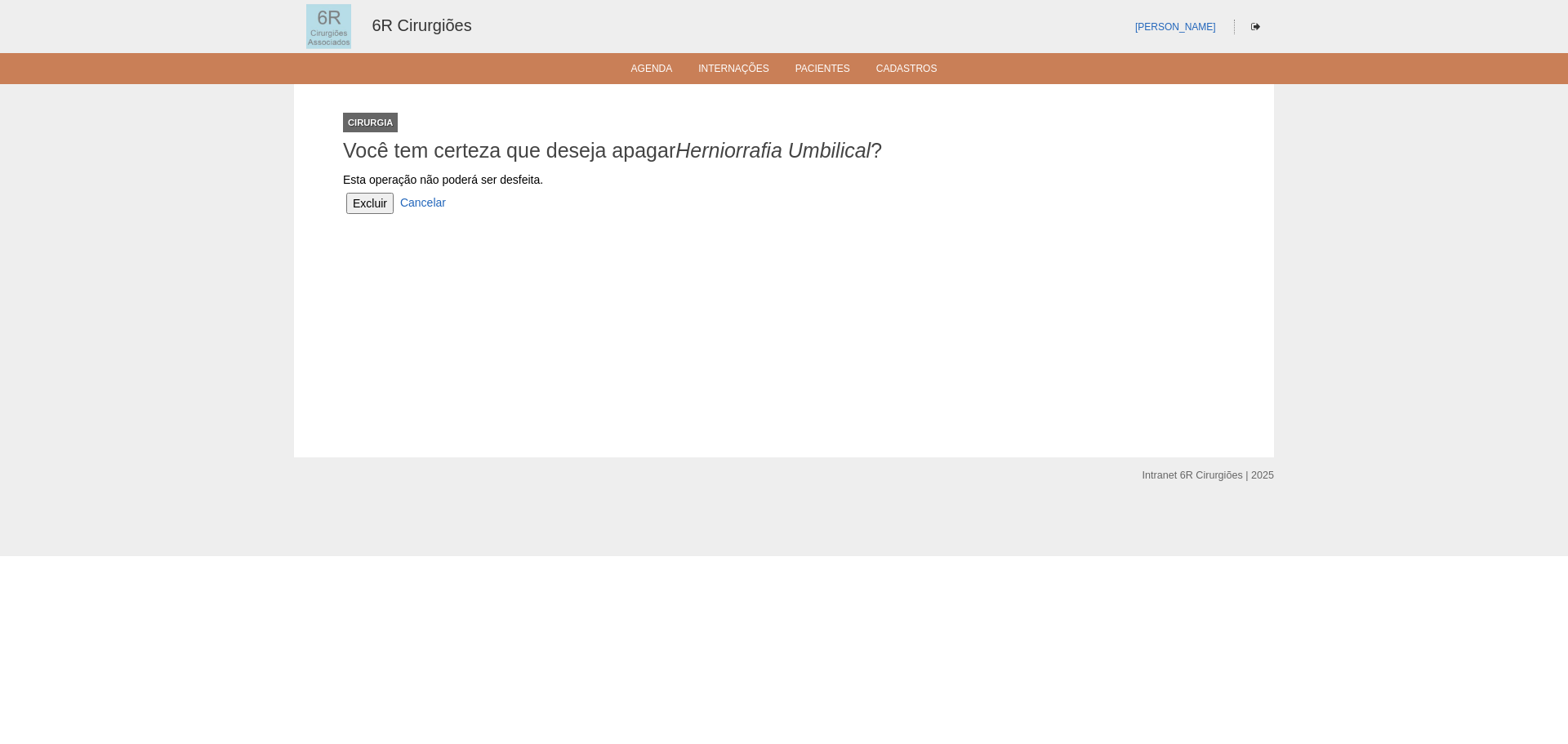
drag, startPoint x: 370, startPoint y: 203, endPoint x: 404, endPoint y: 184, distance: 38.9
click at [370, 203] on input "Excluir" at bounding box center [369, 203] width 47 height 21
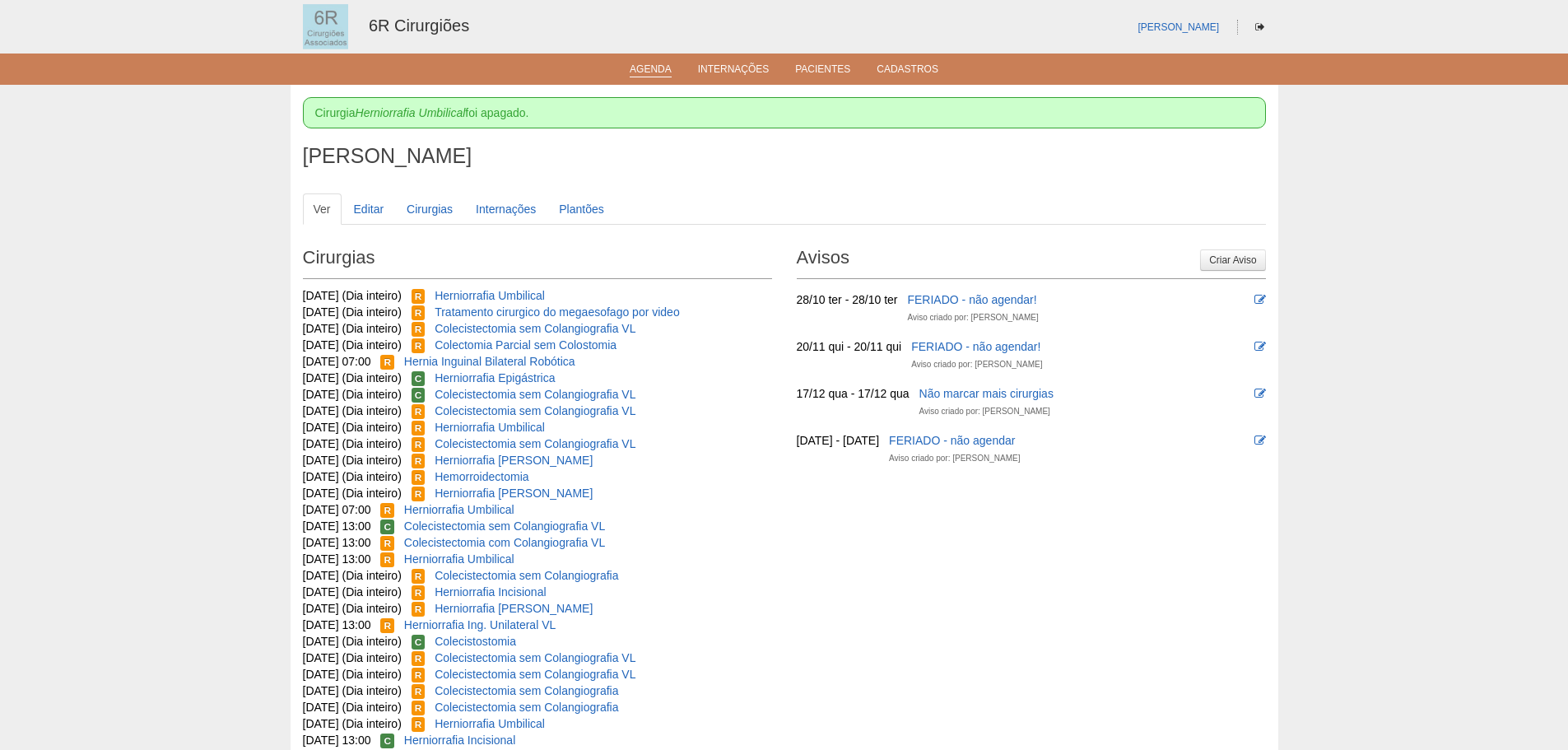
click at [651, 73] on link "Agenda" at bounding box center [651, 71] width 42 height 14
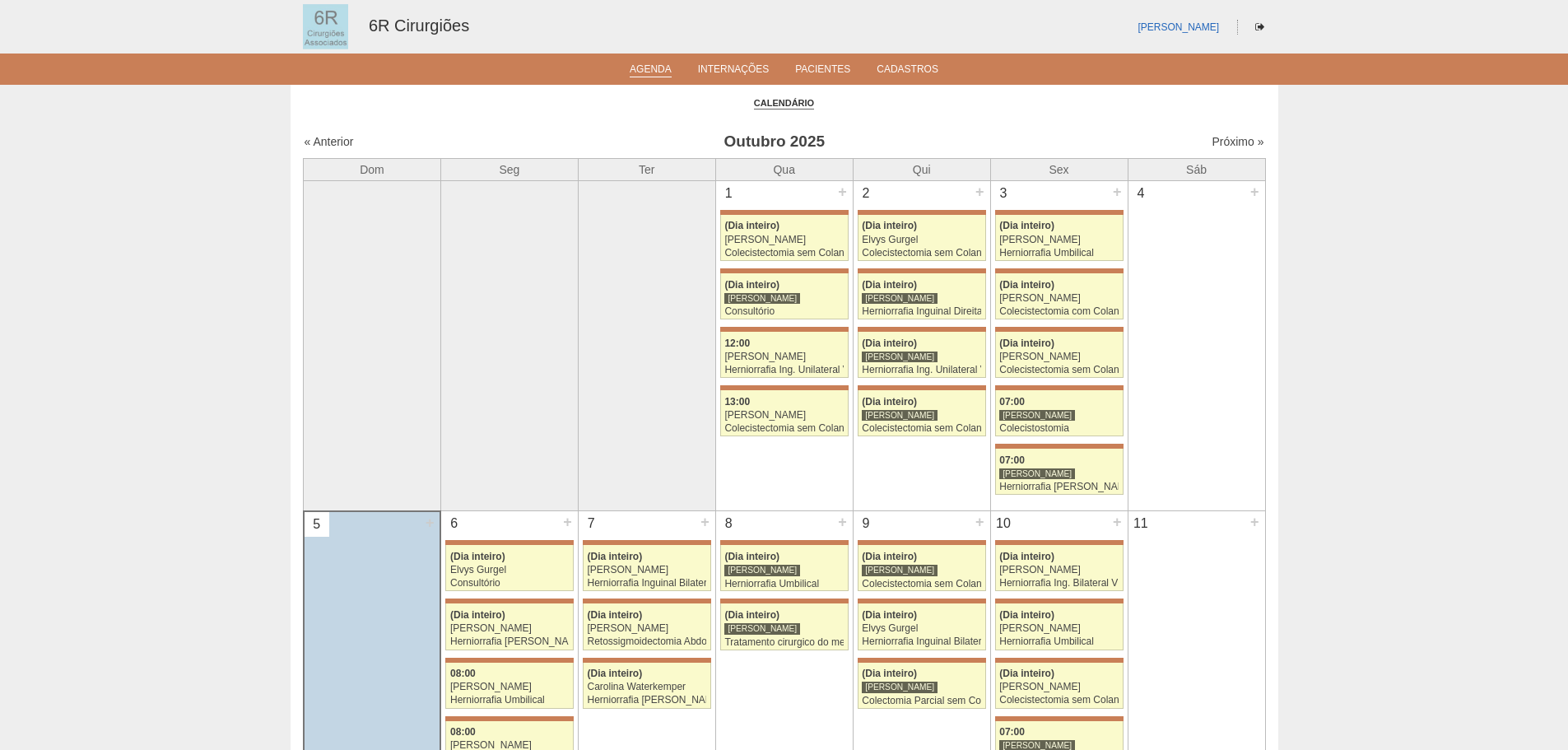
click at [1219, 151] on div "« Anterior Outubro 2025 Próximo »" at bounding box center [784, 144] width 963 height 26
click at [1216, 148] on link "Próximo »" at bounding box center [1238, 141] width 52 height 13
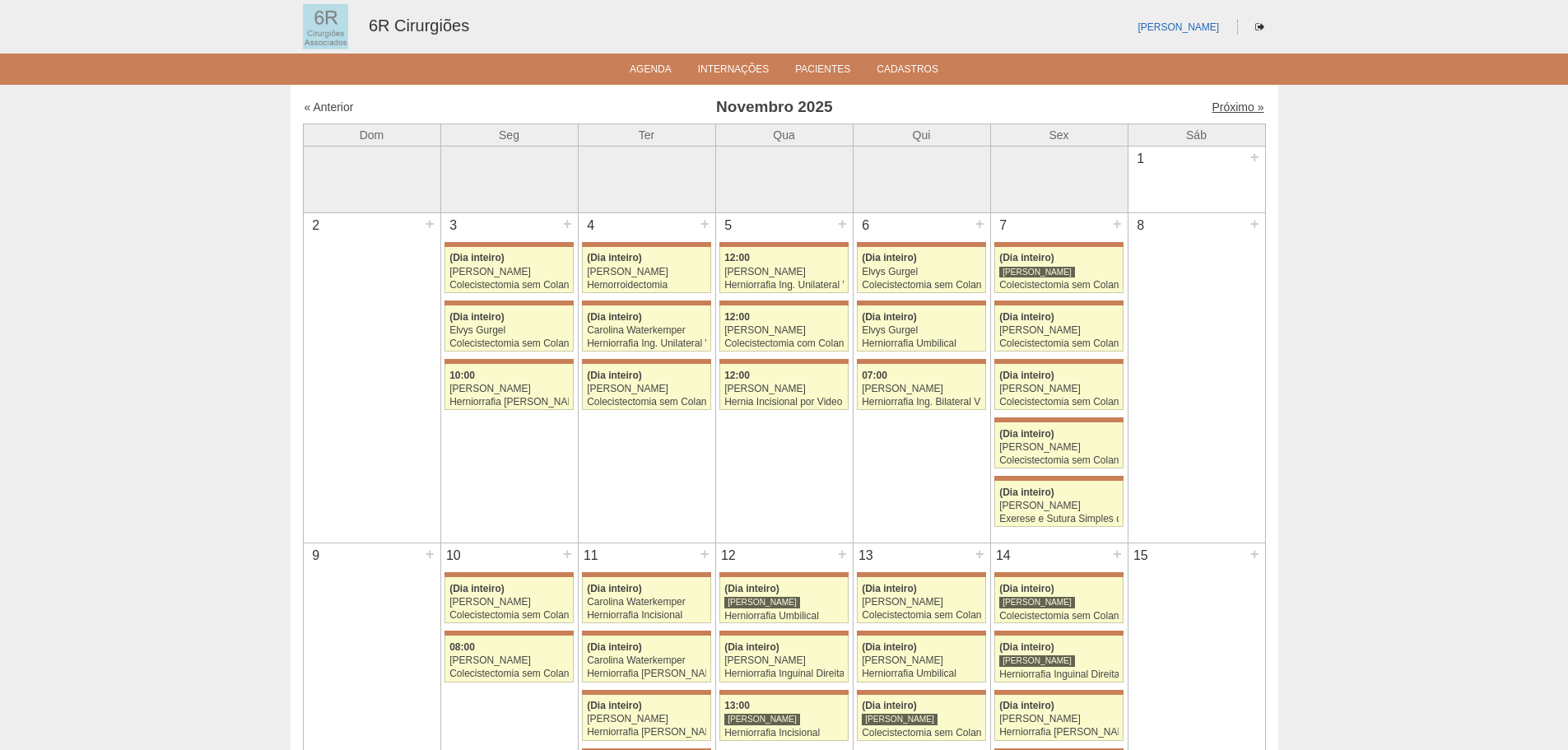
click at [1229, 108] on link "Próximo »" at bounding box center [1238, 107] width 52 height 13
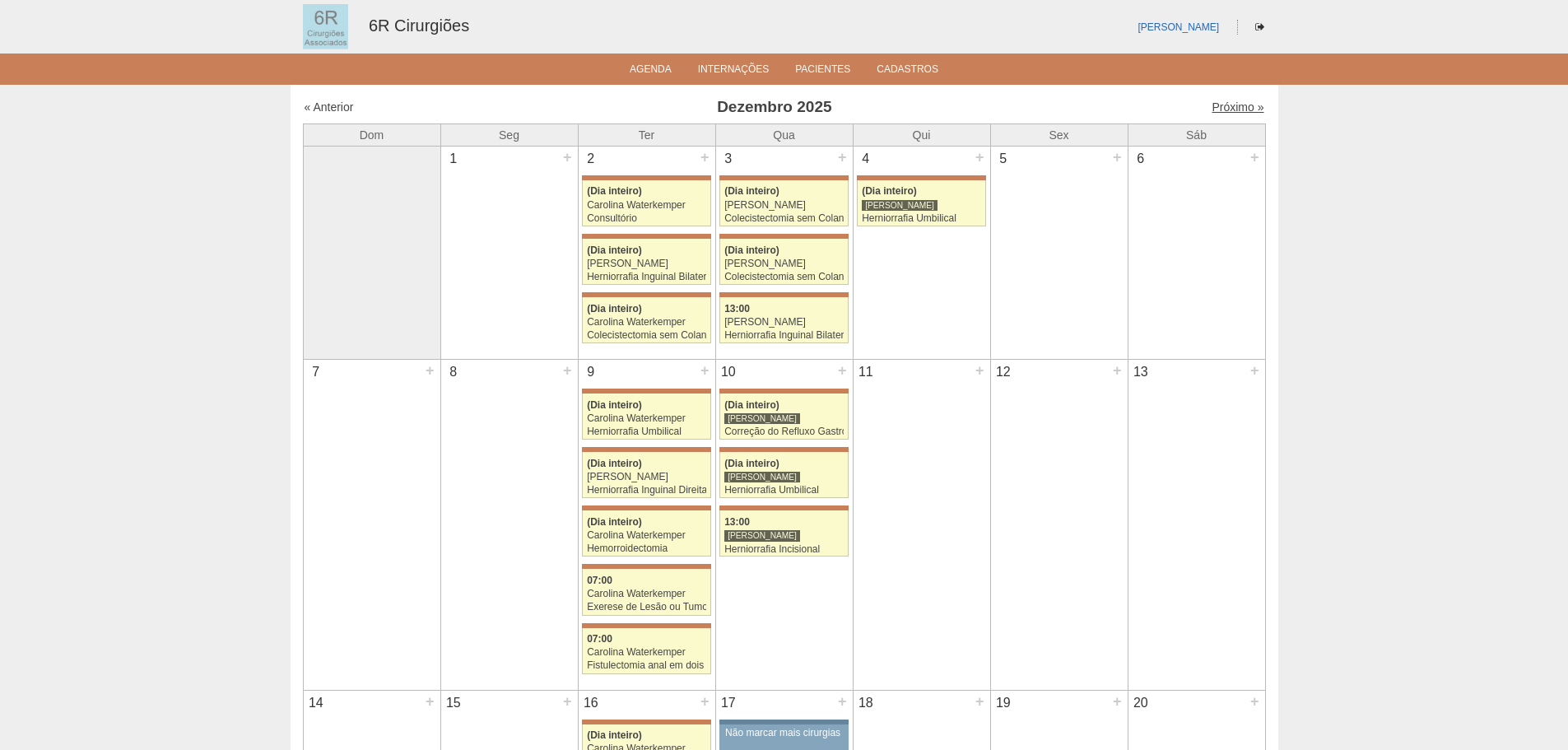
click at [1231, 106] on link "Próximo »" at bounding box center [1238, 107] width 52 height 13
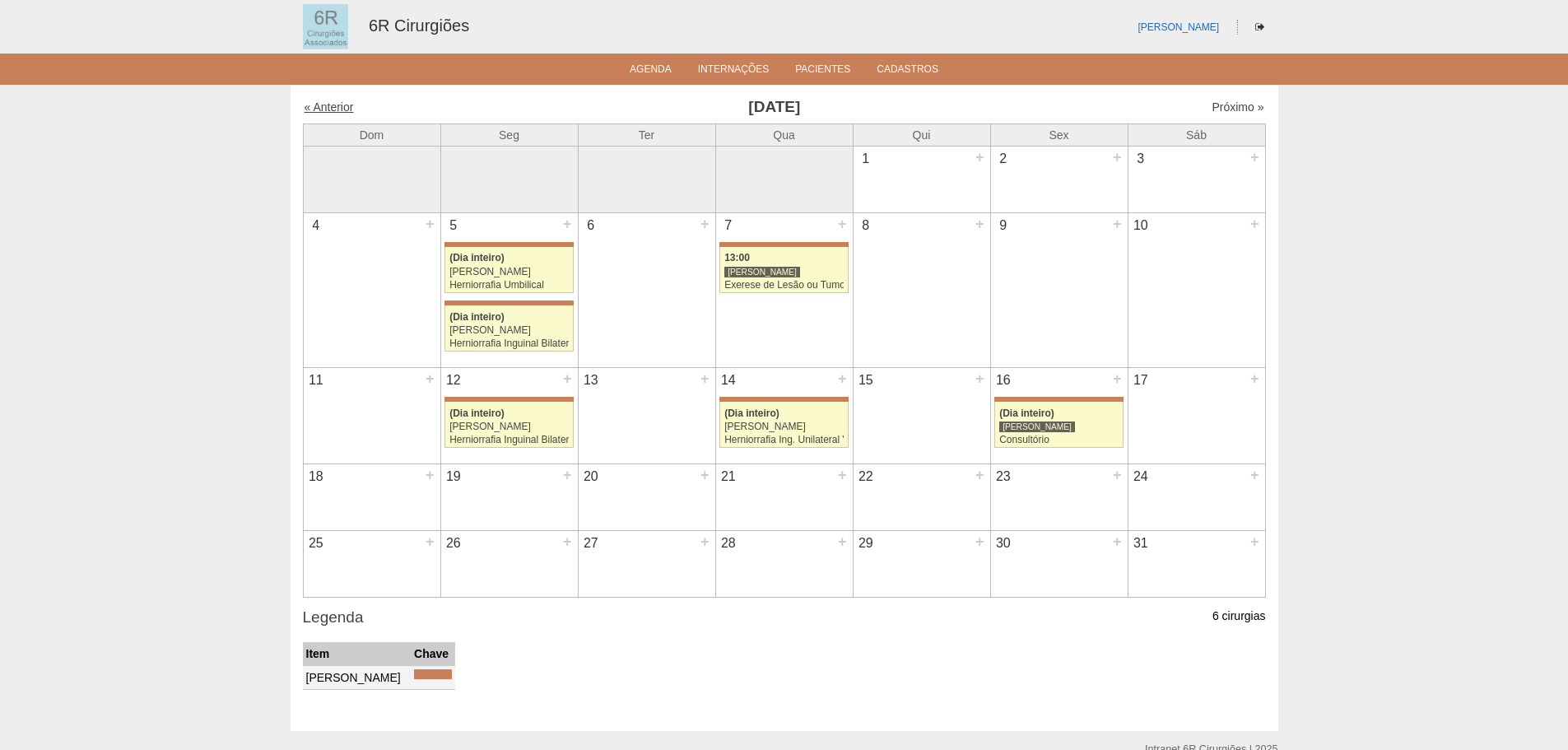
click at [333, 112] on link "« Anterior" at bounding box center [328, 107] width 49 height 13
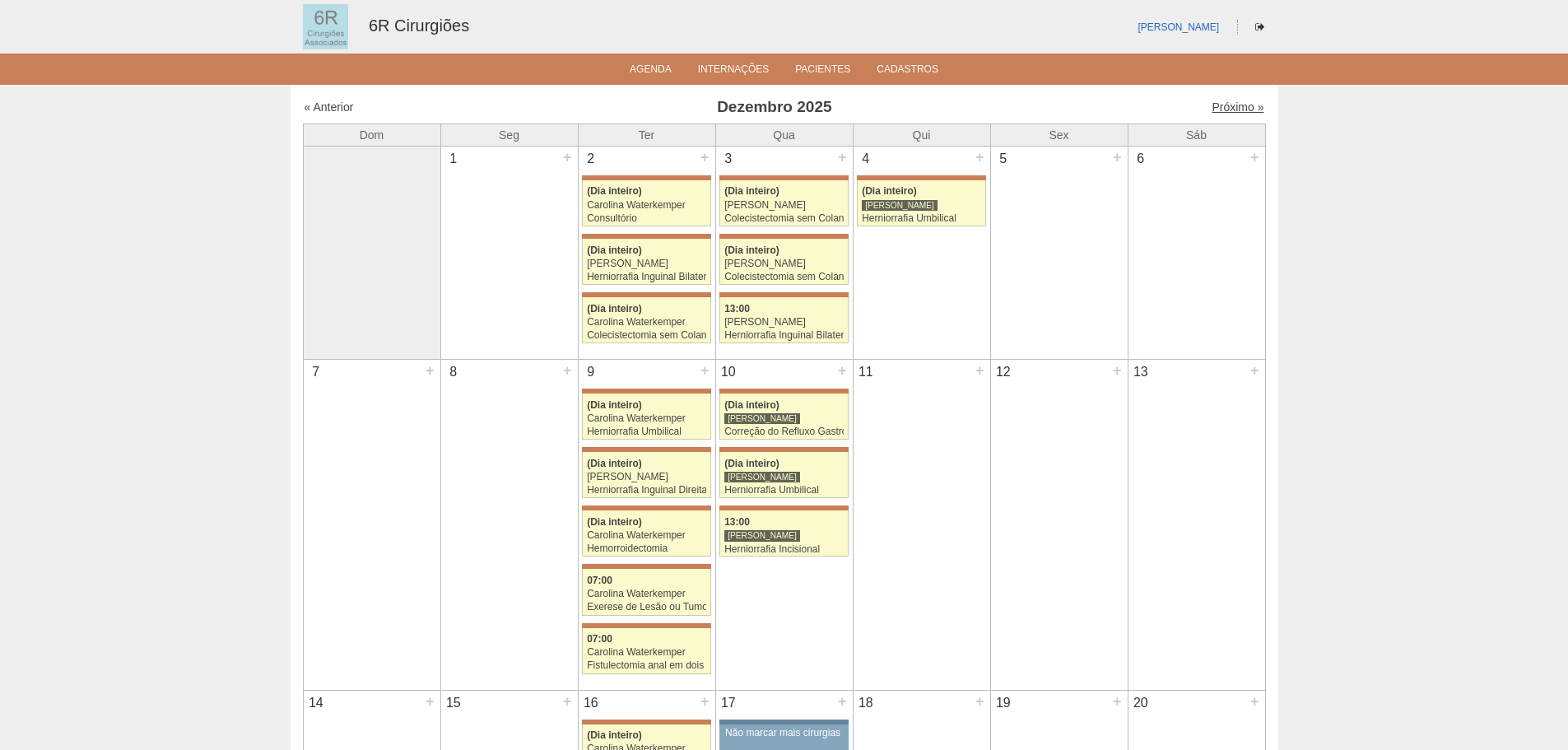
click at [1234, 108] on link "Próximo »" at bounding box center [1238, 107] width 52 height 13
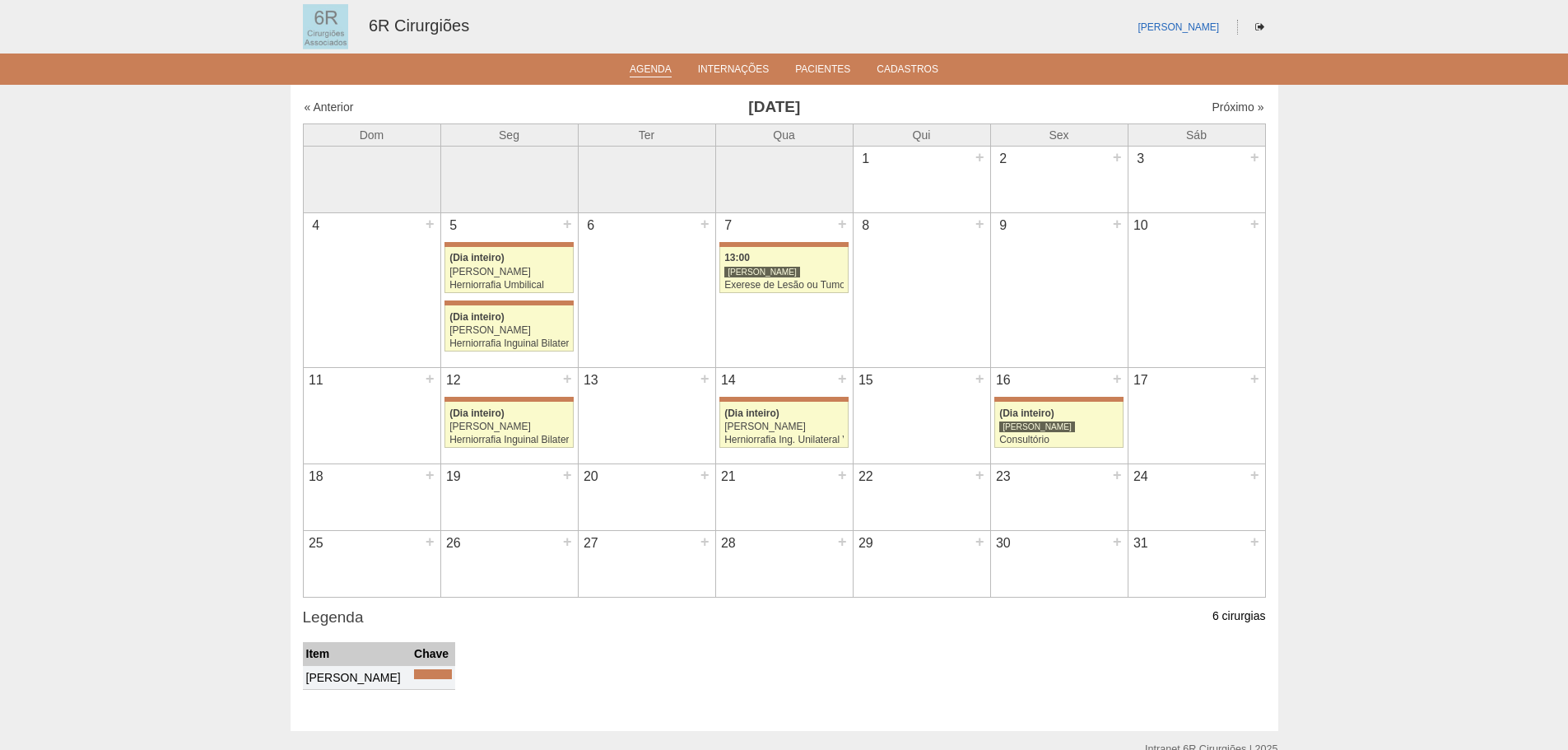
click at [643, 75] on link "Agenda" at bounding box center [651, 71] width 42 height 14
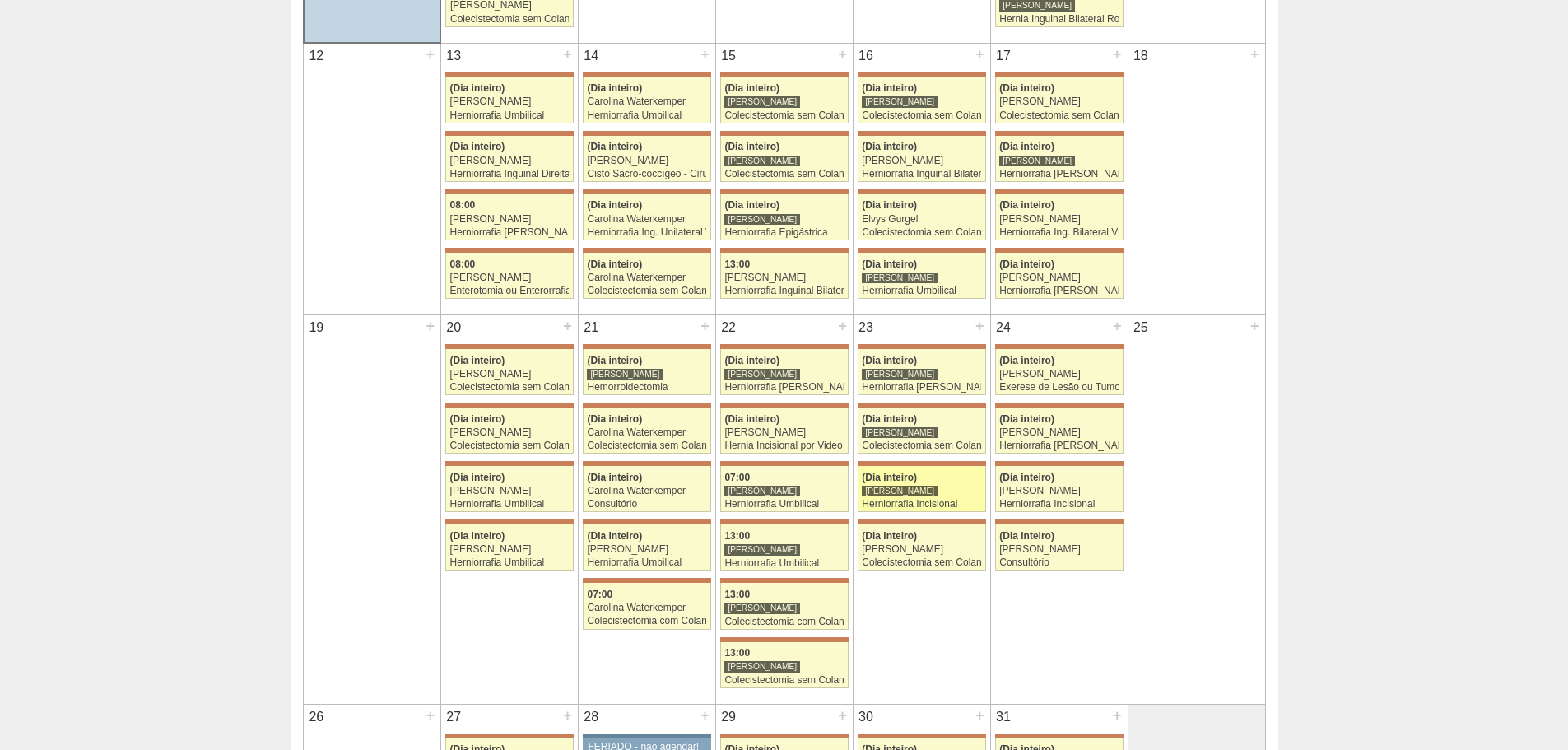
scroll to position [741, 0]
click at [814, 663] on div "[PERSON_NAME]" at bounding box center [783, 666] width 119 height 11
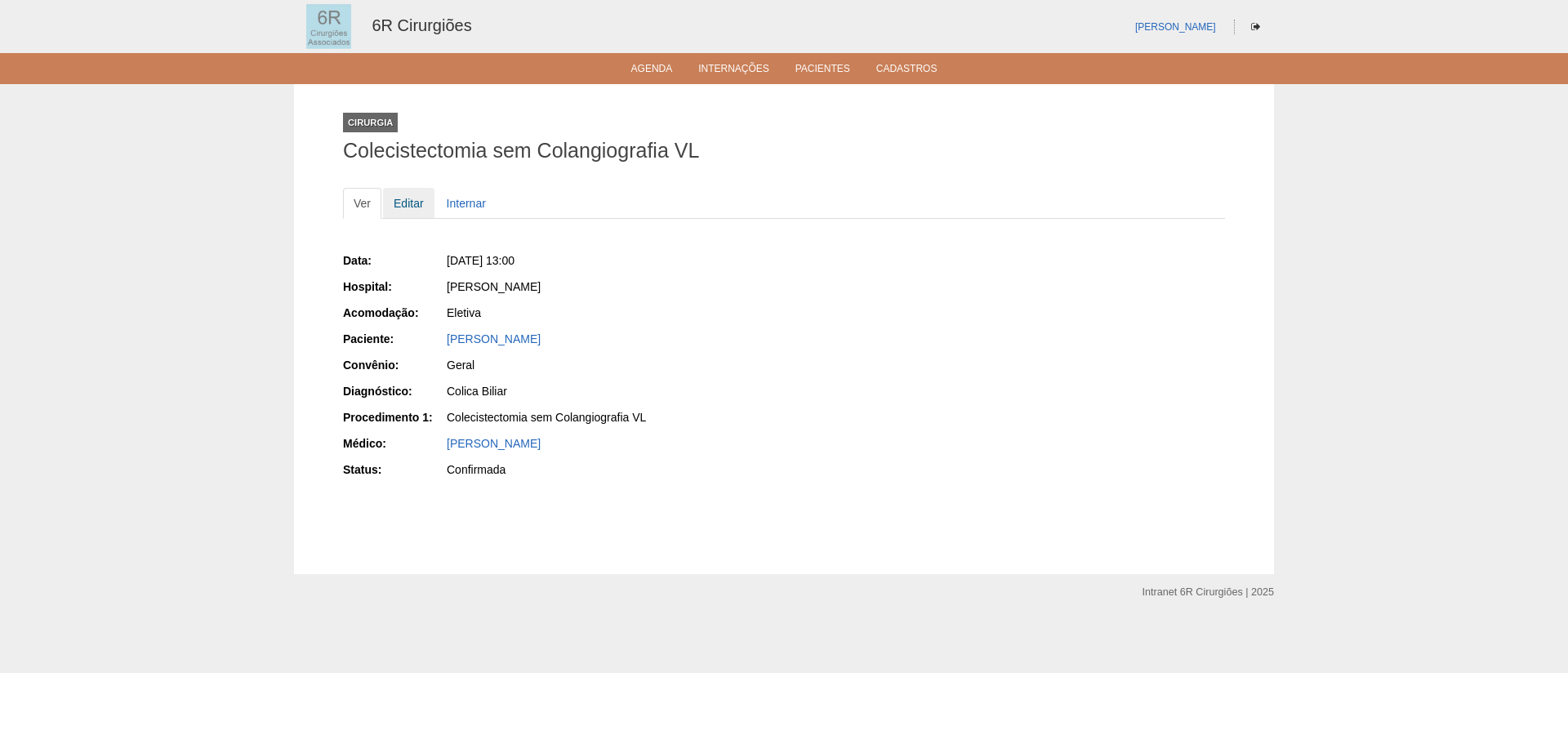
click at [415, 207] on link "Editar" at bounding box center [408, 203] width 51 height 31
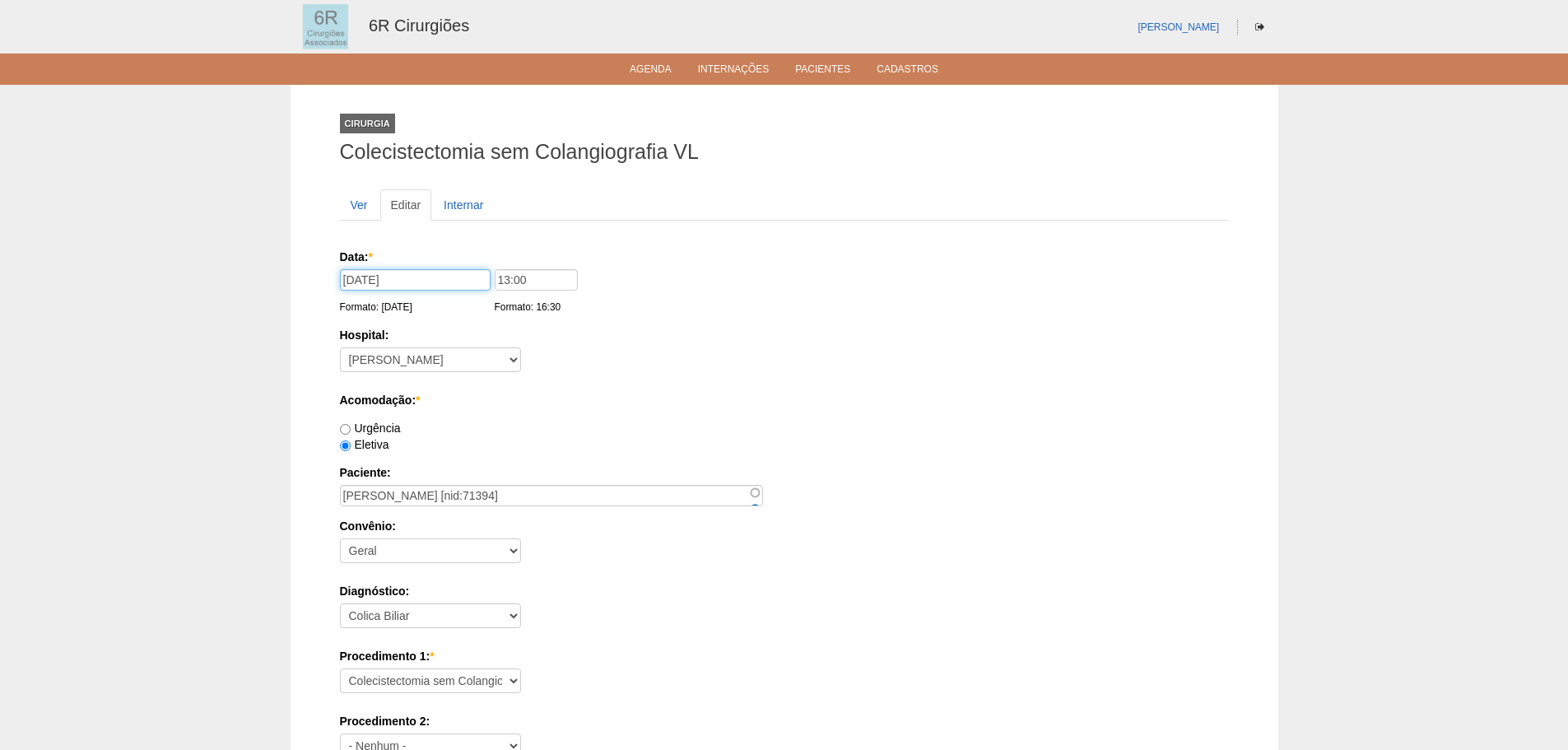
click at [425, 284] on input "22/10/2025" at bounding box center [415, 280] width 150 height 21
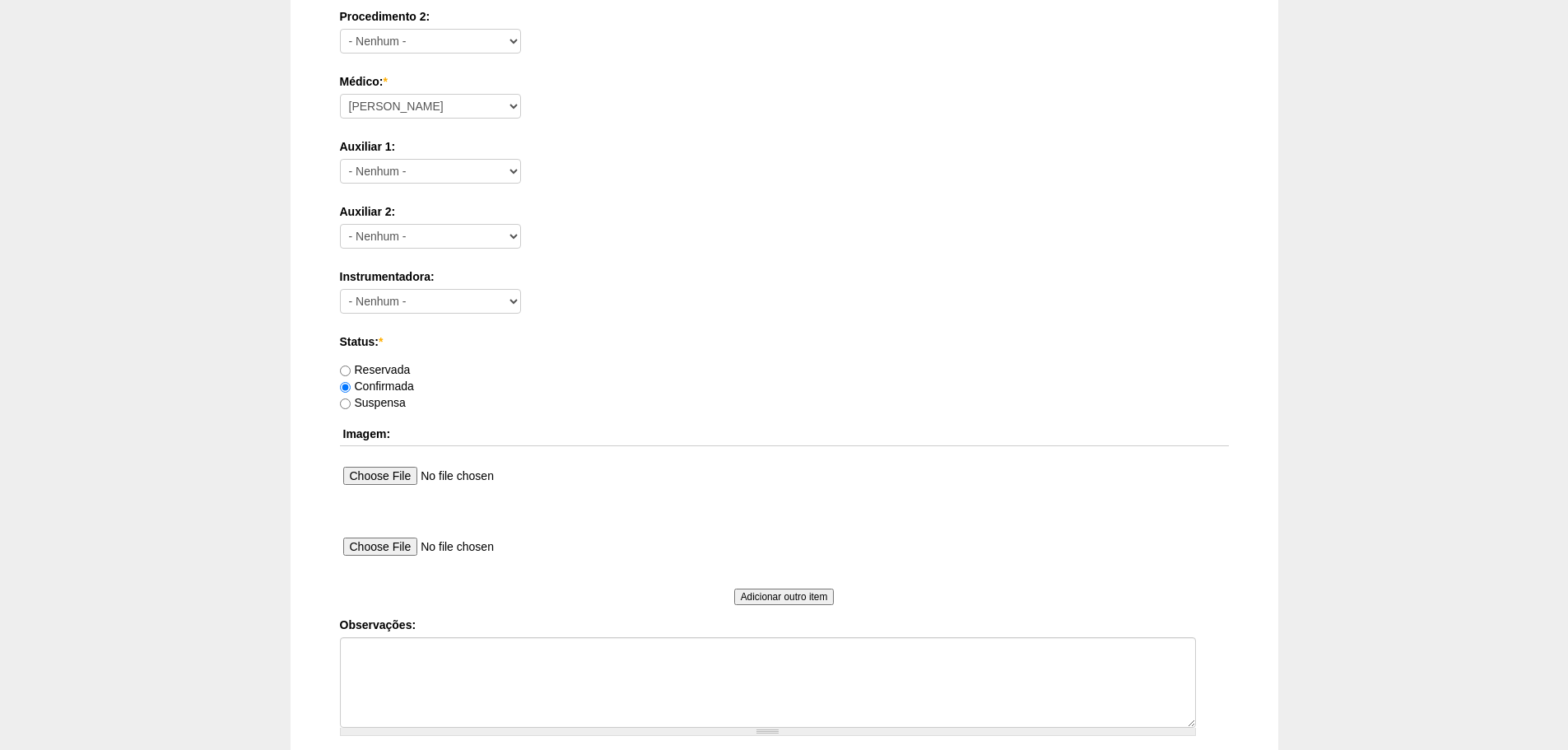
scroll to position [741, 0]
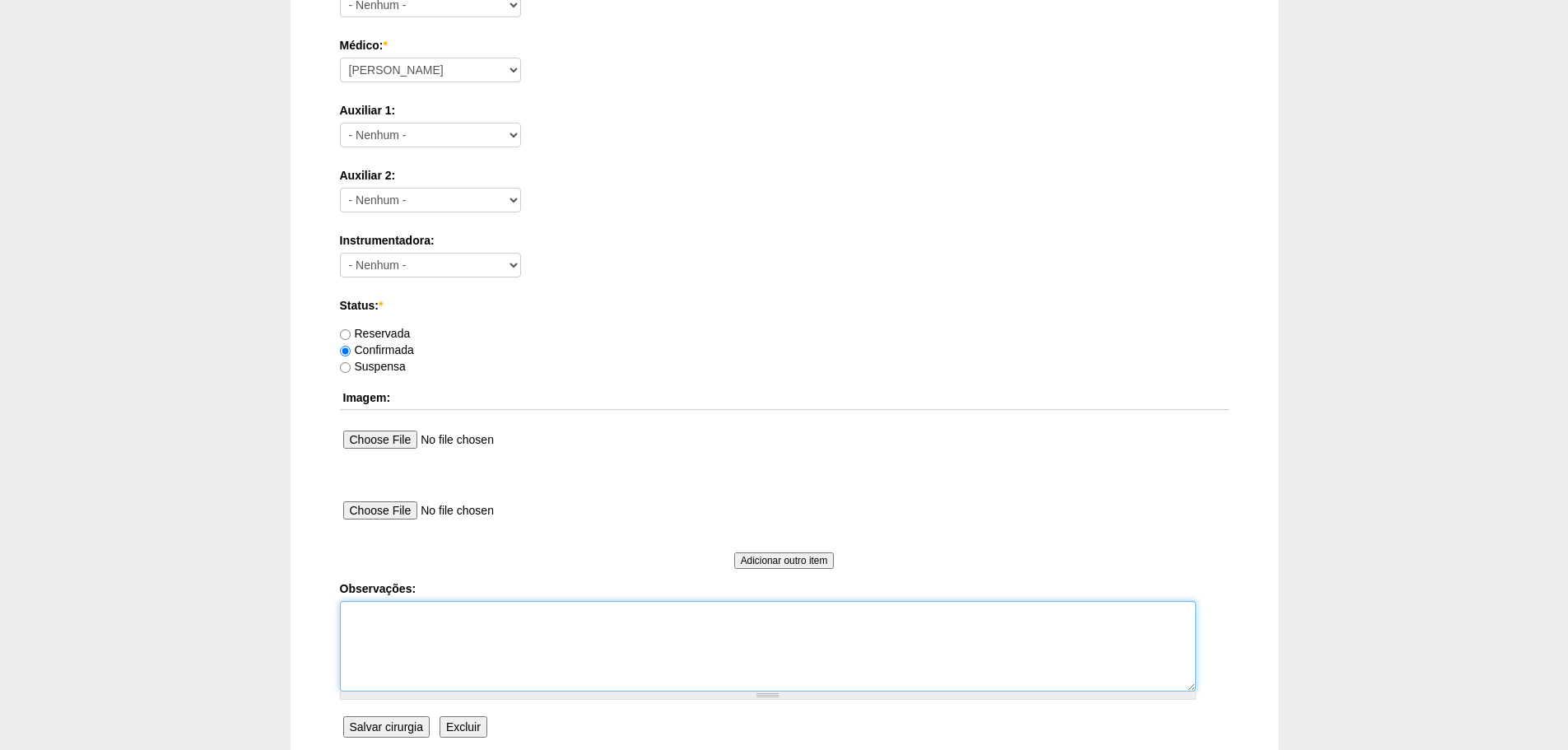
click at [565, 637] on textarea "Observações:" at bounding box center [768, 645] width 856 height 90
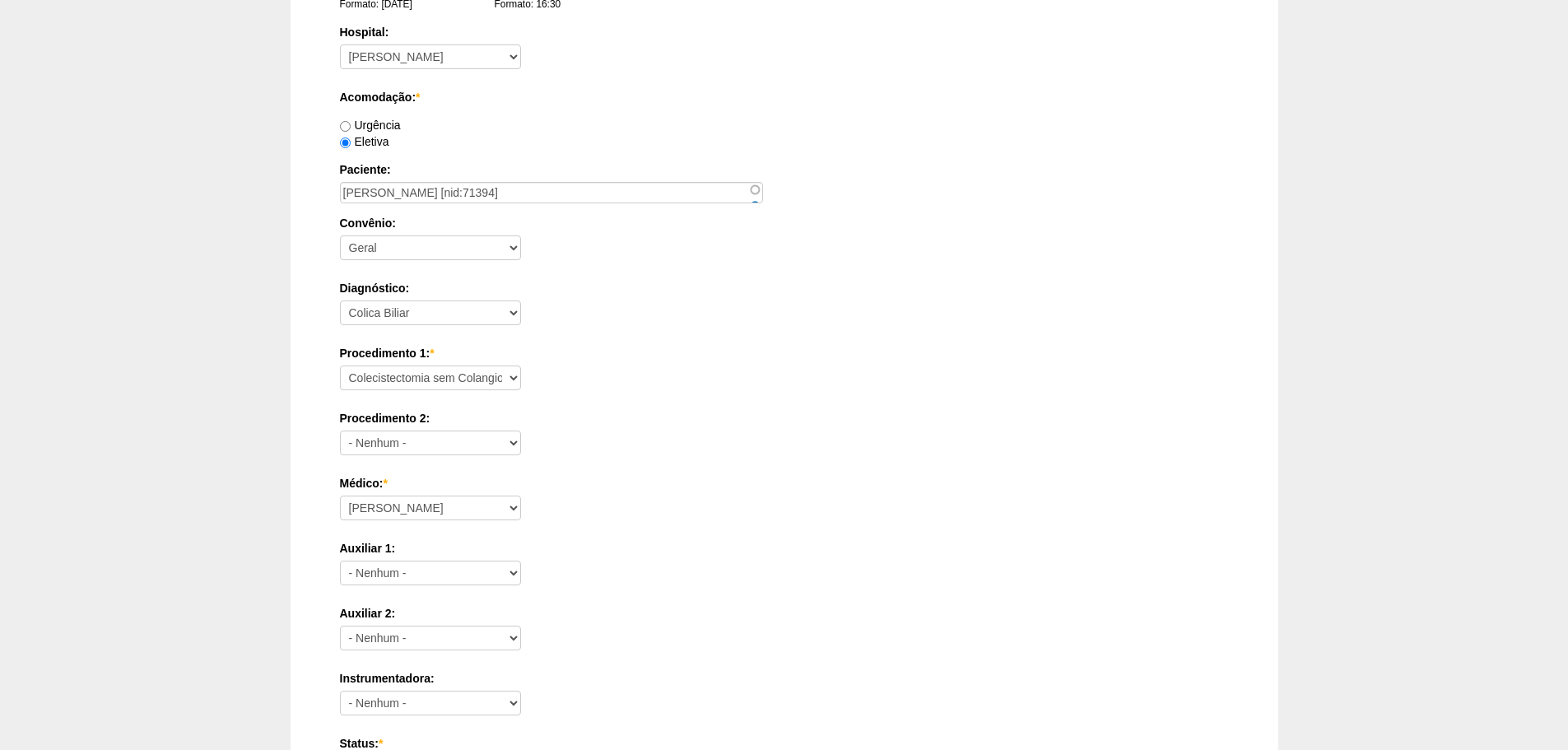
scroll to position [165, 0]
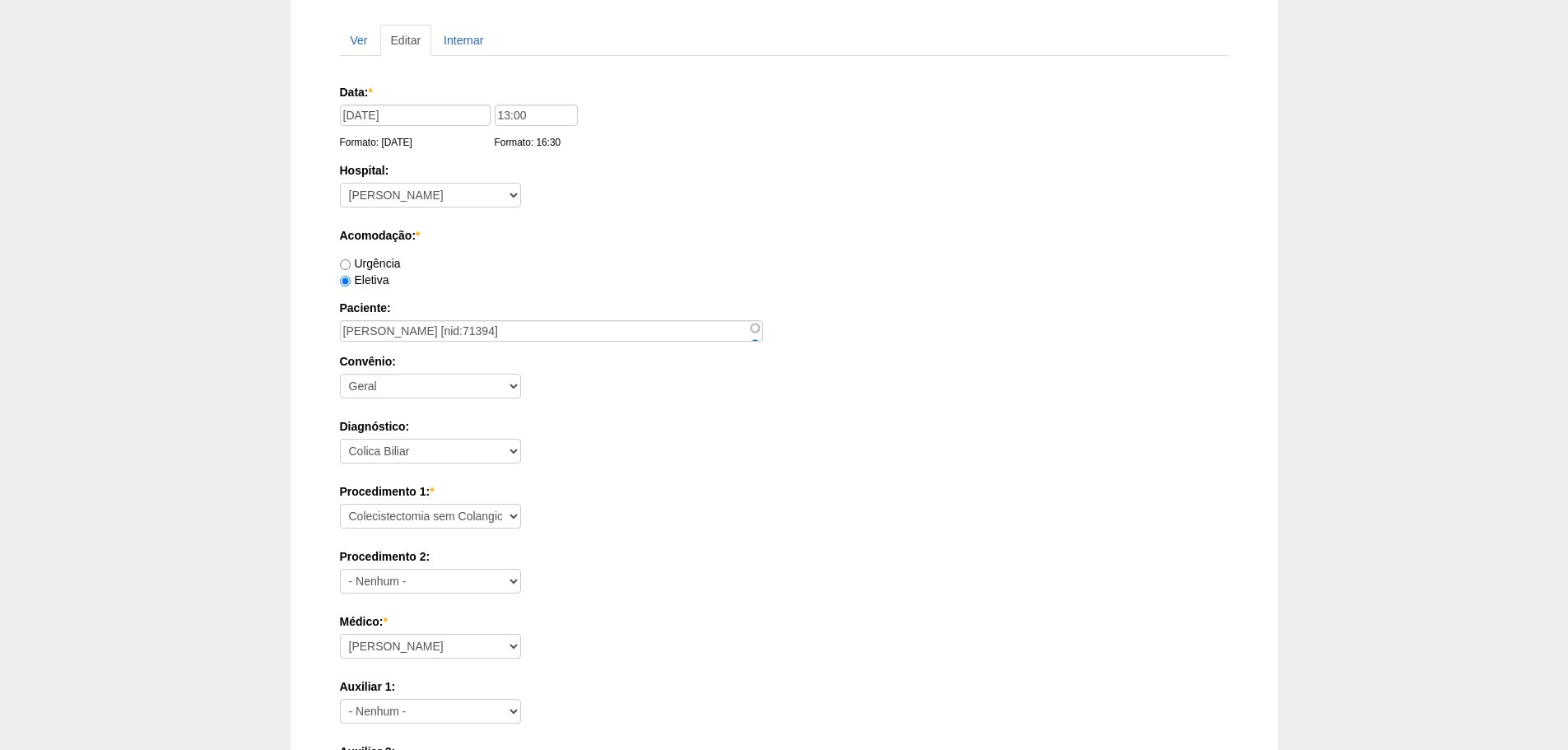
type textarea "REMARCADO DO DIA 22/10"
click at [422, 112] on input "22/10/2025" at bounding box center [415, 115] width 150 height 21
click at [421, 149] on select "Janeiro Fevereiro Março Abril Maio Junho Julho Agosto Setembro Outubro Novembro…" at bounding box center [397, 145] width 69 height 25
click at [410, 205] on link "7" at bounding box center [404, 203] width 21 height 16
type input "07/01/2025"
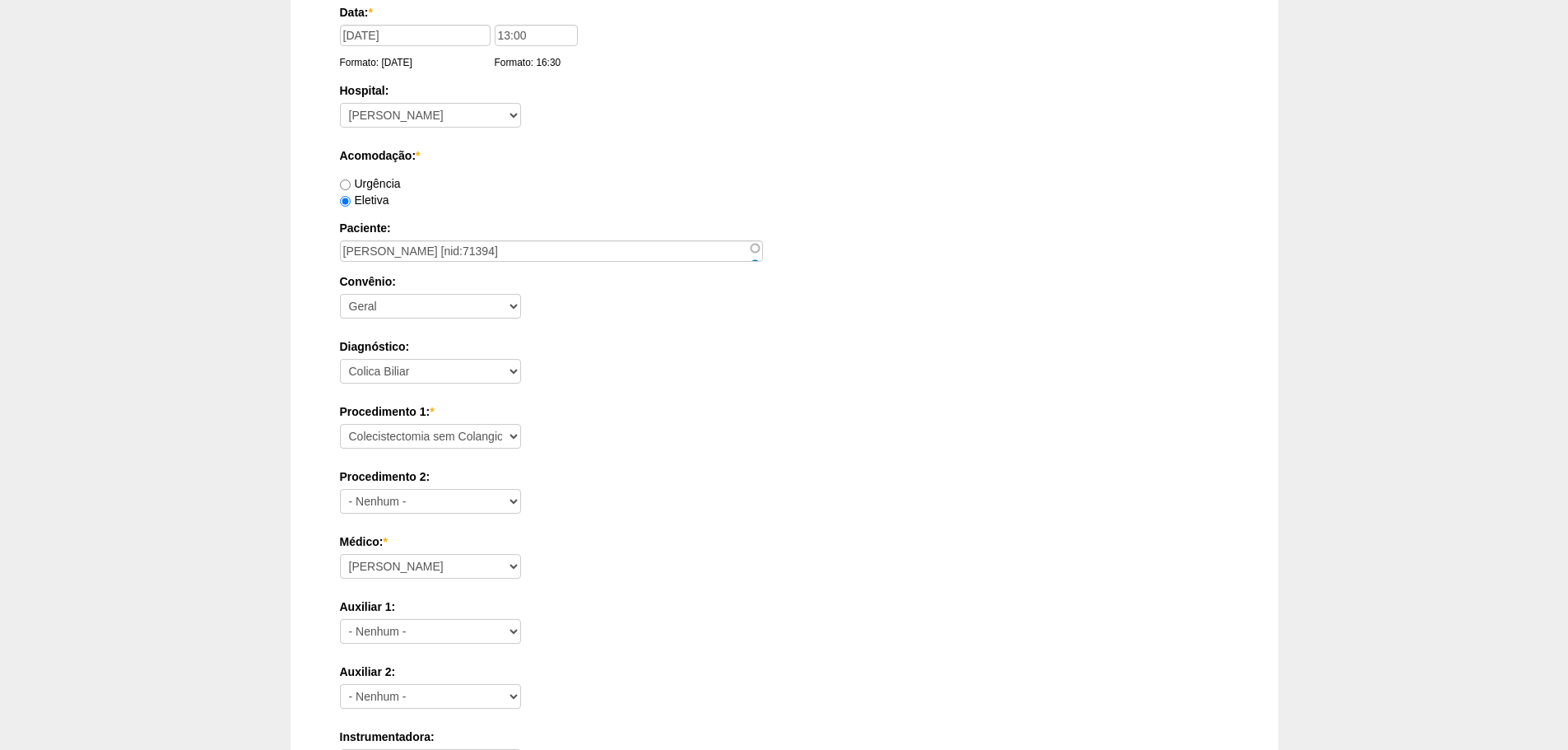
scroll to position [823, 0]
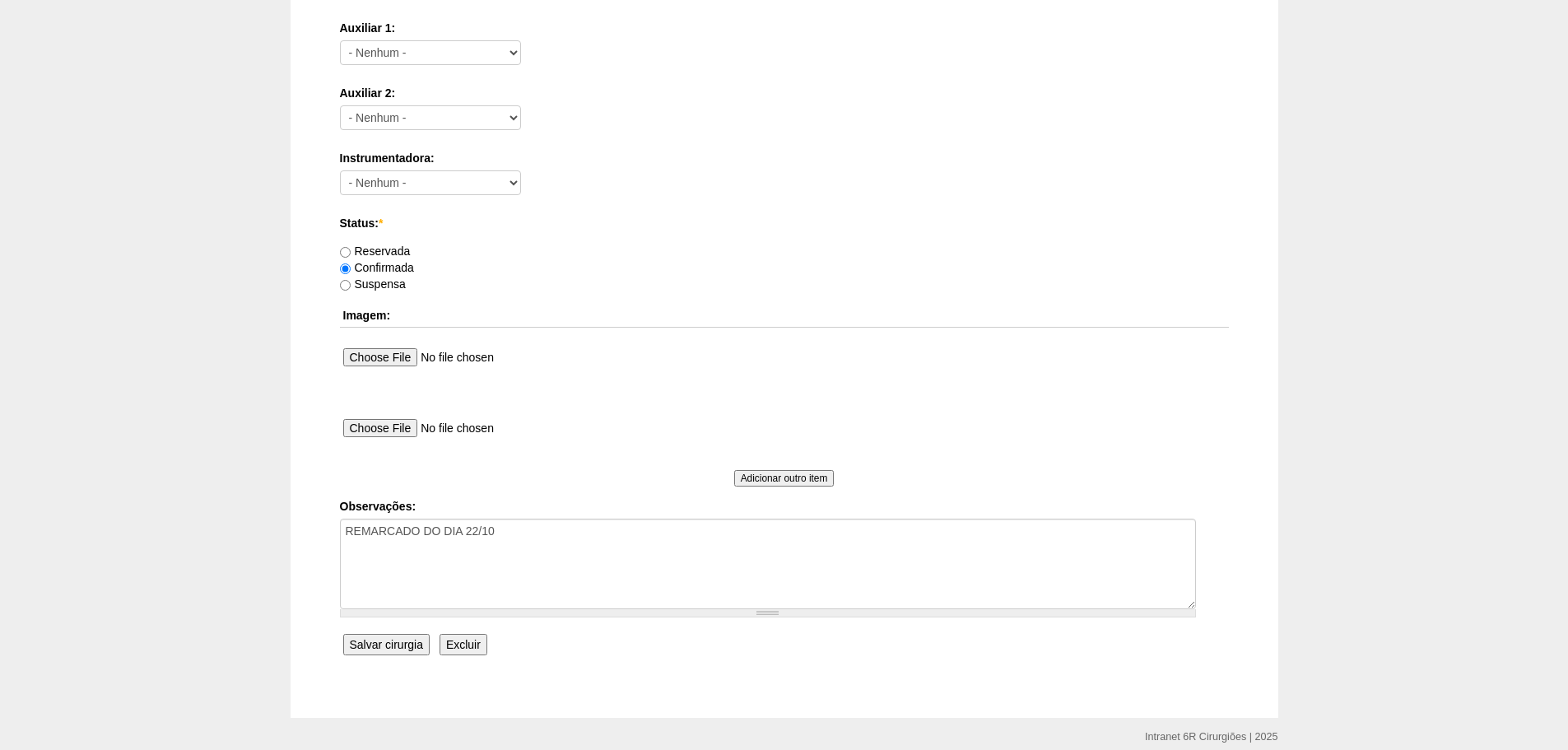
click at [374, 652] on input "Salvar cirurgia" at bounding box center [386, 644] width 87 height 21
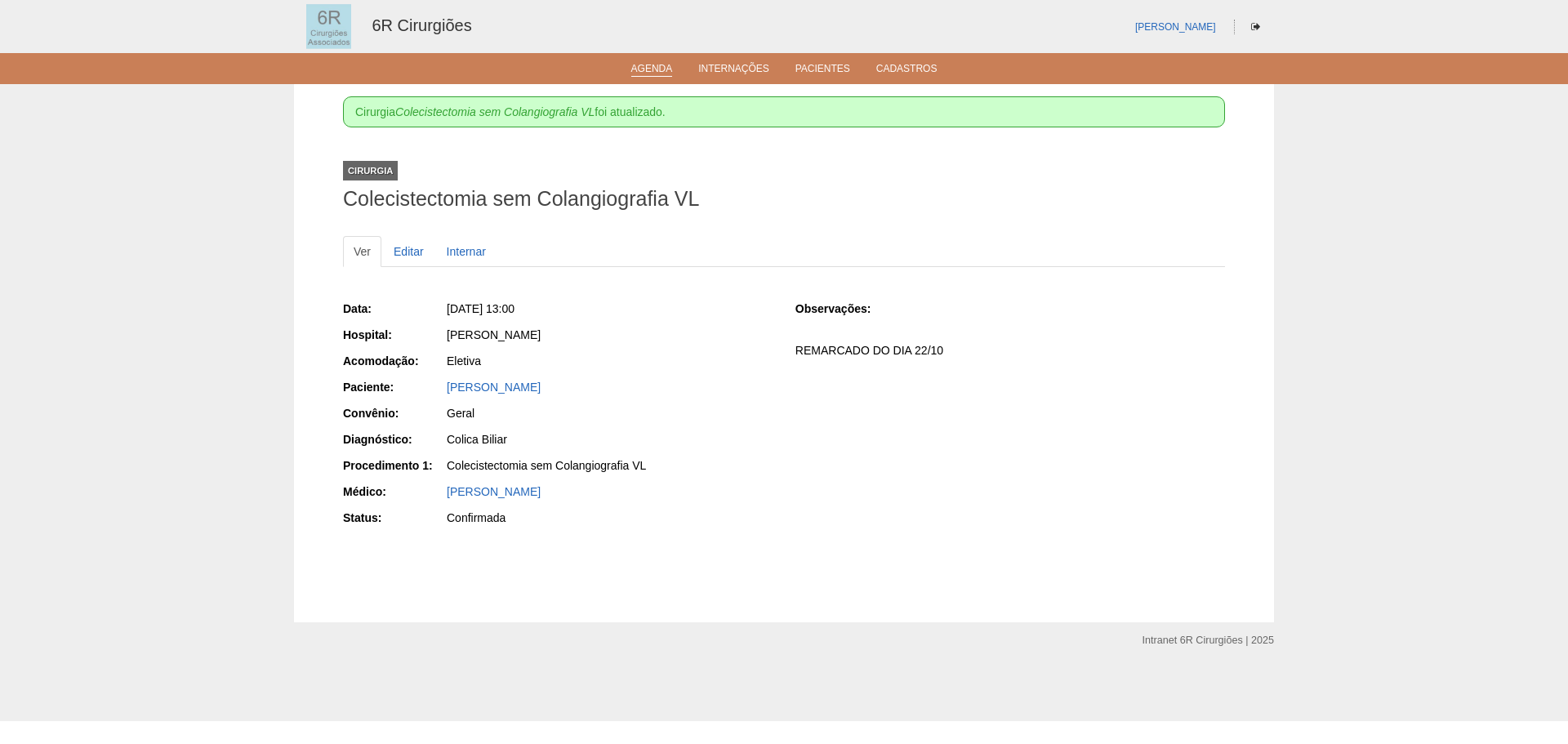
click at [658, 74] on link "Agenda" at bounding box center [652, 70] width 42 height 14
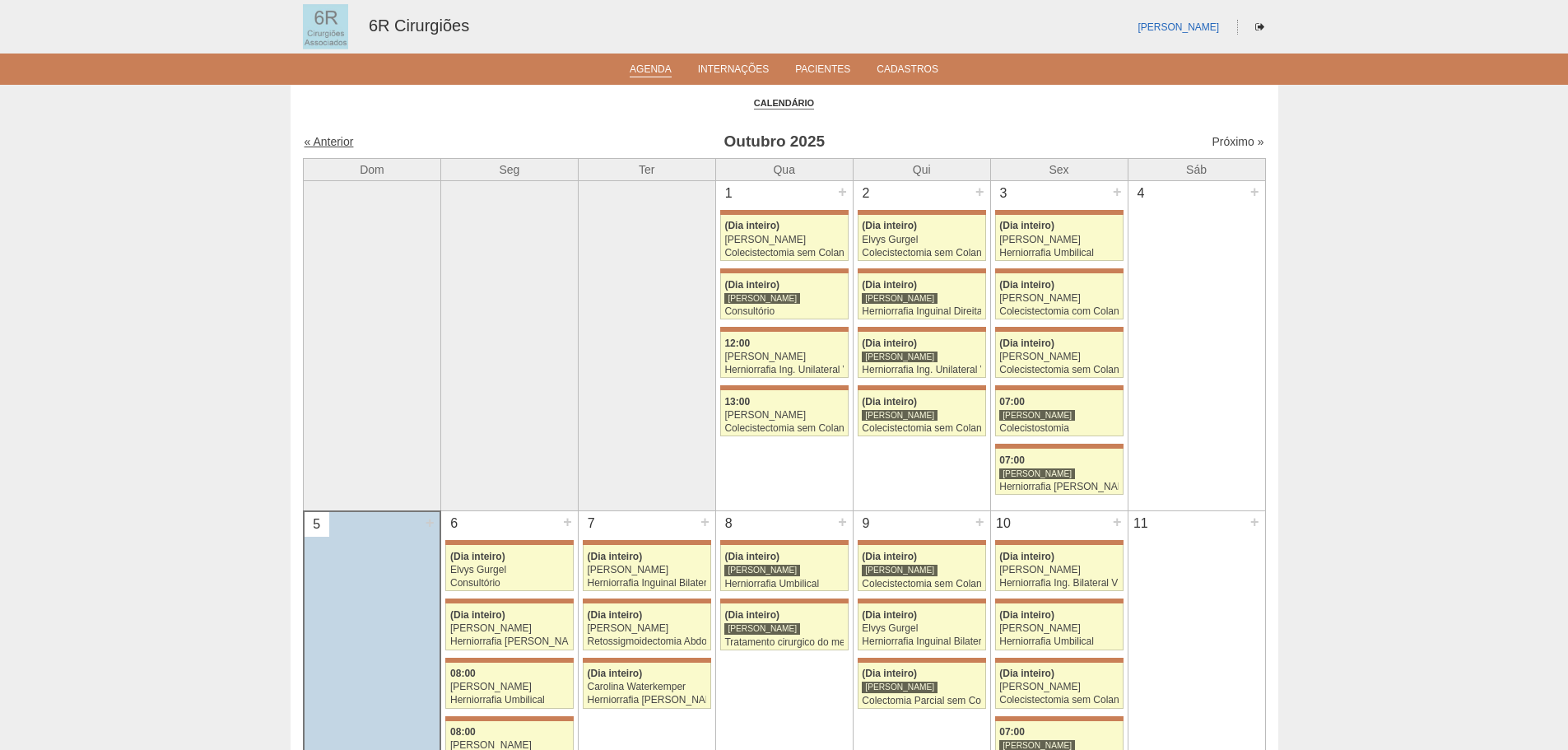
click at [331, 138] on link "« Anterior" at bounding box center [328, 141] width 49 height 13
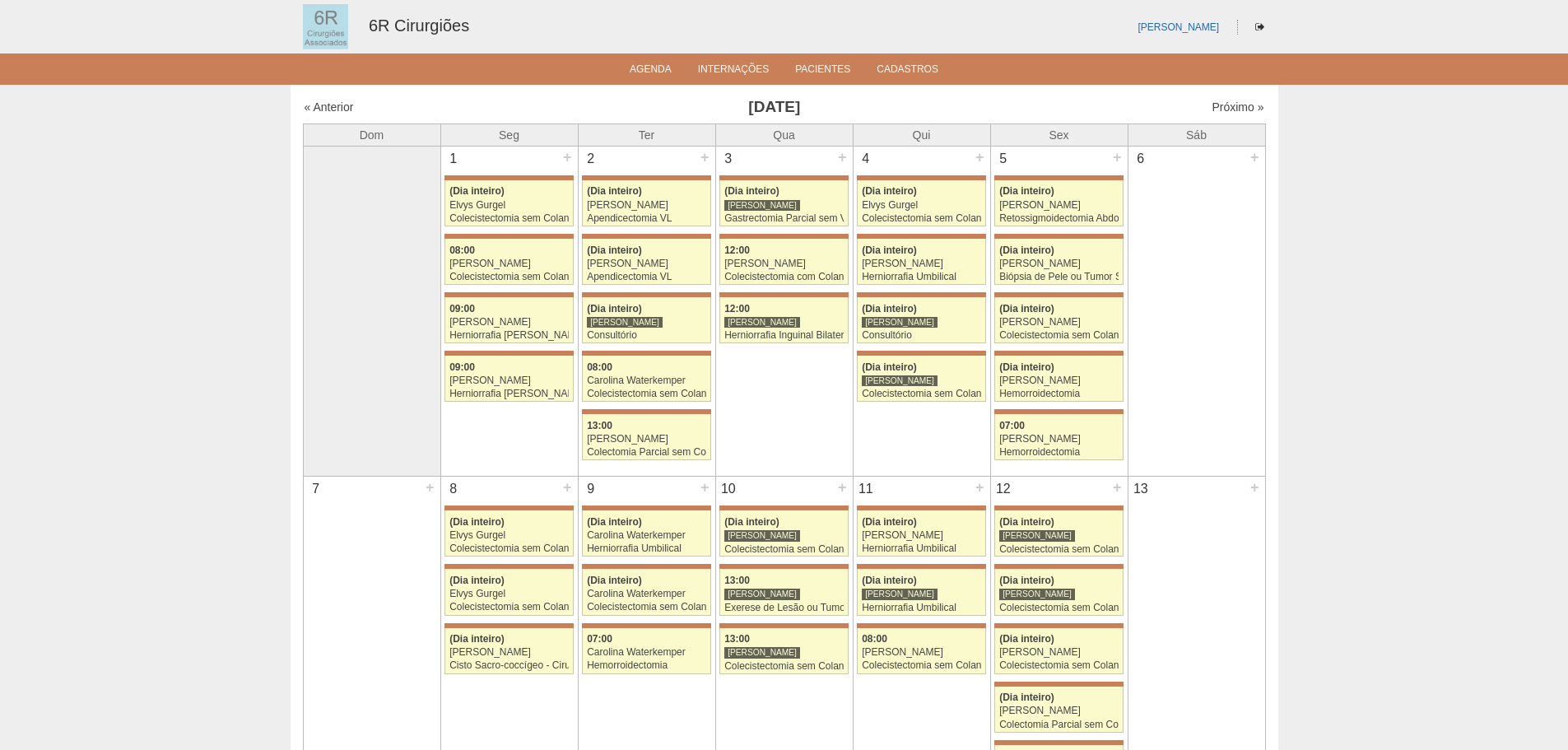
click at [331, 141] on th "Dom" at bounding box center [371, 134] width 138 height 22
click at [336, 119] on div "« Anterior Setembro 2025 Próximo »" at bounding box center [784, 110] width 963 height 26
click at [331, 105] on link "« Anterior" at bounding box center [328, 107] width 49 height 13
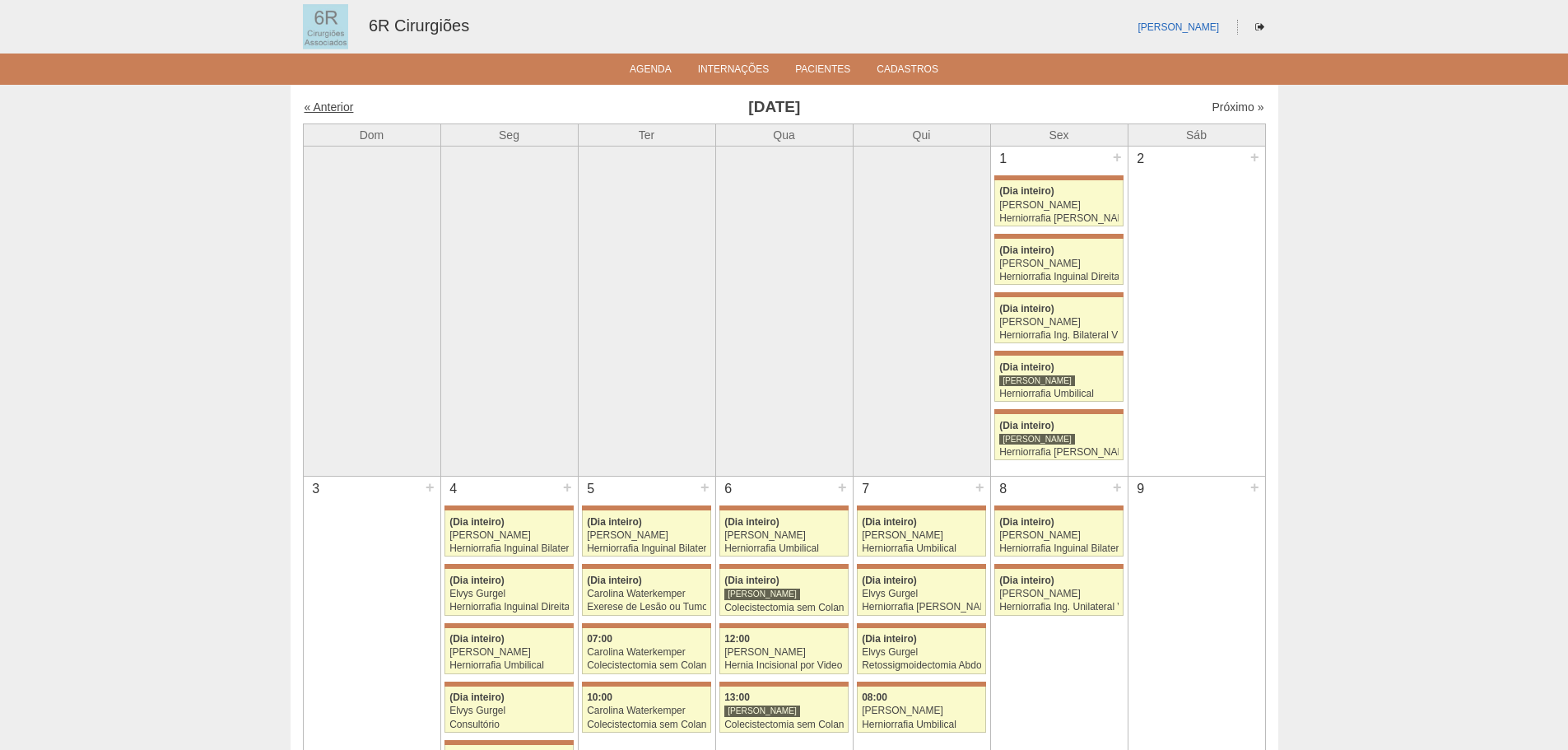
click at [328, 104] on link "« Anterior" at bounding box center [328, 107] width 49 height 13
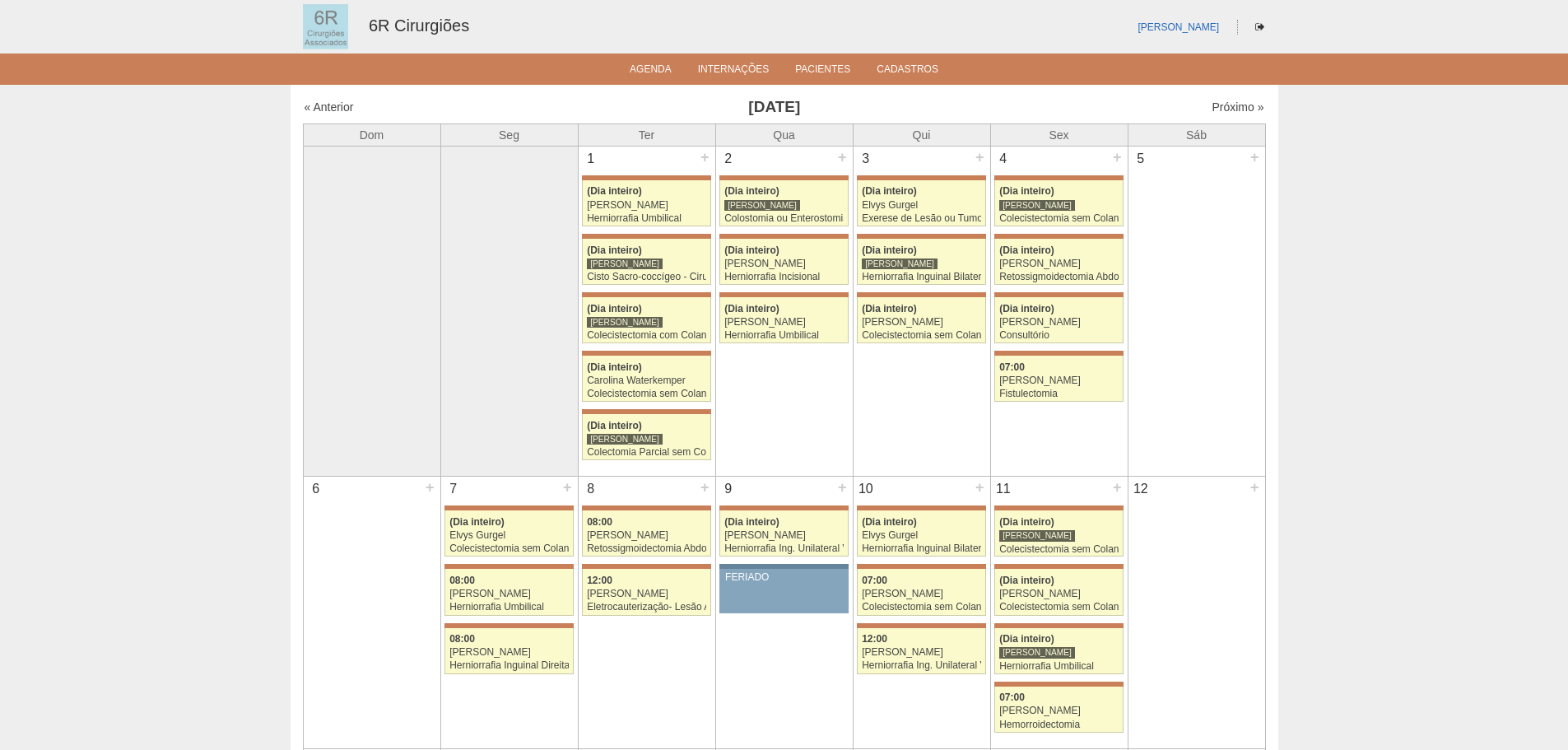
click at [324, 106] on link "« Anterior" at bounding box center [328, 107] width 49 height 13
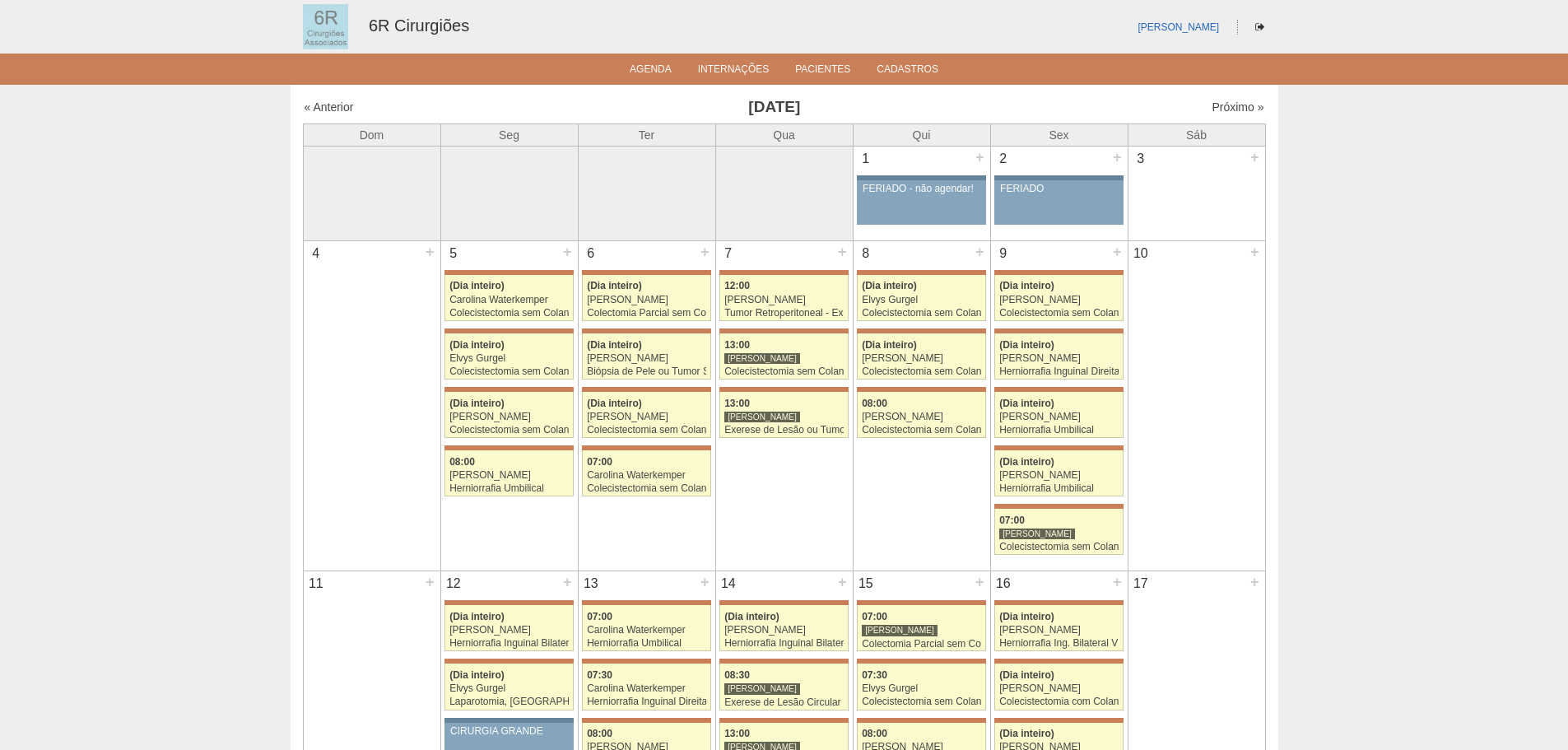
click at [324, 106] on link "« Anterior" at bounding box center [328, 107] width 49 height 13
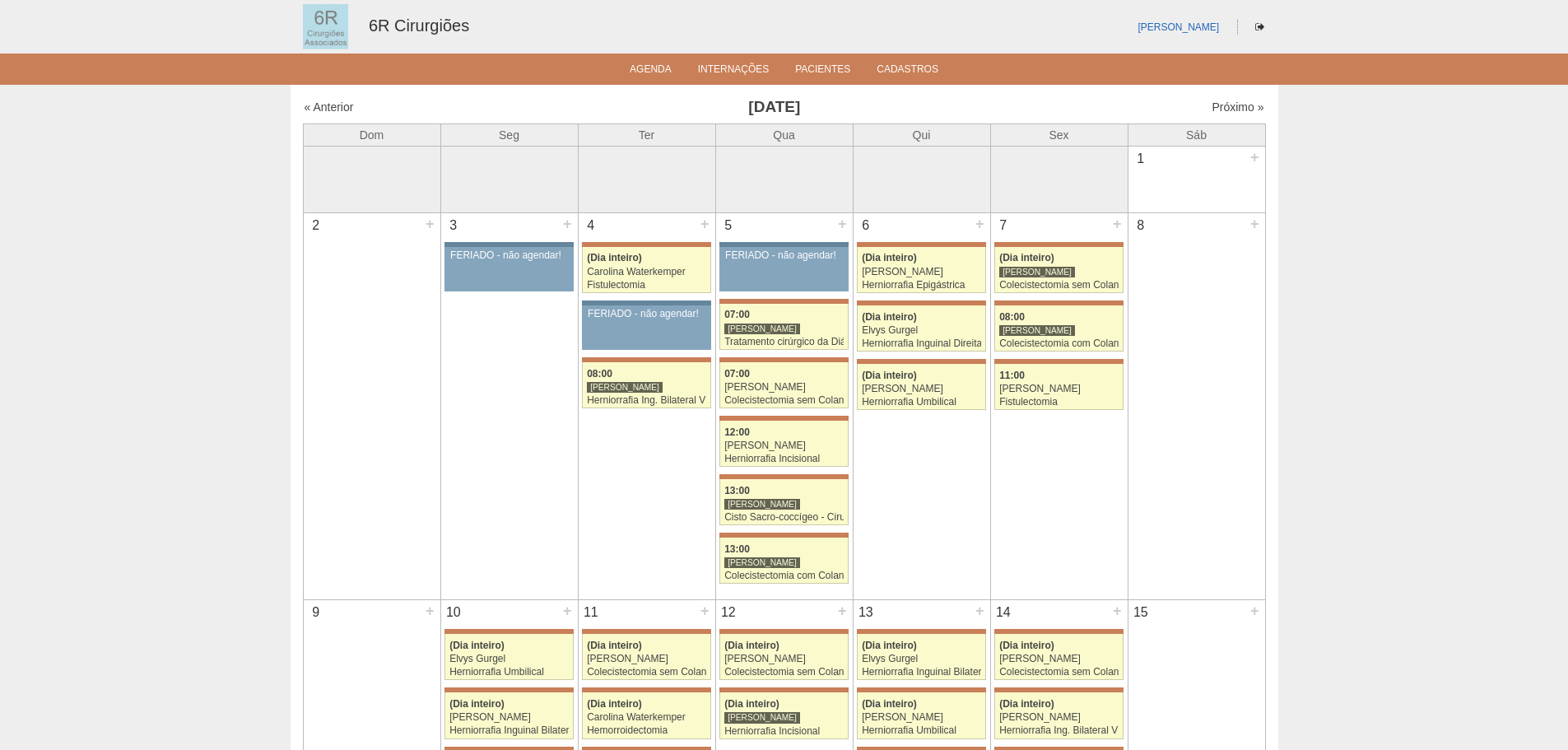
click at [324, 106] on link "« Anterior" at bounding box center [328, 107] width 49 height 13
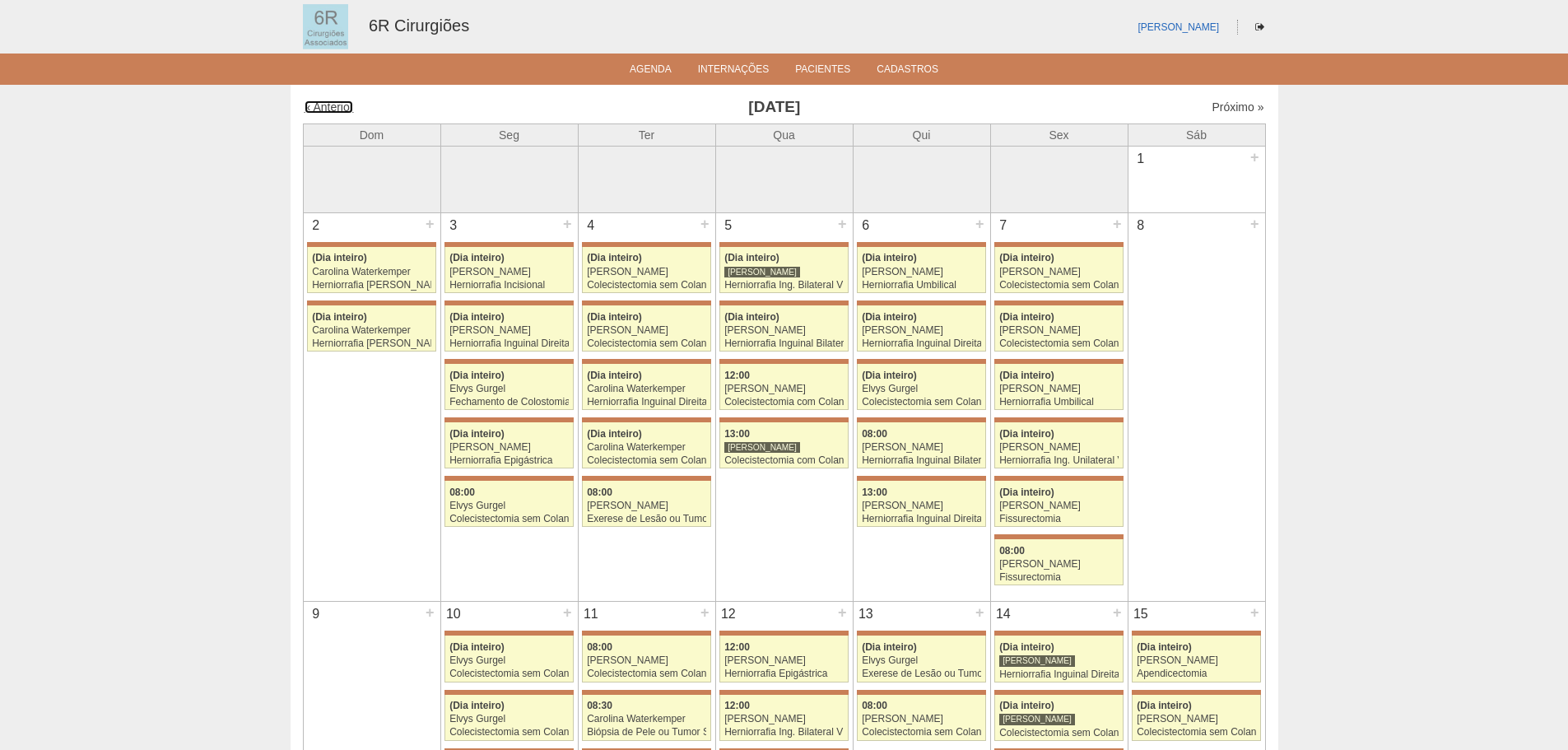
click at [324, 106] on link "« Anterior" at bounding box center [328, 107] width 49 height 13
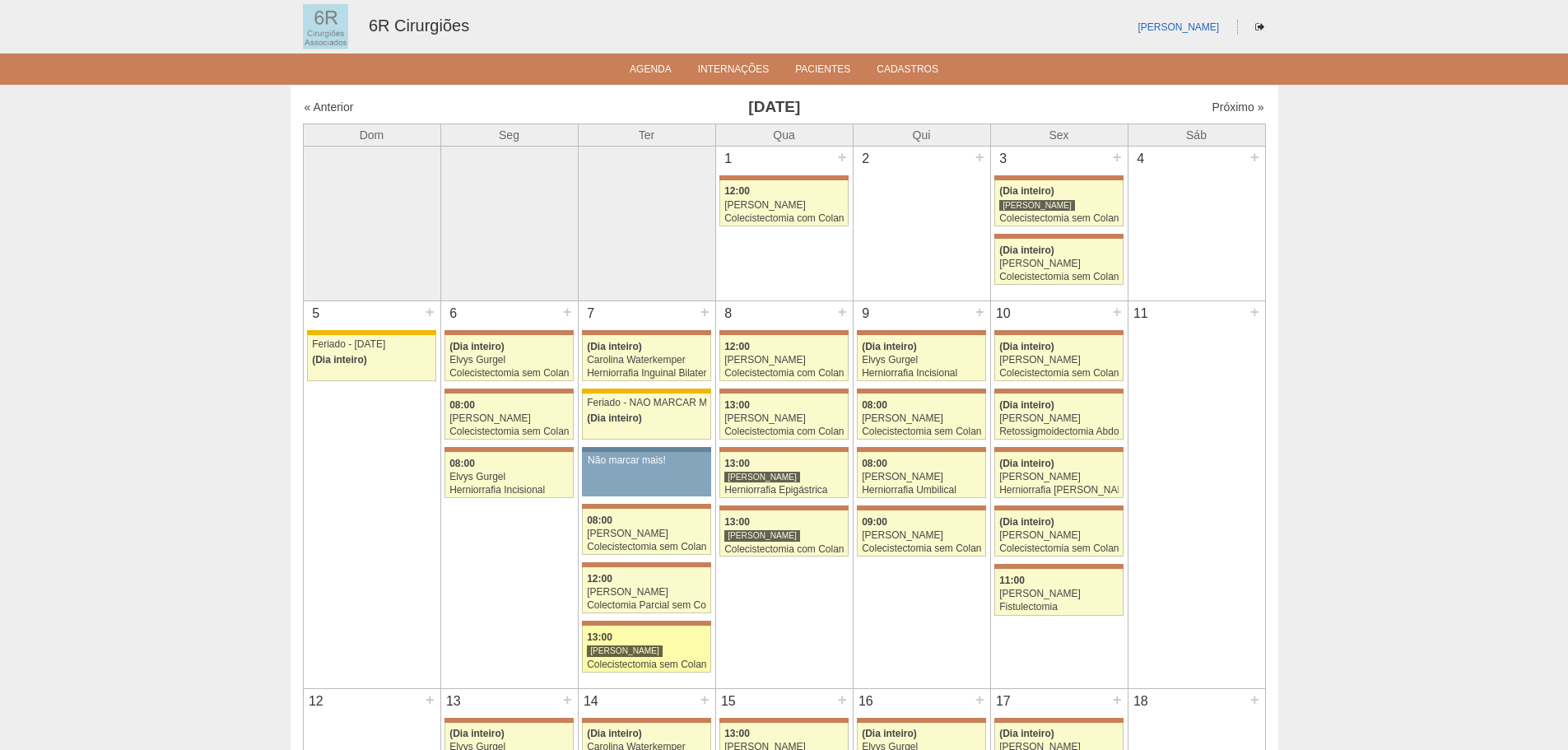
click at [669, 660] on div "Colecistectomia sem Colangiografia VL" at bounding box center [646, 665] width 119 height 11
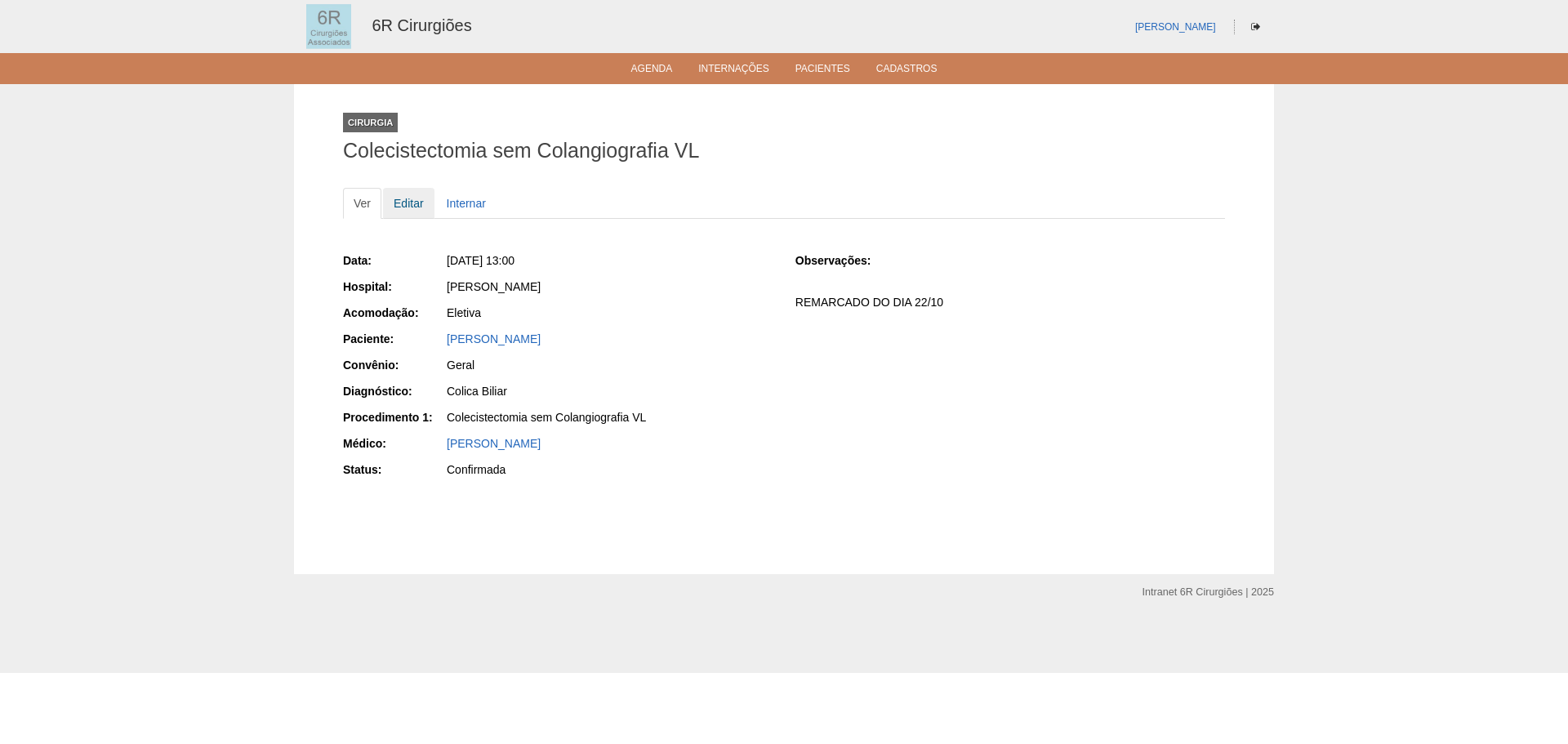
click at [413, 201] on link "Editar" at bounding box center [408, 203] width 51 height 31
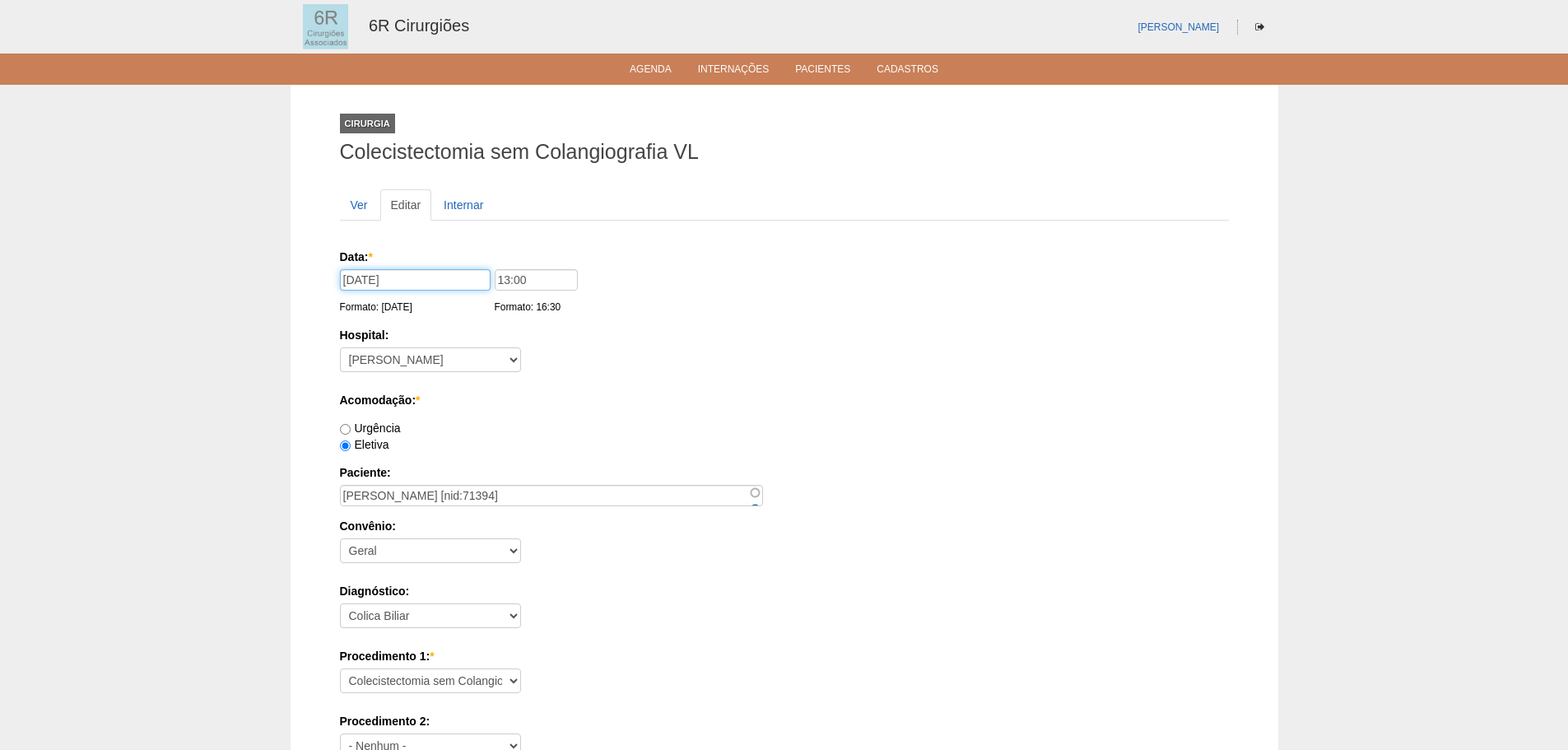
click at [451, 282] on input "[DATE]" at bounding box center [415, 280] width 150 height 21
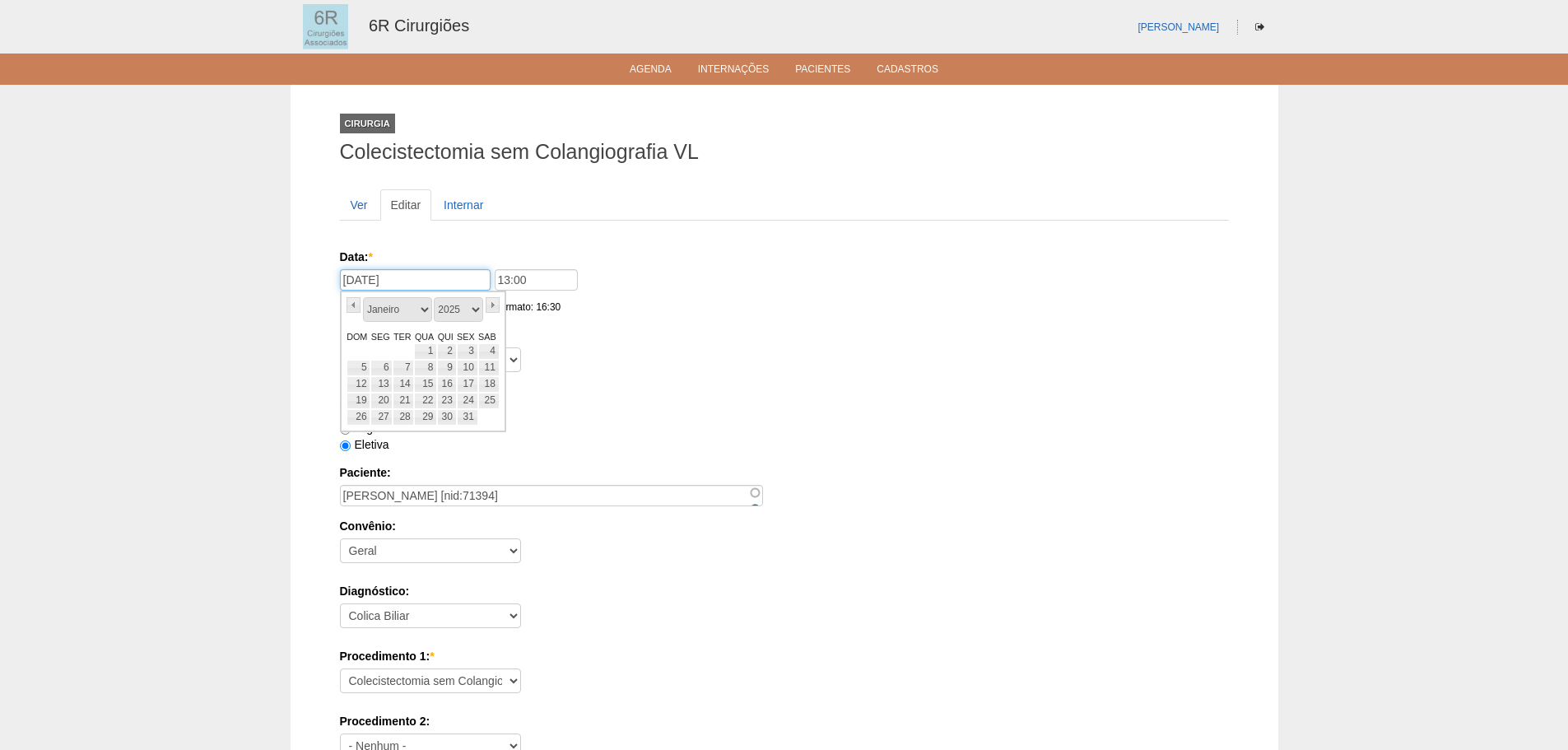
type input "[DATE]"
click at [679, 351] on div "Hospital: - Nenhum - Maria Braido" at bounding box center [784, 354] width 889 height 54
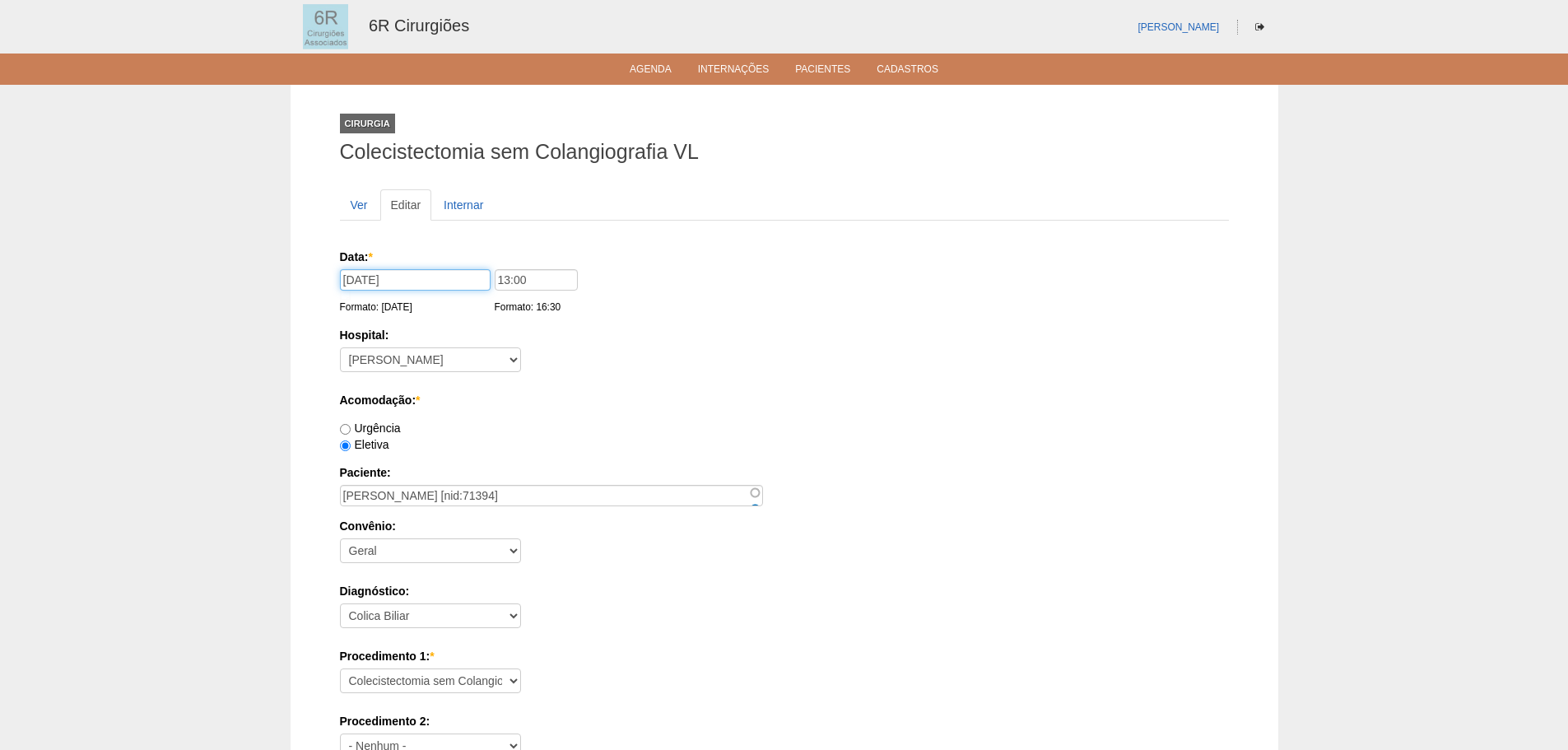
click at [427, 282] on input "07/01/2026" at bounding box center [415, 280] width 150 height 21
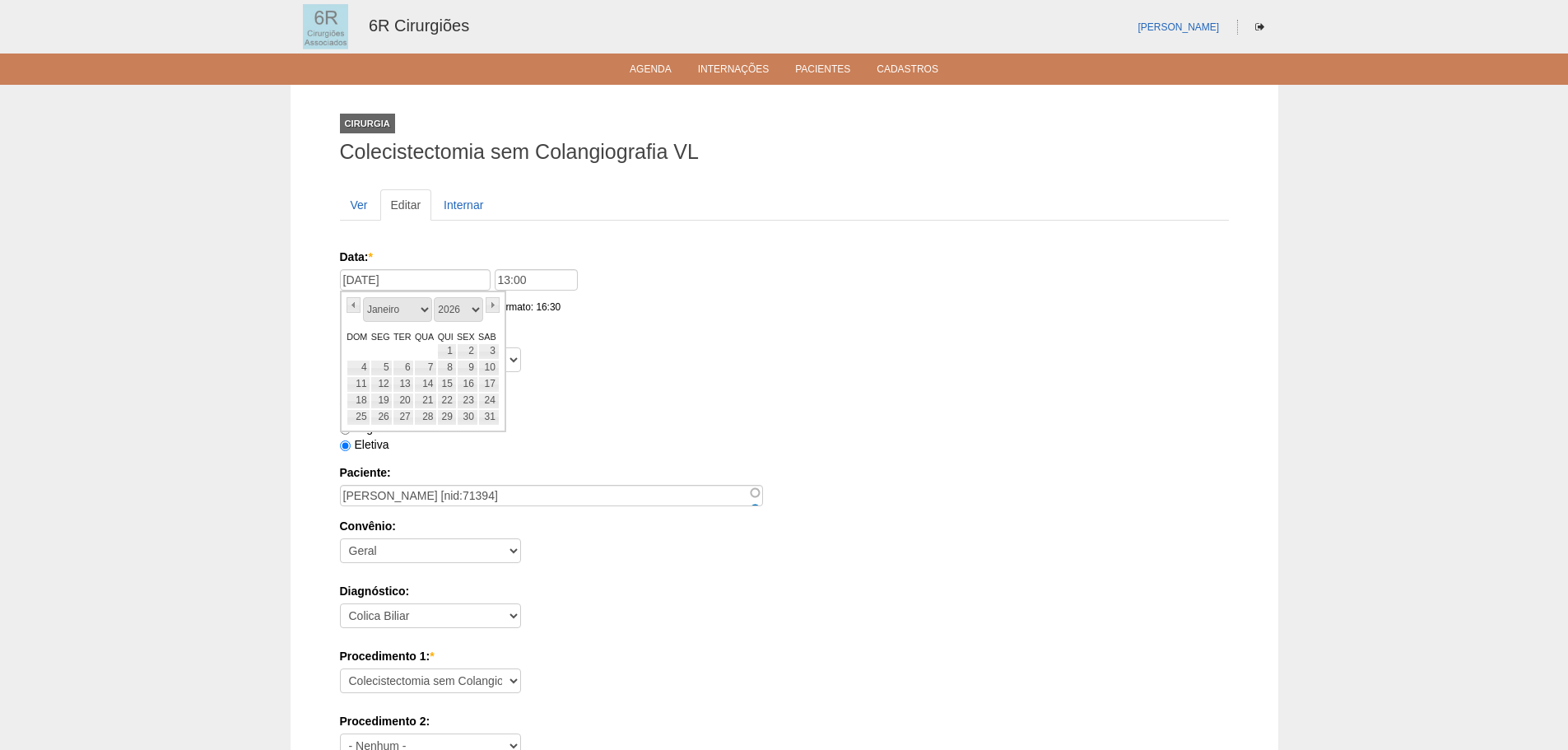
click at [747, 392] on label "Acomodação: *" at bounding box center [784, 400] width 889 height 16
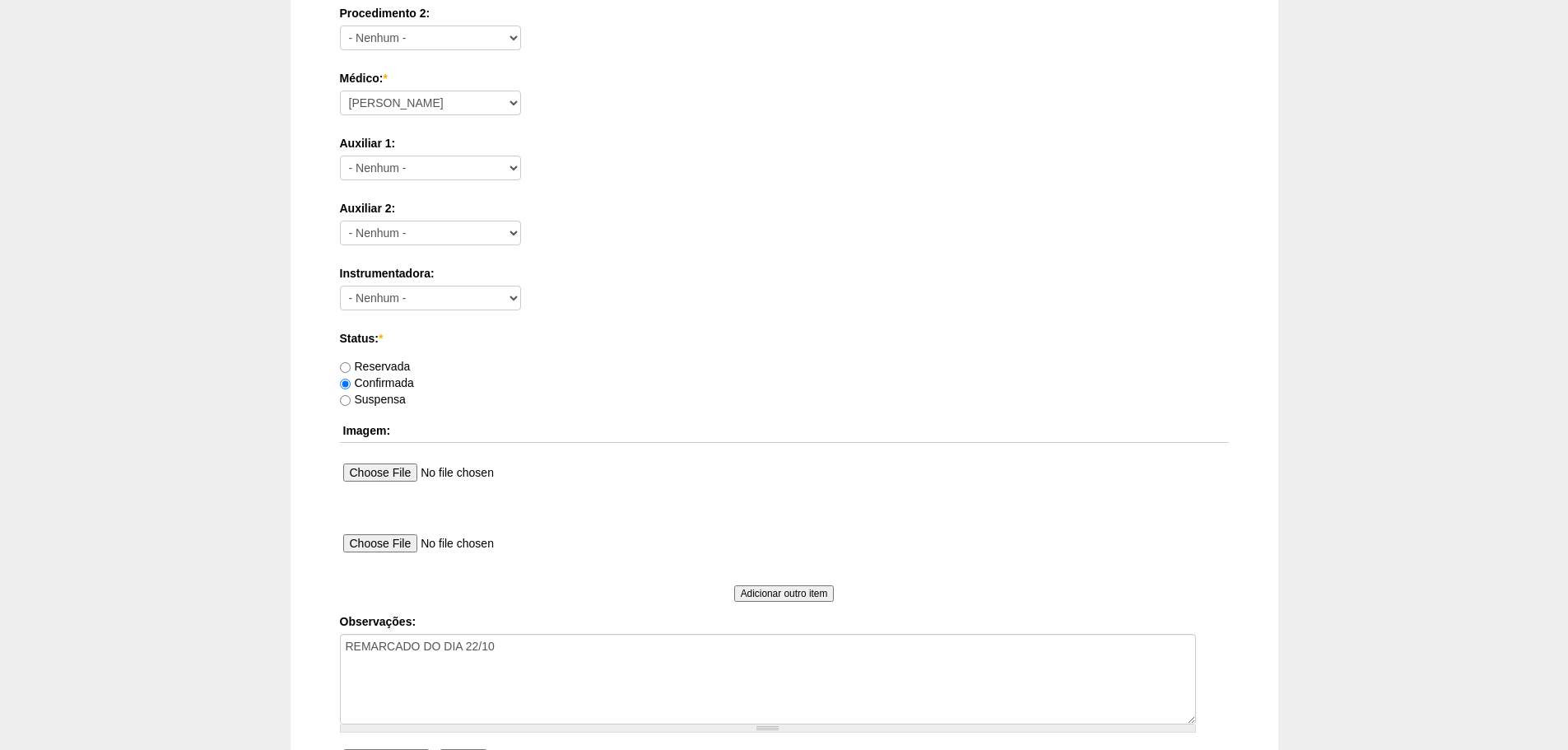
scroll to position [891, 0]
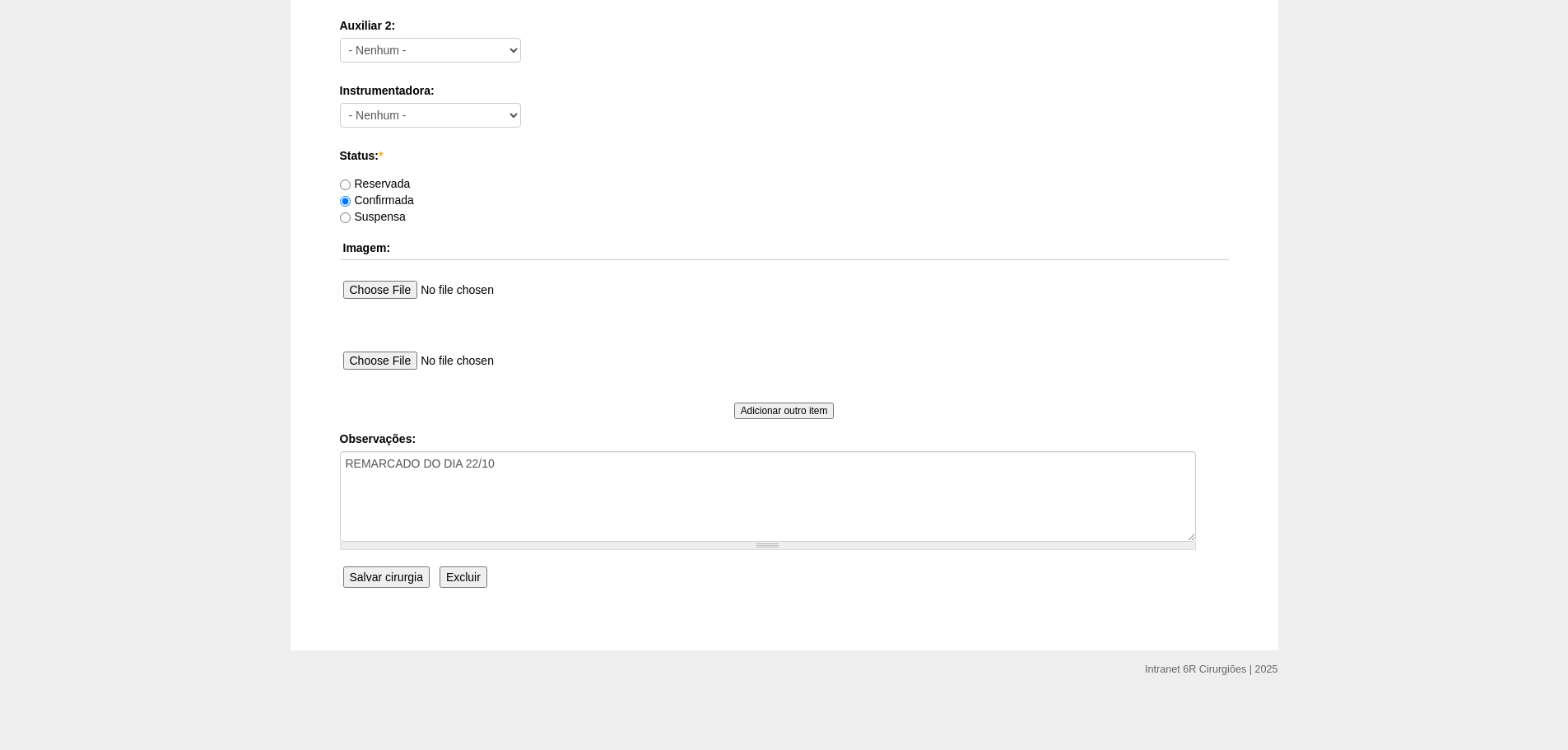
click at [394, 579] on input "Salvar cirurgia" at bounding box center [386, 577] width 87 height 21
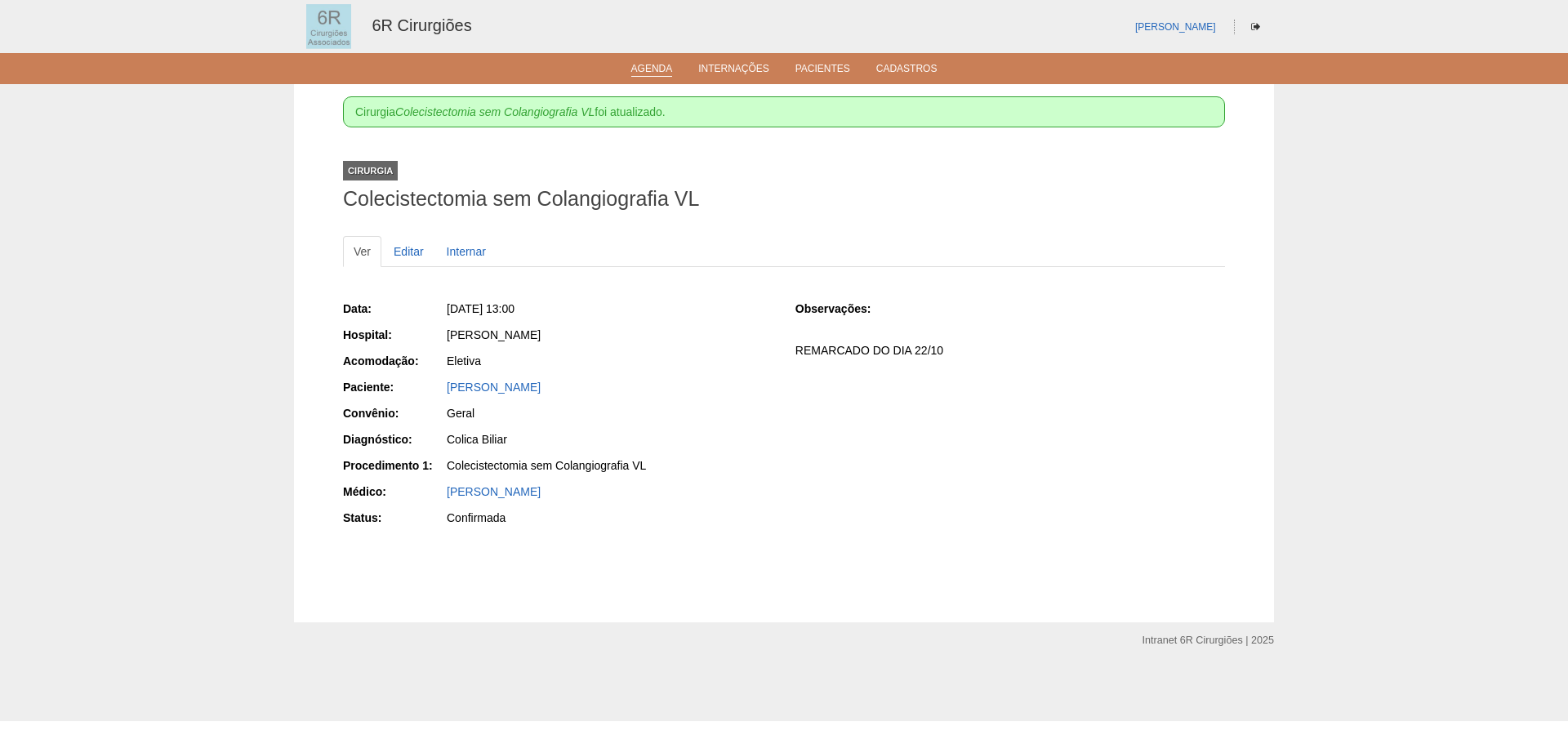
click at [650, 75] on link "Agenda" at bounding box center [652, 70] width 42 height 14
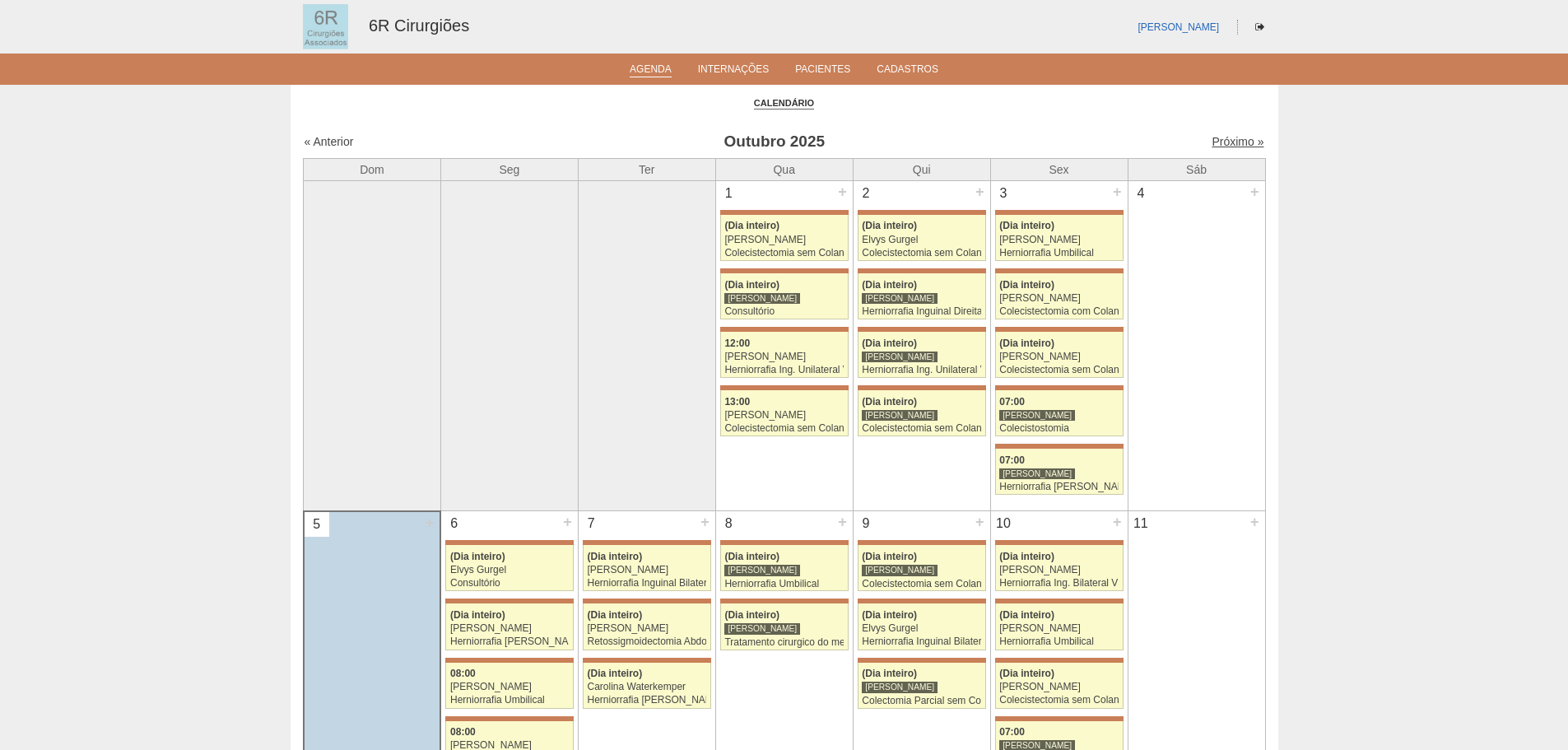
click at [1213, 138] on link "Próximo »" at bounding box center [1238, 141] width 52 height 13
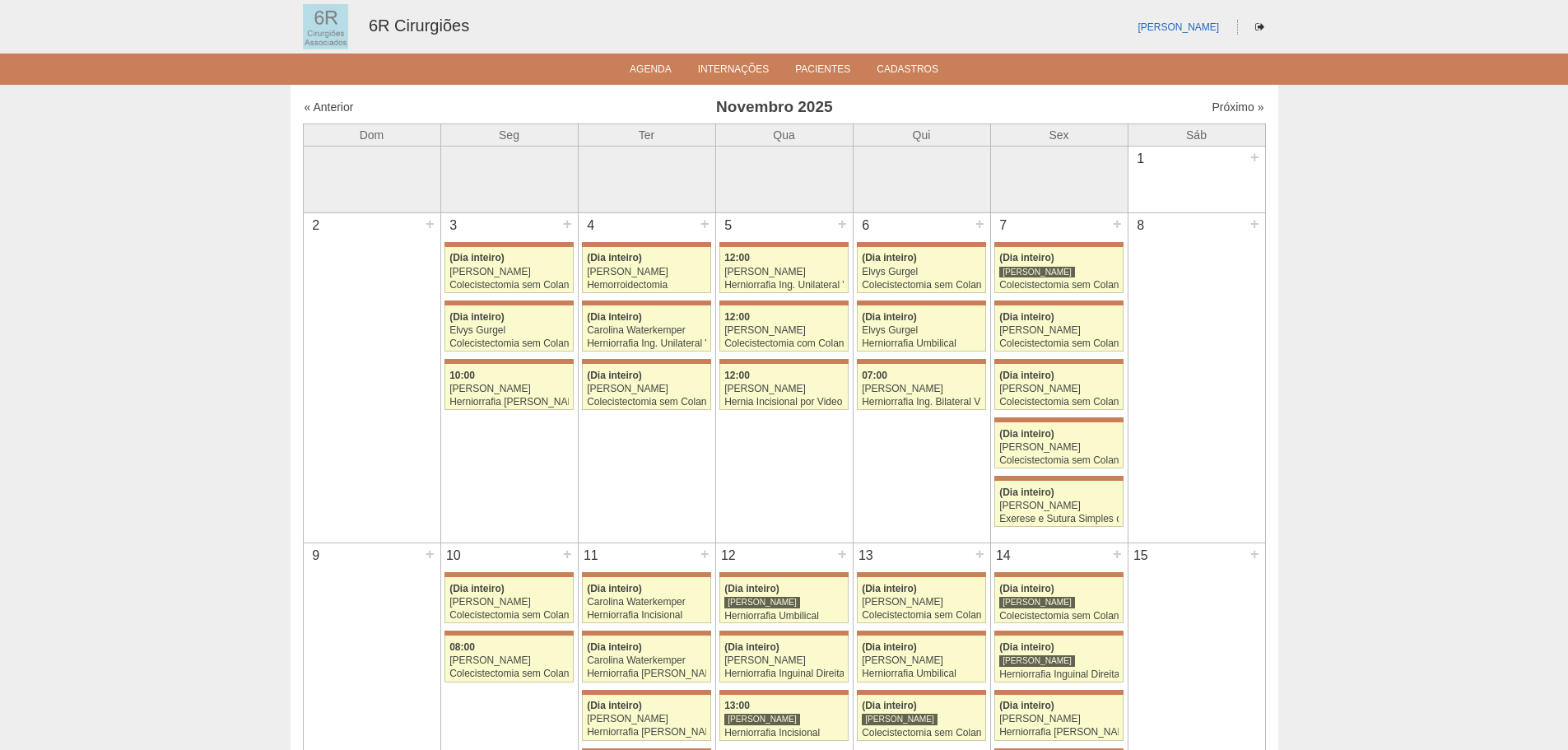
click at [1211, 142] on th "Sáb" at bounding box center [1197, 134] width 138 height 22
click at [1212, 103] on link "Próximo »" at bounding box center [1238, 107] width 52 height 13
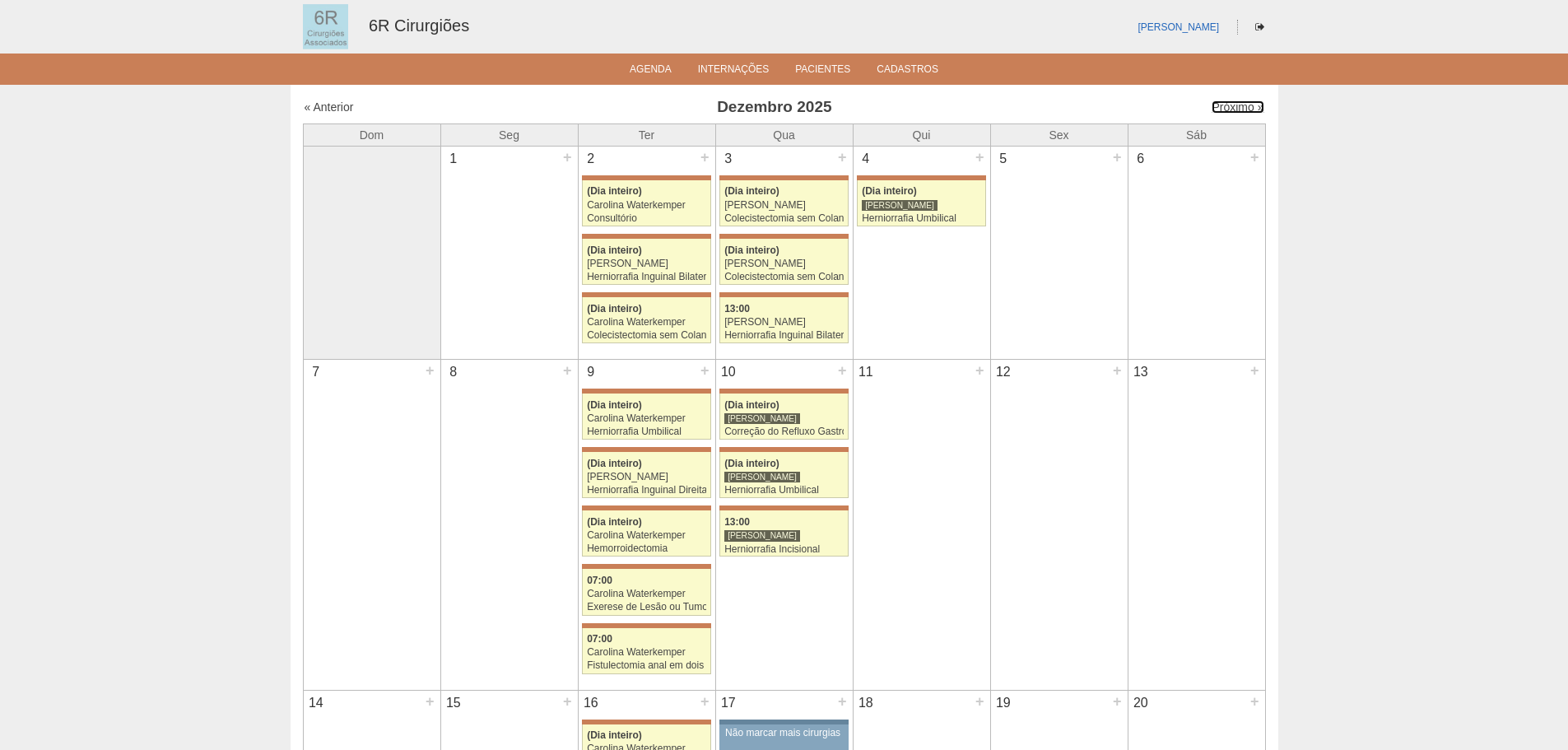
click at [1212, 103] on link "Próximo »" at bounding box center [1238, 107] width 52 height 13
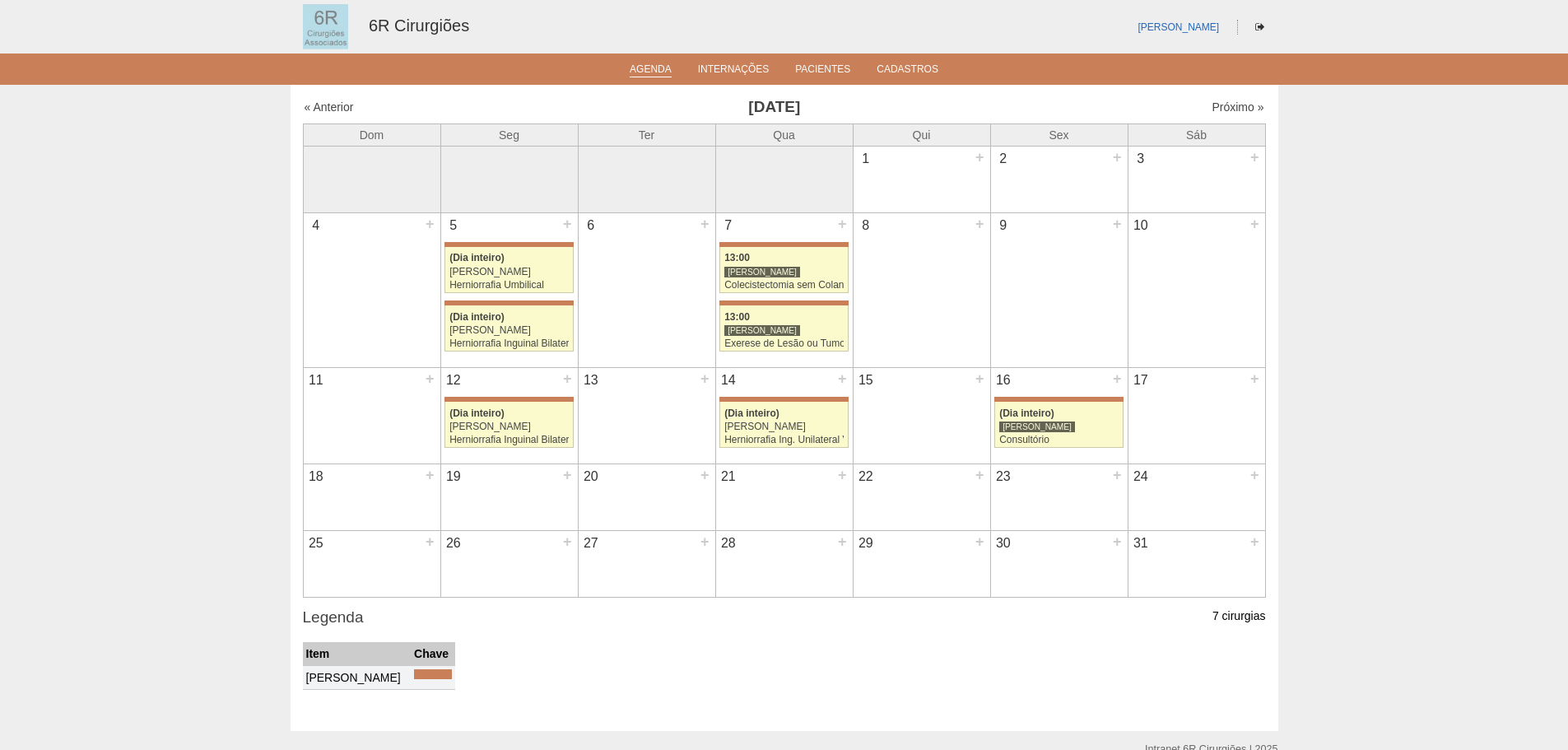
click at [670, 68] on link "Agenda" at bounding box center [651, 71] width 42 height 14
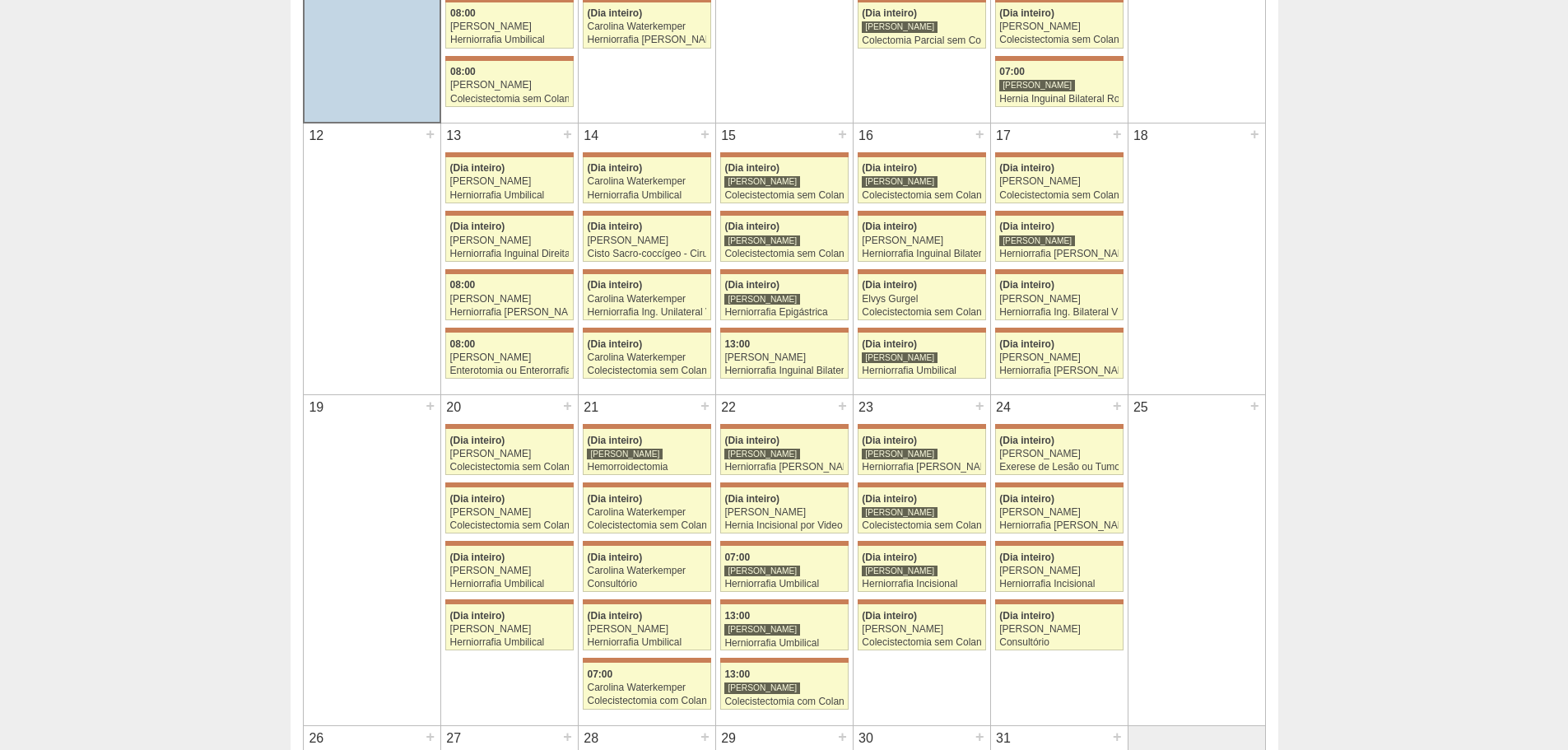
scroll to position [659, 0]
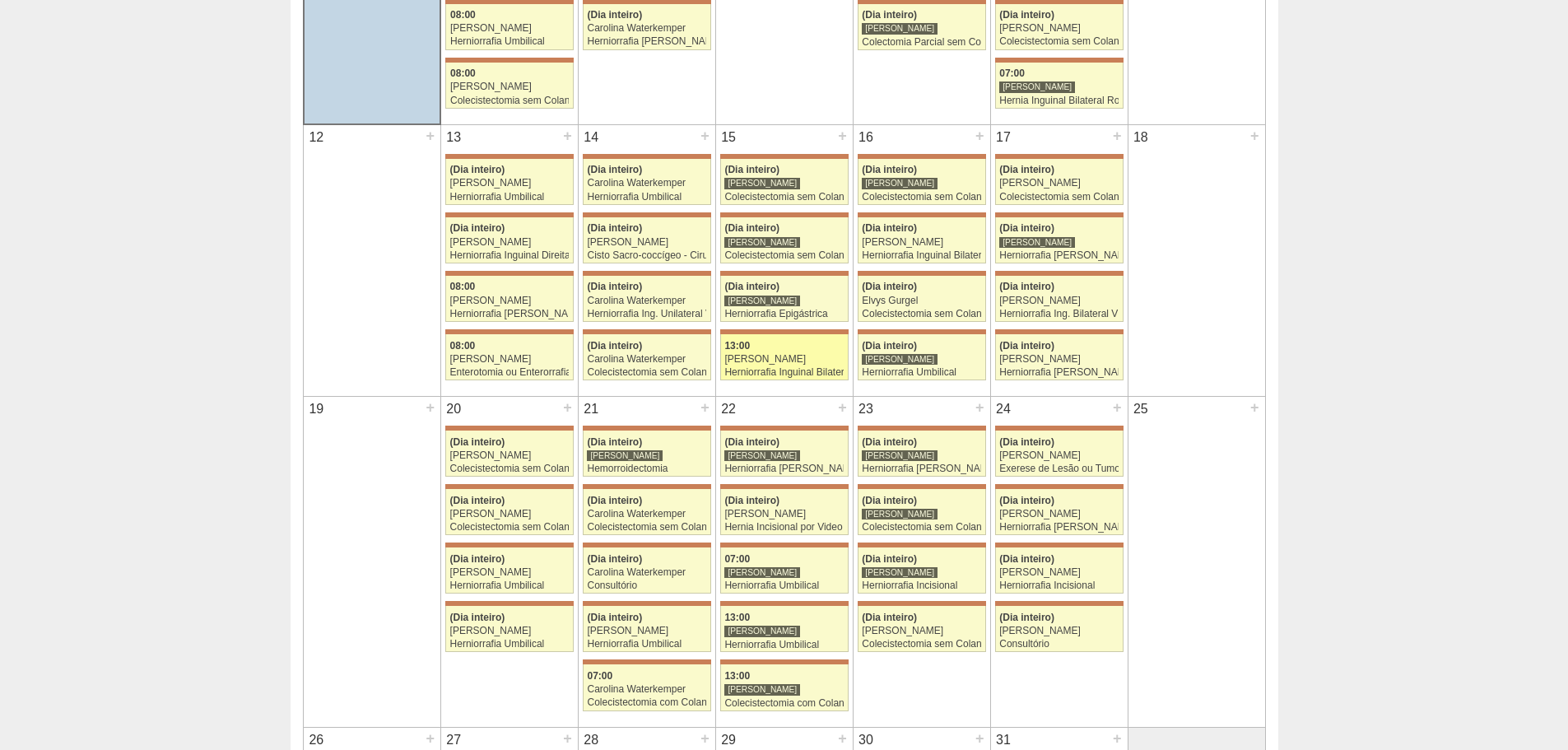
click at [840, 363] on div "Murilo Rocha" at bounding box center [783, 359] width 119 height 11
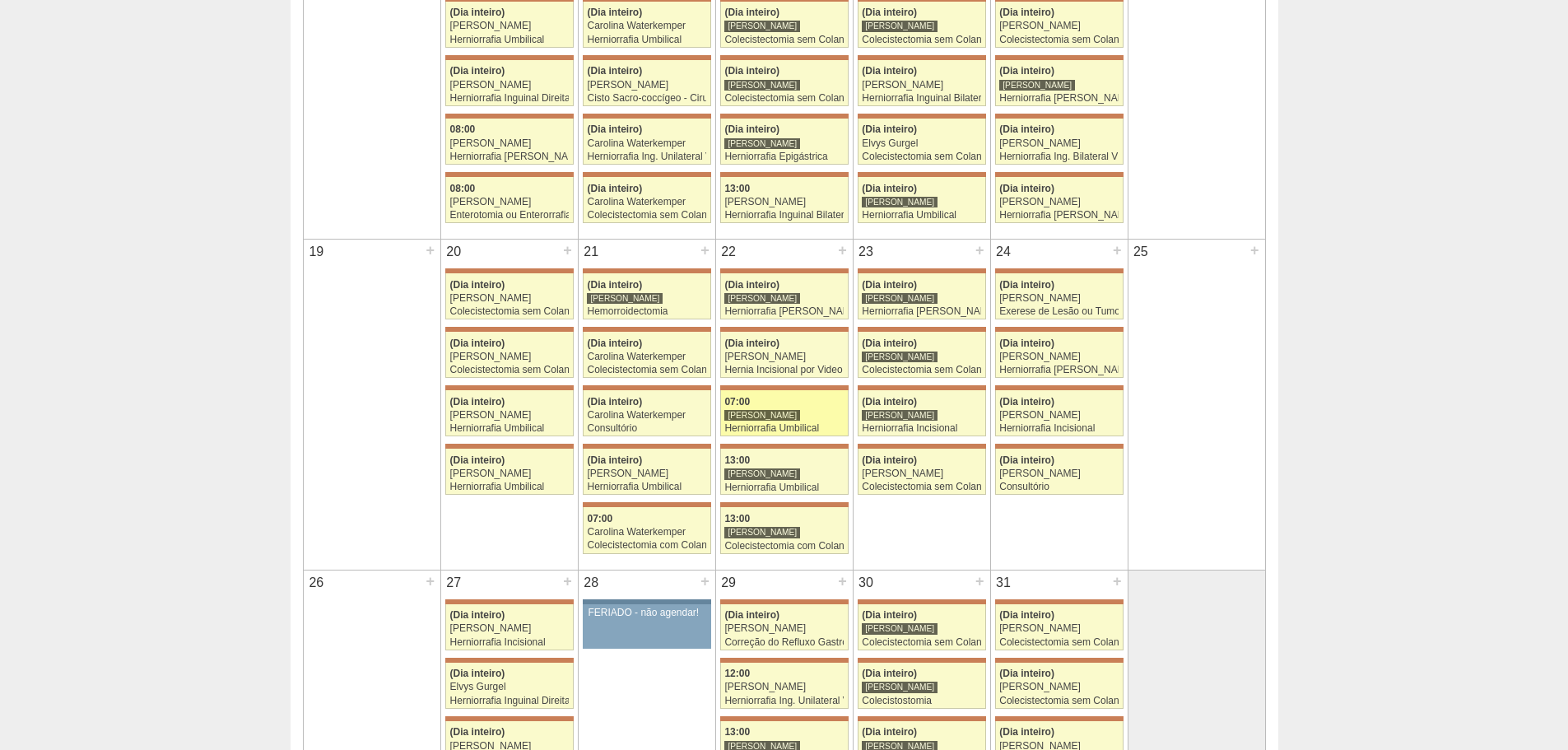
scroll to position [823, 0]
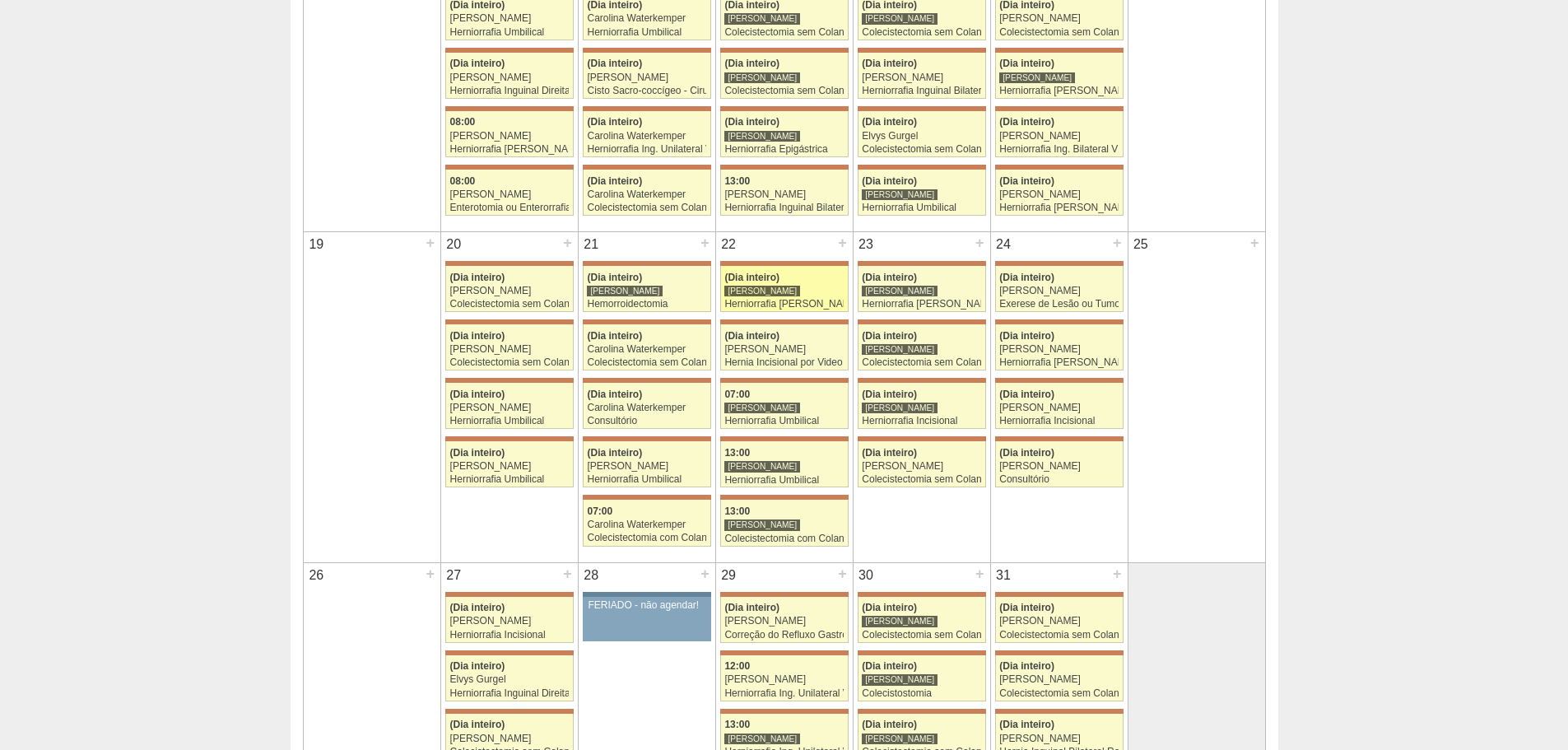
click at [815, 312] on link "71384 [PERSON_NAME] (Dia inteiro) [PERSON_NAME] Herniorrafia inguinal Esquerda …" at bounding box center [784, 288] width 128 height 46
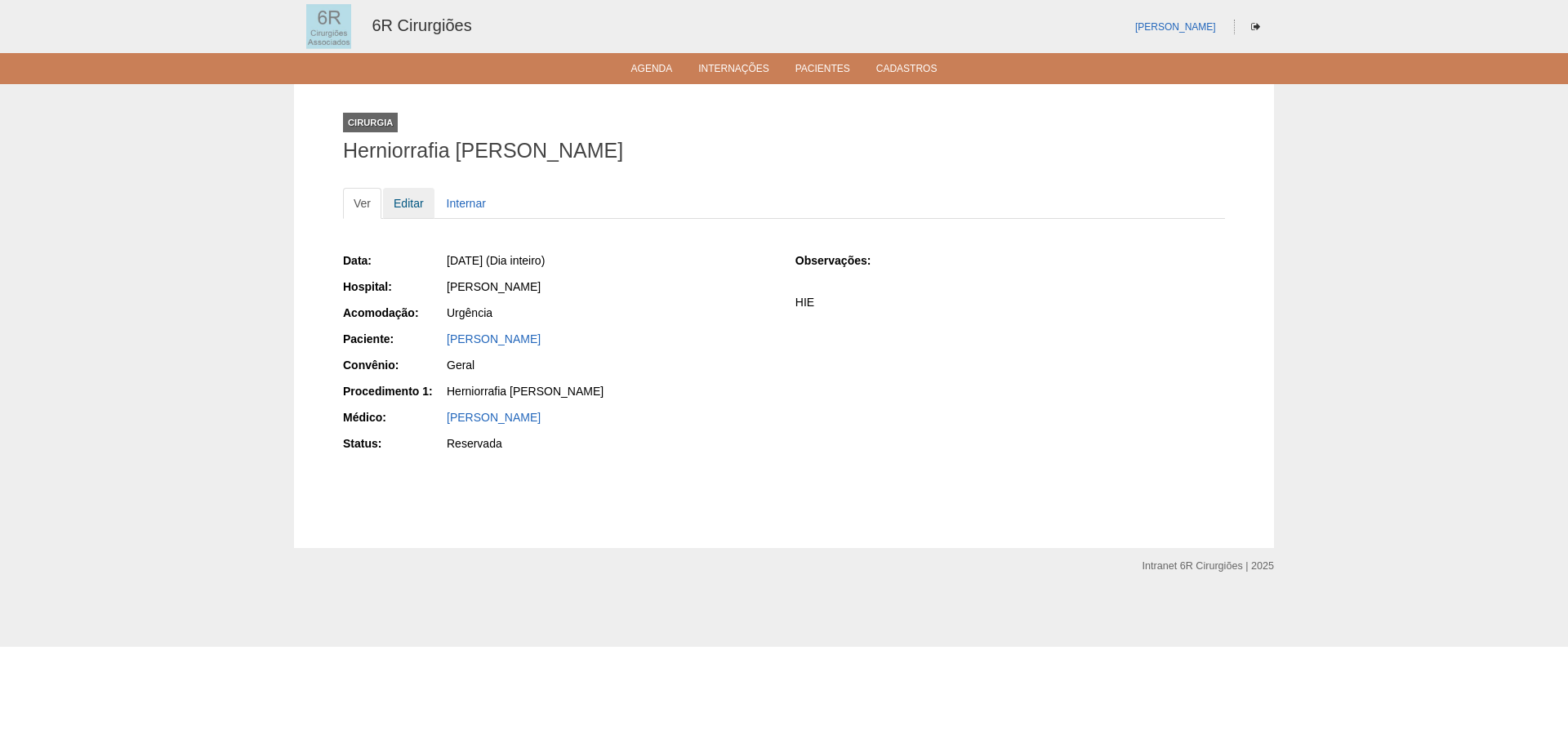
click at [419, 202] on link "Editar" at bounding box center [408, 203] width 51 height 31
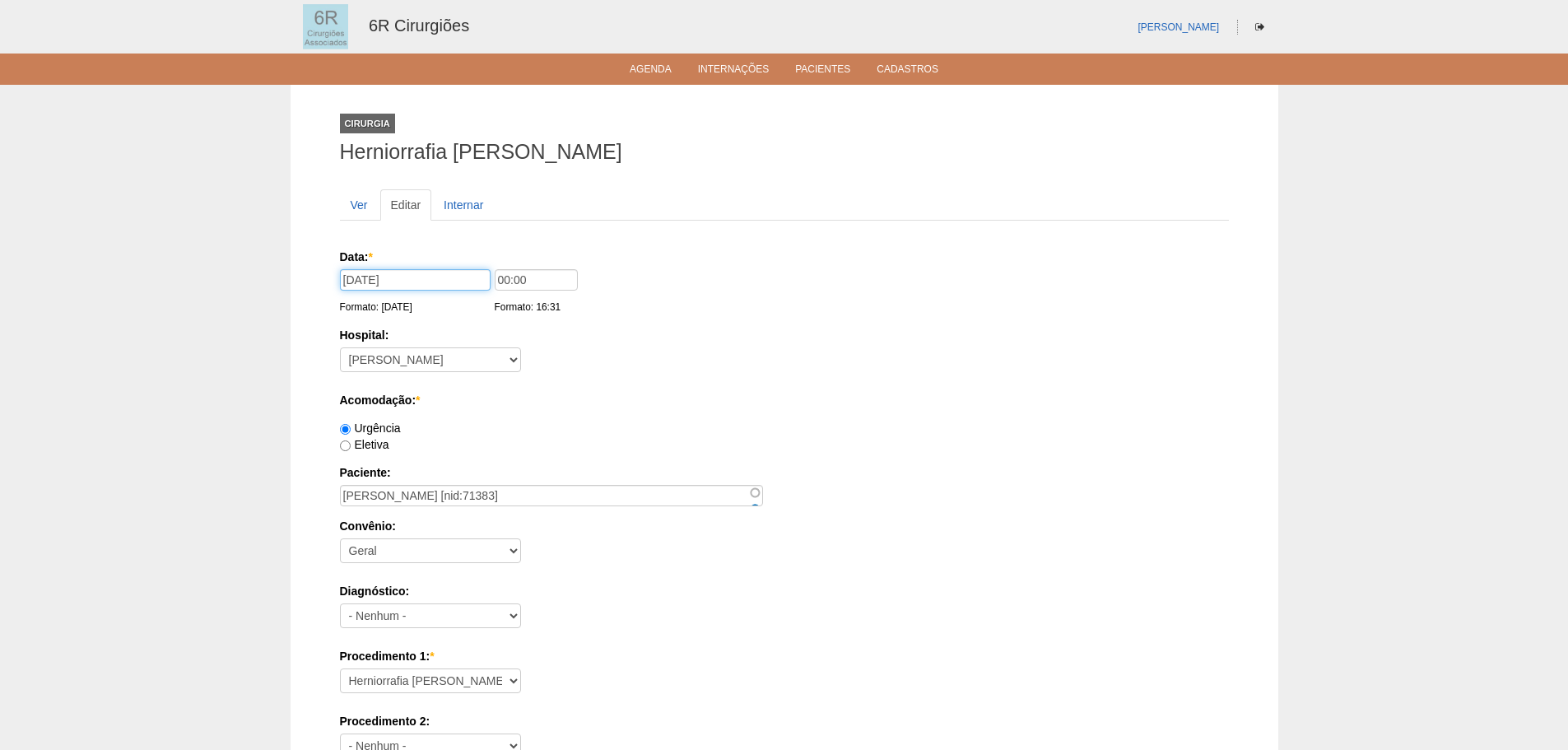
click at [371, 282] on input "22/10/2025" at bounding box center [415, 280] width 150 height 21
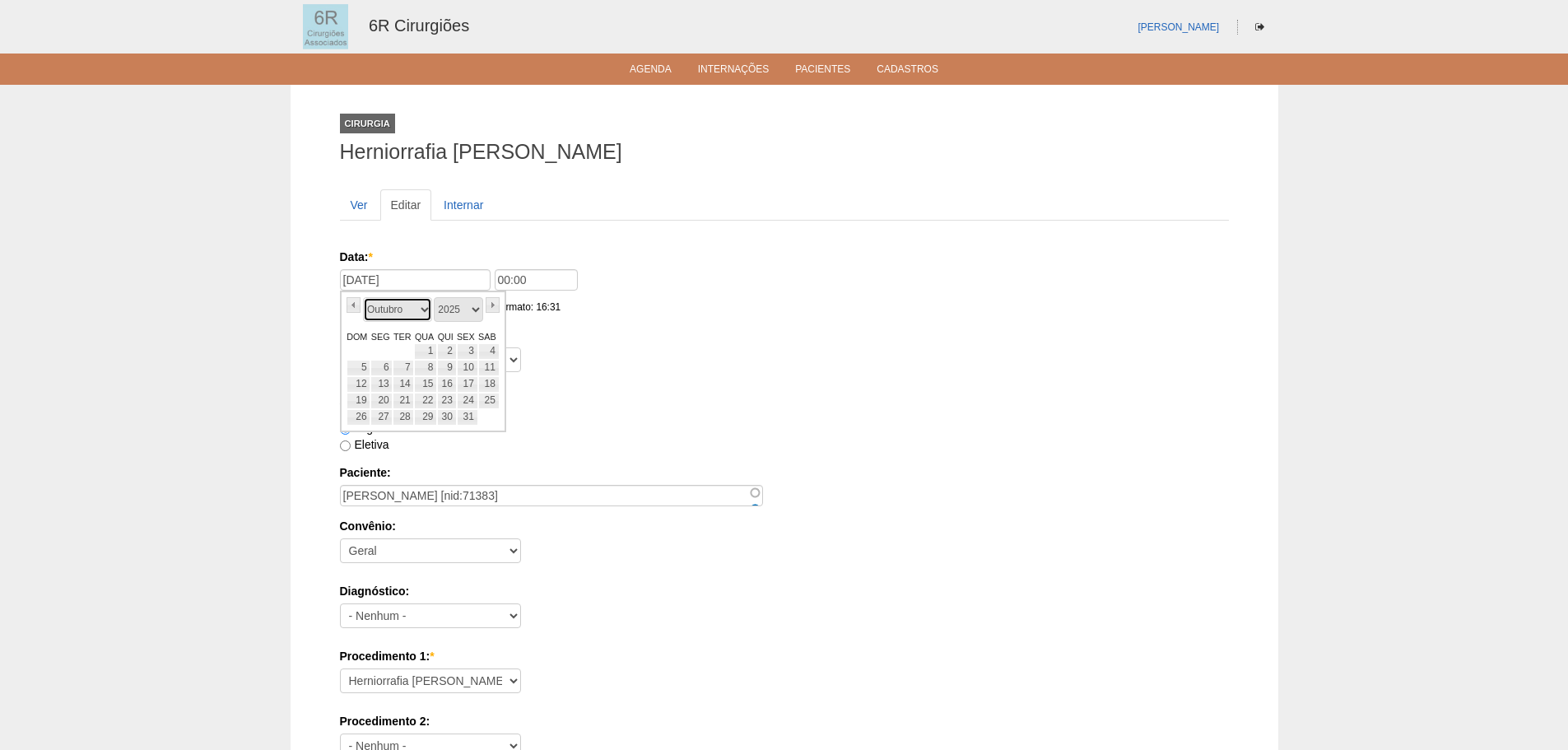
click at [421, 311] on select "Janeiro Fevereiro Março Abril Maio Junho Julho Agosto Setembro Outubro Novembro…" at bounding box center [397, 310] width 69 height 25
click at [457, 306] on select "2024 2025 2026" at bounding box center [458, 310] width 49 height 25
click at [459, 304] on select "2024 2025 2026" at bounding box center [458, 310] width 49 height 25
click at [404, 314] on select "Janeiro Fevereiro Março Abril Maio Junho Julho Agosto Setembro Outubro Novembro…" at bounding box center [397, 310] width 69 height 25
click at [428, 371] on link "7" at bounding box center [426, 368] width 23 height 16
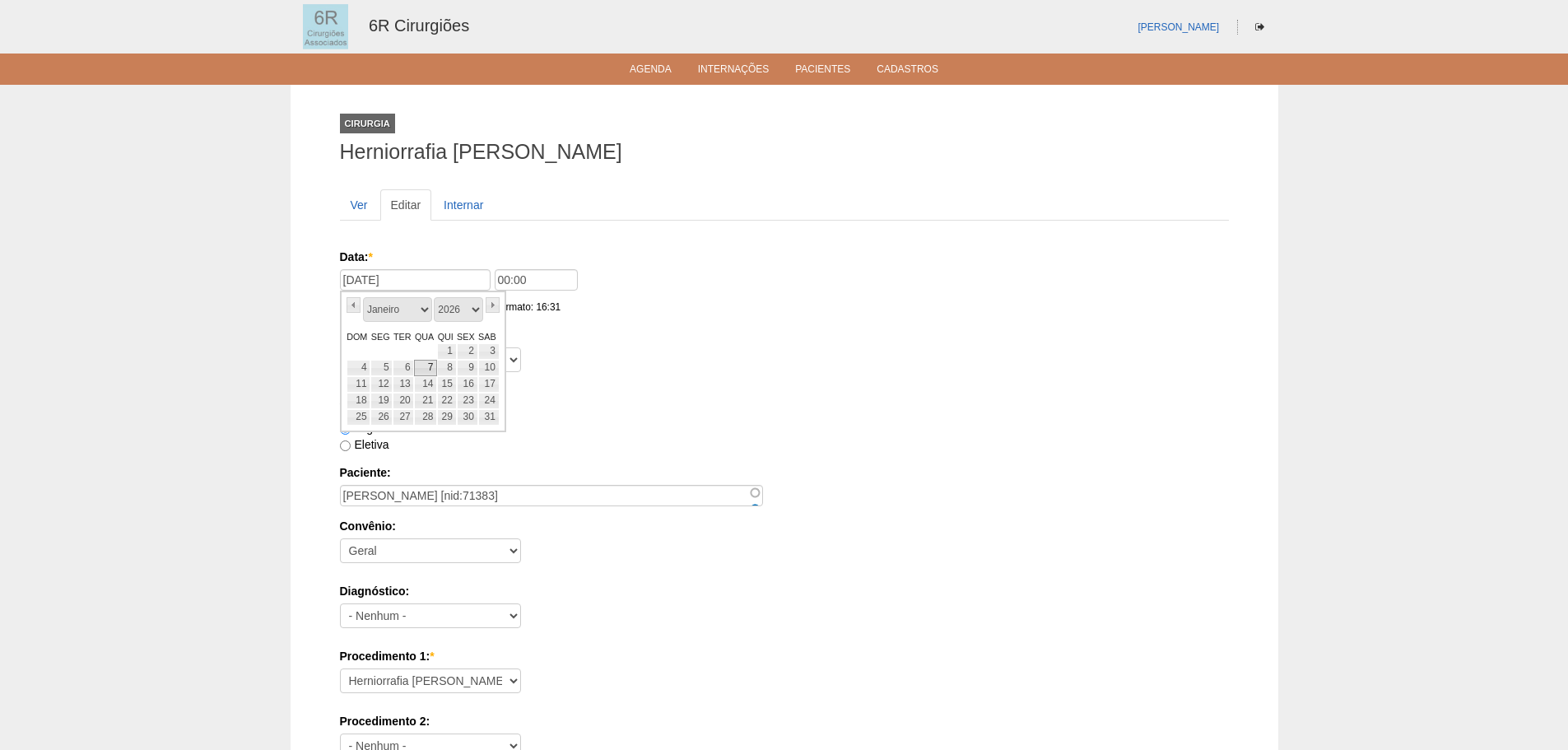
type input "07/01/2026"
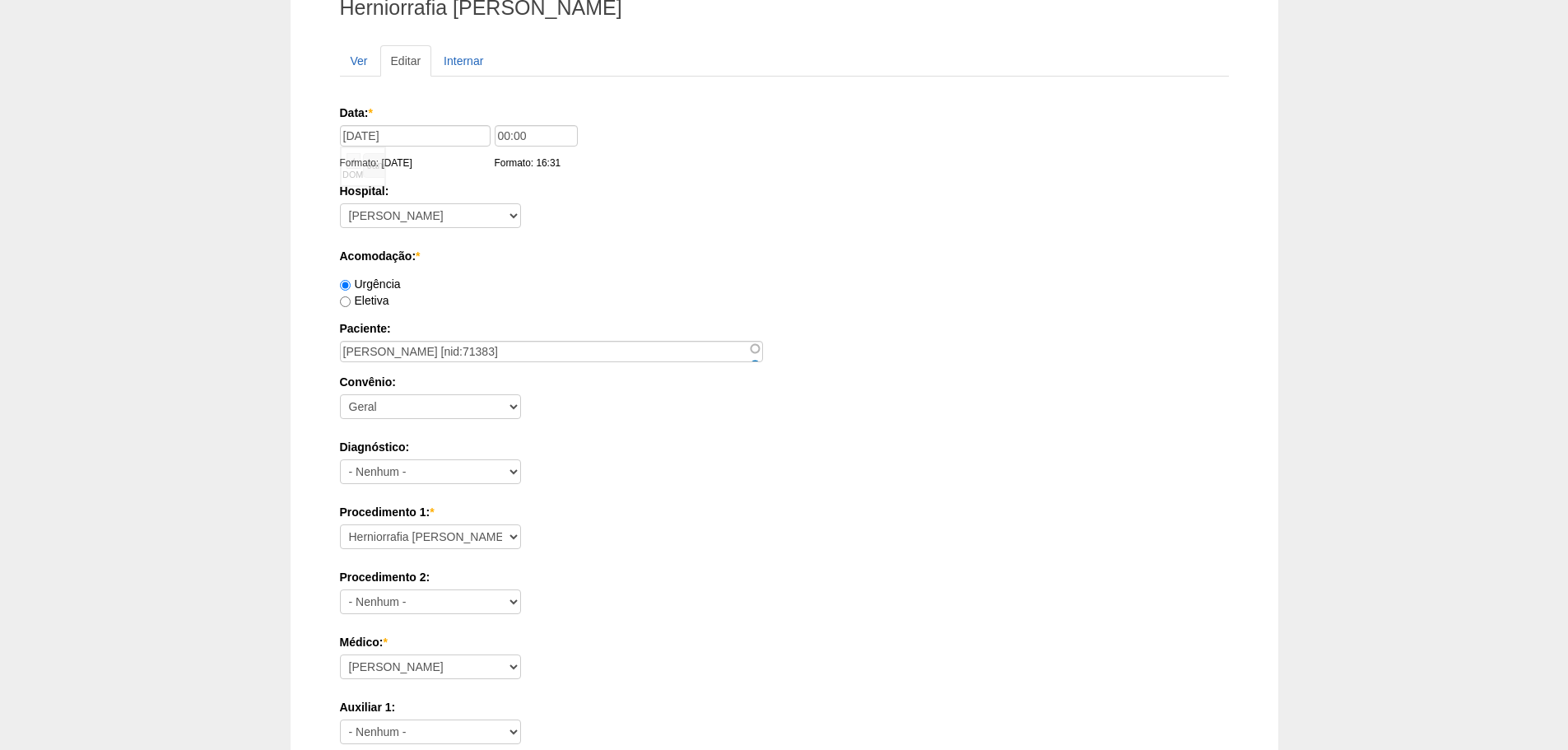
scroll to position [494, 0]
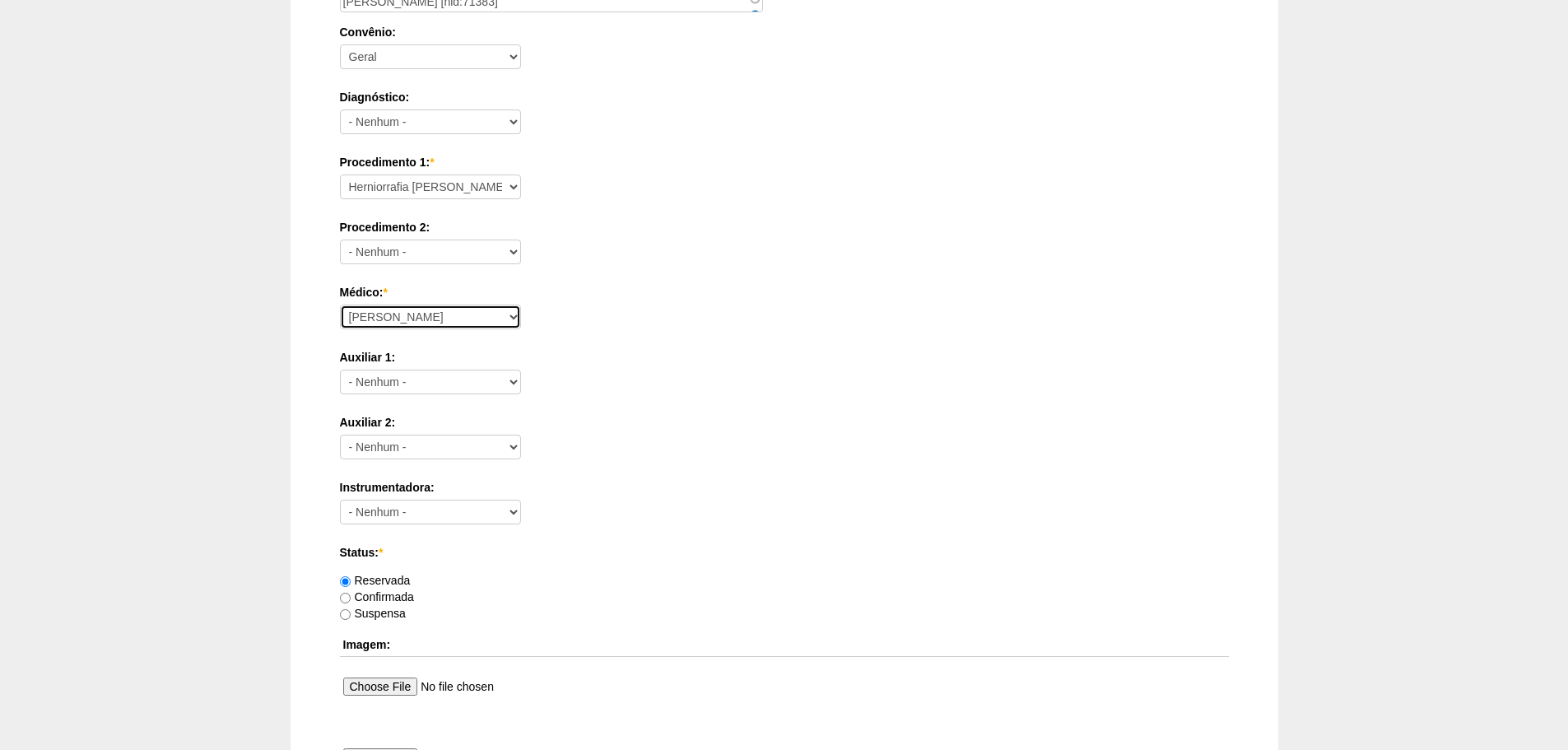
click at [446, 325] on select "Aline Zanon Bariatricas Bruno Bulisani Bruno Oliveira Carolina Waterkemper Elvy…" at bounding box center [430, 317] width 181 height 25
select select "76"
click at [340, 304] on select "Aline Zanon Bariatricas Bruno Bulisani Bruno Oliveira Carolina Waterkemper Elvy…" at bounding box center [430, 317] width 181 height 25
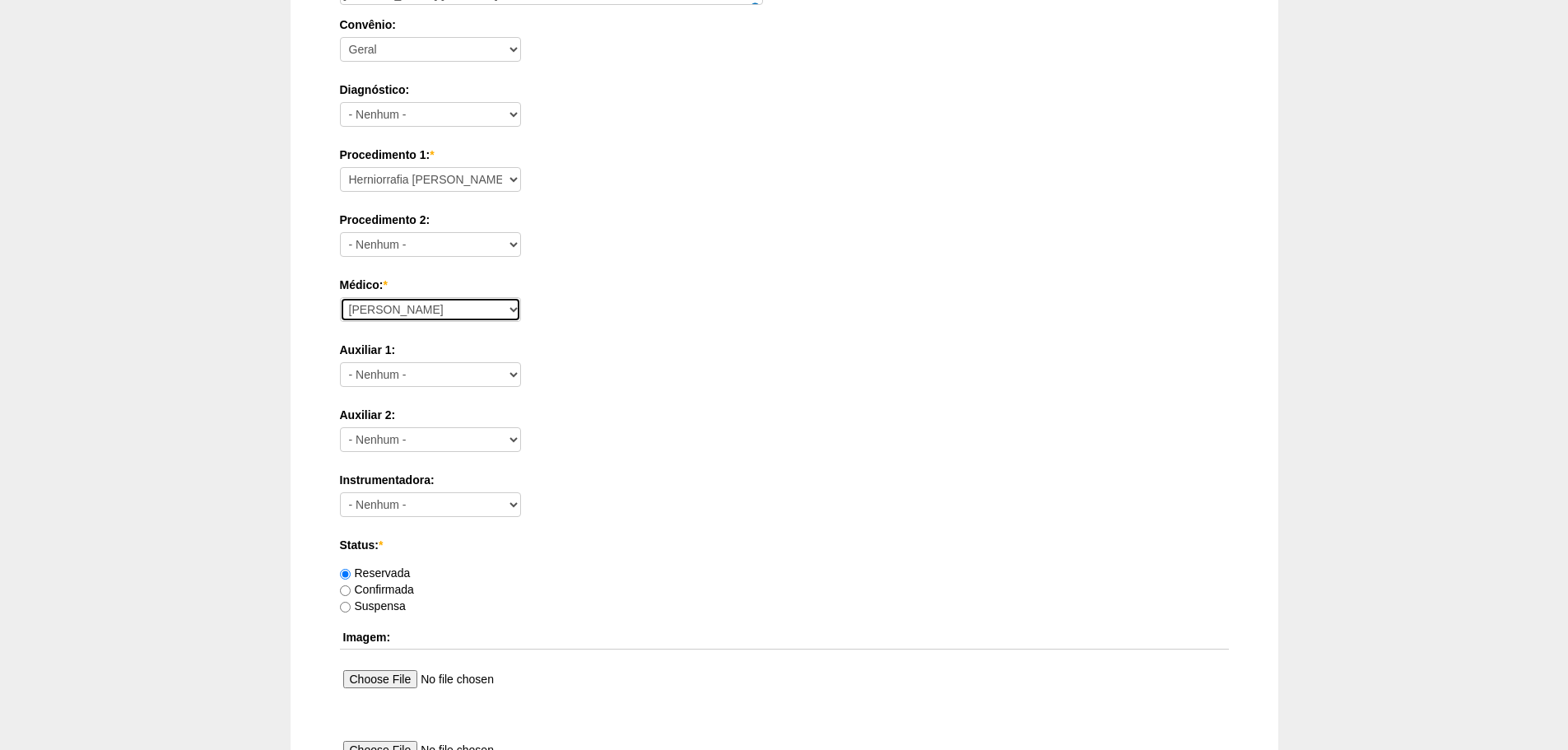
scroll to position [891, 0]
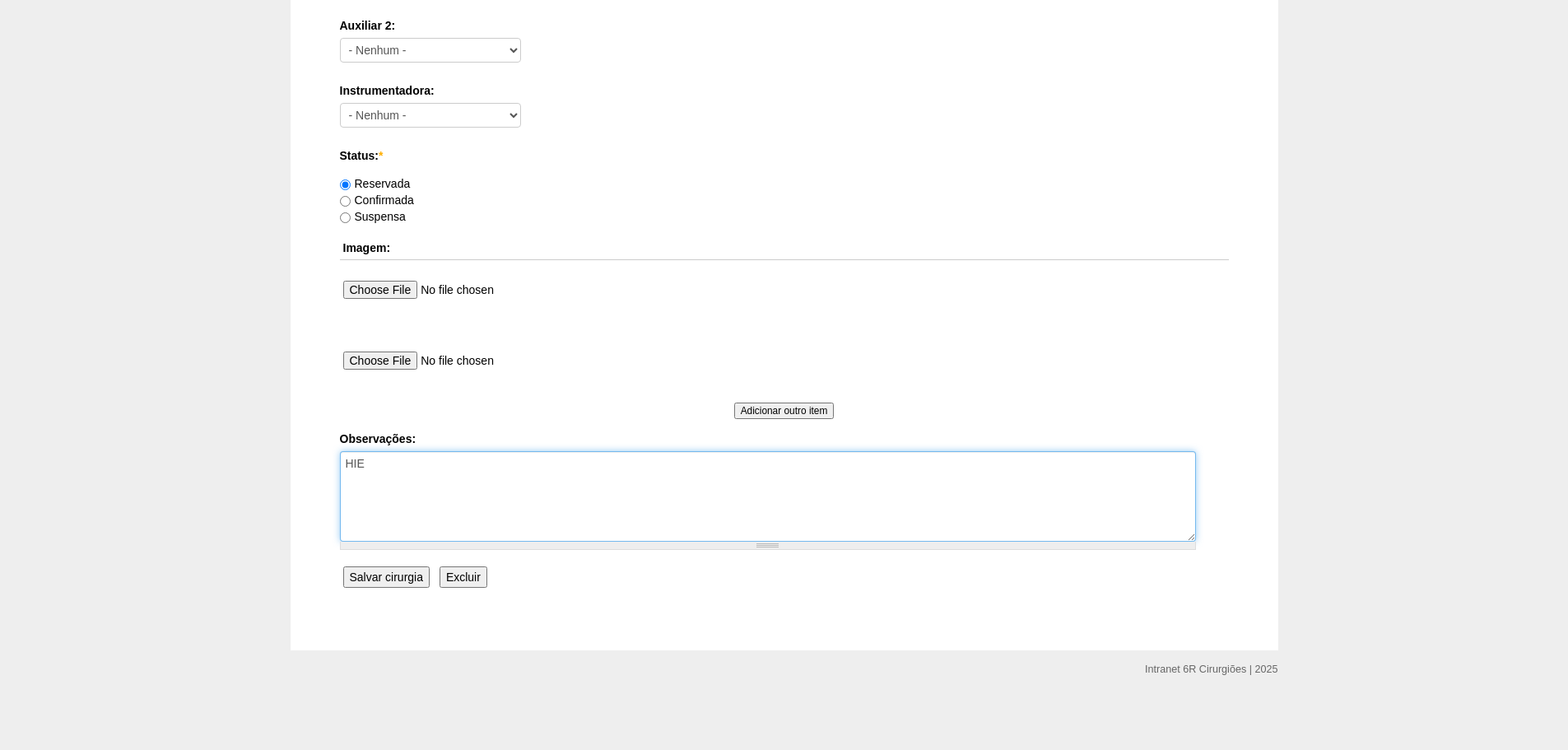
click at [496, 517] on textarea "HIE" at bounding box center [768, 496] width 856 height 90
type textarea "HIE REMARCADO DO DIA 22/10"
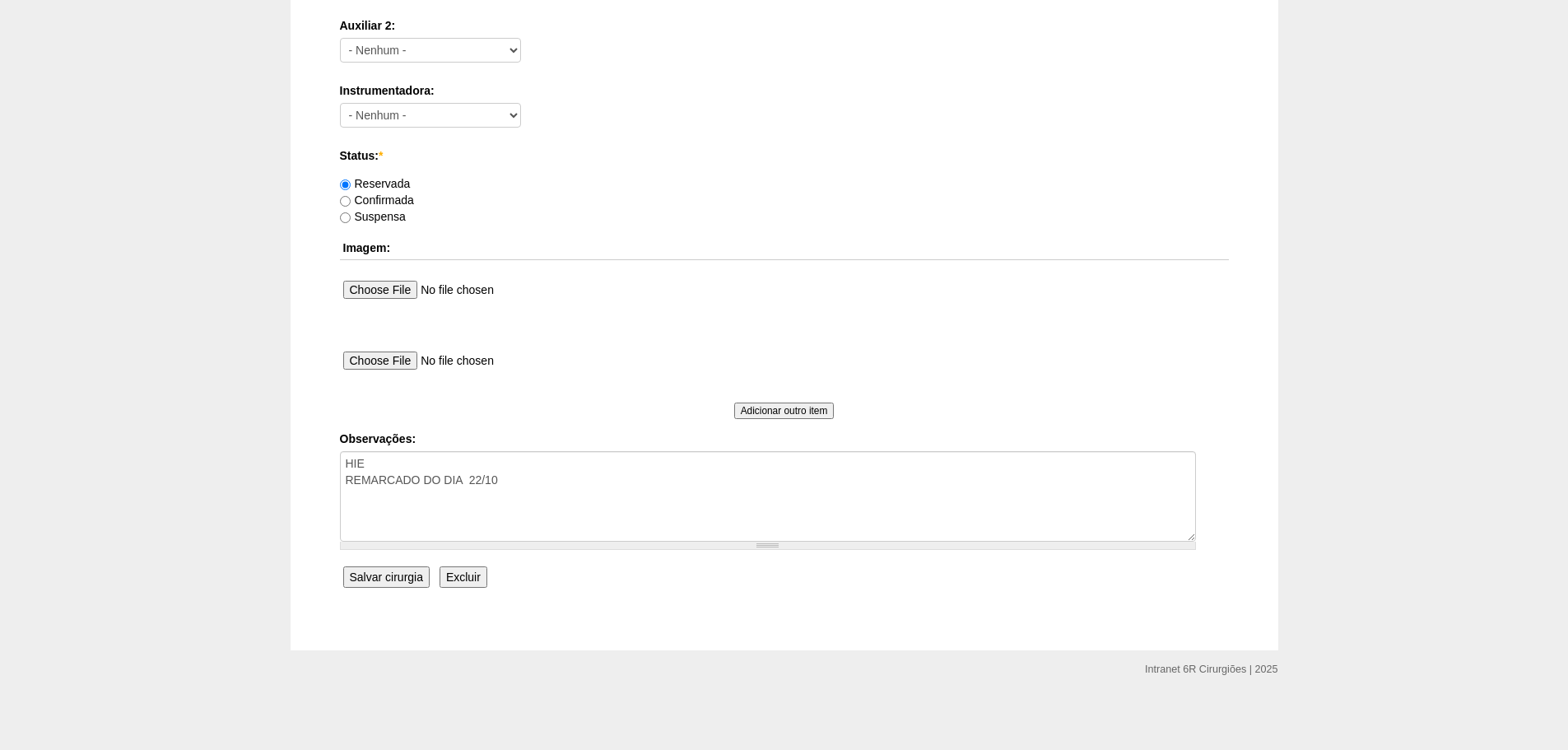
click at [369, 579] on input "Salvar cirurgia" at bounding box center [386, 577] width 87 height 21
